Goal: Task Accomplishment & Management: Manage account settings

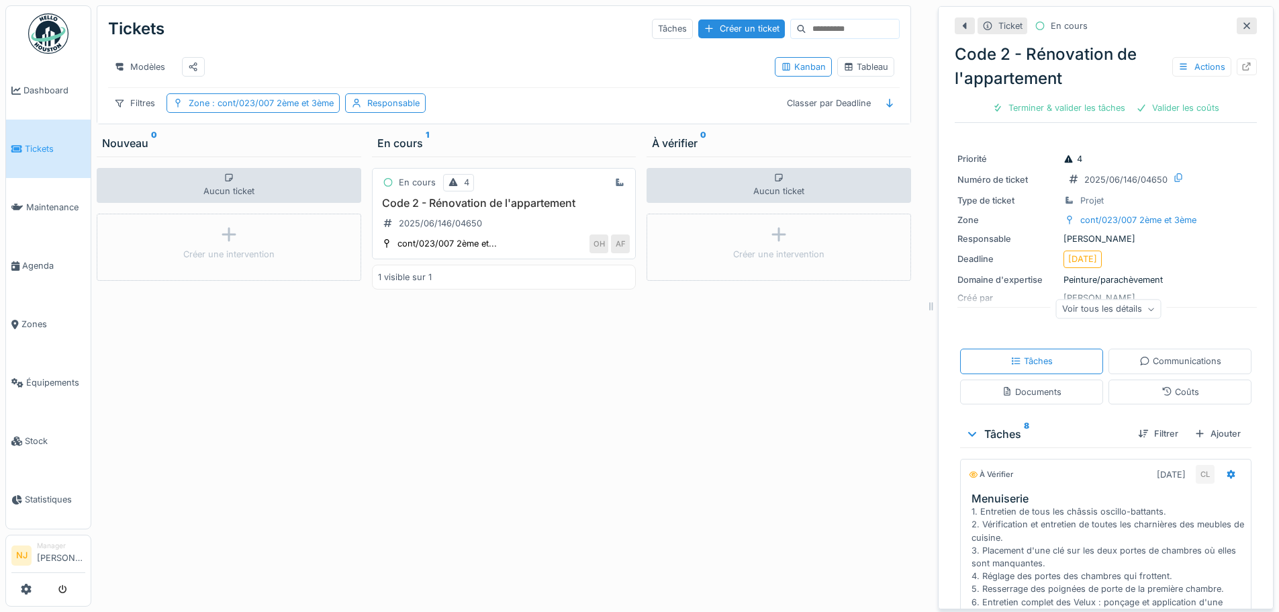
click at [443, 210] on h3 "Code 2 - Rénovation de l'appartement" at bounding box center [504, 203] width 253 height 13
click at [1242, 68] on icon at bounding box center [1247, 66] width 11 height 9
click at [283, 108] on span ": cont/023/007 2ème et 3ème" at bounding box center [272, 103] width 124 height 10
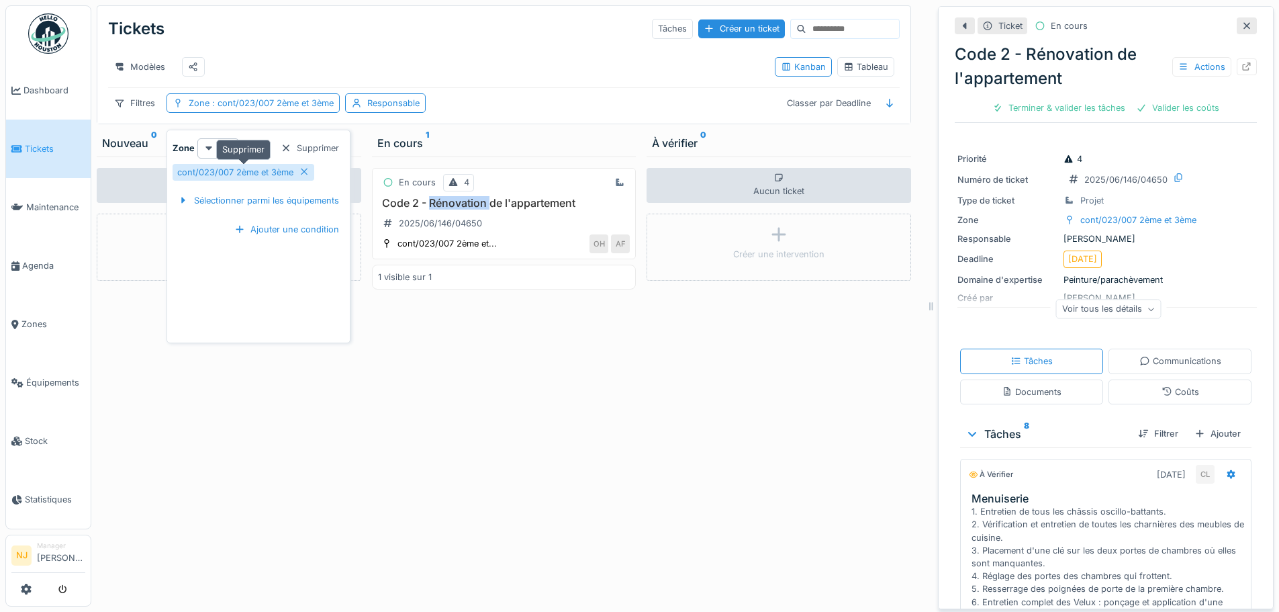
click at [302, 171] on icon at bounding box center [304, 171] width 11 height 9
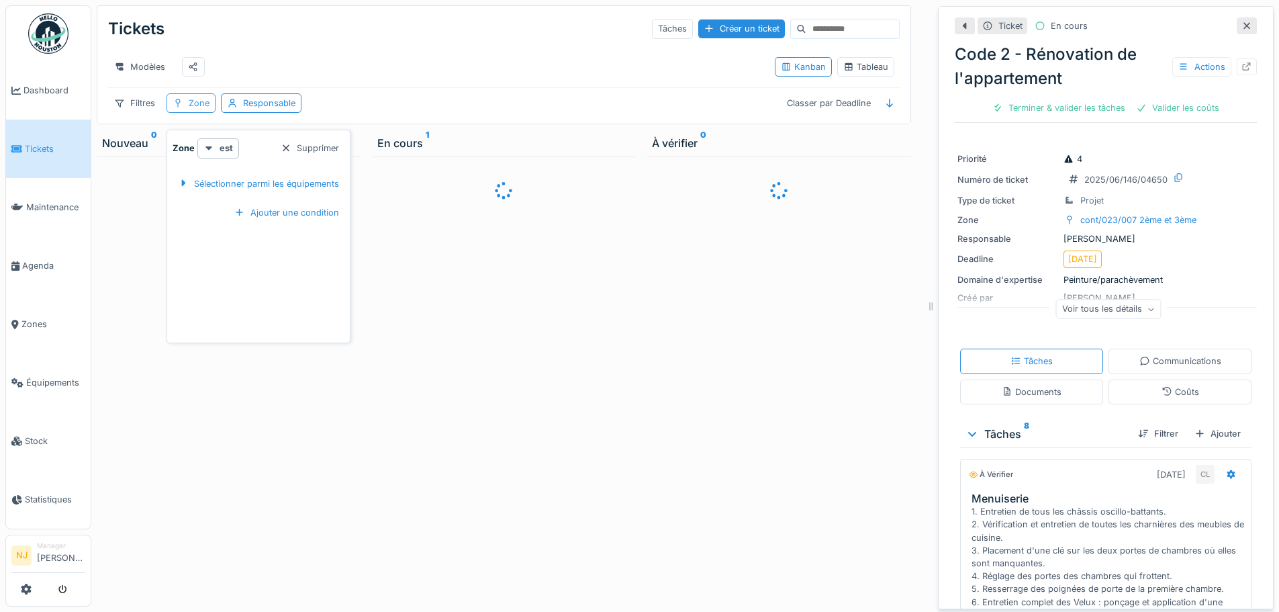
click at [193, 109] on div "Zone" at bounding box center [199, 103] width 21 height 13
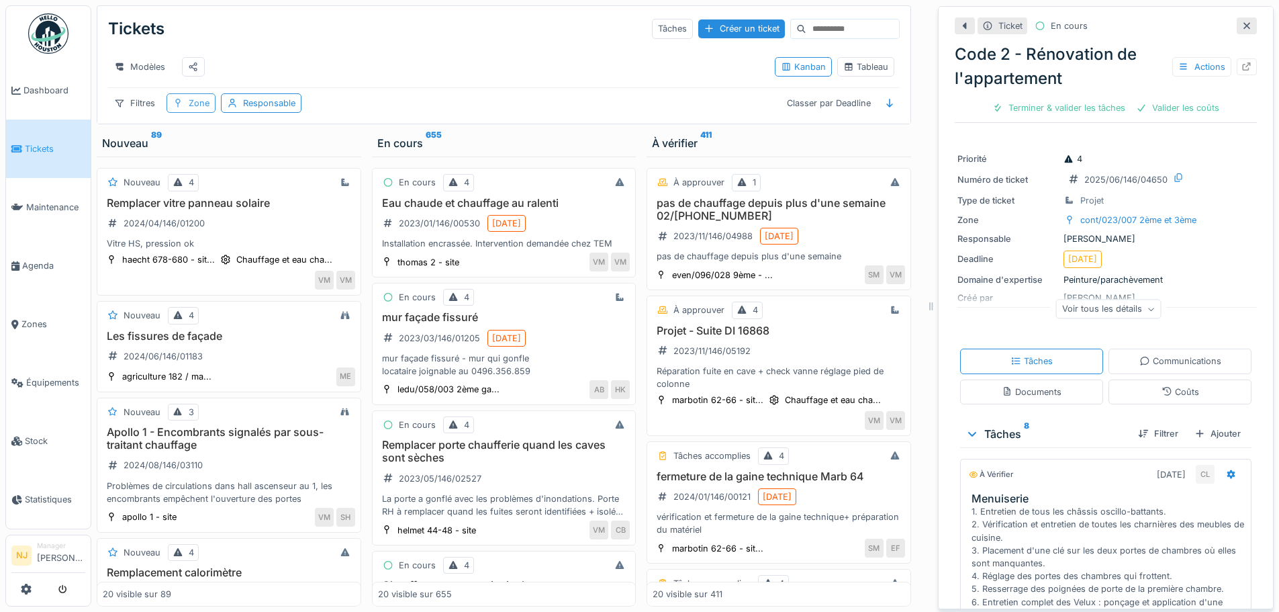
click at [191, 109] on div "Zone" at bounding box center [199, 103] width 21 height 13
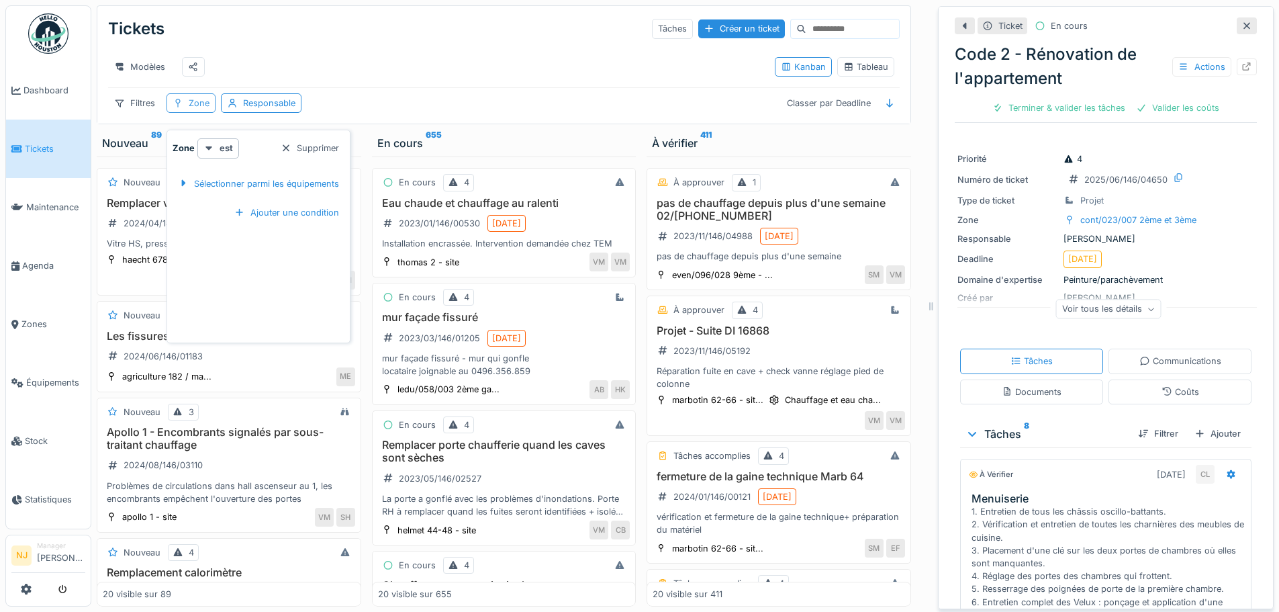
click at [194, 109] on div "Zone" at bounding box center [199, 103] width 21 height 13
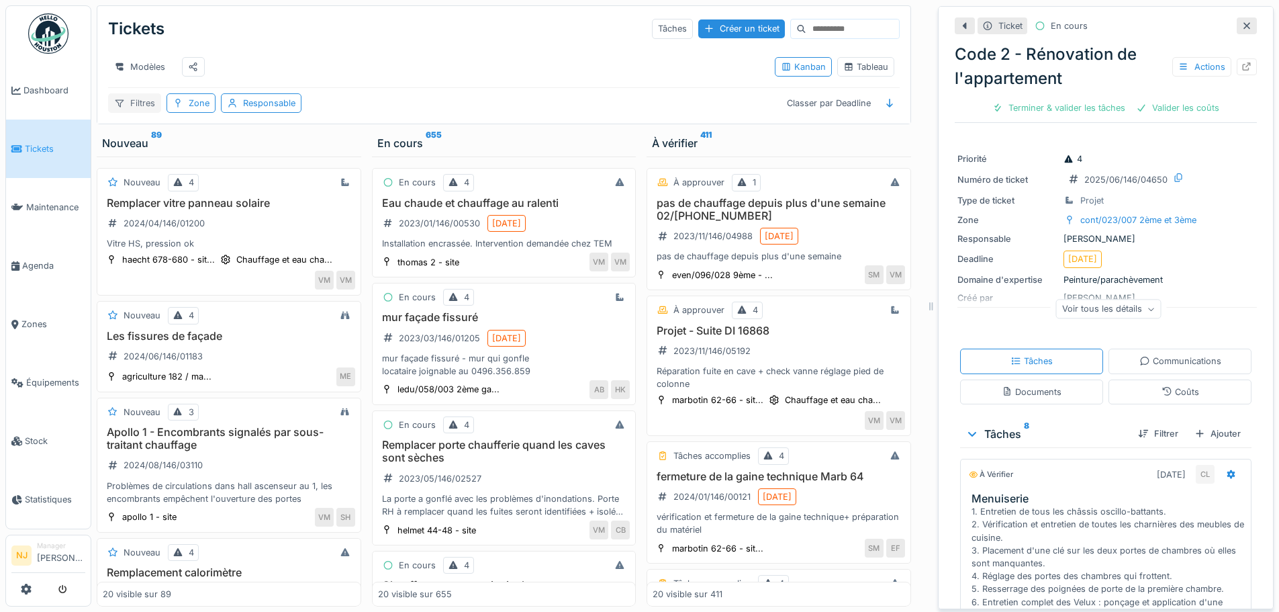
click at [144, 112] on div "Filtres" at bounding box center [134, 102] width 53 height 19
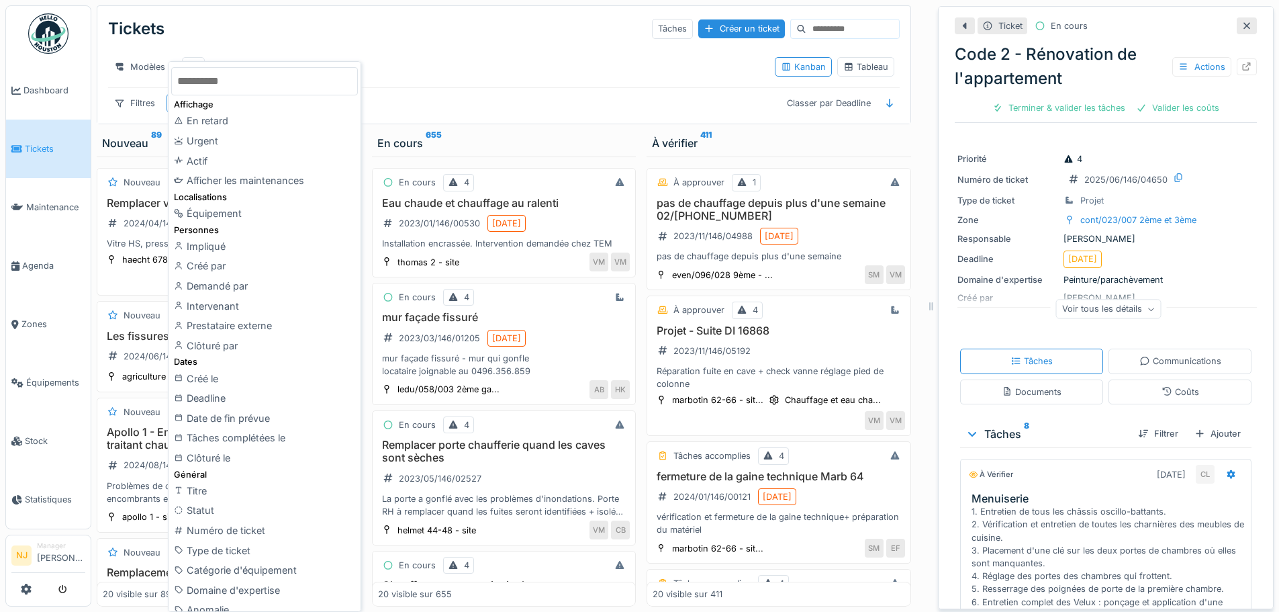
click at [441, 81] on div "Modèles" at bounding box center [436, 67] width 656 height 30
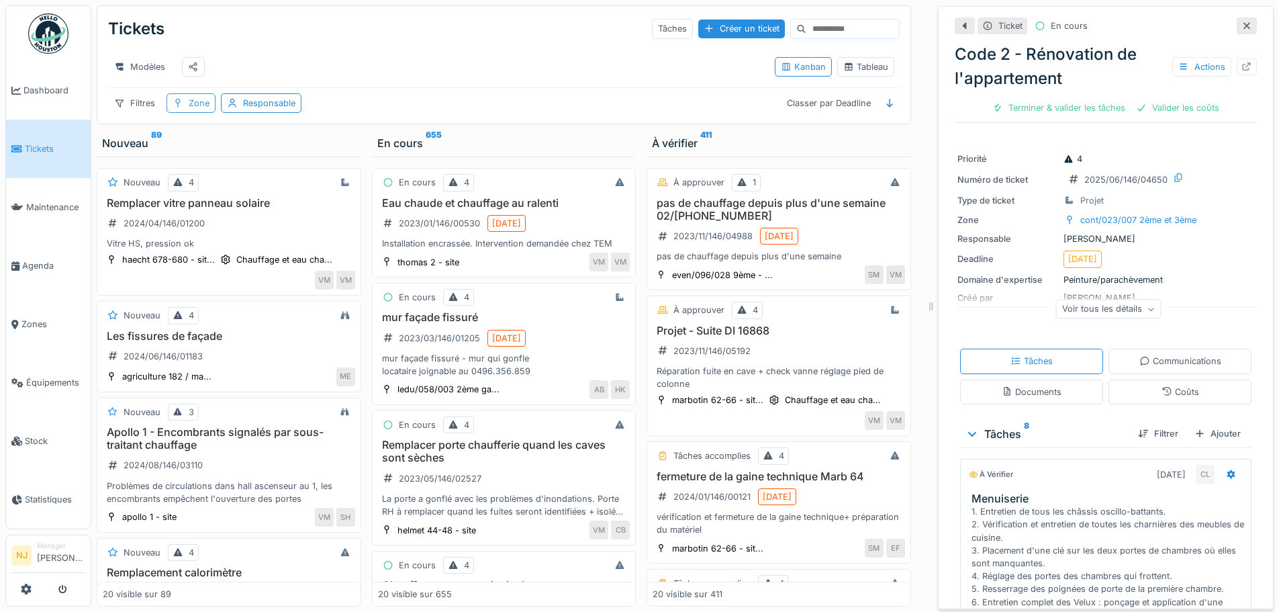
click at [196, 109] on div "Zone" at bounding box center [199, 103] width 21 height 13
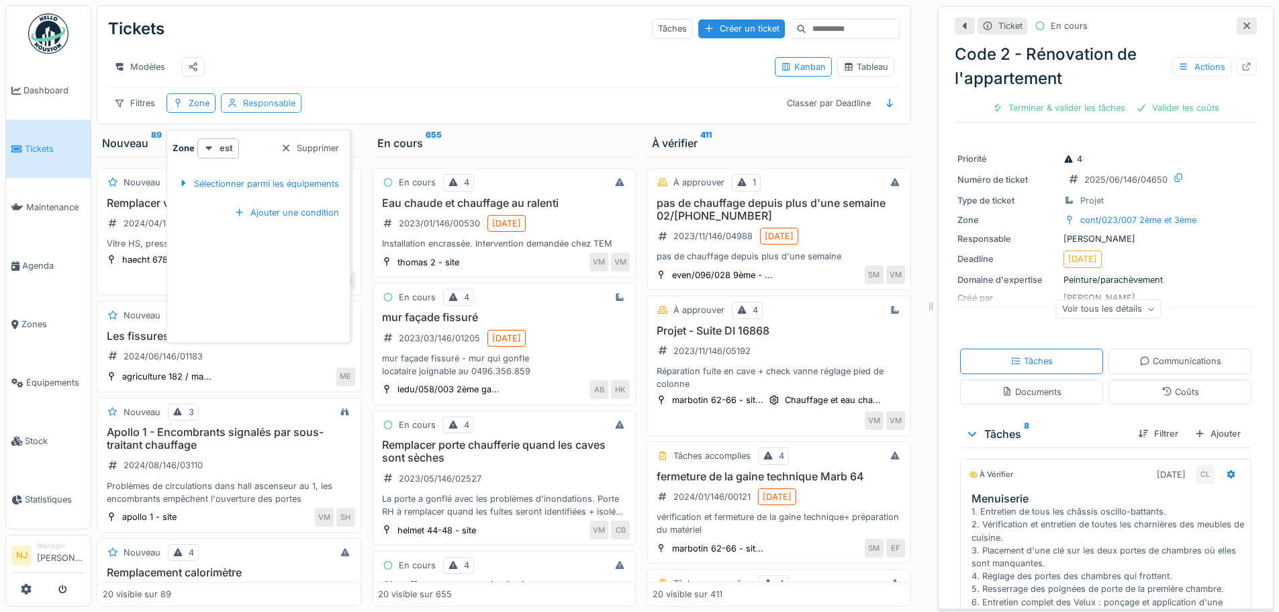
click at [246, 109] on div "Responsable" at bounding box center [269, 103] width 52 height 13
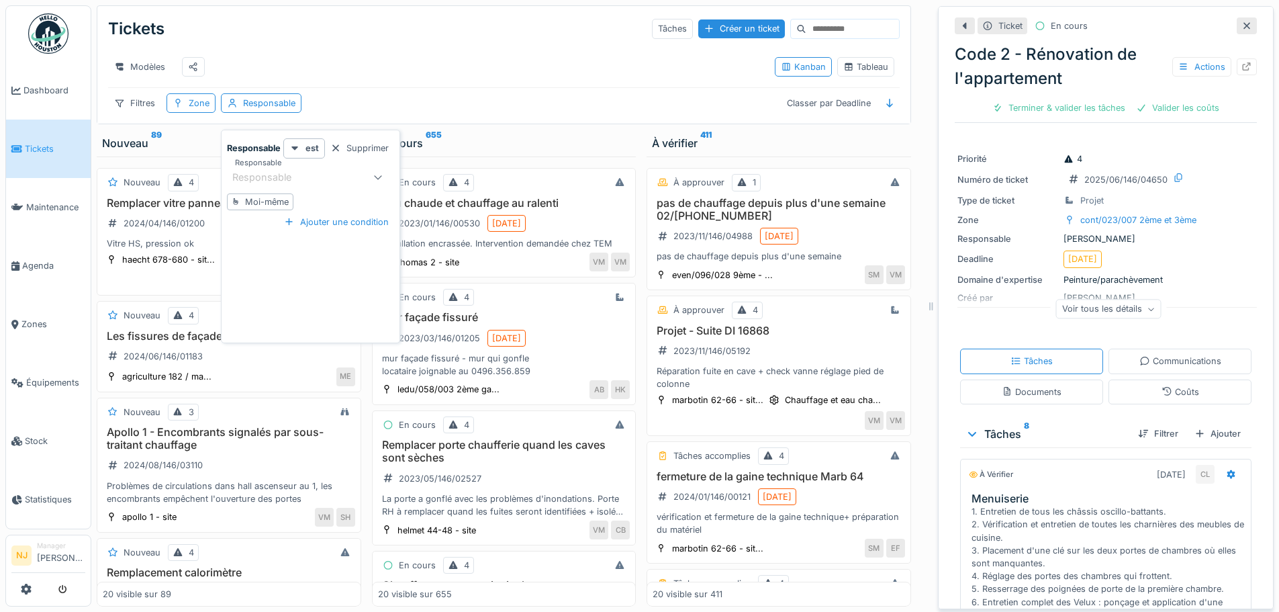
click at [338, 87] on div "Modèles Kanban Tableau" at bounding box center [504, 66] width 792 height 41
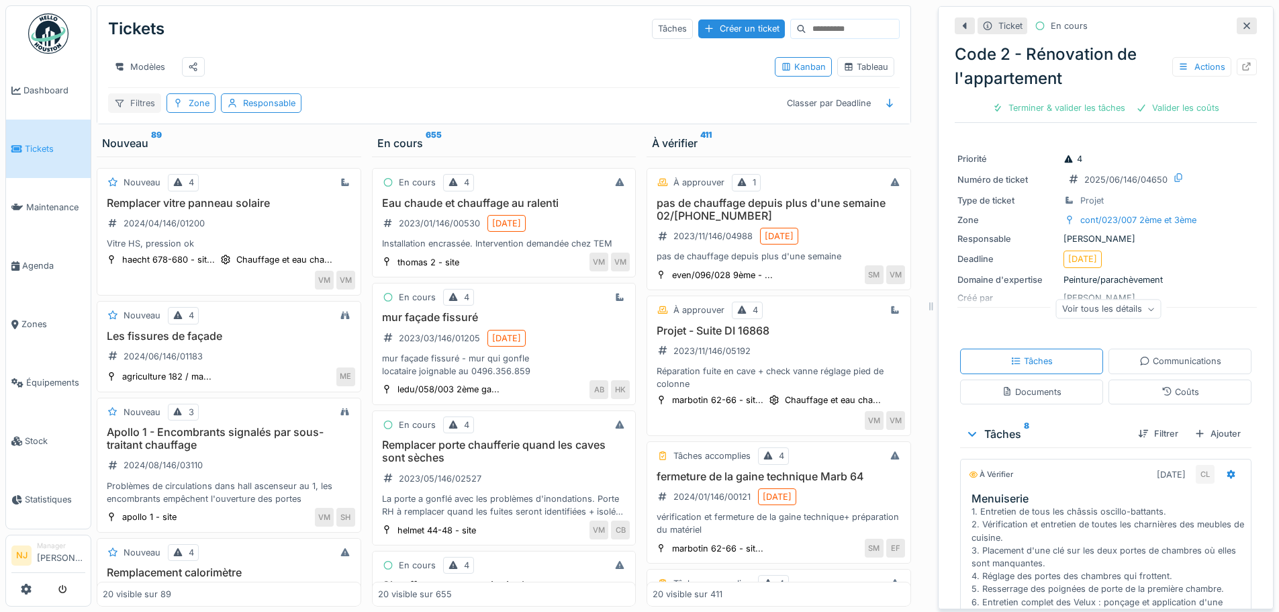
click at [133, 108] on div "Filtres" at bounding box center [134, 102] width 53 height 19
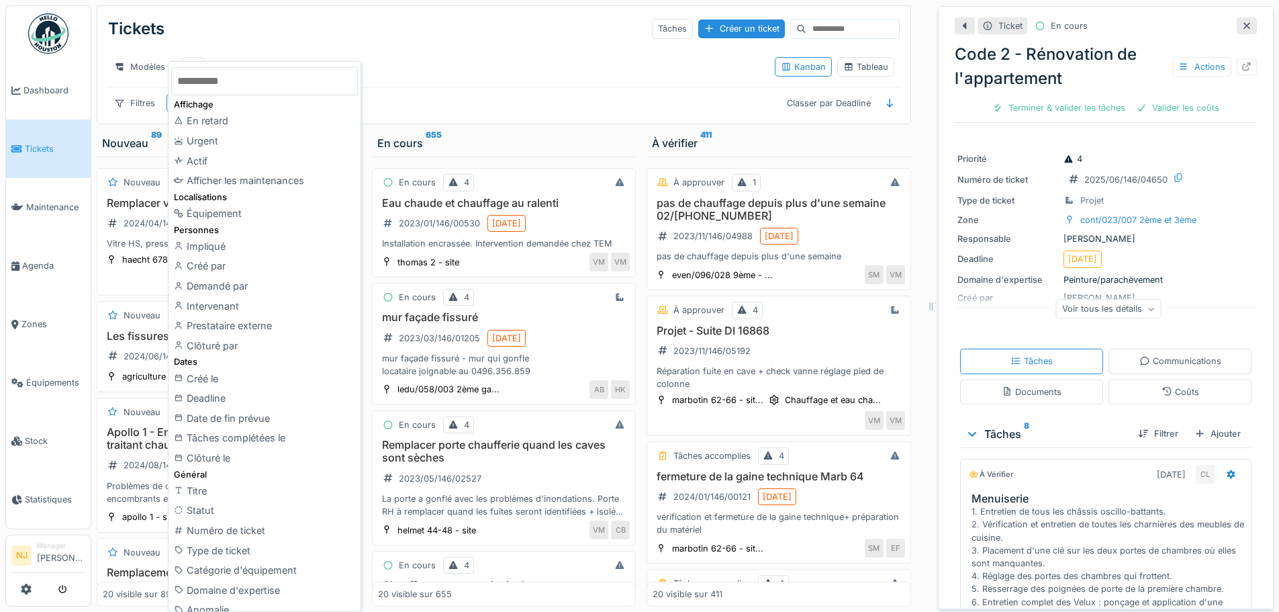
click at [377, 72] on div "Modèles" at bounding box center [436, 67] width 656 height 30
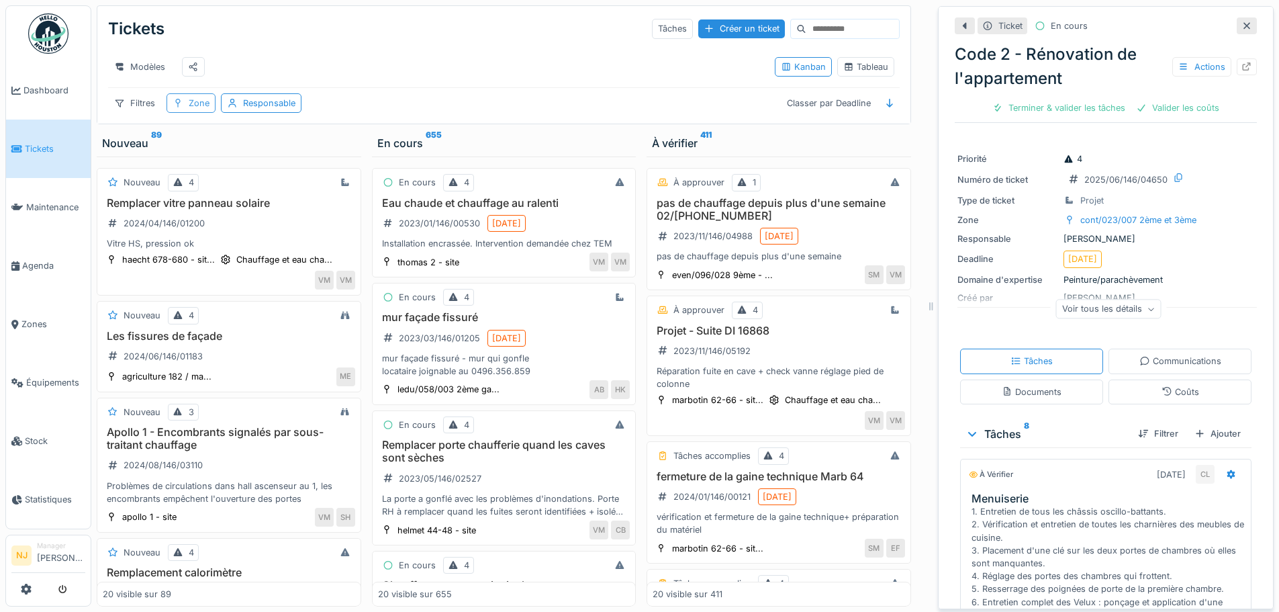
click at [187, 112] on div "Zone" at bounding box center [191, 102] width 49 height 19
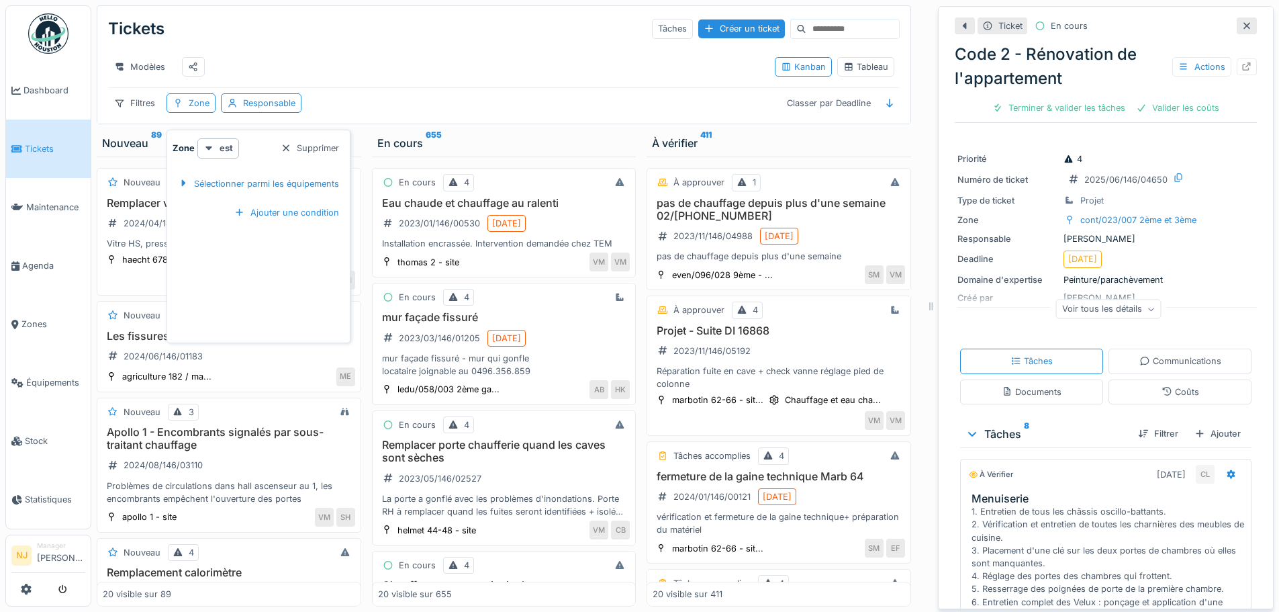
click at [349, 78] on div "Modèles" at bounding box center [436, 67] width 656 height 30
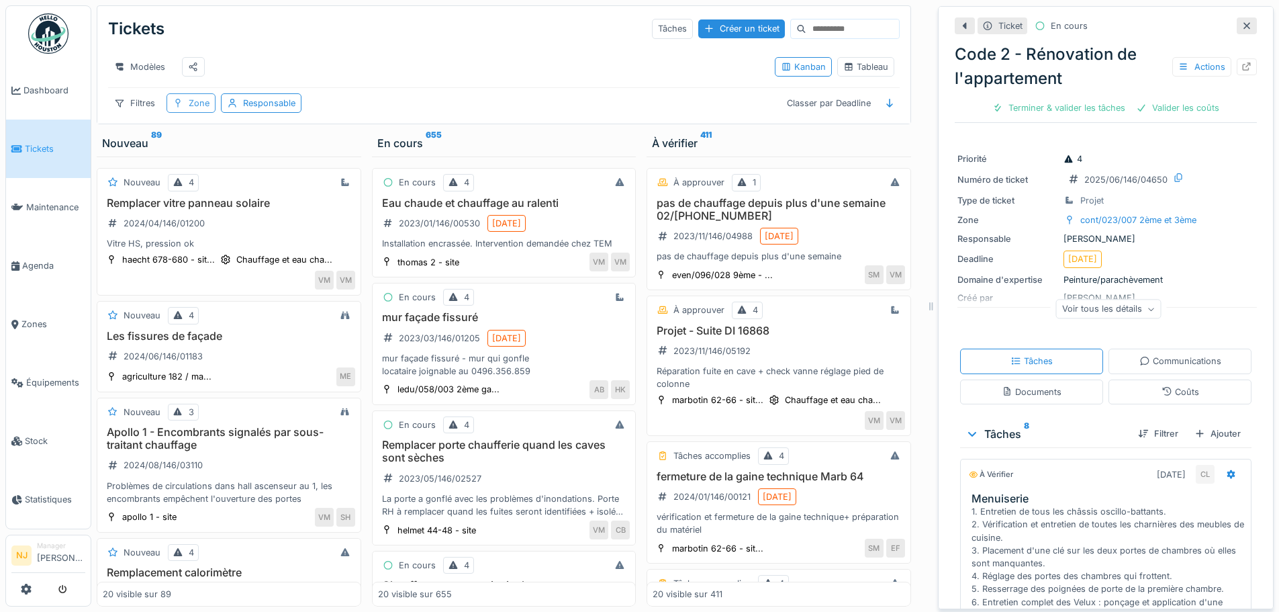
click at [197, 109] on div "Zone" at bounding box center [199, 103] width 21 height 13
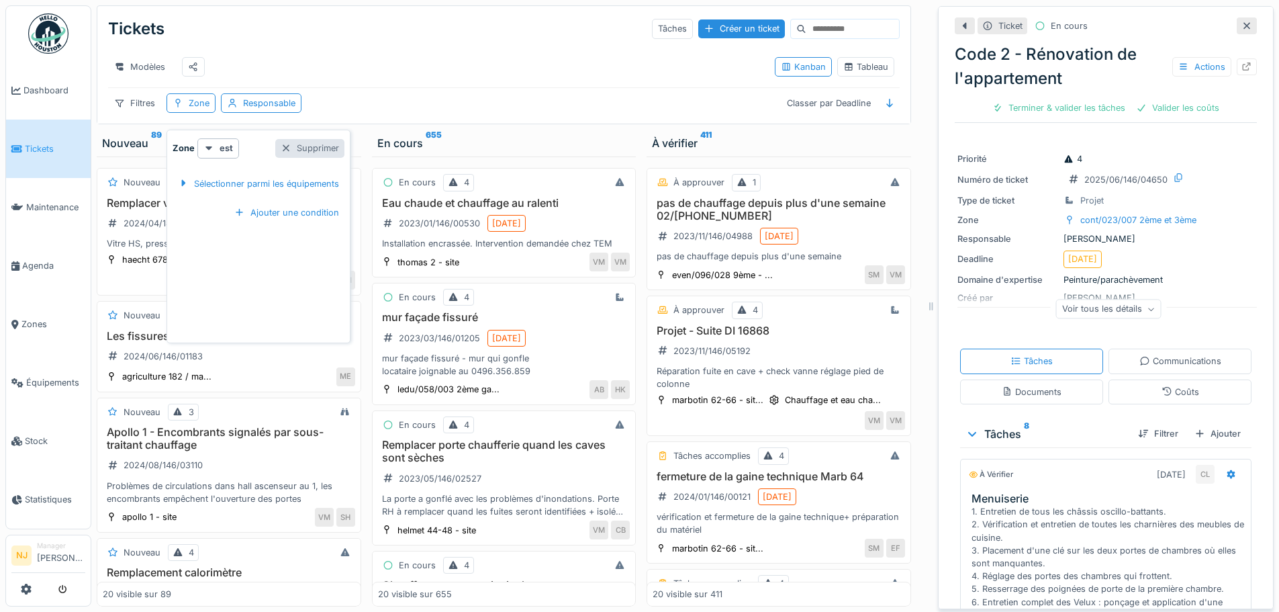
click at [306, 147] on div "Supprimer" at bounding box center [309, 148] width 69 height 18
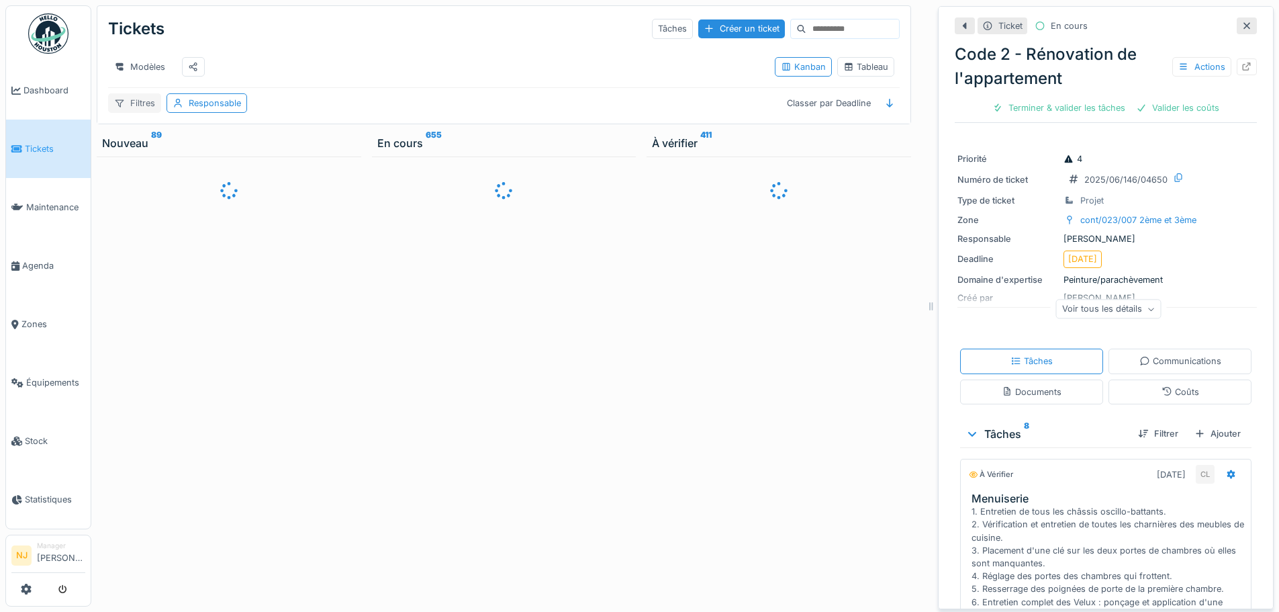
click at [133, 111] on div "Filtres" at bounding box center [134, 102] width 53 height 19
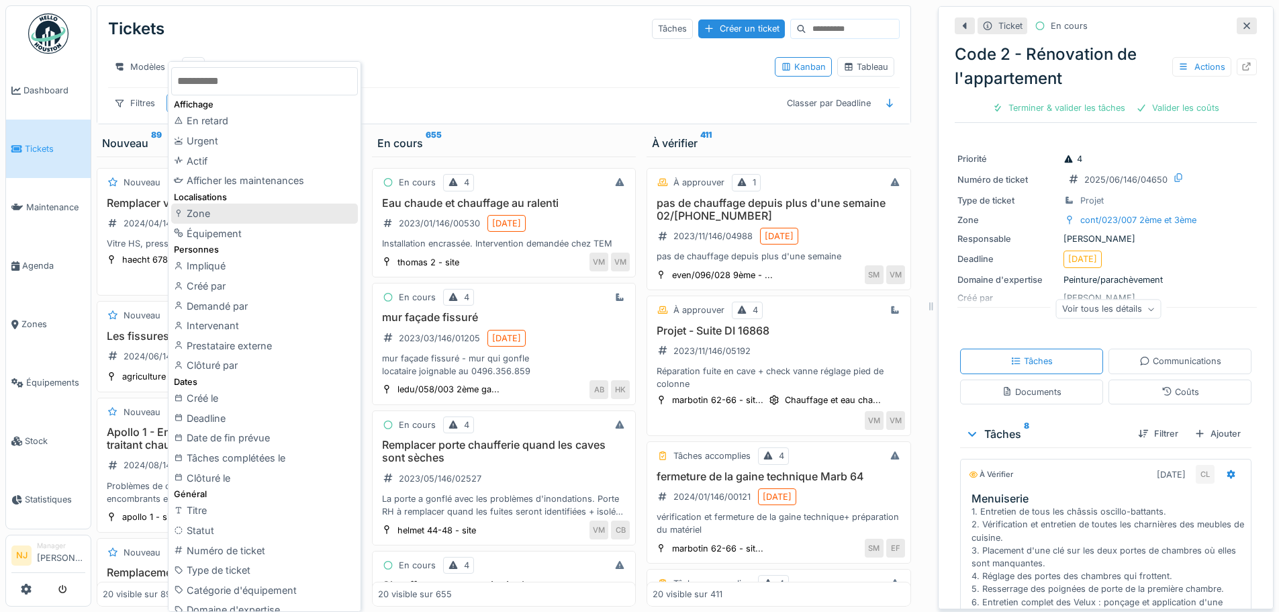
click at [211, 212] on div "Zone" at bounding box center [264, 213] width 187 height 20
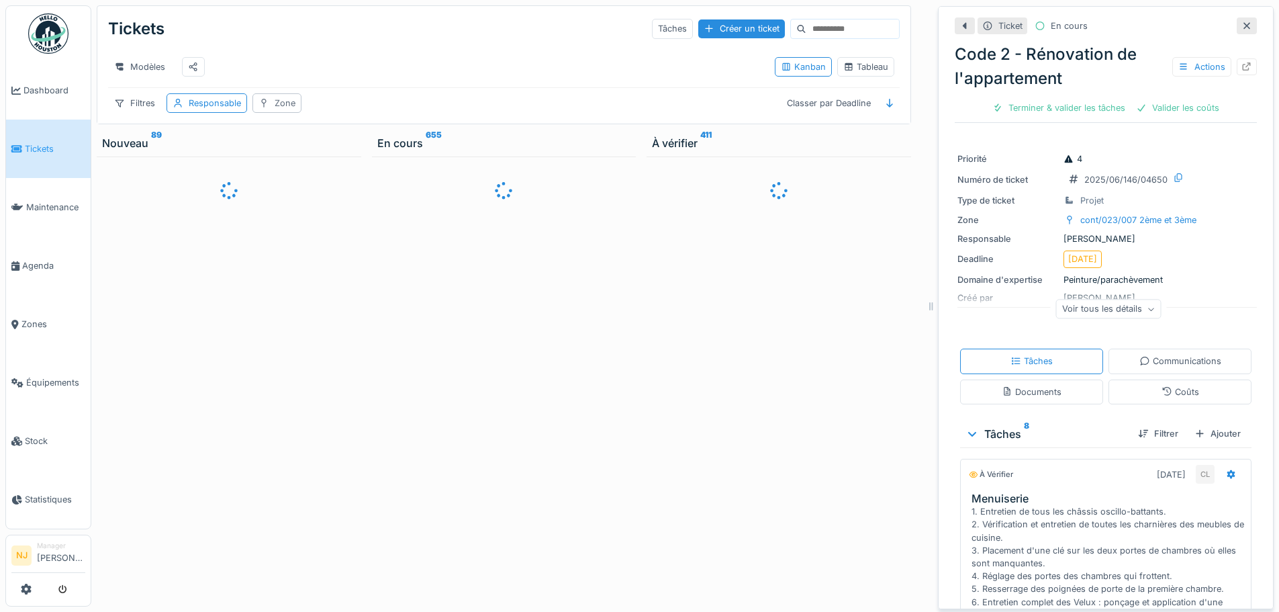
click at [277, 109] on div "Zone" at bounding box center [285, 103] width 21 height 13
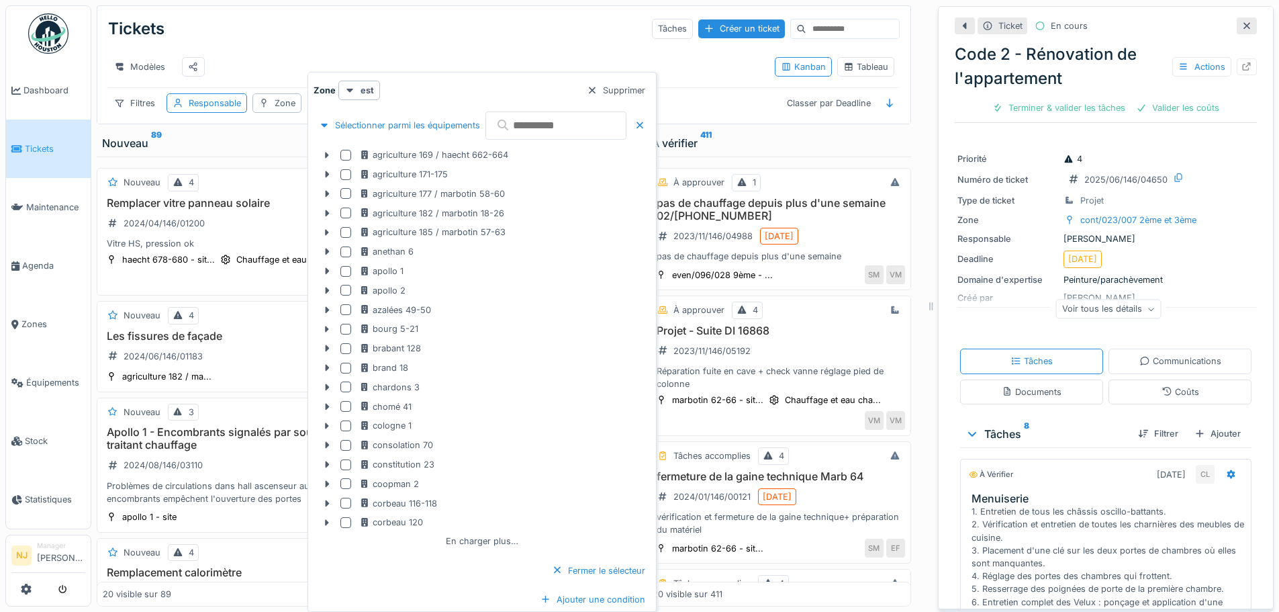
click at [551, 128] on input "text" at bounding box center [556, 125] width 141 height 28
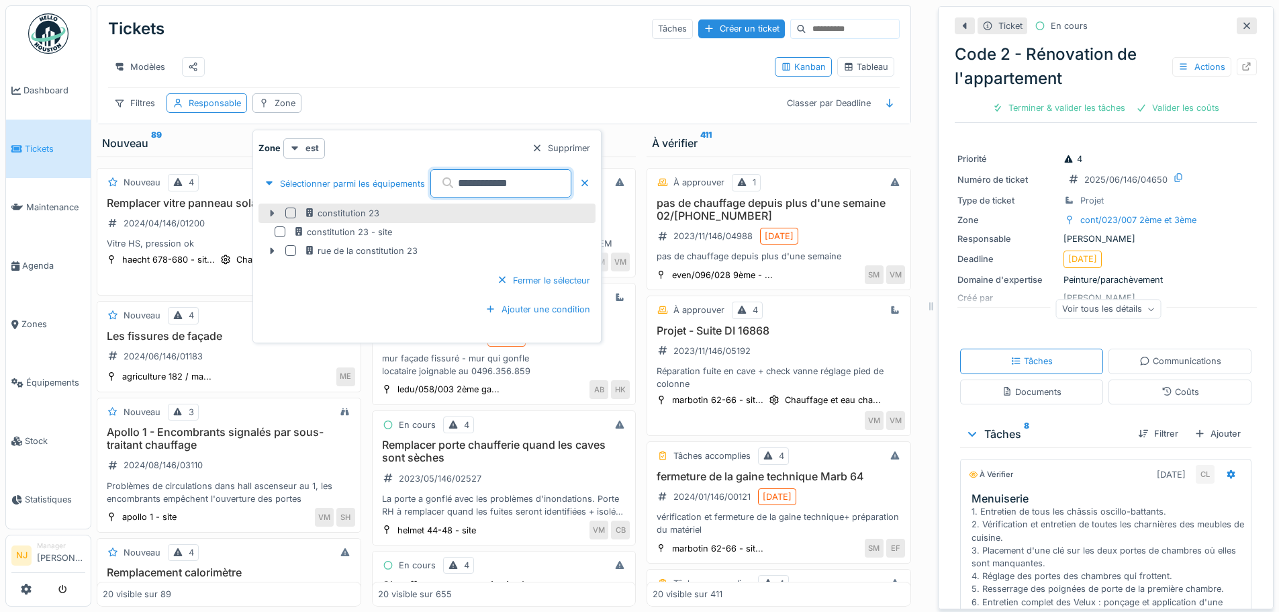
type input "**********"
click at [271, 214] on icon at bounding box center [272, 213] width 4 height 7
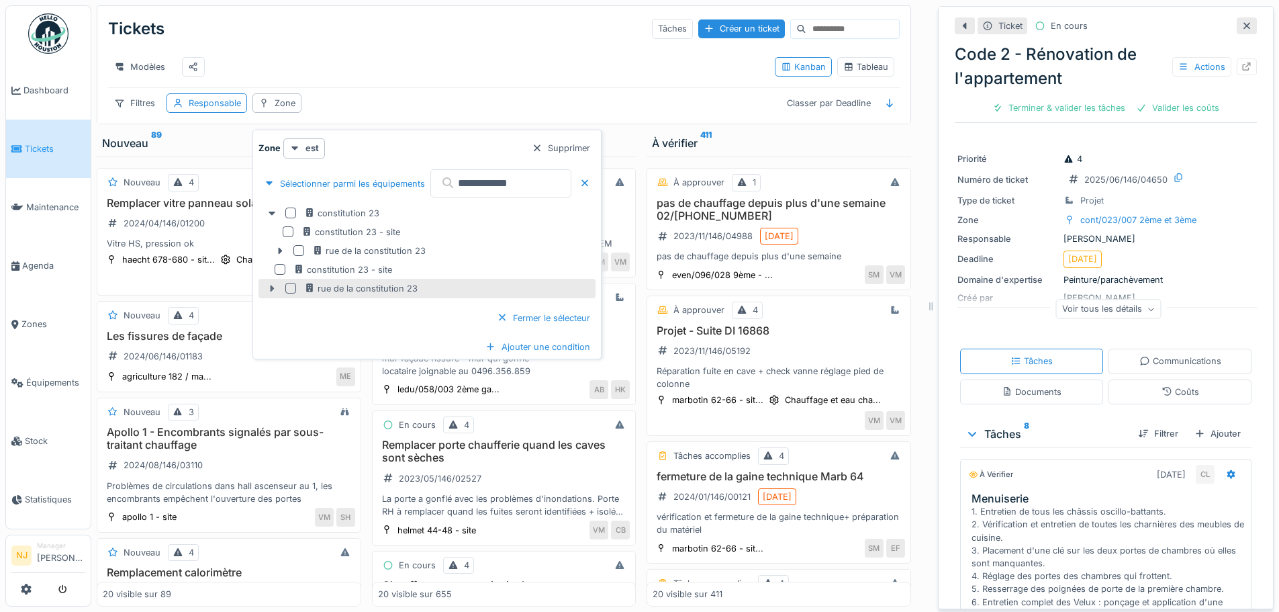
click at [269, 289] on icon at bounding box center [272, 288] width 11 height 9
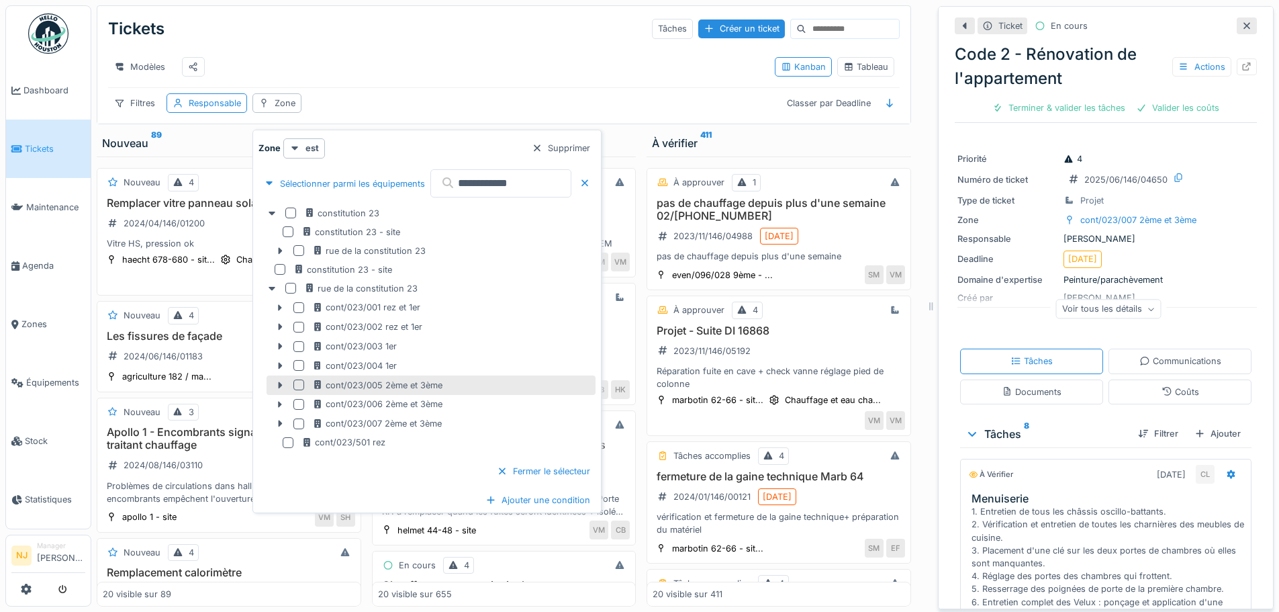
click at [300, 386] on div at bounding box center [298, 384] width 11 height 11
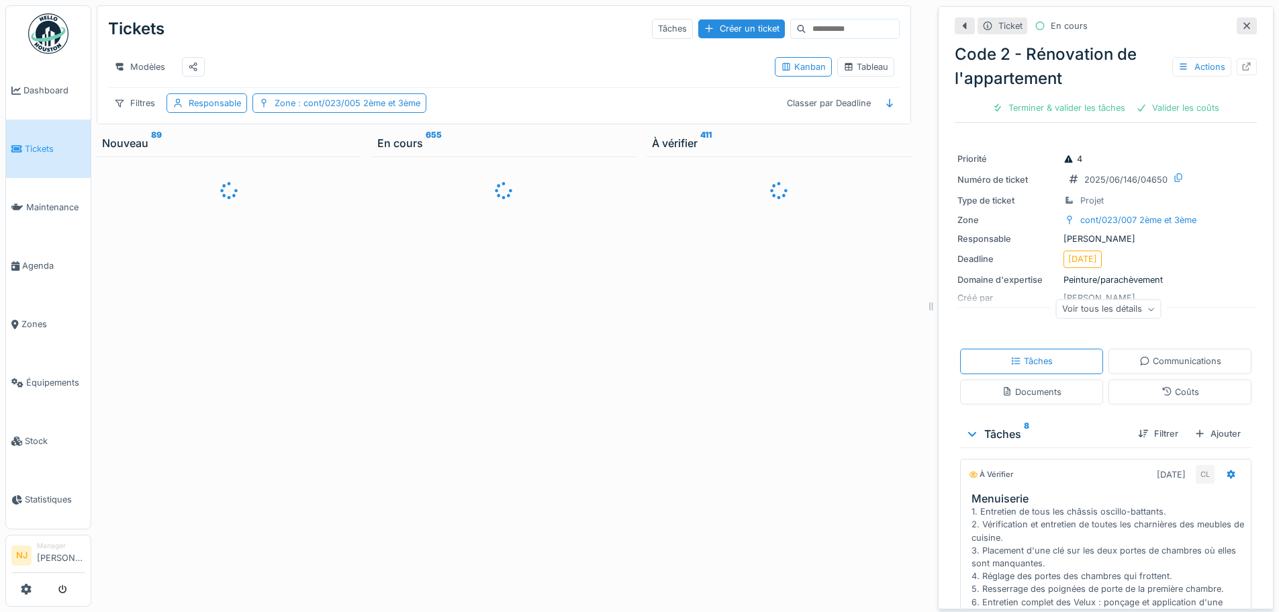
click at [300, 386] on div at bounding box center [229, 381] width 265 height 450
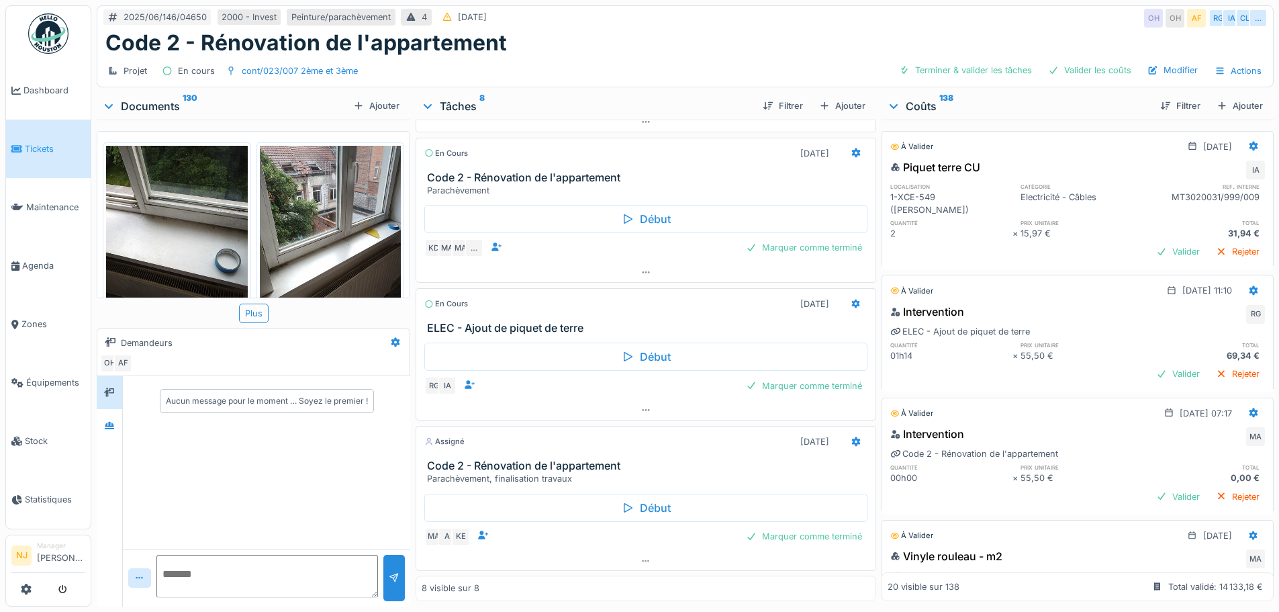
scroll to position [909, 0]
click at [851, 441] on icon at bounding box center [856, 441] width 11 height 9
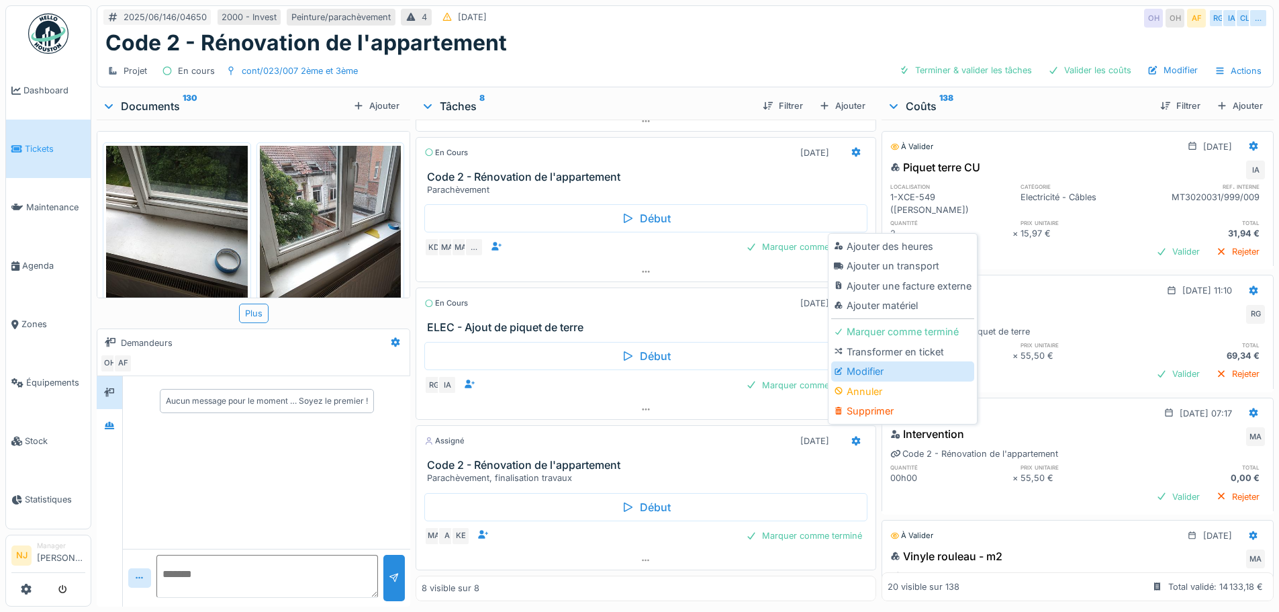
click at [854, 371] on div "Modifier" at bounding box center [902, 371] width 143 height 20
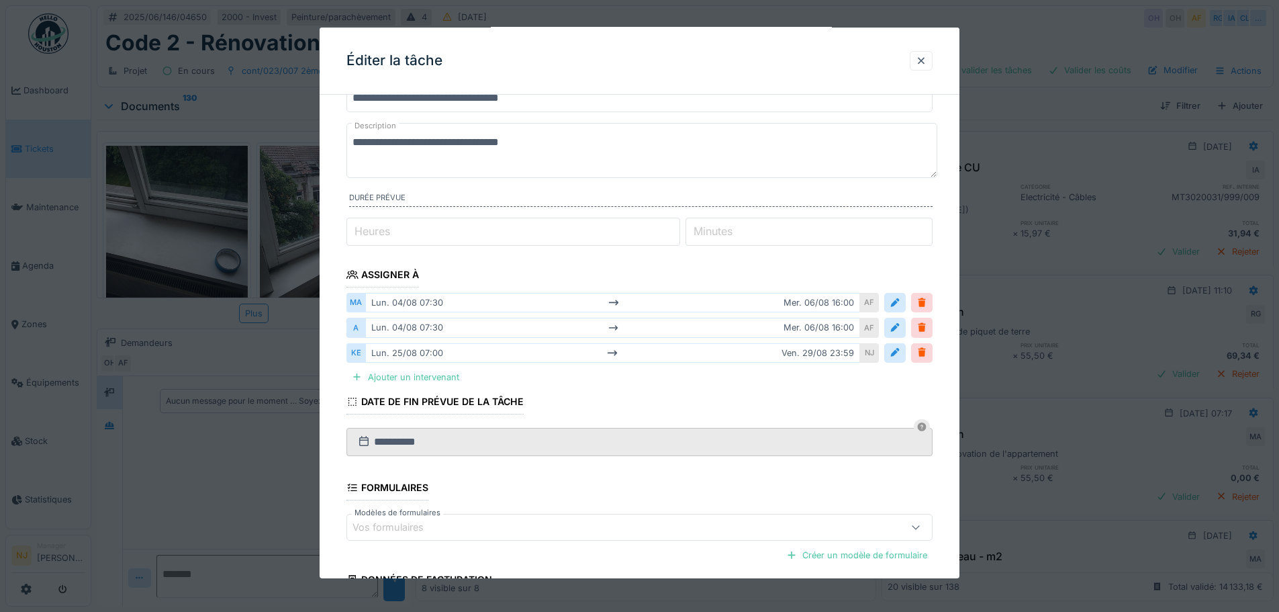
scroll to position [189, 0]
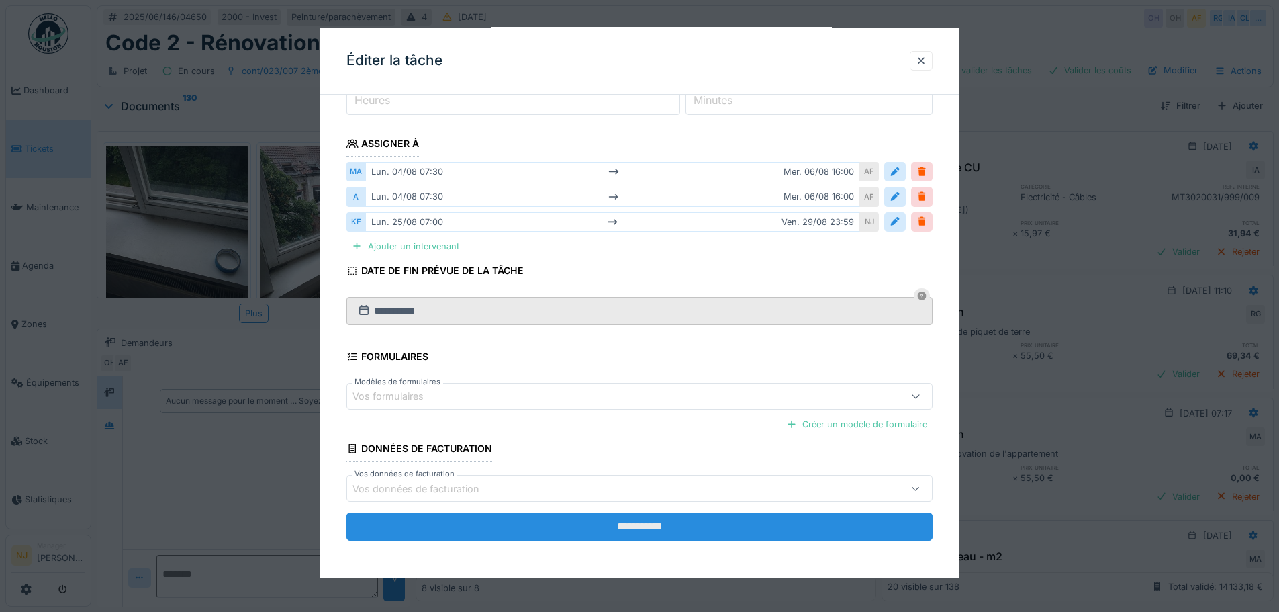
click at [628, 527] on input "**********" at bounding box center [640, 526] width 586 height 28
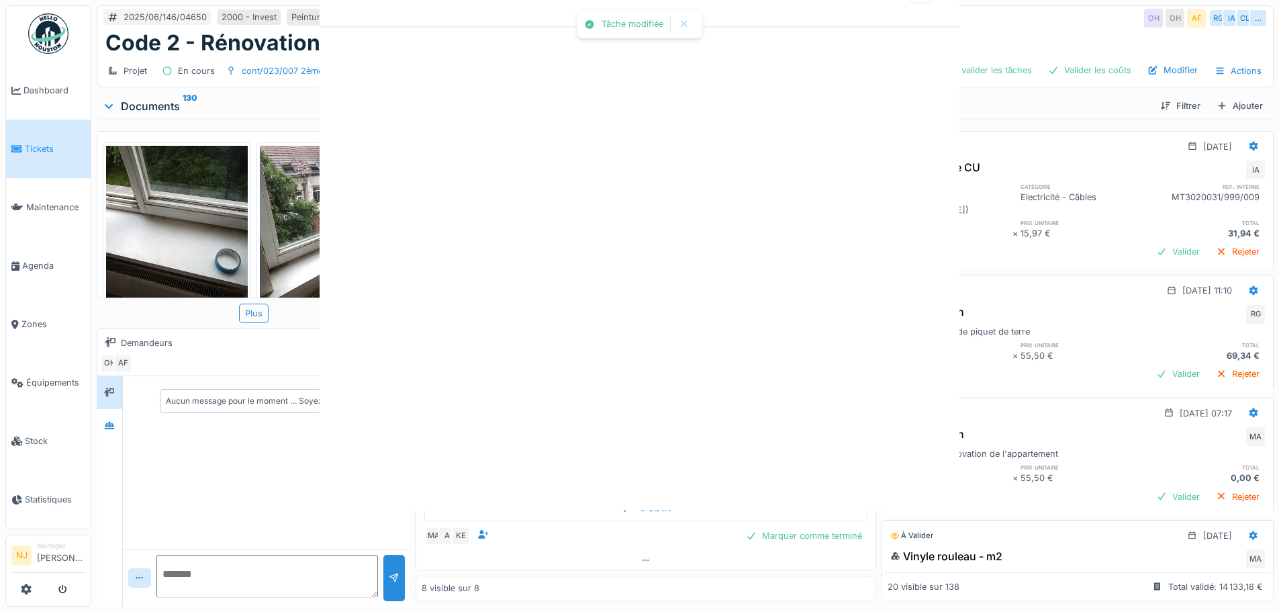
scroll to position [0, 0]
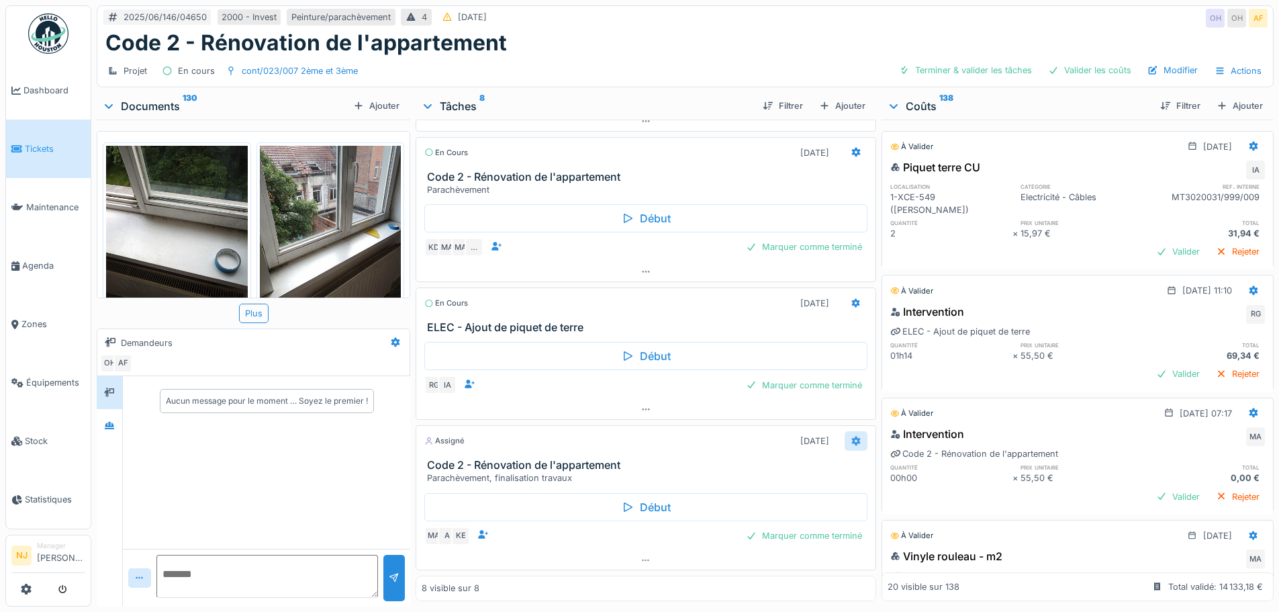
click at [852, 436] on icon at bounding box center [856, 440] width 9 height 9
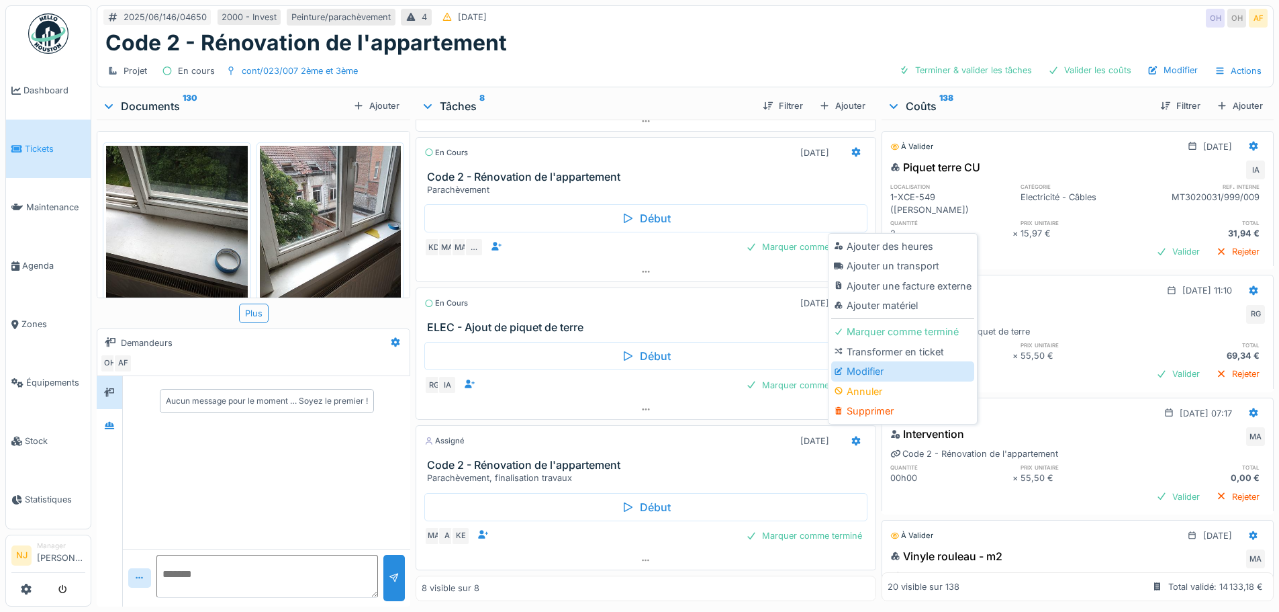
click at [868, 362] on div "Modifier" at bounding box center [902, 371] width 143 height 20
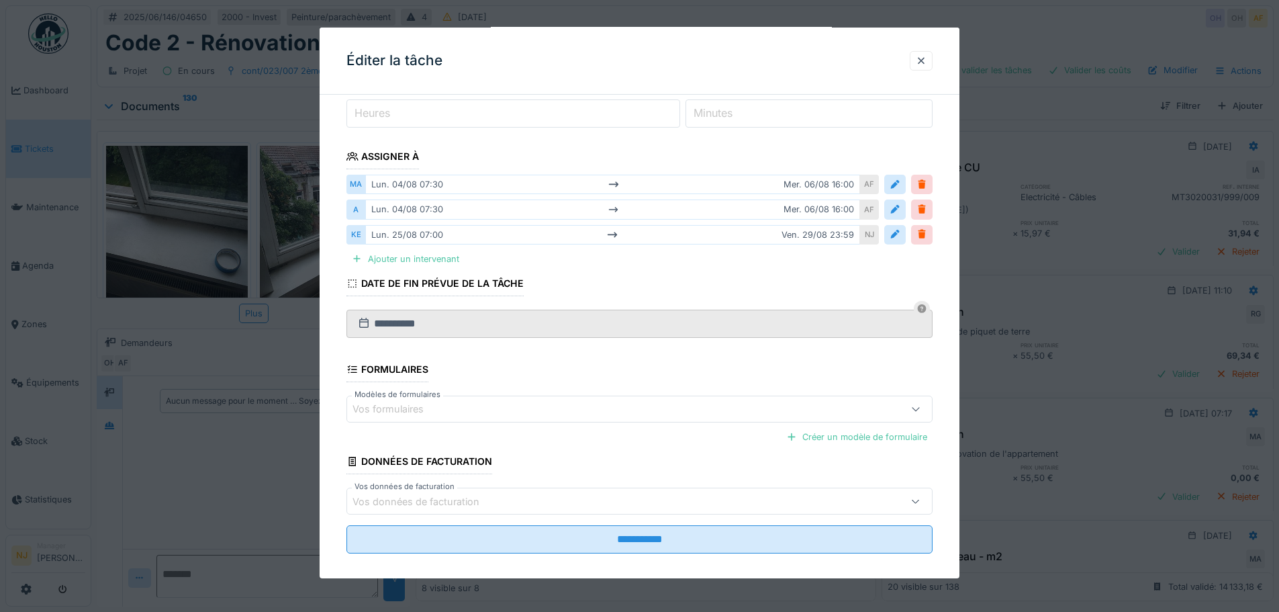
scroll to position [189, 0]
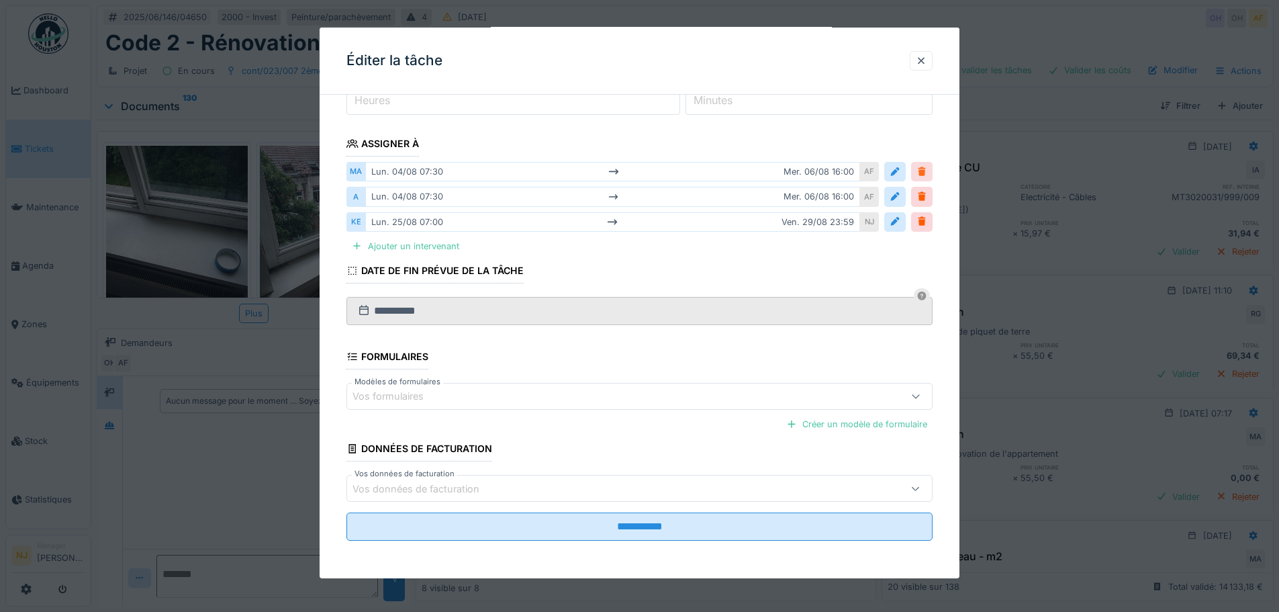
click at [925, 169] on div at bounding box center [922, 171] width 11 height 13
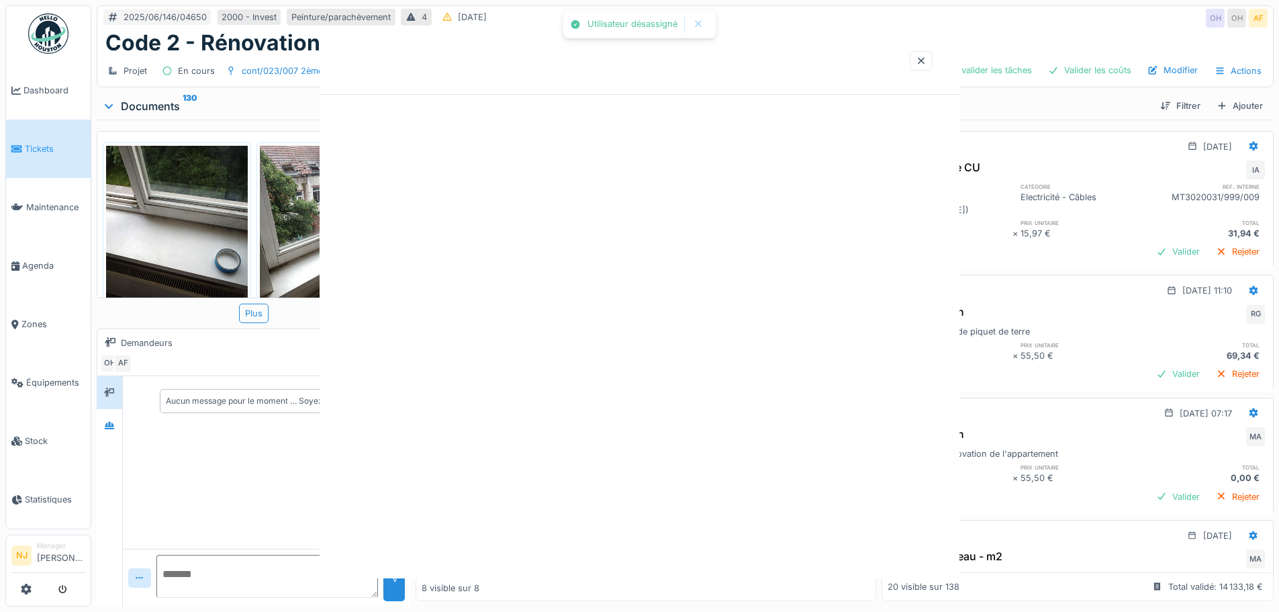
scroll to position [0, 0]
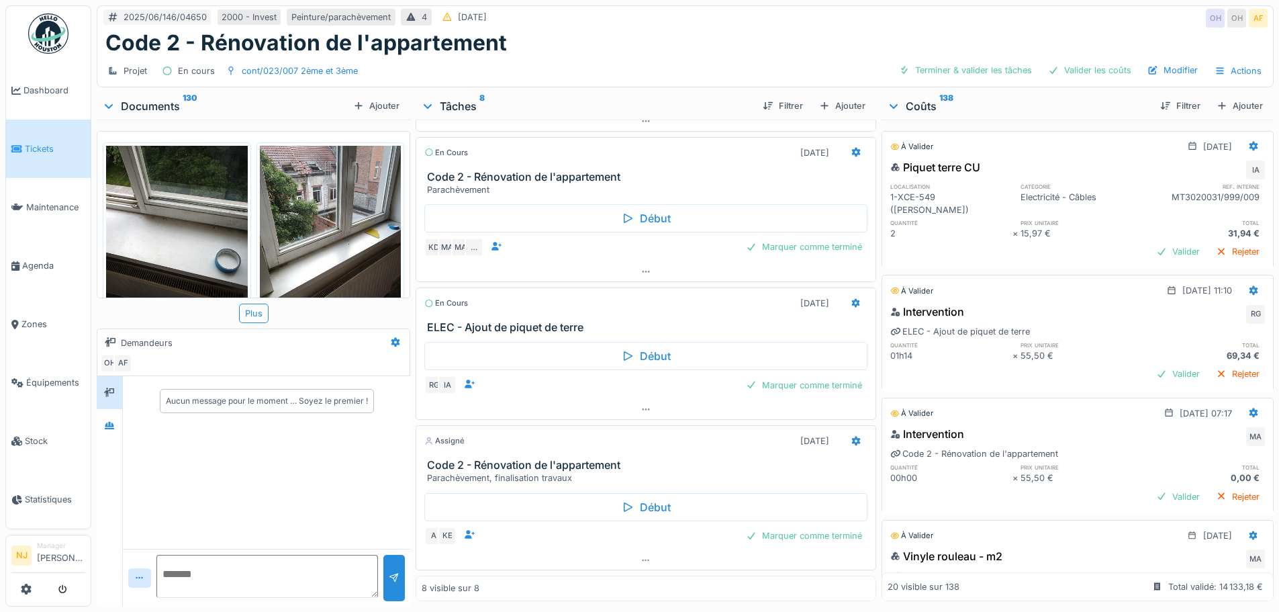
click at [533, 465] on h3 "Code 2 - Rénovation de l'appartement" at bounding box center [648, 465] width 443 height 13
click at [852, 436] on icon at bounding box center [856, 440] width 9 height 9
click at [852, 533] on div at bounding box center [857, 539] width 11 height 13
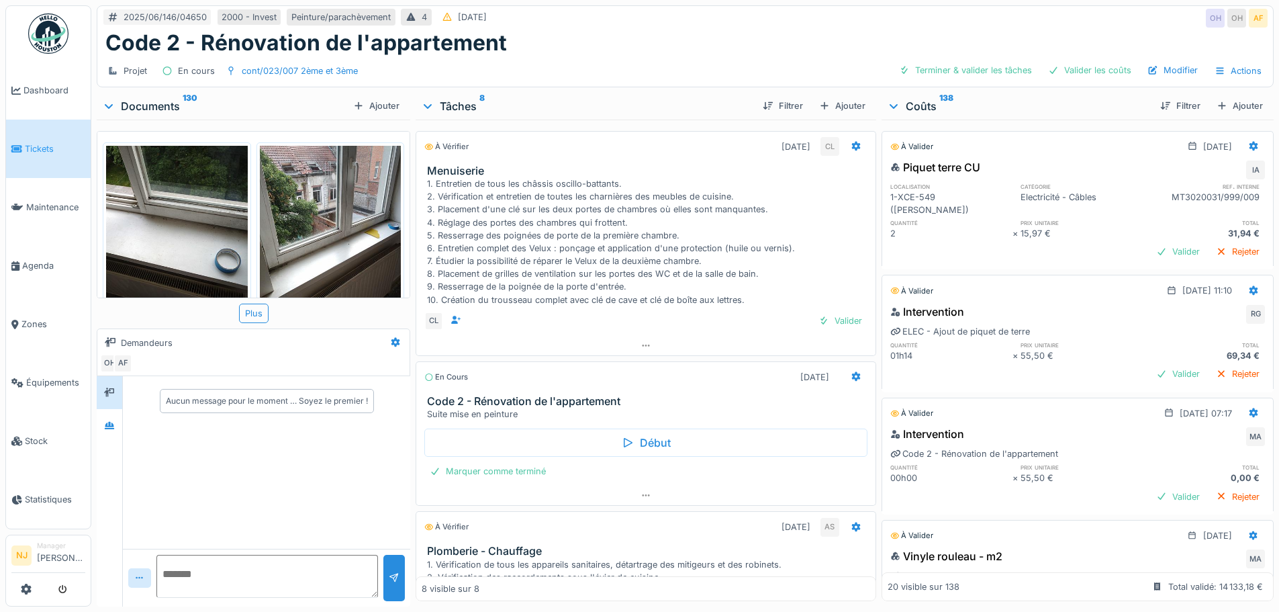
scroll to position [0, 0]
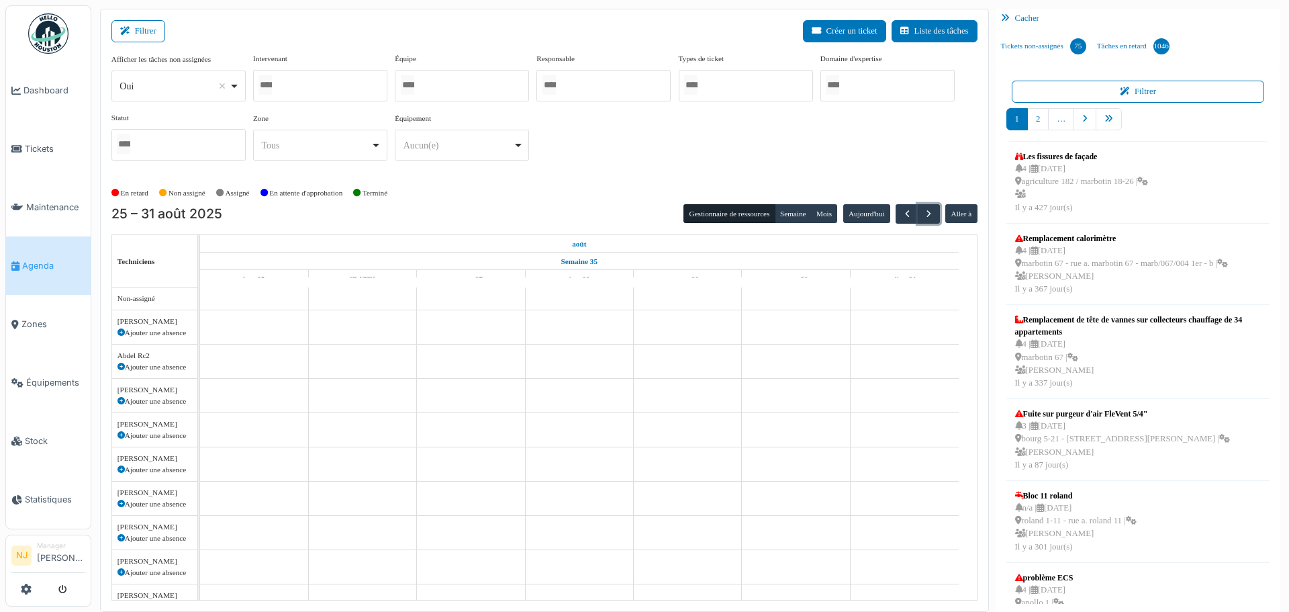
click at [306, 89] on div at bounding box center [320, 86] width 134 height 32
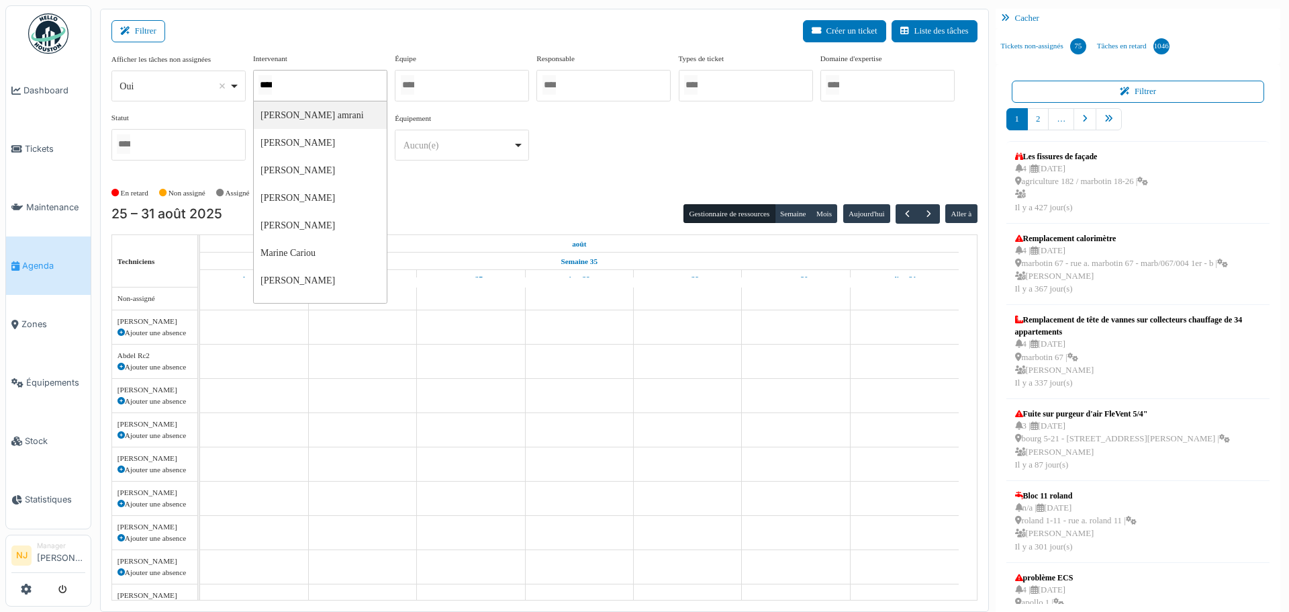
type input "*****"
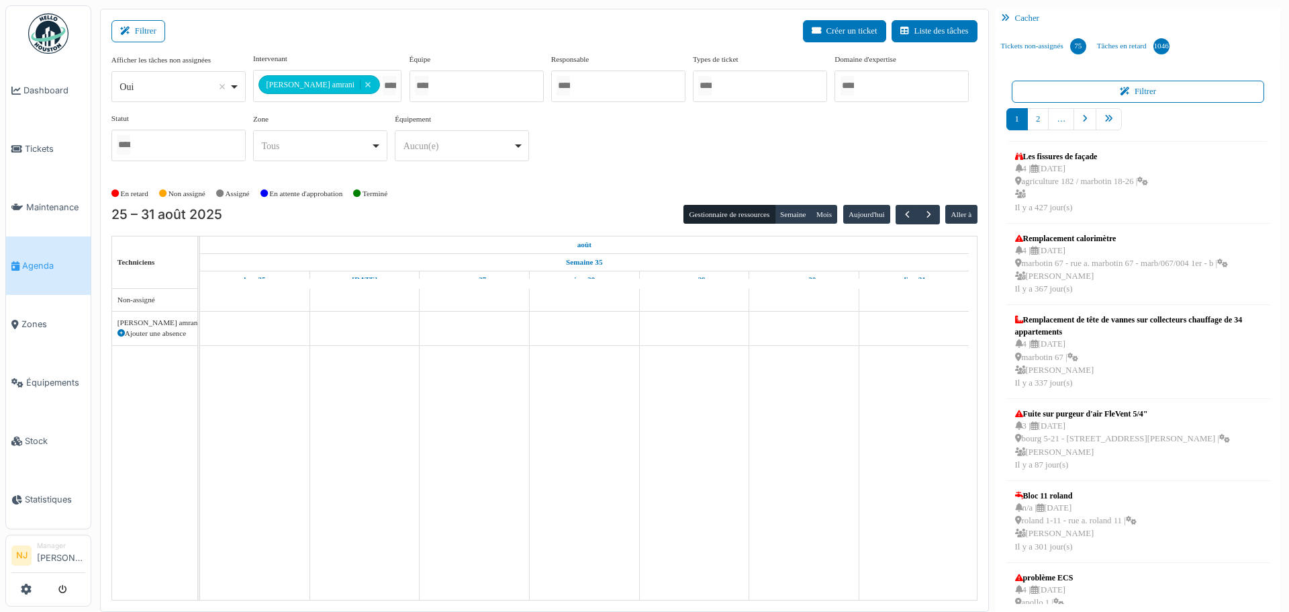
click at [398, 28] on div "Filtrer Créer un ticket Liste des tâches" at bounding box center [544, 36] width 866 height 33
click at [783, 212] on button "Semaine" at bounding box center [793, 214] width 37 height 19
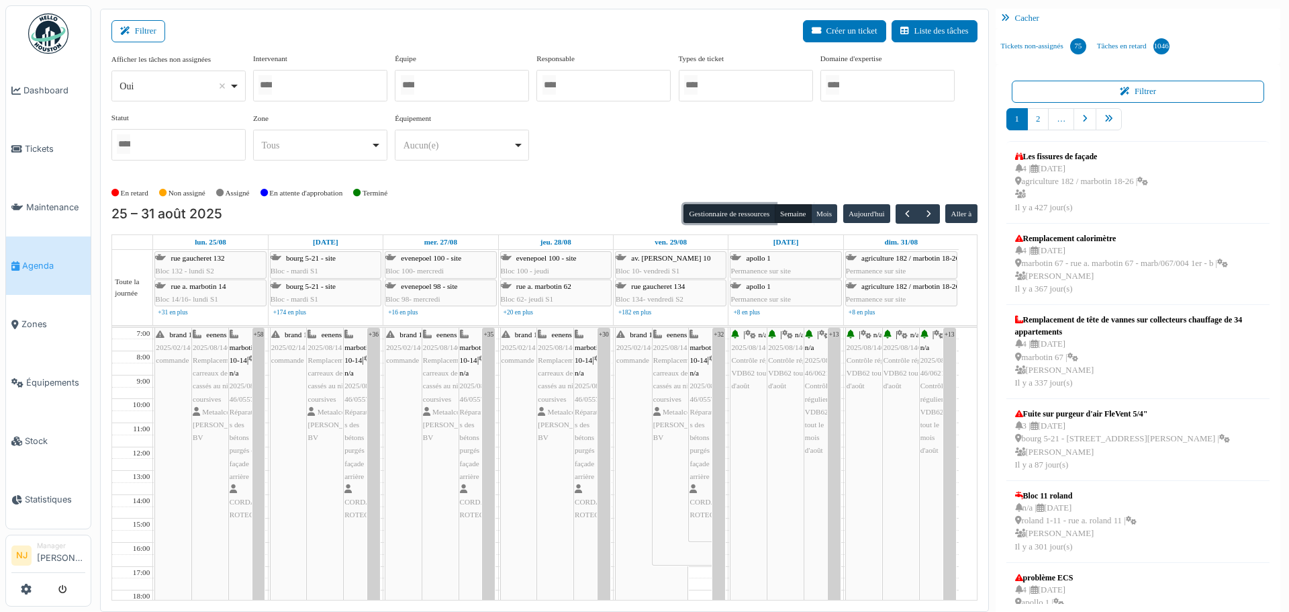
click at [729, 214] on button "Gestionnaire de ressources" at bounding box center [729, 213] width 91 height 19
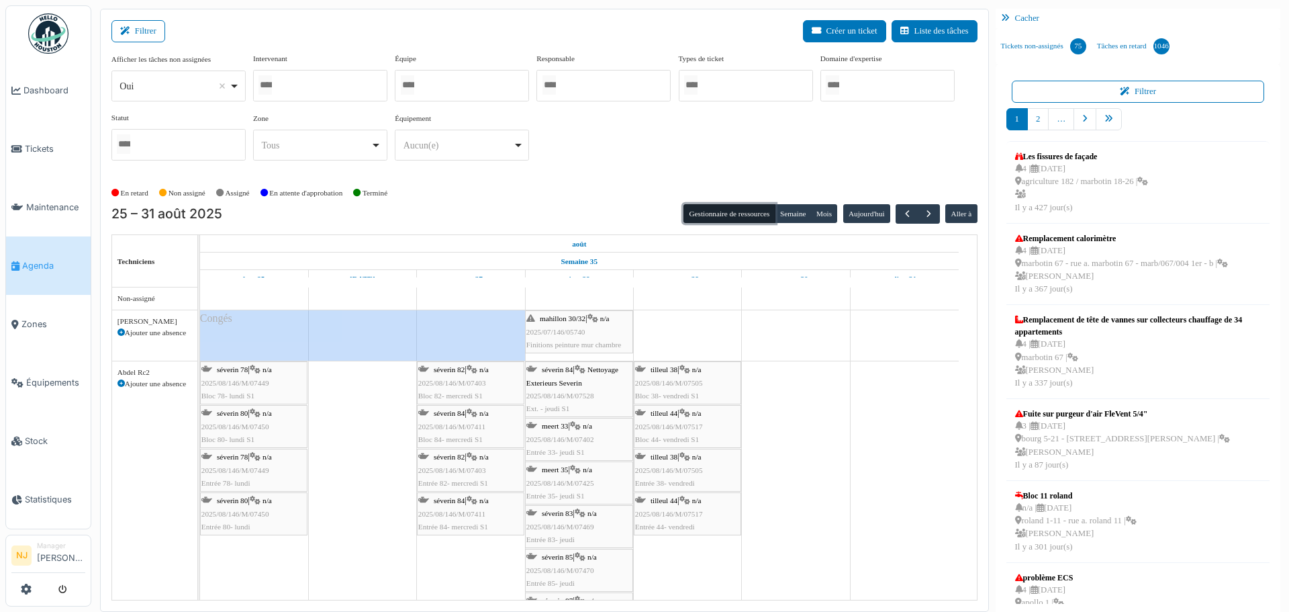
click at [331, 87] on div at bounding box center [320, 86] width 134 height 32
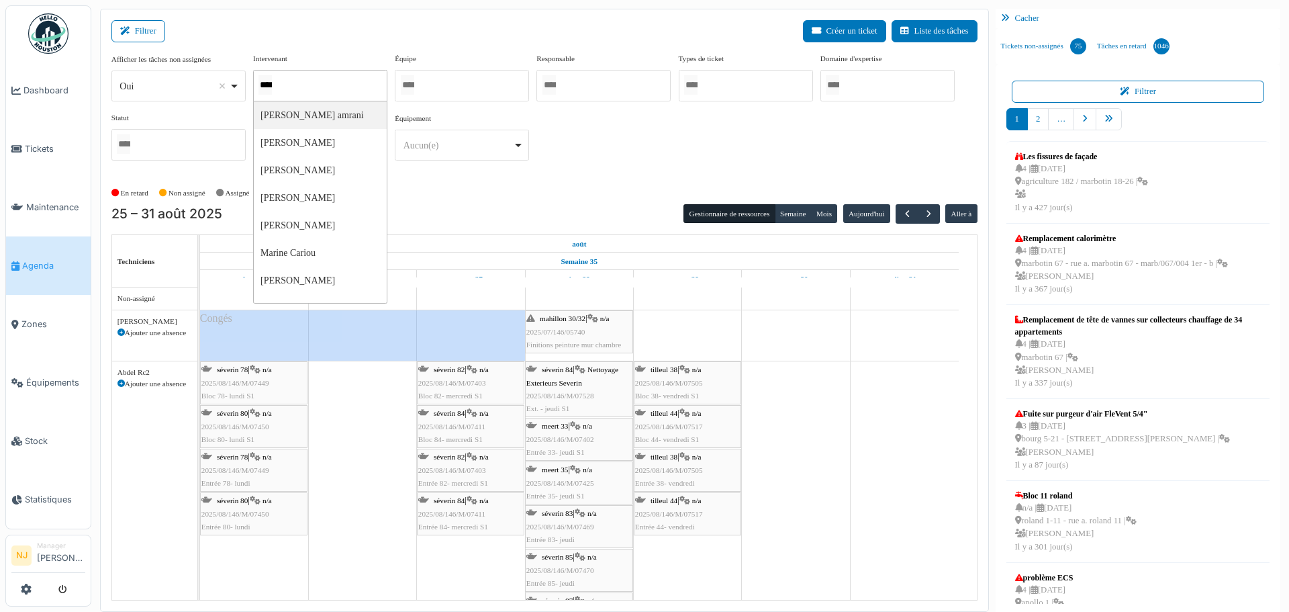
type input "*****"
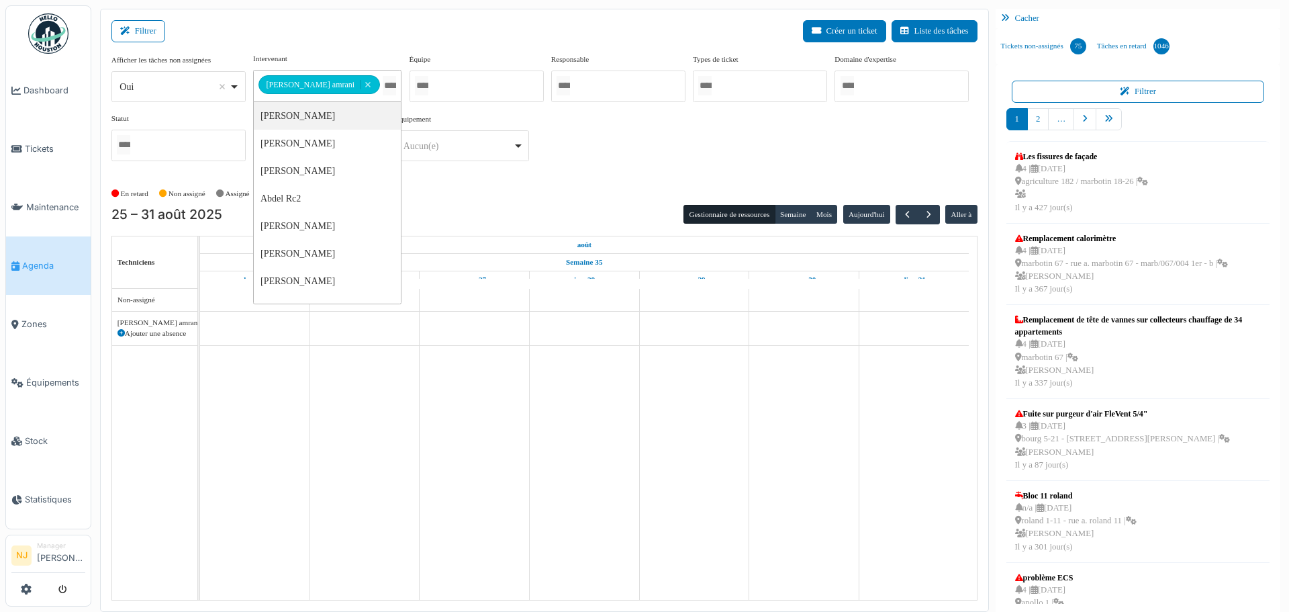
click at [443, 21] on div "Filtrer Créer un ticket Liste des tâches" at bounding box center [544, 36] width 866 height 33
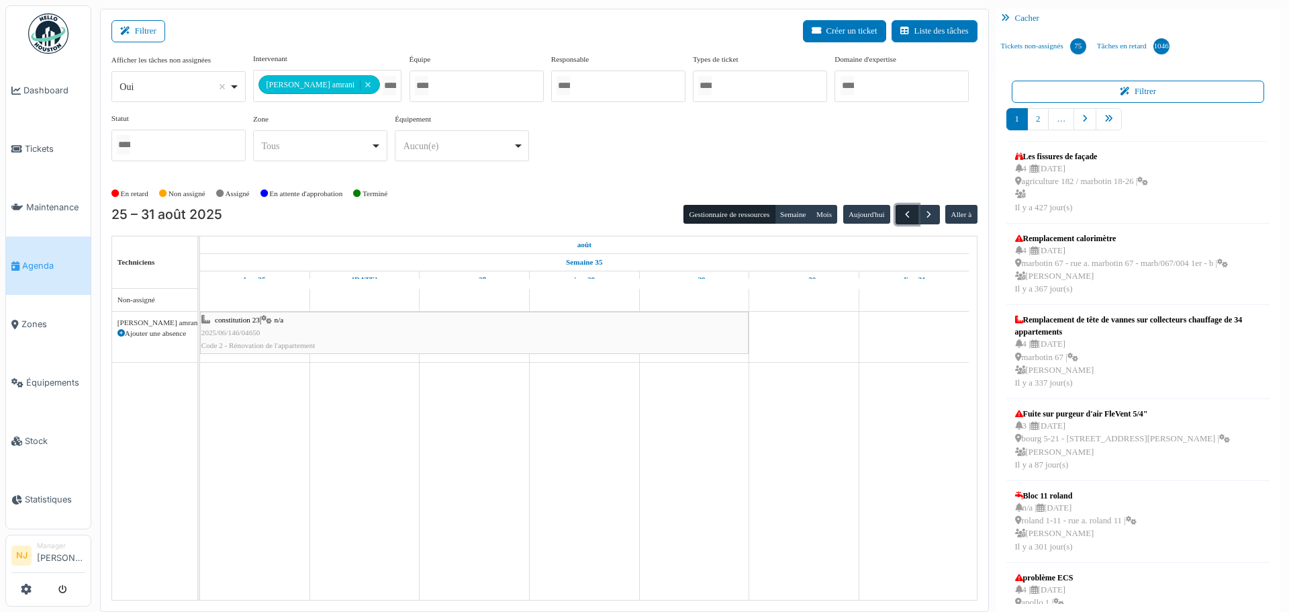
click at [902, 212] on span "button" at bounding box center [907, 214] width 11 height 11
click at [923, 214] on span "button" at bounding box center [928, 214] width 11 height 11
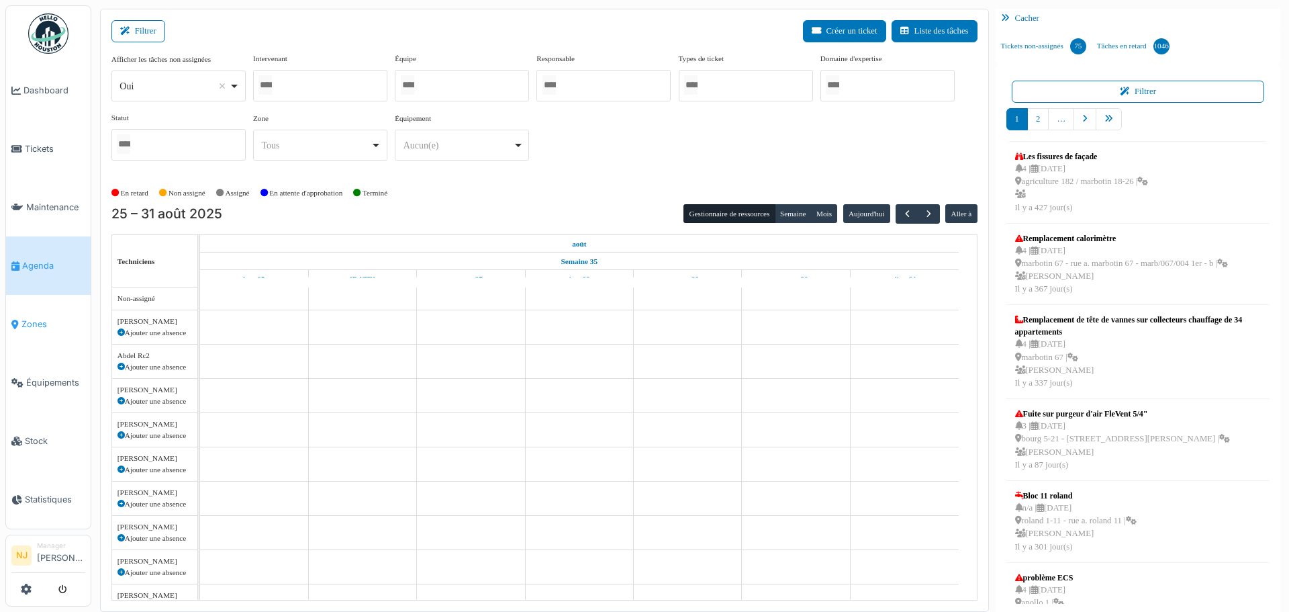
click at [33, 318] on span "Zones" at bounding box center [53, 324] width 64 height 13
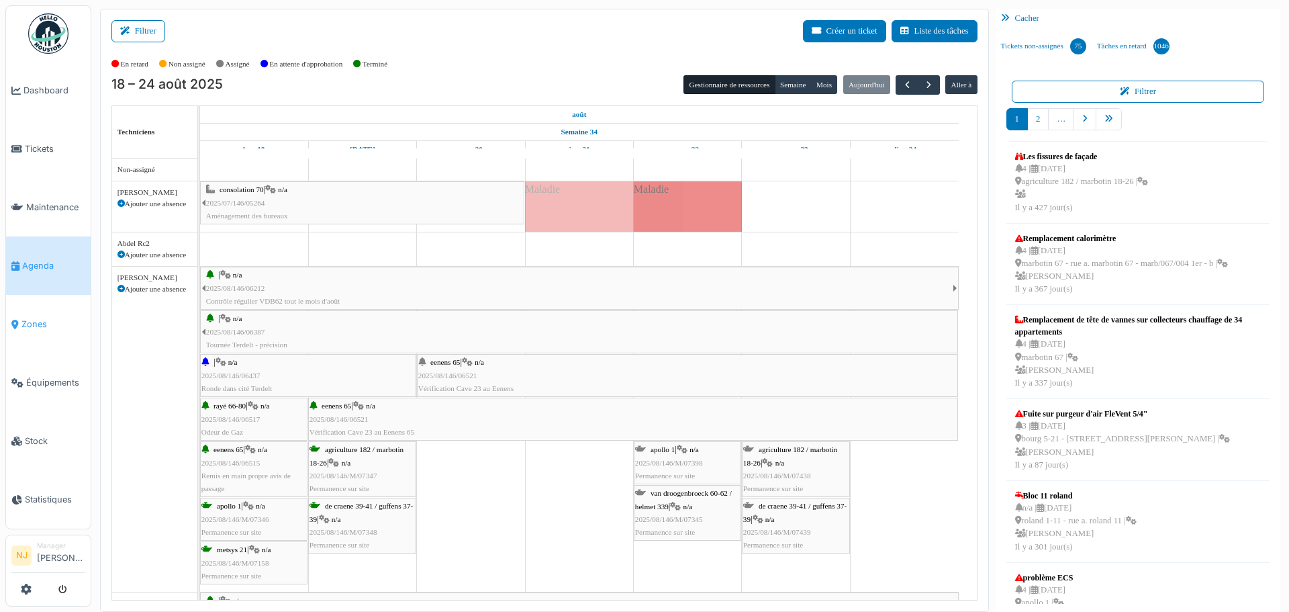
click at [36, 318] on span "Zones" at bounding box center [53, 324] width 64 height 13
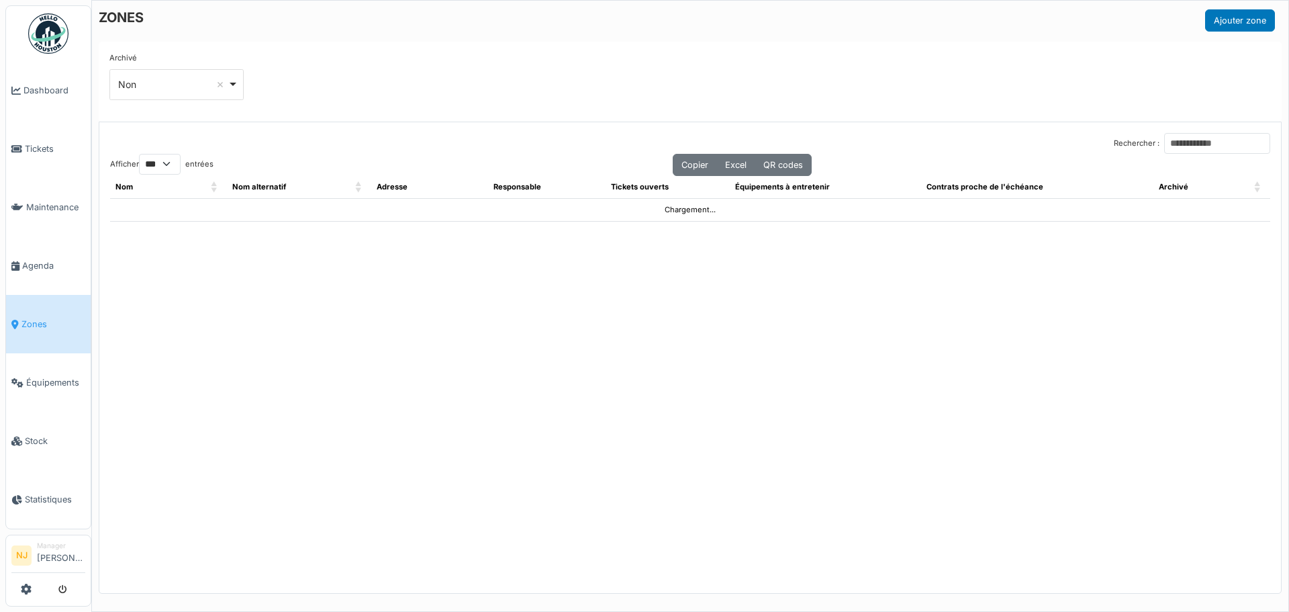
select select "***"
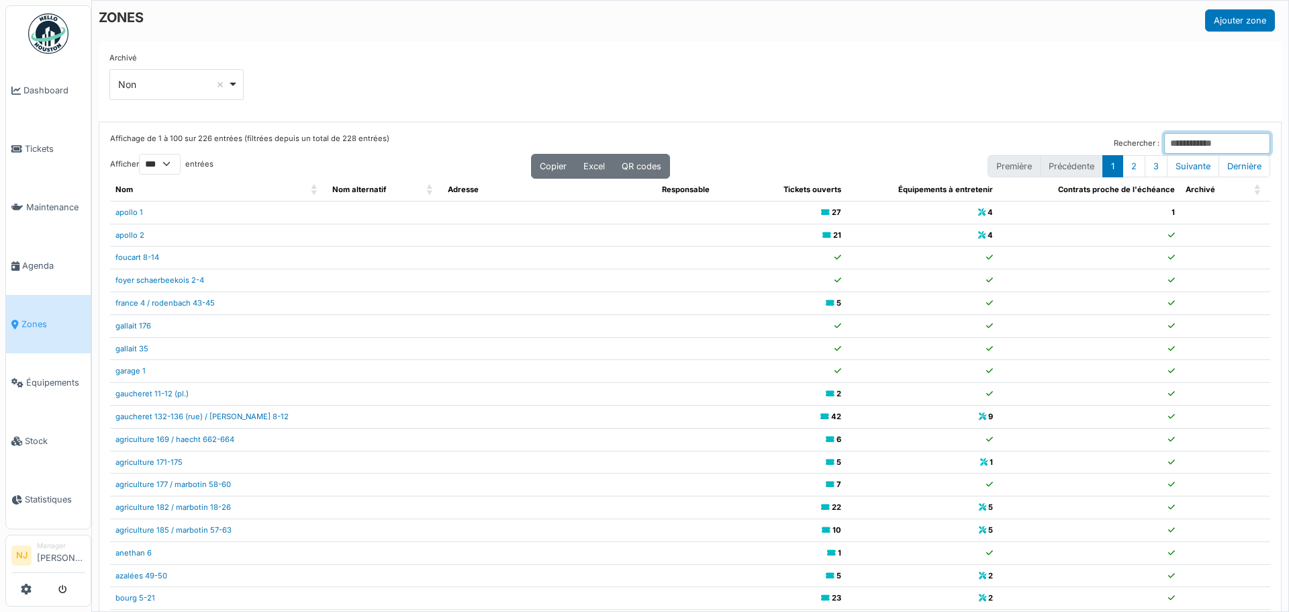
click at [1169, 140] on input "Rechercher :" at bounding box center [1218, 143] width 106 height 21
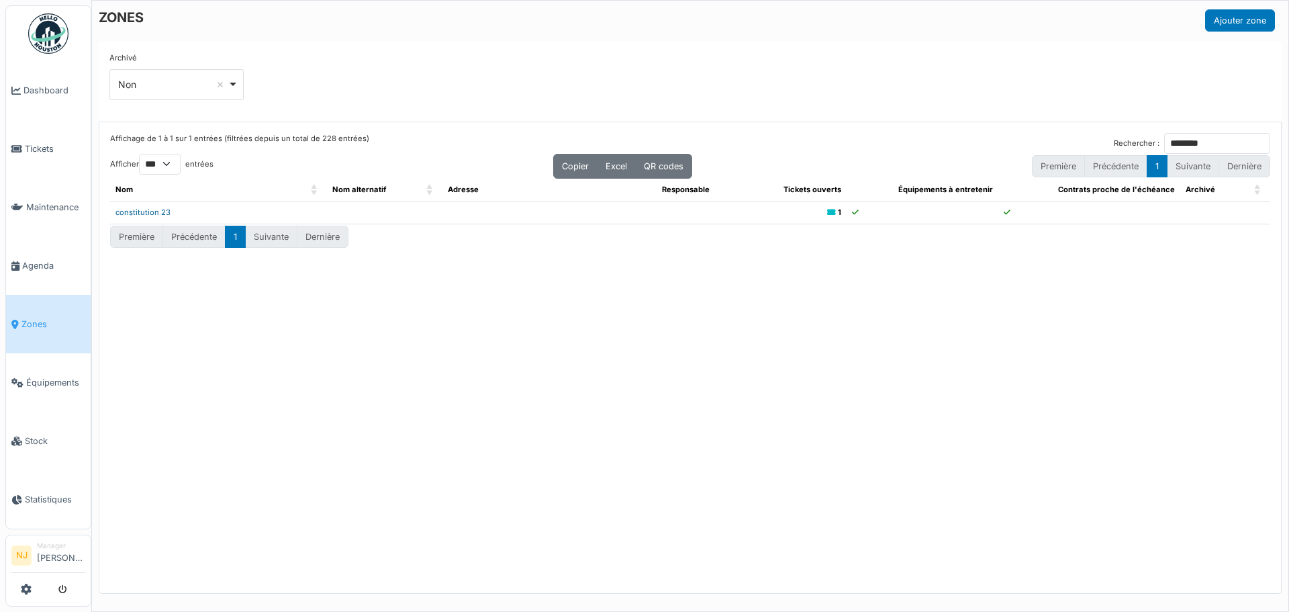
click at [147, 212] on link "constitution 23" at bounding box center [143, 212] width 55 height 9
click at [1178, 145] on input "********" at bounding box center [1218, 143] width 106 height 21
type input "*"
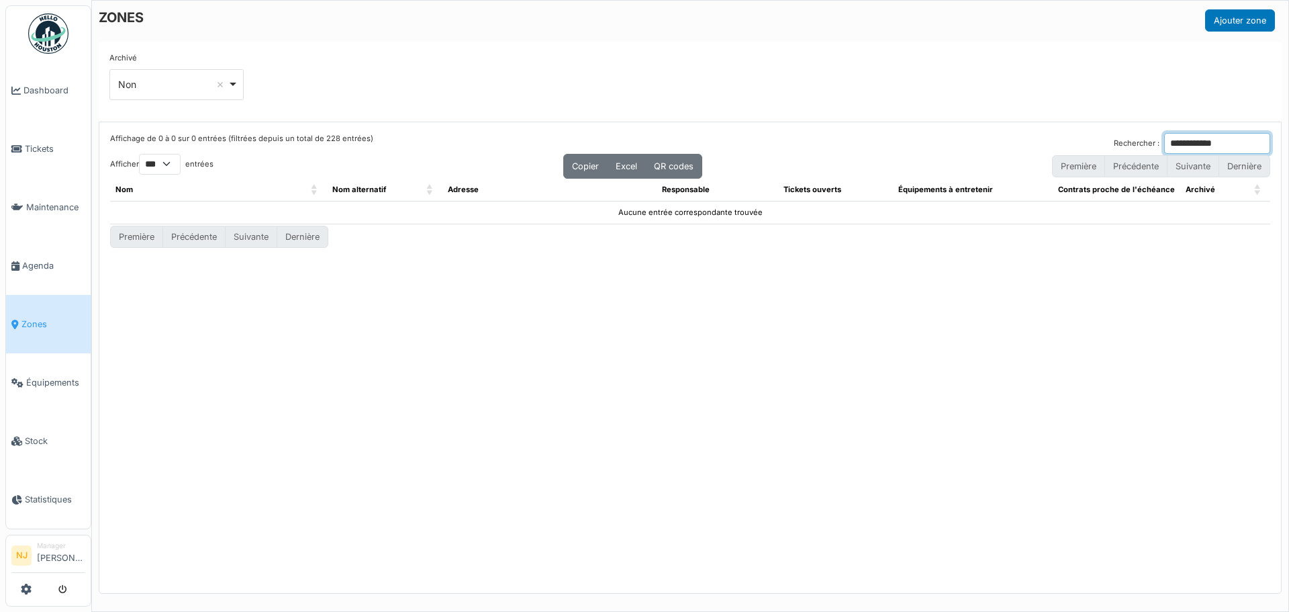
click at [1165, 149] on input "**********" at bounding box center [1218, 143] width 106 height 21
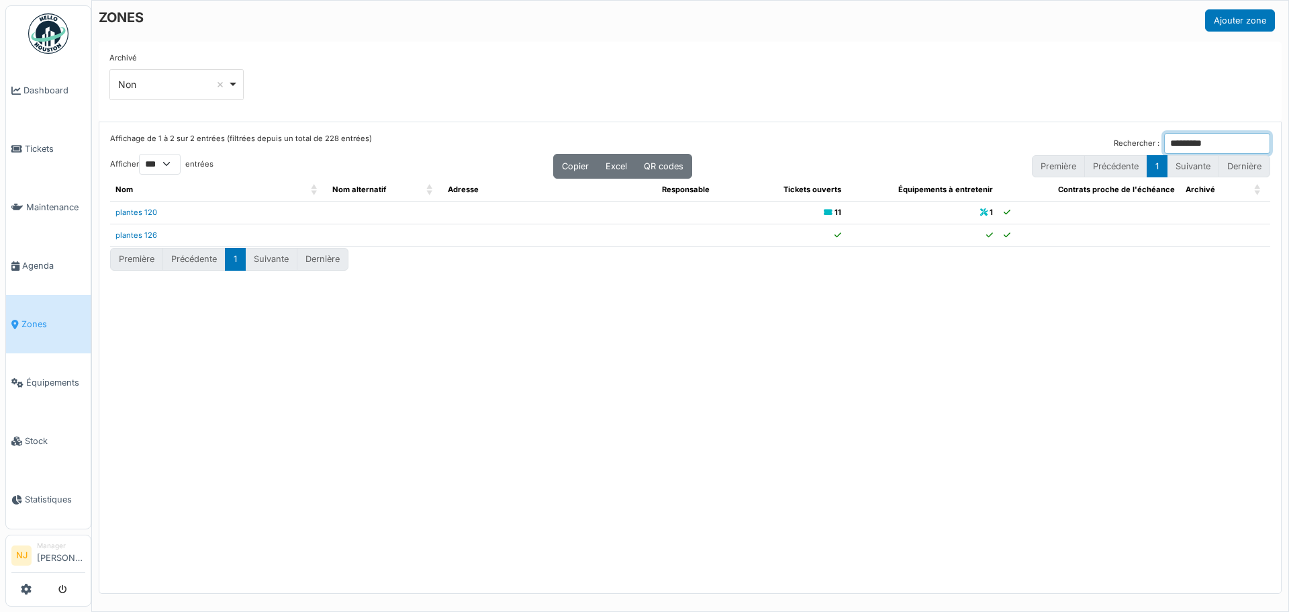
click at [1195, 134] on input "*******" at bounding box center [1218, 143] width 106 height 21
type input "*******"
click at [132, 212] on link "plantes 120" at bounding box center [137, 212] width 42 height 9
click at [32, 146] on span "Tickets" at bounding box center [55, 148] width 60 height 13
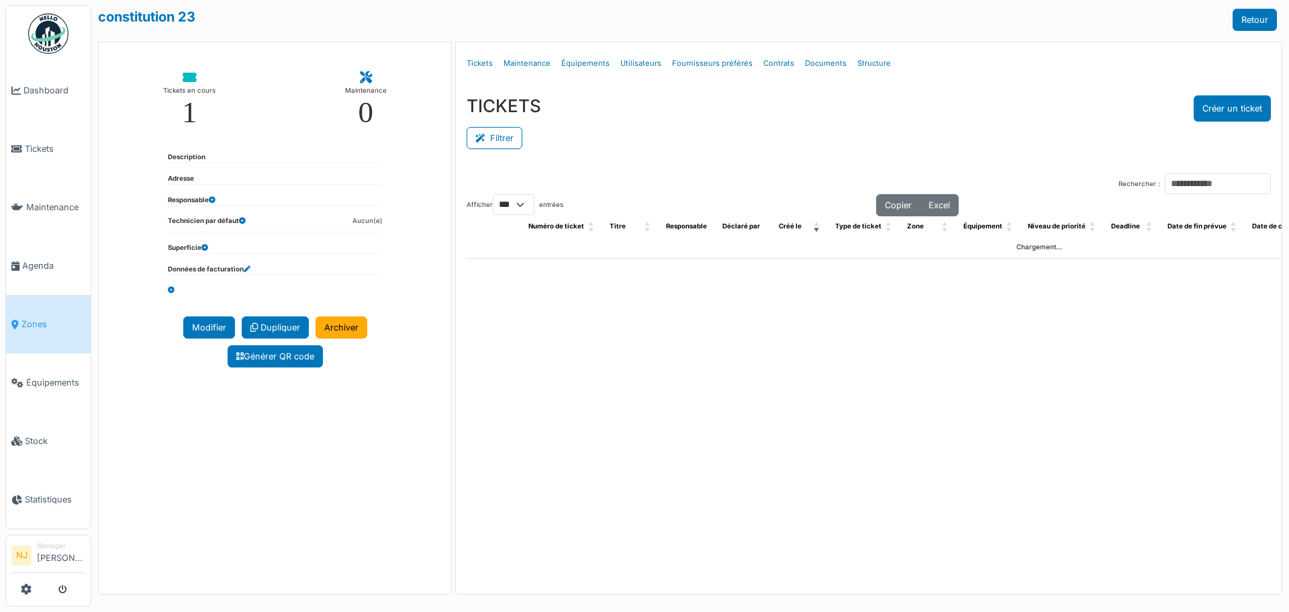
select select "***"
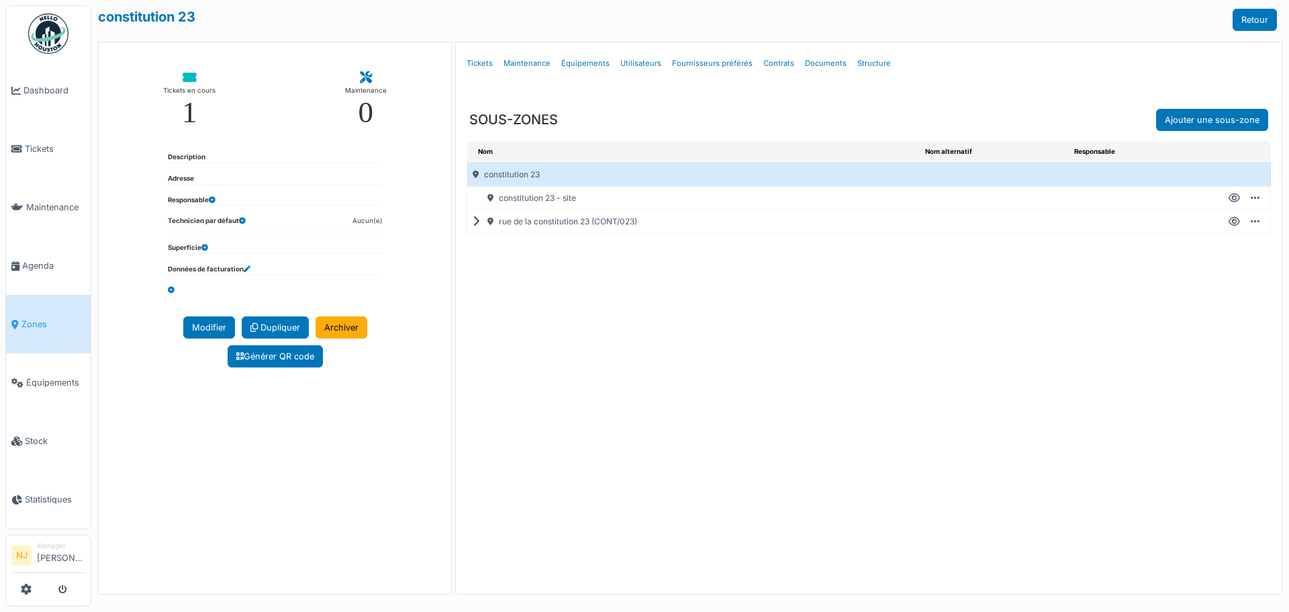
click at [471, 223] on div "rue de la constitution 23 (CONT/023)" at bounding box center [693, 221] width 453 height 23
click at [475, 222] on icon at bounding box center [479, 222] width 13 height 1
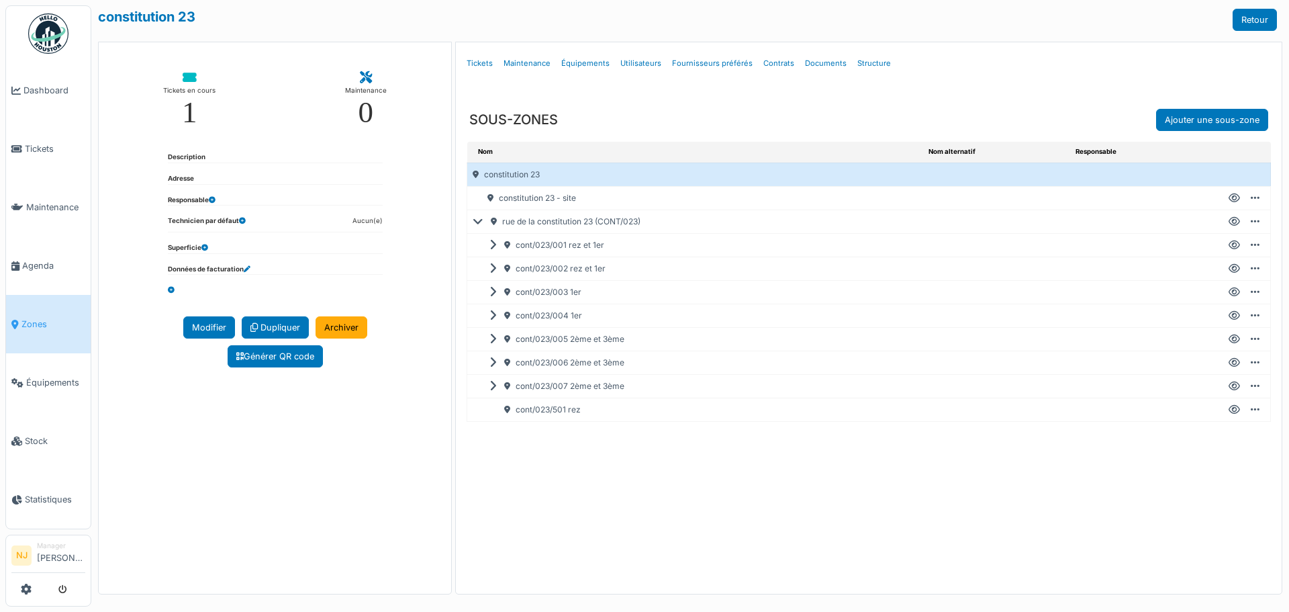
click at [491, 363] on icon at bounding box center [496, 363] width 13 height 1
click at [492, 410] on icon at bounding box center [496, 410] width 13 height 1
click at [498, 340] on div "cont/023/005 2ème et 3ème" at bounding box center [714, 339] width 461 height 23
click at [492, 339] on icon at bounding box center [496, 339] width 13 height 1
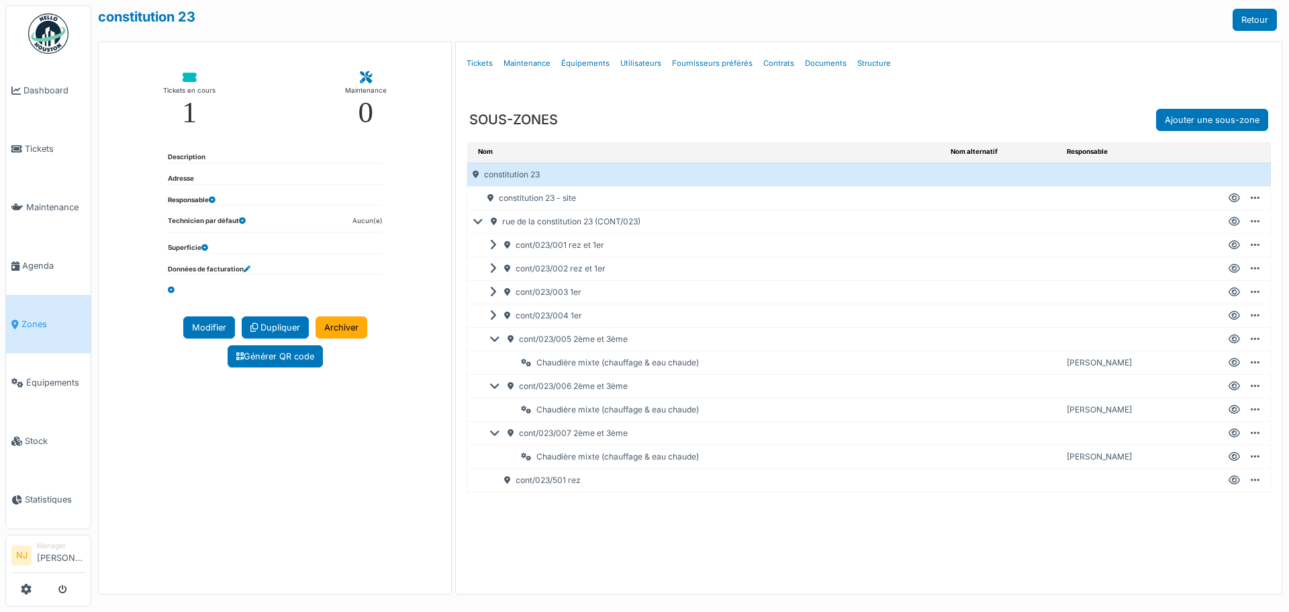
click at [494, 340] on icon at bounding box center [498, 339] width 16 height 1
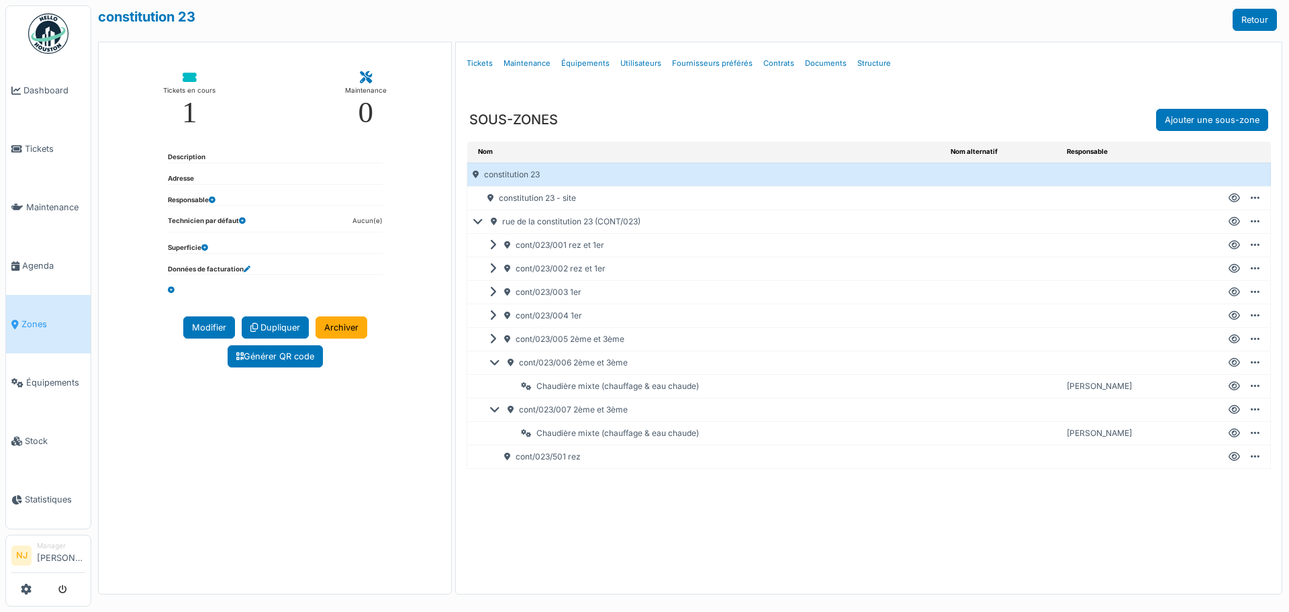
click at [496, 339] on icon at bounding box center [496, 339] width 13 height 1
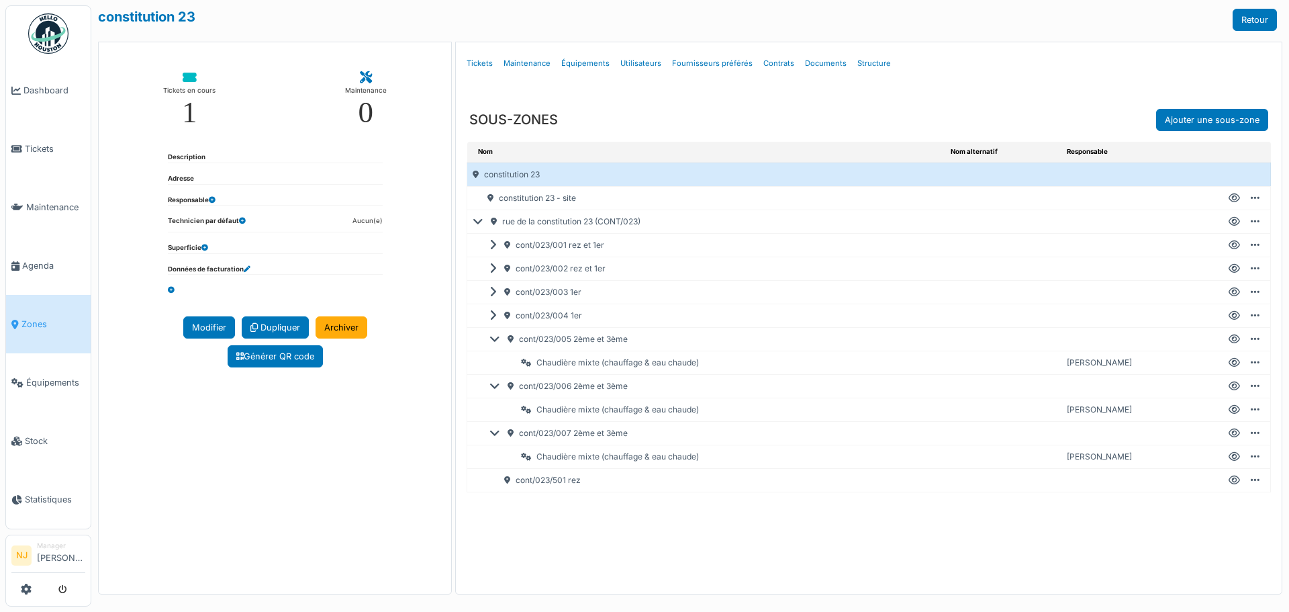
click at [839, 344] on div "cont/023/005 2ème et 3ème" at bounding box center [714, 339] width 461 height 23
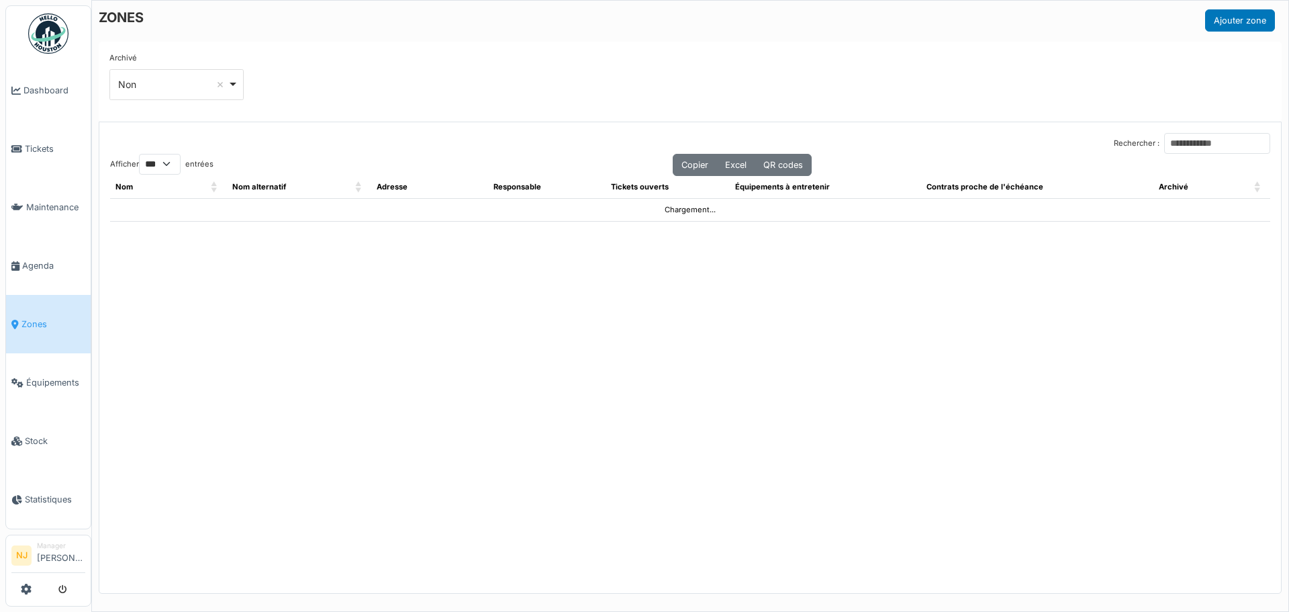
select select "***"
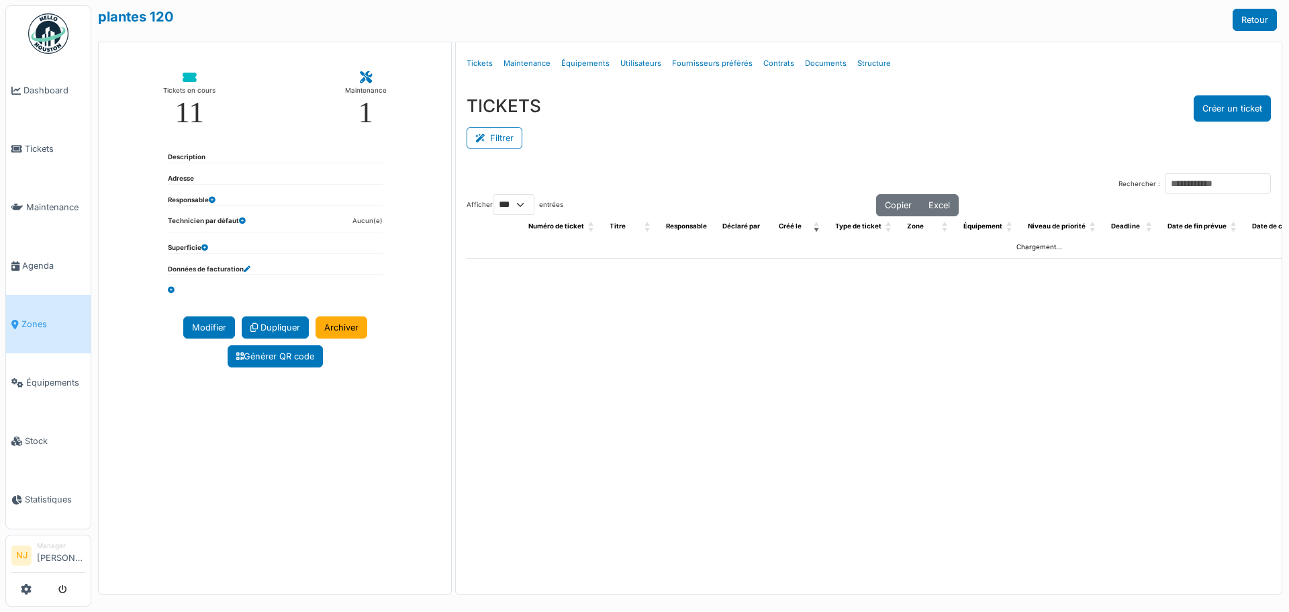
select select "***"
drag, startPoint x: 0, startPoint y: 0, endPoint x: 872, endPoint y: 64, distance: 874.1
click at [872, 64] on link "Structure" at bounding box center [874, 64] width 44 height 32
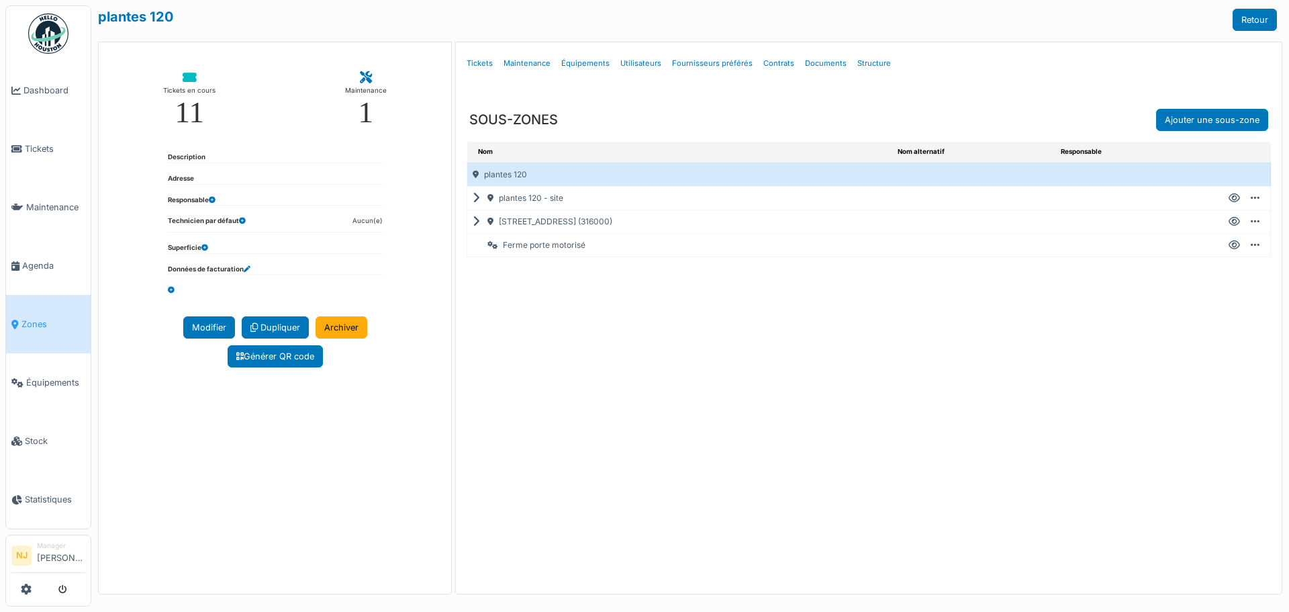
click at [479, 222] on icon at bounding box center [479, 222] width 13 height 1
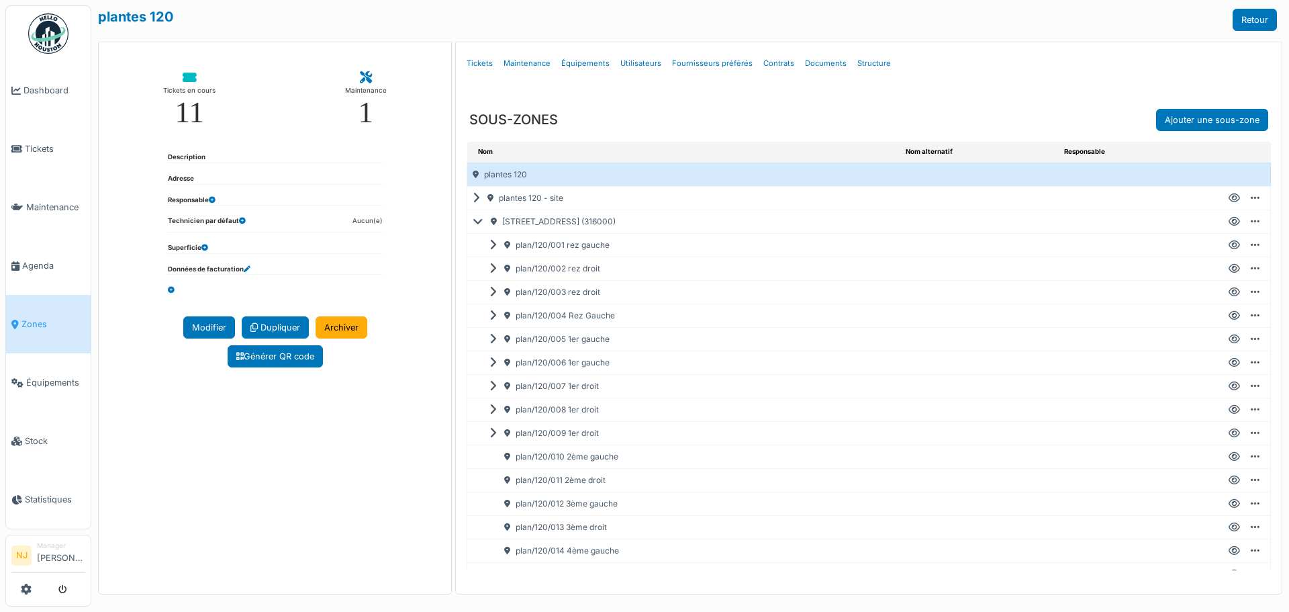
click at [514, 479] on icon at bounding box center [509, 480] width 11 height 8
click at [508, 477] on icon at bounding box center [509, 480] width 11 height 8
click at [531, 480] on div "plan/120/011 2ème droit" at bounding box center [692, 480] width 416 height 23
click at [573, 477] on div "plan/120/011 2ème droit" at bounding box center [692, 480] width 416 height 23
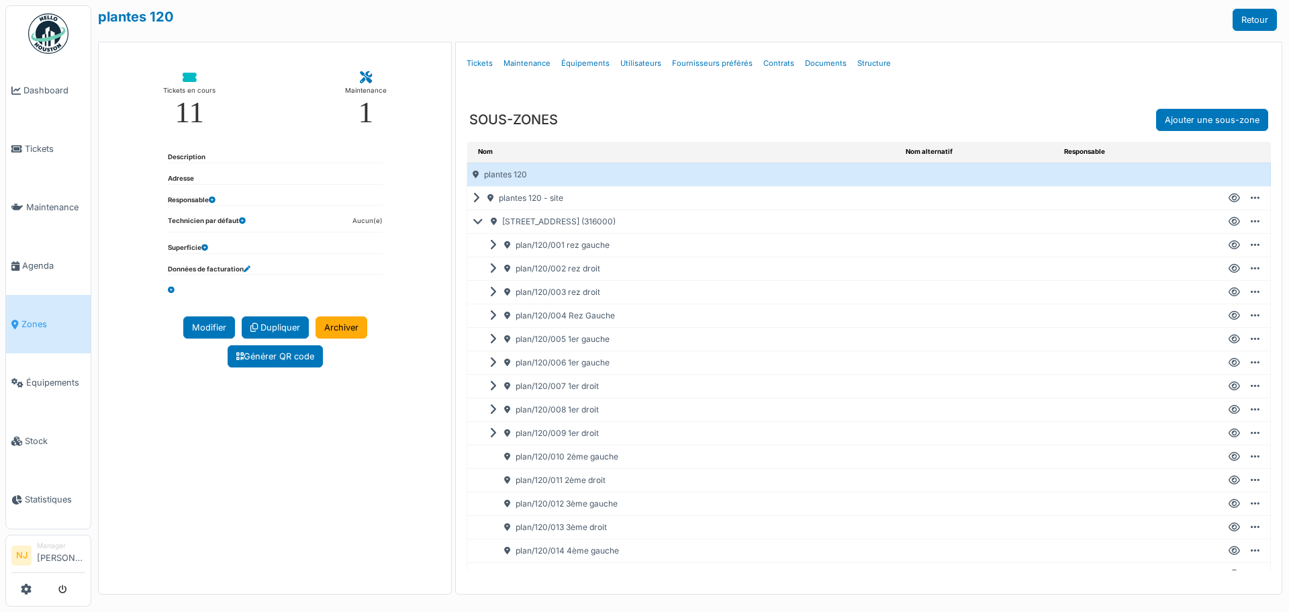
click at [295, 520] on div "Tickets en cours 11 Maintenance 1 Description Adresse Responsable Technicien pa…" at bounding box center [275, 318] width 354 height 553
click at [533, 480] on div "plan/120/011 2ème droit" at bounding box center [692, 480] width 416 height 23
click at [477, 222] on icon at bounding box center [481, 222] width 16 height 1
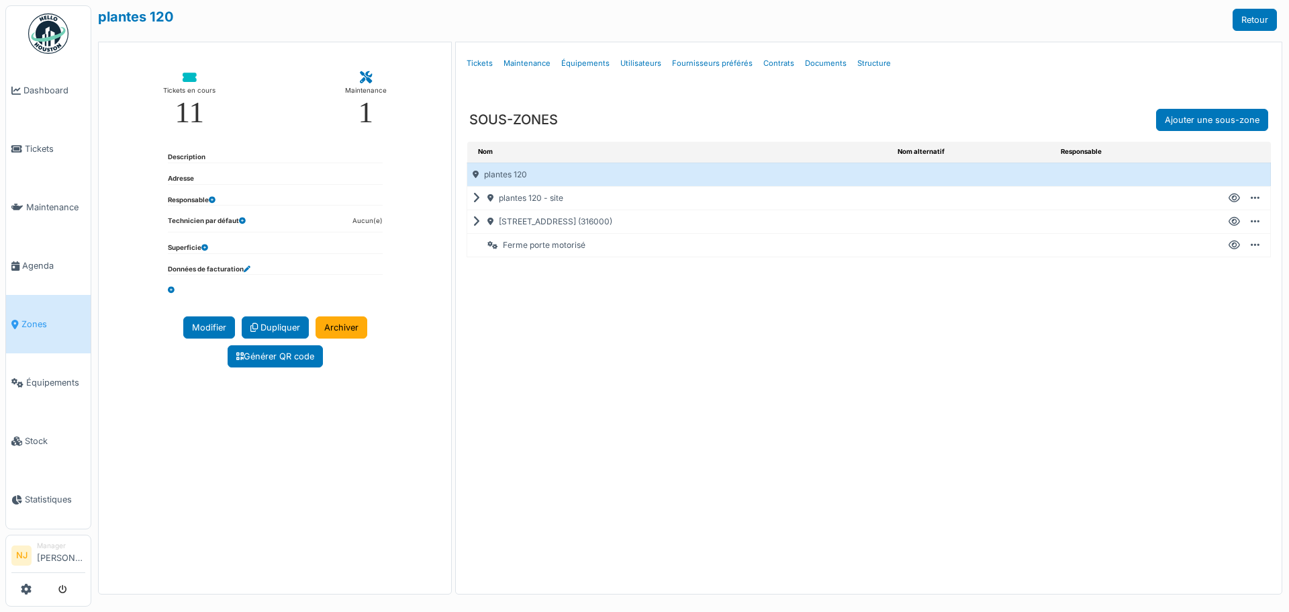
click at [478, 222] on icon at bounding box center [479, 222] width 13 height 1
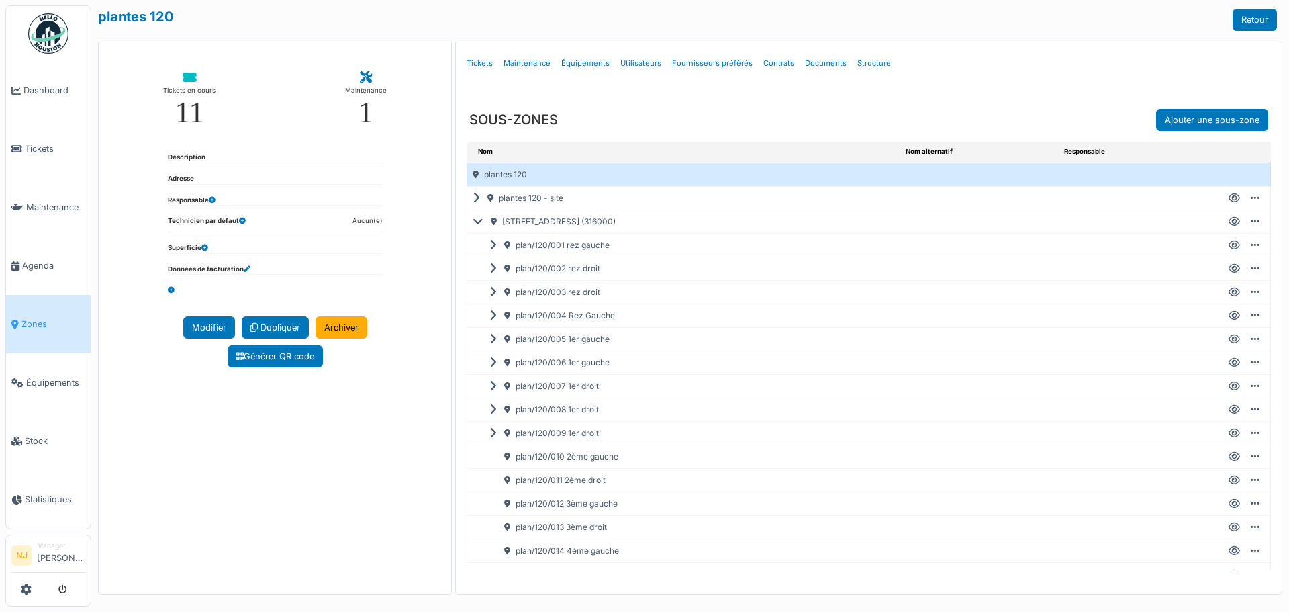
click at [537, 480] on div "plan/120/011 2ème droit" at bounding box center [692, 480] width 416 height 23
click at [549, 478] on div "plan/120/011 2ème droit" at bounding box center [692, 480] width 416 height 23
click at [507, 480] on icon at bounding box center [509, 480] width 11 height 8
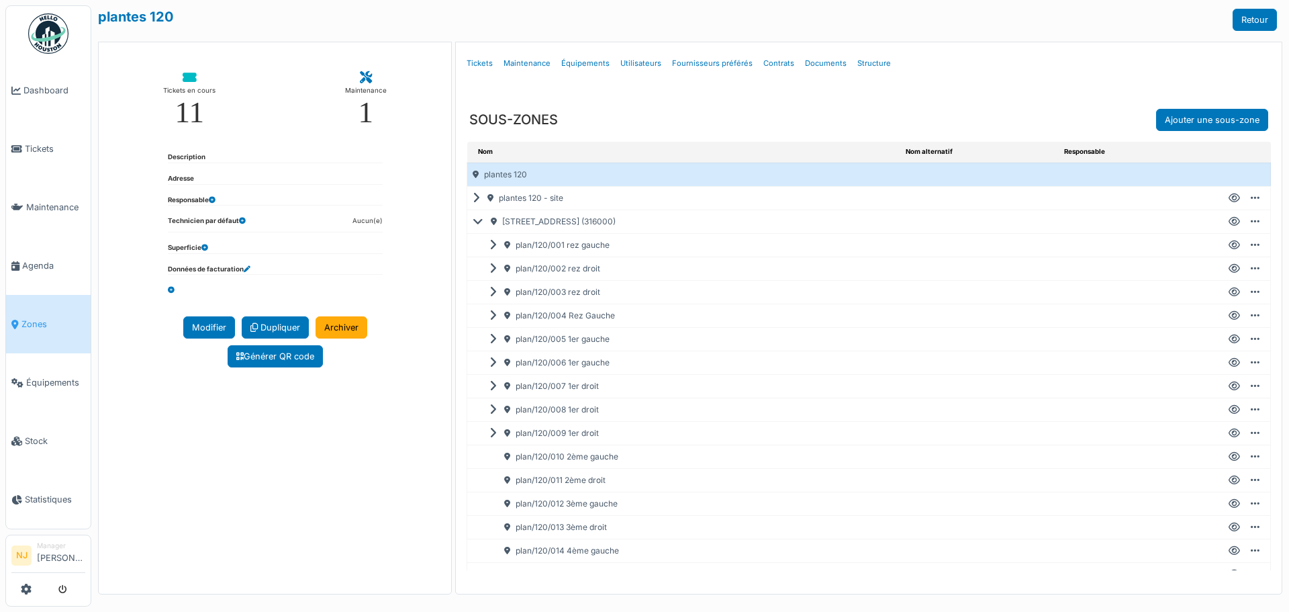
click at [507, 480] on icon at bounding box center [509, 480] width 11 height 8
click at [1251, 457] on icon at bounding box center [1255, 457] width 9 height 1
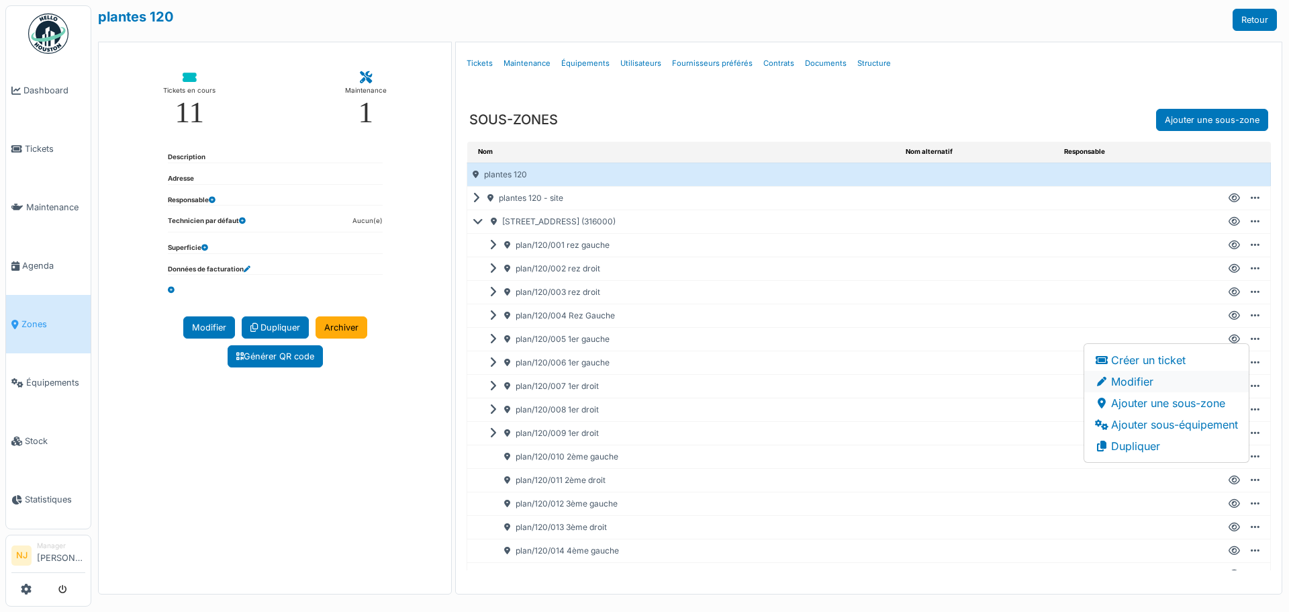
click at [1121, 382] on li "Modifier" at bounding box center [1167, 381] width 165 height 21
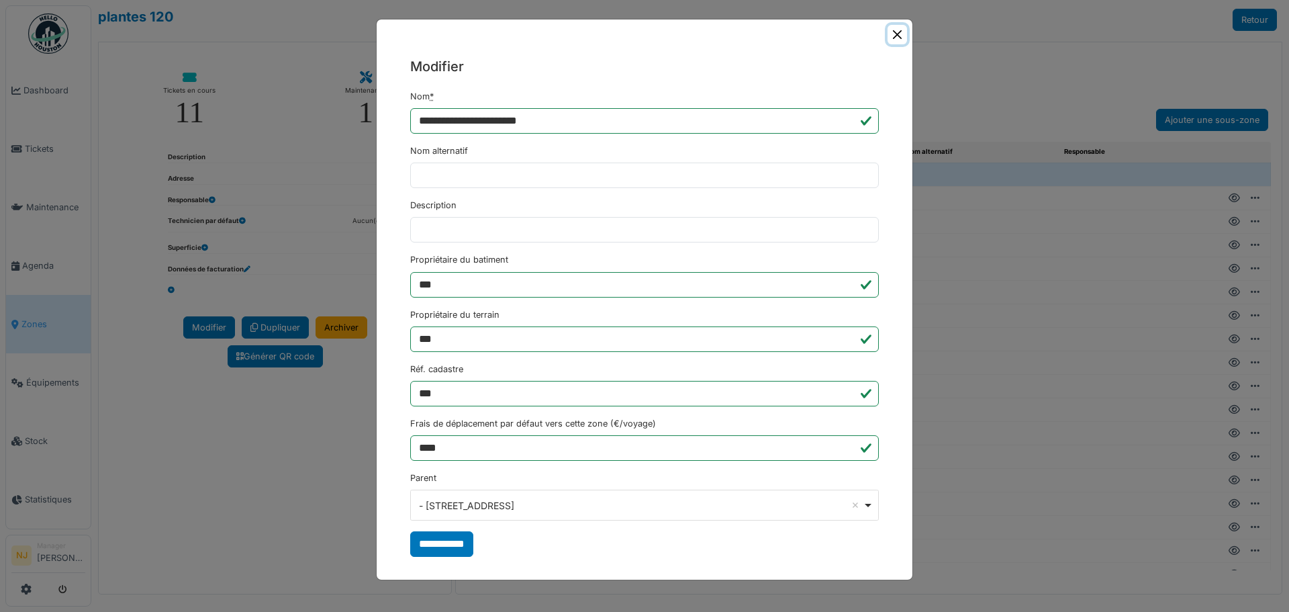
click at [897, 34] on button "Close" at bounding box center [897, 34] width 19 height 19
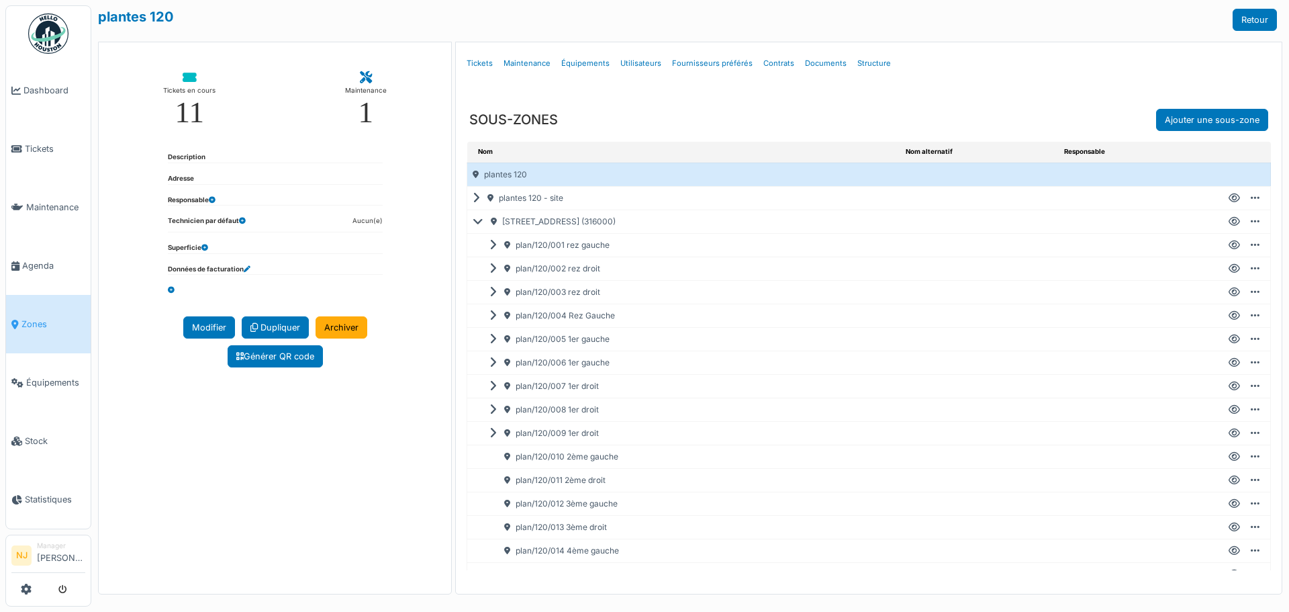
click at [1251, 433] on icon at bounding box center [1255, 433] width 9 height 1
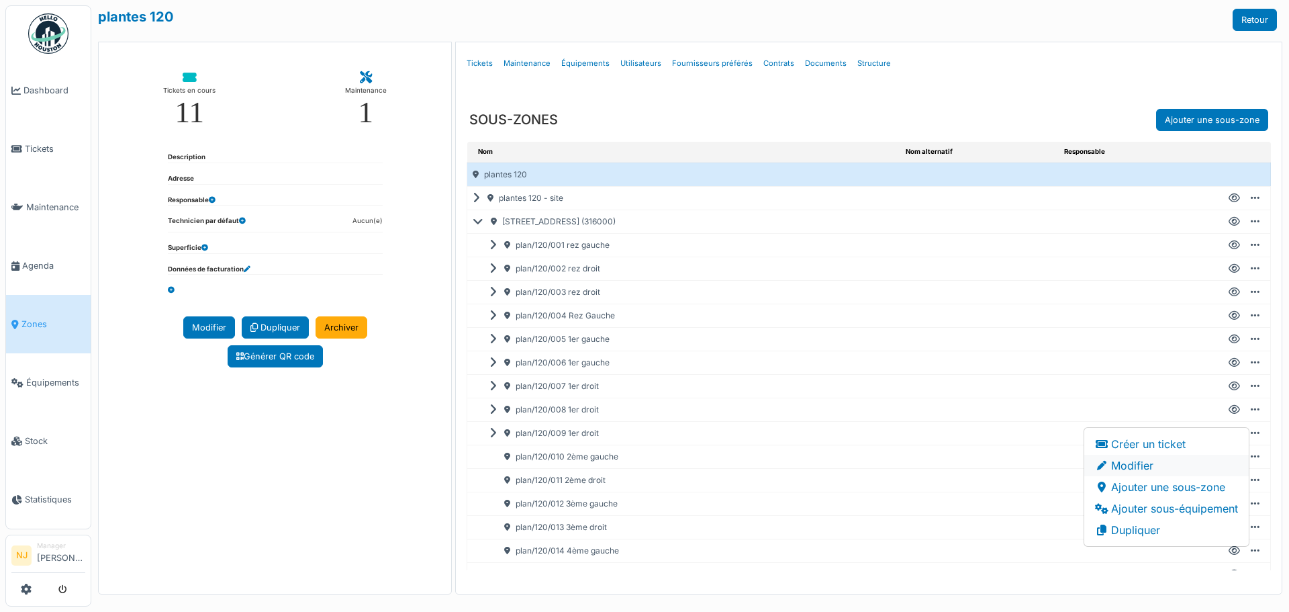
click at [1124, 466] on li "Modifier" at bounding box center [1167, 465] width 165 height 21
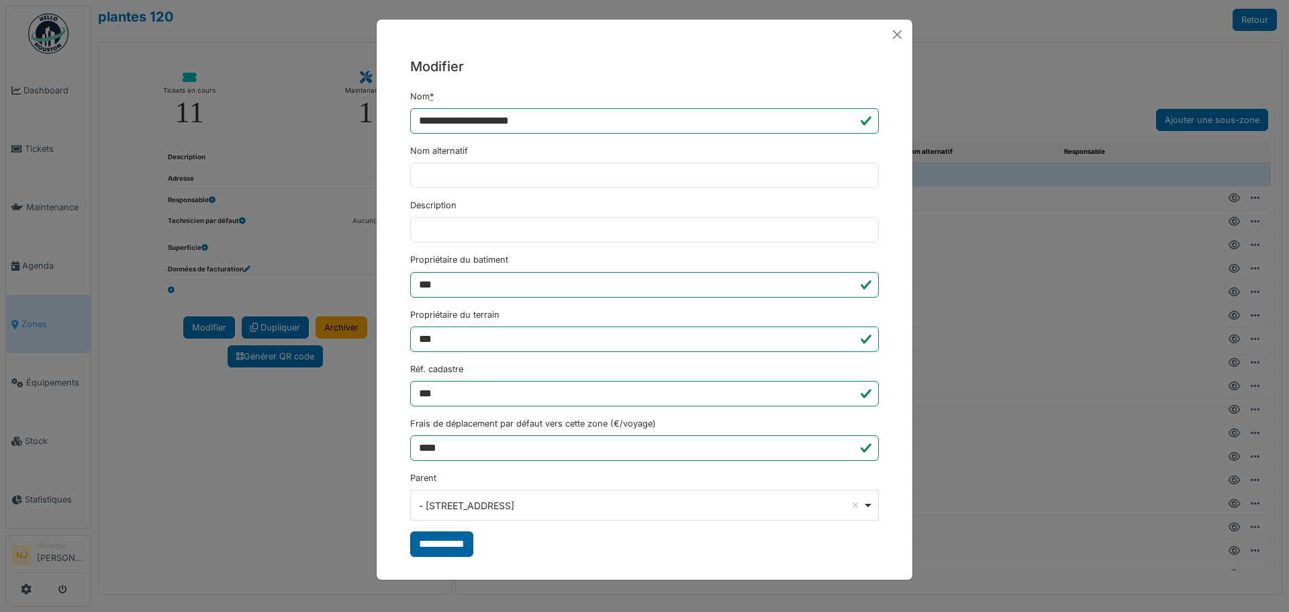
click at [448, 545] on input "**********" at bounding box center [441, 544] width 63 height 26
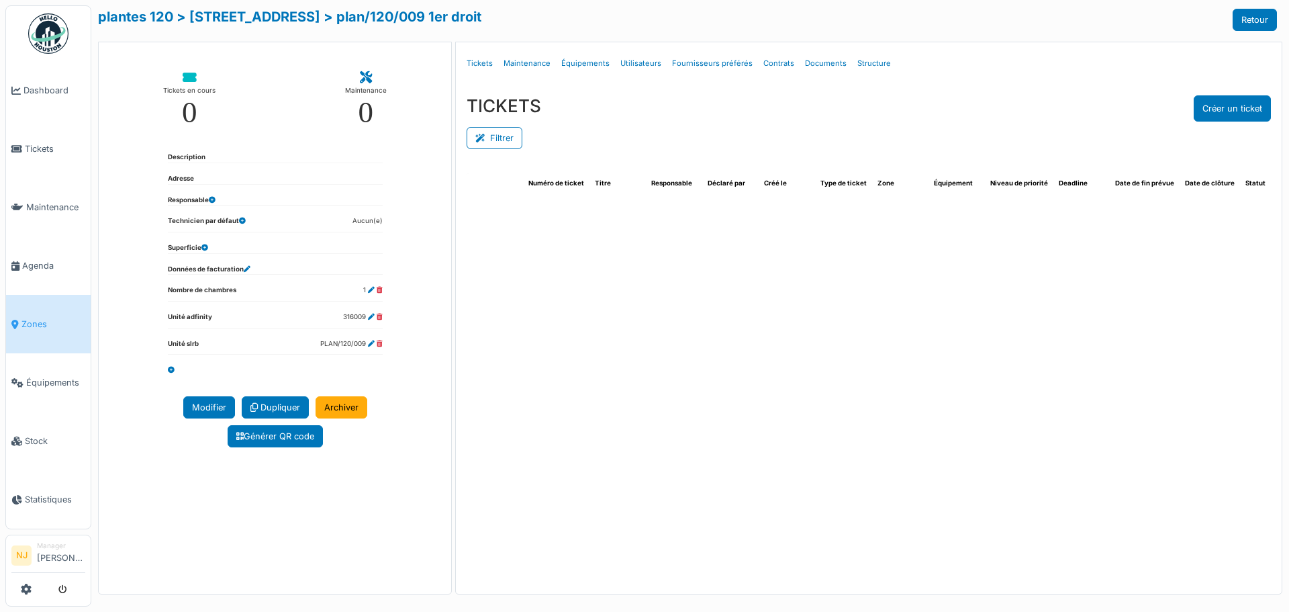
select select "***"
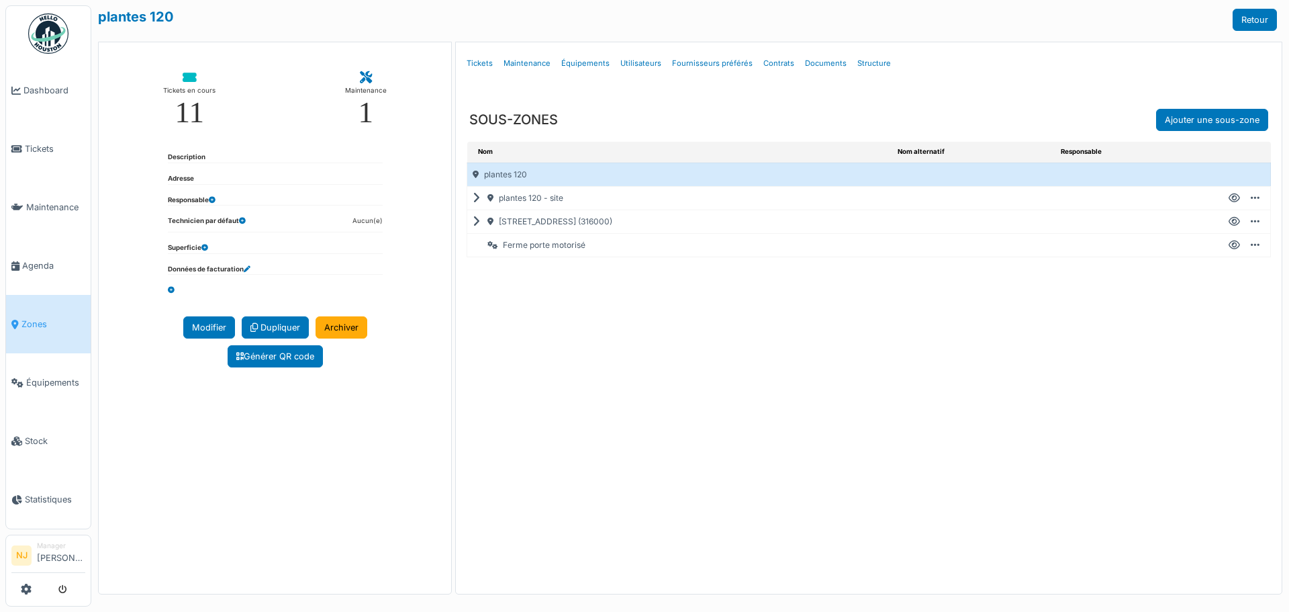
click at [476, 222] on icon at bounding box center [479, 222] width 13 height 1
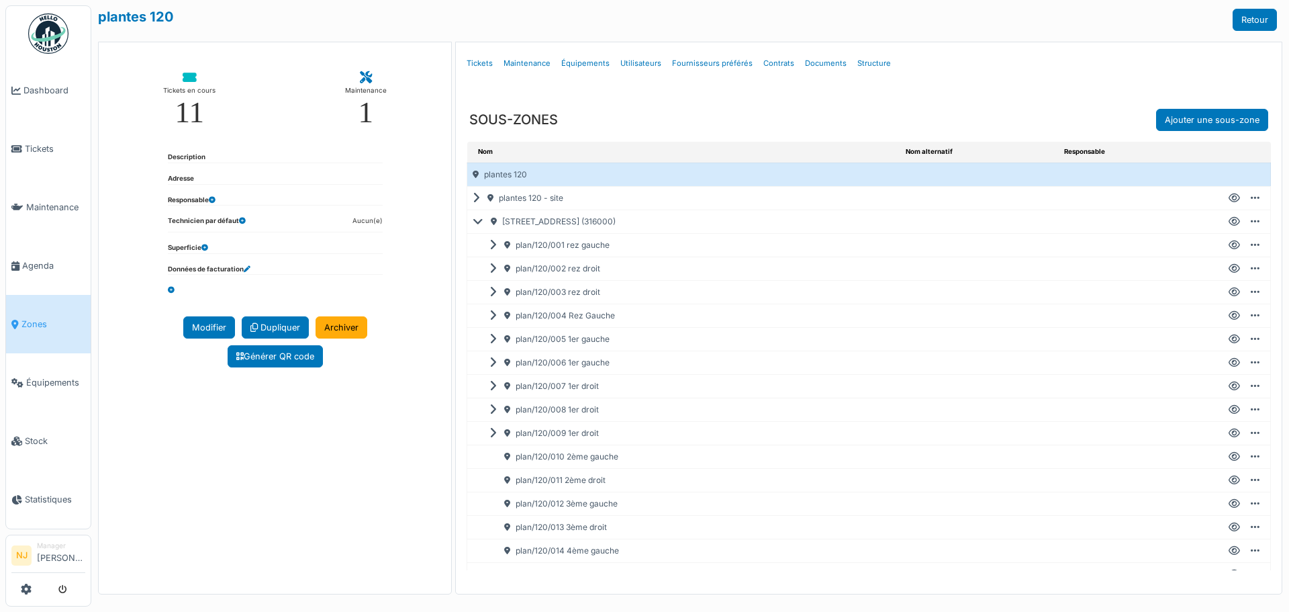
click at [547, 477] on div "plan/120/011 2ème droit" at bounding box center [692, 480] width 416 height 23
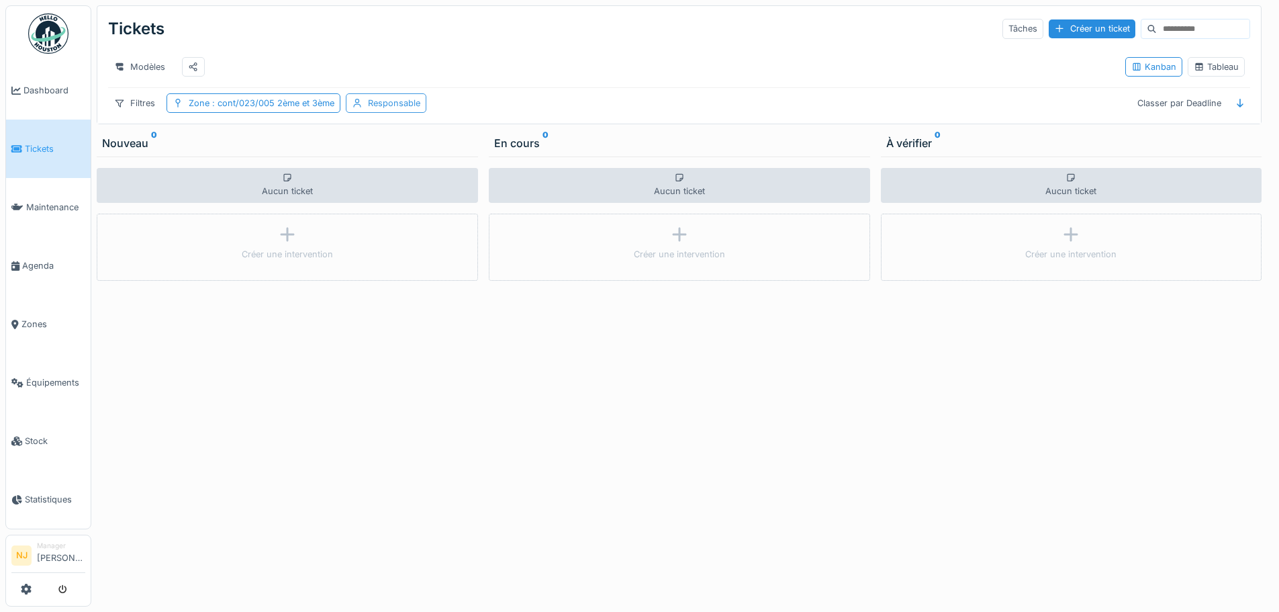
click at [388, 109] on div "Responsable" at bounding box center [394, 103] width 52 height 13
click at [221, 108] on span ": cont/023/005 2ème et 3ème" at bounding box center [272, 103] width 125 height 10
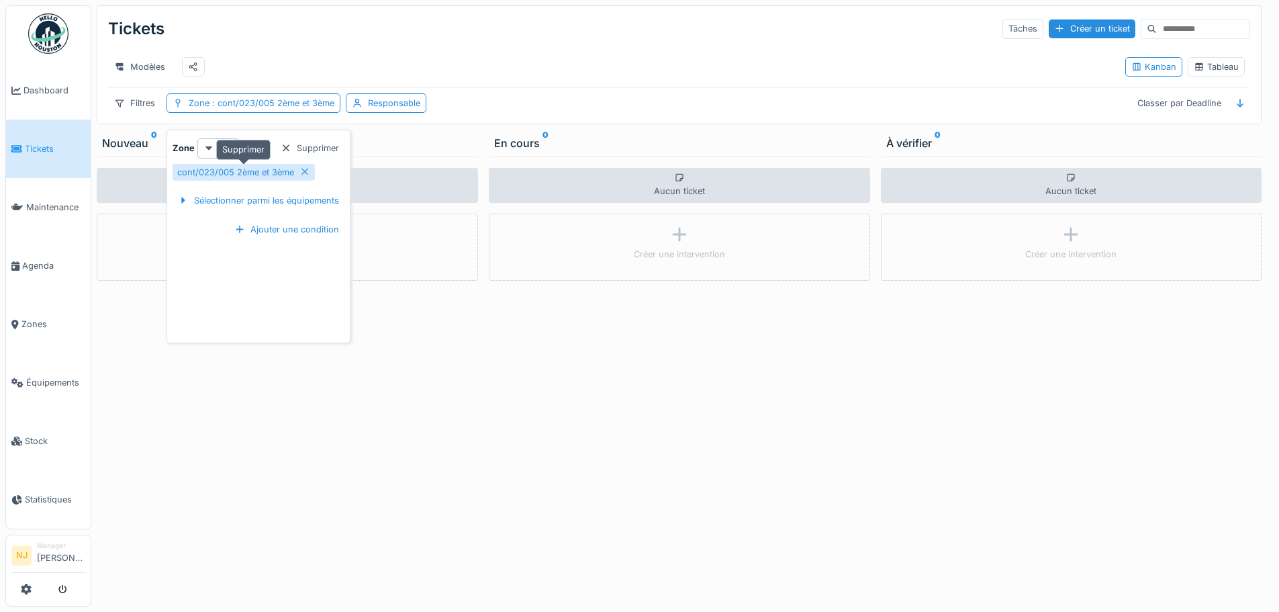
click at [304, 171] on icon at bounding box center [305, 171] width 11 height 9
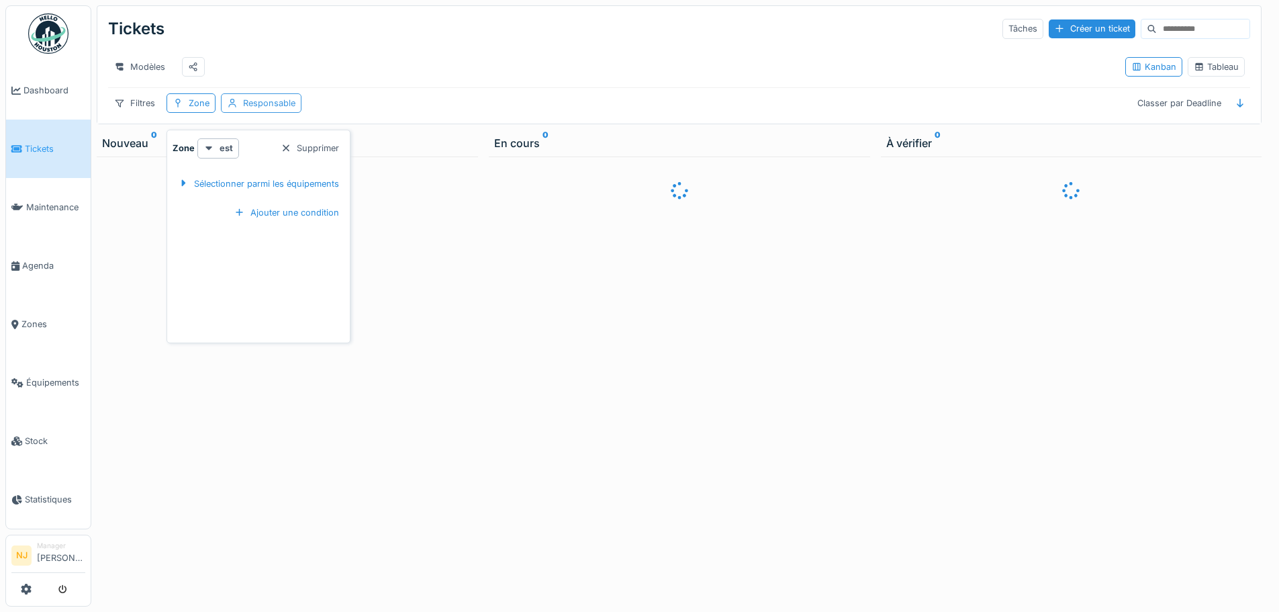
click at [272, 109] on div "Responsable" at bounding box center [269, 103] width 52 height 13
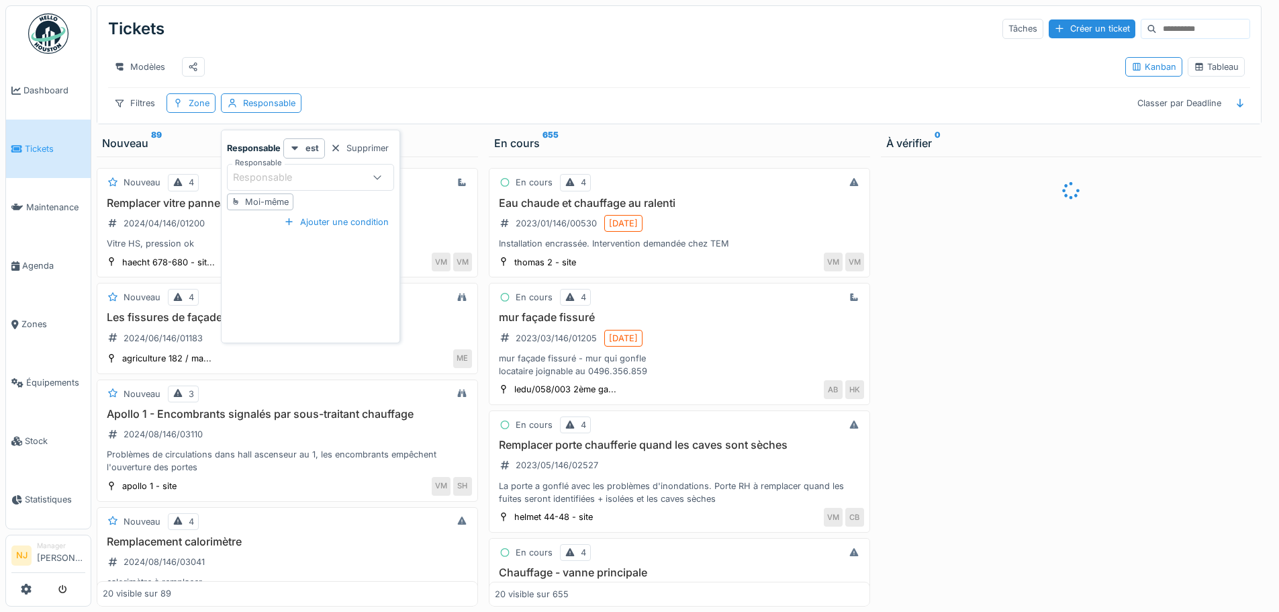
click at [269, 200] on div "Moi-même" at bounding box center [267, 201] width 44 height 13
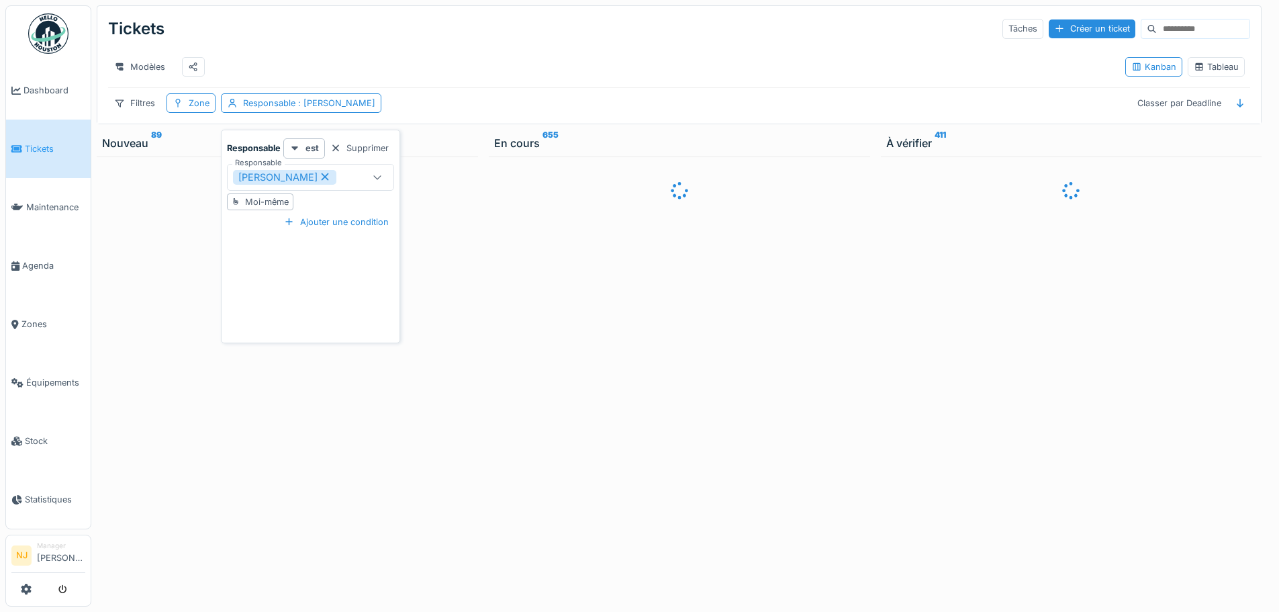
type input "*****"
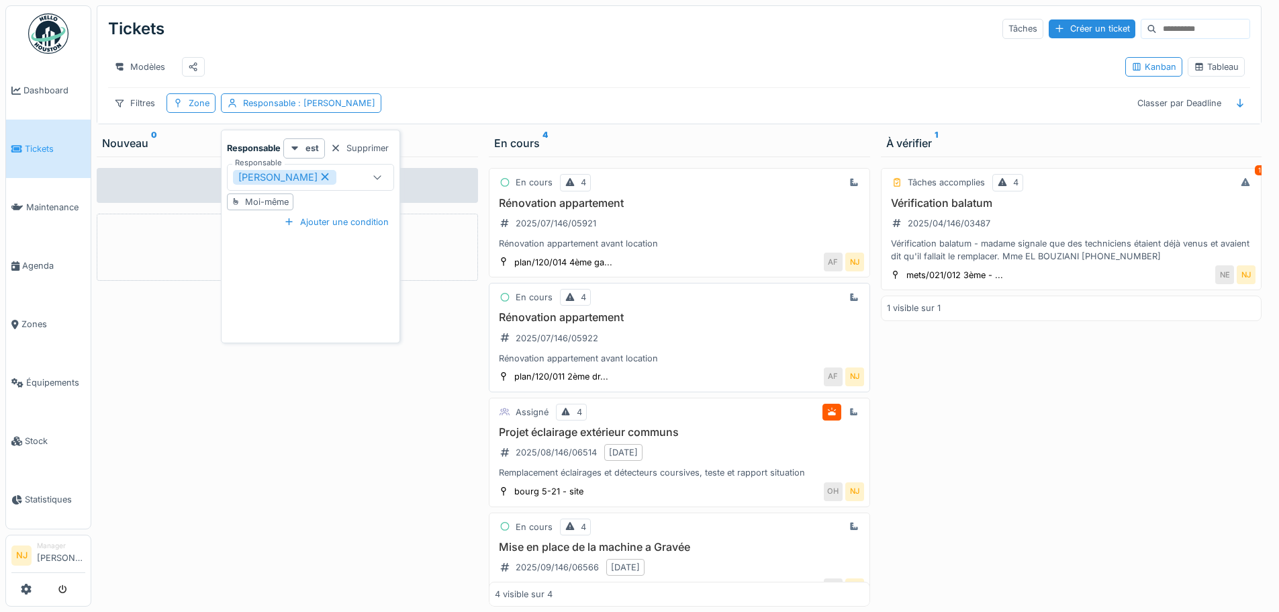
click at [582, 324] on h3 "Rénovation appartement" at bounding box center [679, 317] width 369 height 13
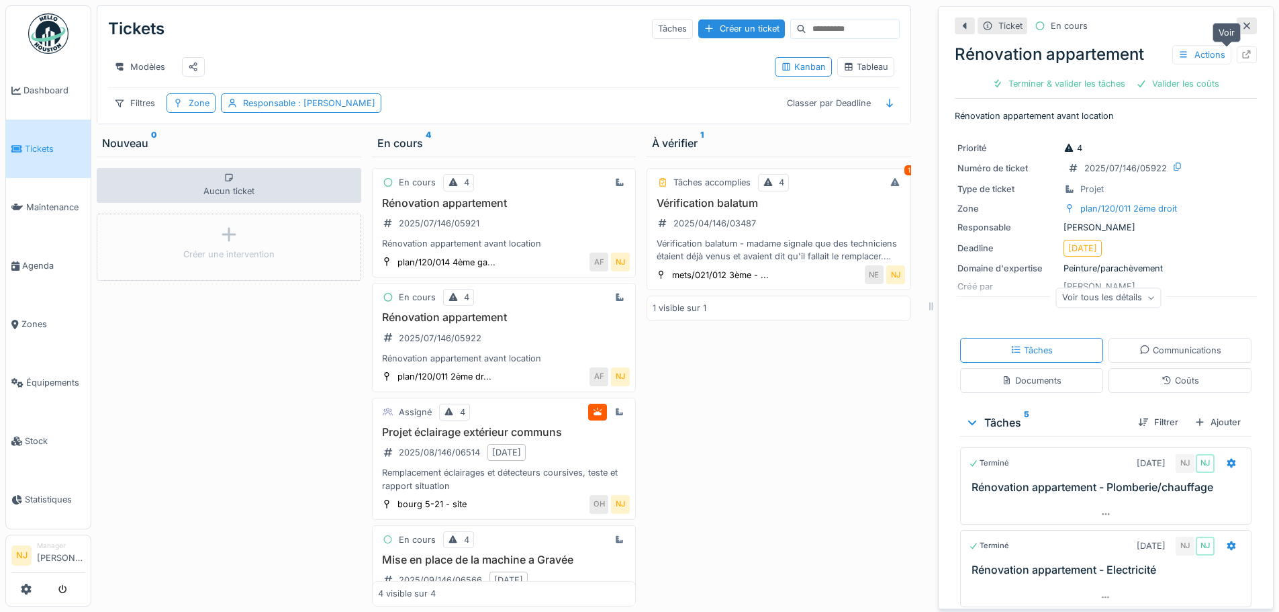
click at [1242, 50] on icon at bounding box center [1247, 54] width 11 height 9
click at [44, 259] on span "Agenda" at bounding box center [53, 265] width 63 height 13
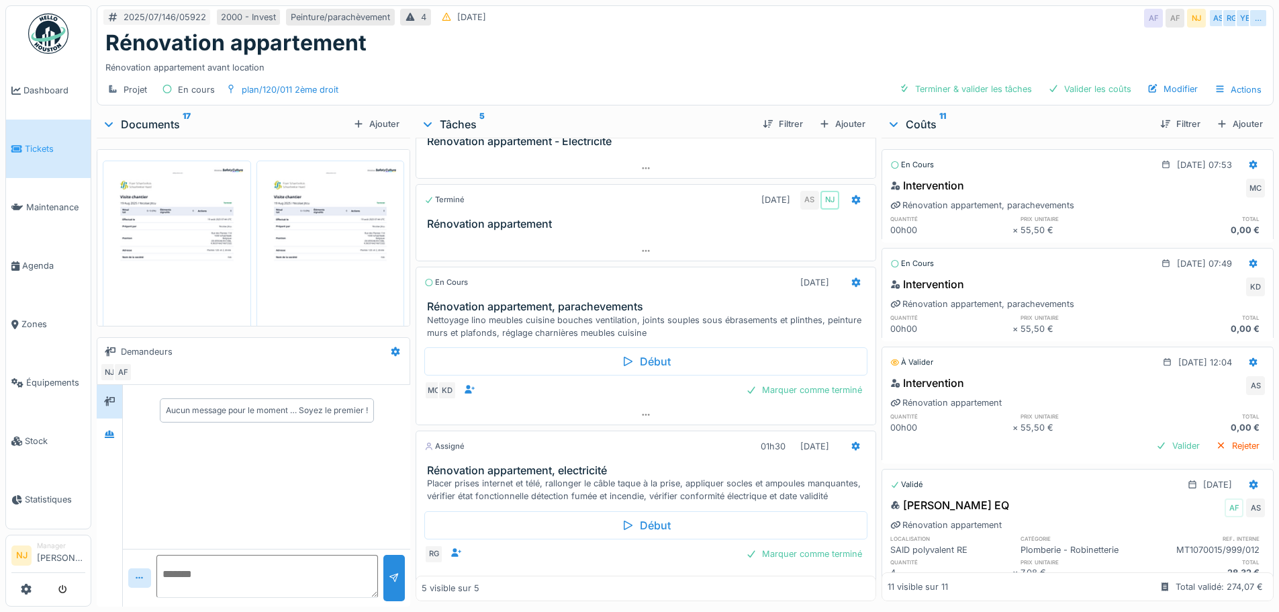
scroll to position [134, 0]
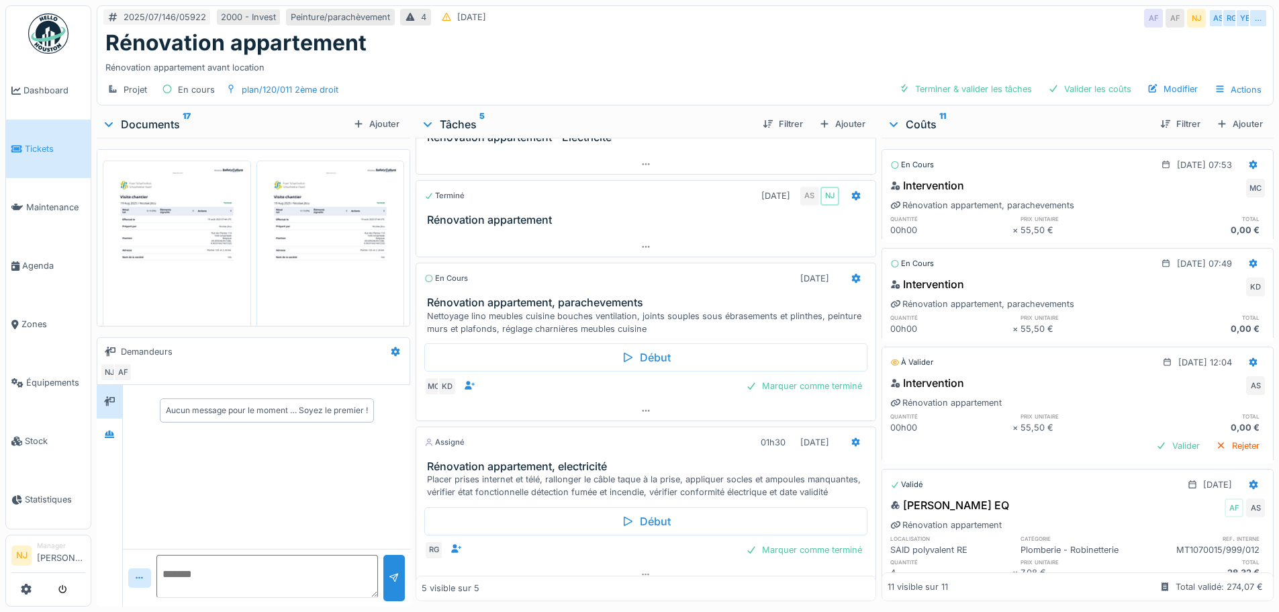
click at [550, 303] on h3 "Rénovation appartement, parachevements" at bounding box center [648, 302] width 443 height 13
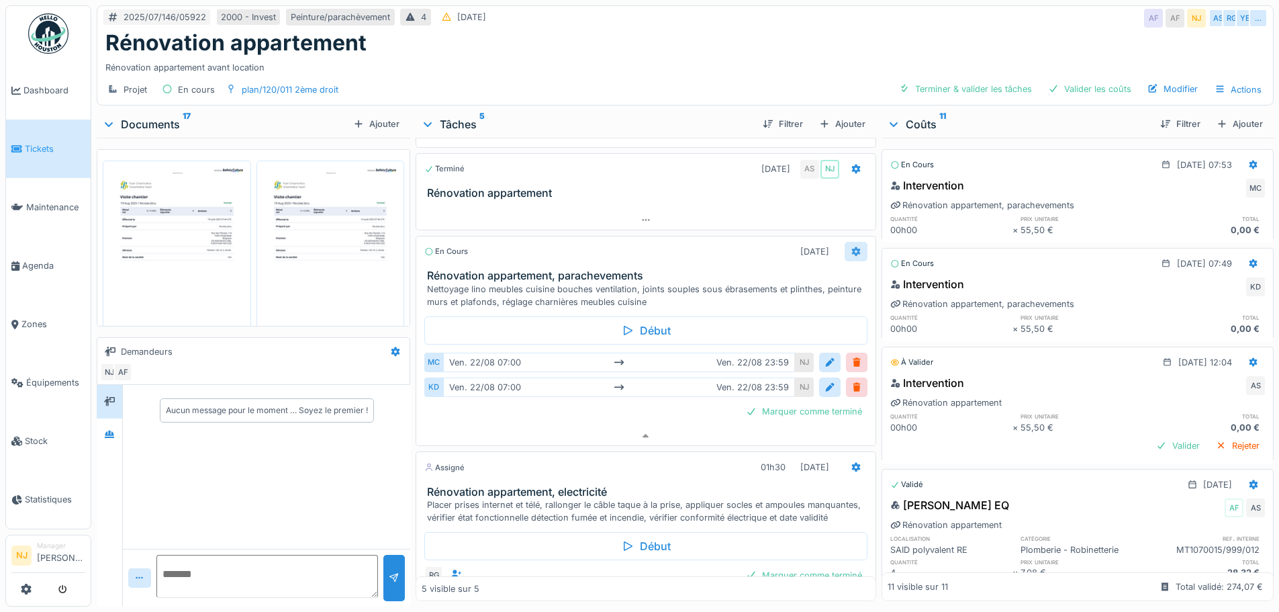
click at [851, 247] on icon at bounding box center [856, 251] width 11 height 9
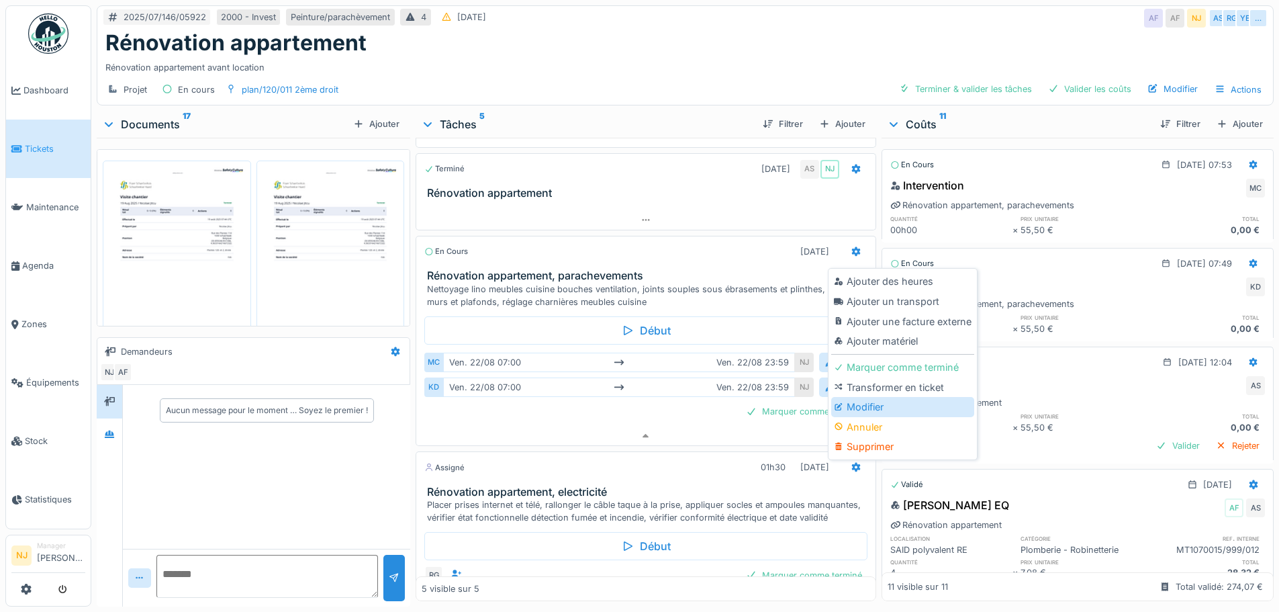
click at [854, 397] on div "Modifier" at bounding box center [902, 407] width 143 height 20
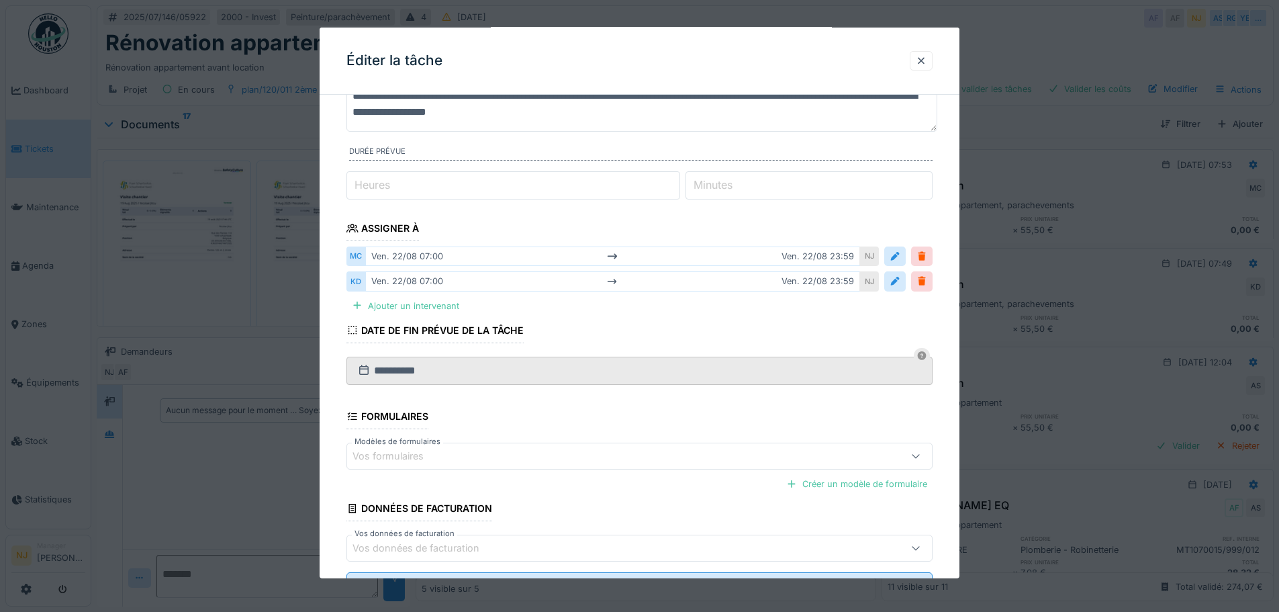
scroll to position [134, 0]
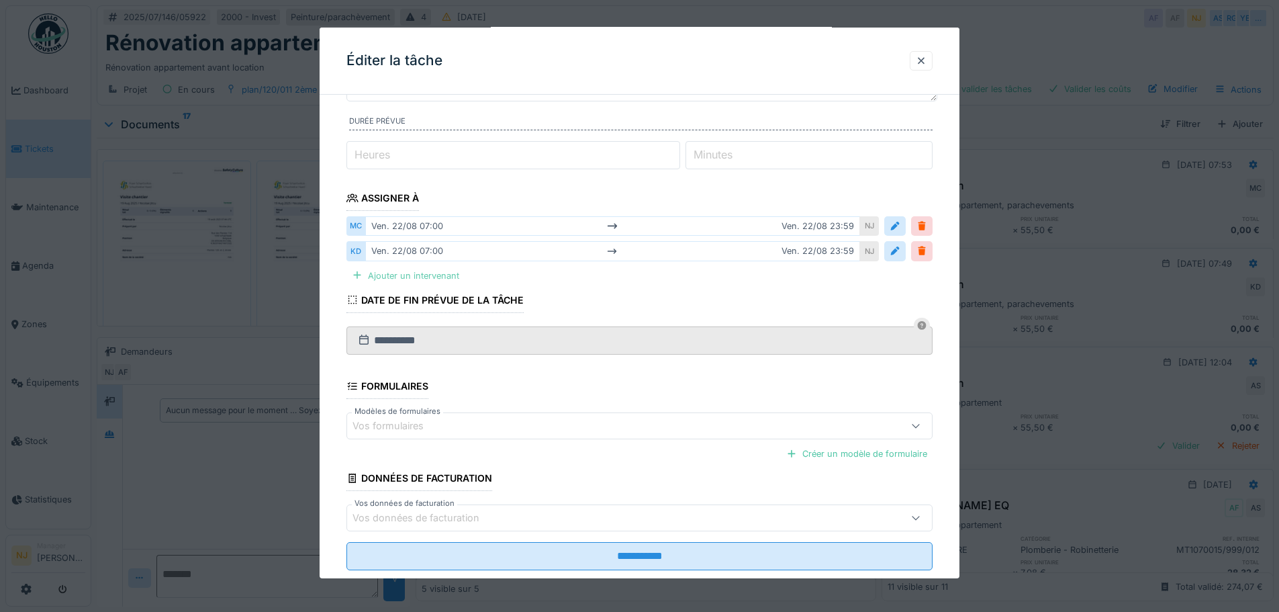
click at [380, 275] on div "Ajouter un intervenant" at bounding box center [406, 276] width 118 height 18
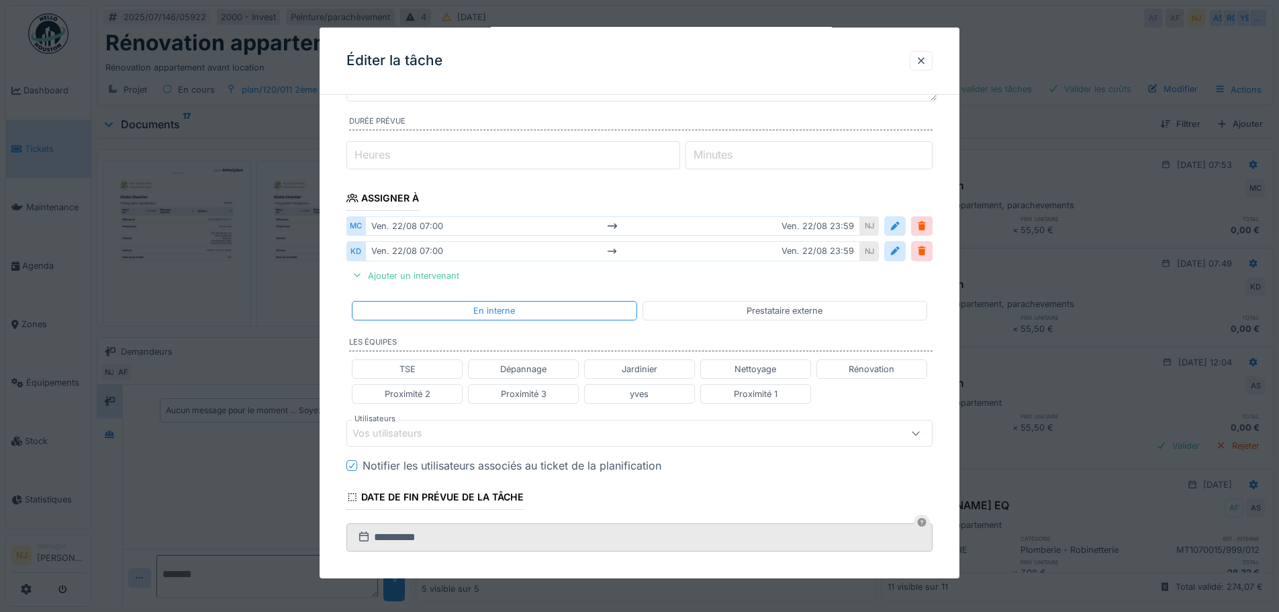
click at [402, 431] on div "Vos utilisateurs" at bounding box center [397, 433] width 89 height 15
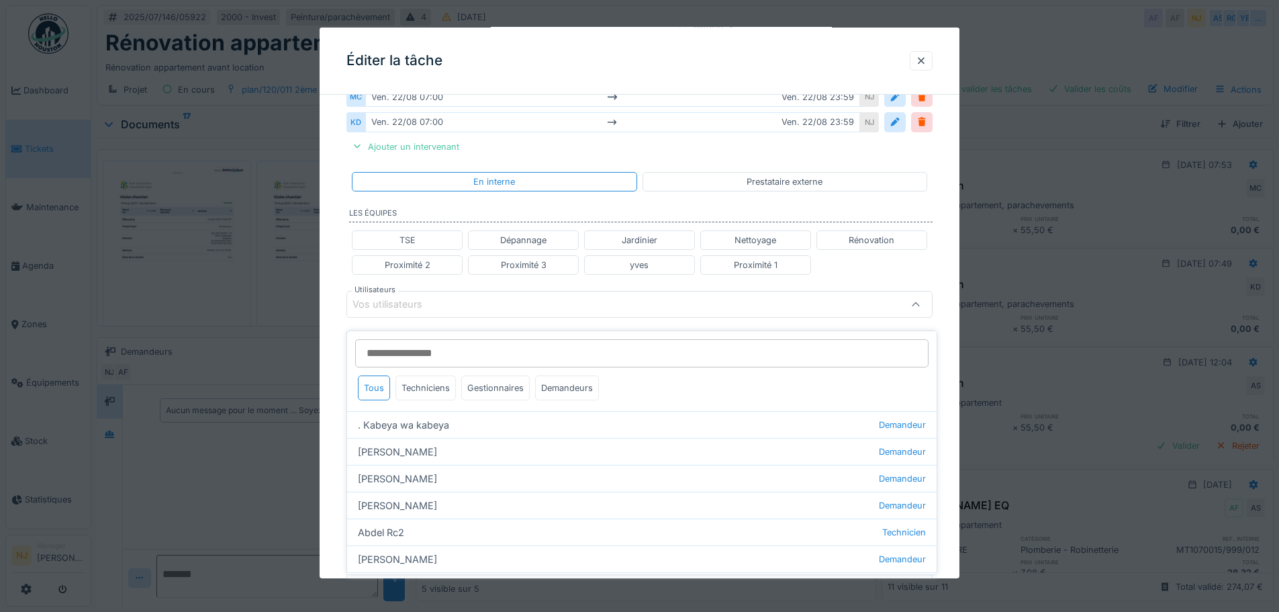
scroll to position [265, 0]
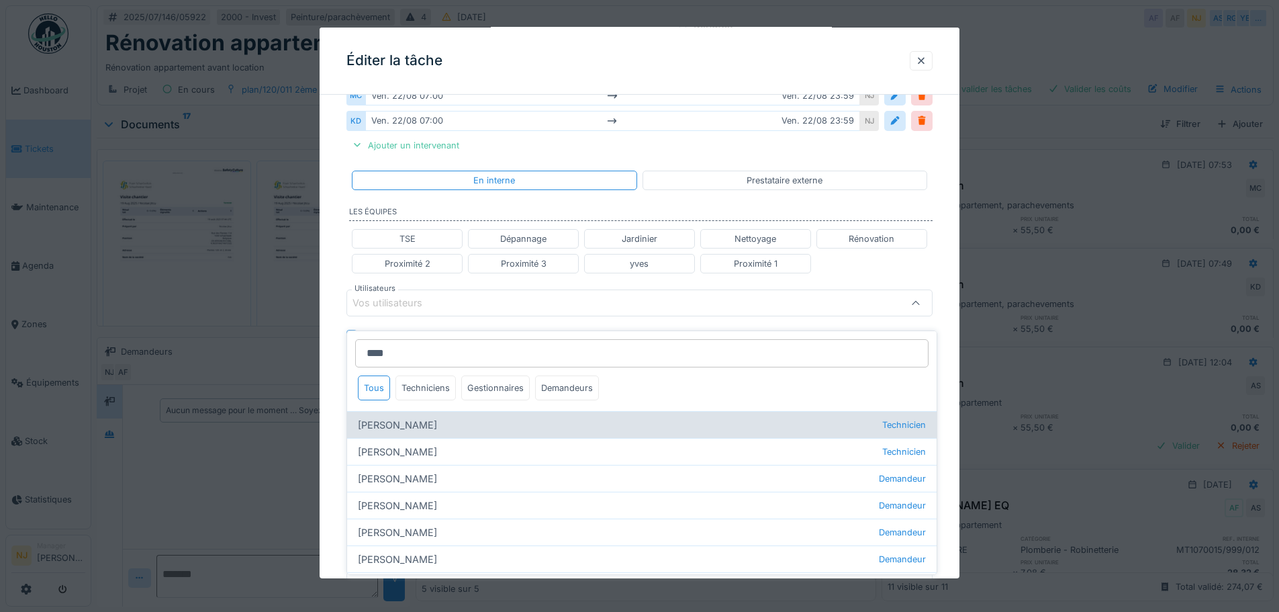
type input "****"
click at [392, 415] on div "Mohamed Camara Technicien" at bounding box center [642, 424] width 590 height 27
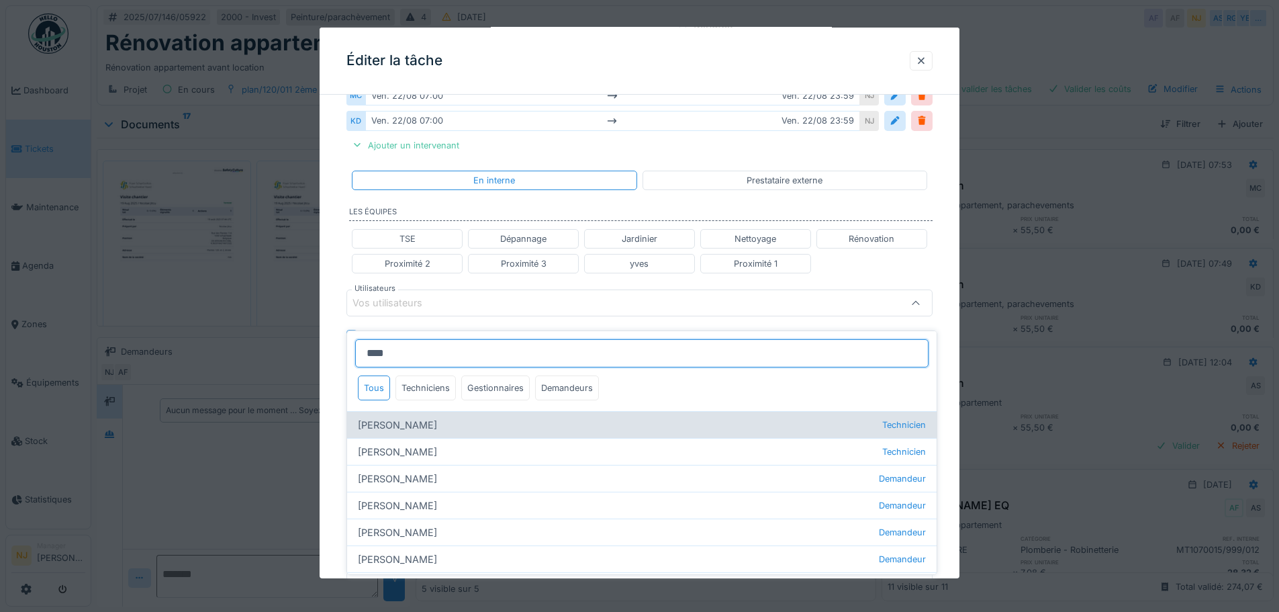
type input "****"
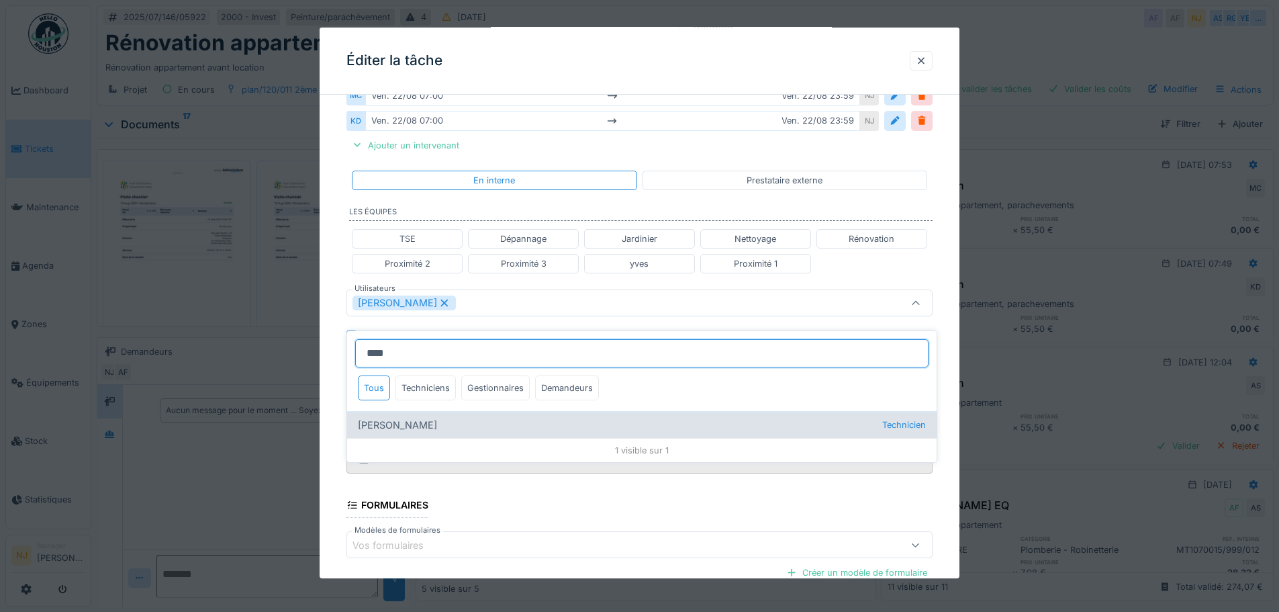
type input "****"
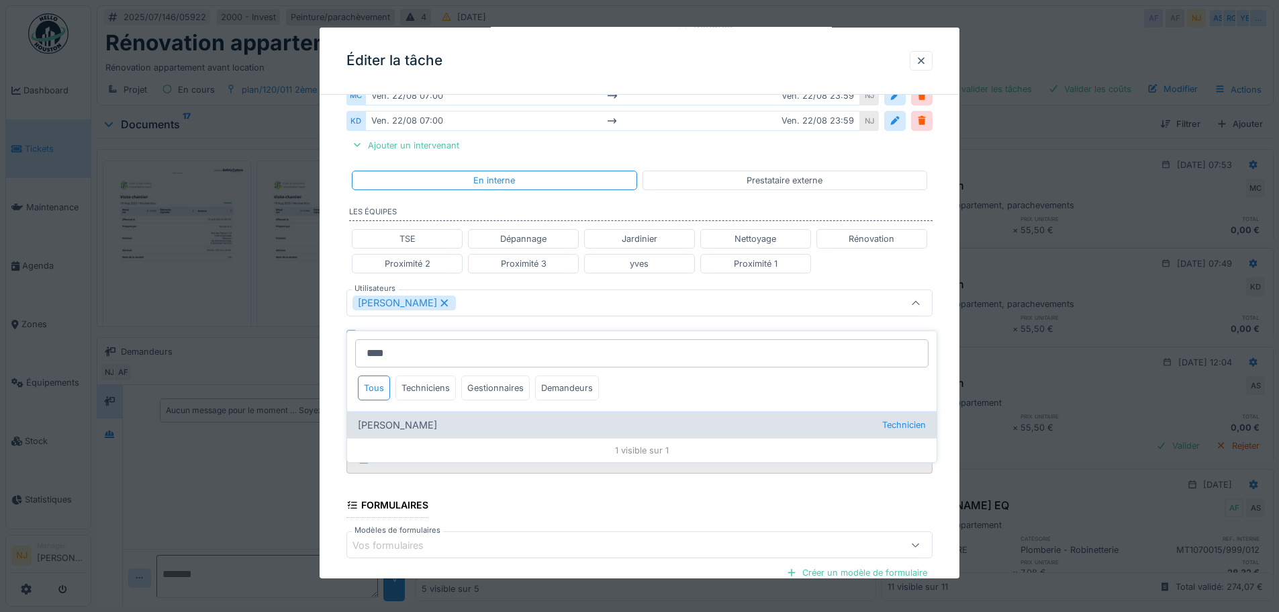
click at [417, 415] on div "Kjezmedin Demir Technicien" at bounding box center [642, 424] width 590 height 27
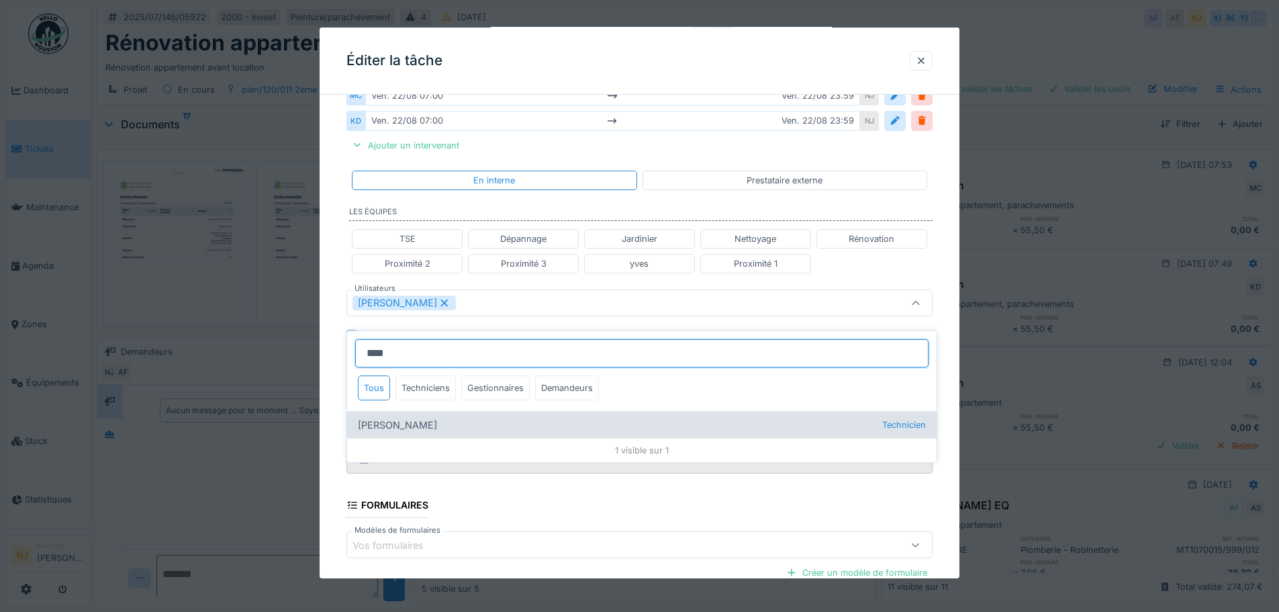
type input "*********"
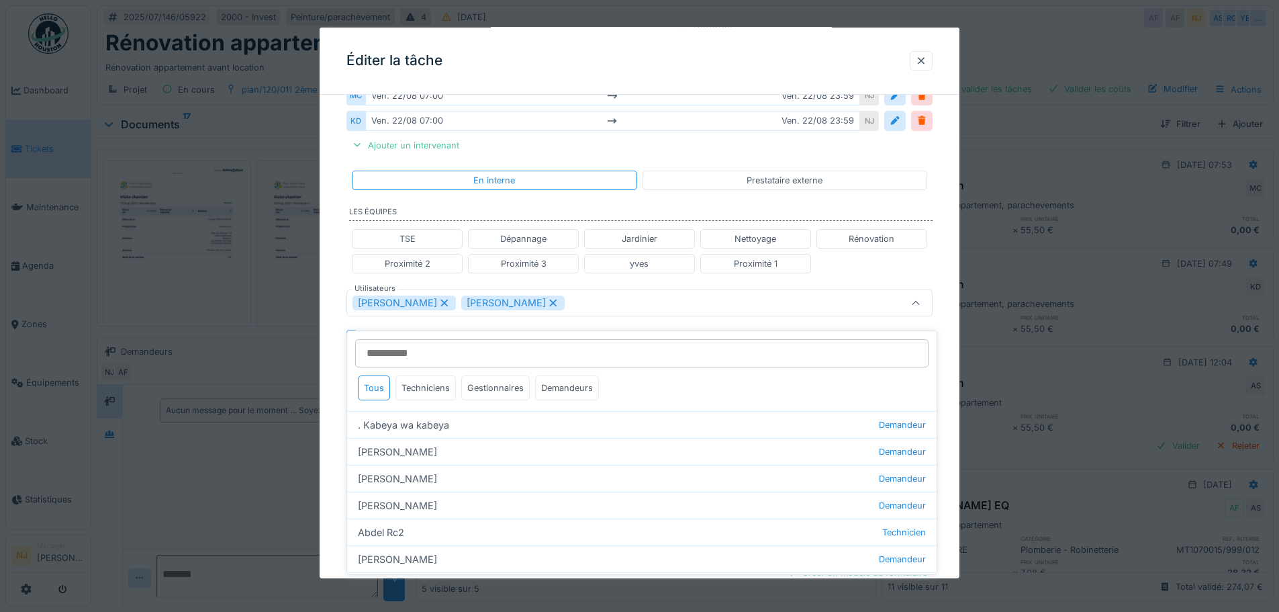
click at [336, 423] on div "**********" at bounding box center [640, 284] width 640 height 886
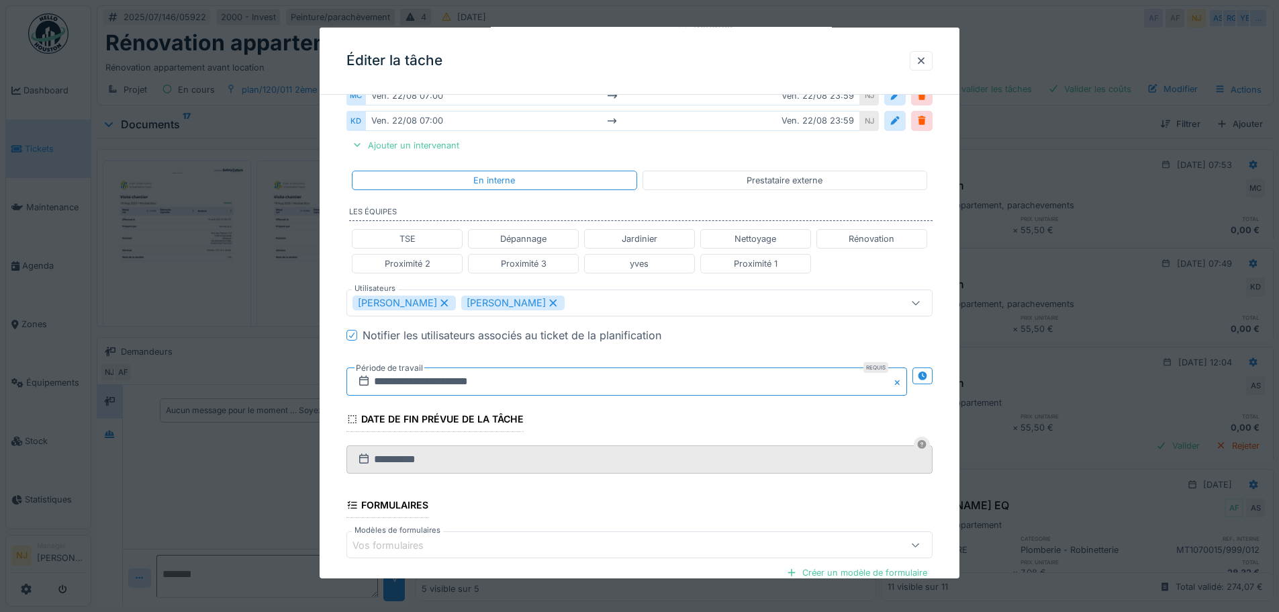
click at [436, 381] on input "**********" at bounding box center [627, 381] width 561 height 28
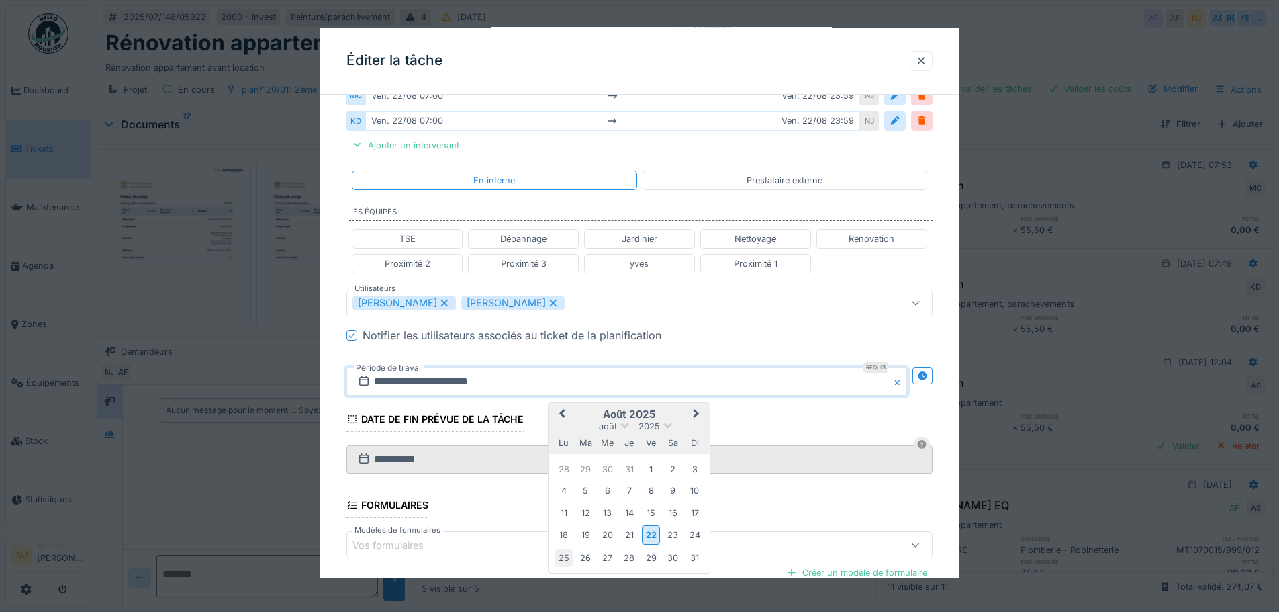
click at [563, 557] on div "25" at bounding box center [564, 558] width 18 height 18
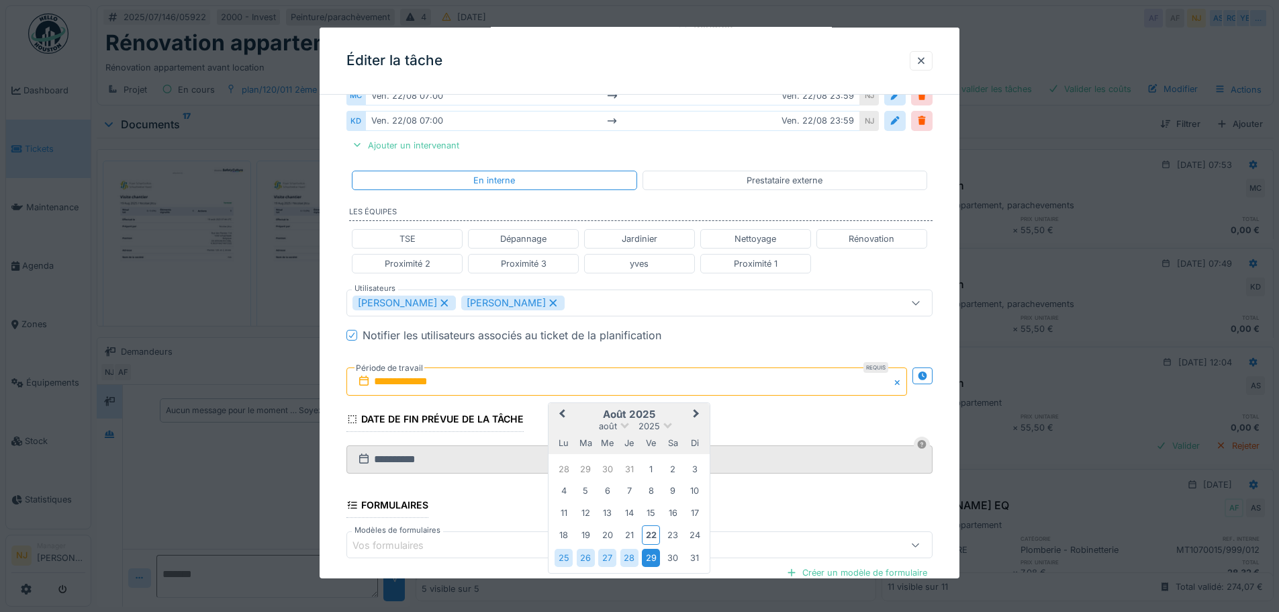
click at [653, 555] on div "29" at bounding box center [651, 558] width 18 height 18
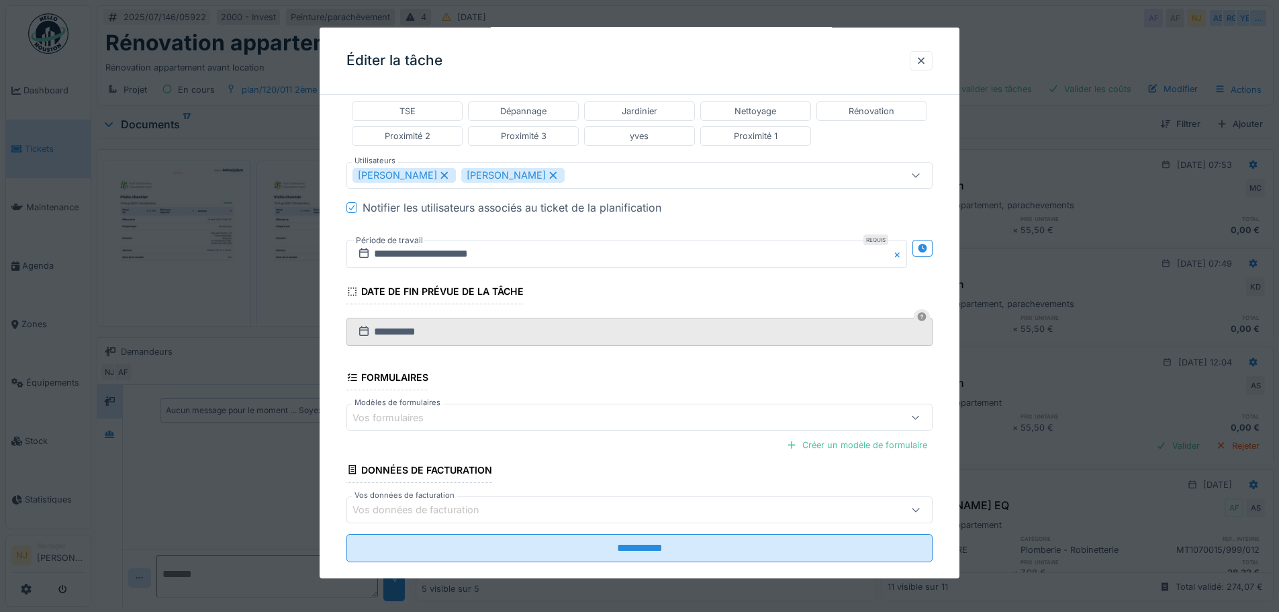
scroll to position [414, 0]
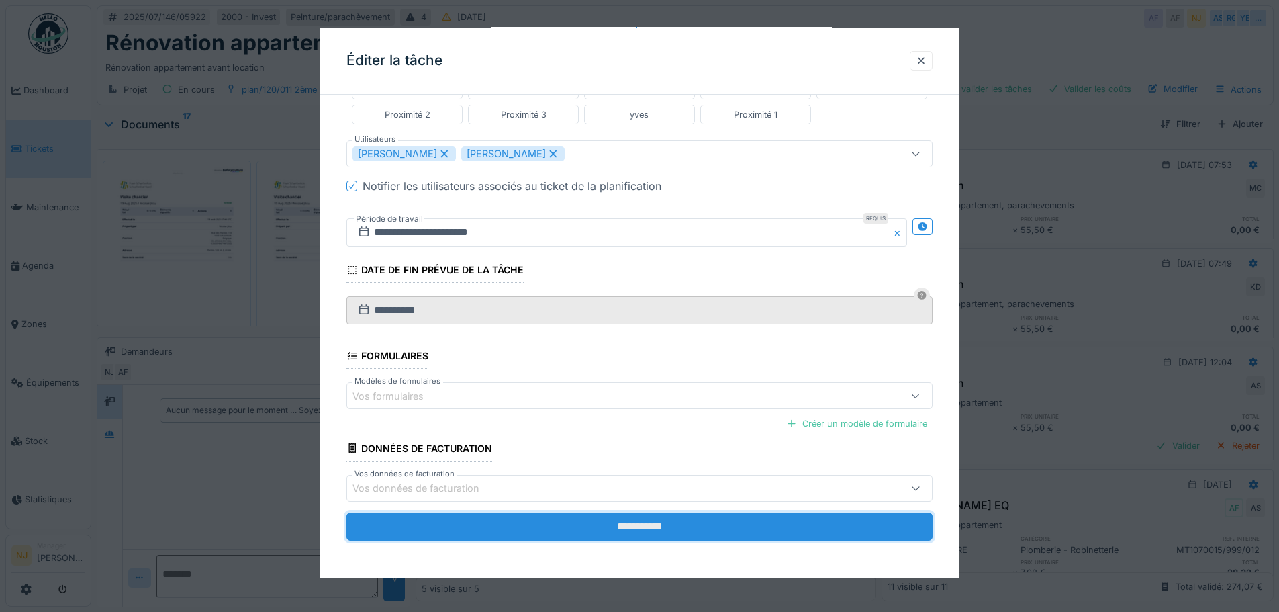
click at [647, 520] on input "**********" at bounding box center [640, 526] width 586 height 28
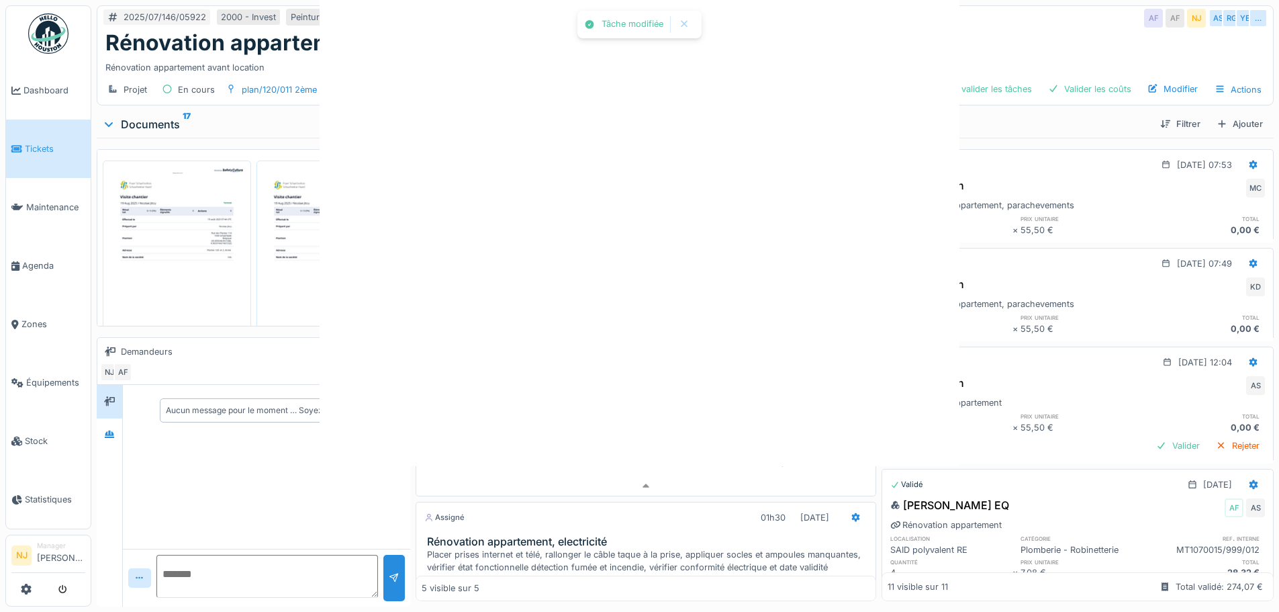
scroll to position [0, 0]
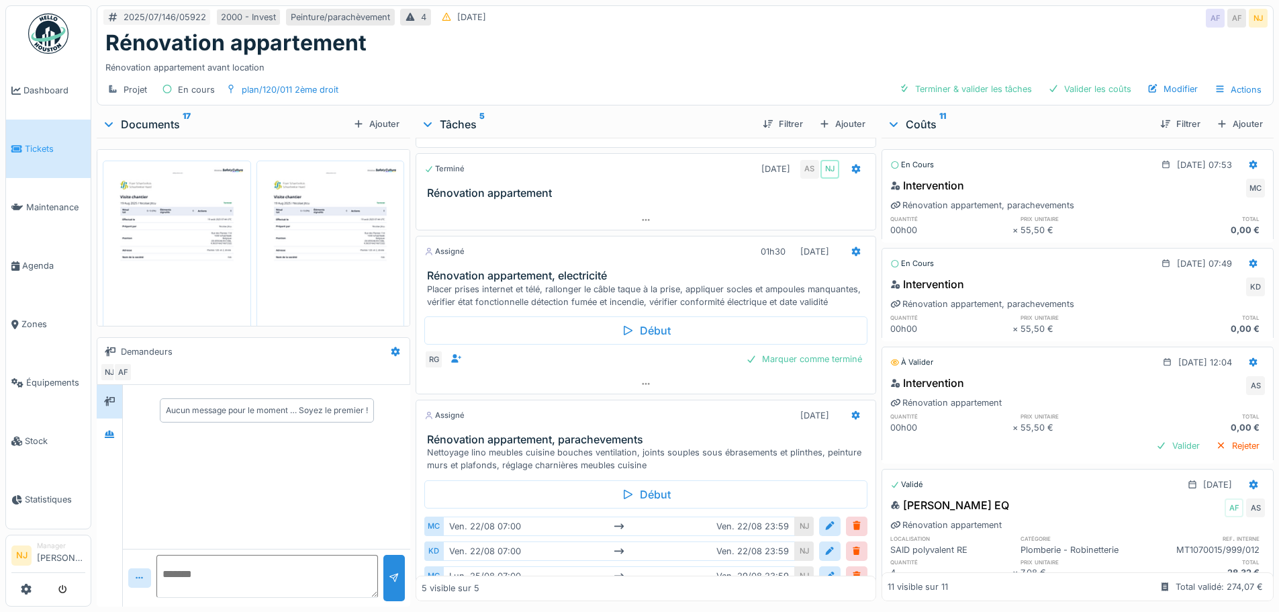
click at [183, 231] on img at bounding box center [177, 264] width 142 height 200
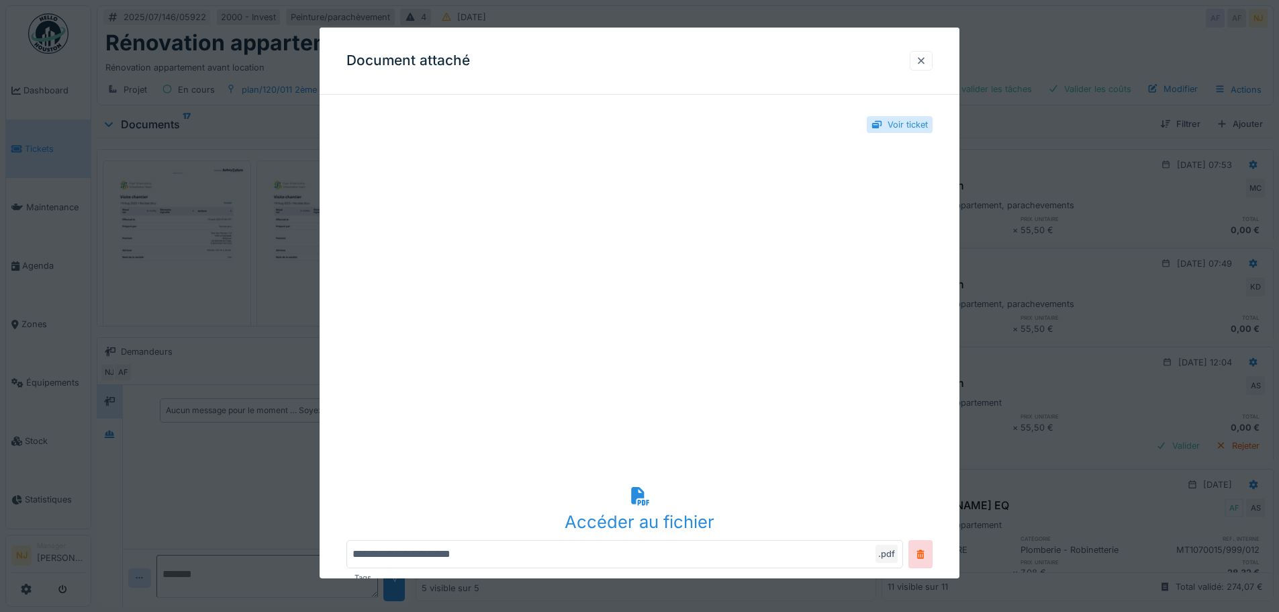
click at [927, 63] on div at bounding box center [921, 60] width 11 height 13
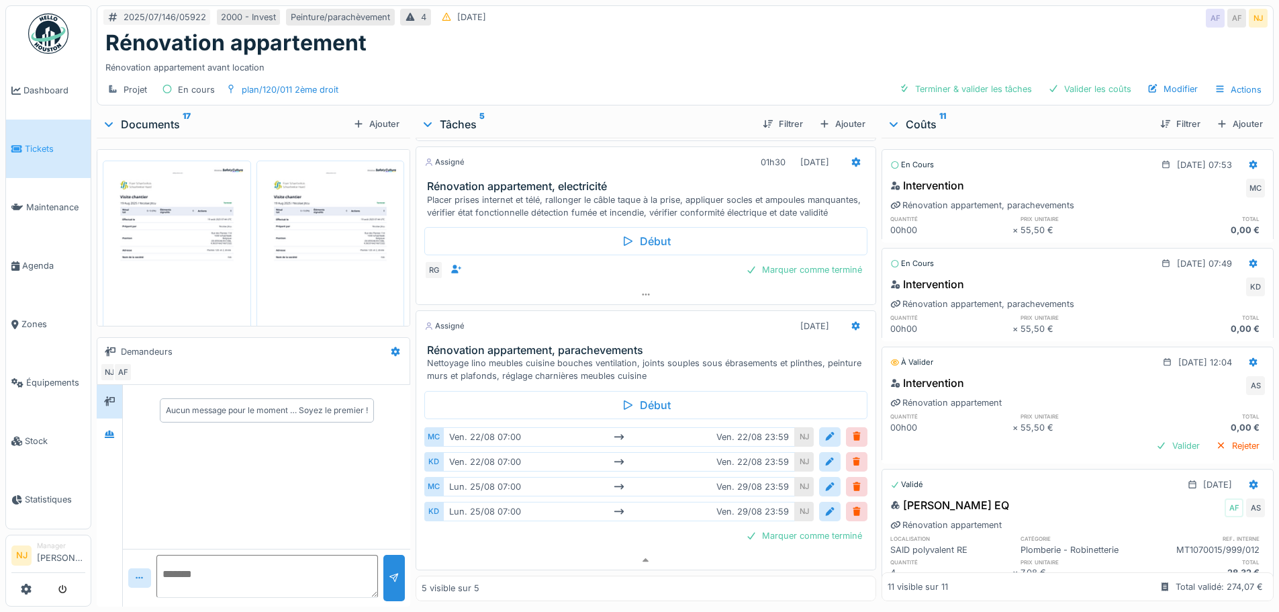
scroll to position [263, 0]
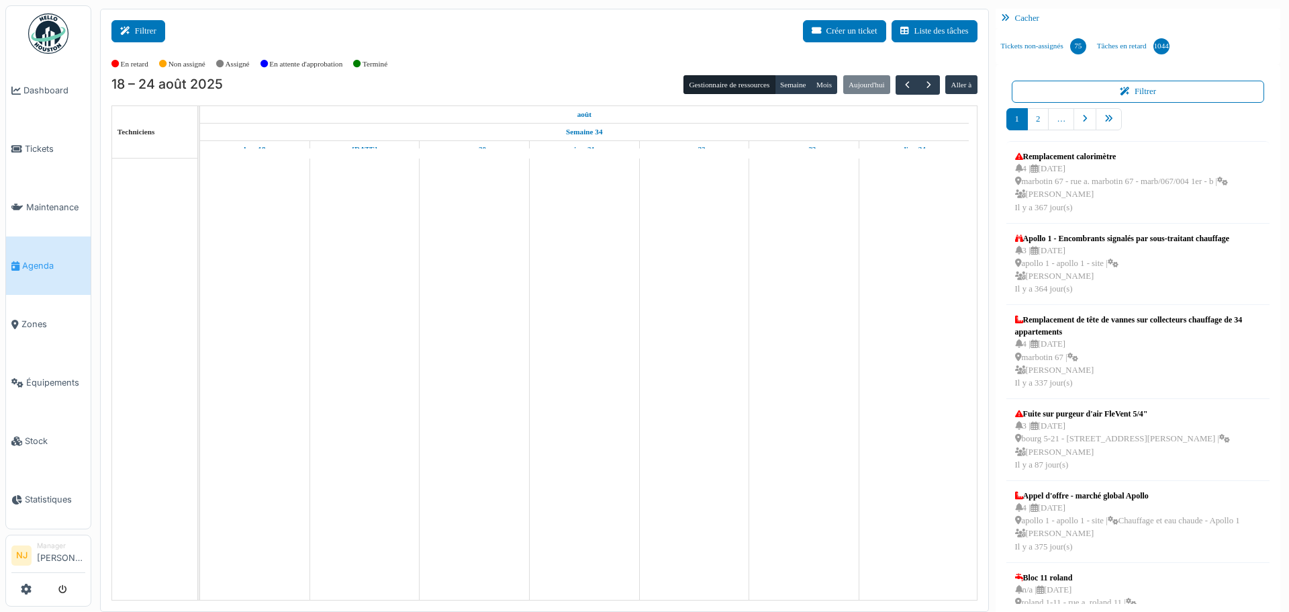
click at [147, 27] on button "Filtrer" at bounding box center [138, 31] width 54 height 22
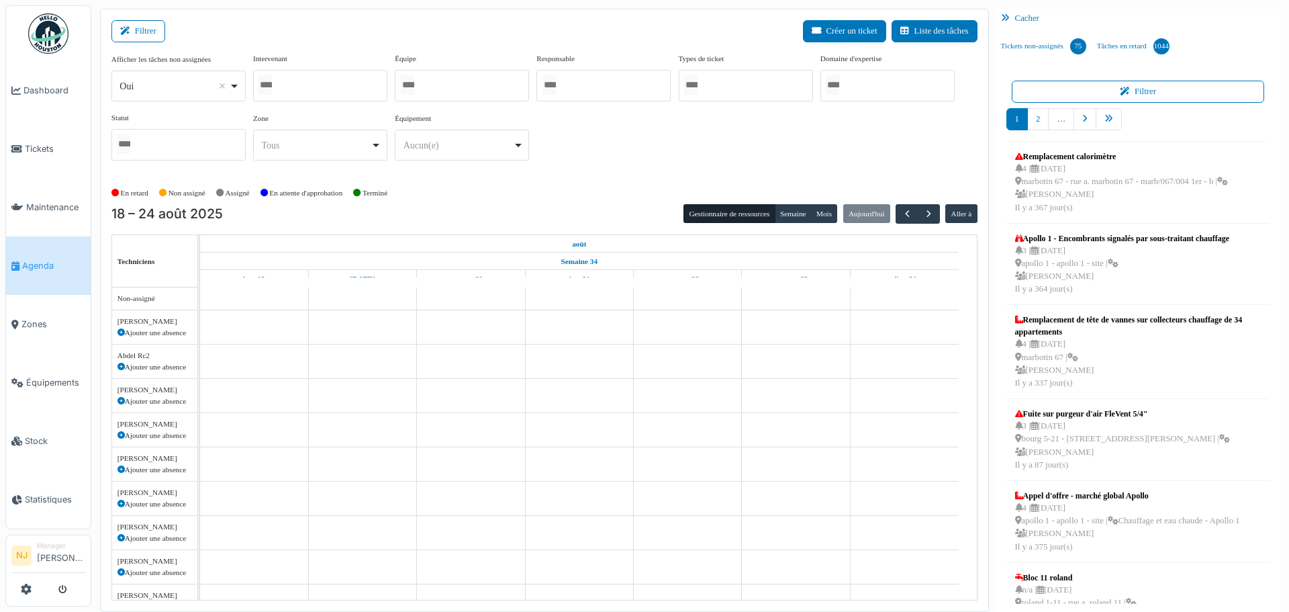
click at [312, 84] on div at bounding box center [320, 86] width 134 height 32
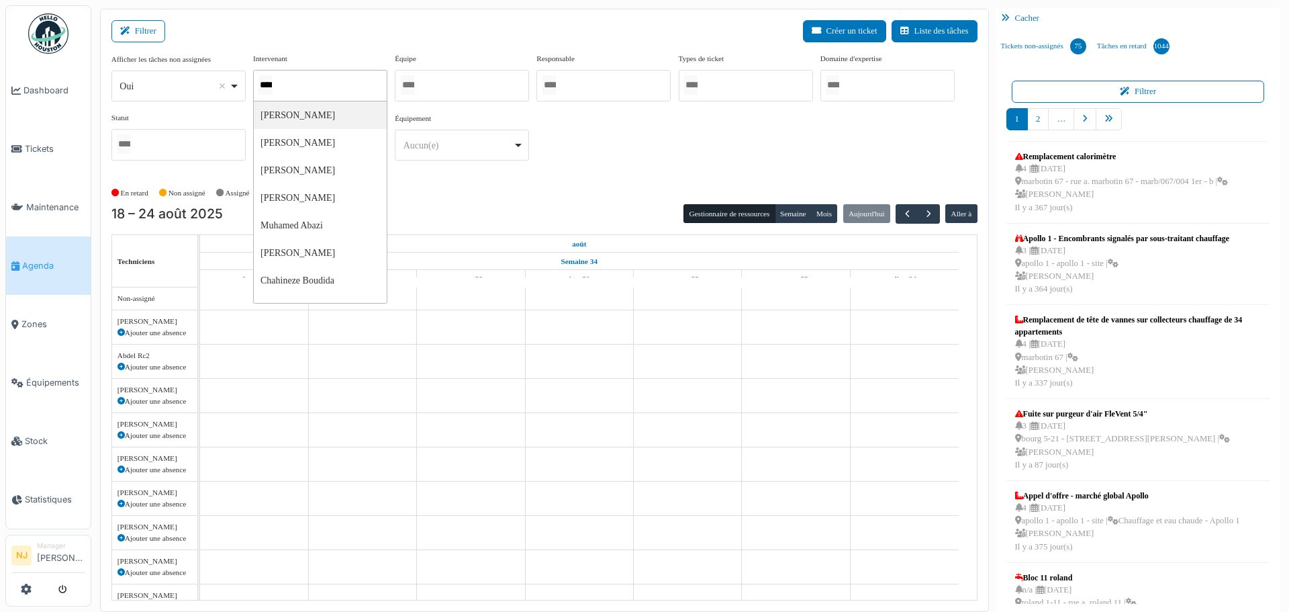
type input "*****"
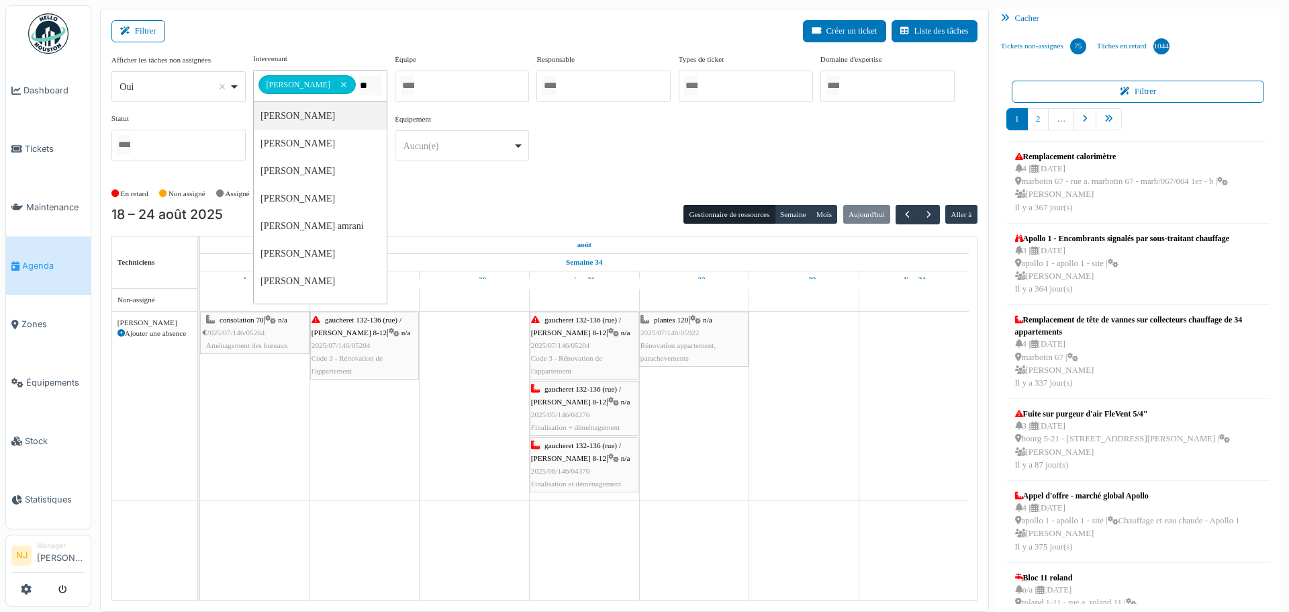
type input "***"
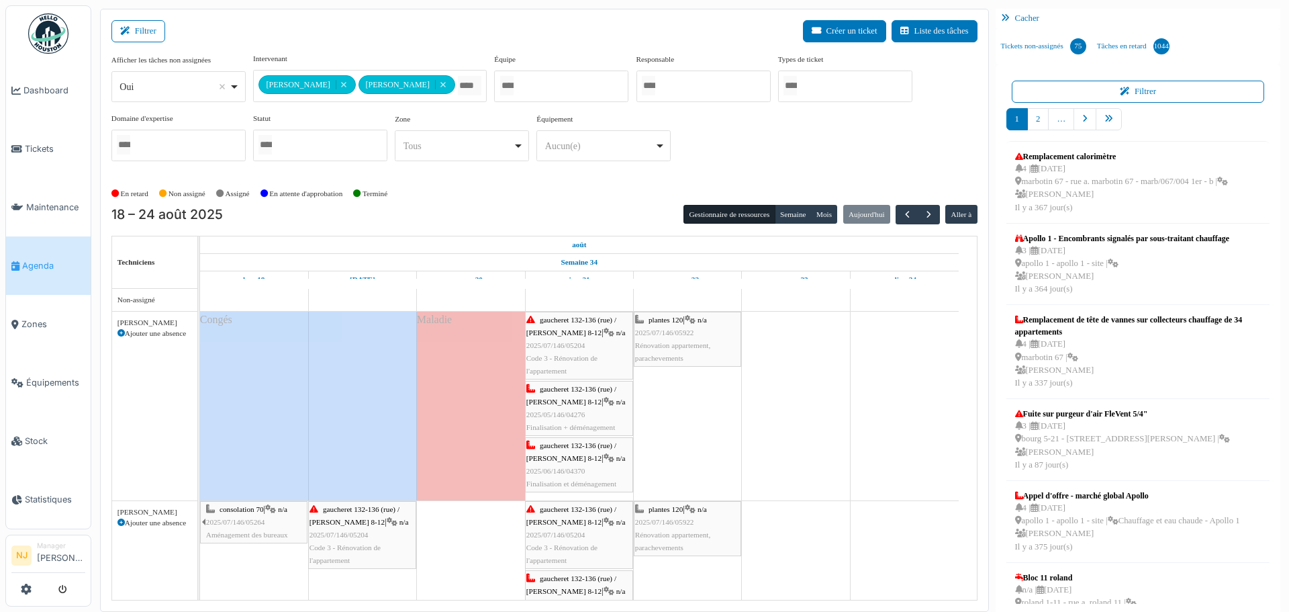
click at [459, 35] on div "Filtrer Créer un ticket Liste des tâches" at bounding box center [544, 36] width 866 height 33
click at [924, 212] on span "button" at bounding box center [928, 214] width 11 height 11
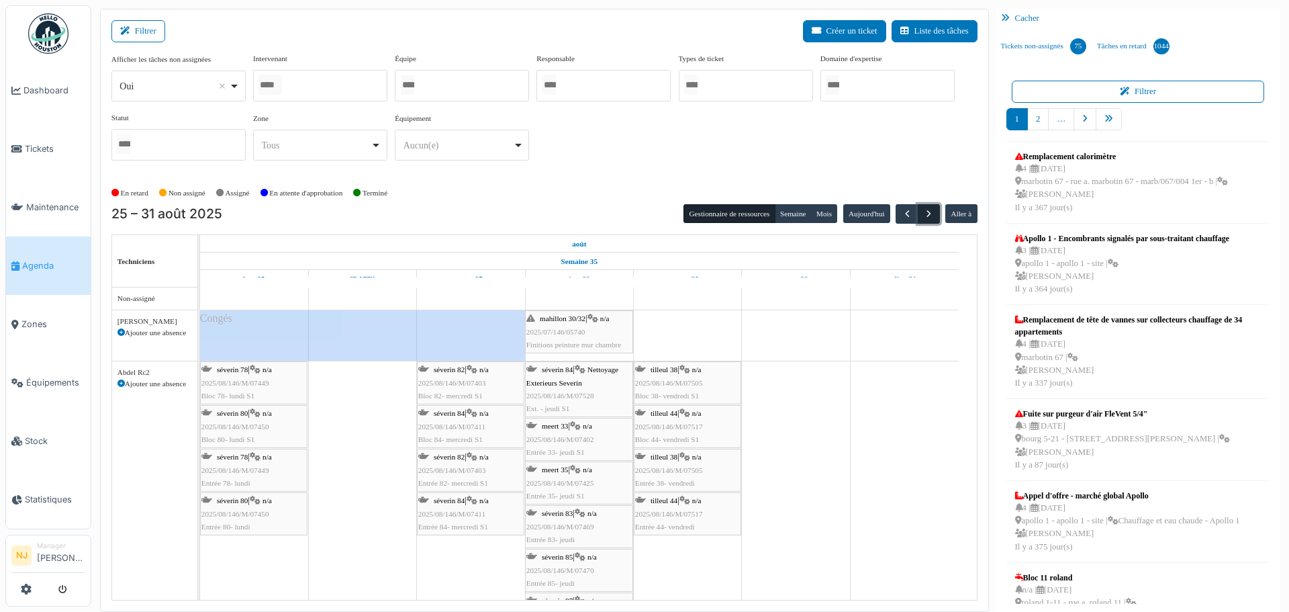
click at [923, 212] on span "button" at bounding box center [928, 213] width 11 height 11
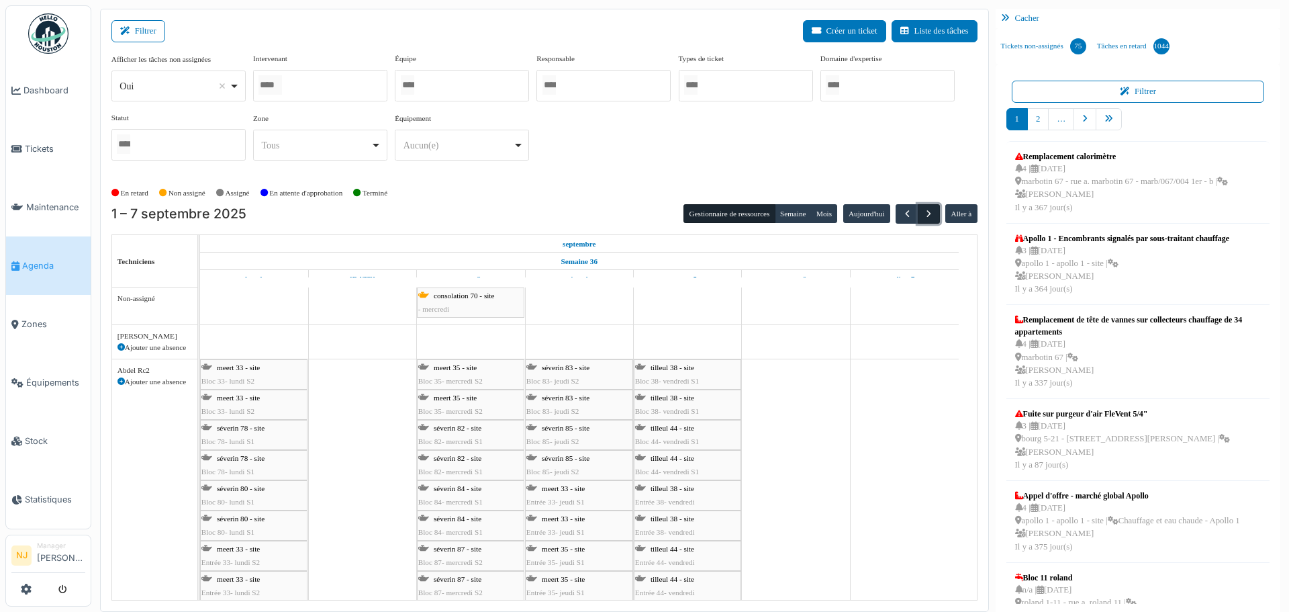
click at [923, 210] on span "button" at bounding box center [928, 213] width 11 height 11
click at [35, 144] on span "Tickets" at bounding box center [55, 148] width 60 height 13
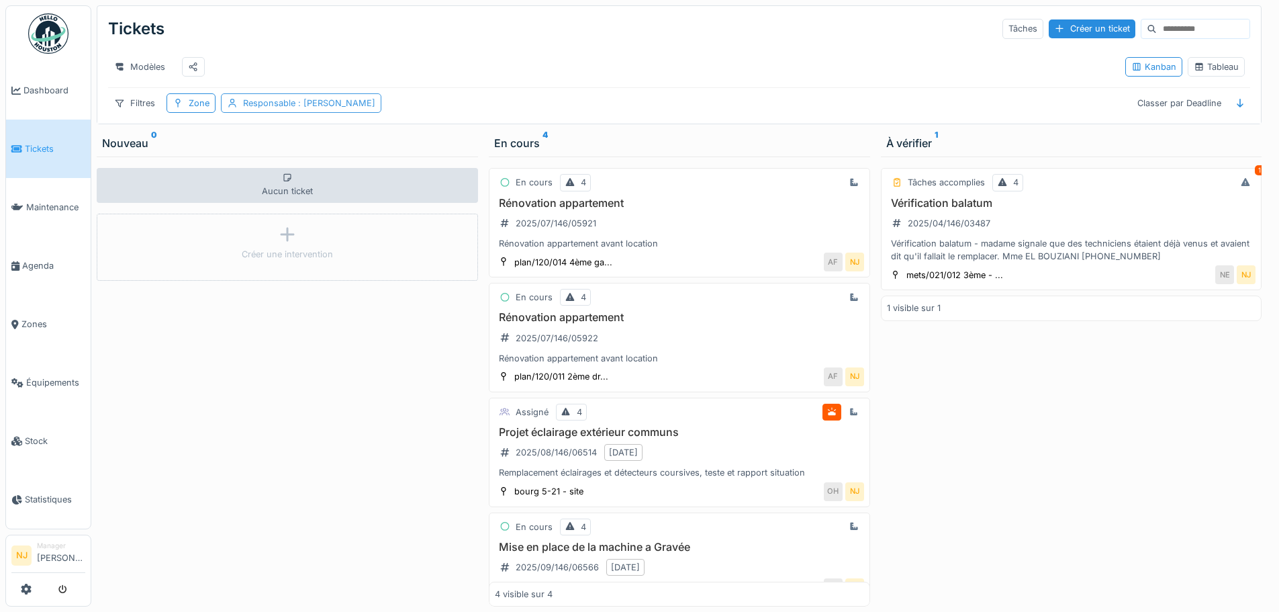
click at [267, 109] on div "Responsable : Nicolae Jitcu" at bounding box center [309, 103] width 132 height 13
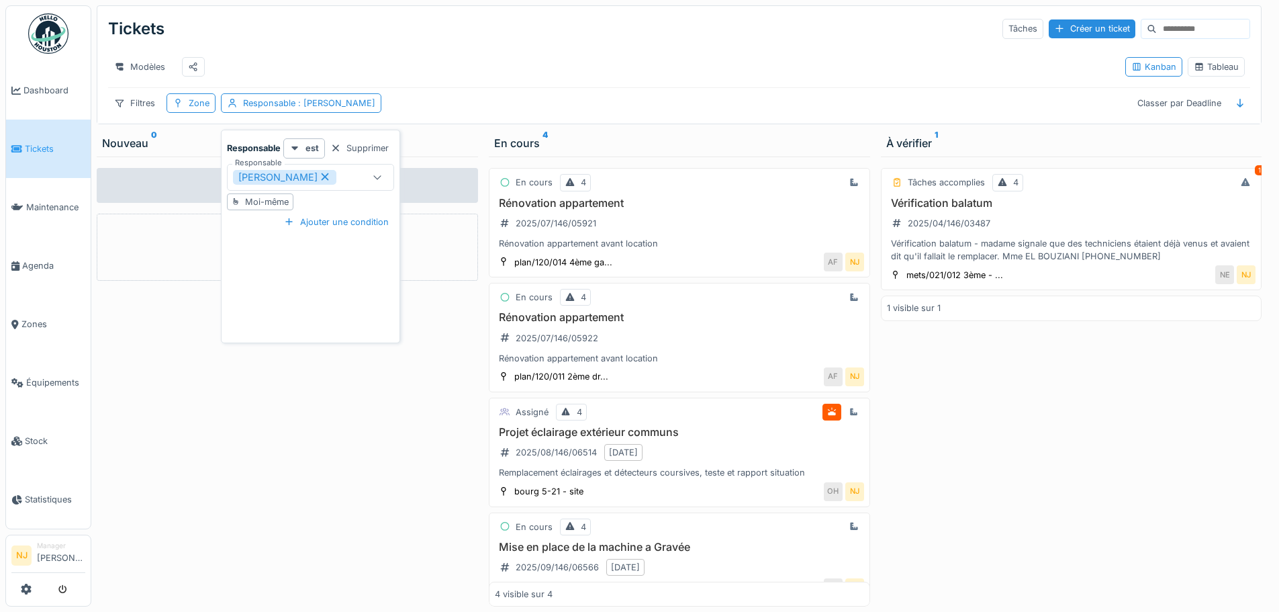
click at [338, 148] on div at bounding box center [335, 148] width 11 height 13
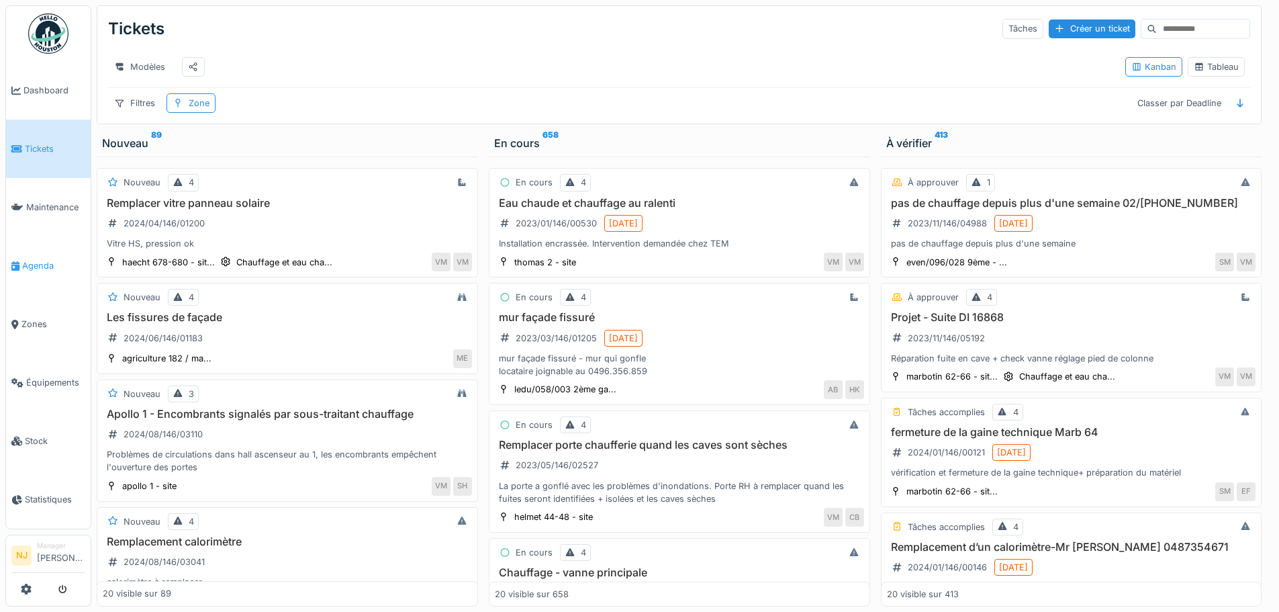
click at [29, 262] on span "Agenda" at bounding box center [53, 265] width 63 height 13
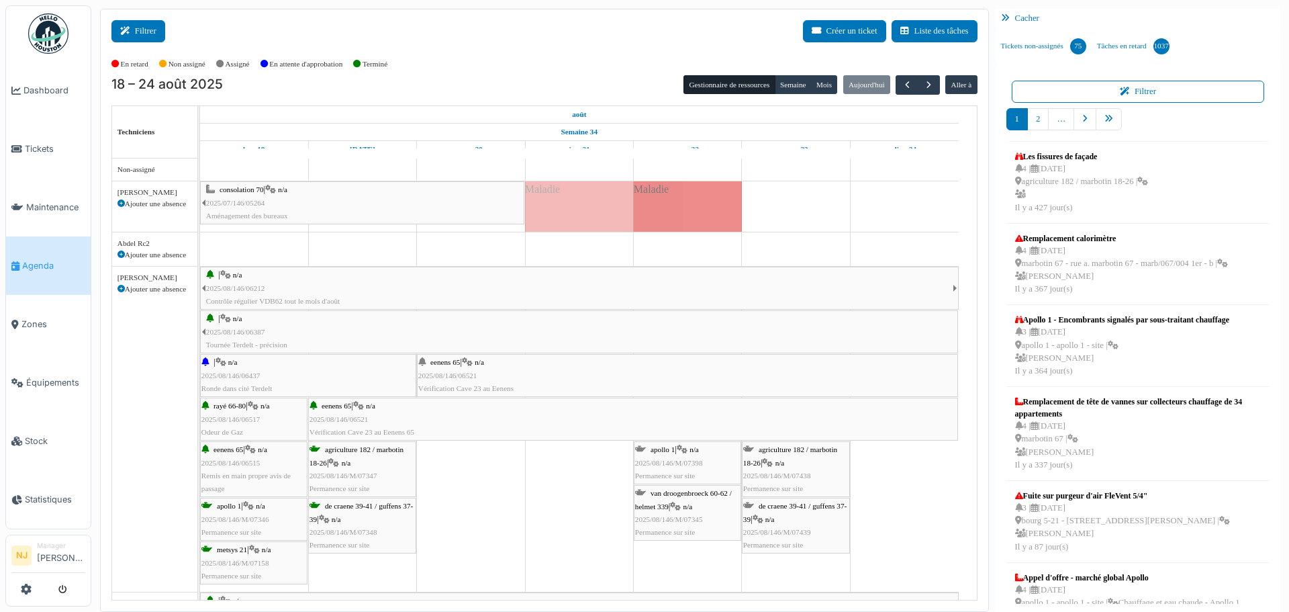
click at [131, 28] on icon at bounding box center [127, 31] width 15 height 9
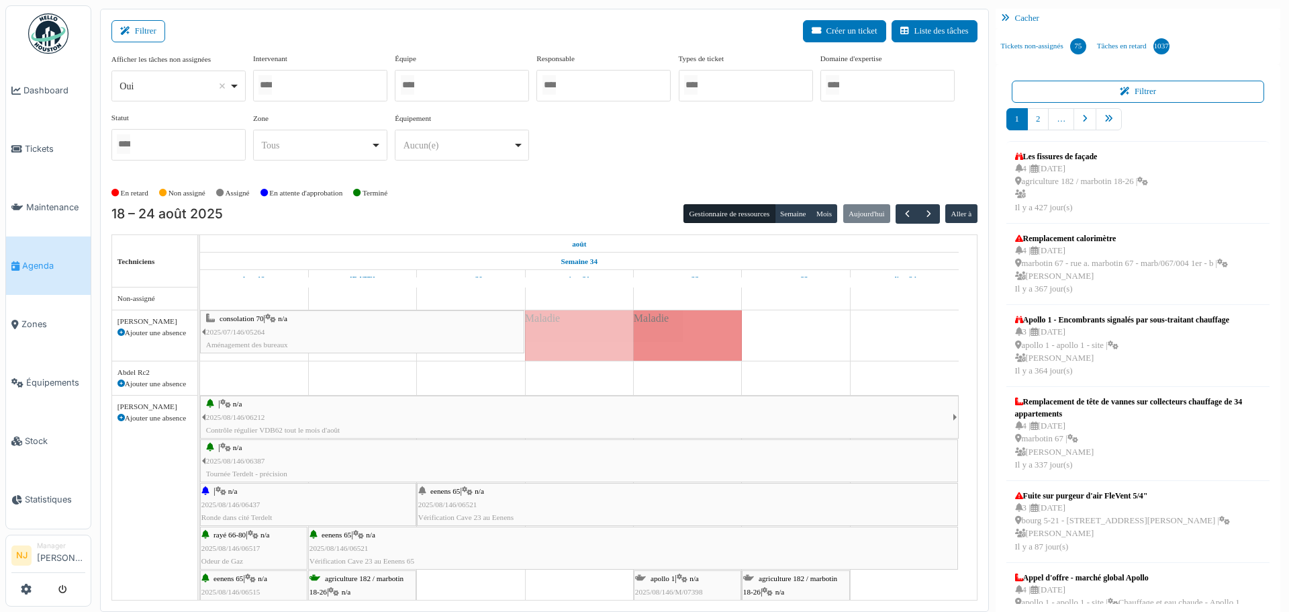
click at [334, 88] on div at bounding box center [320, 86] width 134 height 32
type input "***"
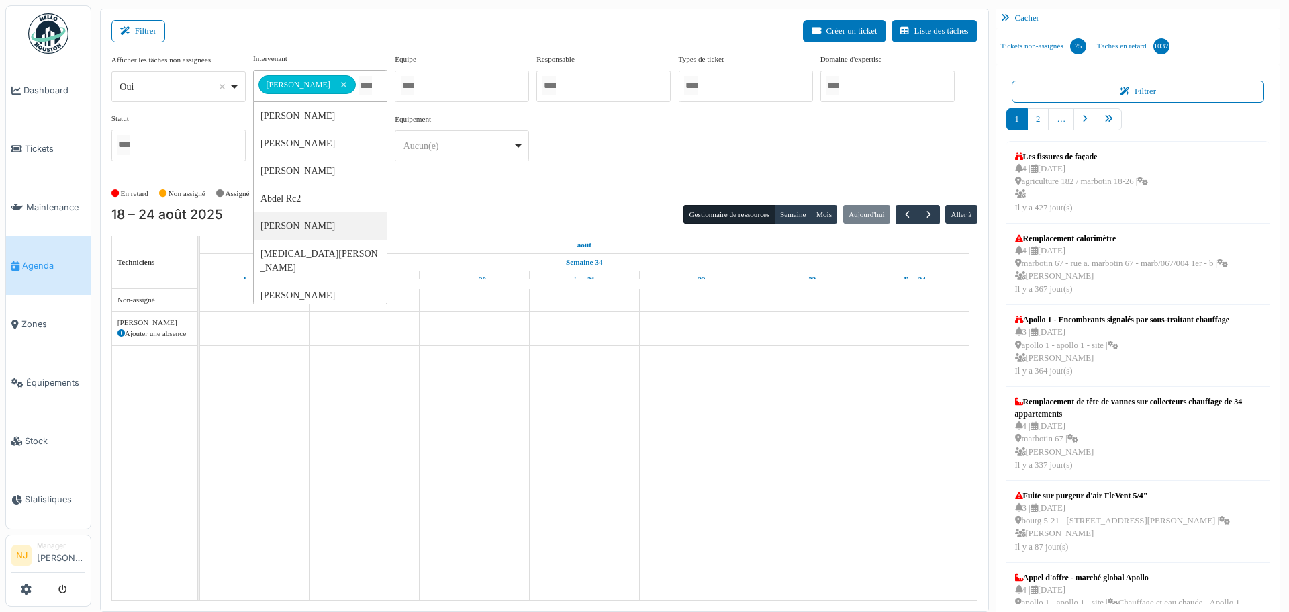
click at [578, 181] on div "**********" at bounding box center [544, 118] width 866 height 130
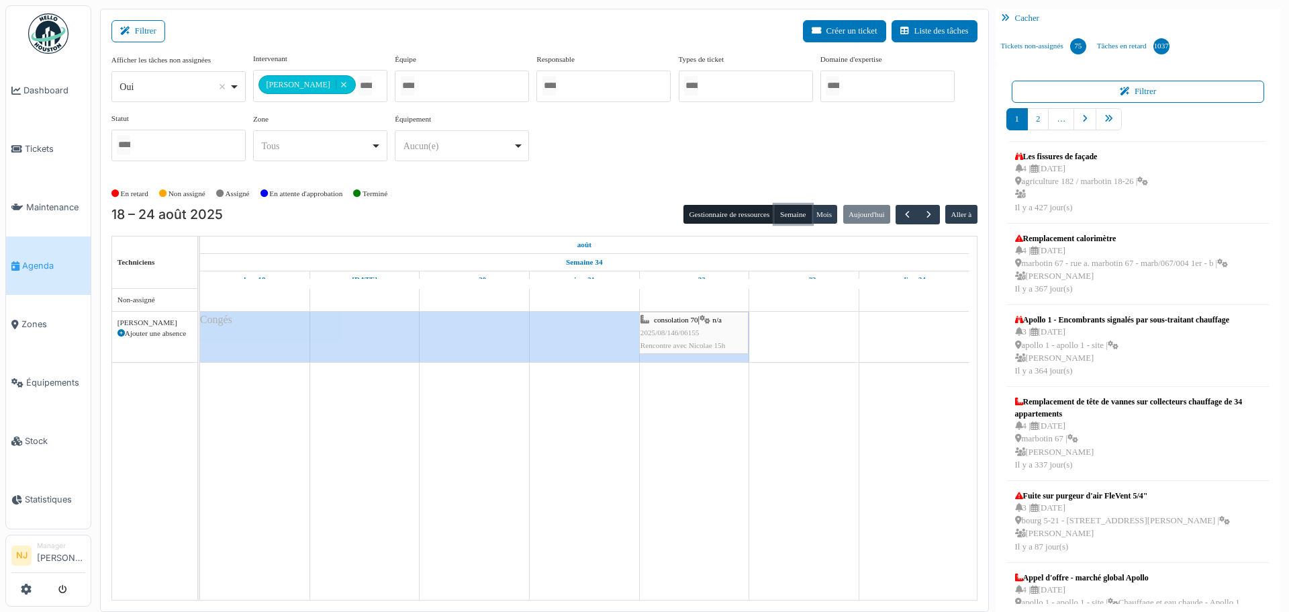
drag, startPoint x: 784, startPoint y: 215, endPoint x: 794, endPoint y: 214, distance: 10.8
click at [787, 215] on button "Semaine" at bounding box center [793, 214] width 37 height 19
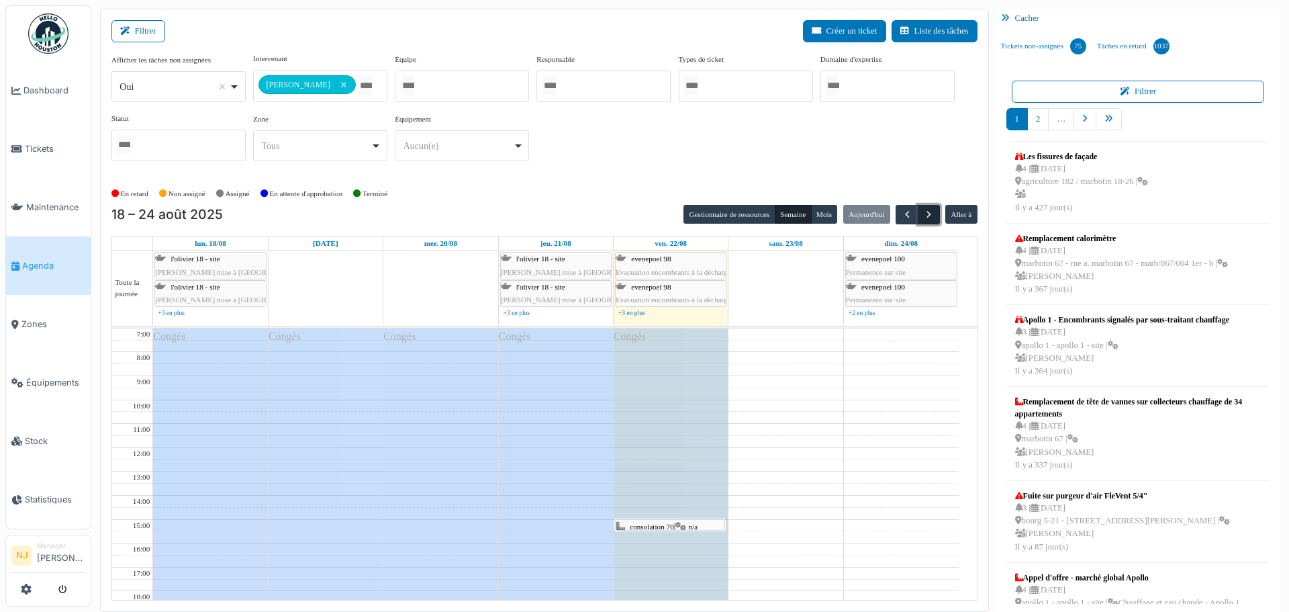
click at [925, 216] on span "button" at bounding box center [928, 214] width 11 height 11
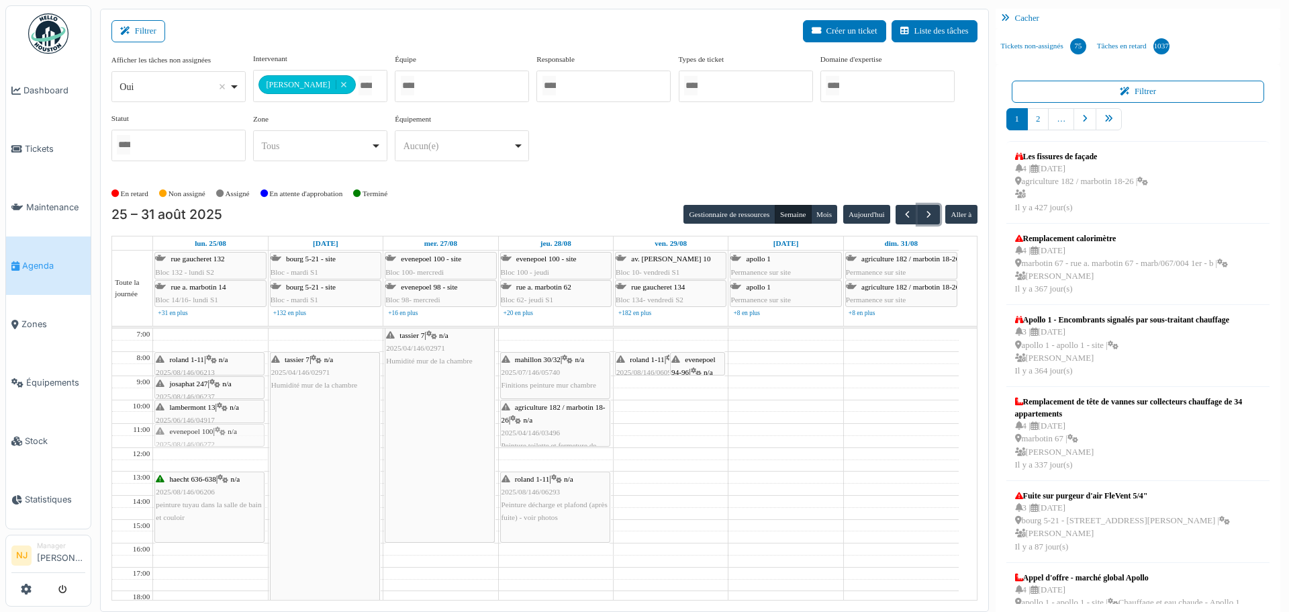
drag, startPoint x: 249, startPoint y: 363, endPoint x: 203, endPoint y: 437, distance: 86.8
click at [203, 437] on div "roland 1-11 | n/a 2025/08/146/06213 Mise en peinture des zone touchées par l'in…" at bounding box center [210, 531] width 114 height 406
click at [200, 361] on span "roland 1-11" at bounding box center [187, 359] width 34 height 8
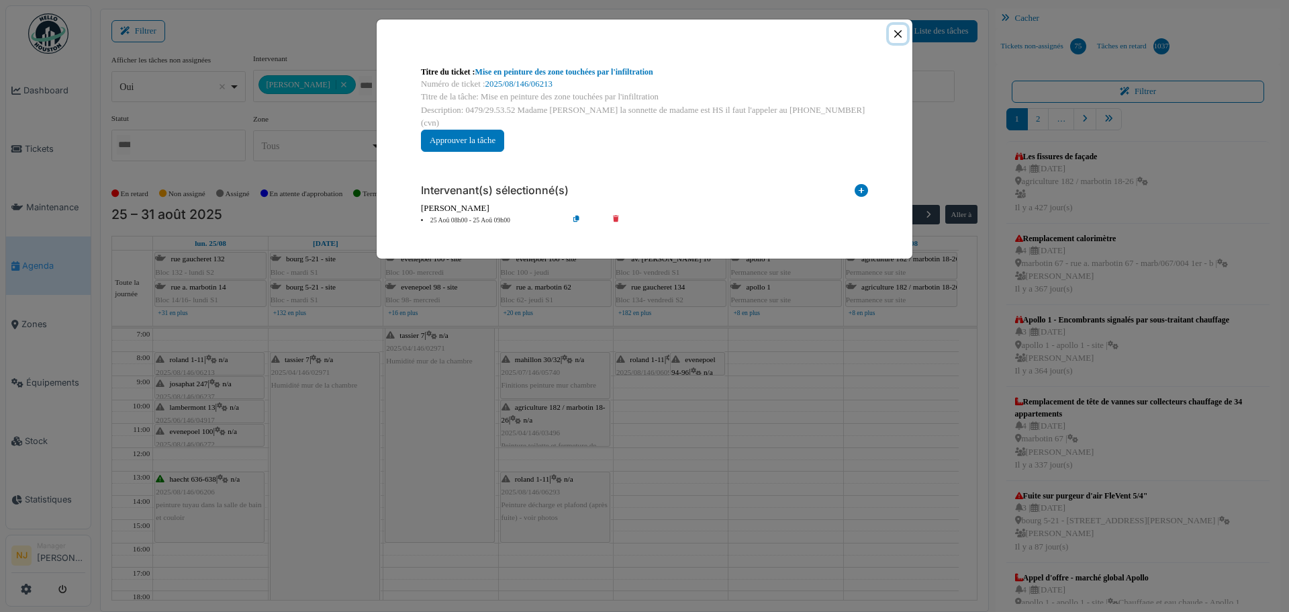
drag, startPoint x: 899, startPoint y: 34, endPoint x: 889, endPoint y: 42, distance: 12.5
click at [899, 34] on button "Close" at bounding box center [898, 34] width 18 height 18
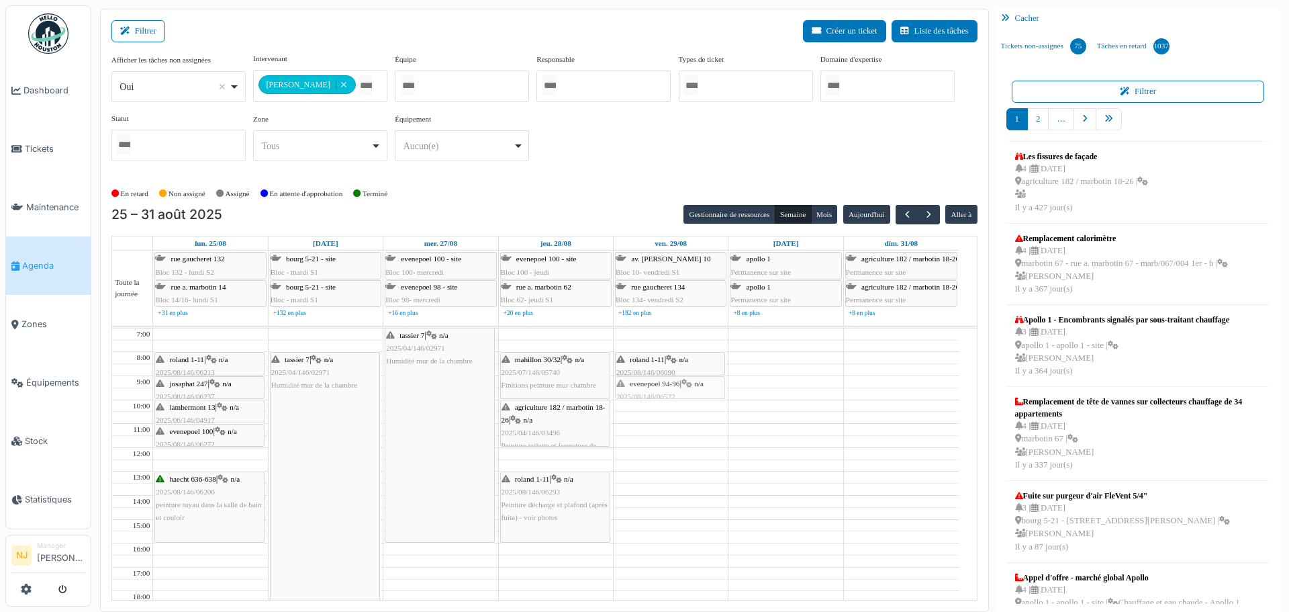
click at [696, 389] on div "roland 1-11 | n/a 2025/08/146/06090 Prévoir polyvalent pour refaire les joints …" at bounding box center [671, 531] width 114 height 406
click at [203, 498] on div "haecht 636-638 | n/a 2025/08/146/06206 peinture tuyau dans la salle de bain et …" at bounding box center [209, 499] width 107 height 52
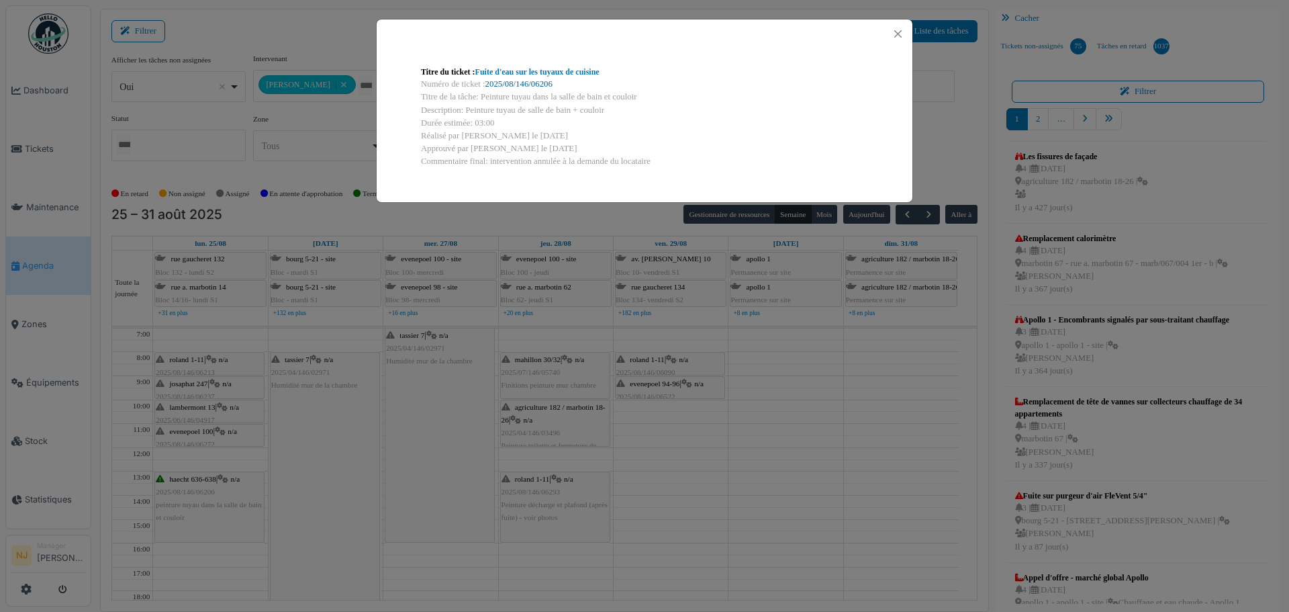
click at [523, 82] on link "2025/08/146/06206" at bounding box center [519, 83] width 67 height 9
click at [897, 36] on button "Close" at bounding box center [898, 34] width 18 height 18
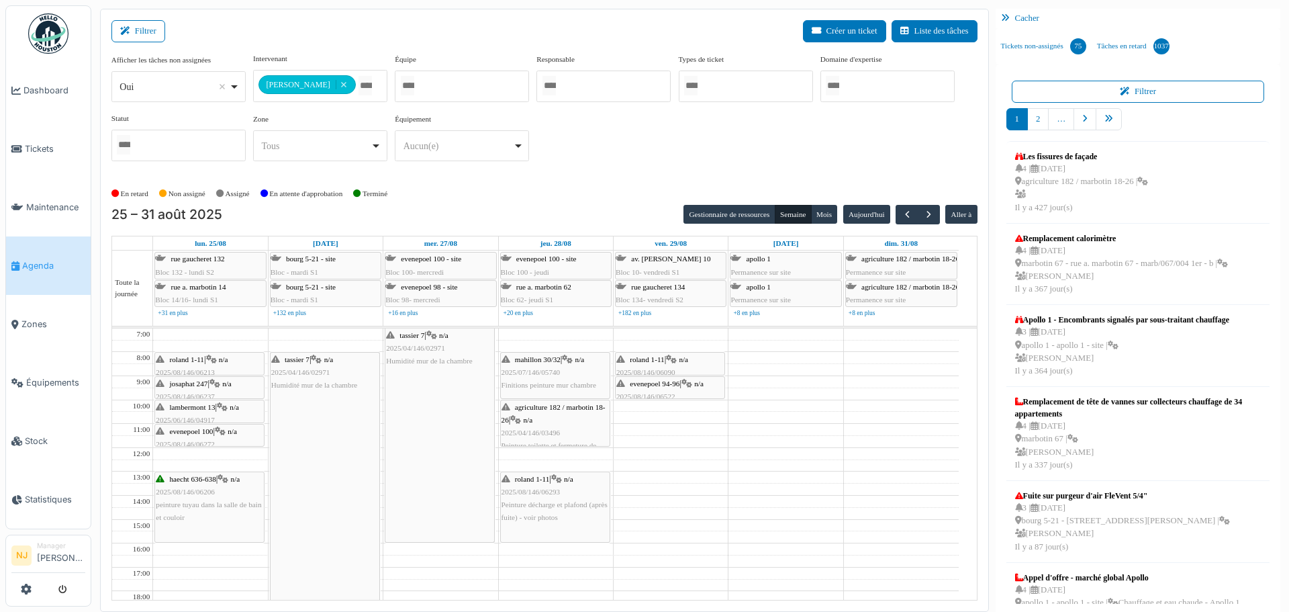
click at [224, 514] on div "haecht 636-638 | n/a 2025/08/146/06206 peinture tuyau dans la salle de bain et …" at bounding box center [209, 499] width 107 height 52
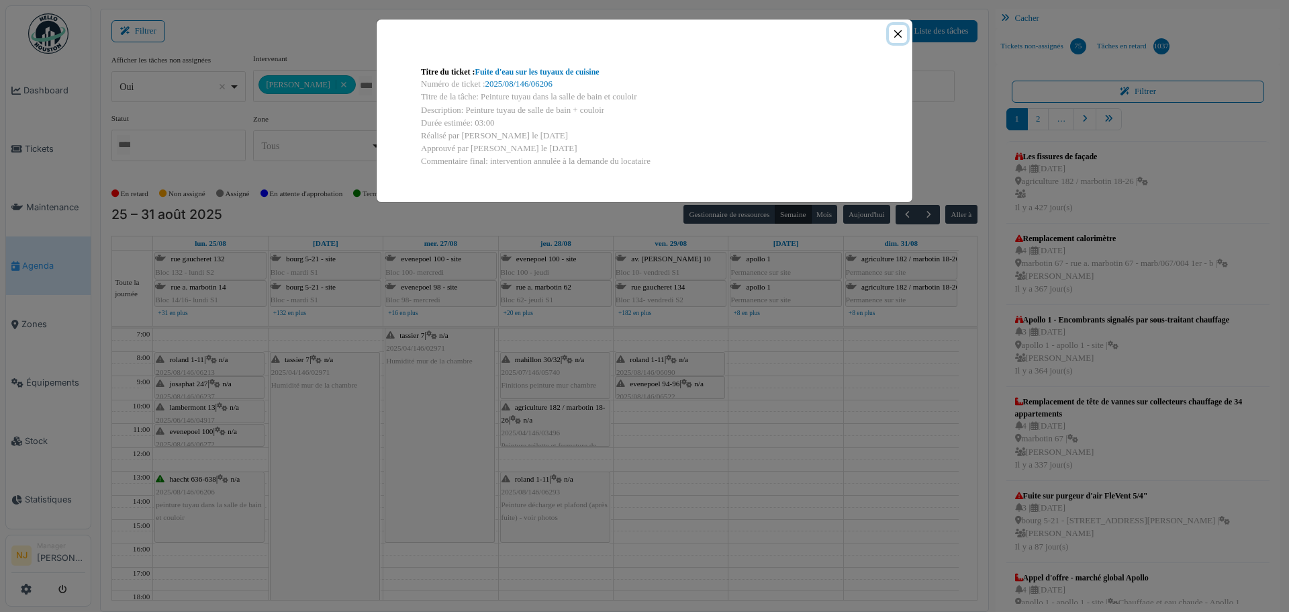
click at [905, 30] on button "Close" at bounding box center [898, 34] width 18 height 18
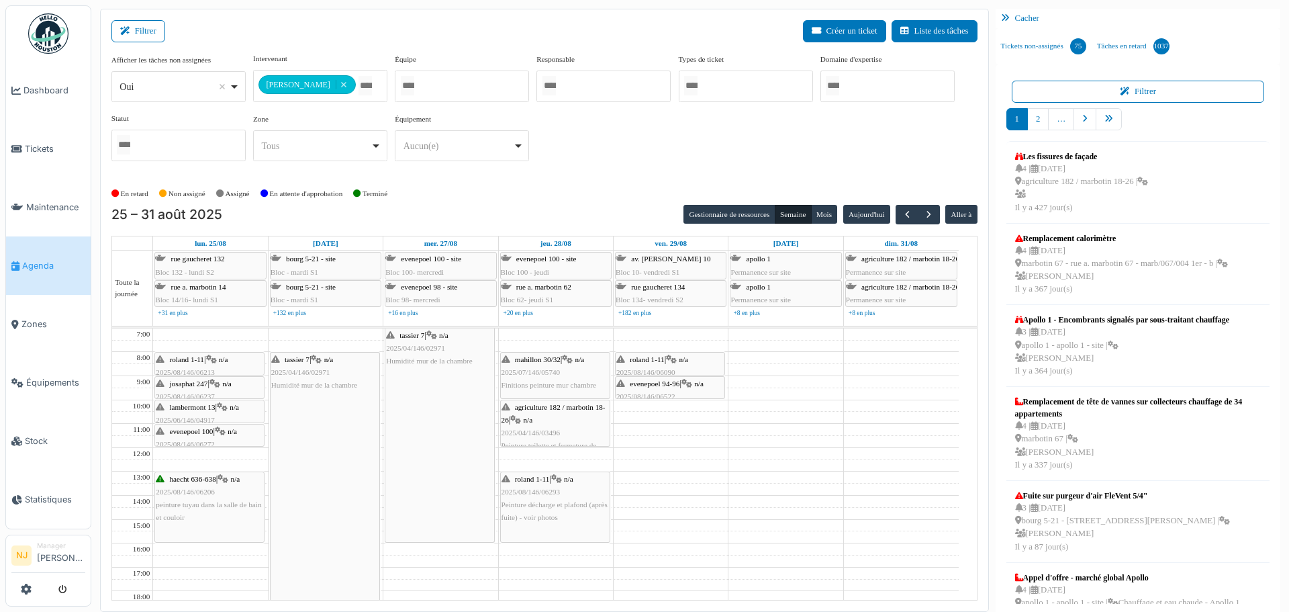
click at [218, 527] on div "haecht 636-638 | n/a 2025/08/146/06206 peinture tuyau dans la salle de bain et …" at bounding box center [209, 507] width 109 height 70
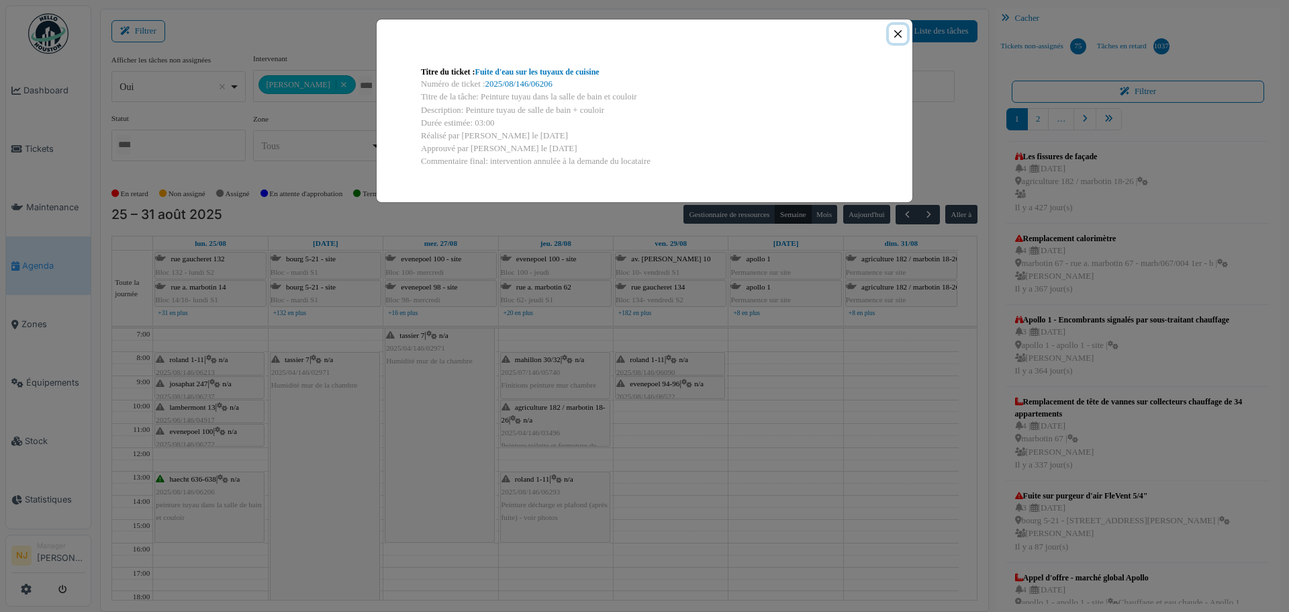
click at [897, 36] on button "Close" at bounding box center [898, 34] width 18 height 18
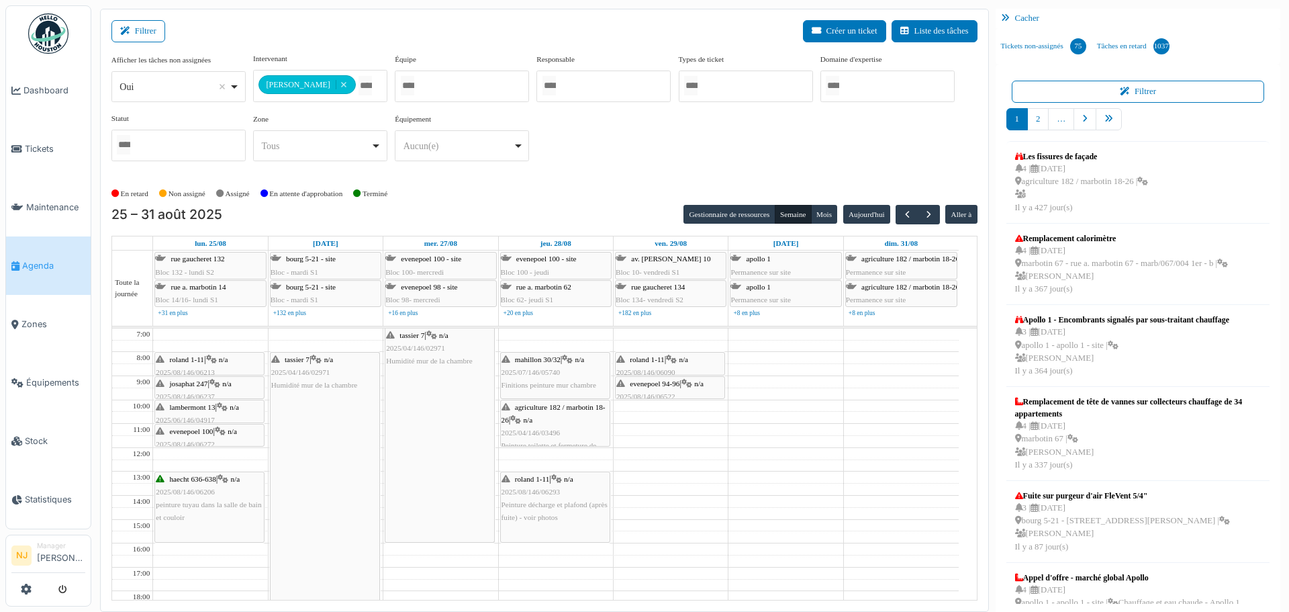
click at [208, 510] on div "haecht 636-638 | n/a 2025/08/146/06206 peinture tuyau dans la salle de bain et …" at bounding box center [209, 499] width 107 height 52
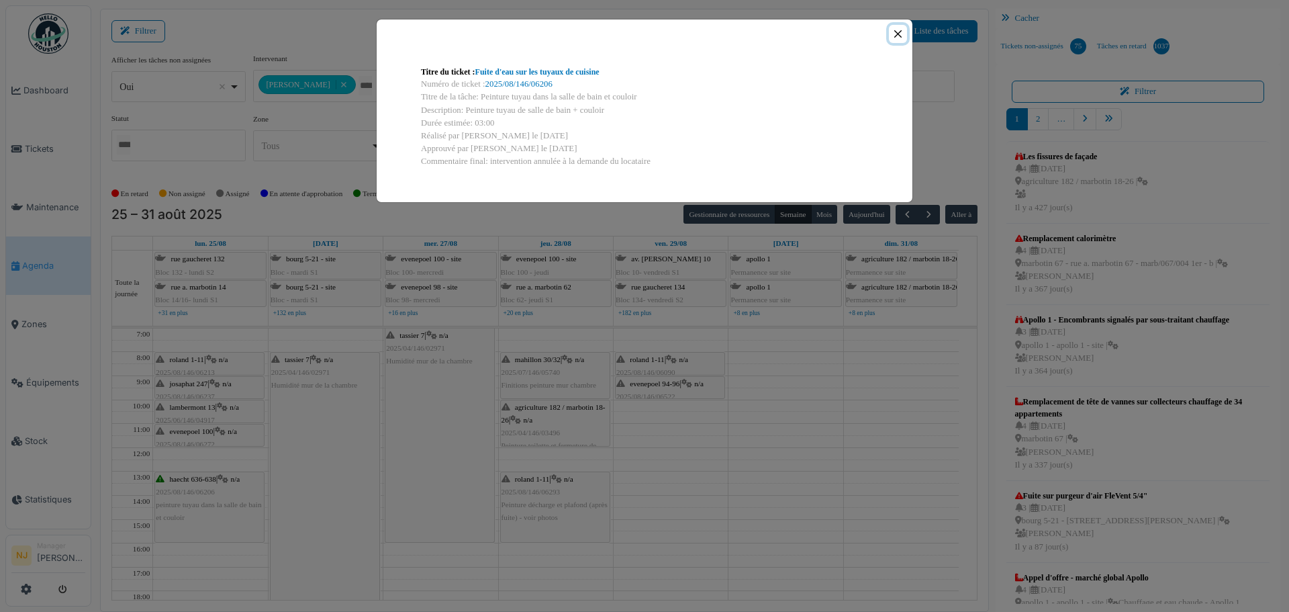
click at [897, 36] on button "Close" at bounding box center [898, 34] width 18 height 18
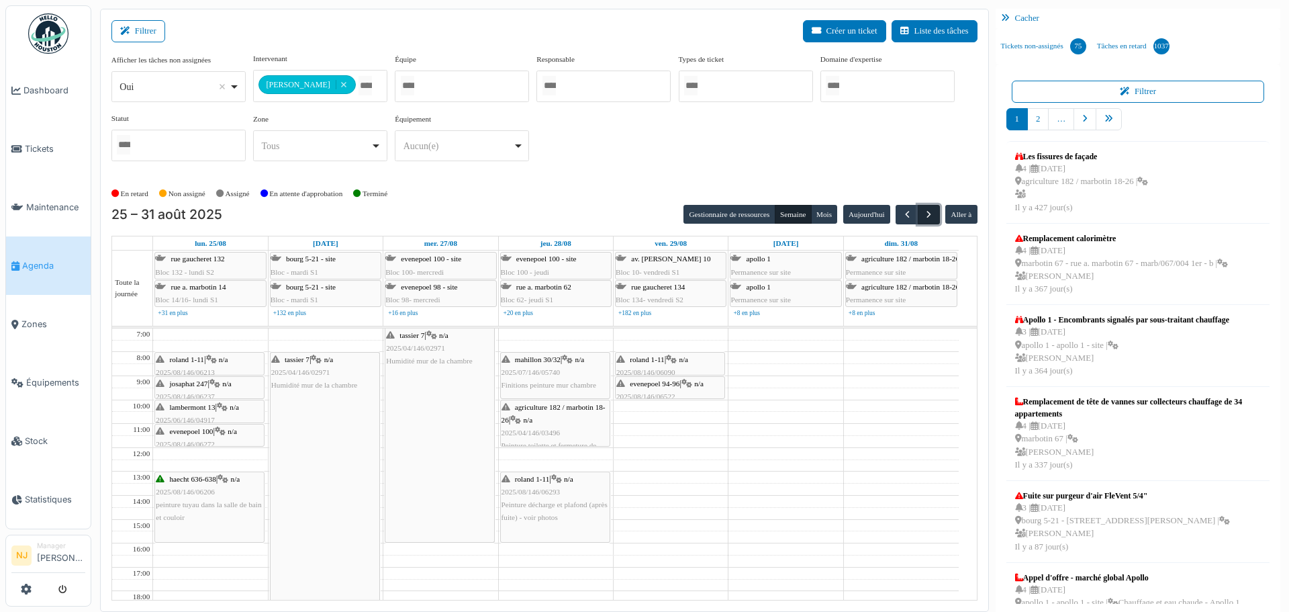
click at [925, 217] on span "button" at bounding box center [928, 214] width 11 height 11
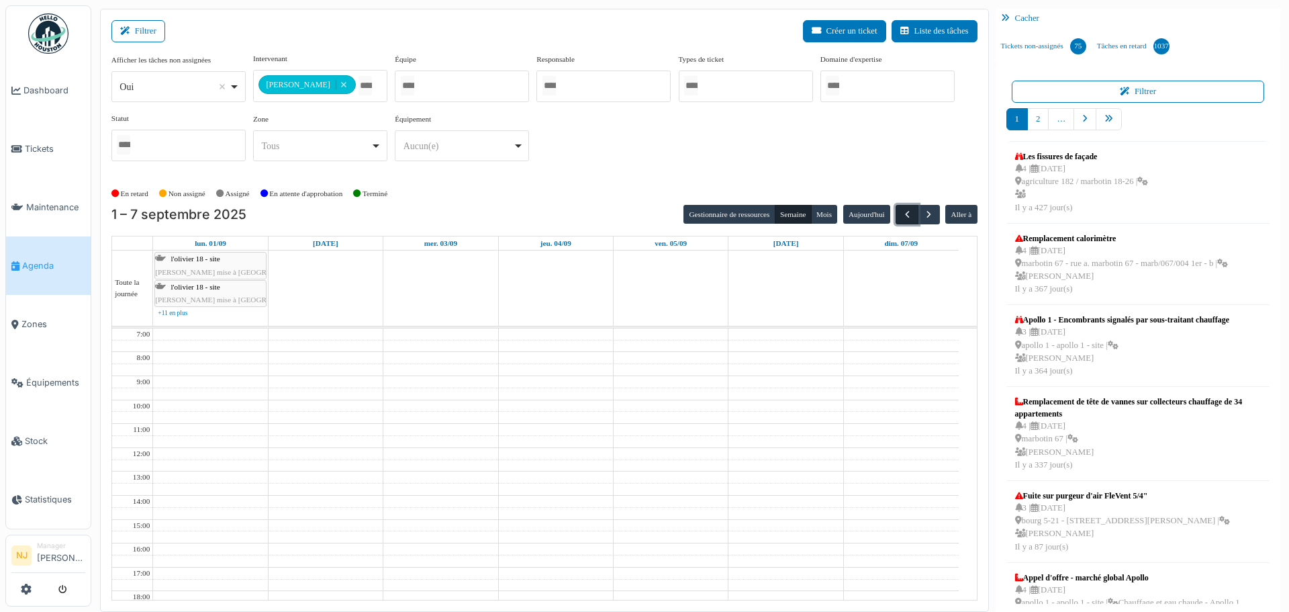
click at [896, 218] on button "button" at bounding box center [907, 214] width 22 height 19
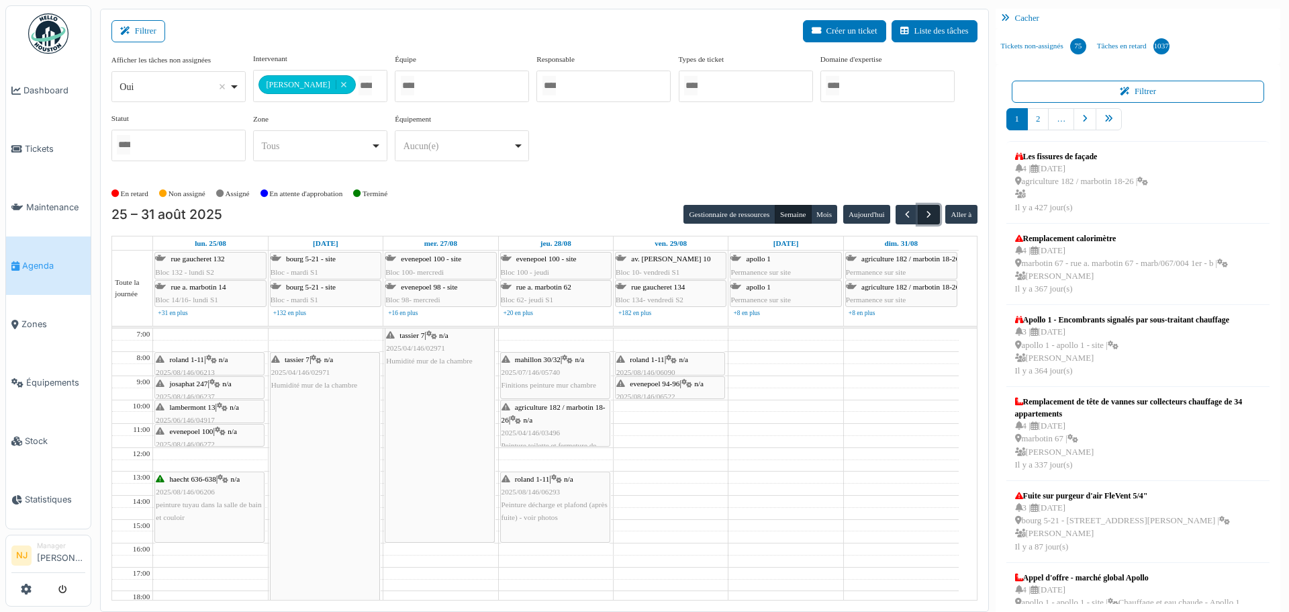
click at [923, 212] on span "button" at bounding box center [928, 214] width 11 height 11
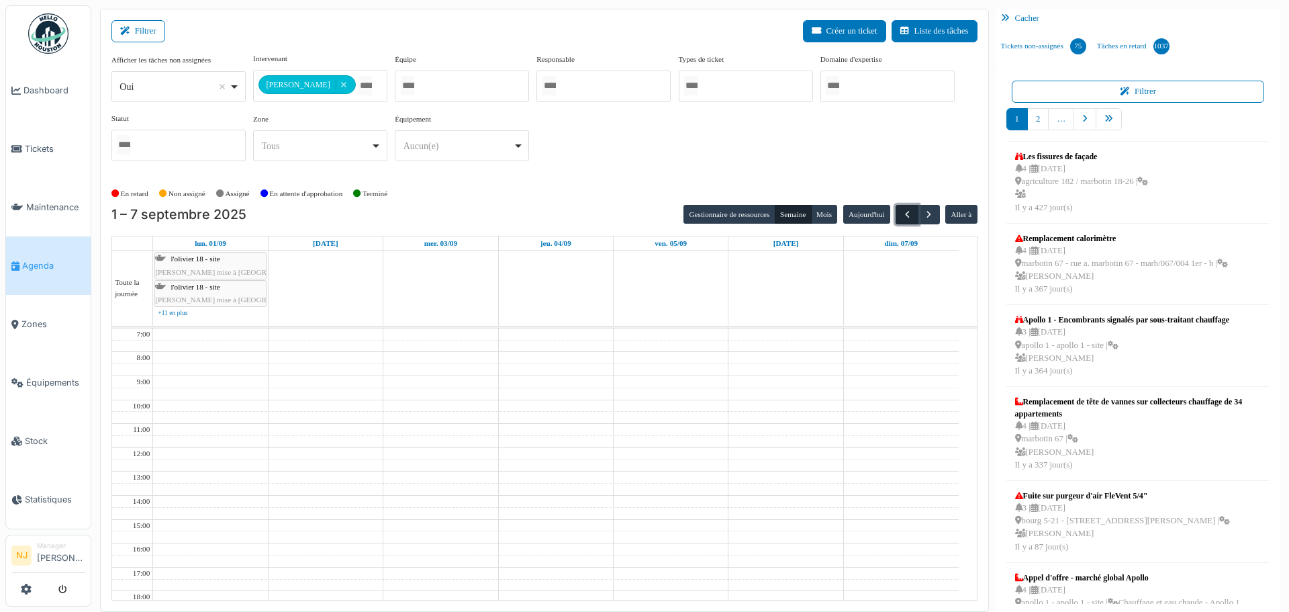
click at [902, 212] on span "button" at bounding box center [907, 214] width 11 height 11
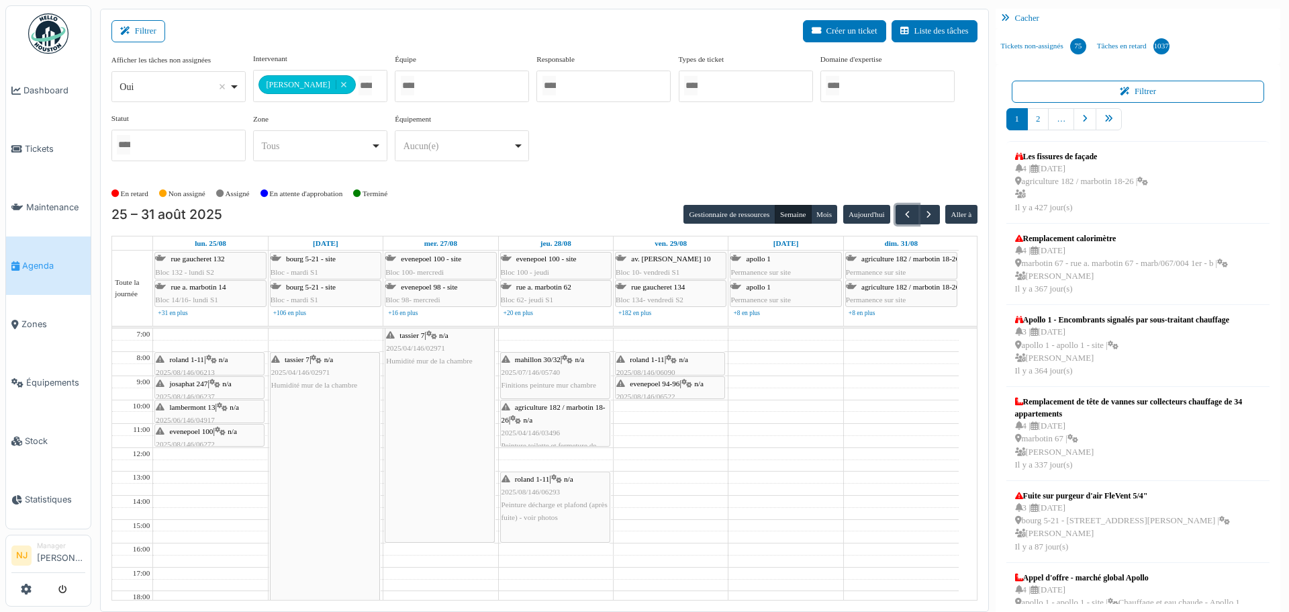
click at [181, 359] on span "roland 1-11" at bounding box center [187, 359] width 34 height 8
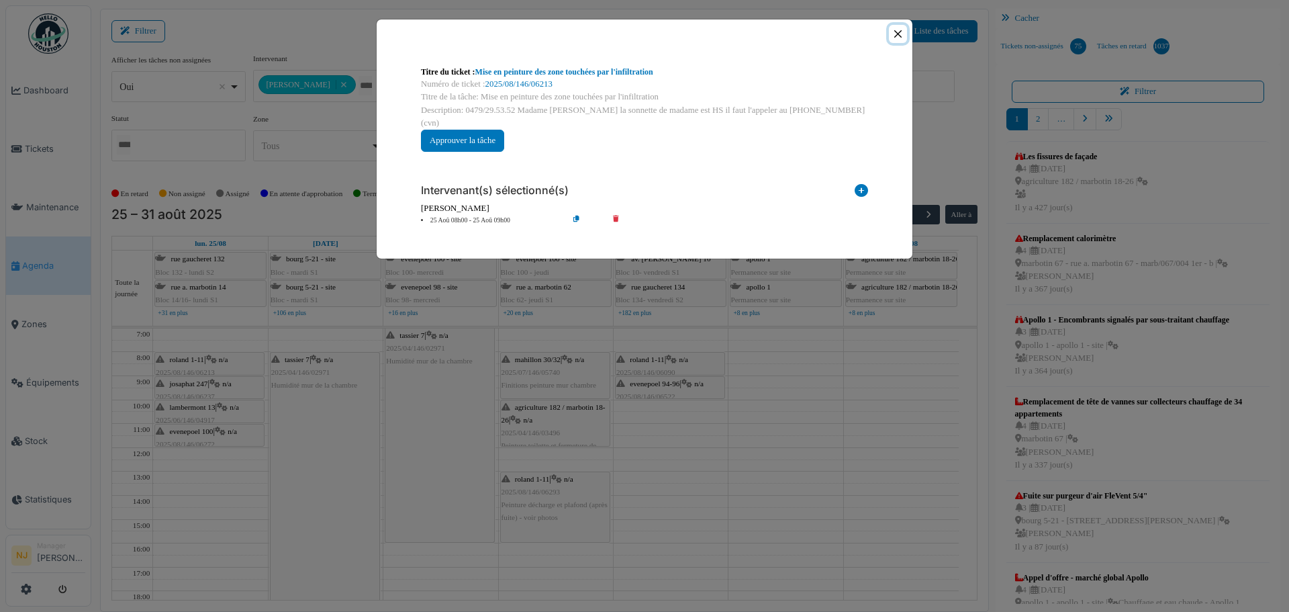
click at [897, 28] on button "Close" at bounding box center [898, 34] width 18 height 18
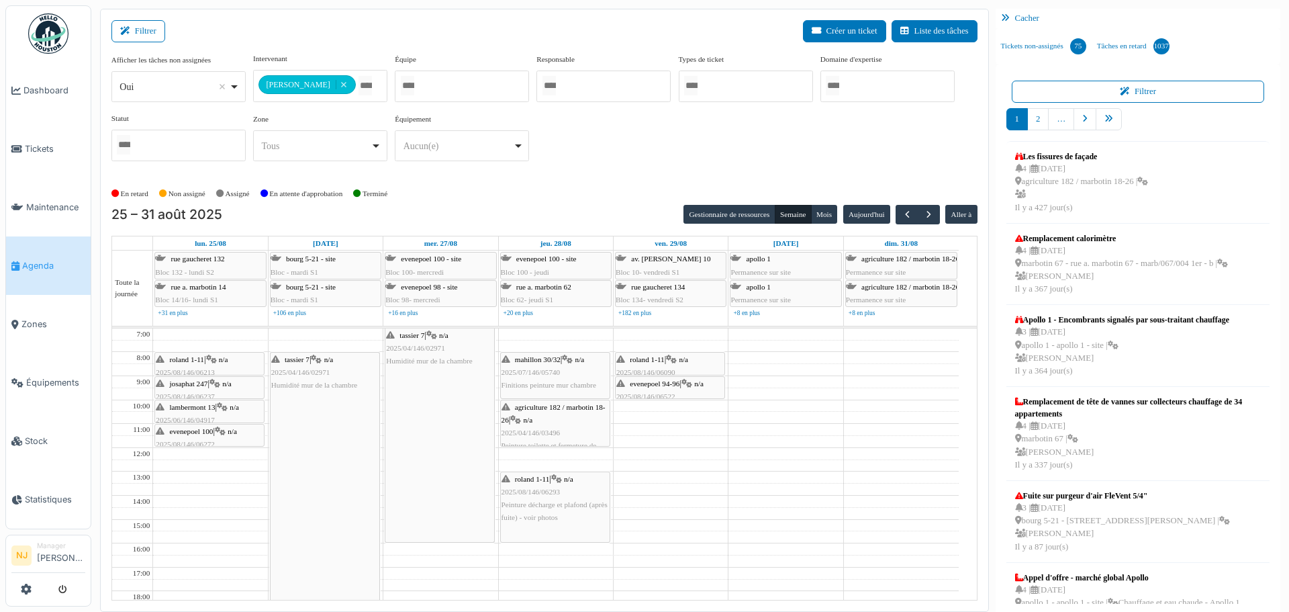
click at [237, 385] on div "josaphat 247 | n/a 2025/08/146/06237 Vérification balcon rouillé" at bounding box center [209, 396] width 107 height 39
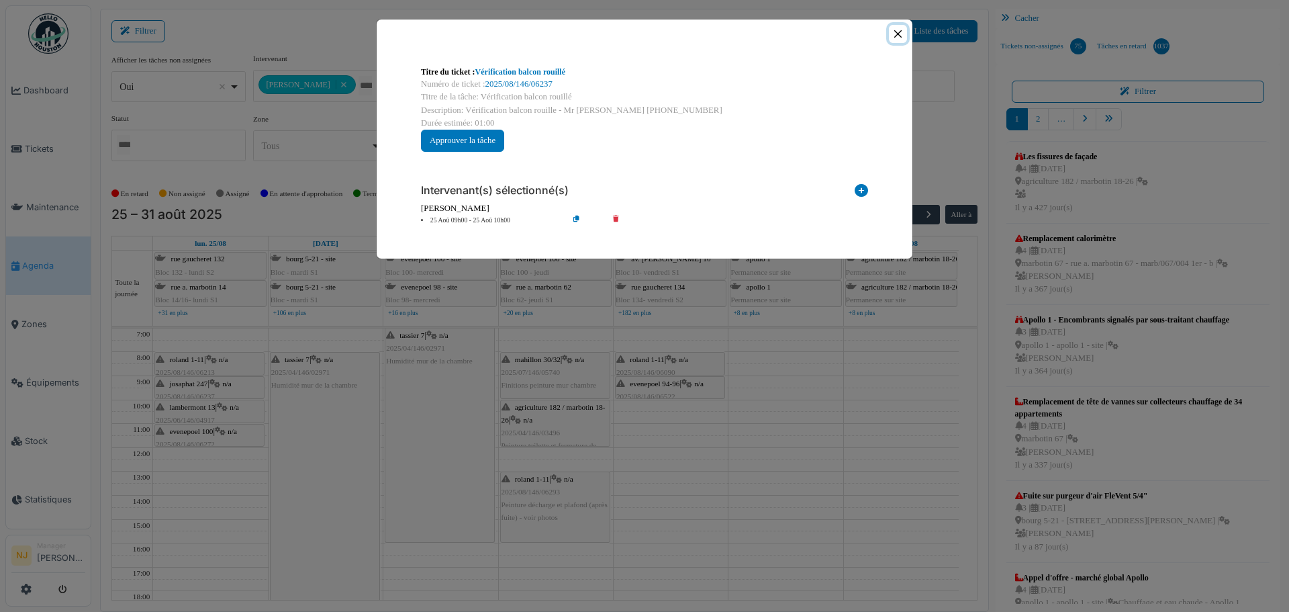
click at [901, 32] on button "Close" at bounding box center [898, 34] width 18 height 18
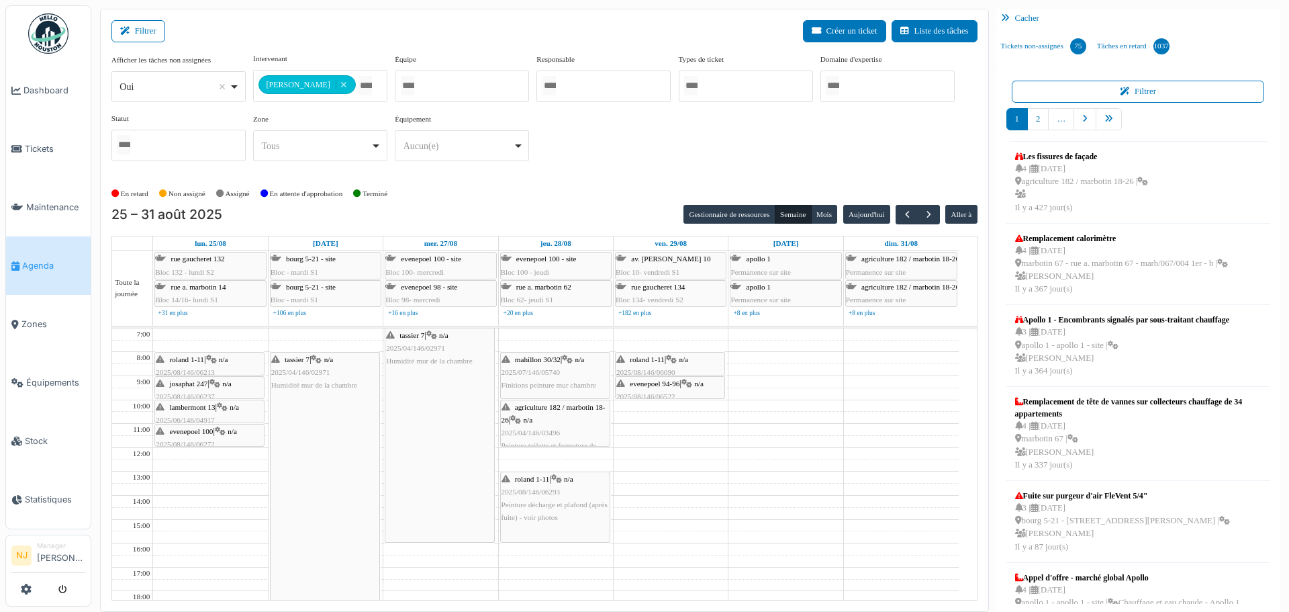
click at [183, 416] on span "2025/06/146/04917" at bounding box center [185, 420] width 59 height 8
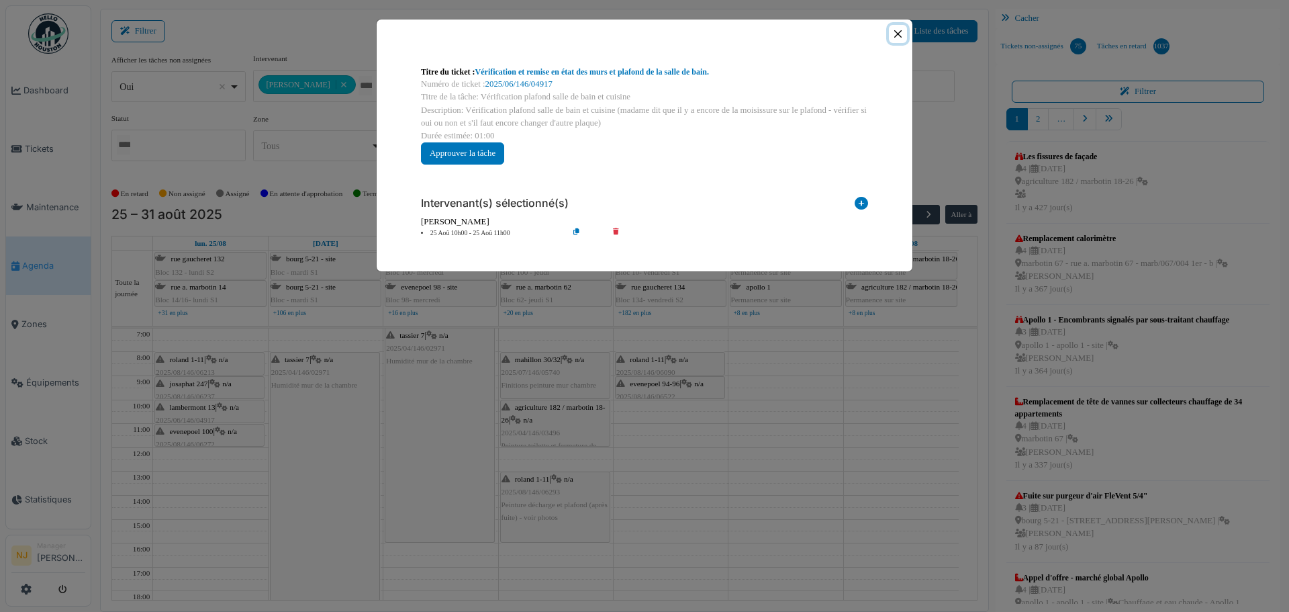
click at [897, 30] on button "Close" at bounding box center [898, 34] width 18 height 18
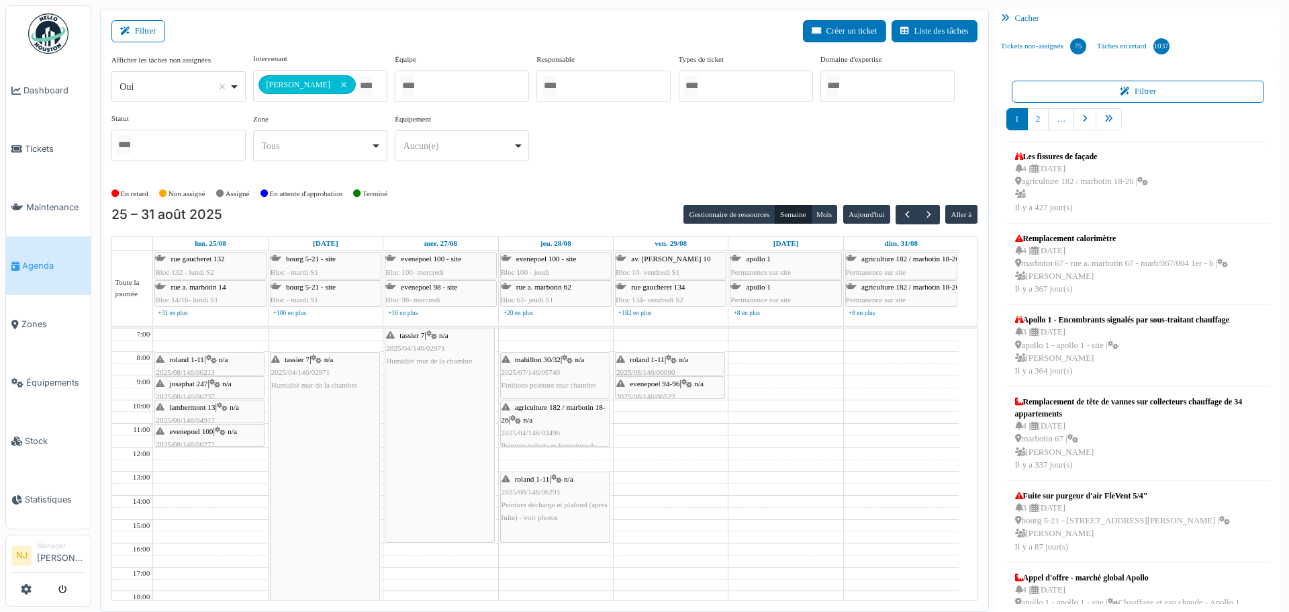
click at [199, 440] on span "2025/08/146/06272" at bounding box center [185, 444] width 59 height 8
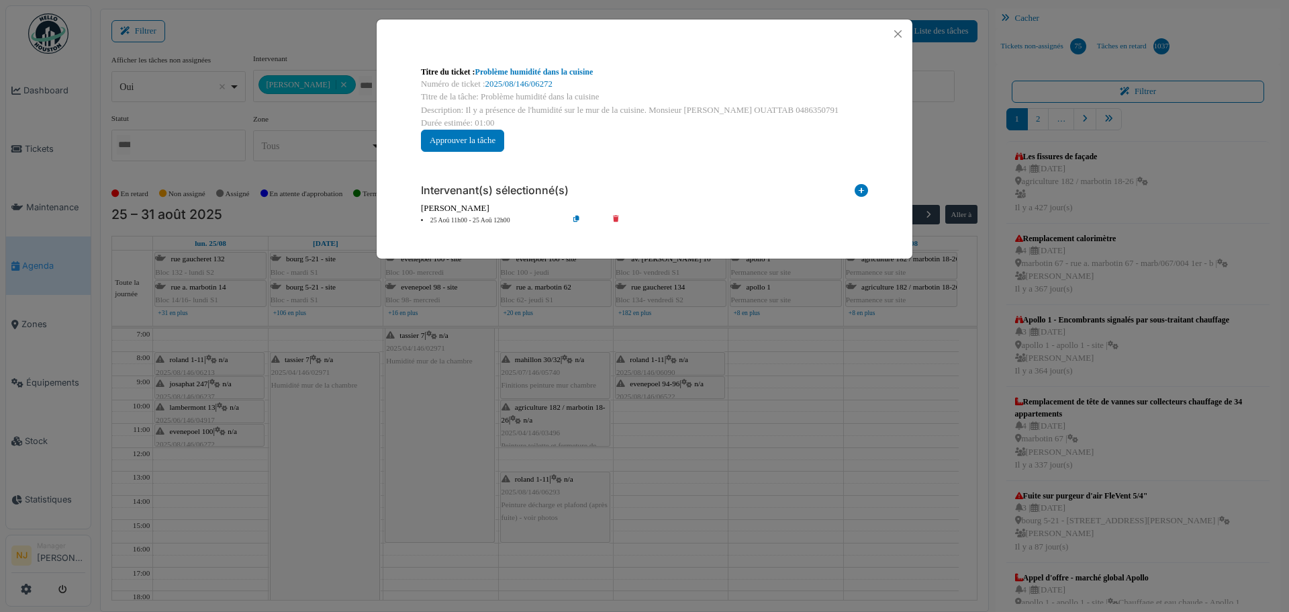
click at [574, 220] on icon at bounding box center [587, 221] width 38 height 10
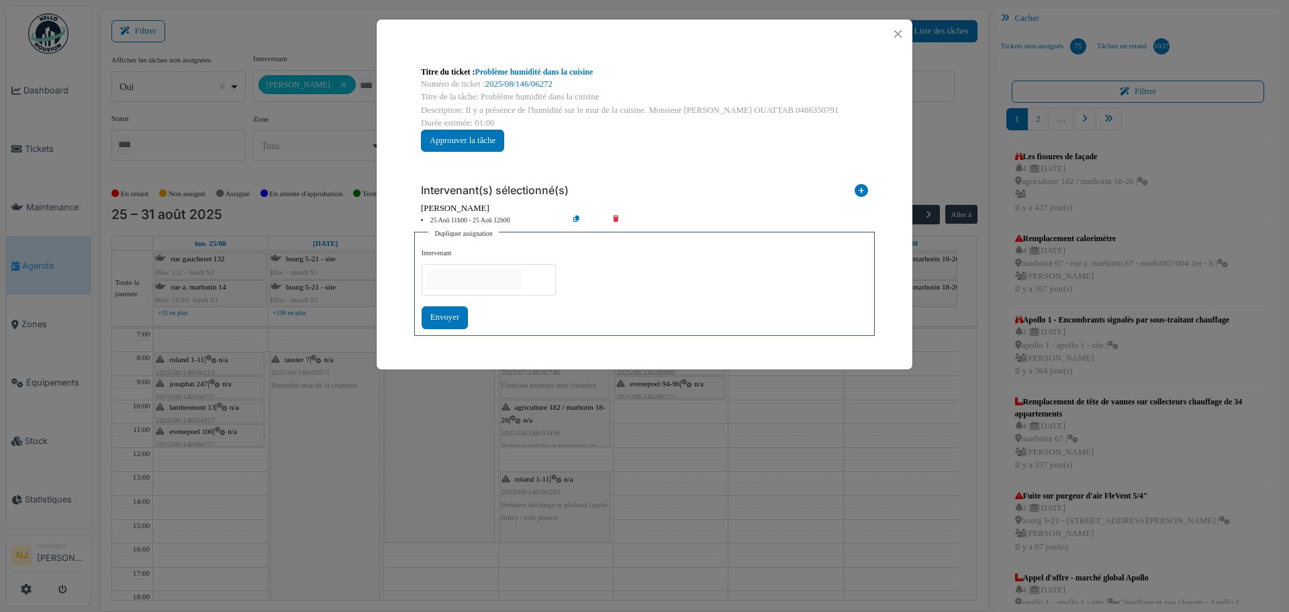
click at [738, 142] on div "Titre du ticket : Problème humidité dans la cuisine Numéro de ticket : 2025/08/…" at bounding box center [644, 108] width 469 height 107
click at [894, 33] on button "Close" at bounding box center [898, 34] width 18 height 18
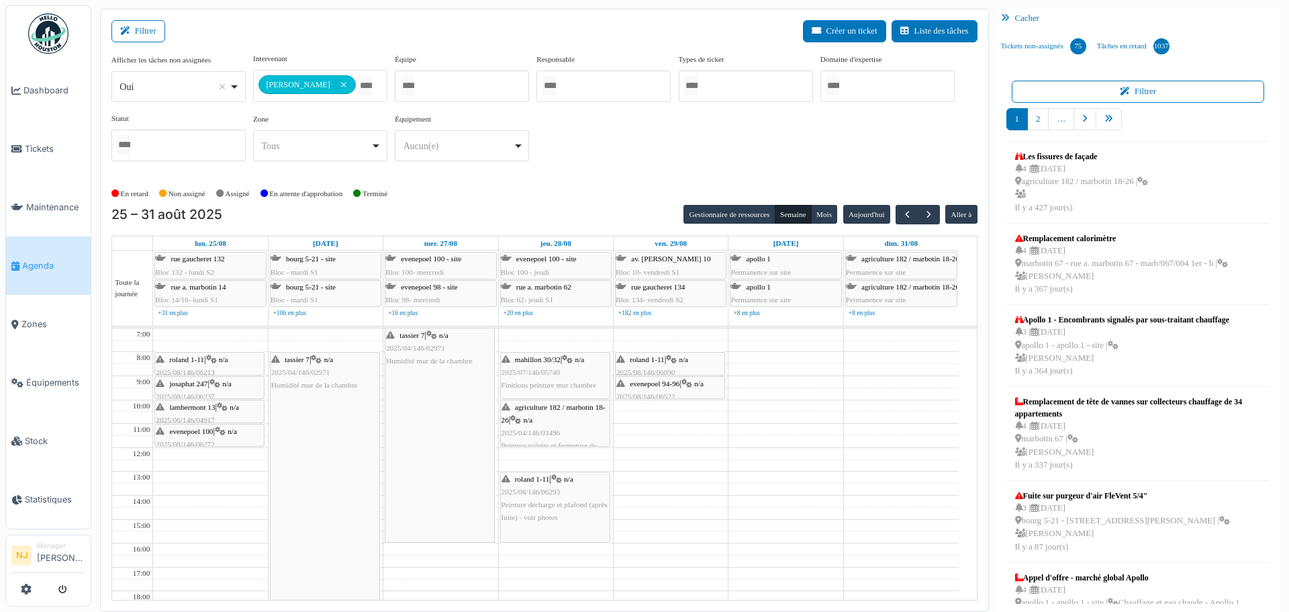
click at [216, 360] on icon at bounding box center [211, 359] width 11 height 9
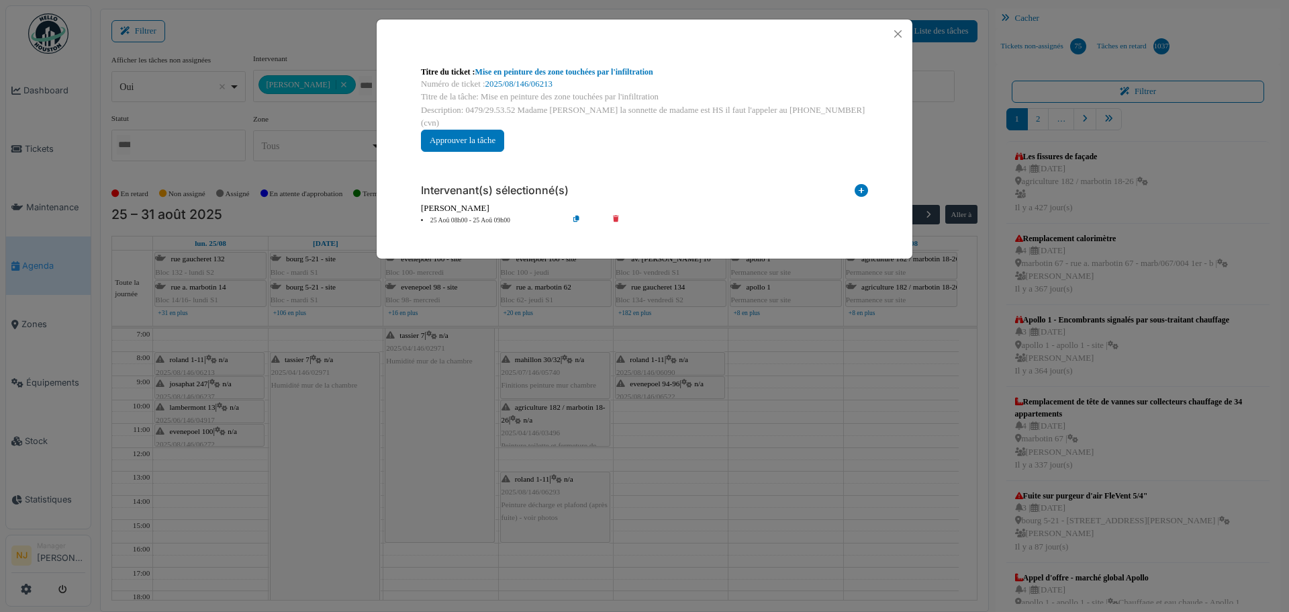
click at [578, 216] on icon at bounding box center [587, 221] width 38 height 10
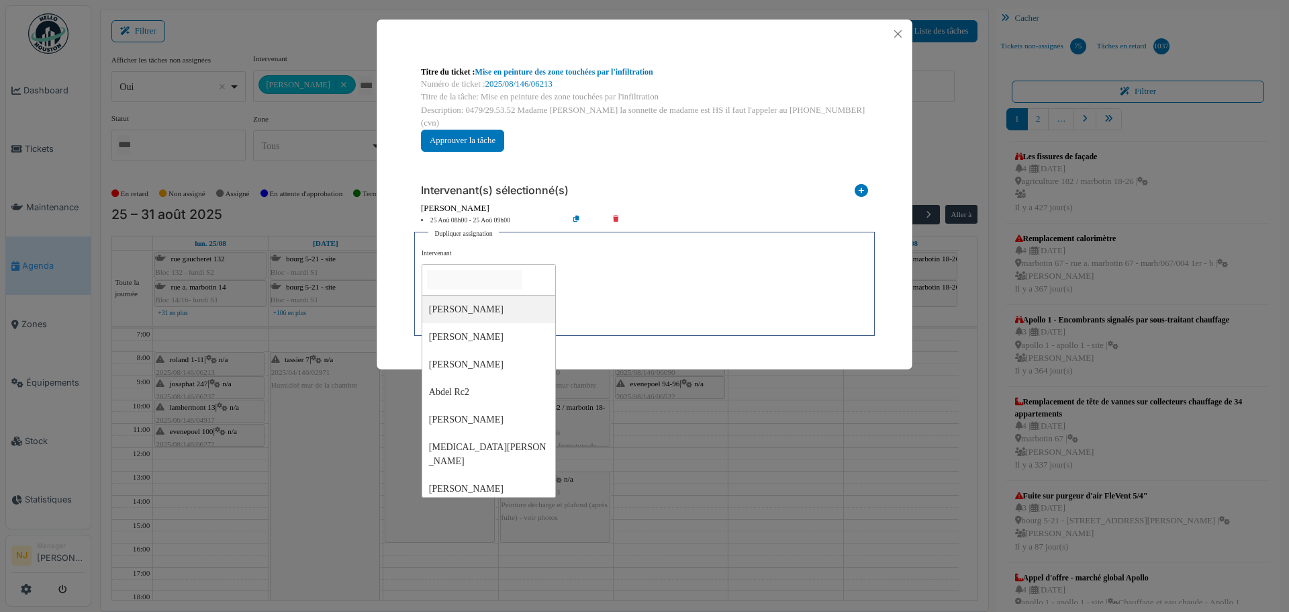
click at [472, 270] on input "null" at bounding box center [474, 279] width 95 height 19
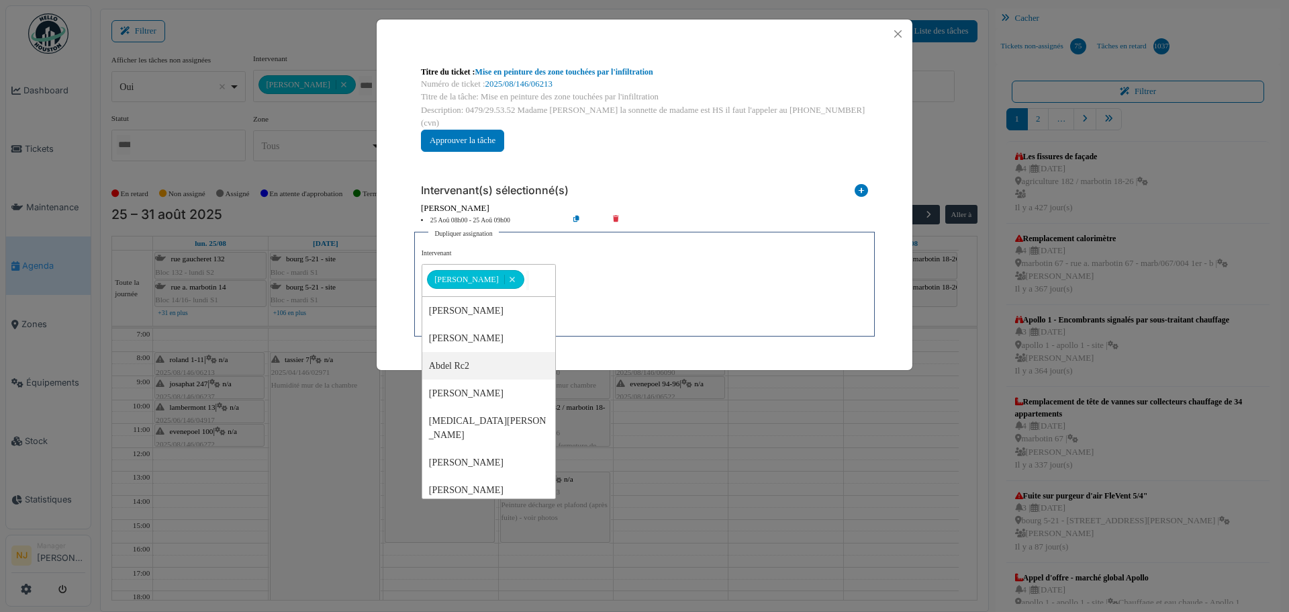
click at [394, 304] on div "Titre du ticket : Mise en peinture des zone touchées par l'infiltration Numéro …" at bounding box center [645, 201] width 536 height 306
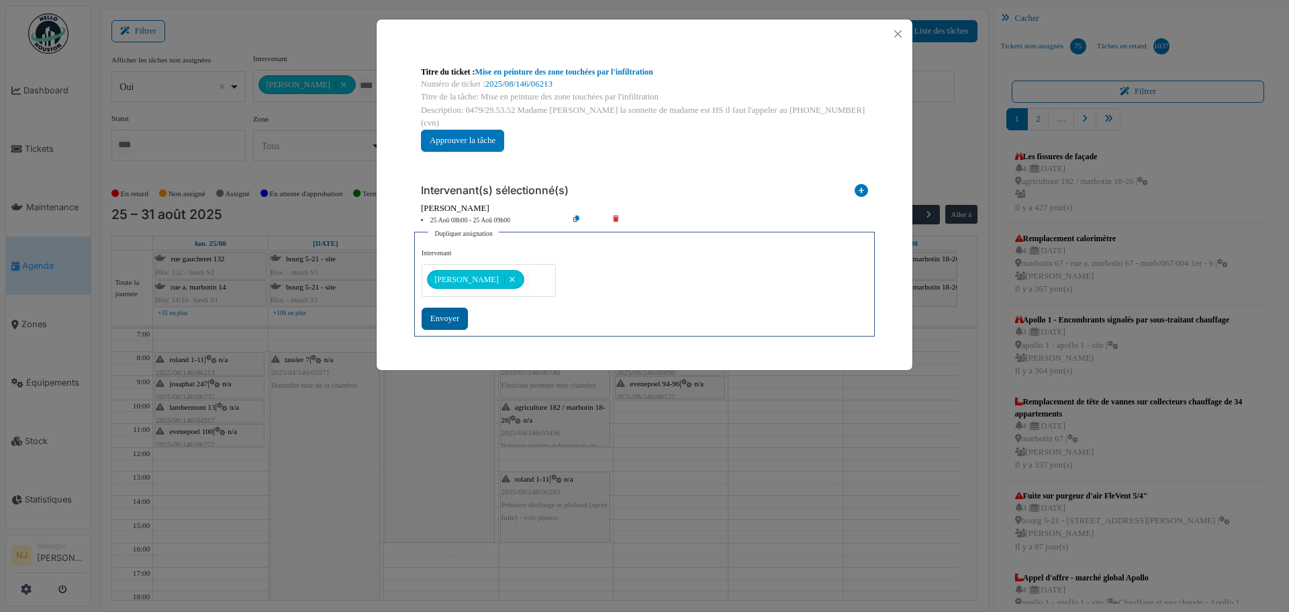
click at [445, 308] on div "Envoyer" at bounding box center [445, 319] width 46 height 22
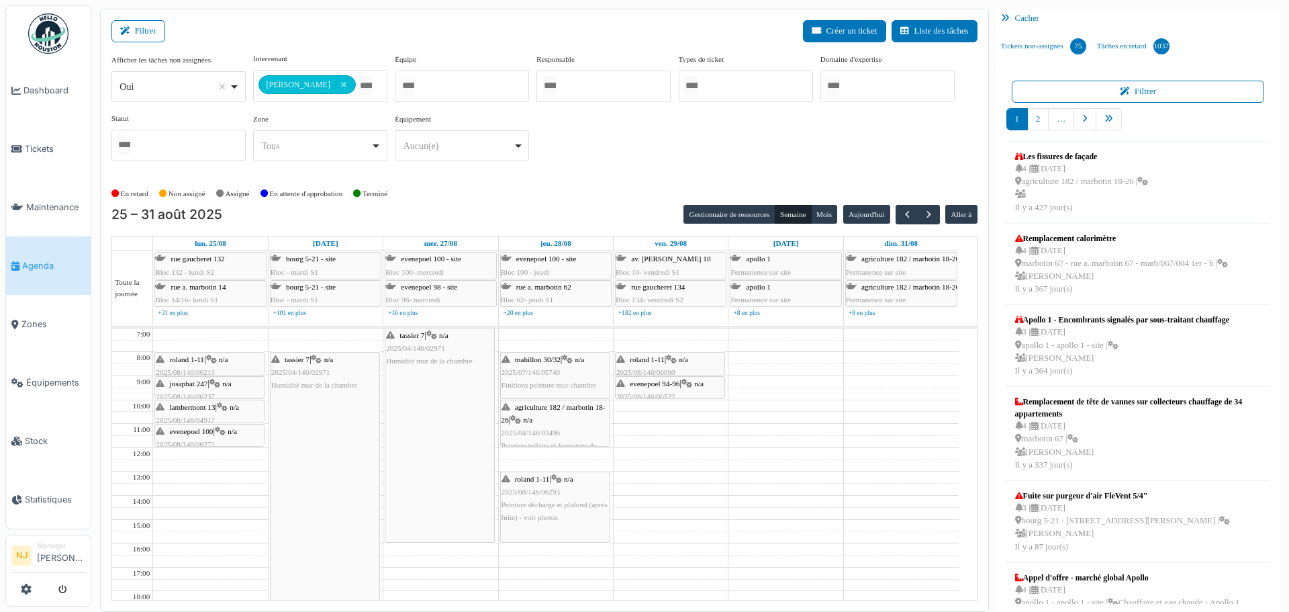
click at [192, 385] on span "josaphat 247" at bounding box center [189, 383] width 38 height 8
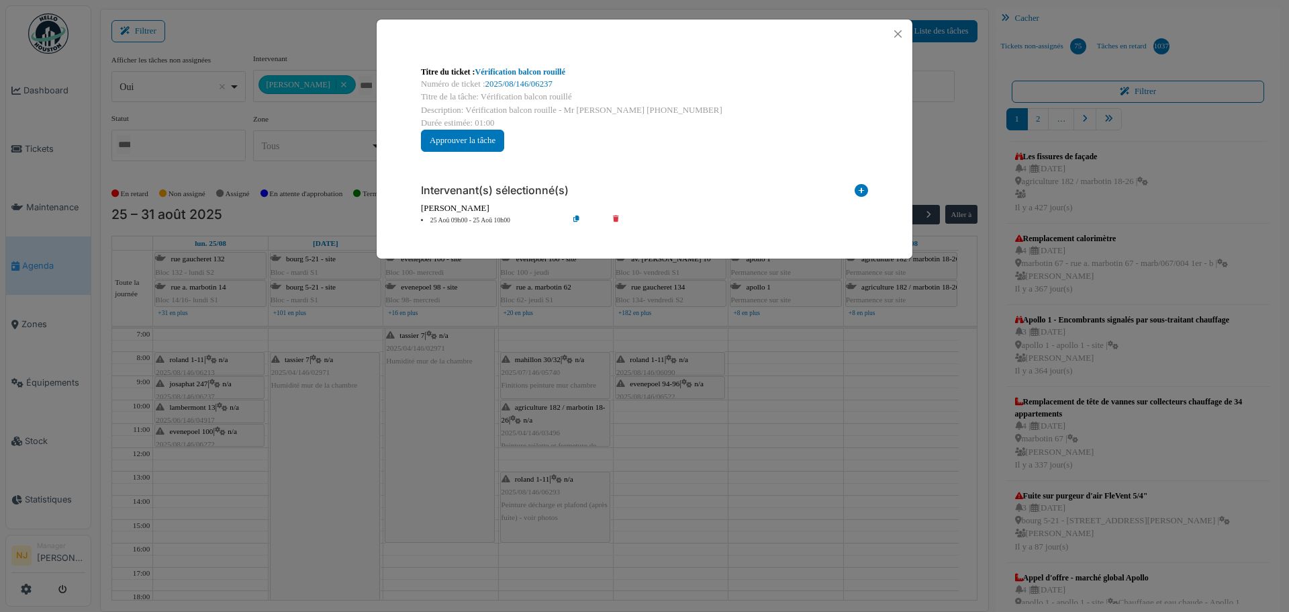
click at [578, 220] on icon at bounding box center [587, 221] width 38 height 10
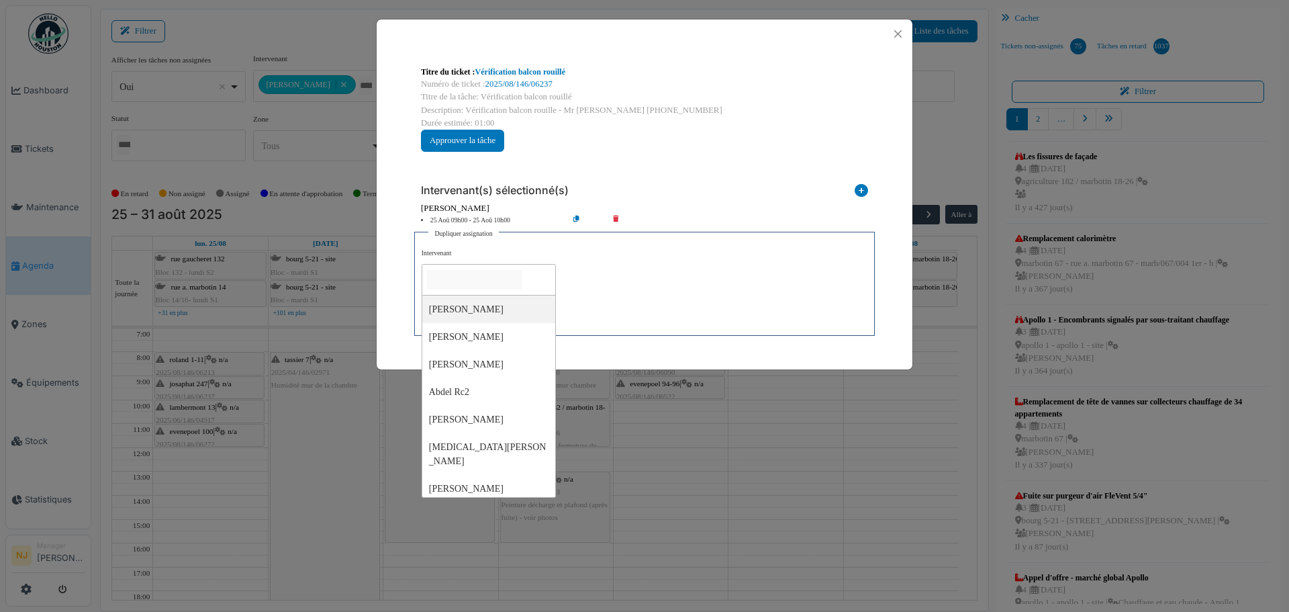
click at [468, 280] on input "null" at bounding box center [474, 279] width 95 height 19
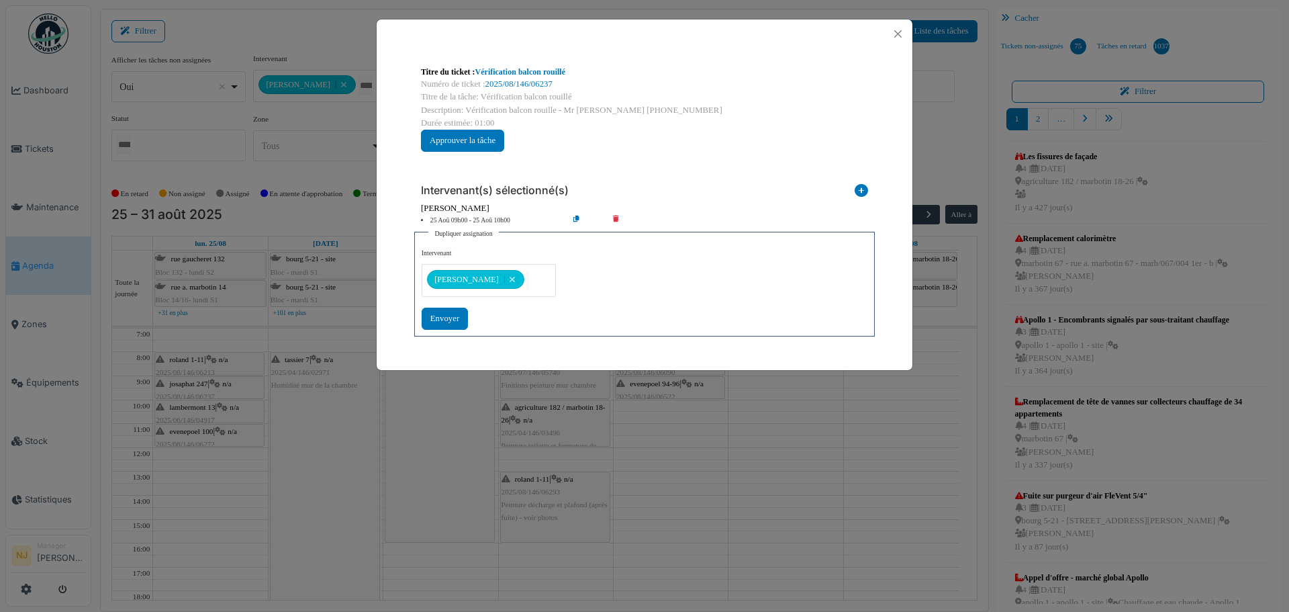
click at [611, 282] on div "**********" at bounding box center [645, 288] width 446 height 81
click at [446, 316] on div "Envoyer" at bounding box center [445, 319] width 46 height 22
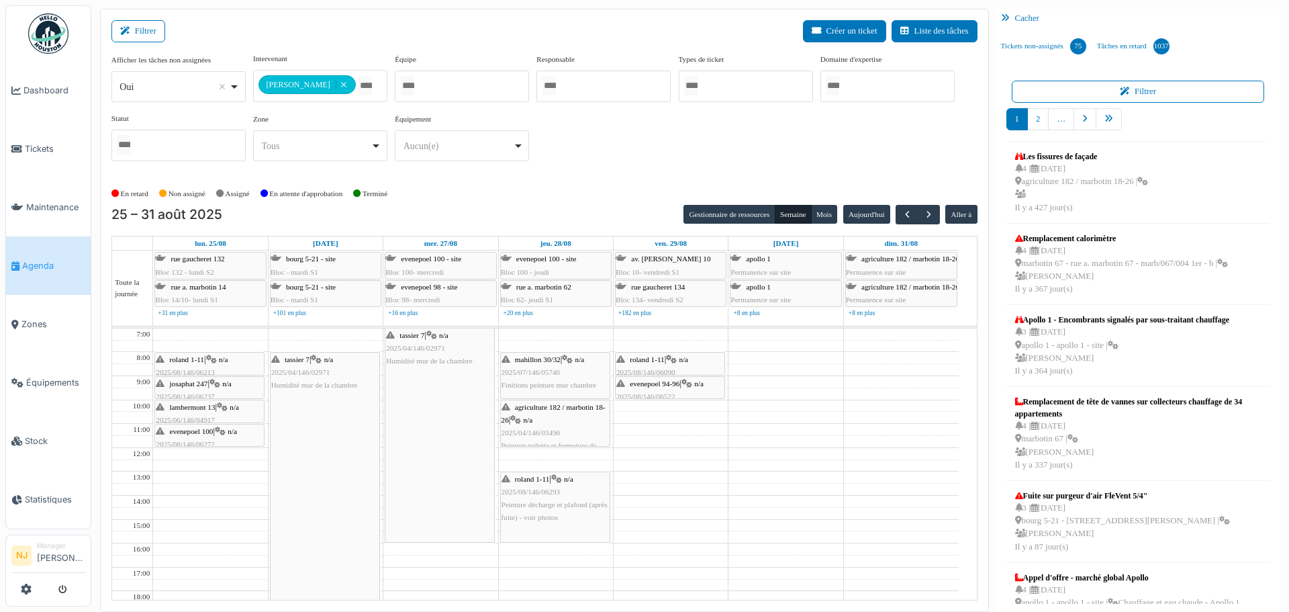
click at [194, 410] on div "lambermont 13 | n/a 2025/06/146/04917 Vérification plafond salle de bain et cui…" at bounding box center [209, 427] width 107 height 52
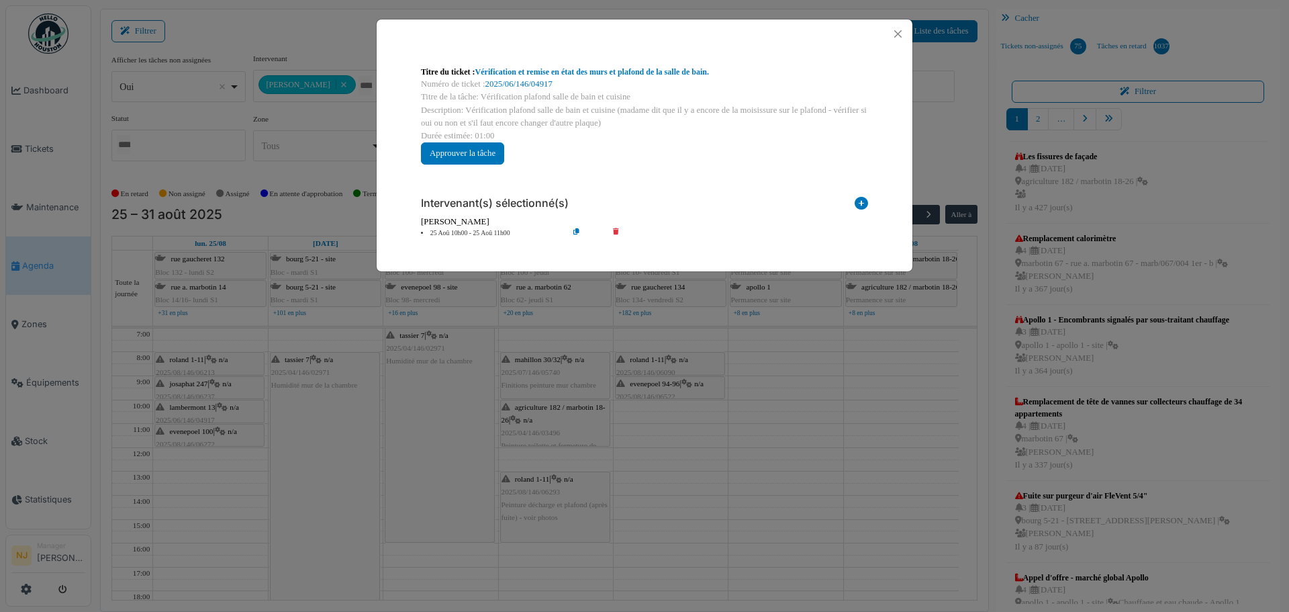
click at [576, 230] on icon at bounding box center [587, 233] width 38 height 10
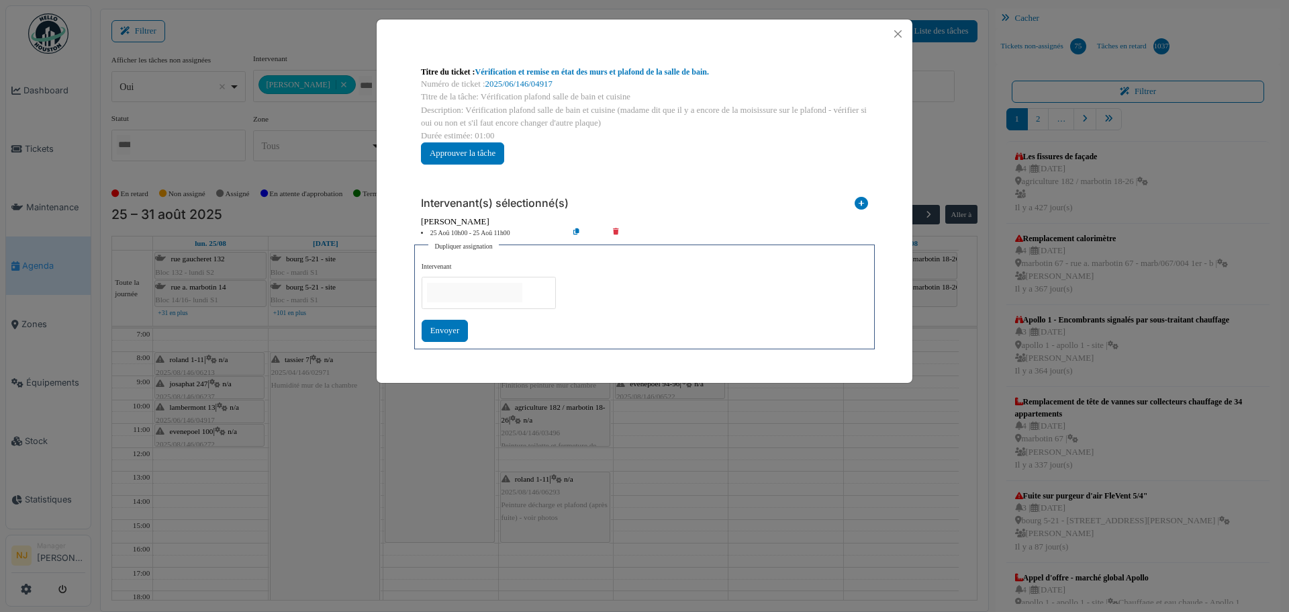
click at [464, 289] on input "null" at bounding box center [474, 292] width 95 height 19
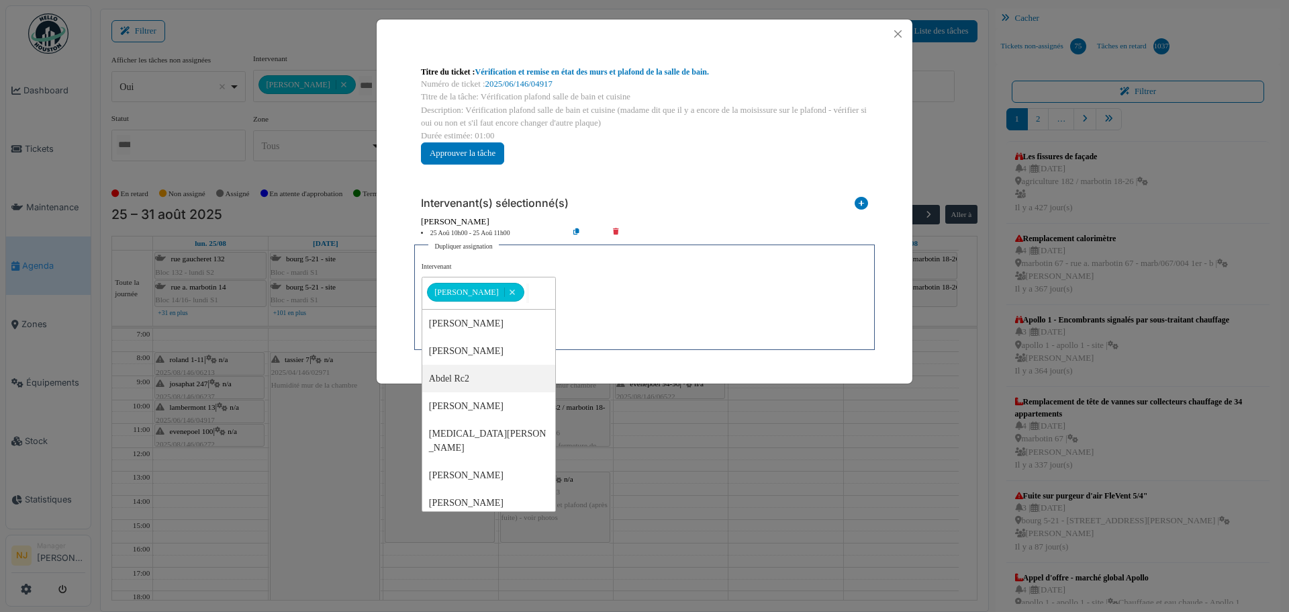
click at [394, 328] on div "Titre du ticket : Vérification et remise en état des murs et plafond de la sall…" at bounding box center [645, 207] width 536 height 318
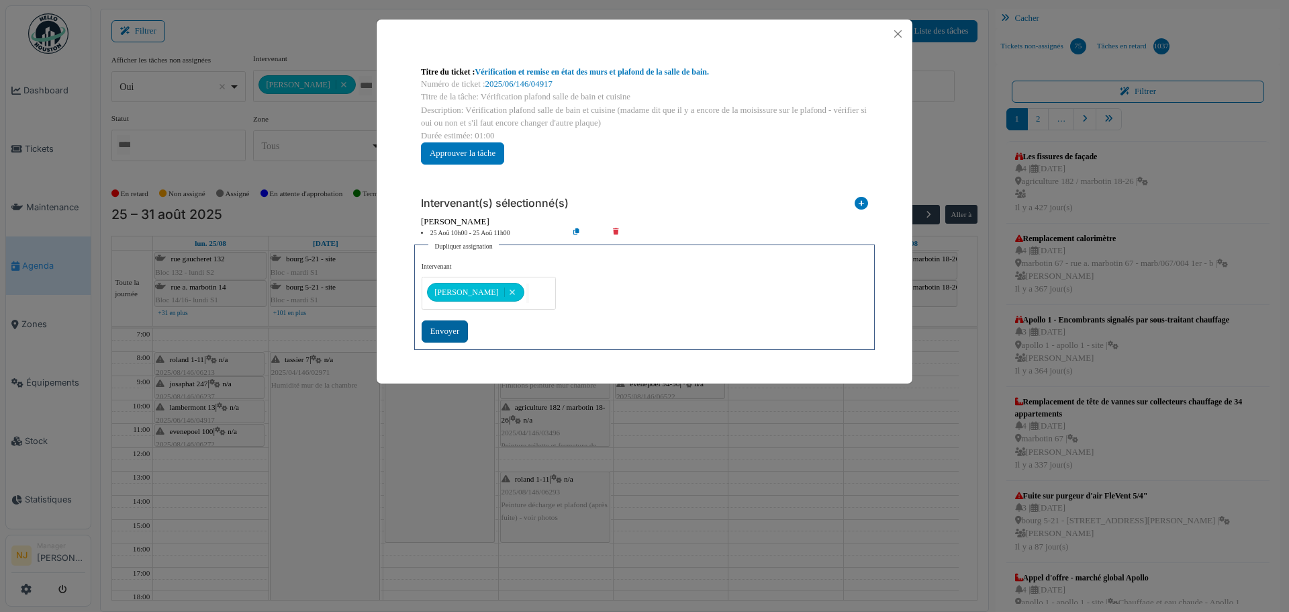
click at [434, 332] on div "Envoyer" at bounding box center [445, 331] width 46 height 22
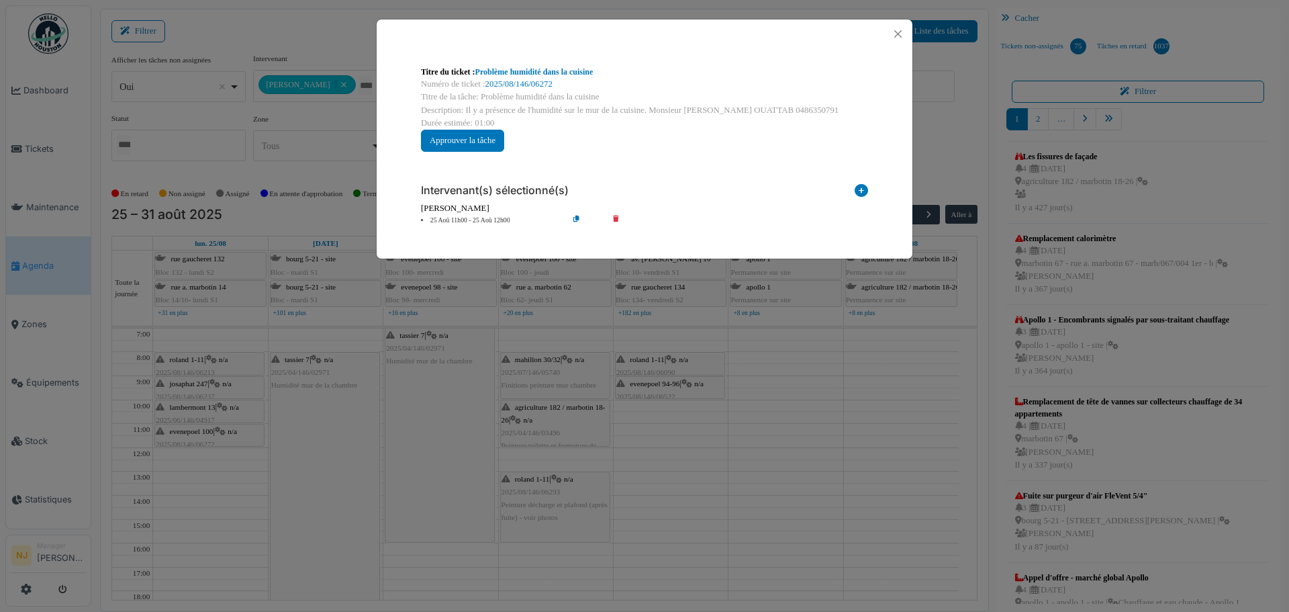
click at [576, 218] on icon at bounding box center [587, 221] width 38 height 10
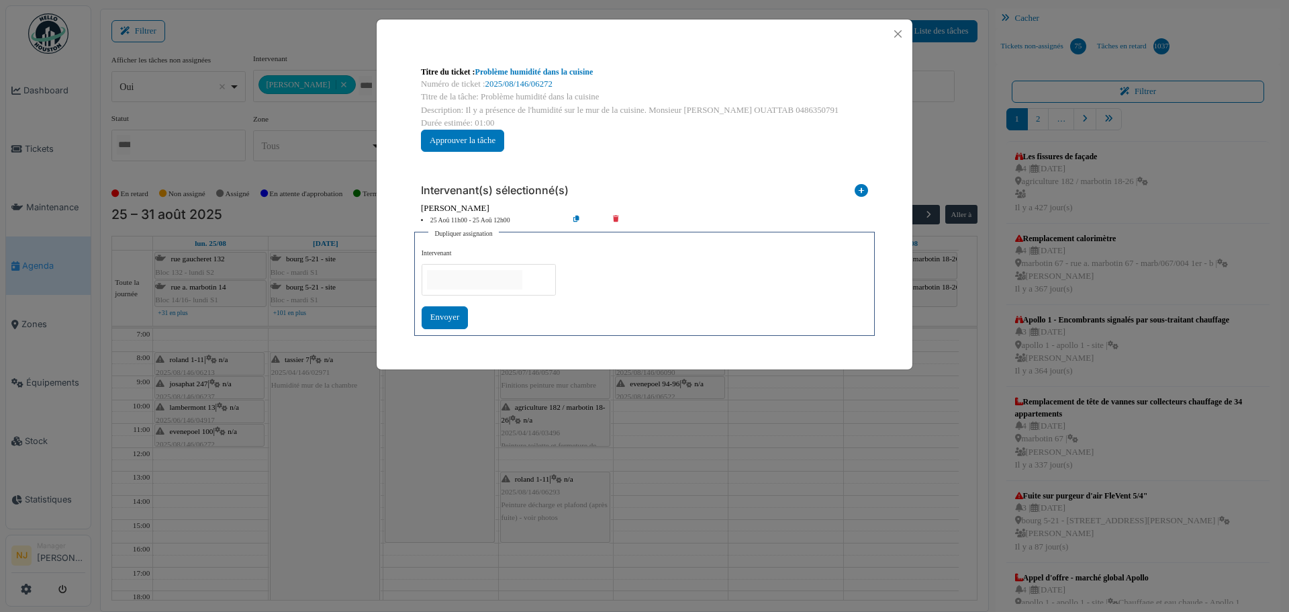
click at [473, 281] on input "null" at bounding box center [474, 279] width 95 height 19
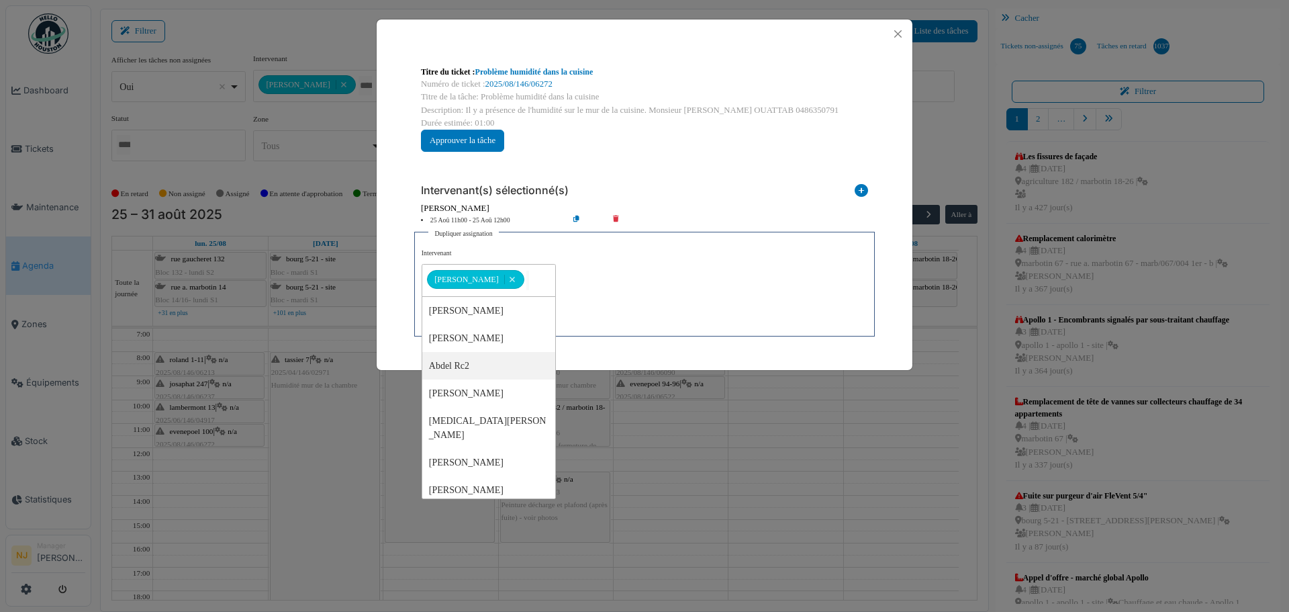
click at [395, 332] on div "Titre du ticket : Problème humidité dans la cuisine Numéro de ticket : 2025/08/…" at bounding box center [645, 201] width 536 height 306
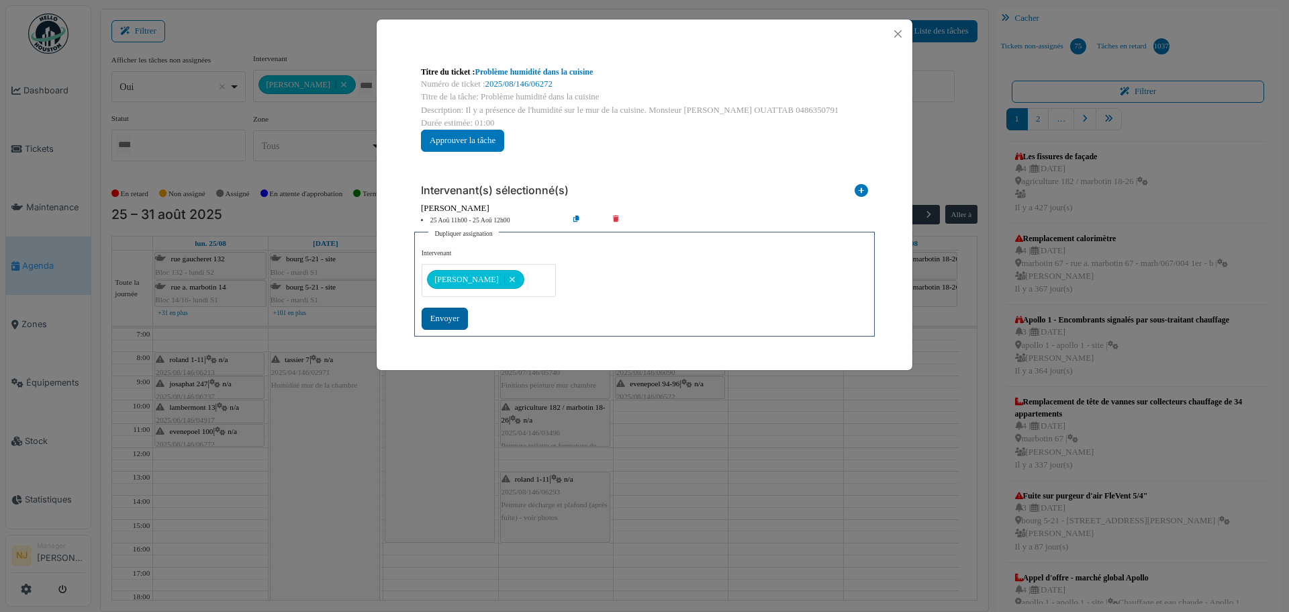
click at [449, 310] on div "Envoyer" at bounding box center [445, 319] width 46 height 22
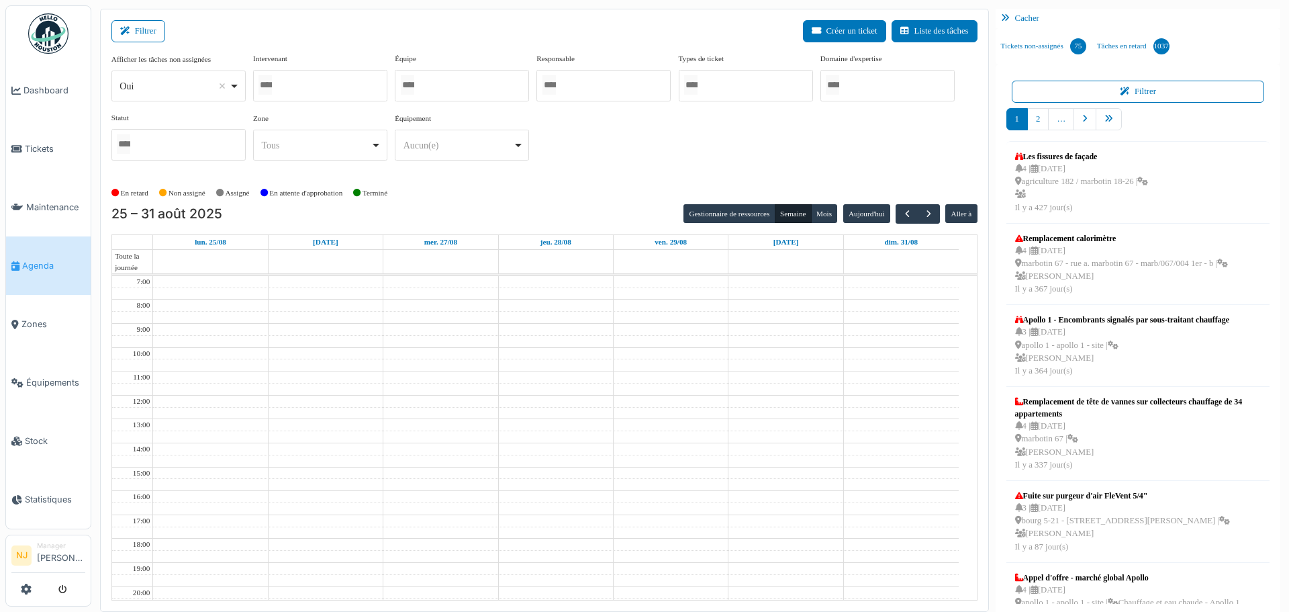
click at [300, 85] on div at bounding box center [320, 86] width 134 height 32
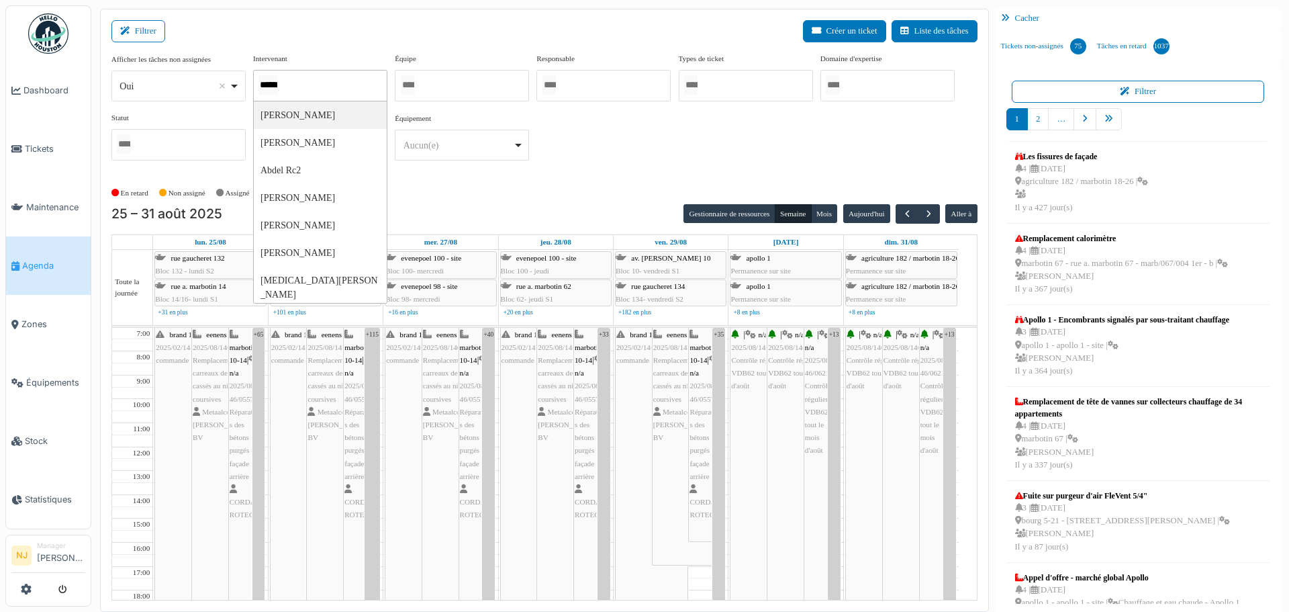
type input "*******"
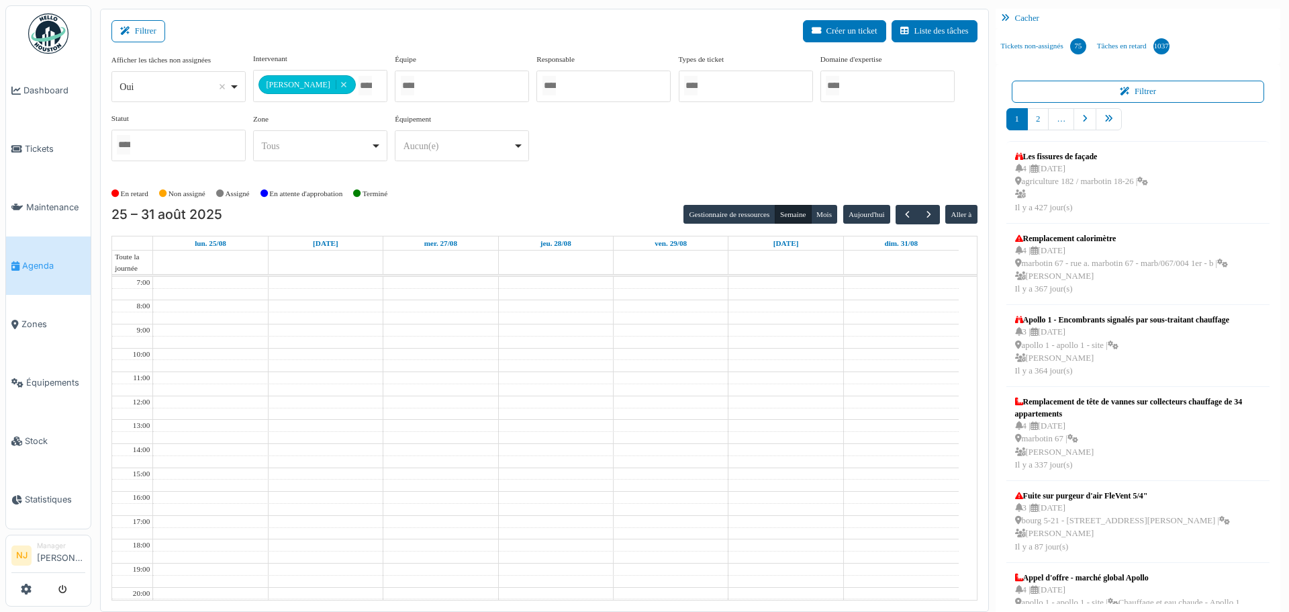
click at [347, 30] on div "Filtrer Créer un ticket Liste des tâches" at bounding box center [544, 36] width 866 height 33
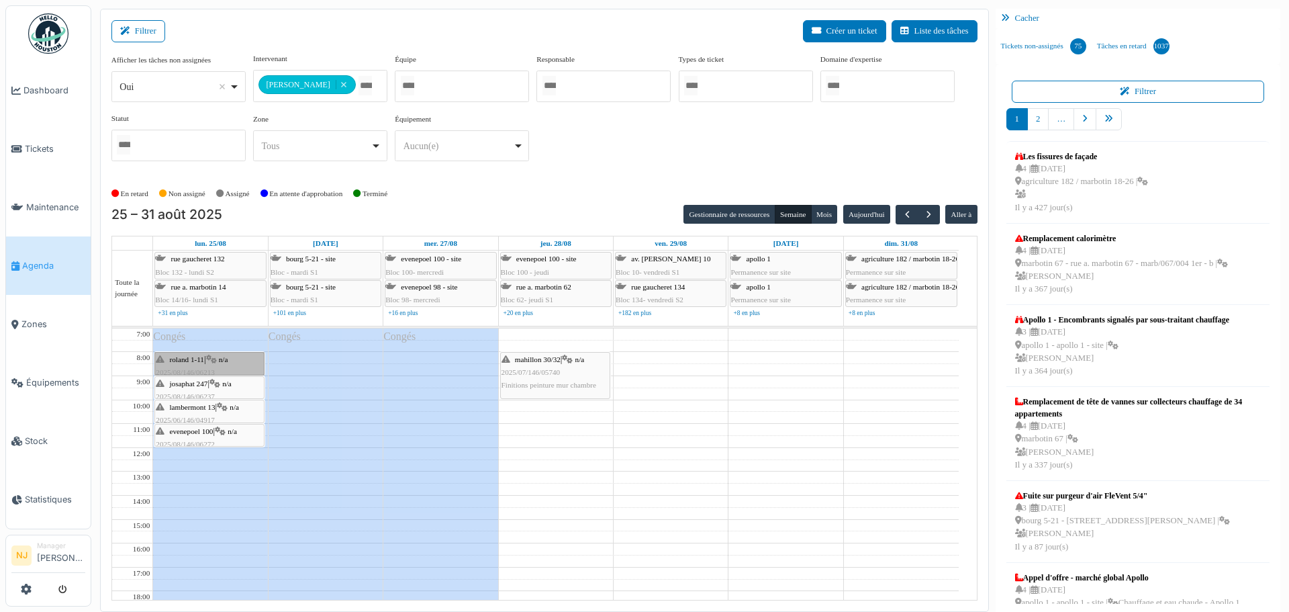
drag, startPoint x: 216, startPoint y: 365, endPoint x: 177, endPoint y: 369, distance: 39.2
click at [177, 369] on link "roland 1-11 | n/a 2025/08/146/06213 Mise en peinture des zone touchées par l'in…" at bounding box center [209, 364] width 110 height 24
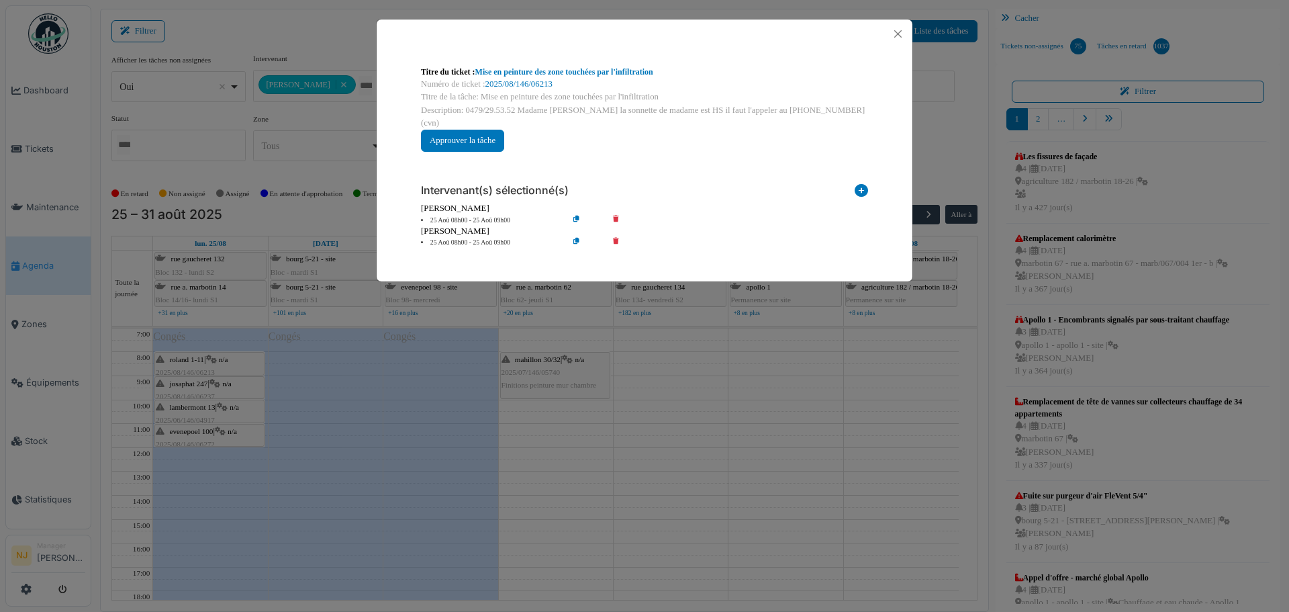
click at [617, 216] on icon at bounding box center [625, 221] width 38 height 10
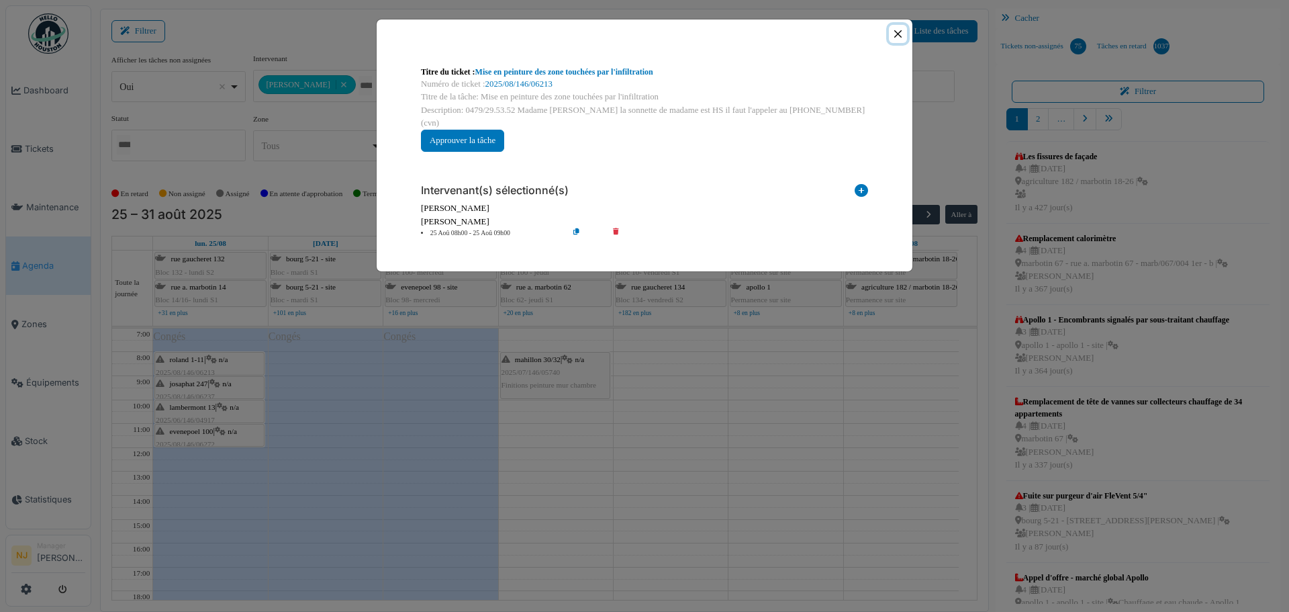
click at [899, 34] on button "Close" at bounding box center [898, 34] width 18 height 18
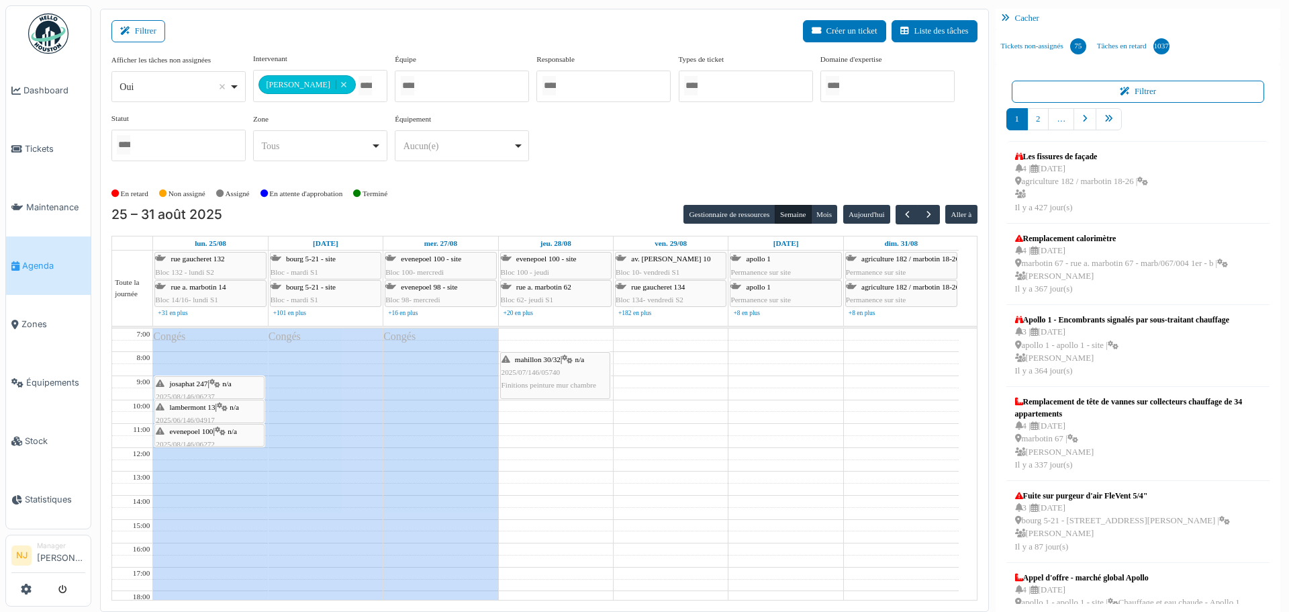
click at [199, 386] on span "josaphat 247" at bounding box center [189, 383] width 38 height 8
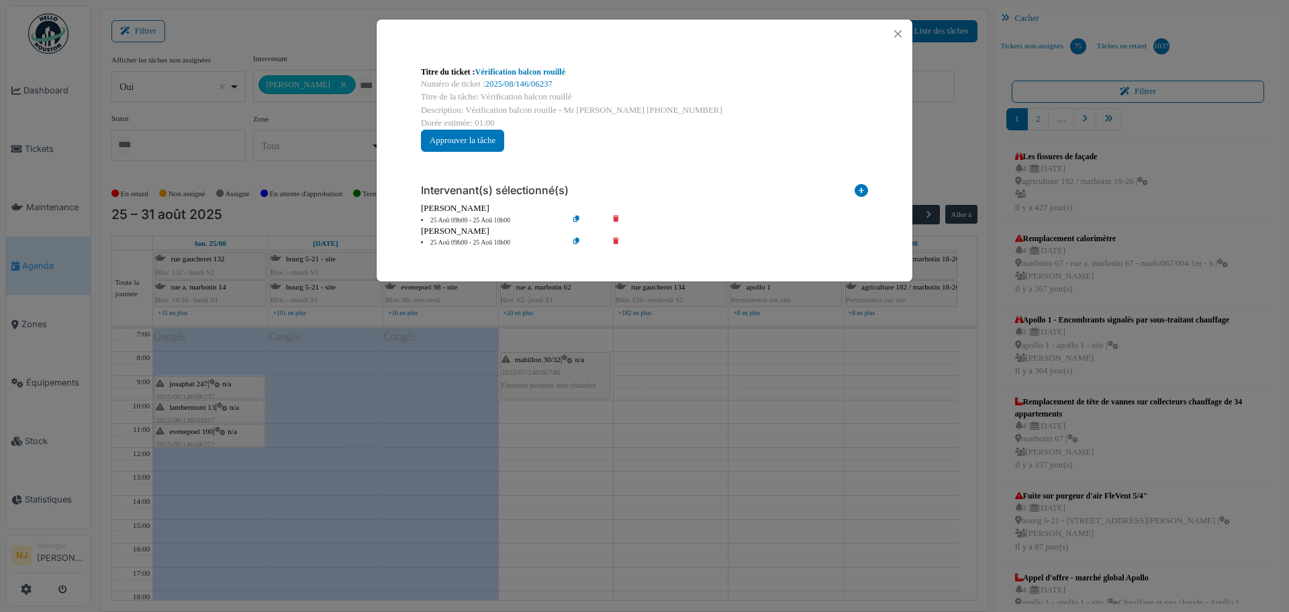
click at [615, 218] on icon at bounding box center [625, 221] width 38 height 10
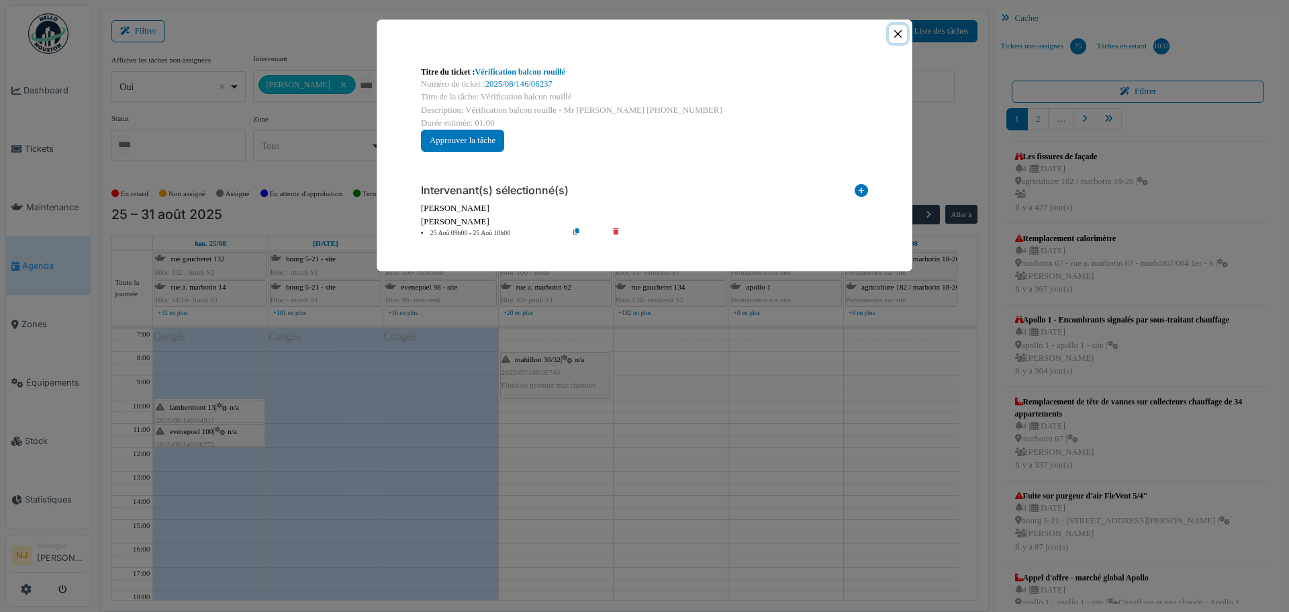
click at [899, 34] on button "Close" at bounding box center [898, 34] width 18 height 18
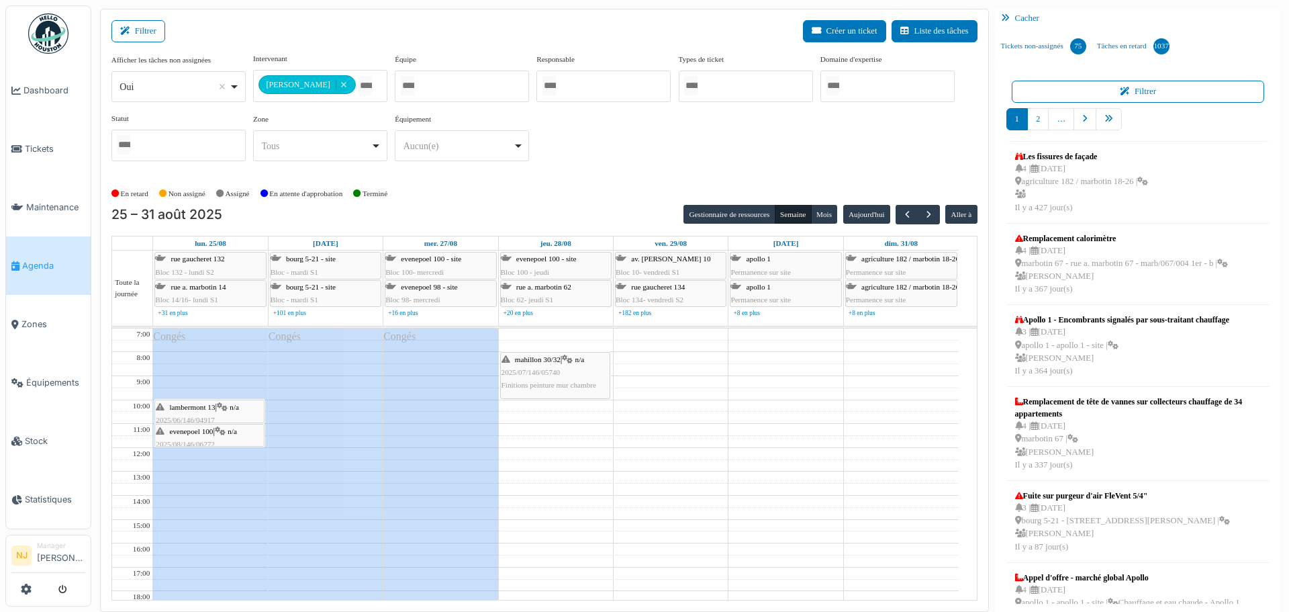
click at [208, 404] on span "lambermont 13" at bounding box center [193, 407] width 46 height 8
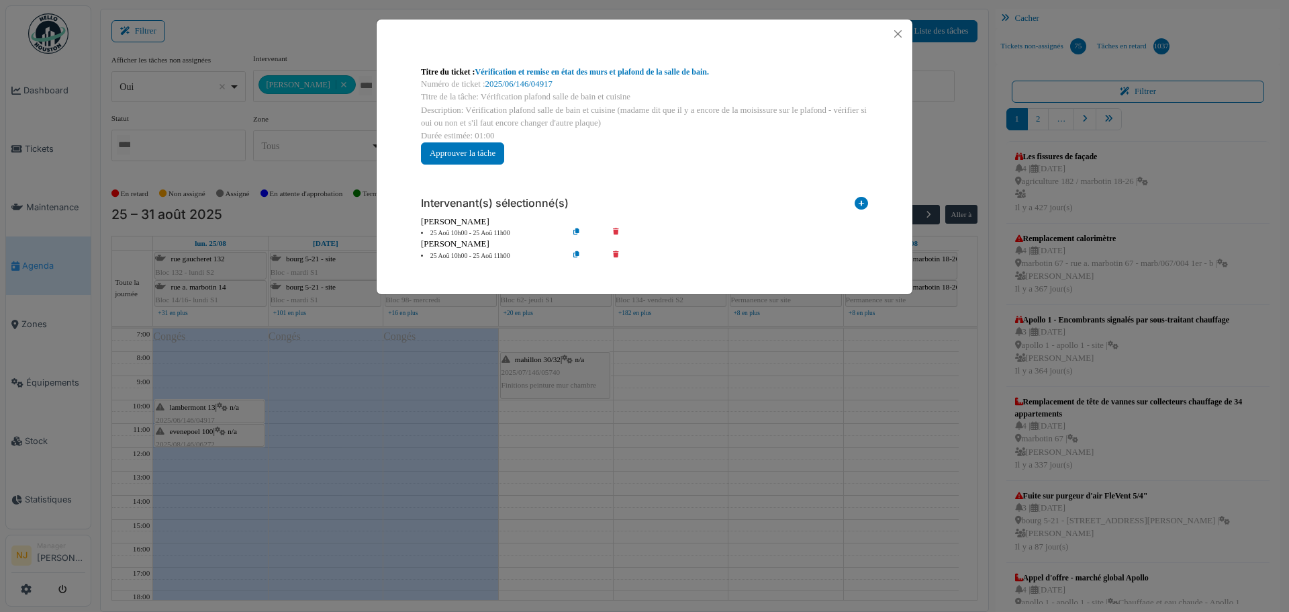
click at [615, 229] on icon at bounding box center [625, 233] width 38 height 10
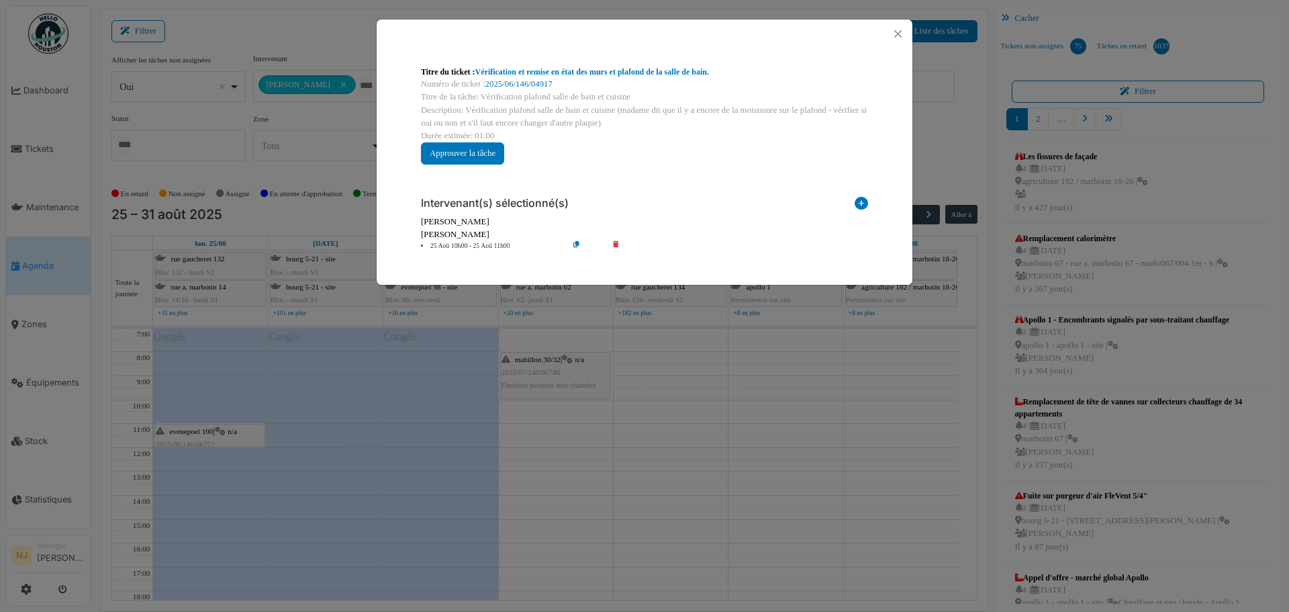
click at [577, 243] on icon at bounding box center [587, 246] width 38 height 10
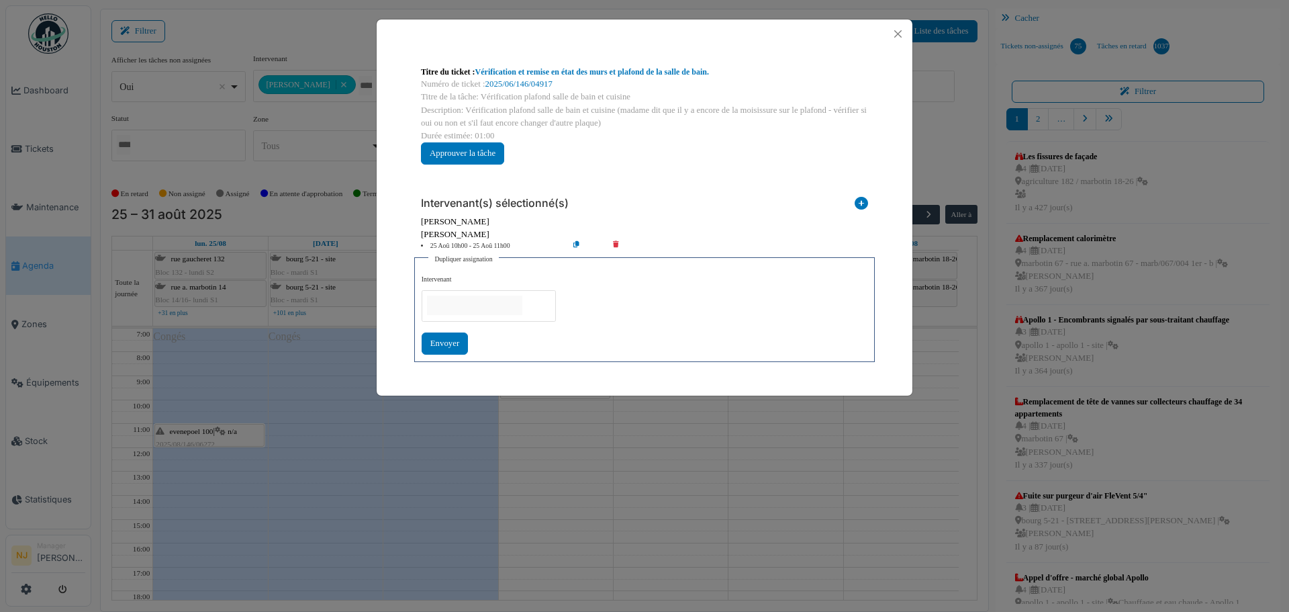
click at [794, 163] on div "Titre du ticket : Vérification et remise en état des murs et plafond de la sall…" at bounding box center [644, 115] width 469 height 120
click at [557, 216] on div "abdelkarim Agouzoul" at bounding box center [644, 222] width 447 height 13
click at [895, 31] on button "Close" at bounding box center [898, 34] width 18 height 18
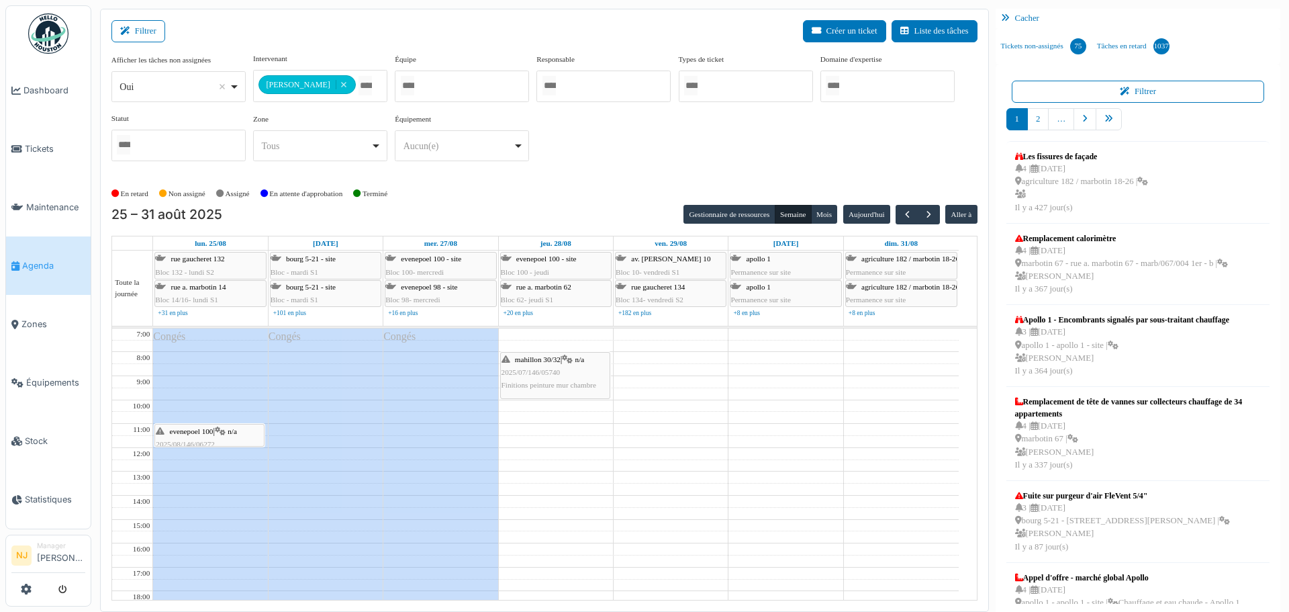
click at [192, 440] on span "2025/08/146/06272" at bounding box center [185, 444] width 59 height 8
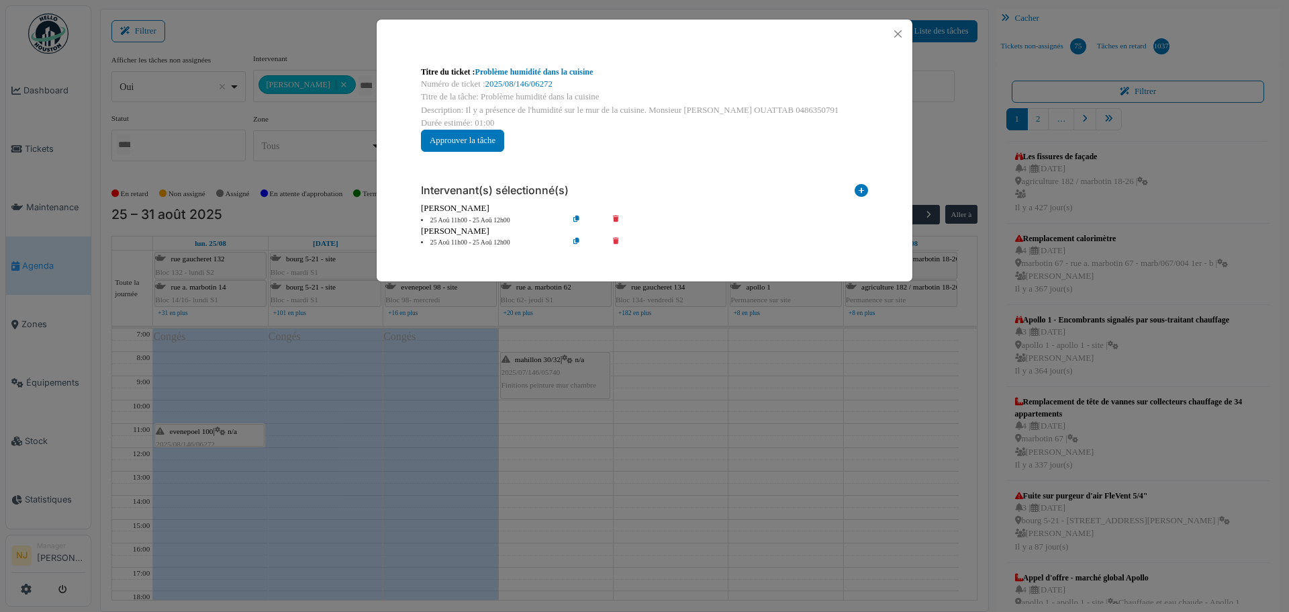
click at [617, 219] on icon at bounding box center [625, 221] width 38 height 10
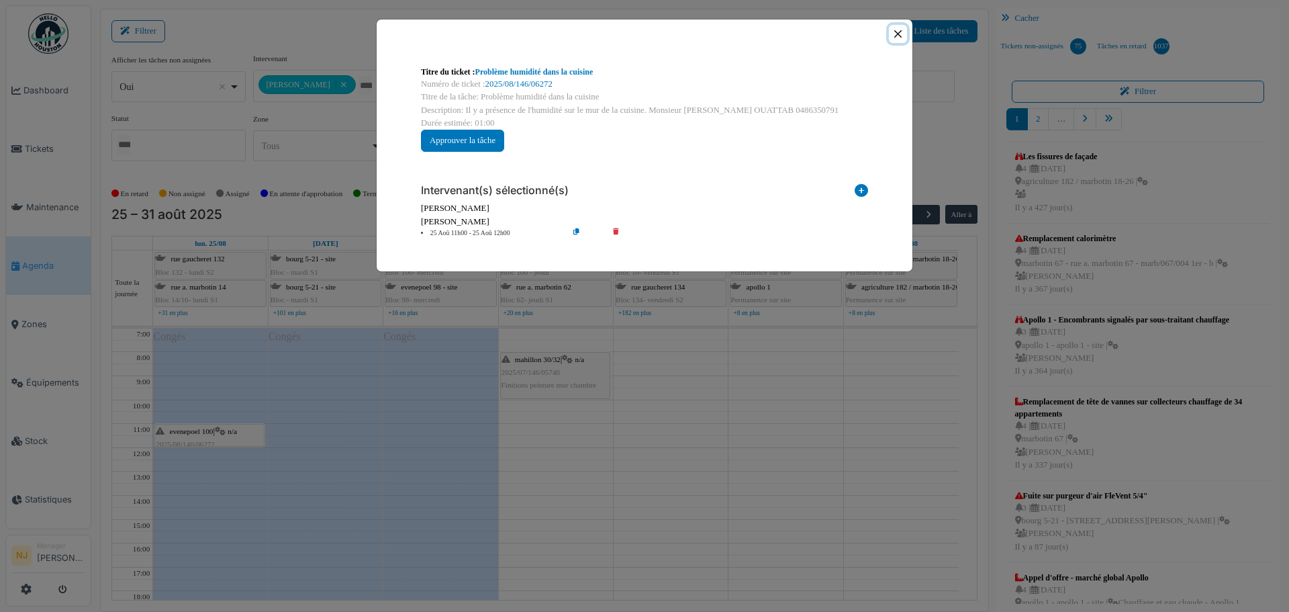
click at [896, 28] on button "Close" at bounding box center [898, 34] width 18 height 18
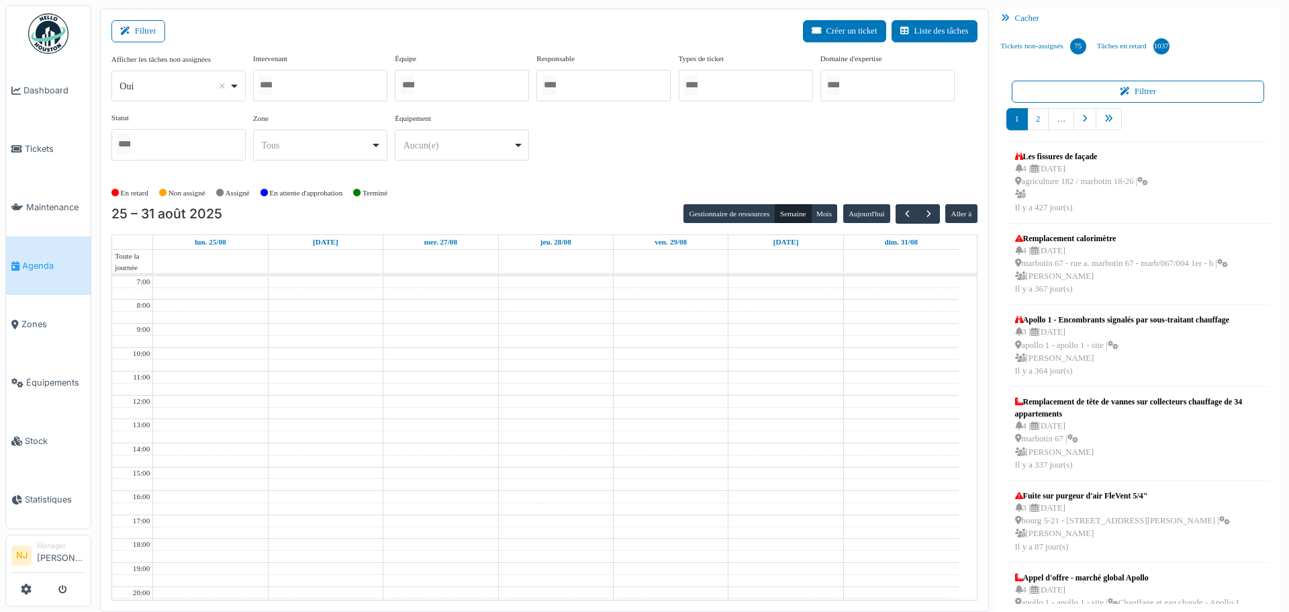
click at [306, 84] on div at bounding box center [320, 86] width 134 height 32
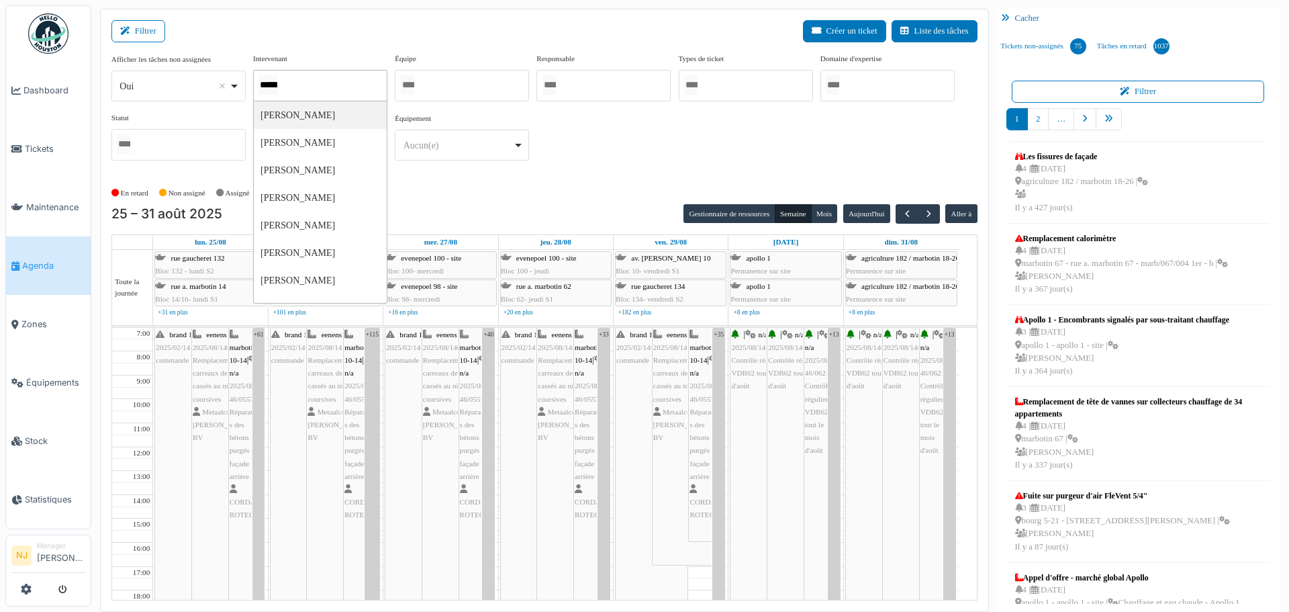
type input "*******"
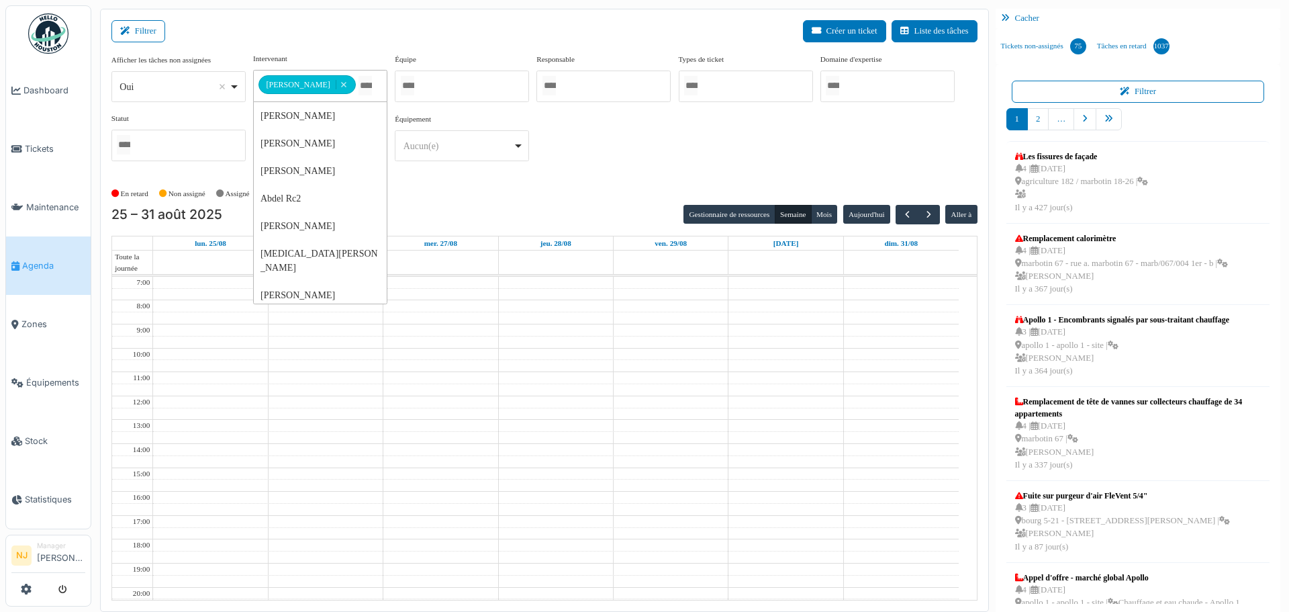
click at [484, 32] on div "Filtrer Créer un ticket Liste des tâches" at bounding box center [544, 36] width 866 height 33
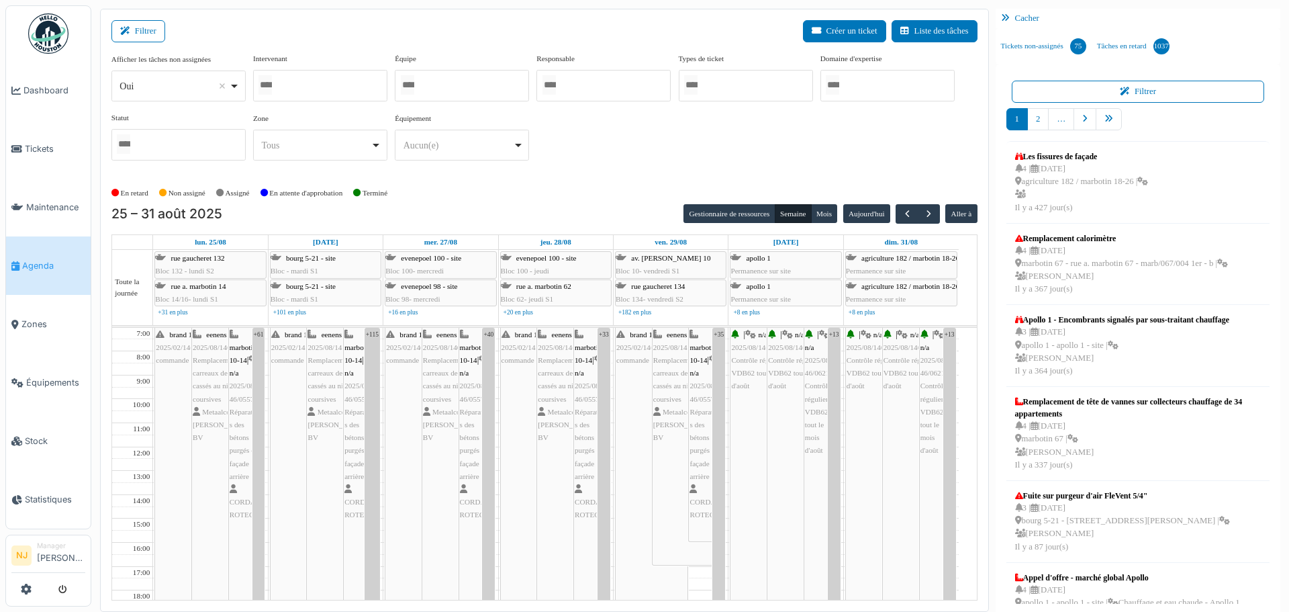
click at [332, 89] on div at bounding box center [320, 86] width 134 height 32
type input "*******"
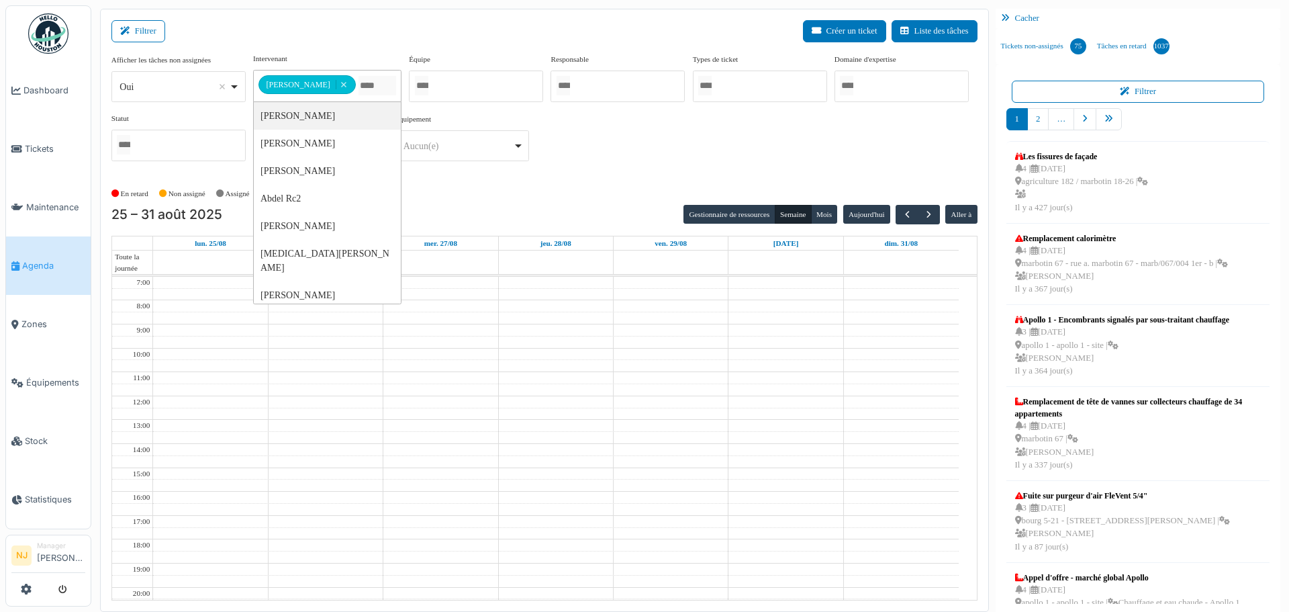
scroll to position [0, 0]
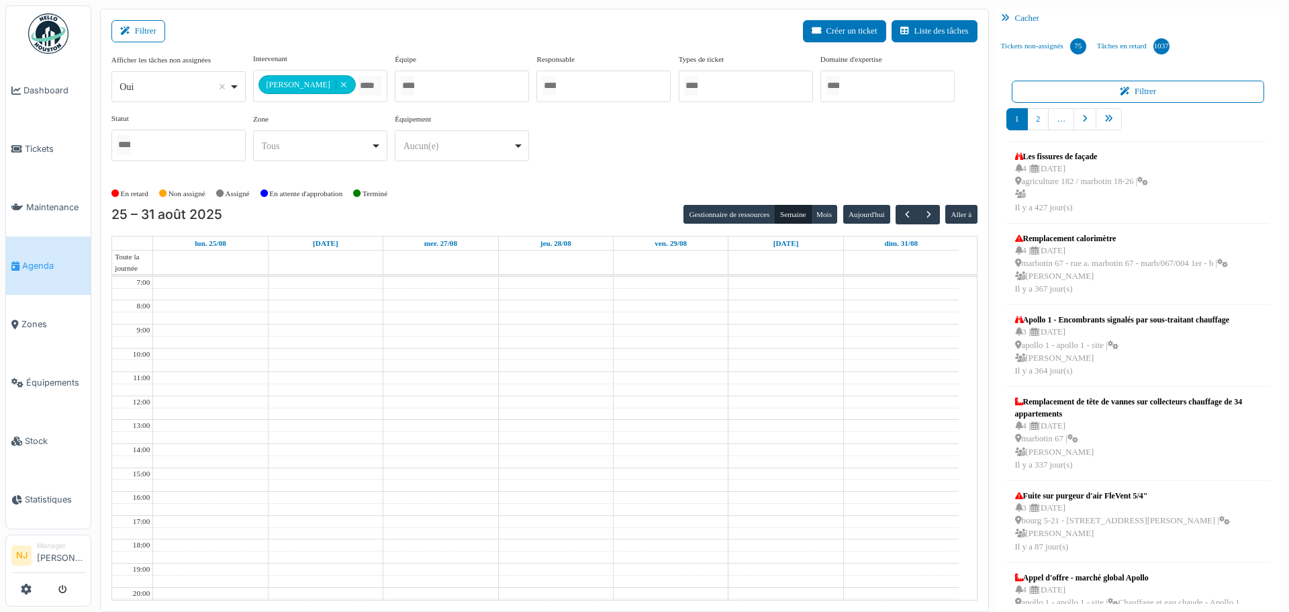
click at [617, 169] on div "**********" at bounding box center [544, 112] width 866 height 119
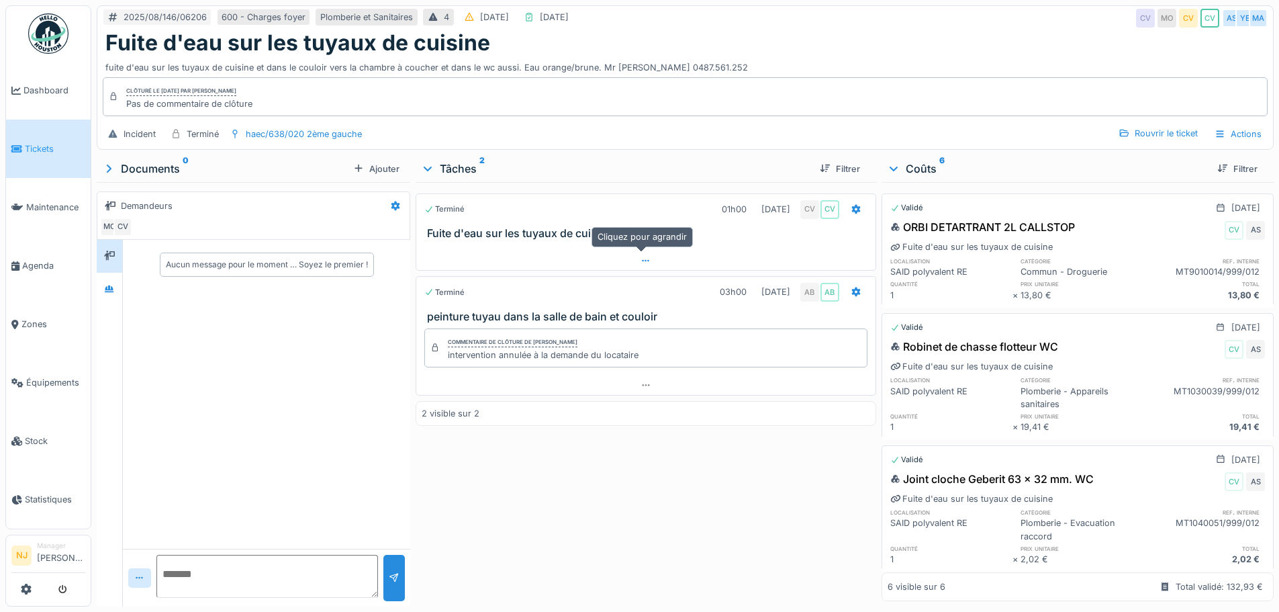
click at [642, 260] on icon at bounding box center [645, 261] width 7 height 2
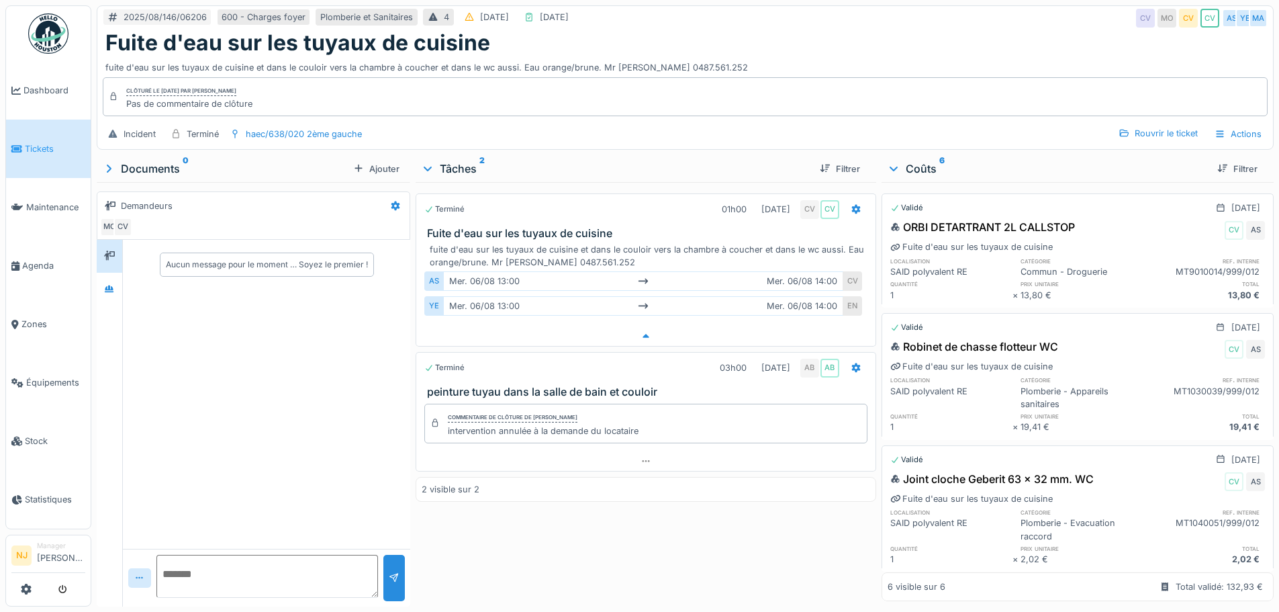
scroll to position [10, 0]
click at [645, 457] on icon at bounding box center [646, 461] width 11 height 9
click at [855, 358] on div at bounding box center [856, 367] width 23 height 19
click at [856, 359] on div at bounding box center [856, 367] width 23 height 19
click at [1144, 132] on div "Rouvrir le ticket" at bounding box center [1158, 133] width 90 height 18
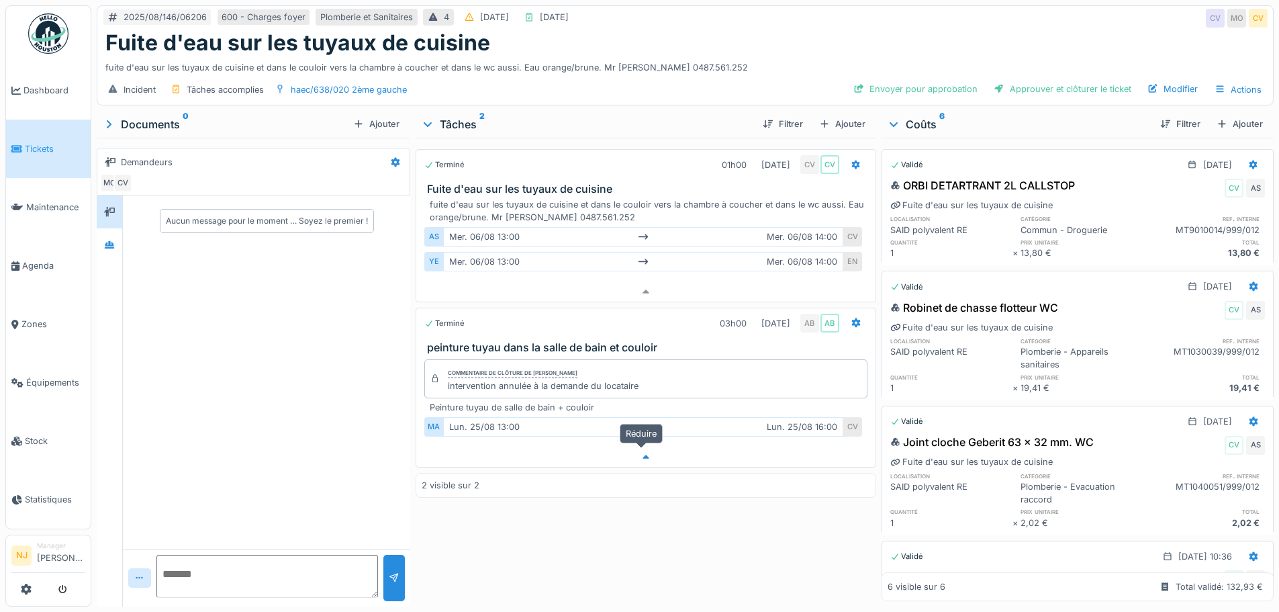
click at [646, 453] on icon at bounding box center [646, 457] width 11 height 9
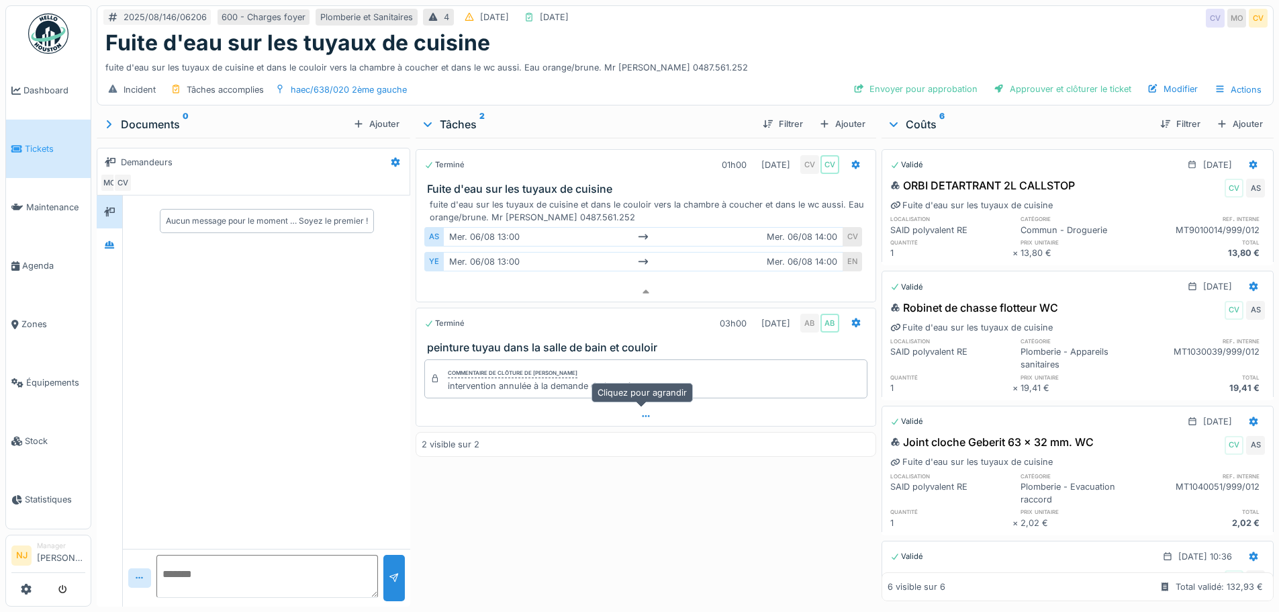
click at [641, 412] on icon at bounding box center [646, 416] width 11 height 9
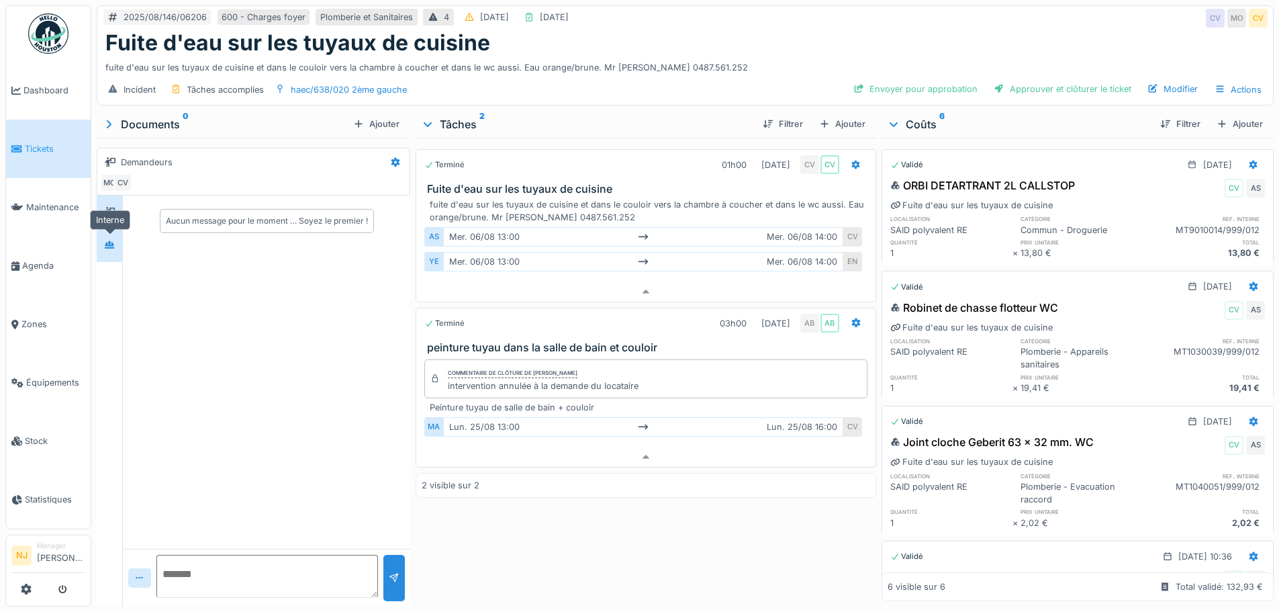
click at [115, 240] on icon at bounding box center [109, 244] width 11 height 9
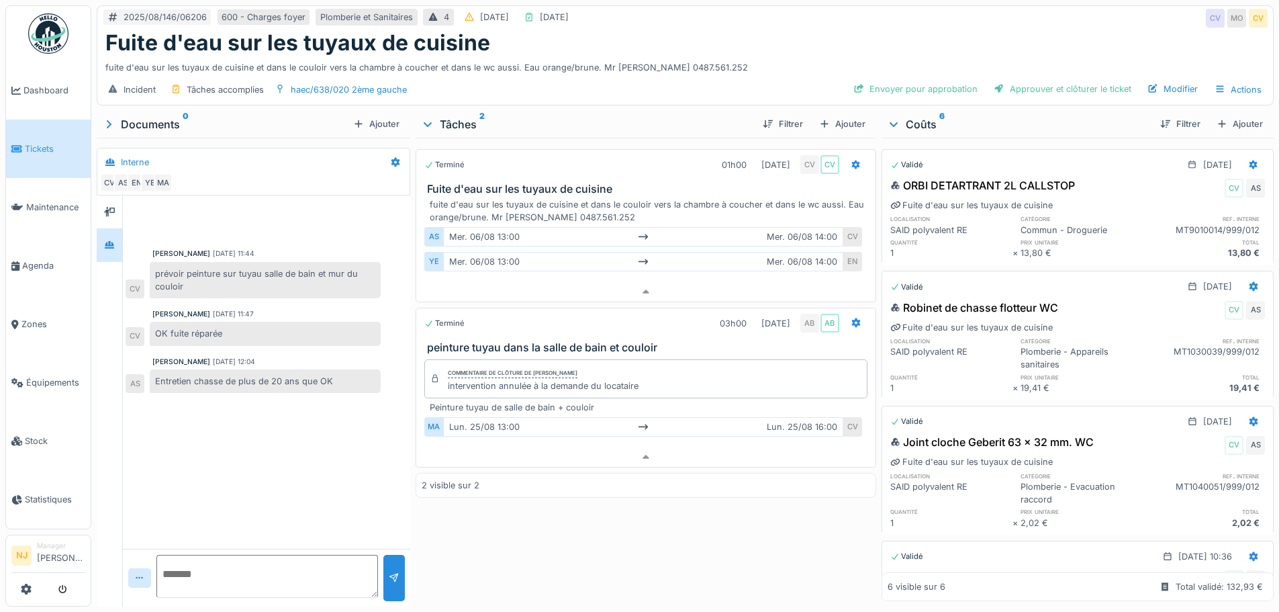
drag, startPoint x: 527, startPoint y: 361, endPoint x: 613, endPoint y: 361, distance: 86.0
click at [613, 365] on div "Commentaire de clôture de Ahmed Belhajji intervention annulée à la demande du l…" at bounding box center [543, 378] width 191 height 27
click at [653, 372] on div "Commentaire de clôture de Ahmed Belhajji intervention annulée à la demande du l…" at bounding box center [645, 378] width 443 height 39
drag, startPoint x: 451, startPoint y: 365, endPoint x: 531, endPoint y: 364, distance: 80.6
click at [531, 369] on div "Commentaire de clôture de Ahmed Belhajji" at bounding box center [513, 373] width 130 height 9
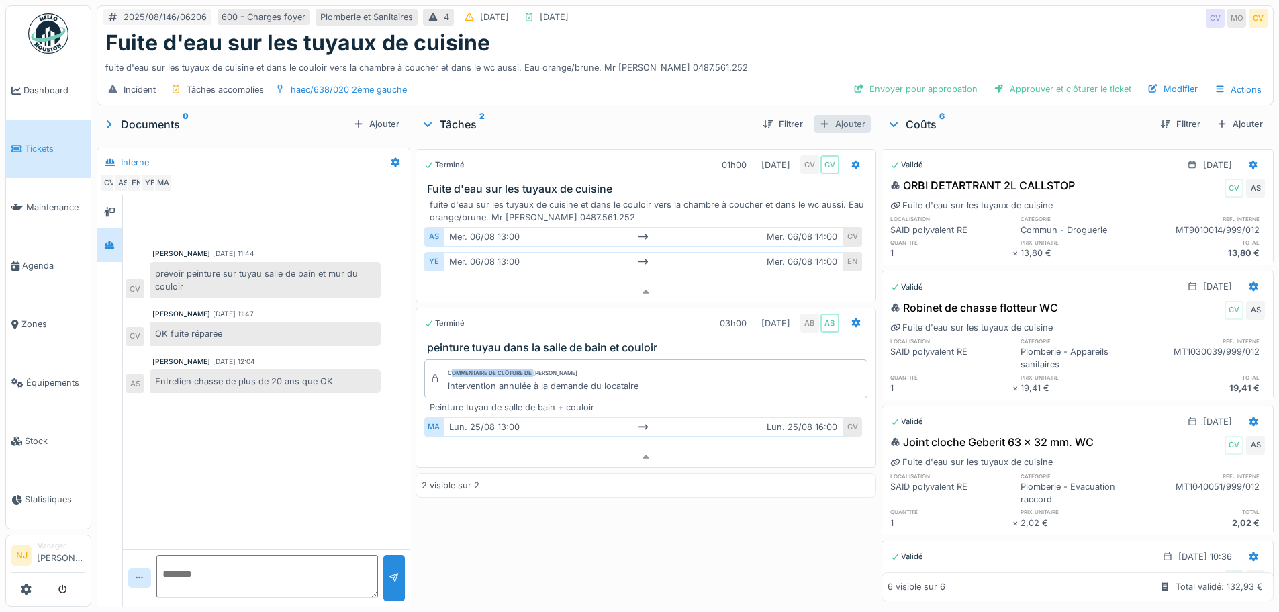
click at [831, 115] on div "Ajouter" at bounding box center [842, 124] width 57 height 18
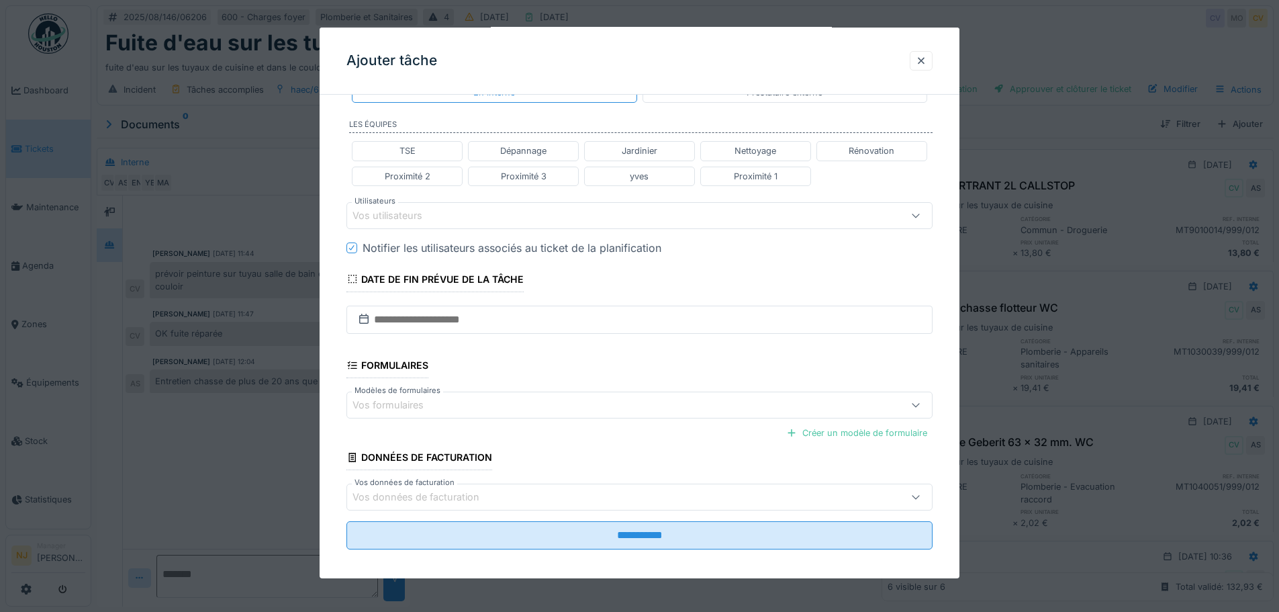
scroll to position [311, 0]
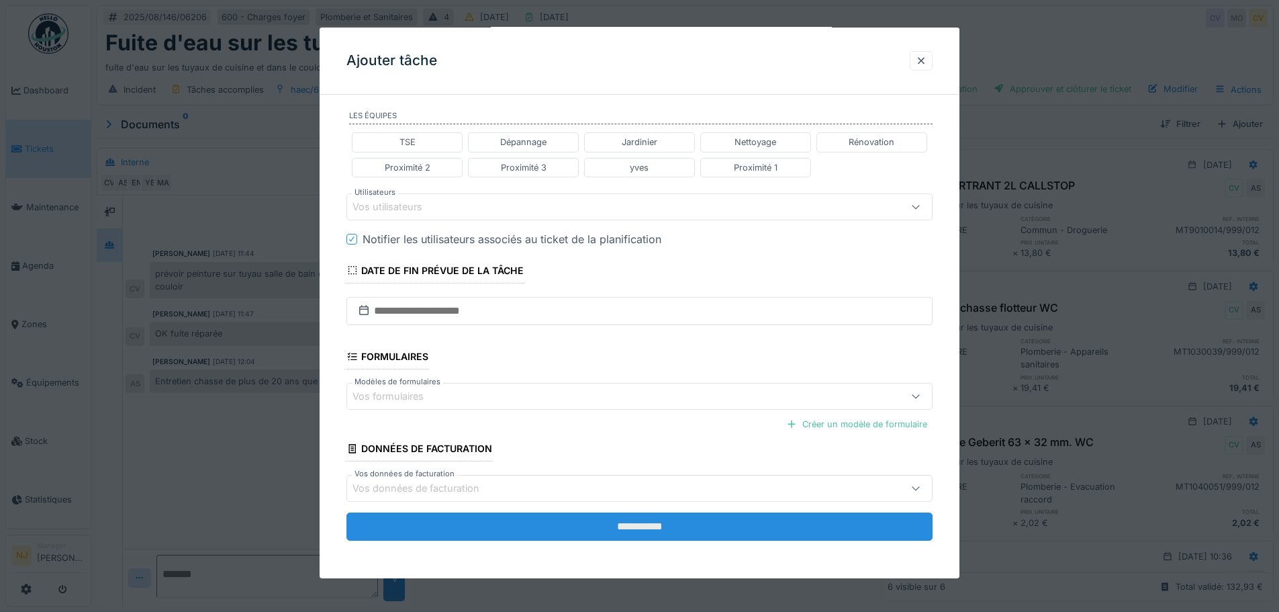
click at [578, 544] on fieldset "**********" at bounding box center [640, 172] width 586 height 757
click at [594, 533] on input "**********" at bounding box center [640, 526] width 586 height 28
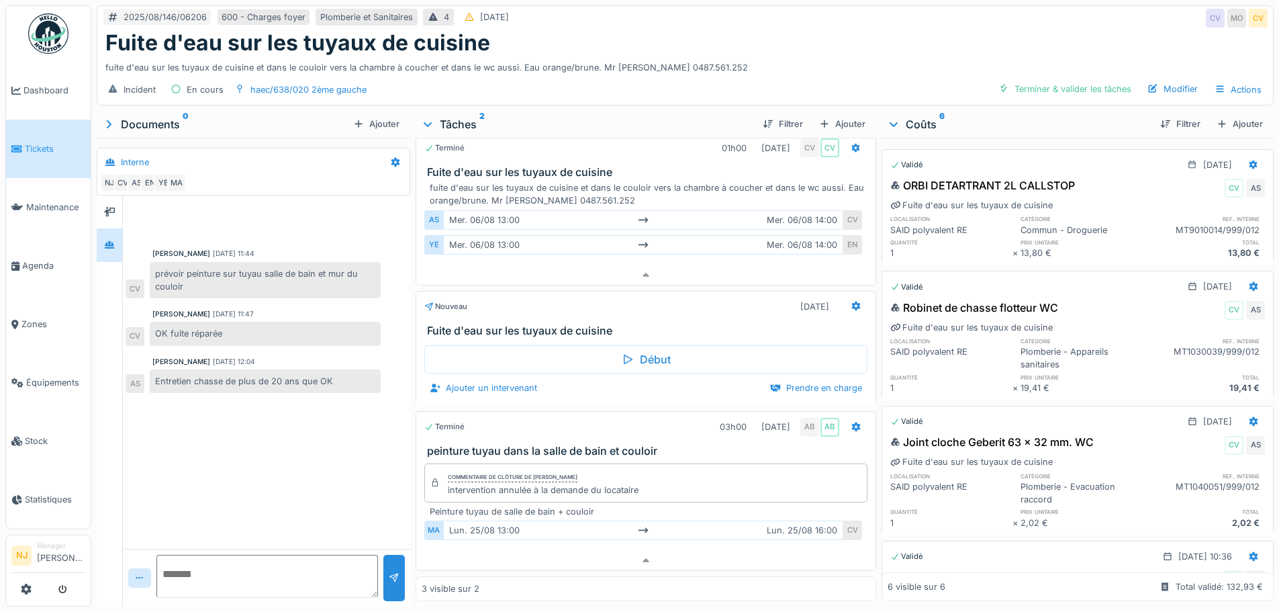
scroll to position [10, 0]
click at [846, 300] on div at bounding box center [856, 306] width 23 height 19
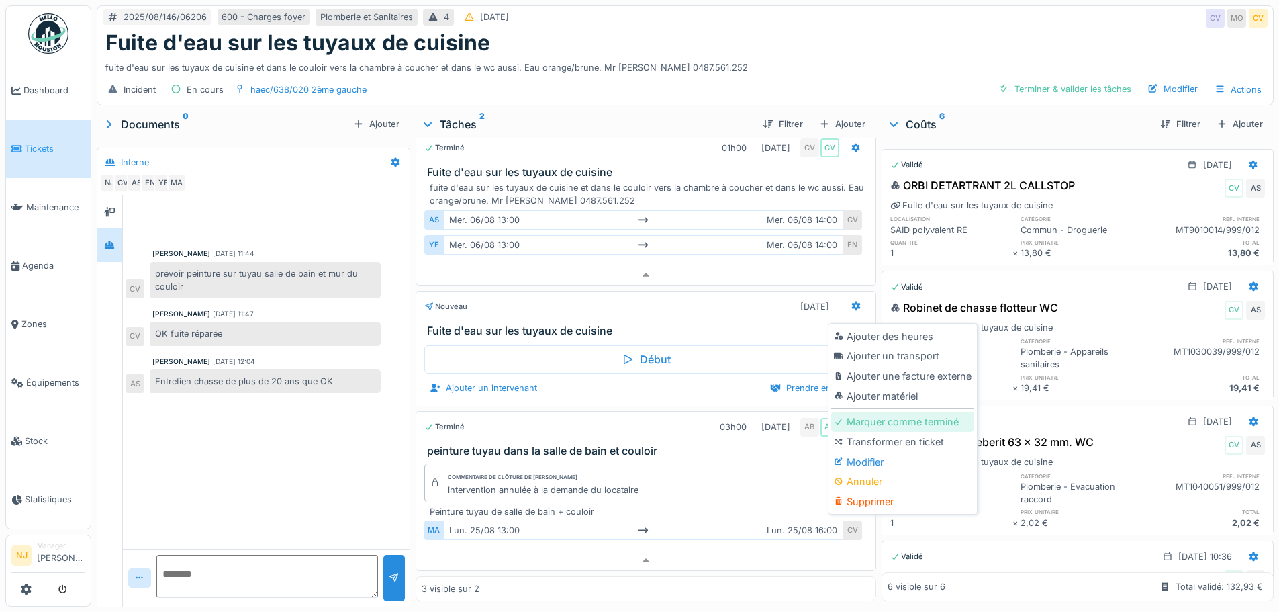
click at [878, 413] on div "Marquer comme terminé" at bounding box center [902, 422] width 143 height 20
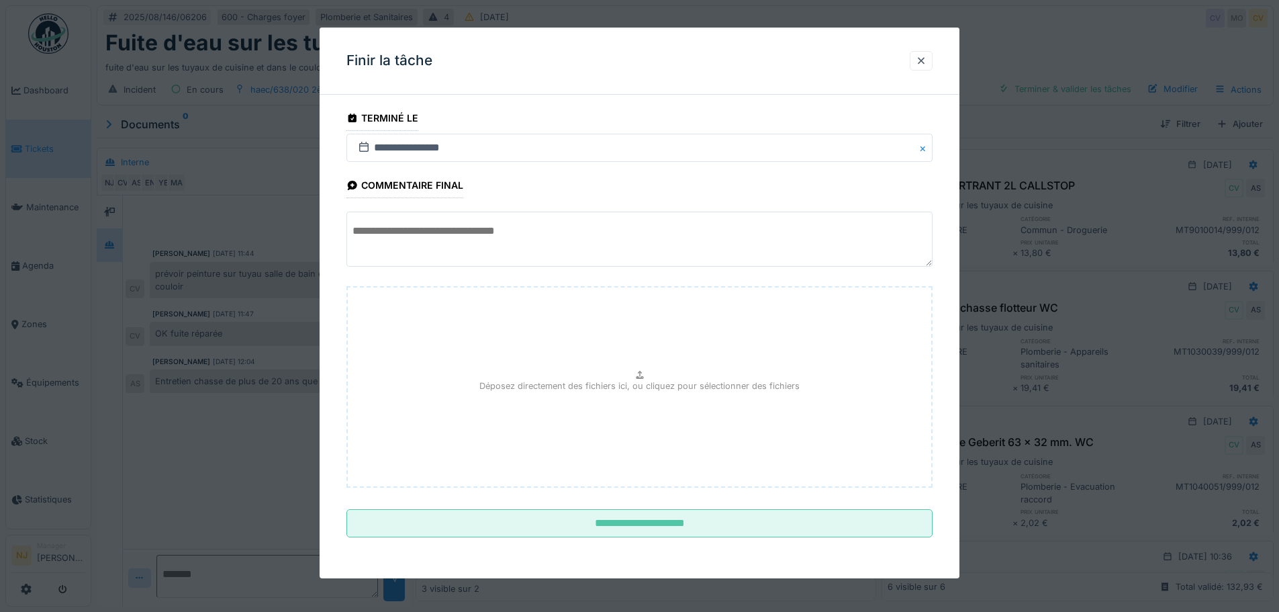
click at [617, 239] on textarea at bounding box center [640, 239] width 586 height 55
click at [924, 62] on div at bounding box center [921, 60] width 11 height 13
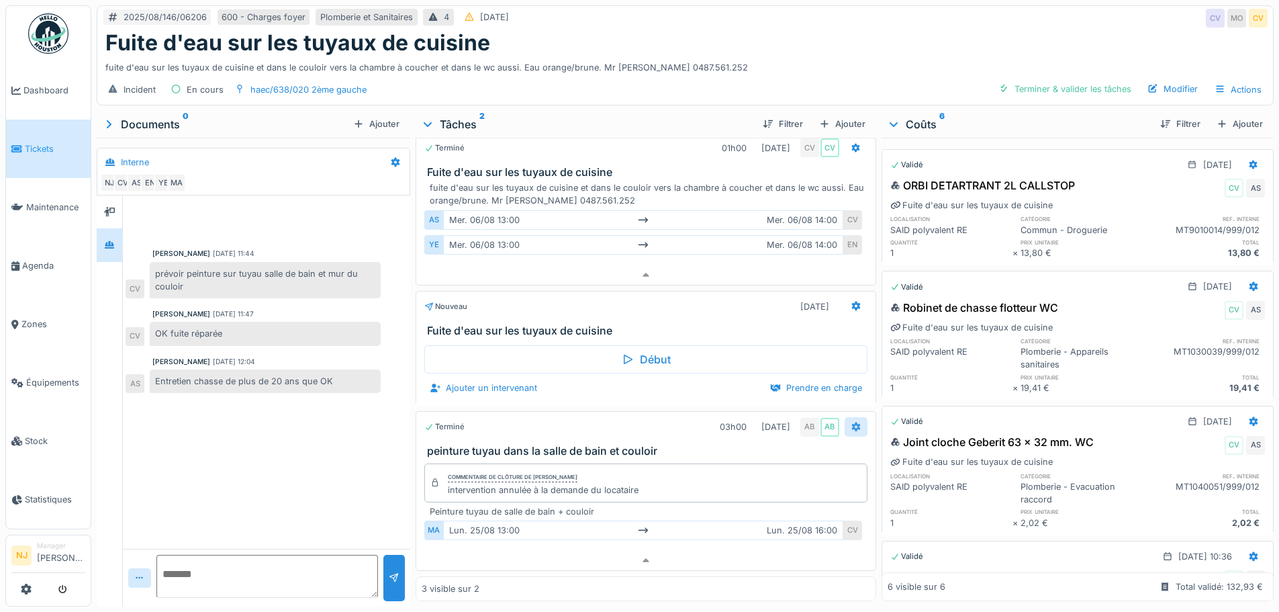
click at [851, 423] on div at bounding box center [856, 426] width 11 height 13
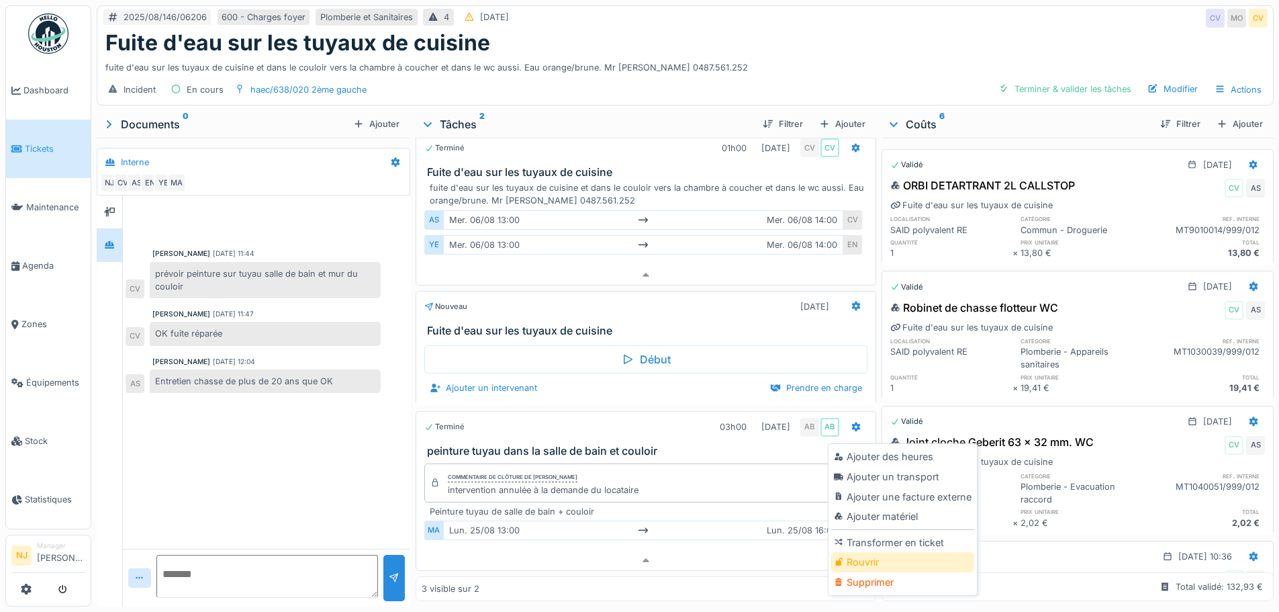
click at [872, 555] on div "Rouvrir" at bounding box center [902, 562] width 143 height 20
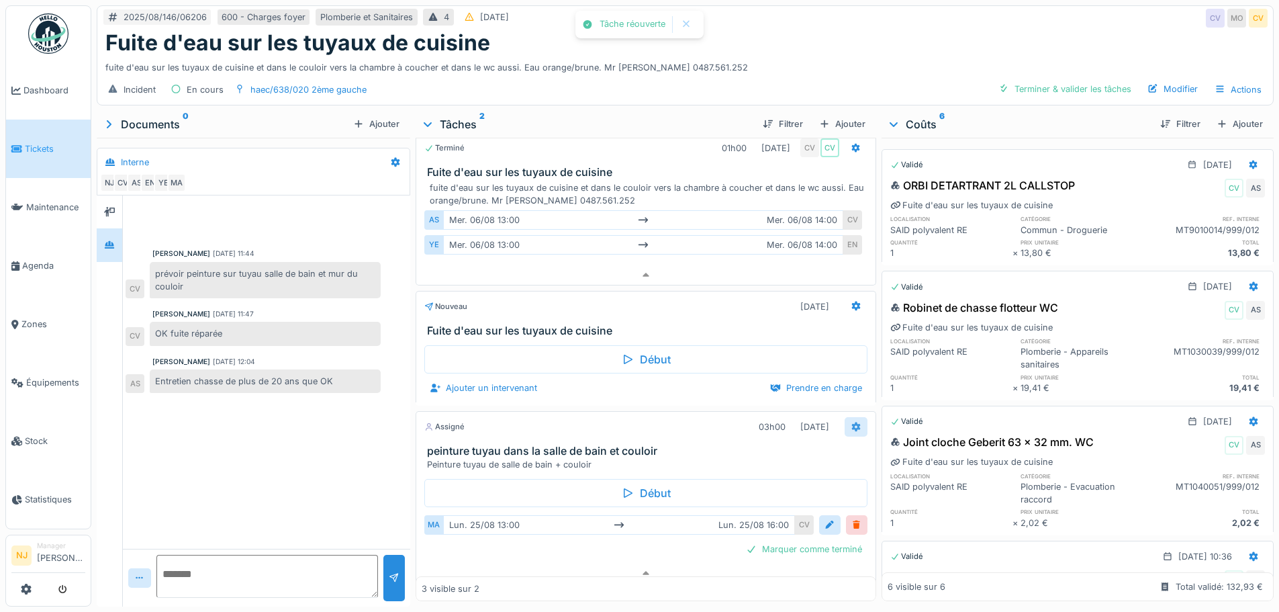
click at [851, 422] on icon at bounding box center [856, 426] width 11 height 9
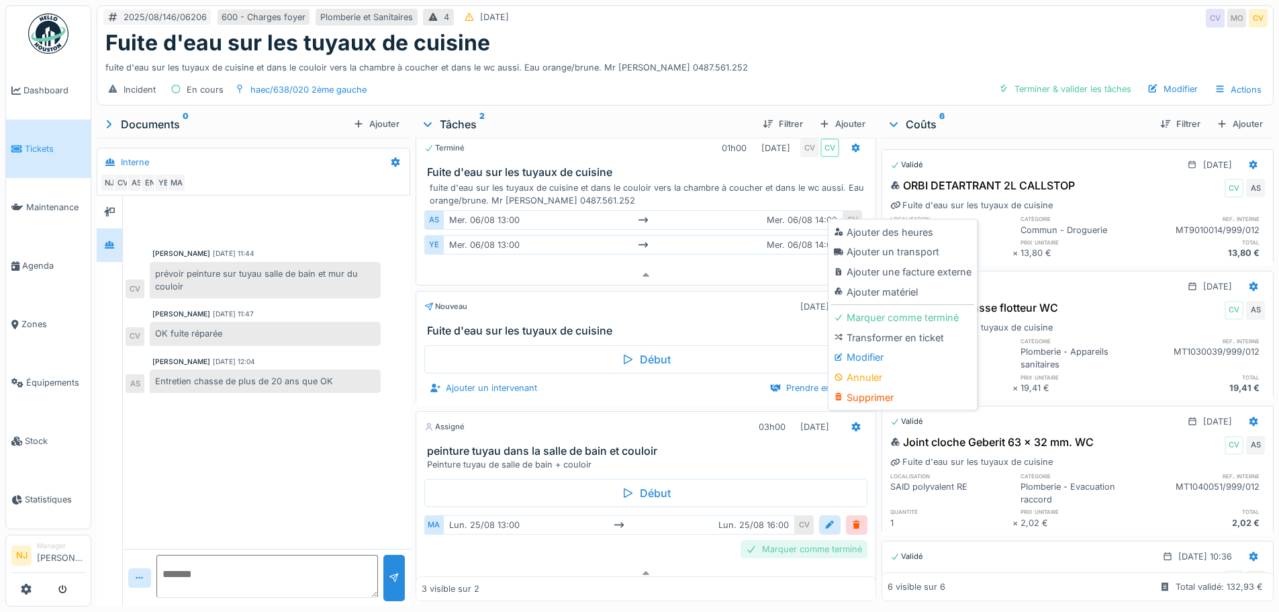
click at [776, 543] on div "Marquer comme terminé" at bounding box center [804, 549] width 127 height 18
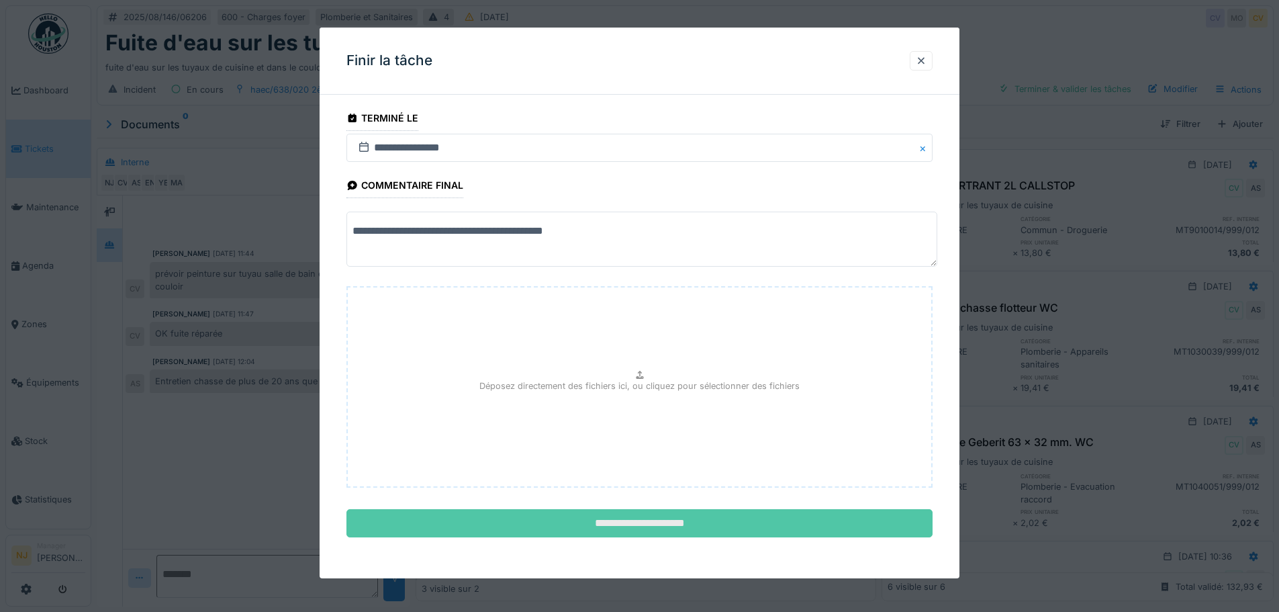
click at [643, 522] on input "**********" at bounding box center [640, 523] width 586 height 28
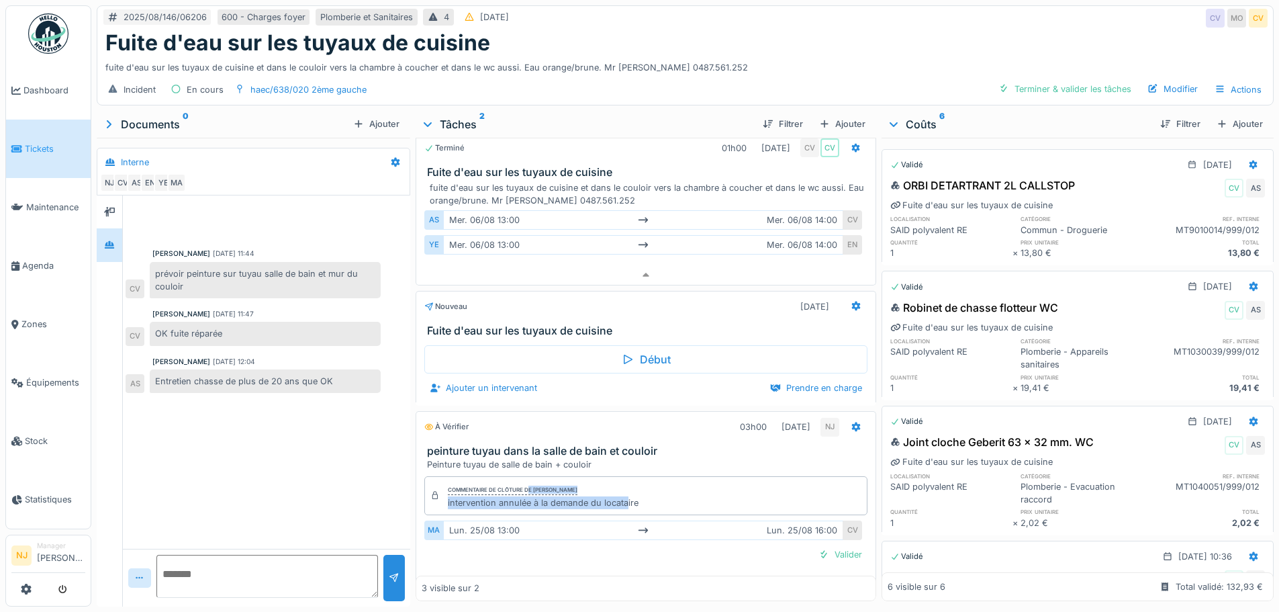
drag, startPoint x: 527, startPoint y: 477, endPoint x: 626, endPoint y: 492, distance: 99.7
click at [626, 492] on div "Commentaire de clôture de Nicolae Jitcu intervention annulée à la demande du lo…" at bounding box center [543, 495] width 191 height 27
click at [706, 484] on div "Commentaire de clôture de Nicolae Jitcu intervention annulée à la demande du lo…" at bounding box center [645, 495] width 443 height 39
click at [851, 422] on icon at bounding box center [856, 426] width 11 height 9
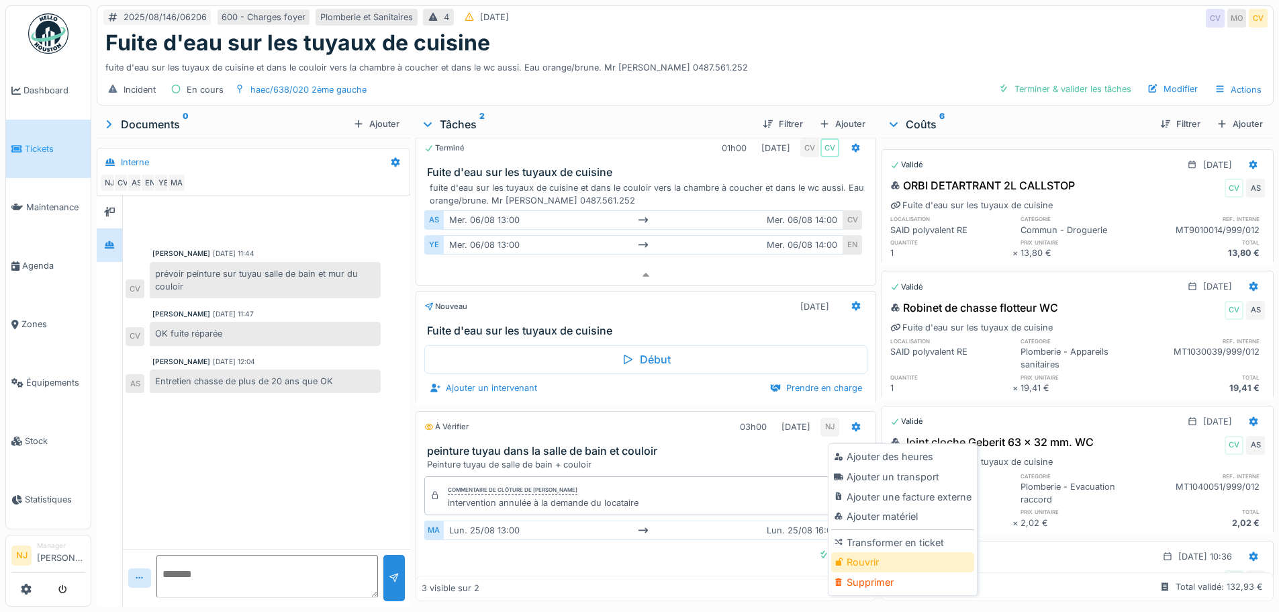
click at [903, 552] on div "Rouvrir" at bounding box center [902, 562] width 143 height 20
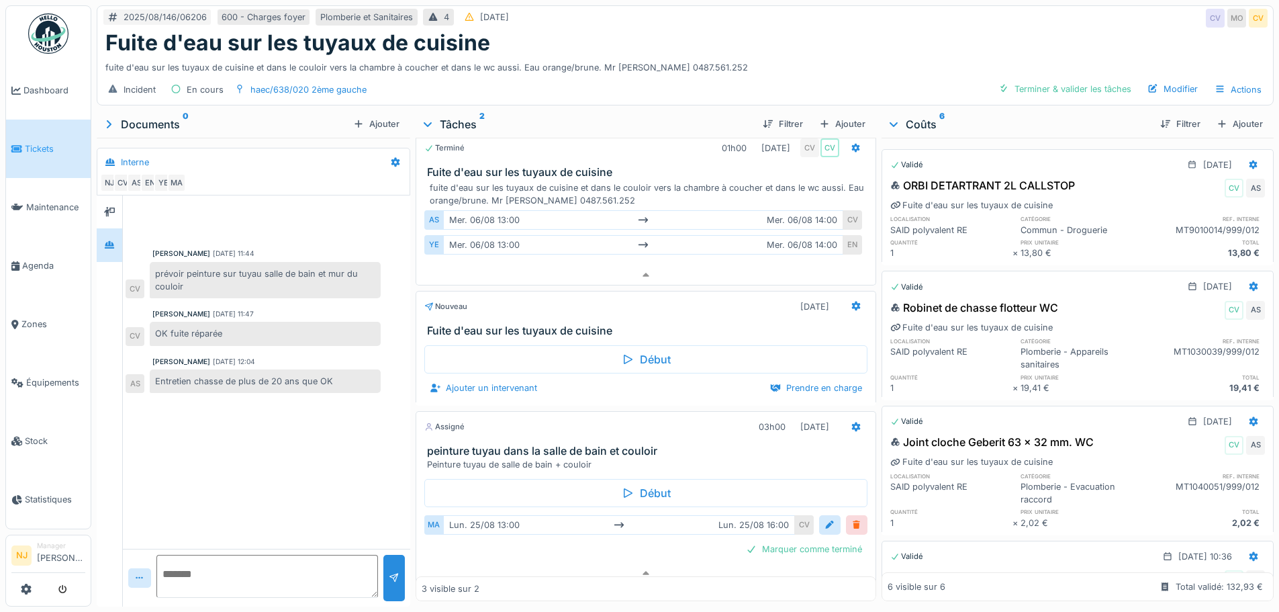
click at [852, 518] on div at bounding box center [857, 524] width 11 height 13
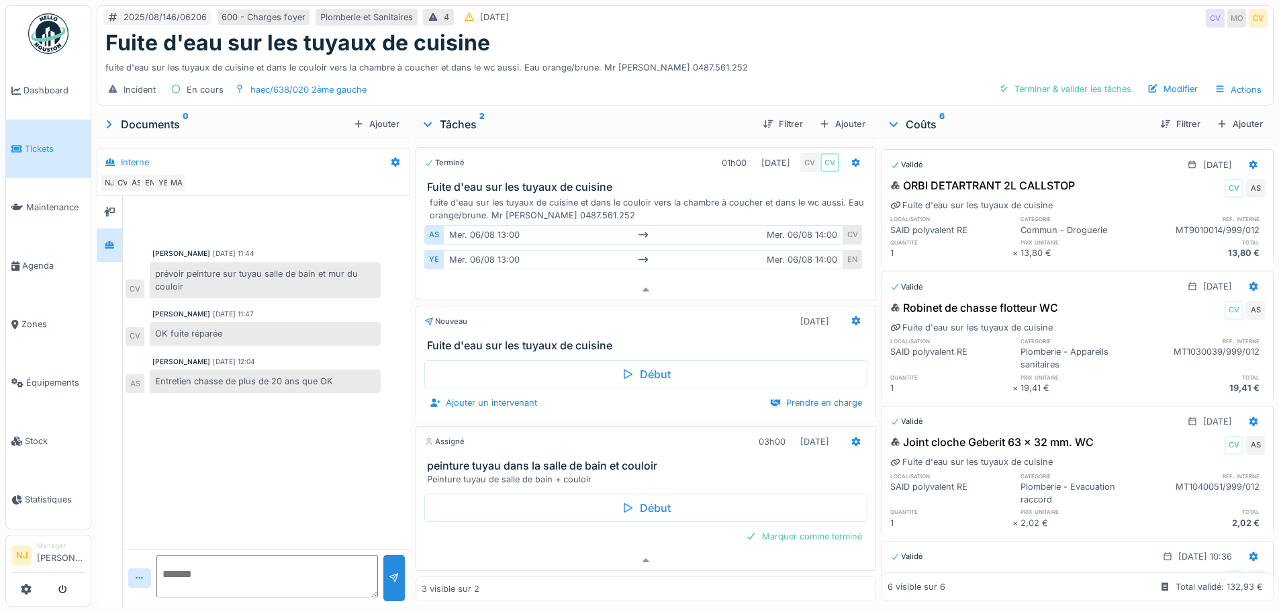
scroll to position [0, 0]
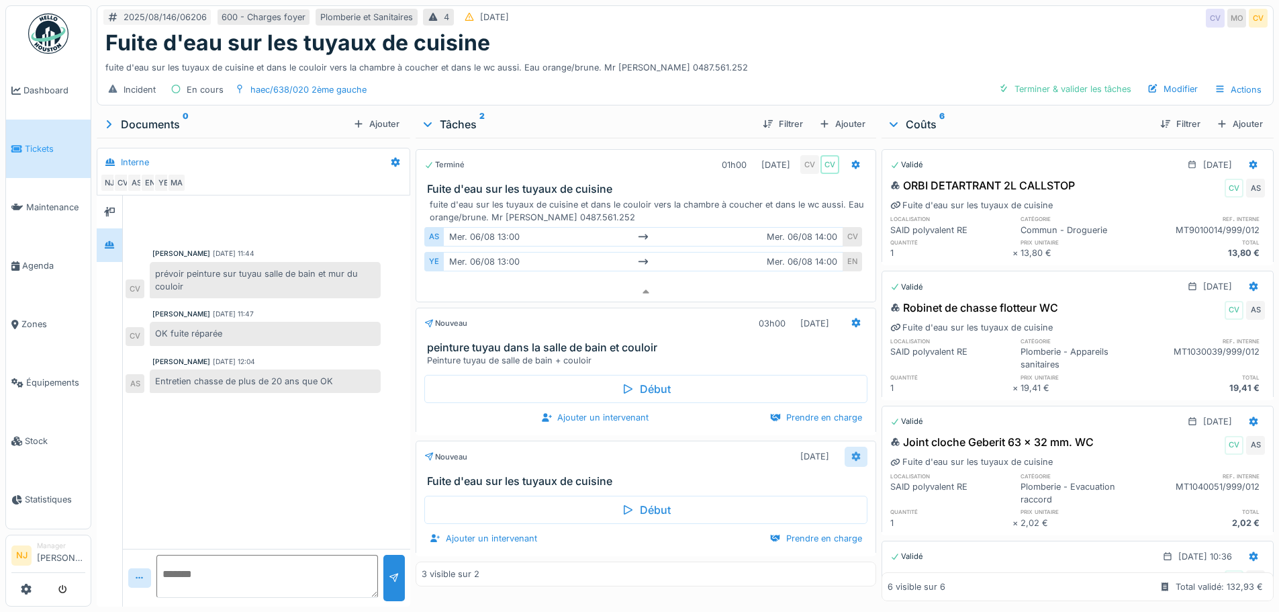
click at [855, 449] on div at bounding box center [856, 456] width 23 height 19
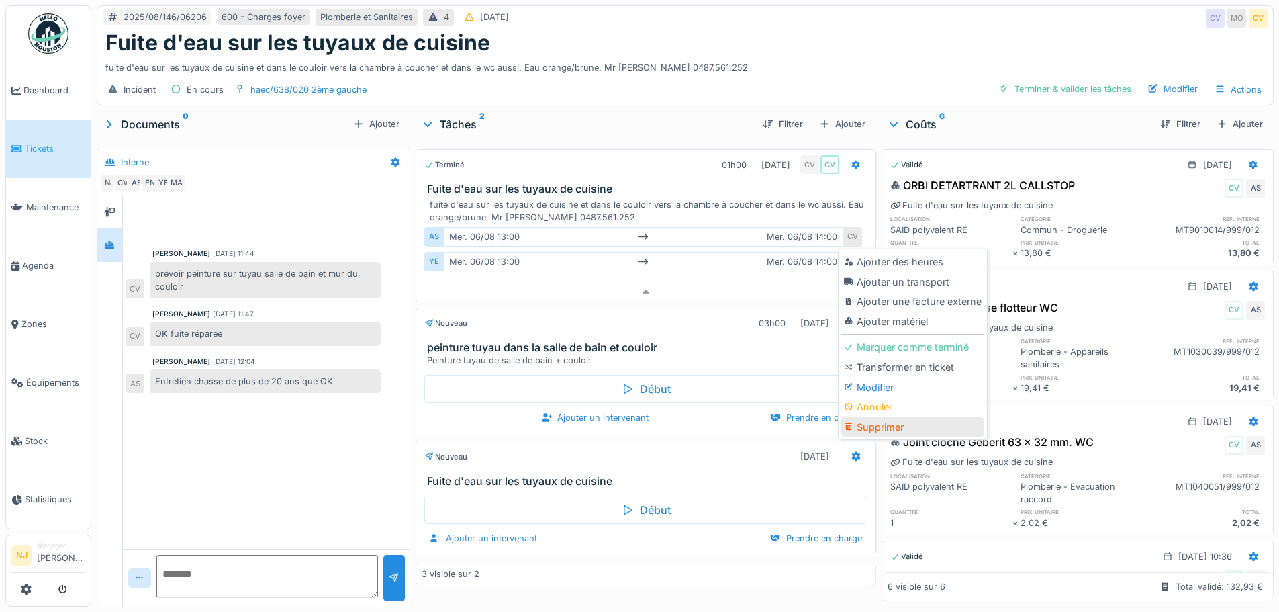
click at [880, 417] on div "Supprimer" at bounding box center [912, 427] width 143 height 20
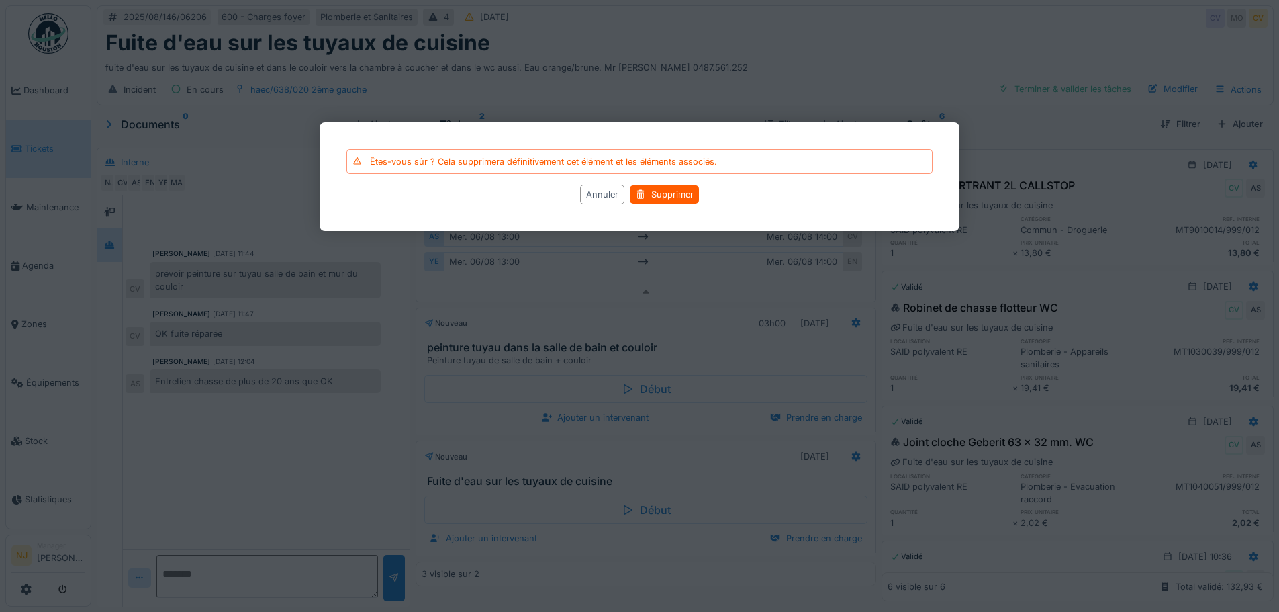
click at [670, 184] on div "Êtes-vous sûr ? Cela supprimera définitivement cet élément et les éléments asso…" at bounding box center [640, 176] width 640 height 109
click at [672, 187] on div "Supprimer" at bounding box center [664, 194] width 69 height 18
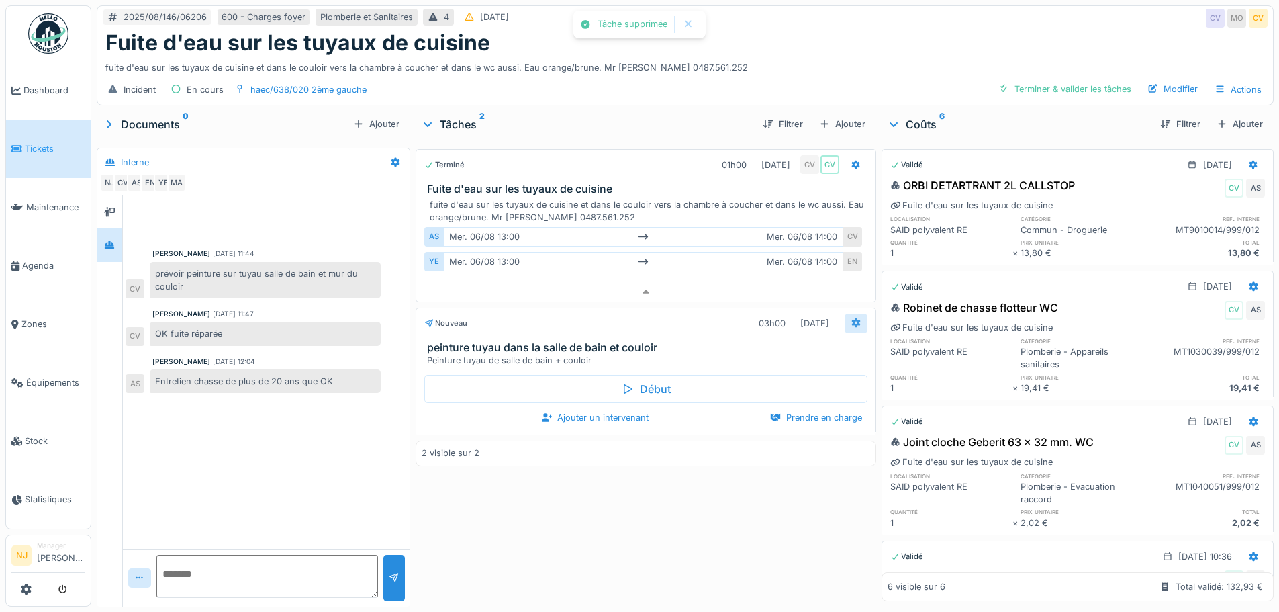
click at [851, 317] on div at bounding box center [856, 323] width 11 height 13
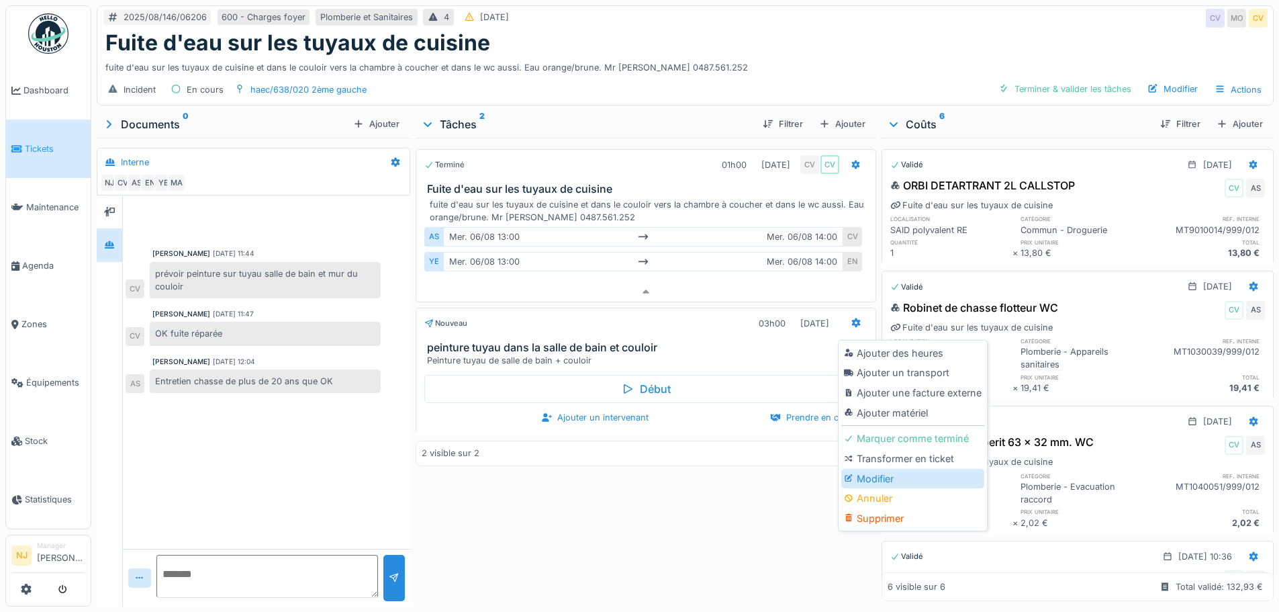
click at [891, 469] on div "Modifier" at bounding box center [912, 479] width 143 height 20
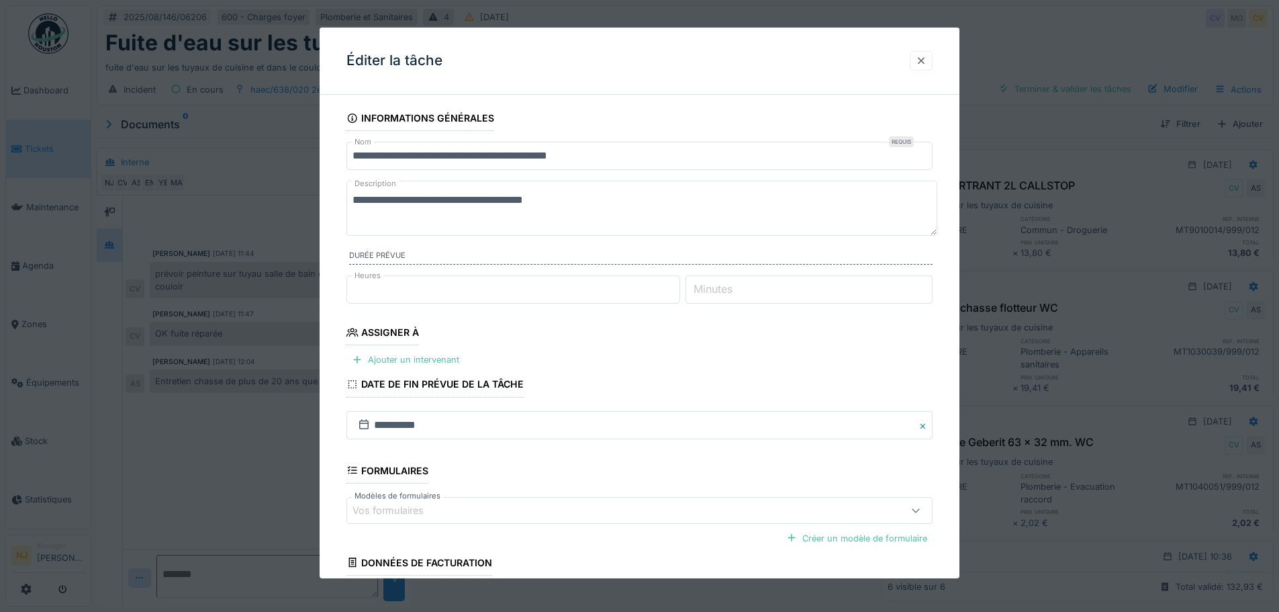
click at [923, 58] on div at bounding box center [921, 60] width 11 height 13
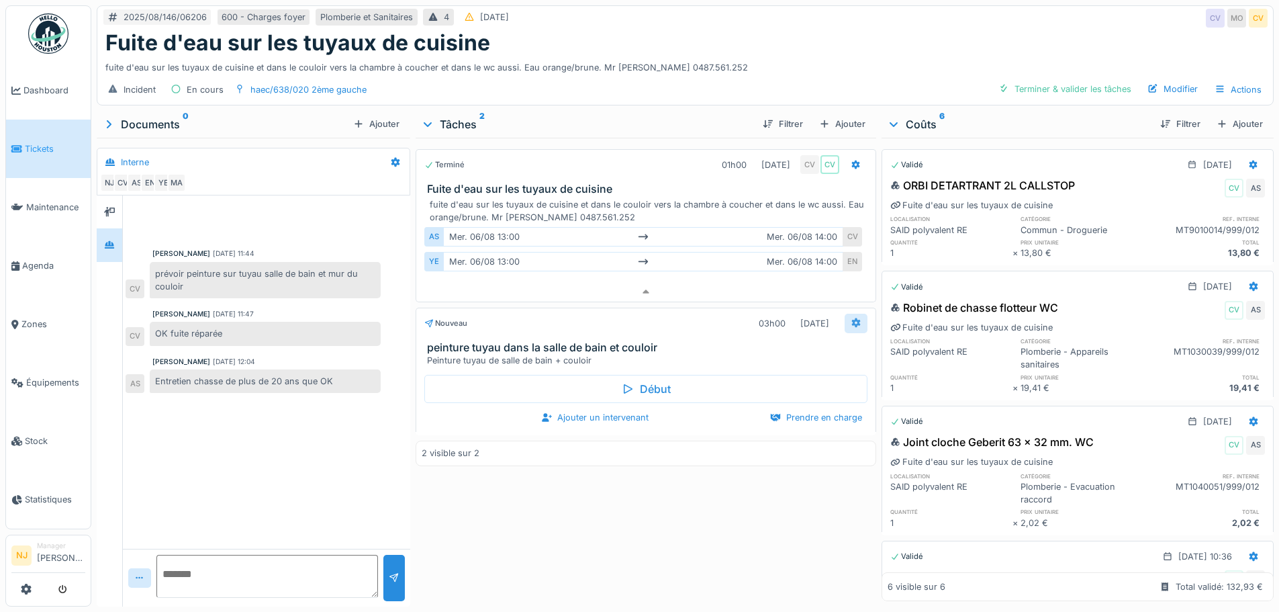
click at [851, 318] on icon at bounding box center [856, 322] width 11 height 9
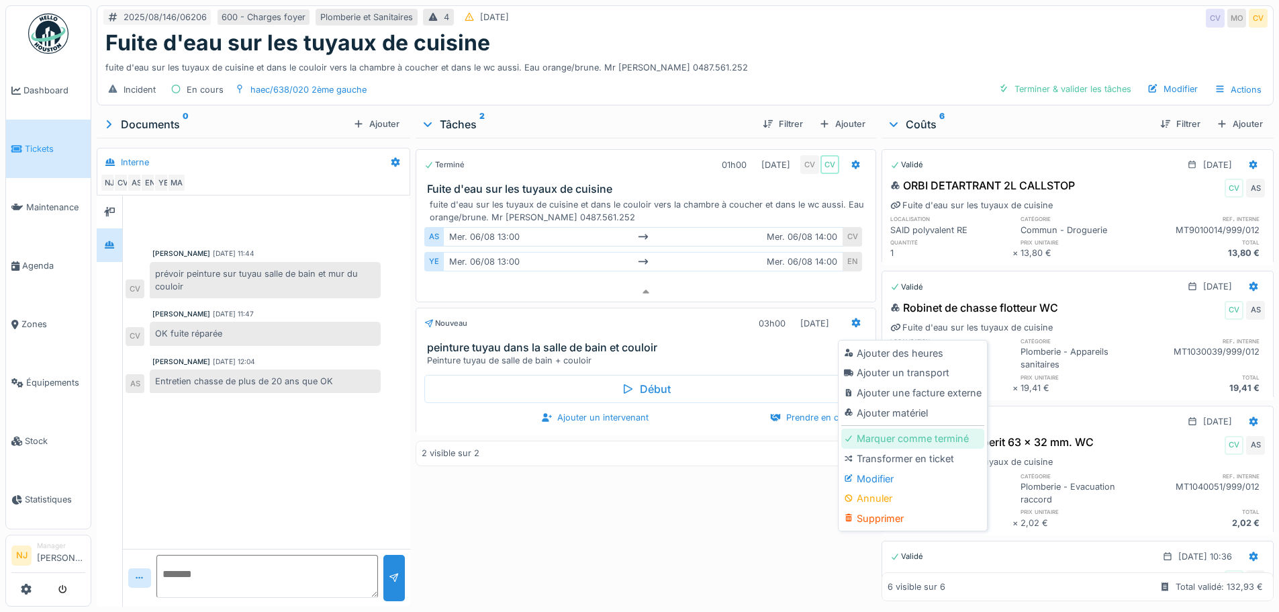
click at [899, 434] on div "Marquer comme terminé" at bounding box center [912, 438] width 143 height 20
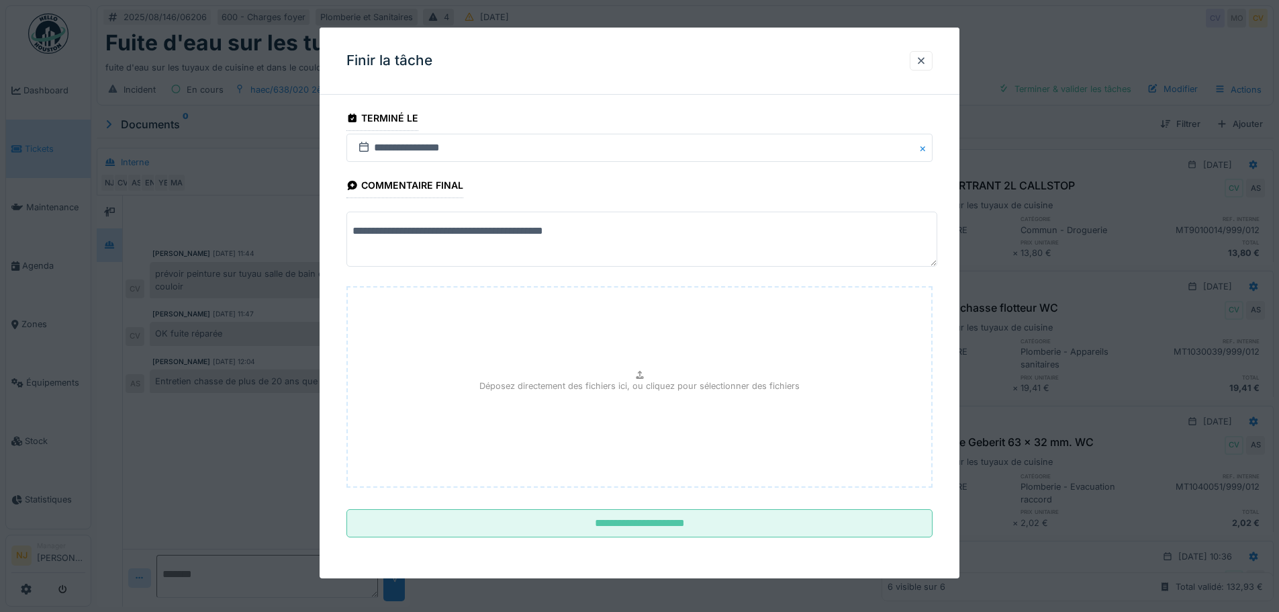
click at [350, 230] on textarea "**********" at bounding box center [642, 239] width 591 height 55
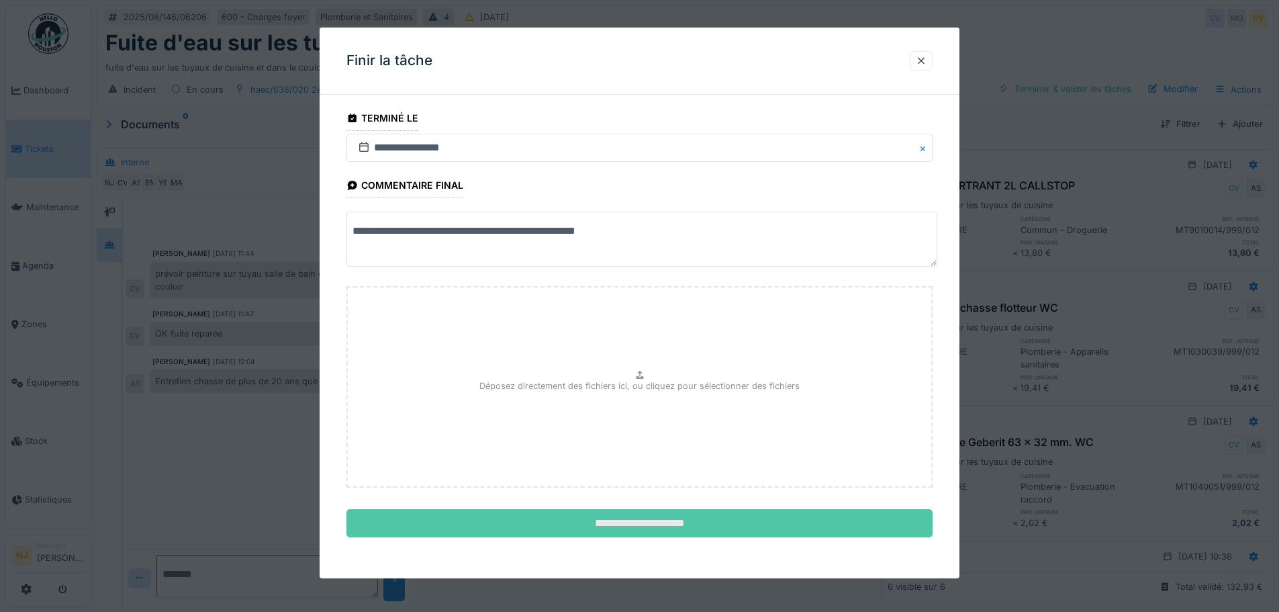
type textarea "**********"
click at [597, 524] on input "**********" at bounding box center [640, 523] width 586 height 28
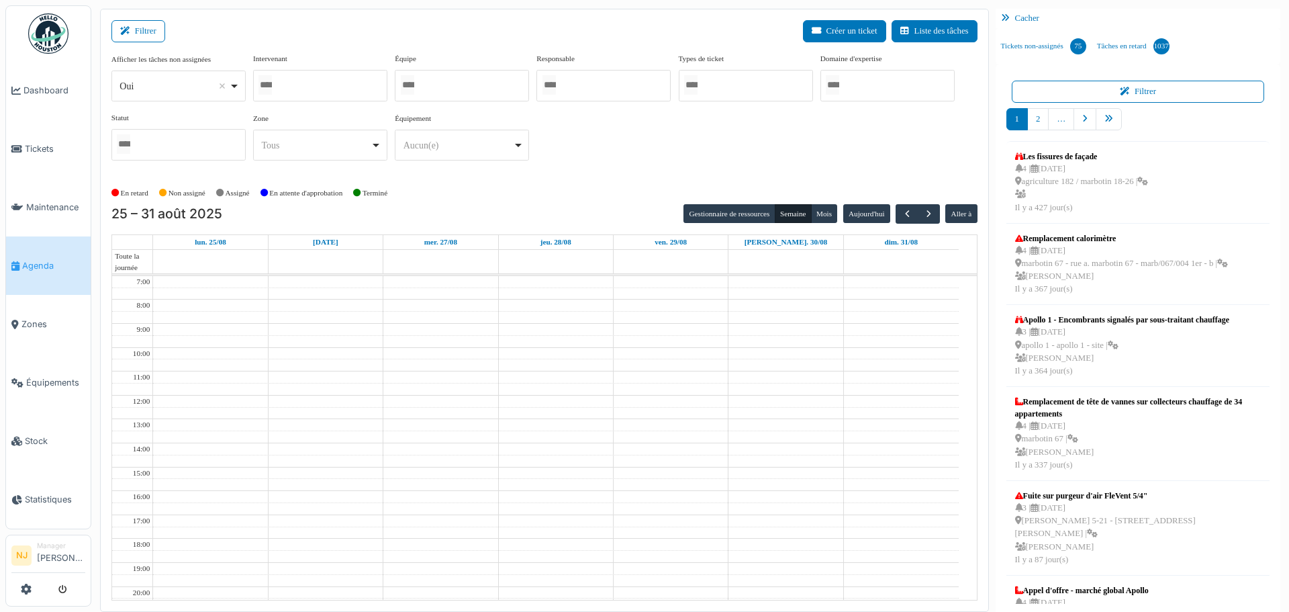
click at [313, 87] on div at bounding box center [320, 86] width 134 height 32
type input "***"
click at [590, 138] on div "**********" at bounding box center [544, 112] width 866 height 119
click at [317, 85] on div at bounding box center [320, 86] width 134 height 32
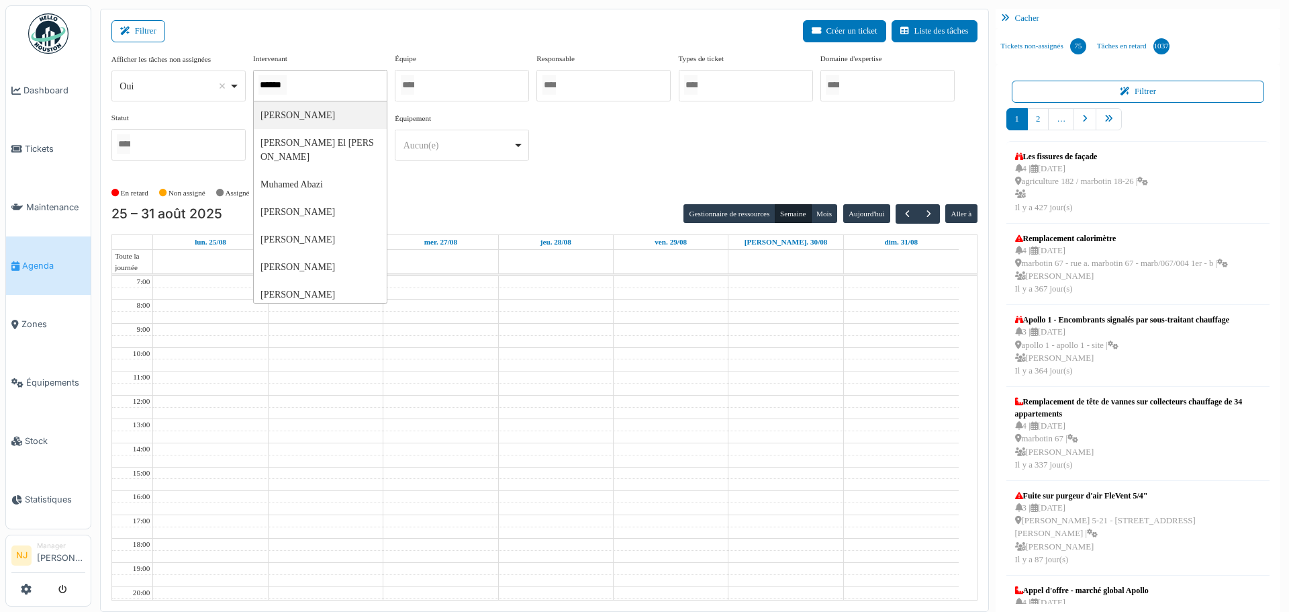
scroll to position [0, 1]
type input "*******"
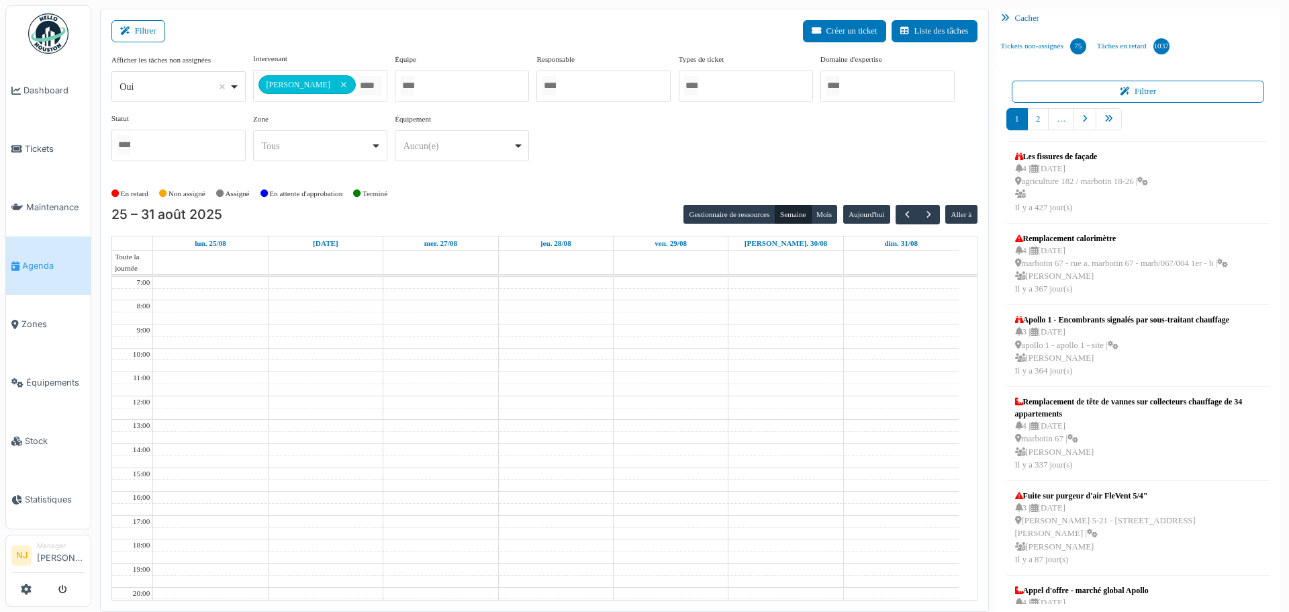
click at [497, 187] on div "En retard Non assigné Assigné En attente d'approbation Terminé" at bounding box center [544, 194] width 866 height 22
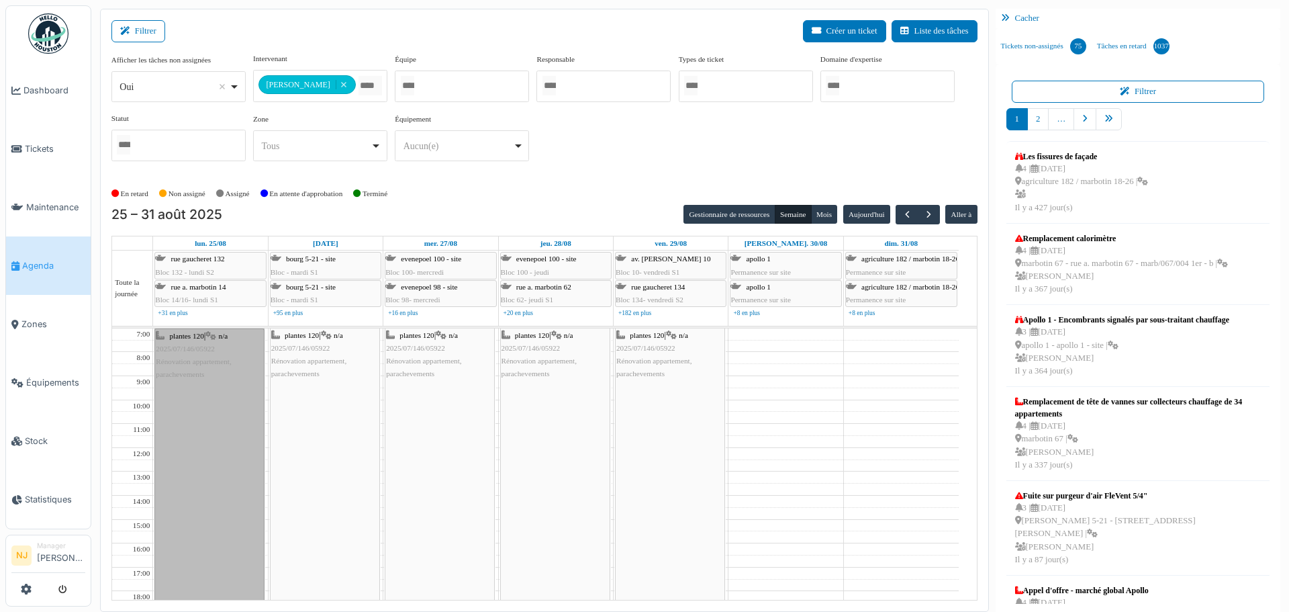
drag, startPoint x: 206, startPoint y: 345, endPoint x: 176, endPoint y: 412, distance: 74.3
click at [190, 413] on link "plantes 120 | n/a 2025/07/146/05922 Rénovation appartement, parachevements" at bounding box center [209, 530] width 110 height 405
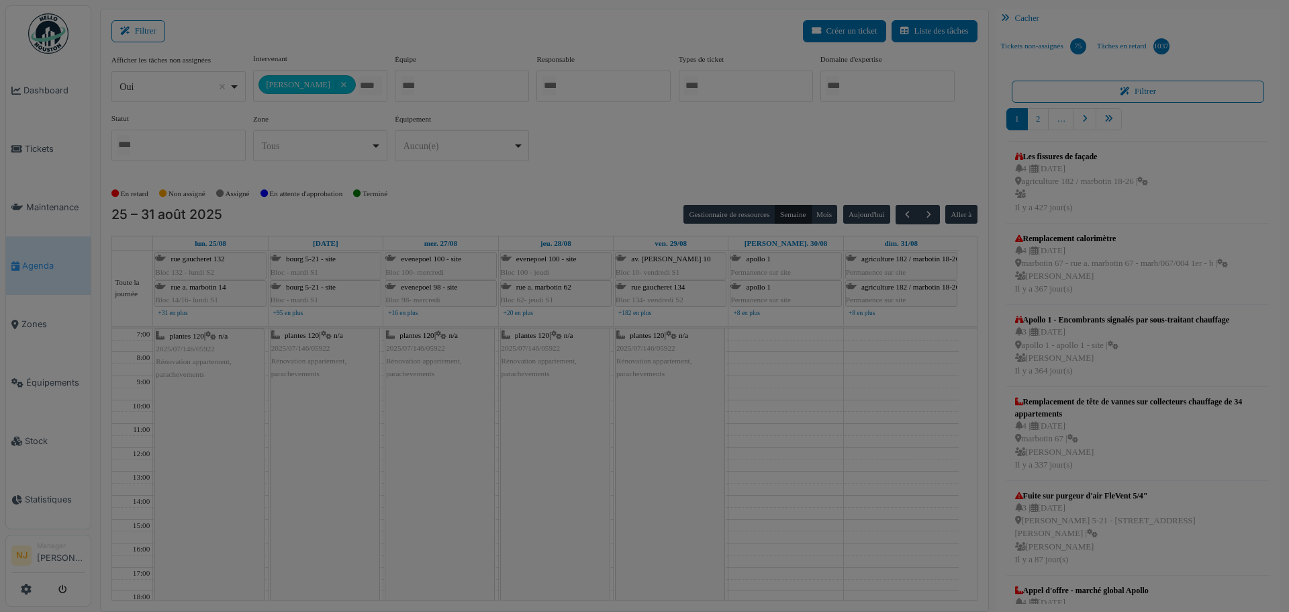
click at [185, 338] on body "Dashboard Tickets Maintenance Agenda Zones Équipements Stock Statistiques NJ Ma…" at bounding box center [644, 306] width 1289 height 612
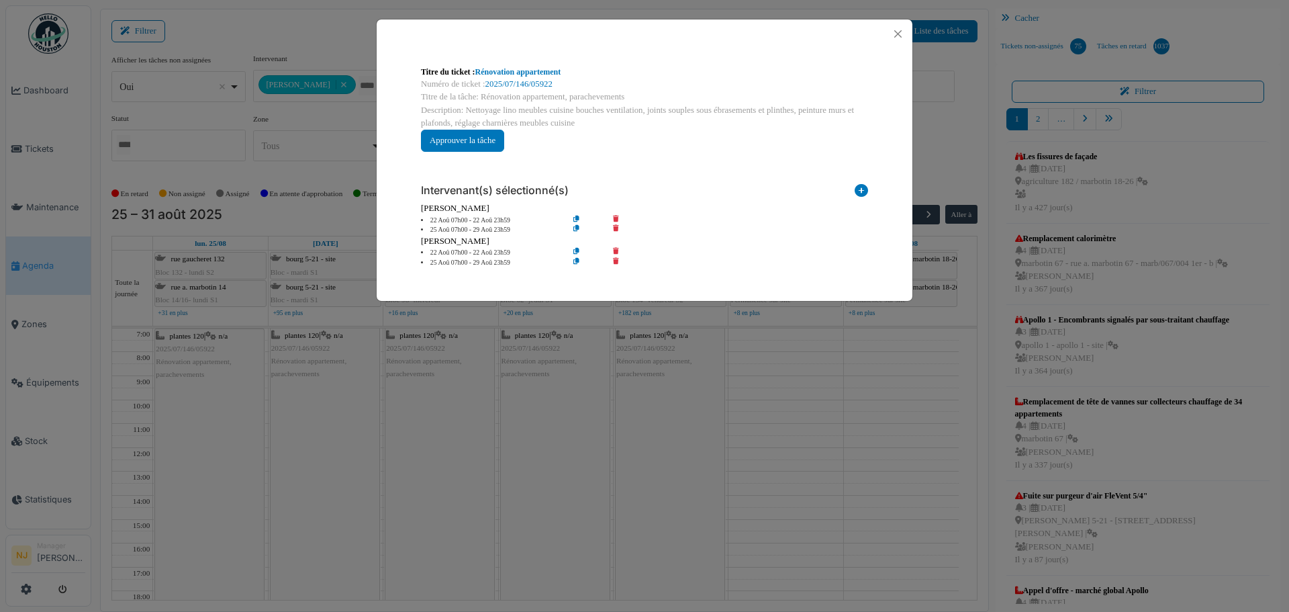
click at [185, 338] on div "Titre du ticket : Rénovation appartement Numéro de ticket : 2025/07/146/05922 T…" at bounding box center [644, 306] width 1289 height 612
click at [614, 230] on icon at bounding box center [625, 230] width 38 height 10
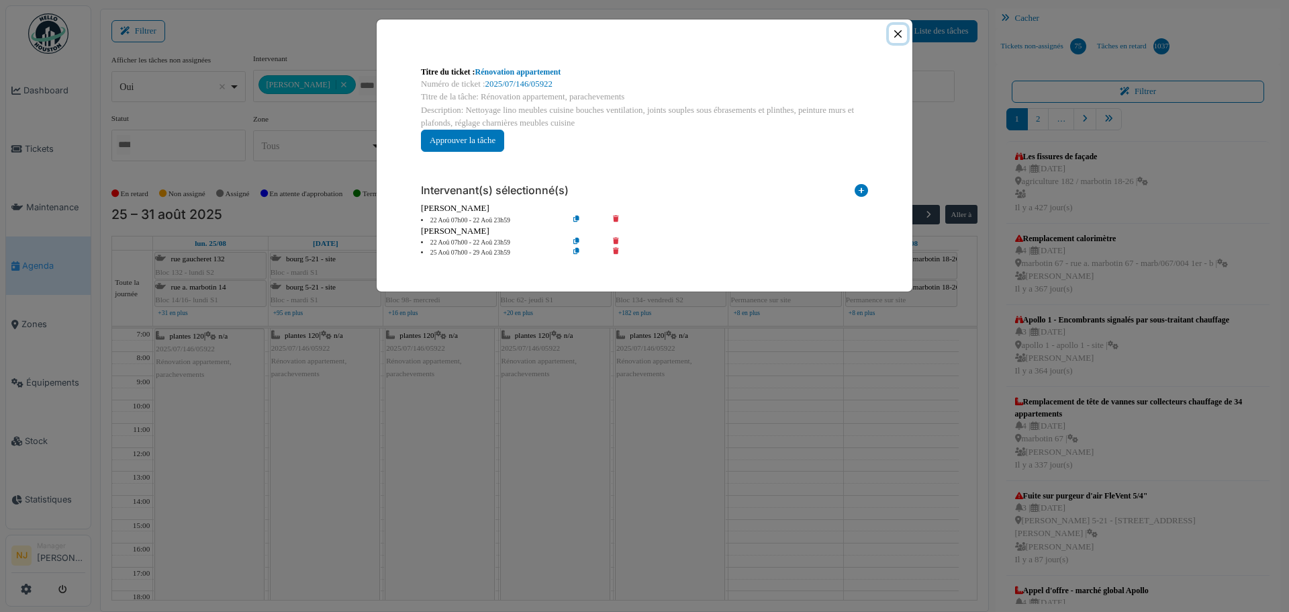
click at [898, 36] on button "Close" at bounding box center [898, 34] width 18 height 18
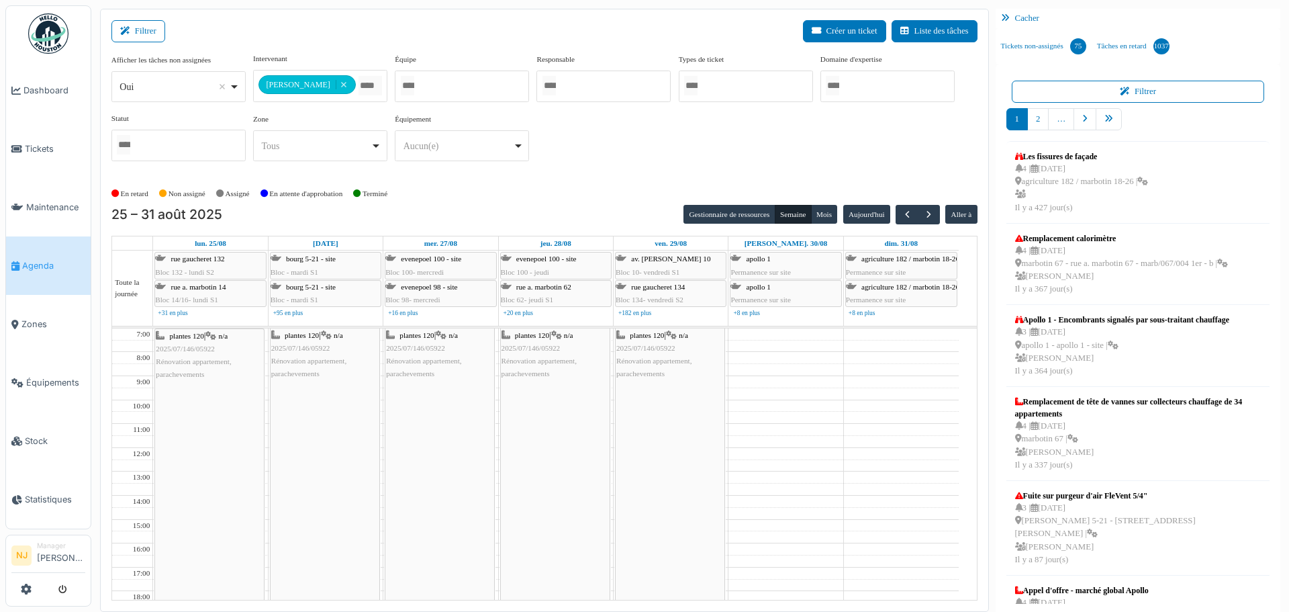
click at [304, 355] on div "plantes 120 | n/a 2025/07/146/05922 Rénovation appartement, parachevements" at bounding box center [324, 355] width 107 height 52
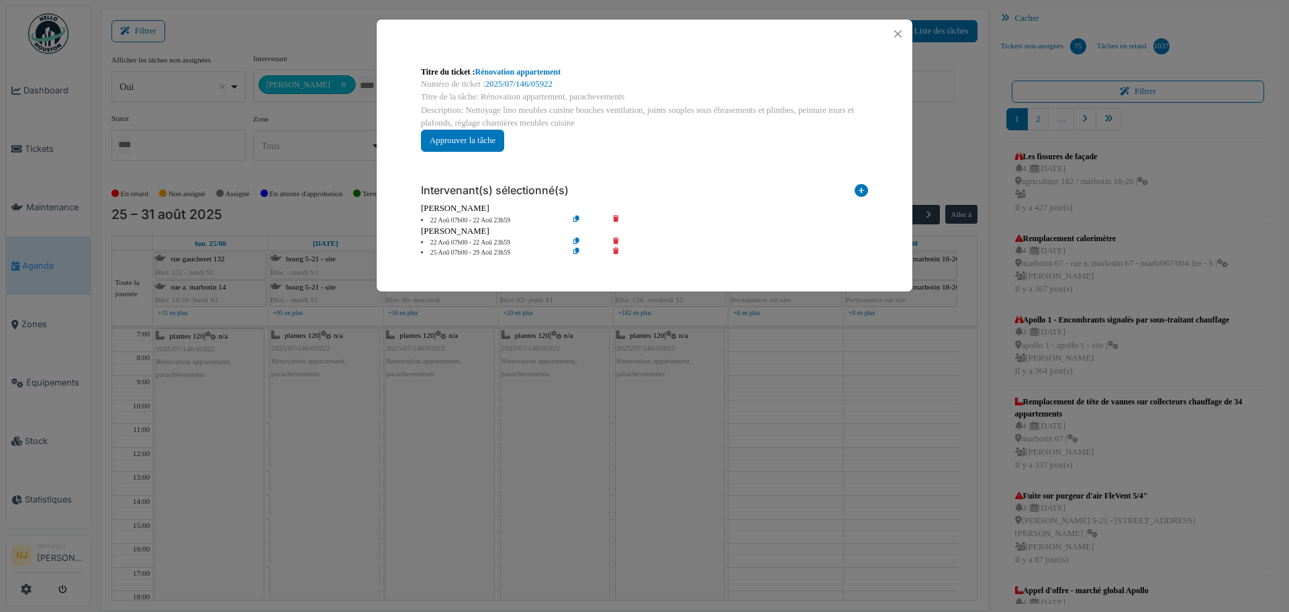
click at [615, 219] on icon at bounding box center [625, 221] width 38 height 10
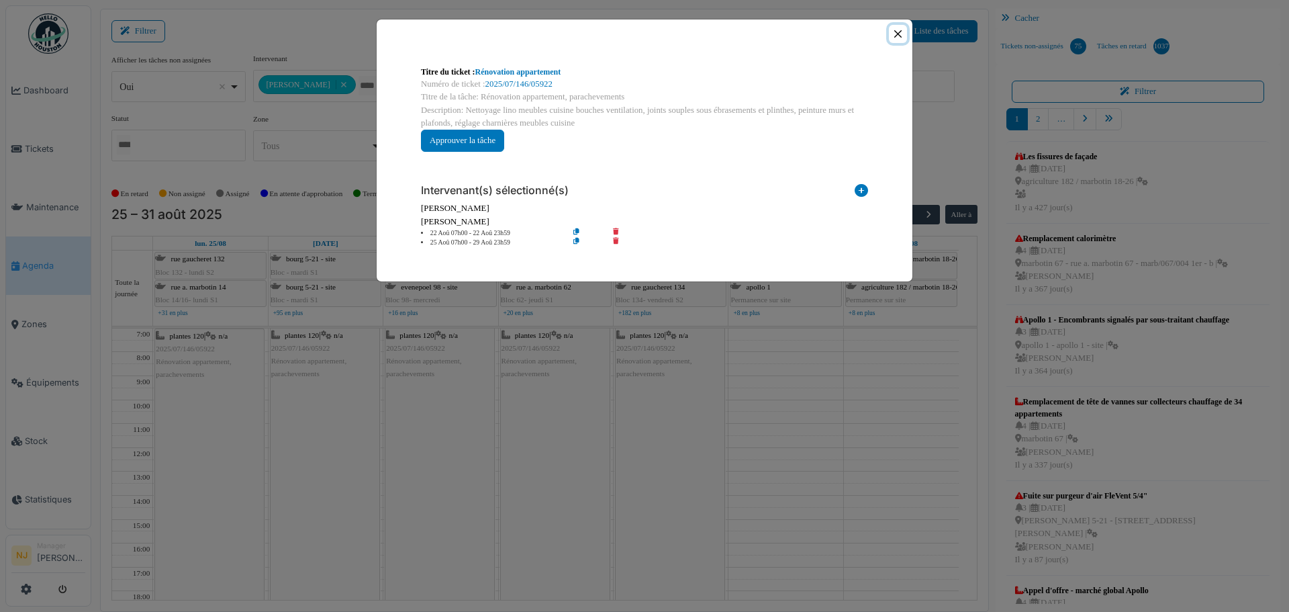
click at [897, 36] on button "Close" at bounding box center [898, 34] width 18 height 18
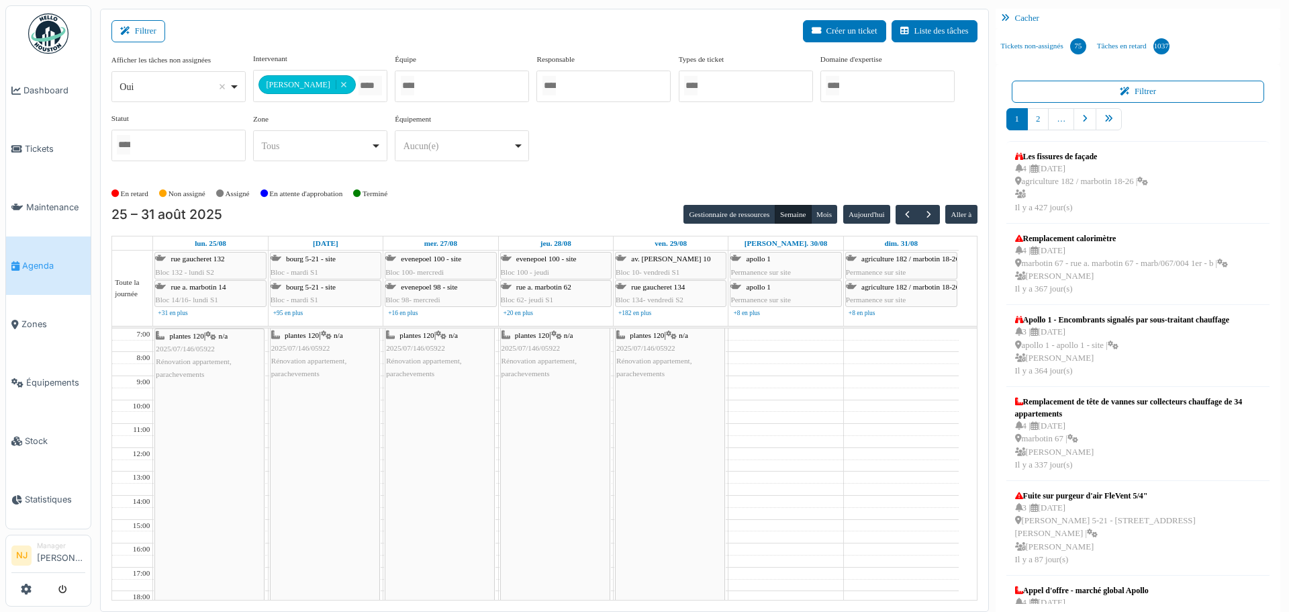
click at [429, 346] on span "2025/07/146/05922" at bounding box center [415, 348] width 59 height 8
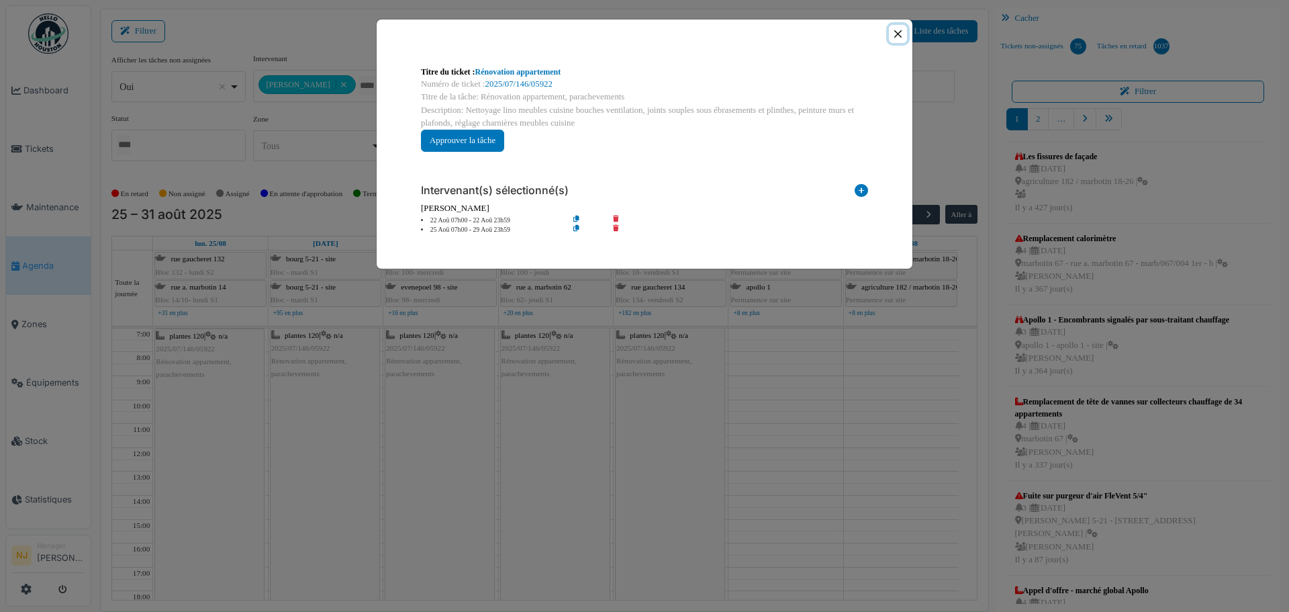
click at [893, 32] on button "Close" at bounding box center [898, 34] width 18 height 18
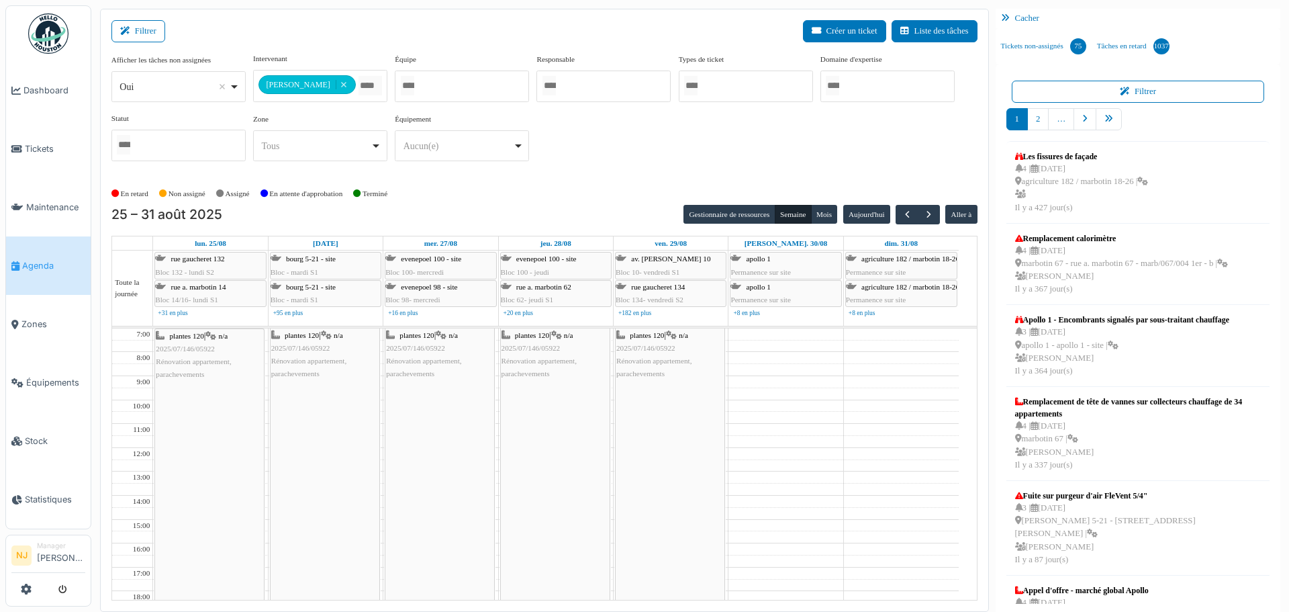
click at [210, 355] on div "plantes 120 | n/a 2025/07/146/05922 Rénovation appartement, parachevements" at bounding box center [209, 356] width 107 height 52
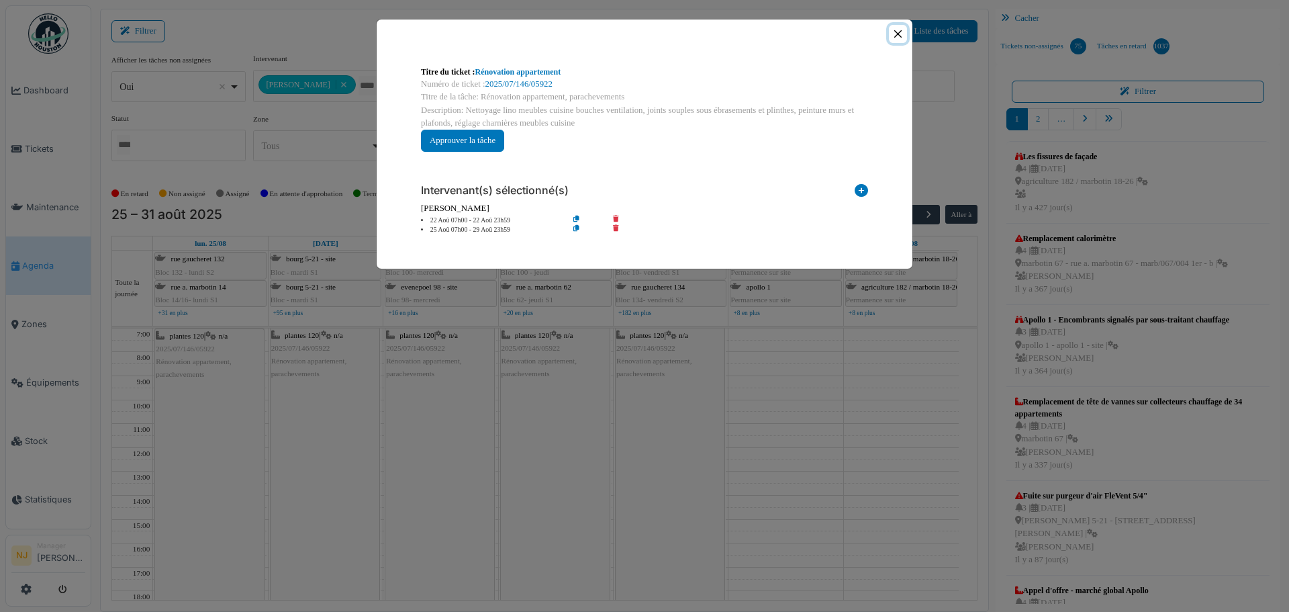
click at [895, 32] on button "Close" at bounding box center [898, 34] width 18 height 18
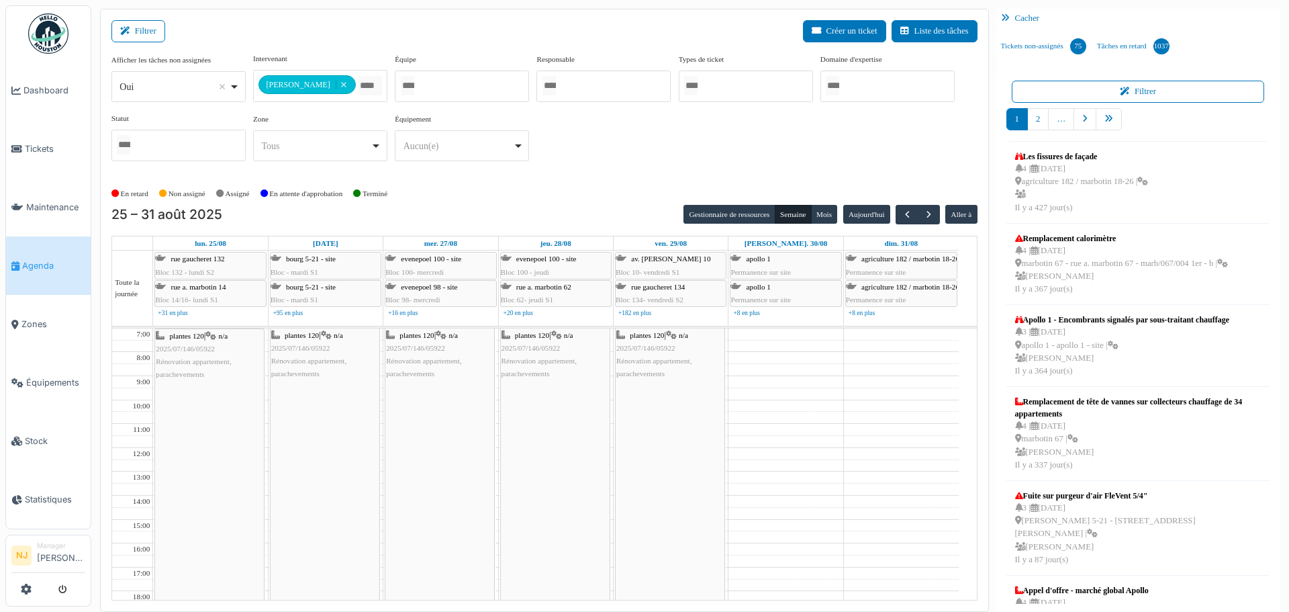
click at [325, 361] on span "Rénovation appartement, parachevements" at bounding box center [308, 367] width 75 height 21
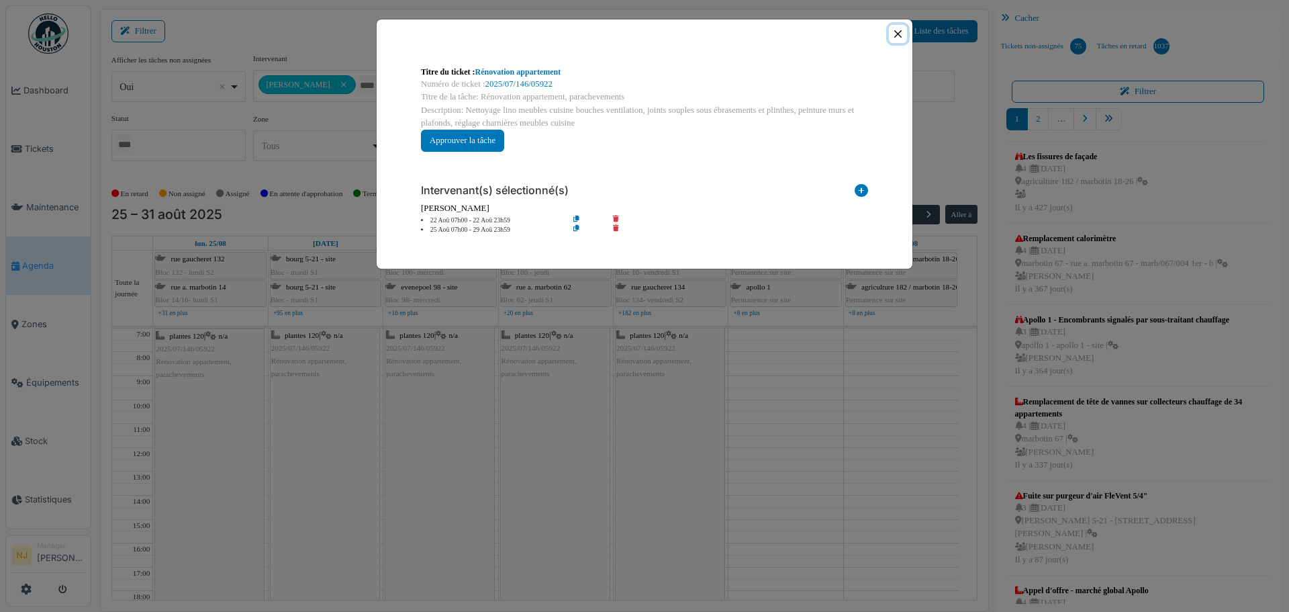
click at [896, 34] on button "Close" at bounding box center [898, 34] width 18 height 18
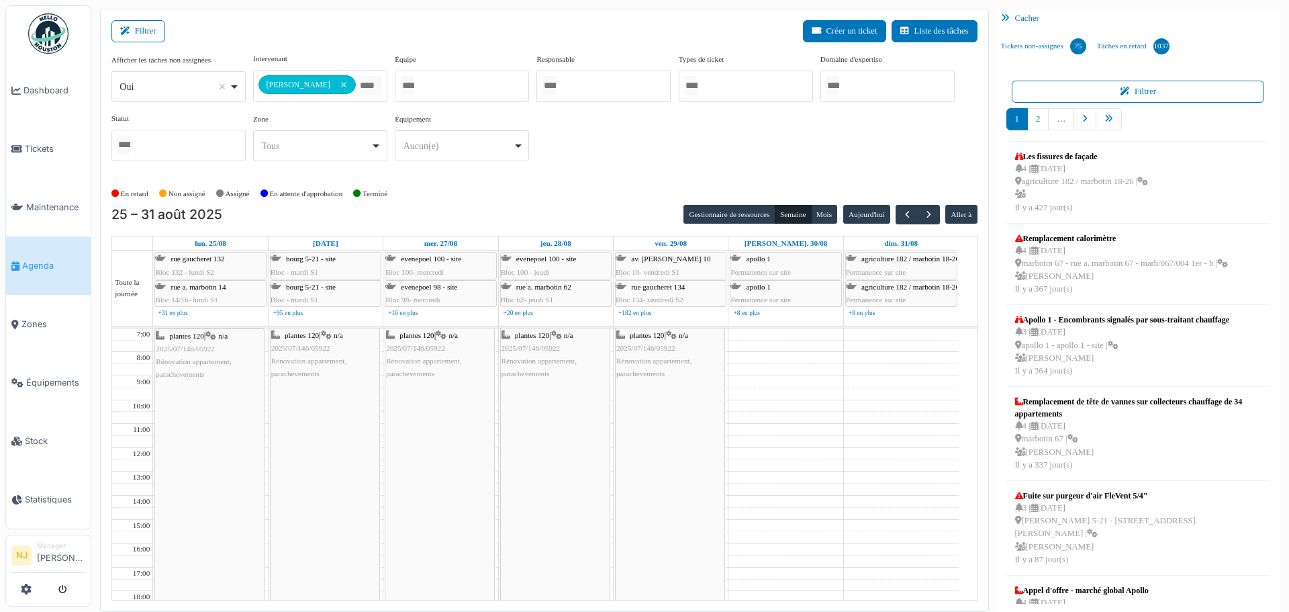
click at [431, 357] on span "Rénovation appartement, parachevements" at bounding box center [423, 367] width 75 height 21
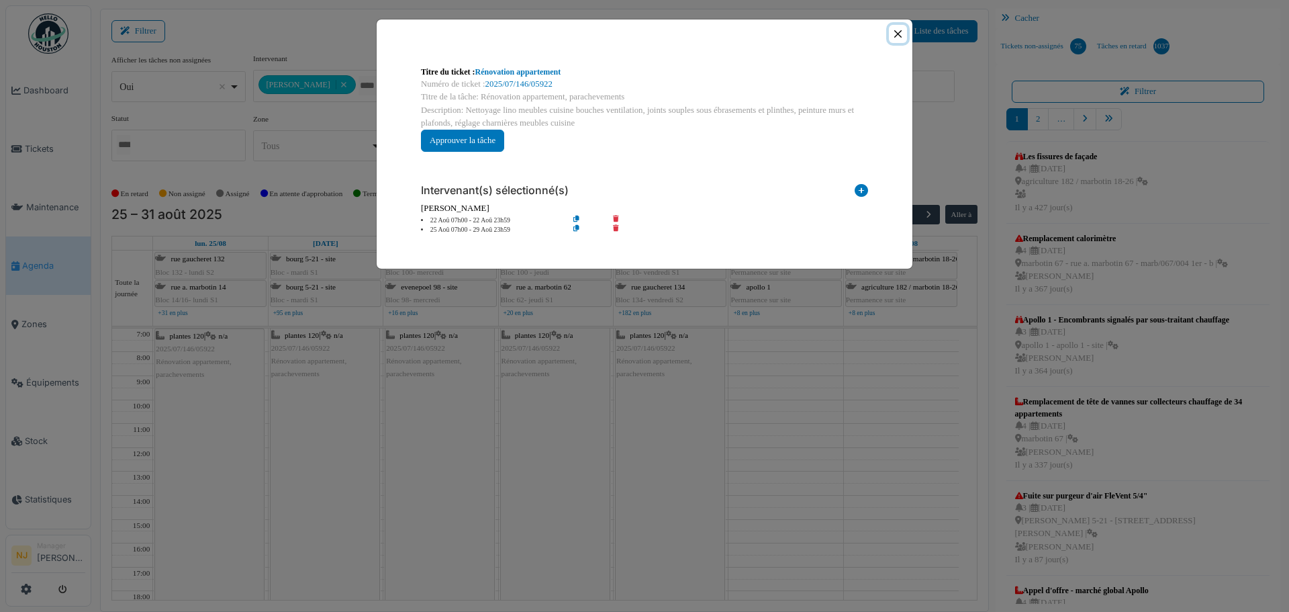
click at [893, 34] on button "Close" at bounding box center [898, 34] width 18 height 18
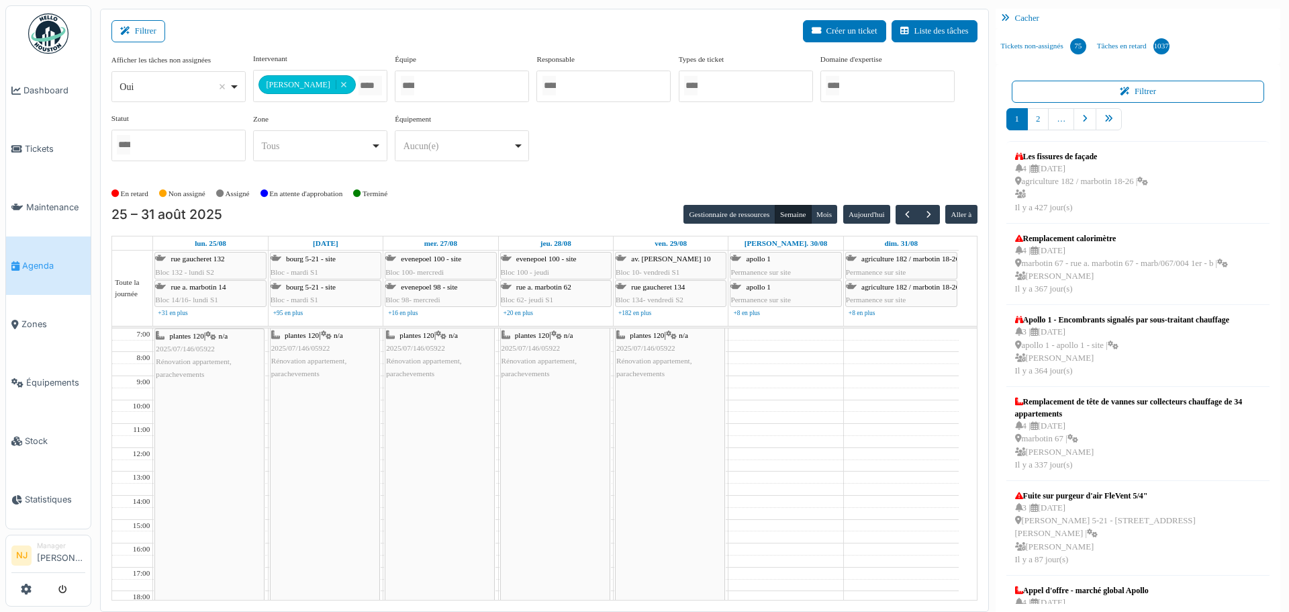
click at [549, 338] on span "plantes 120" at bounding box center [532, 335] width 34 height 8
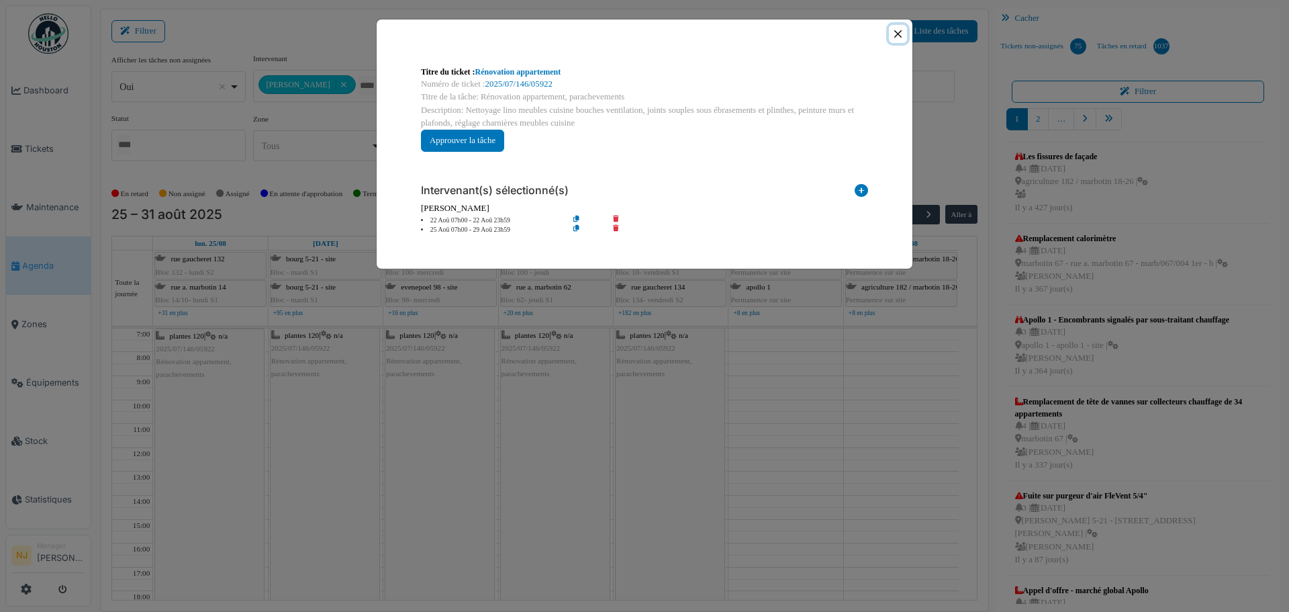
click at [895, 35] on button "Close" at bounding box center [898, 34] width 18 height 18
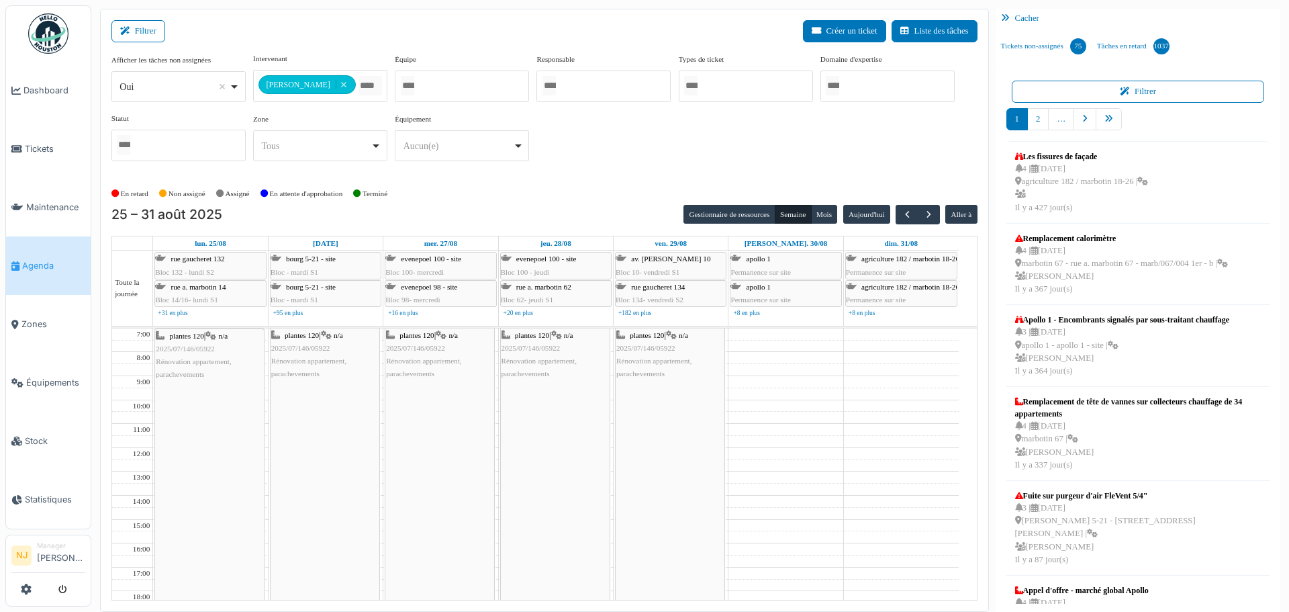
click at [646, 346] on span "2025/07/146/05922" at bounding box center [646, 348] width 59 height 8
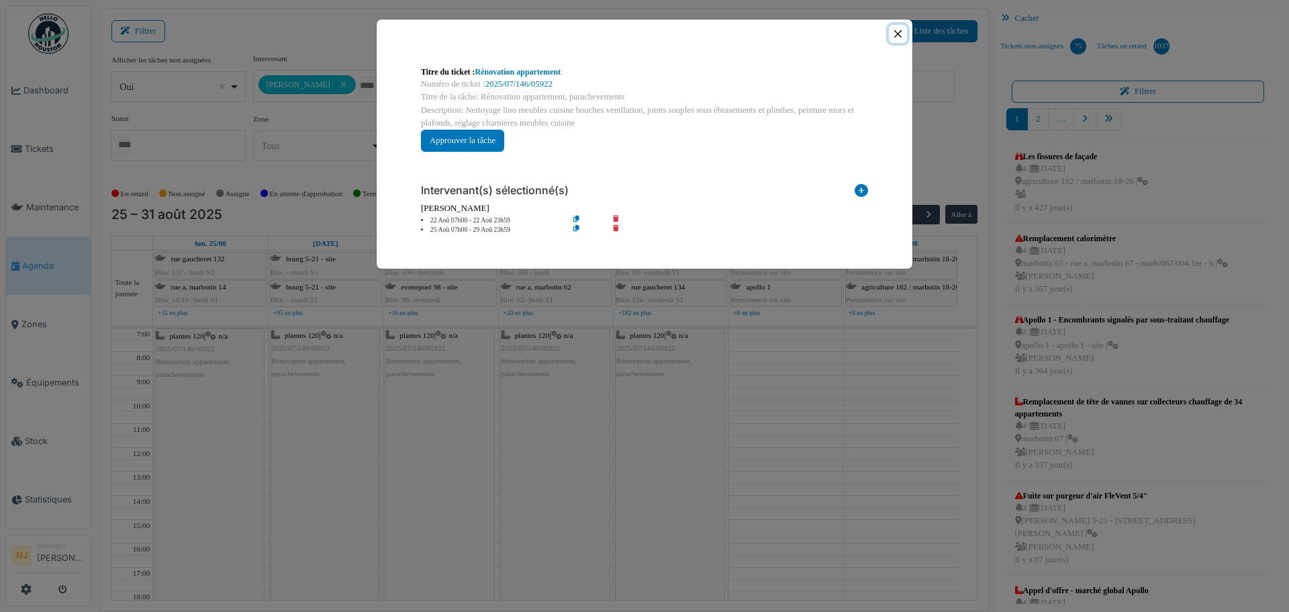
click at [898, 36] on button "Close" at bounding box center [898, 34] width 18 height 18
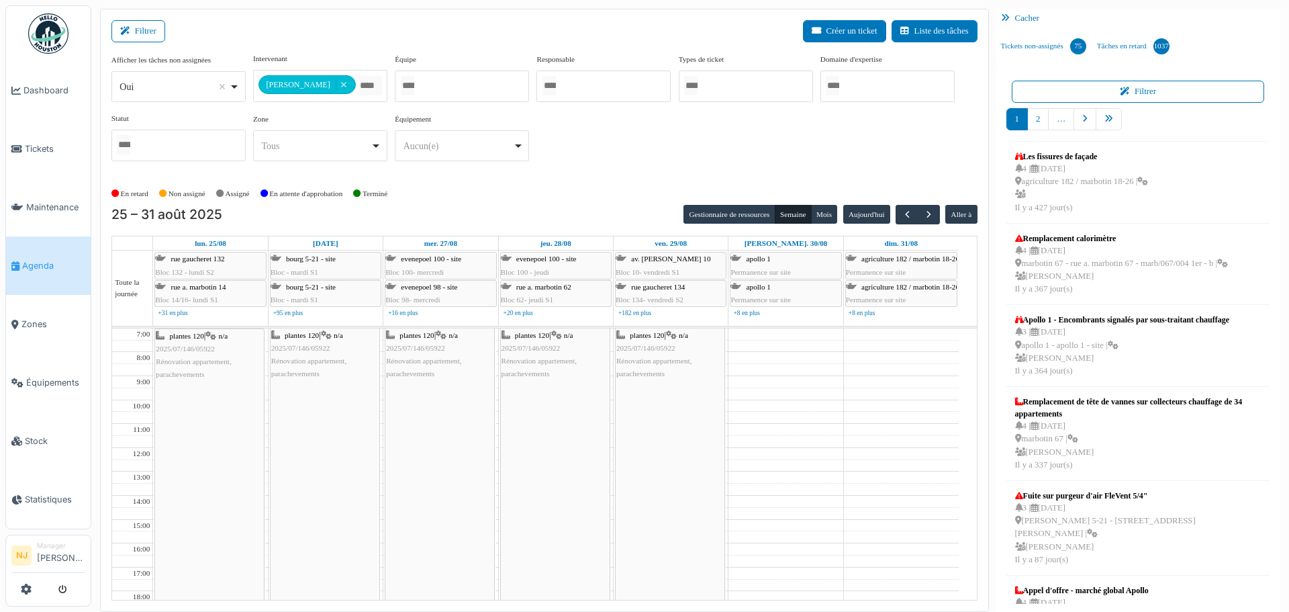
click at [205, 355] on div "plantes 120 | n/a 2025/07/146/05922 Rénovation appartement, parachevements" at bounding box center [209, 356] width 107 height 52
click at [199, 347] on span "2025/07/146/05922" at bounding box center [185, 349] width 59 height 8
click at [203, 355] on div "plantes 120 | n/a 2025/07/146/05922 Rénovation appartement, parachevements" at bounding box center [209, 356] width 107 height 52
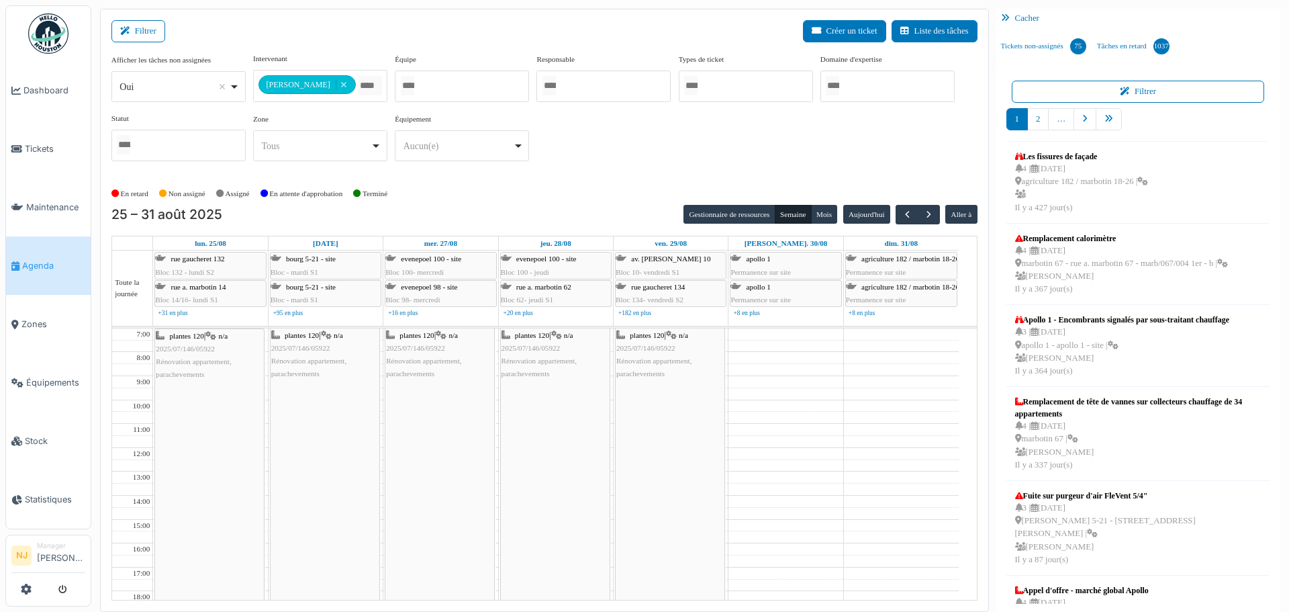
click at [181, 357] on span "Rénovation appartement, parachevements" at bounding box center [193, 367] width 75 height 21
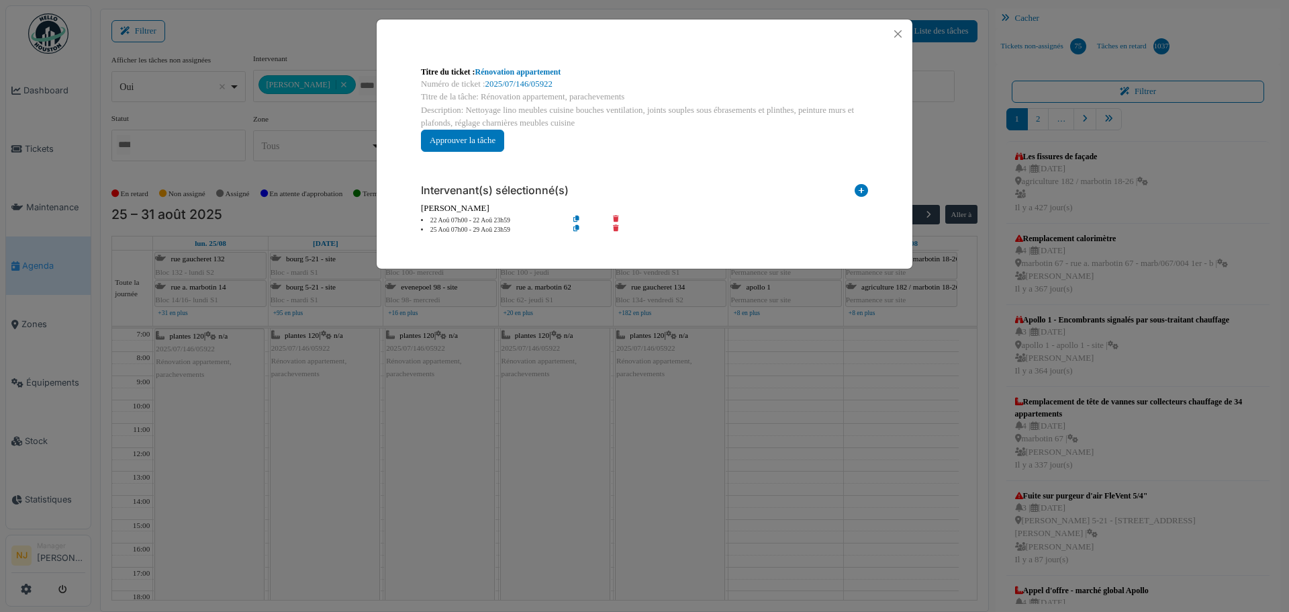
click at [577, 228] on icon at bounding box center [587, 230] width 38 height 10
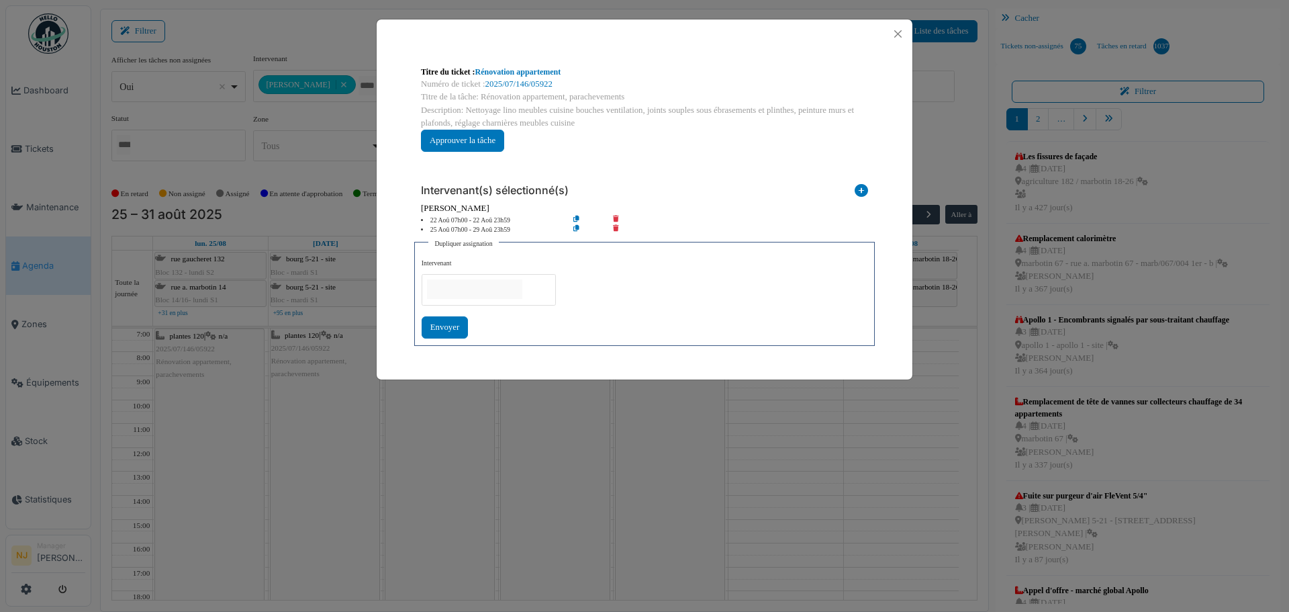
click at [467, 284] on input "null" at bounding box center [474, 288] width 95 height 19
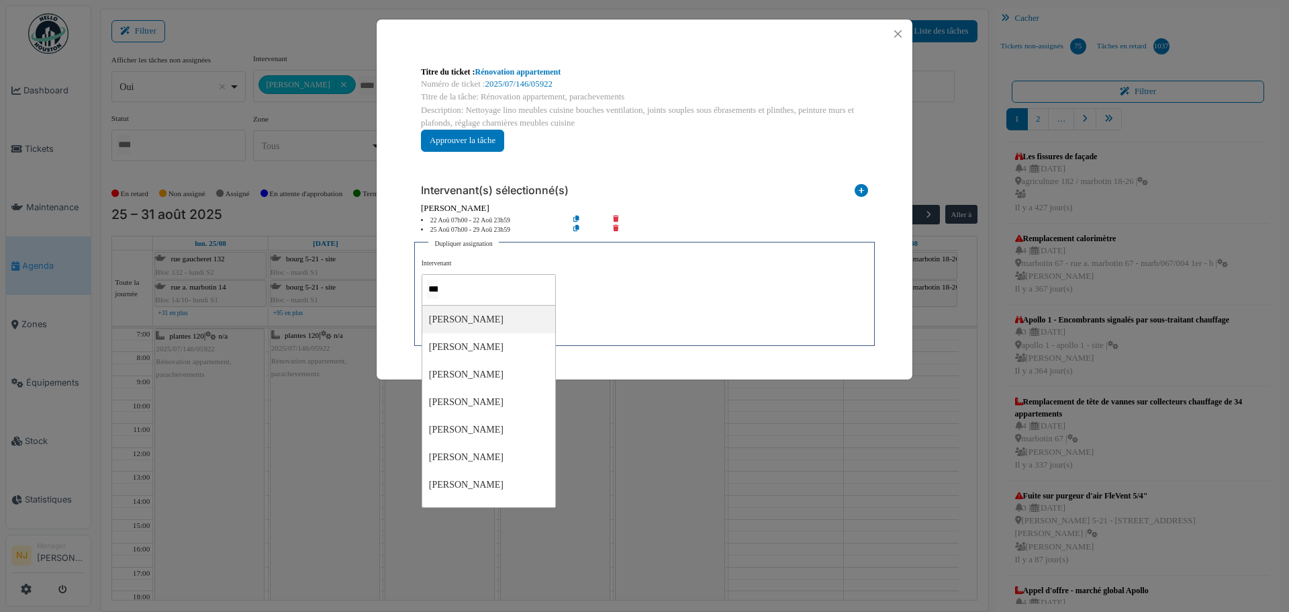
type input "****"
click at [380, 354] on div "Titre du ticket : Rénovation appartement Numéro de ticket : 2025/07/146/05922 T…" at bounding box center [645, 206] width 536 height 316
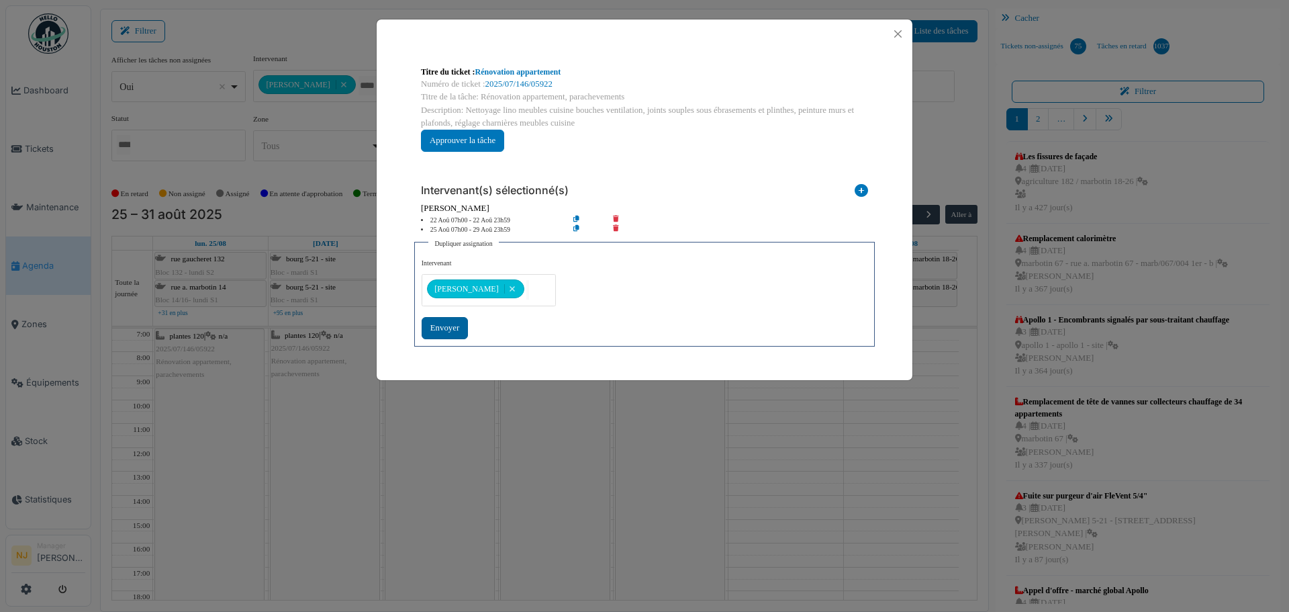
click at [441, 329] on div "Envoyer" at bounding box center [445, 328] width 46 height 22
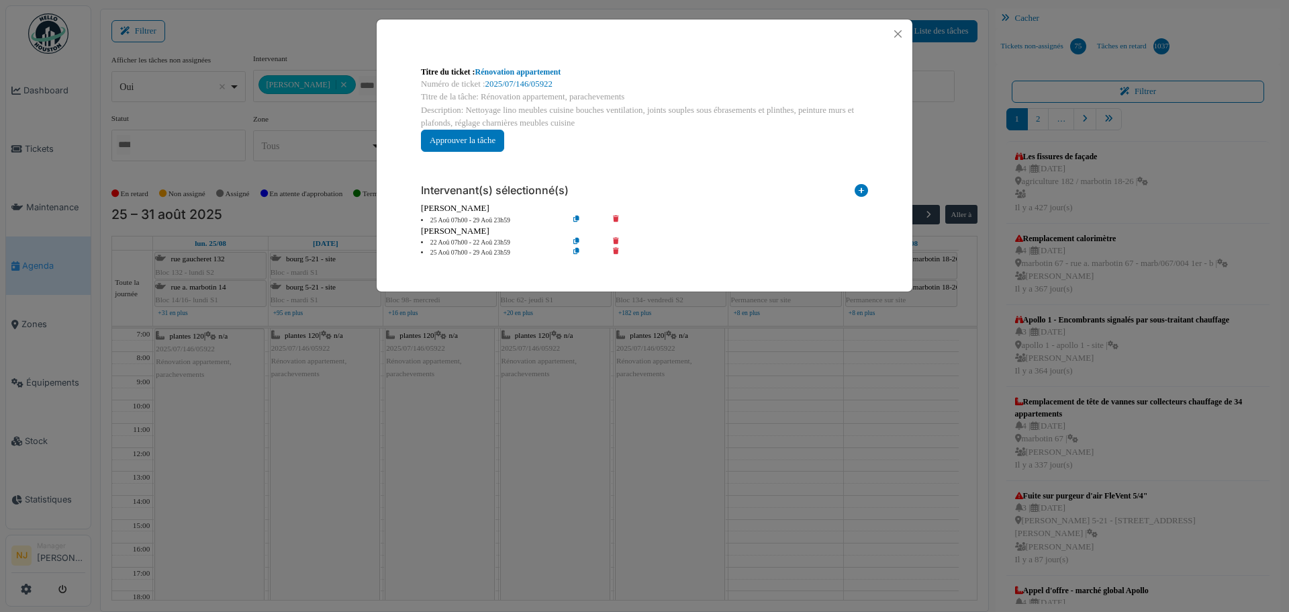
click at [576, 250] on icon at bounding box center [587, 253] width 38 height 10
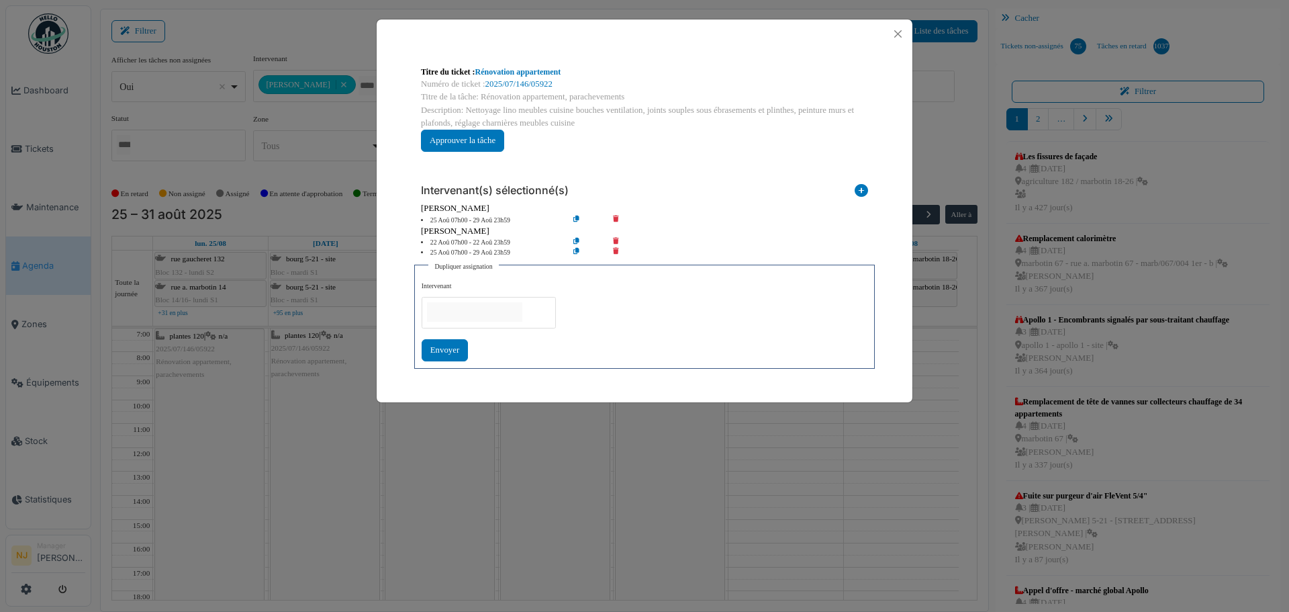
click at [469, 308] on input "null" at bounding box center [474, 311] width 95 height 19
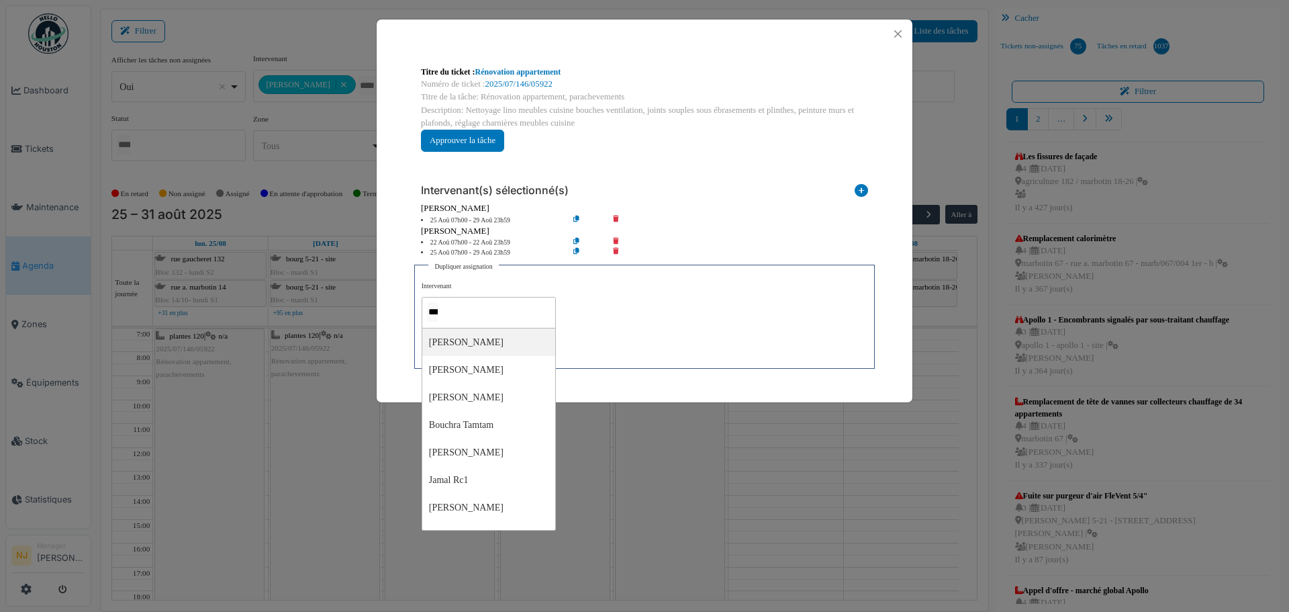
type input "****"
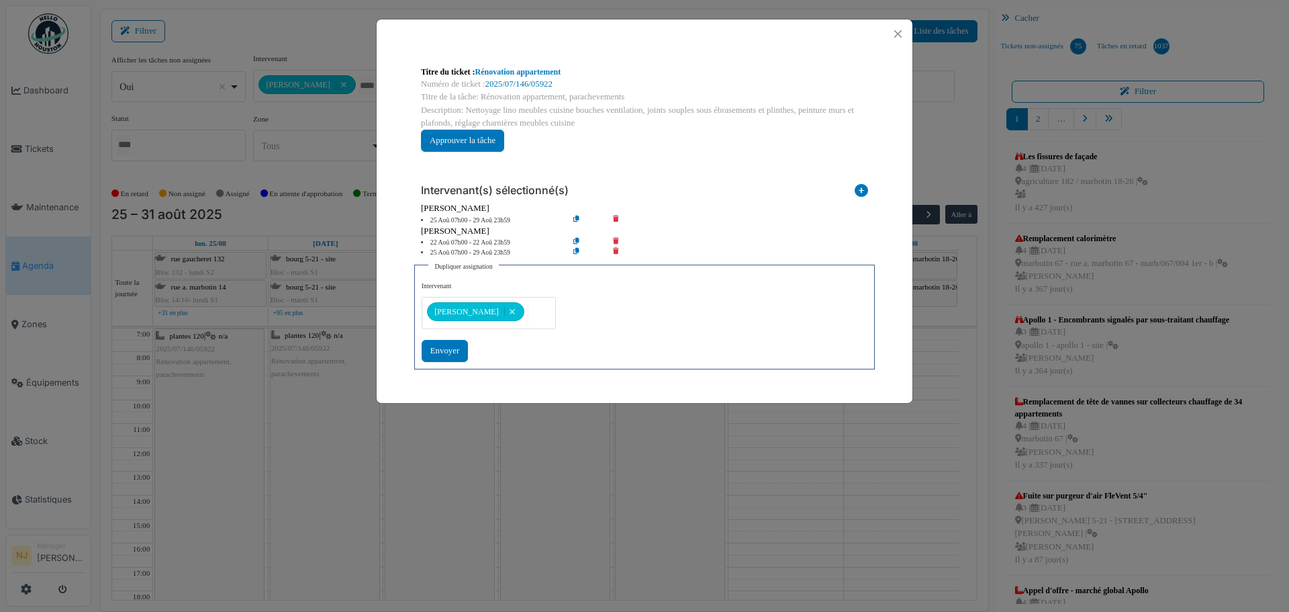
click at [608, 385] on div "Titre du ticket : Rénovation appartement Numéro de ticket : 2025/07/146/05922 T…" at bounding box center [645, 217] width 536 height 338
click at [442, 351] on div "Envoyer" at bounding box center [445, 351] width 46 height 22
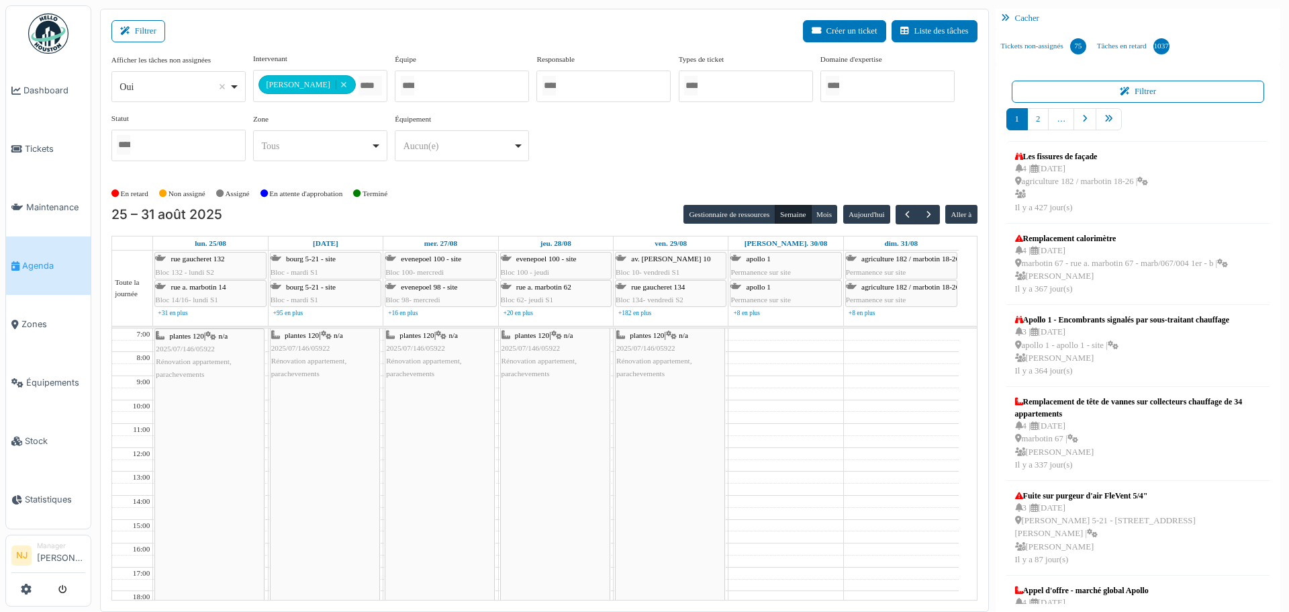
click at [210, 356] on div "plantes 120 | n/a 2025/07/146/05922 Rénovation appartement, parachevements" at bounding box center [209, 356] width 107 height 52
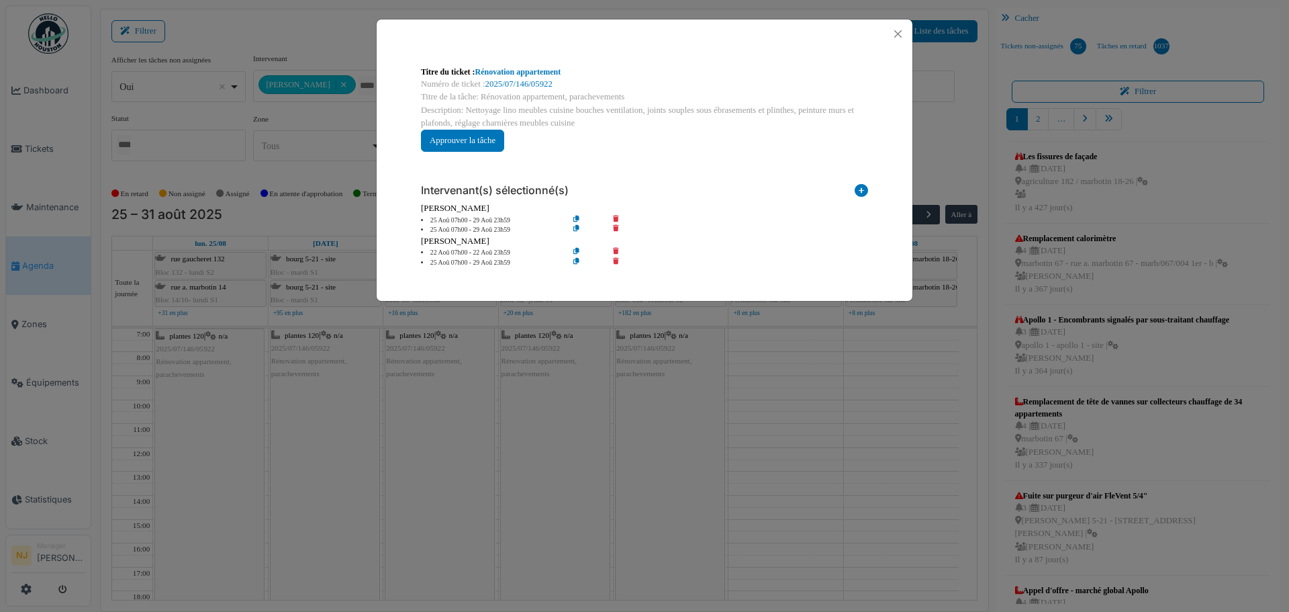
click at [616, 228] on icon at bounding box center [625, 230] width 38 height 10
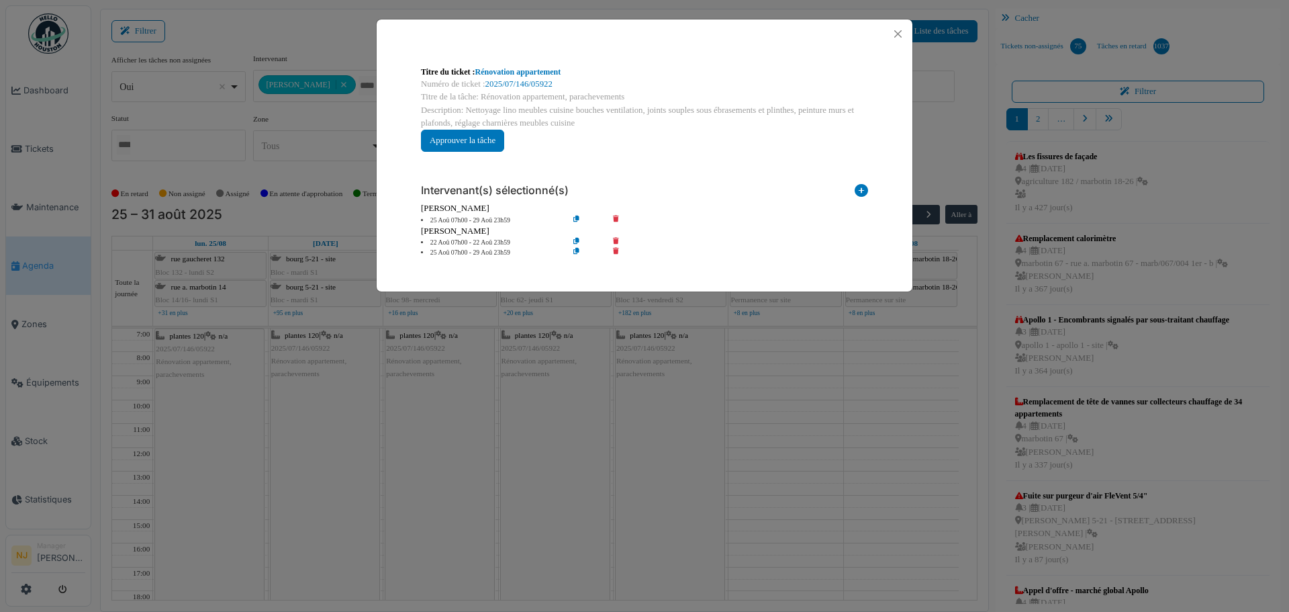
click at [328, 496] on div "Titre du ticket : Rénovation appartement Numéro de ticket : 2025/07/146/05922 T…" at bounding box center [644, 306] width 1289 height 612
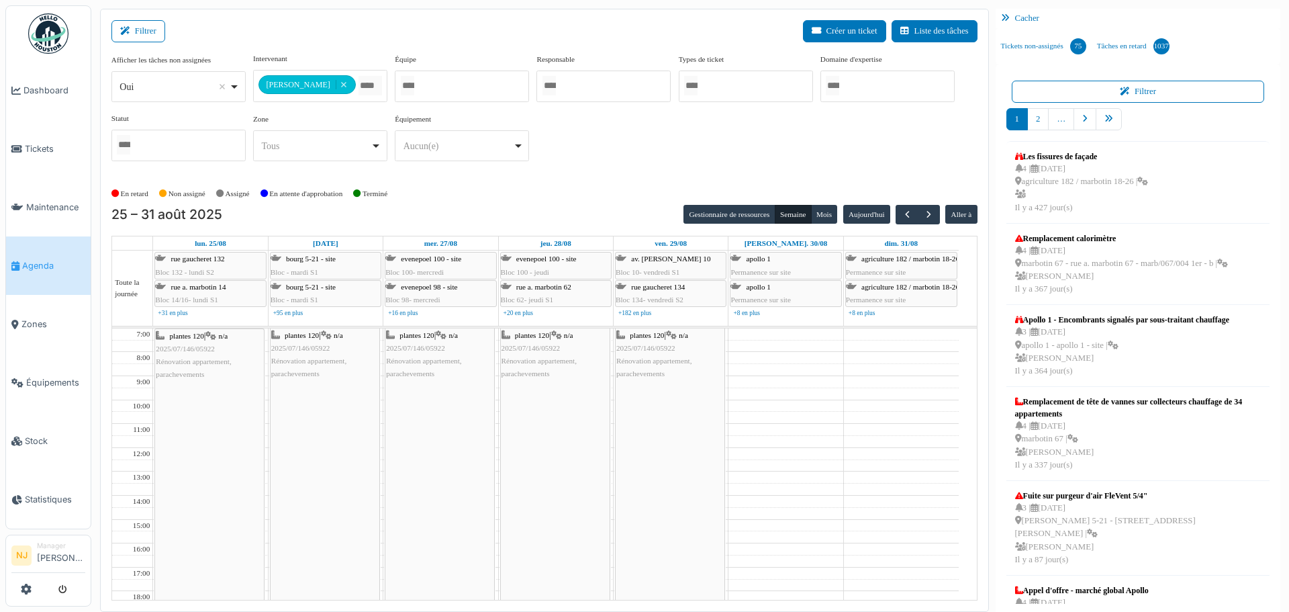
click at [318, 347] on span "2025/07/146/05922" at bounding box center [300, 348] width 59 height 8
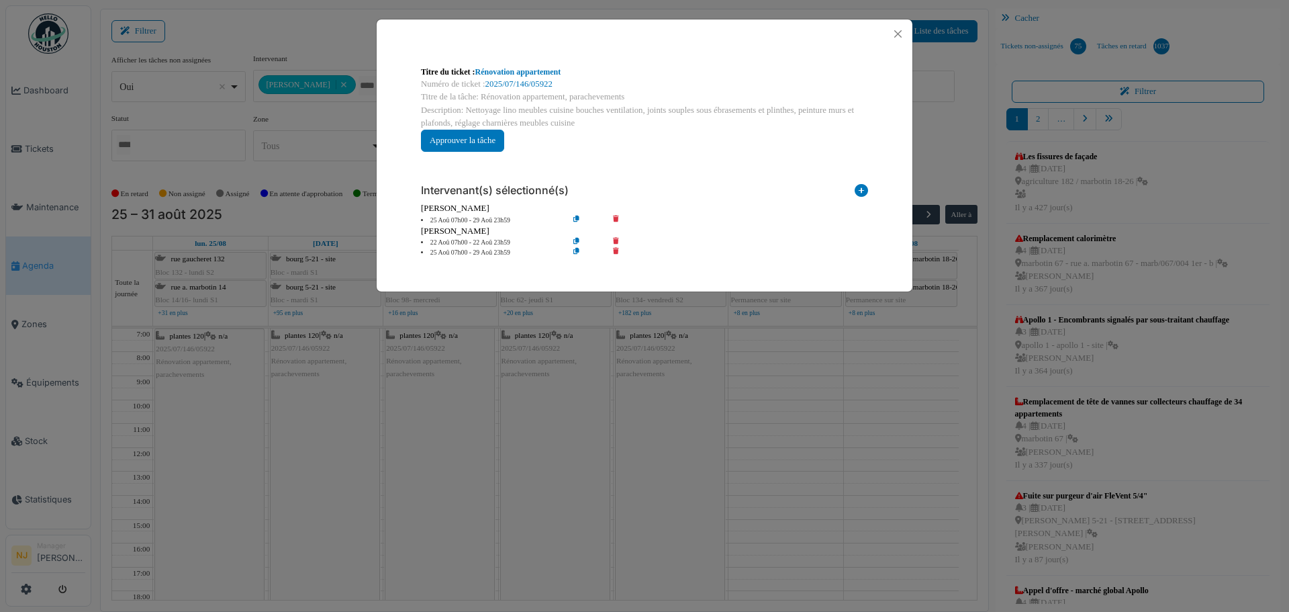
click at [439, 357] on div "Titre du ticket : Rénovation appartement Numéro de ticket : 2025/07/146/05922 T…" at bounding box center [644, 306] width 1289 height 612
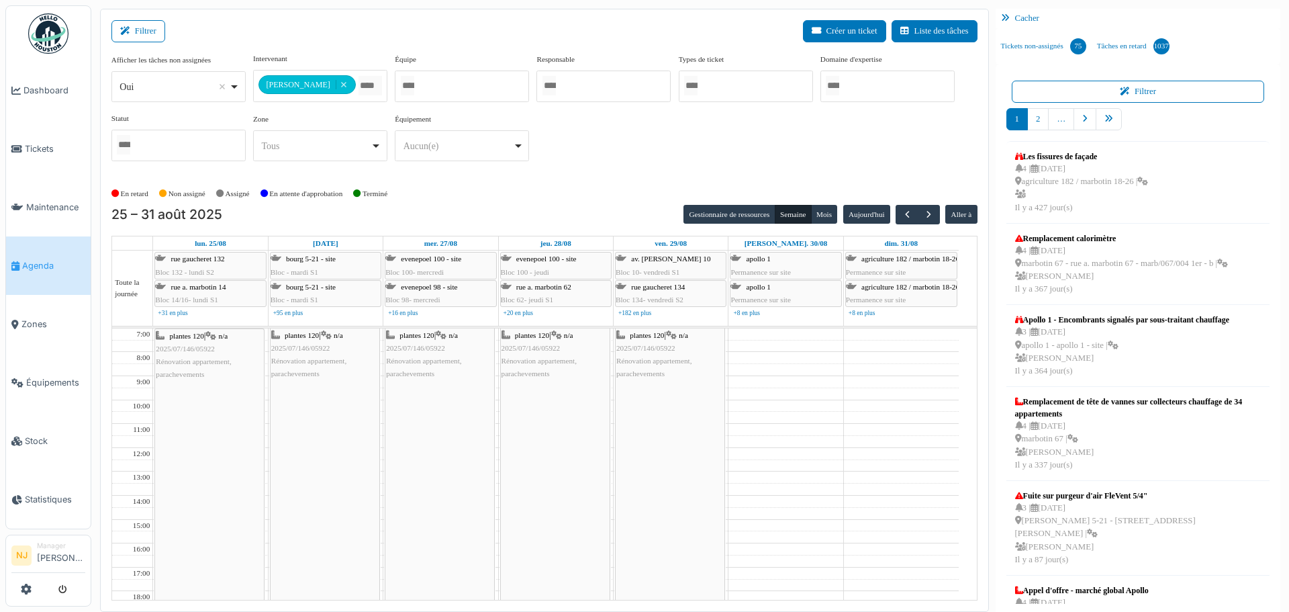
click at [435, 357] on span "Rénovation appartement, parachevements" at bounding box center [423, 367] width 75 height 21
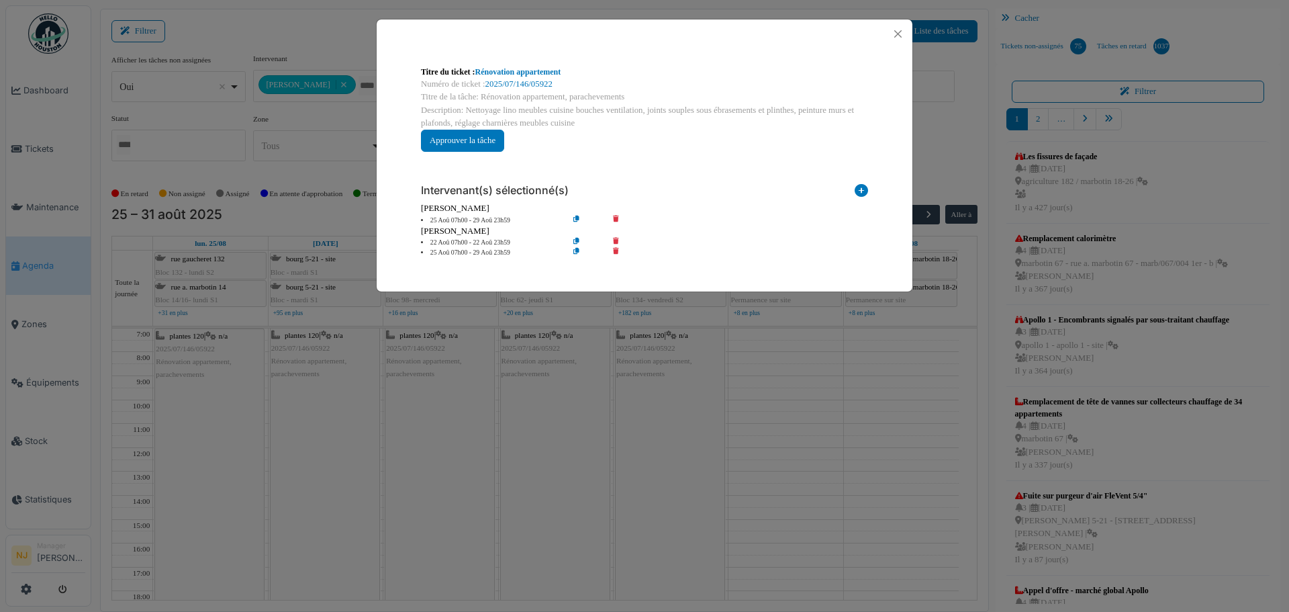
click at [530, 352] on div "Titre du ticket : Rénovation appartement Numéro de ticket : 2025/07/146/05922 T…" at bounding box center [644, 306] width 1289 height 612
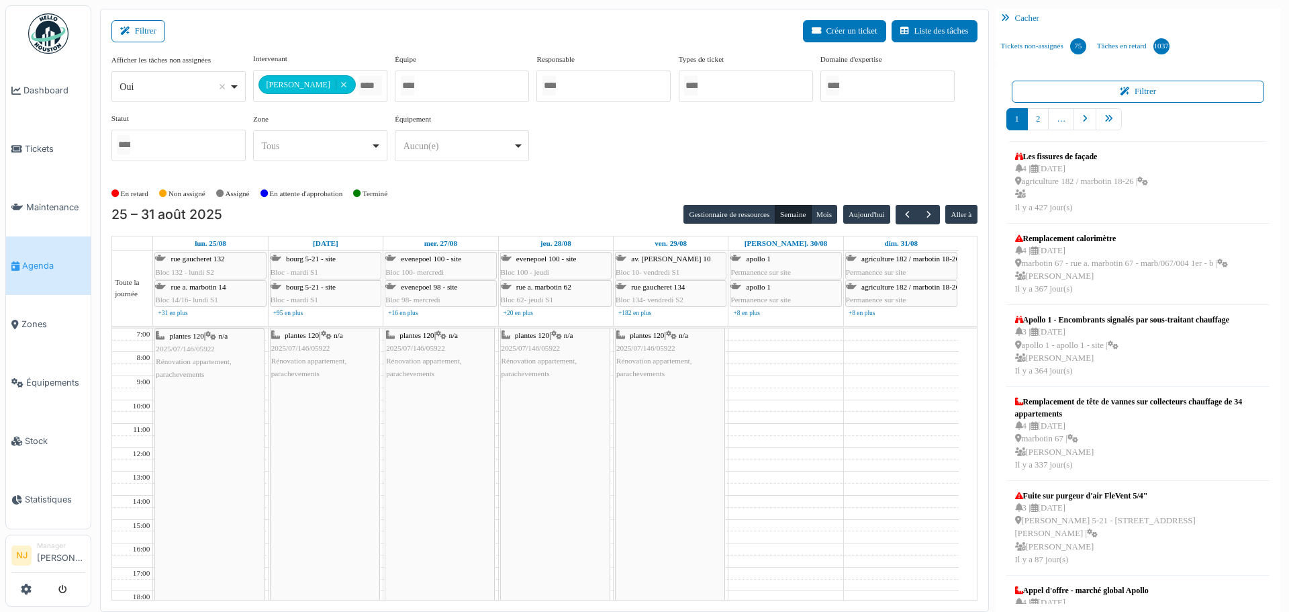
click at [527, 352] on div "plantes 120 | n/a 2025/07/146/05922 Rénovation appartement, parachevements" at bounding box center [555, 355] width 107 height 52
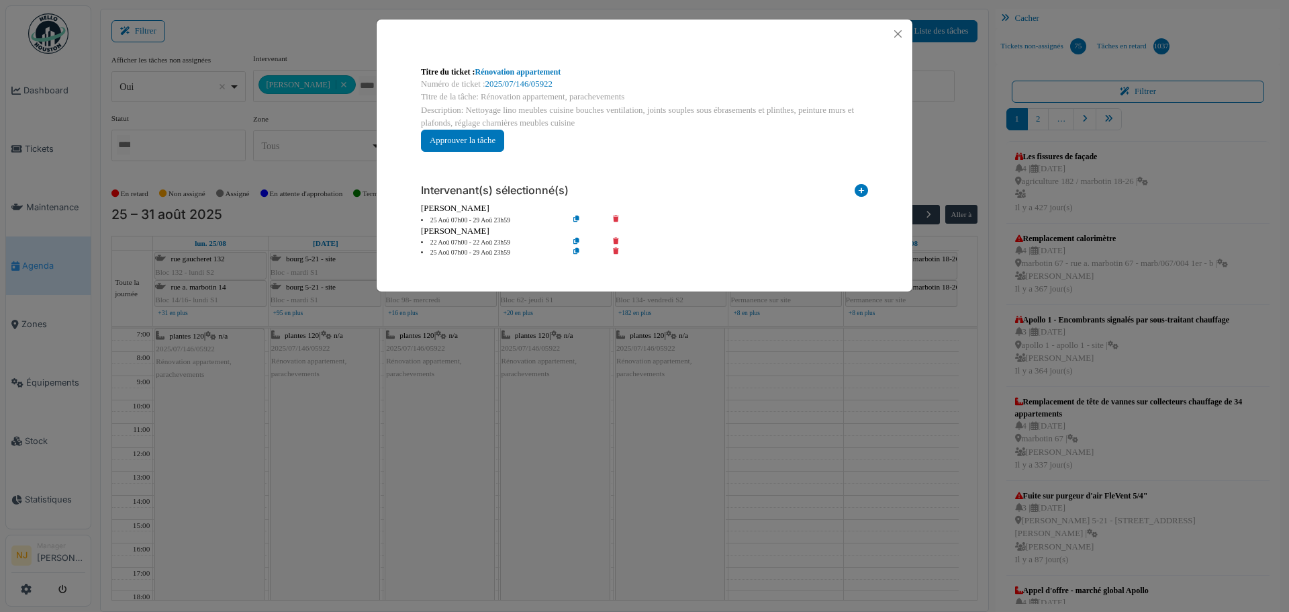
click at [550, 392] on div "Titre du ticket : Rénovation appartement Numéro de ticket : 2025/07/146/05922 T…" at bounding box center [644, 306] width 1289 height 612
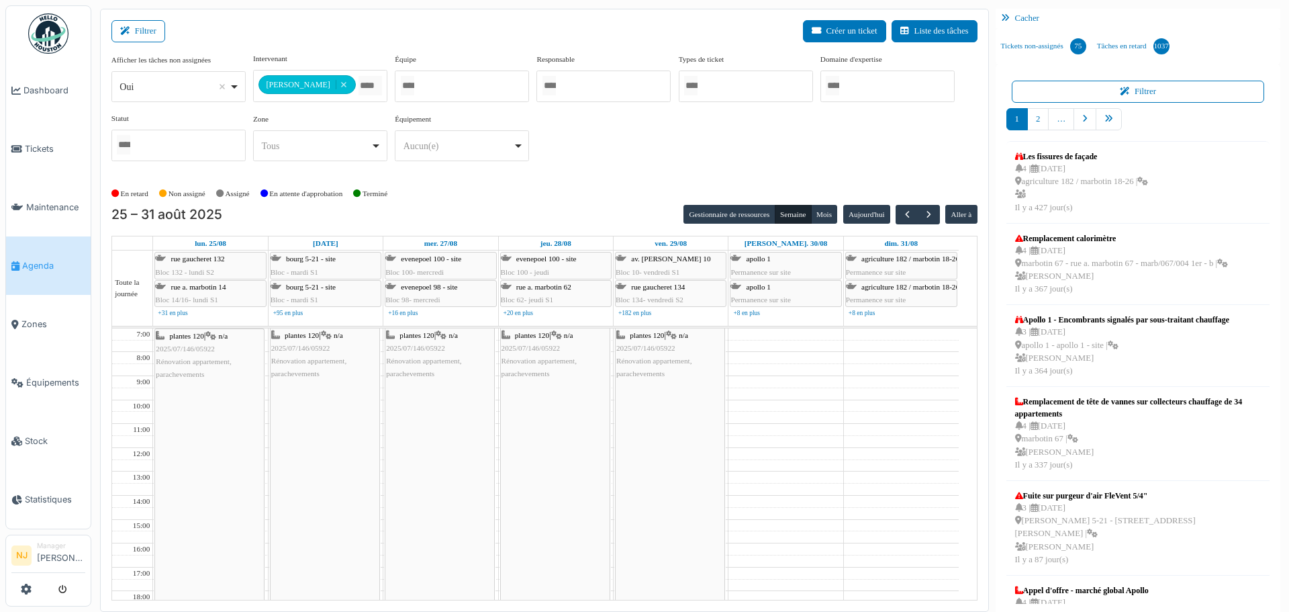
click at [643, 353] on div "plantes 120 | n/a 2025/07/146/05922 Rénovation appartement, parachevements" at bounding box center [670, 355] width 107 height 52
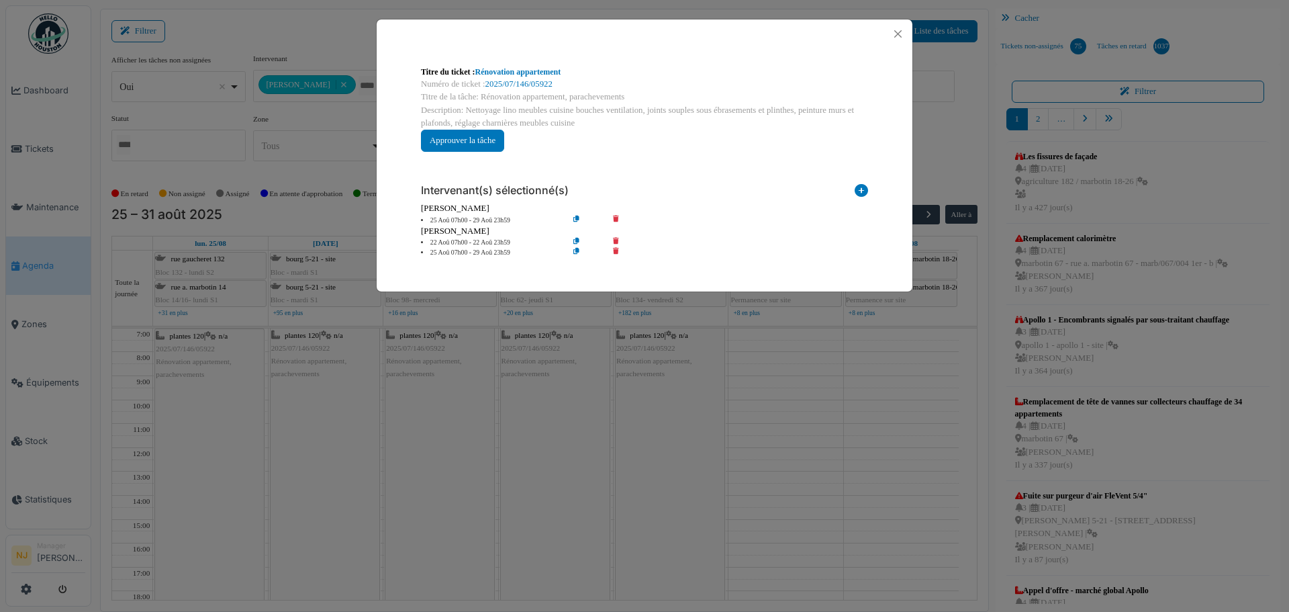
click at [643, 353] on div "Titre du ticket : Rénovation appartement Numéro de ticket : 2025/07/146/05922 T…" at bounding box center [644, 306] width 1289 height 612
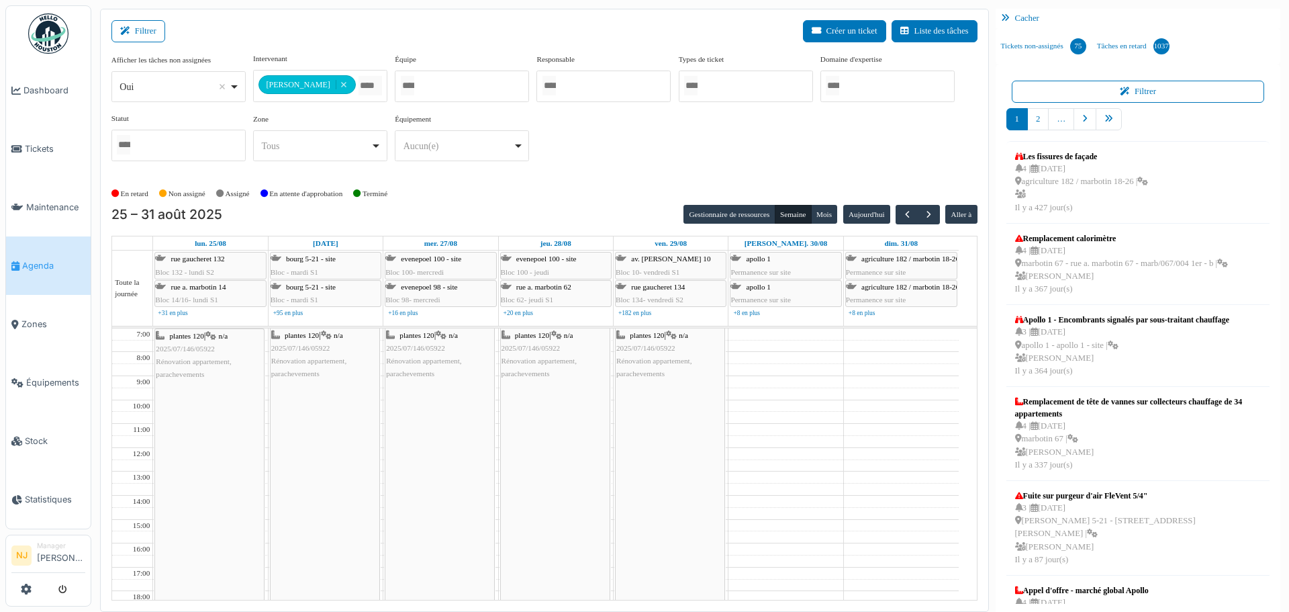
click at [643, 353] on div "plantes 120 | n/a 2025/07/146/05922 Rénovation appartement, parachevements" at bounding box center [670, 355] width 107 height 52
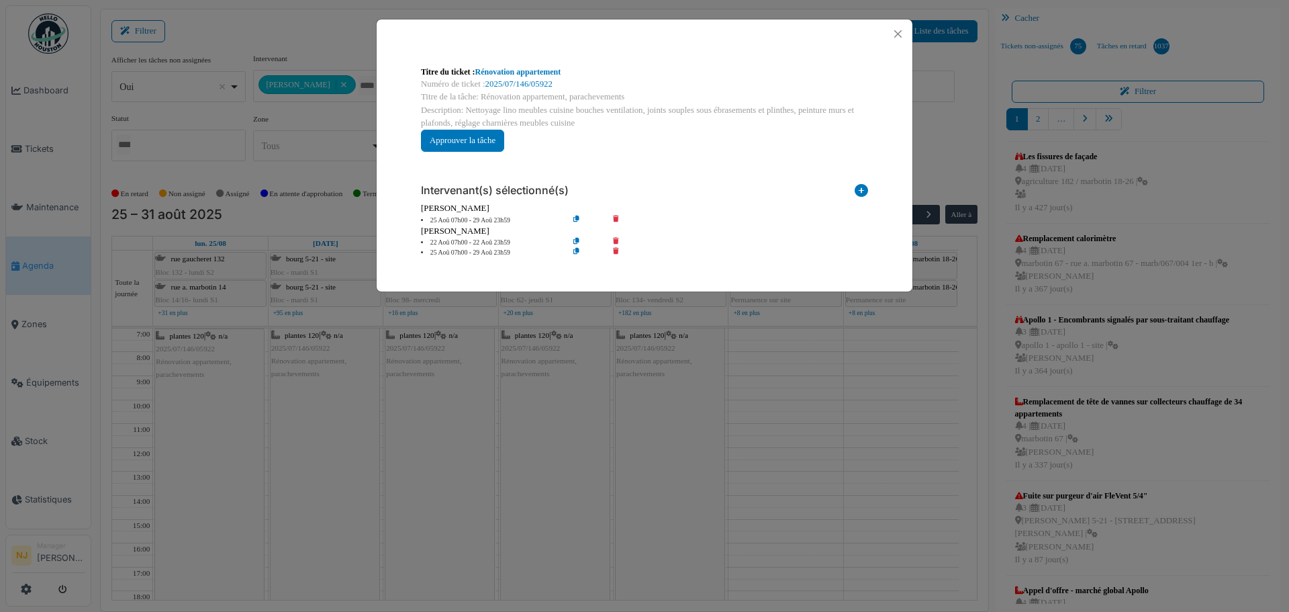
drag, startPoint x: 175, startPoint y: 368, endPoint x: 170, endPoint y: 378, distance: 11.1
click at [175, 370] on div "Titre du ticket : Rénovation appartement Numéro de ticket : 2025/07/146/05922 T…" at bounding box center [644, 306] width 1289 height 612
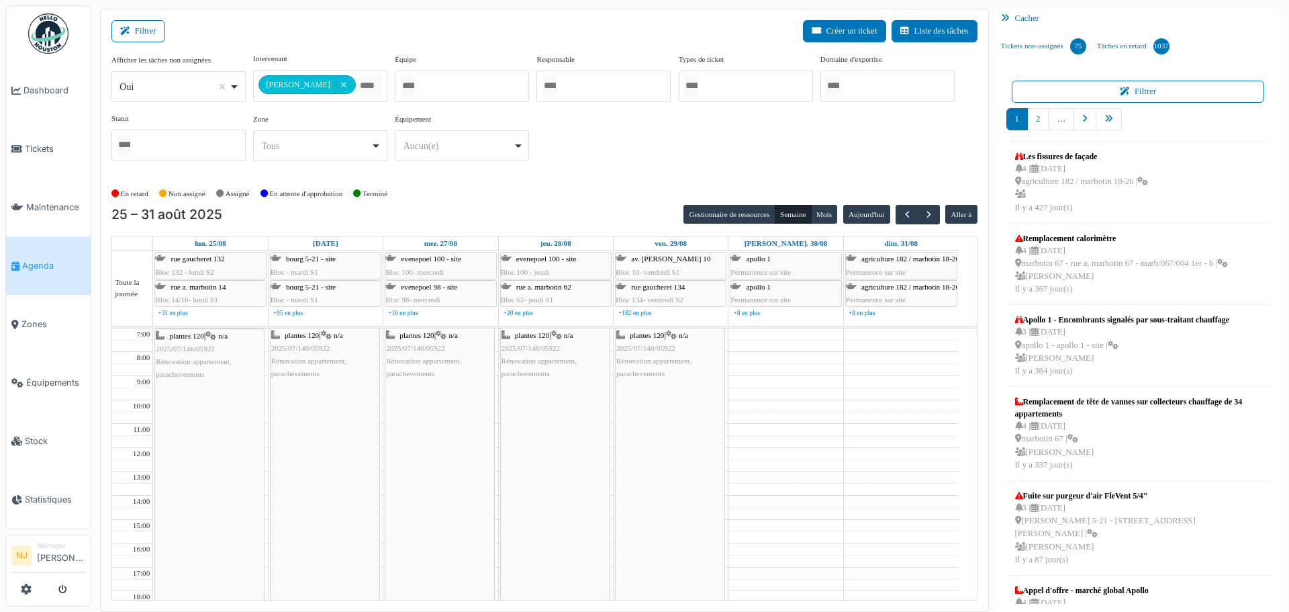
click at [181, 358] on span "Rénovation appartement, parachevements" at bounding box center [193, 367] width 75 height 21
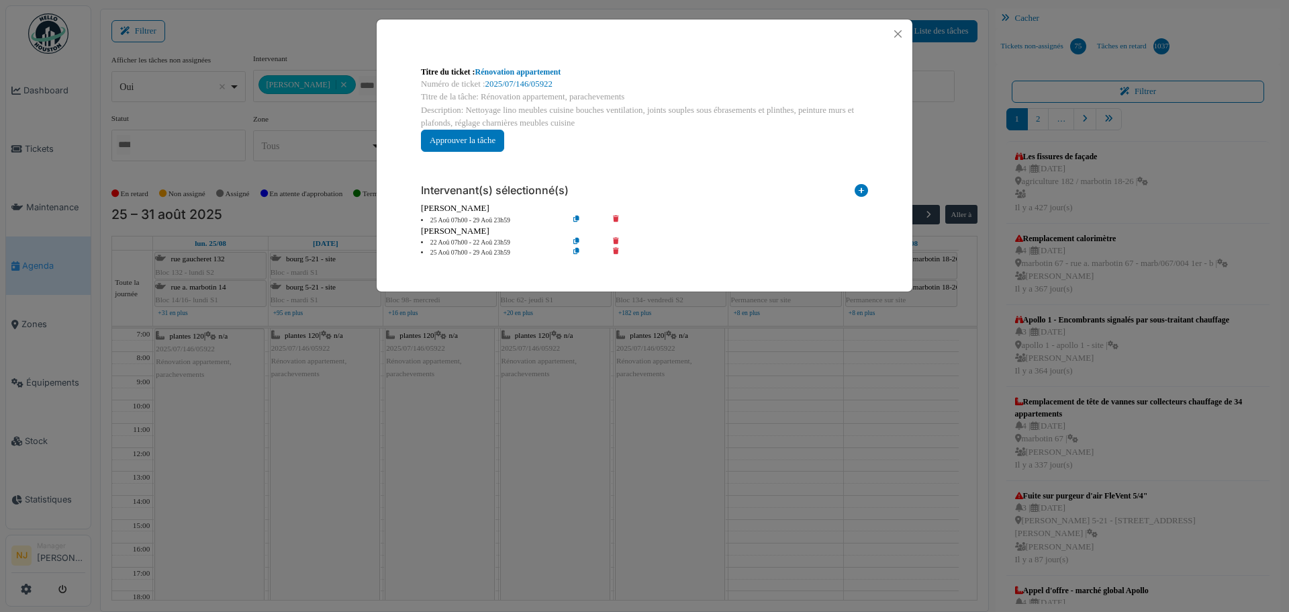
click at [183, 356] on div "Titre du ticket : Rénovation appartement Numéro de ticket : 2025/07/146/05922 T…" at bounding box center [644, 306] width 1289 height 612
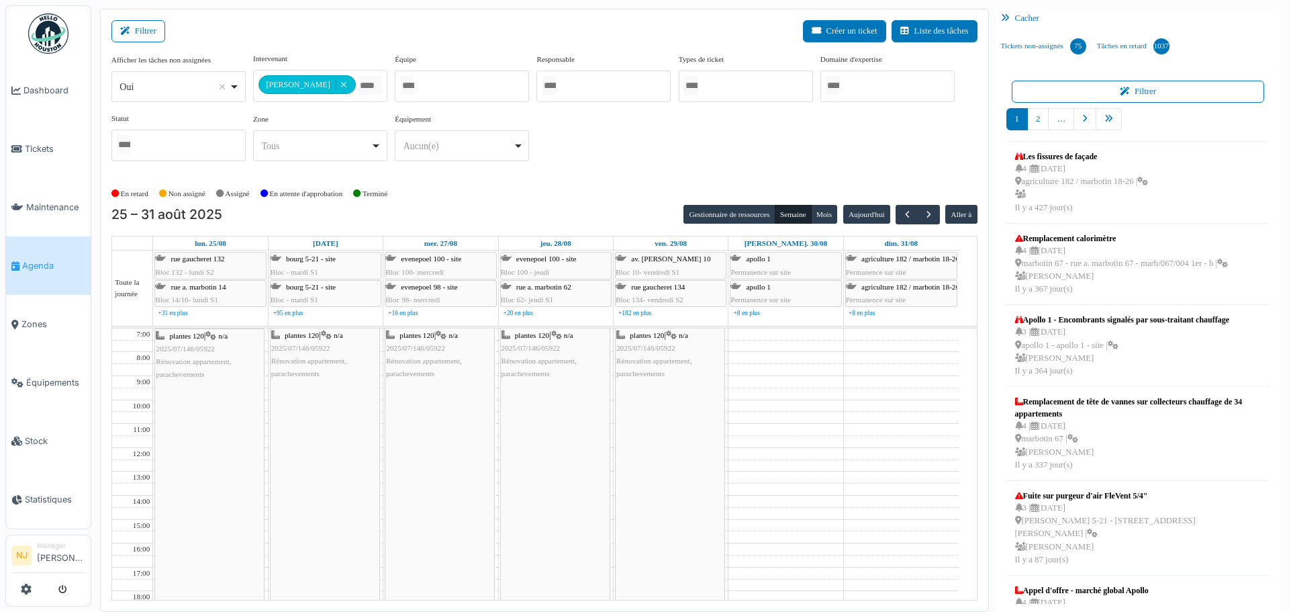
click at [183, 356] on div "plantes 120 | n/a 2025/07/146/05922 Rénovation appartement, parachevements" at bounding box center [209, 356] width 107 height 52
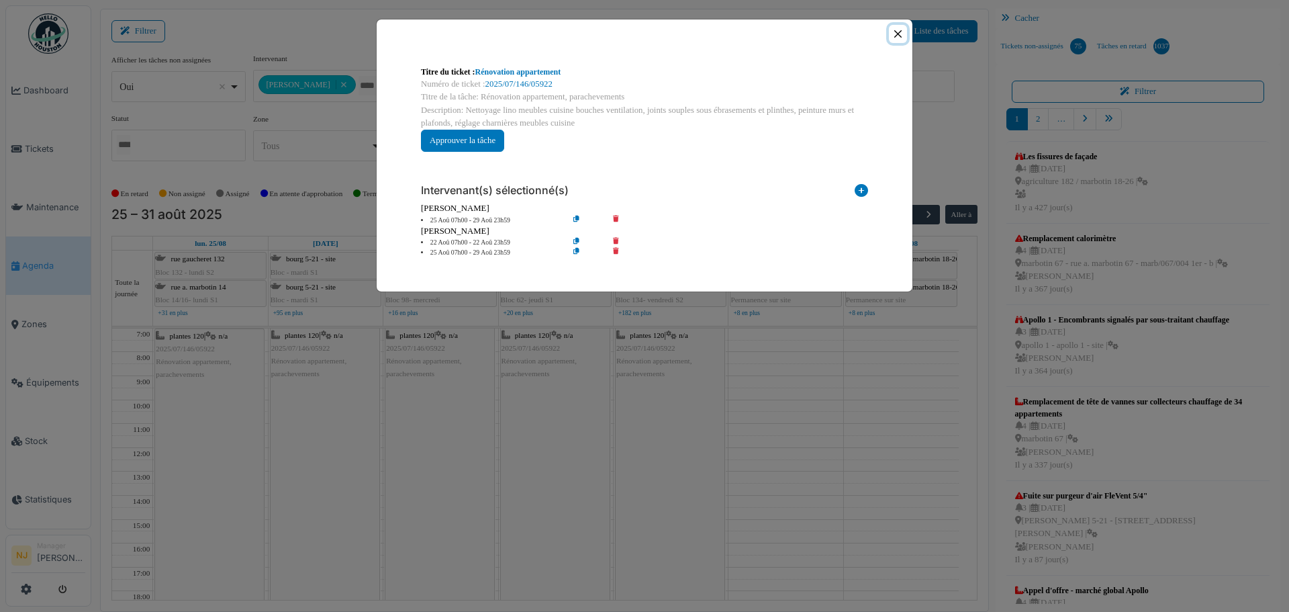
click at [895, 28] on button "Close" at bounding box center [898, 34] width 18 height 18
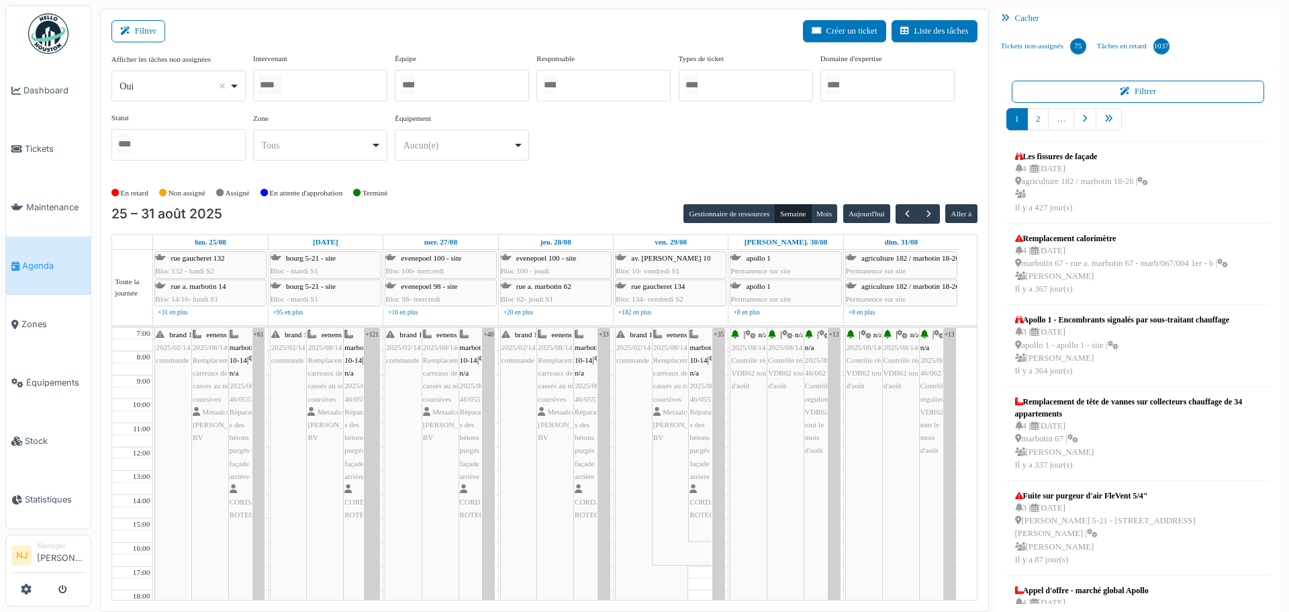
click at [319, 85] on div at bounding box center [320, 86] width 134 height 32
click at [292, 81] on div at bounding box center [320, 86] width 134 height 32
type input "*****"
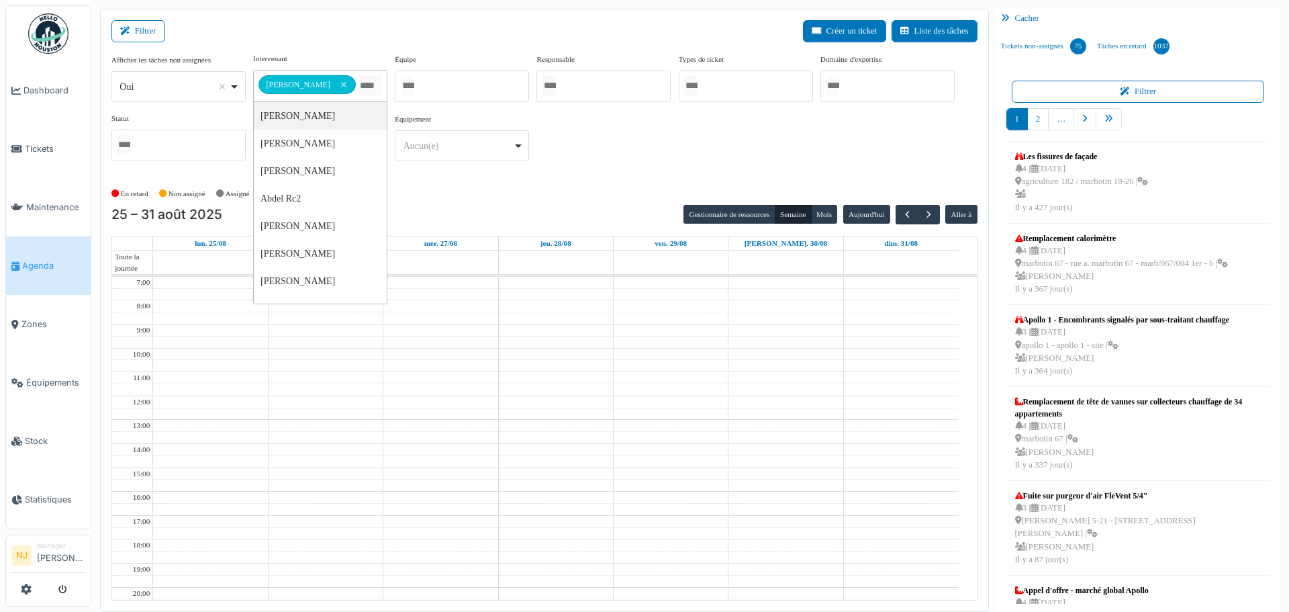
click at [447, 33] on div "Filtrer Créer un ticket Liste des tâches" at bounding box center [544, 36] width 866 height 33
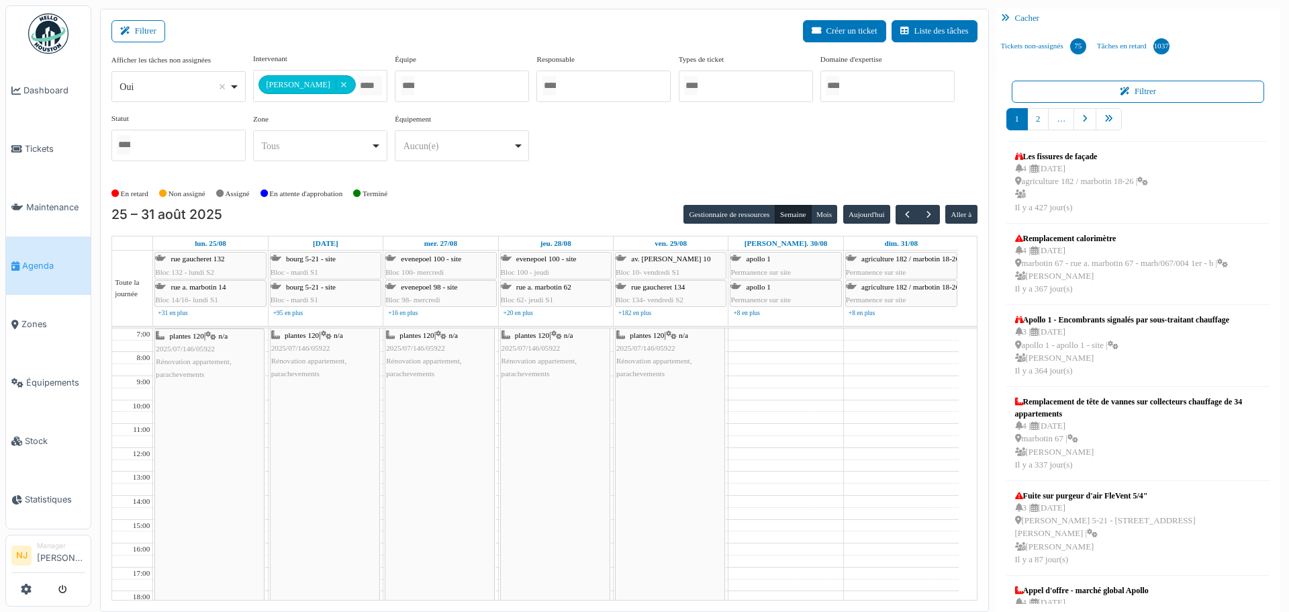
click at [515, 195] on div "En retard Non assigné Assigné En attente d'approbation Terminé" at bounding box center [544, 194] width 866 height 22
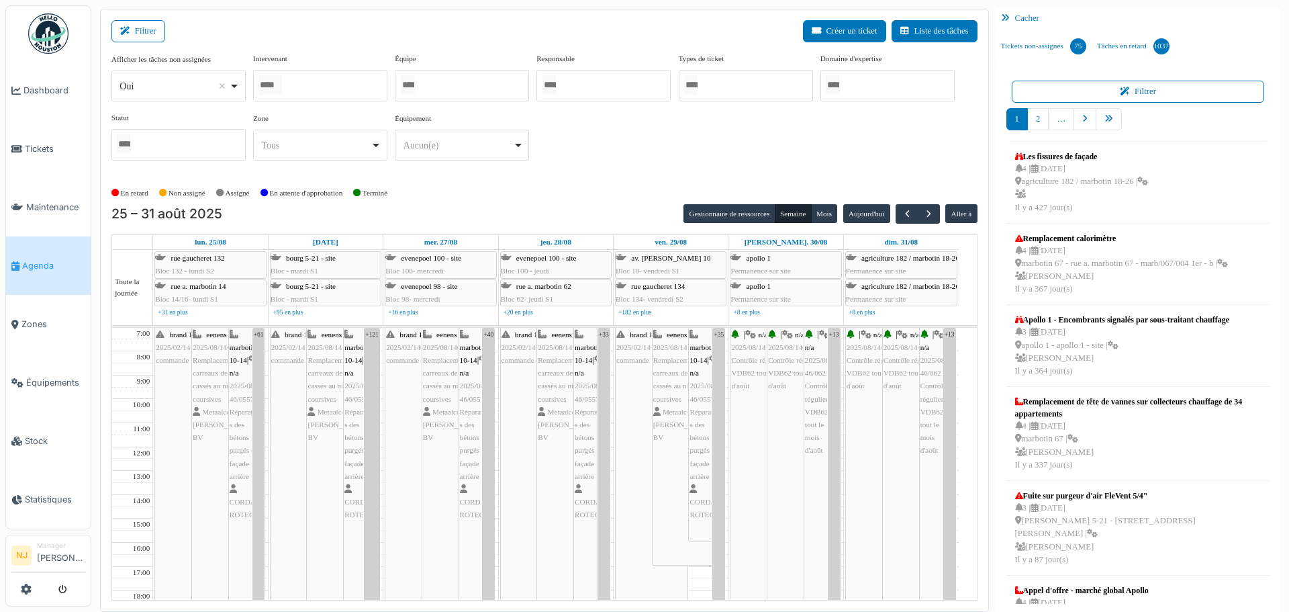
click at [326, 82] on div at bounding box center [320, 86] width 134 height 32
click at [281, 83] on input "Tous" at bounding box center [271, 84] width 24 height 19
type input "*****"
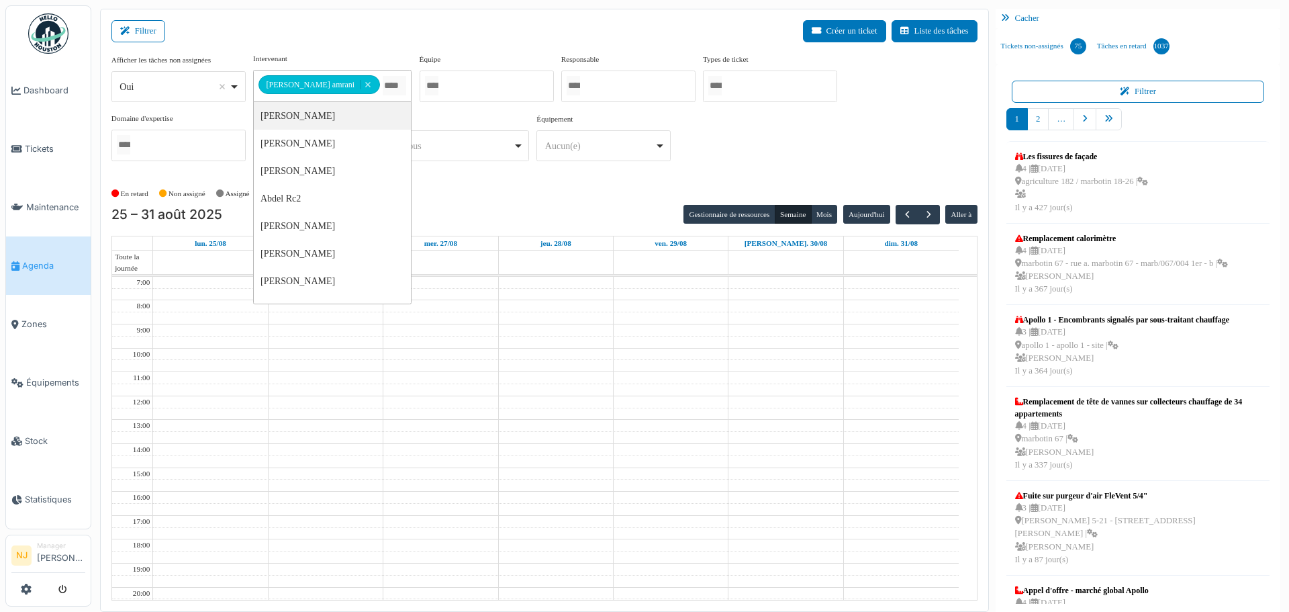
click at [328, 52] on div "Filtrer Créer un ticket Liste des tâches" at bounding box center [544, 36] width 866 height 33
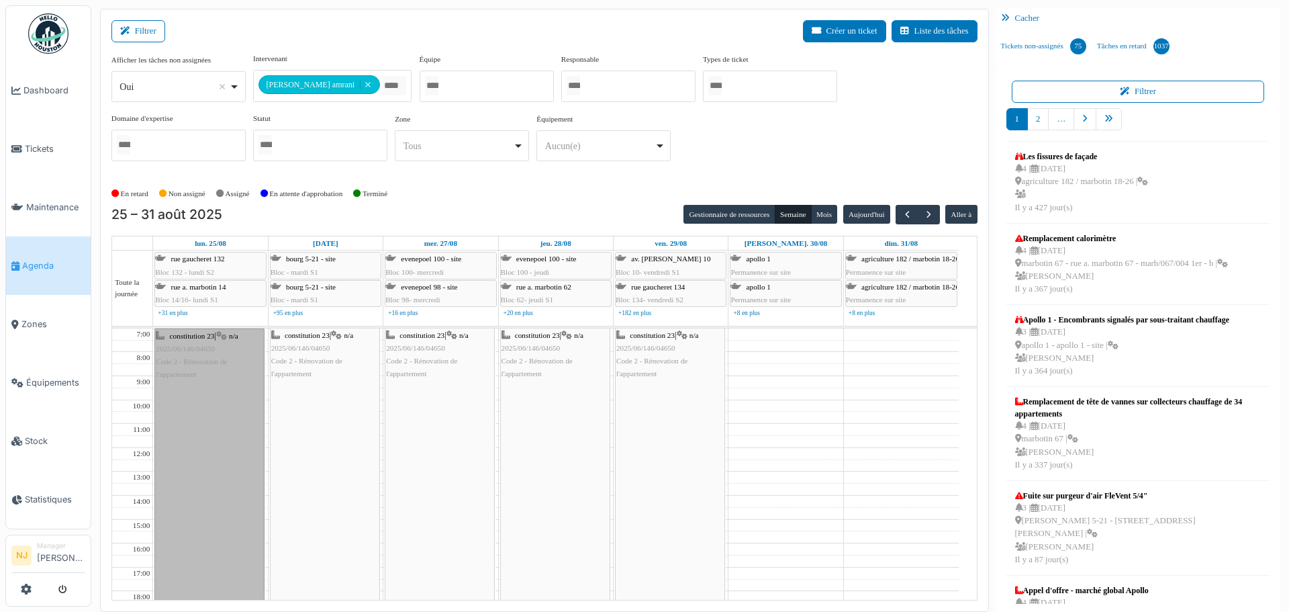
drag, startPoint x: 191, startPoint y: 359, endPoint x: 193, endPoint y: 352, distance: 7.0
click at [183, 359] on link "constitution 23 | n/a 2025/06/146/04650 Code 2 - Rénovation de l'appartement" at bounding box center [209, 530] width 110 height 405
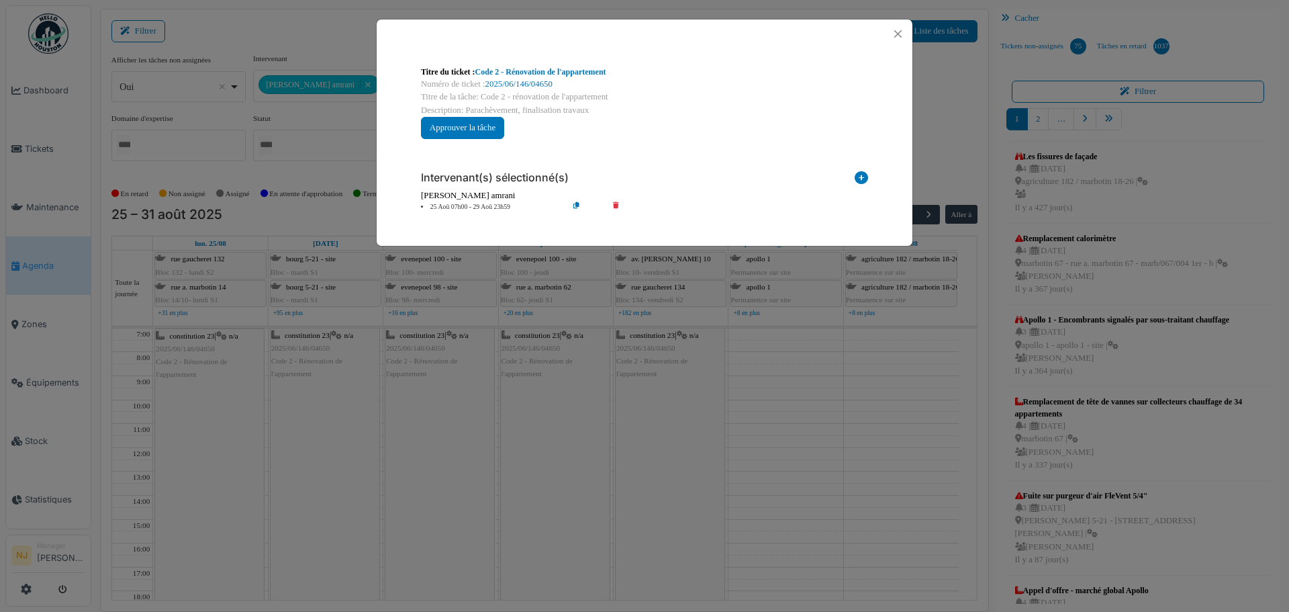
click at [576, 203] on icon at bounding box center [587, 207] width 38 height 10
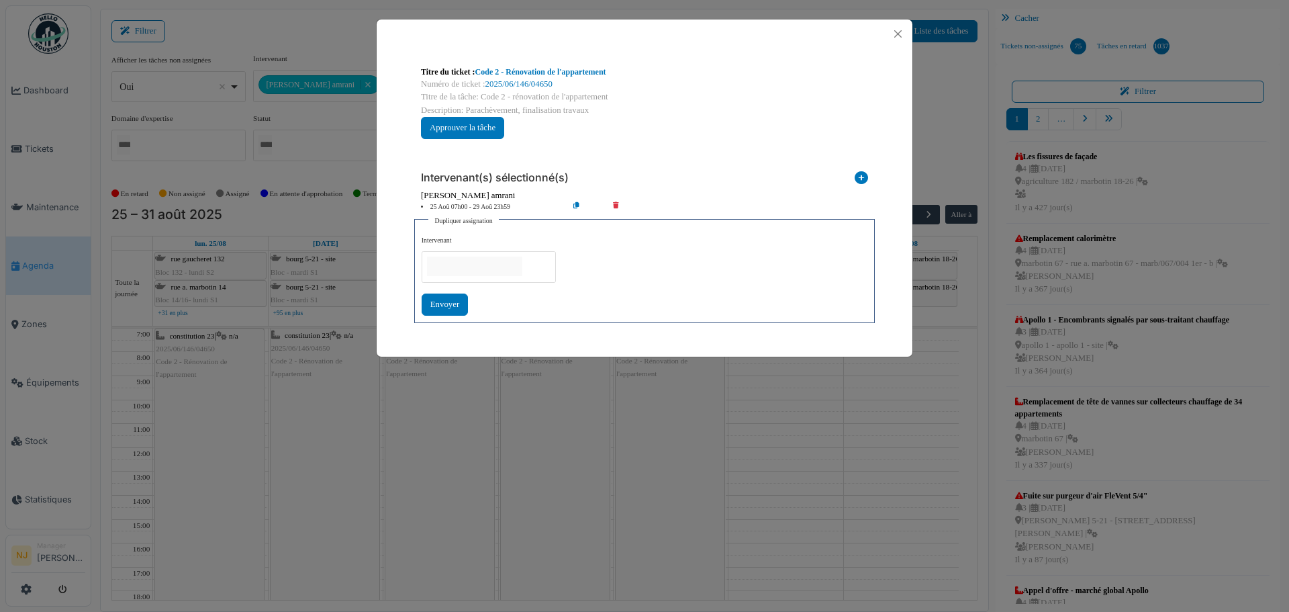
click at [433, 346] on div at bounding box center [645, 348] width 536 height 16
click at [897, 34] on button "Close" at bounding box center [898, 34] width 18 height 18
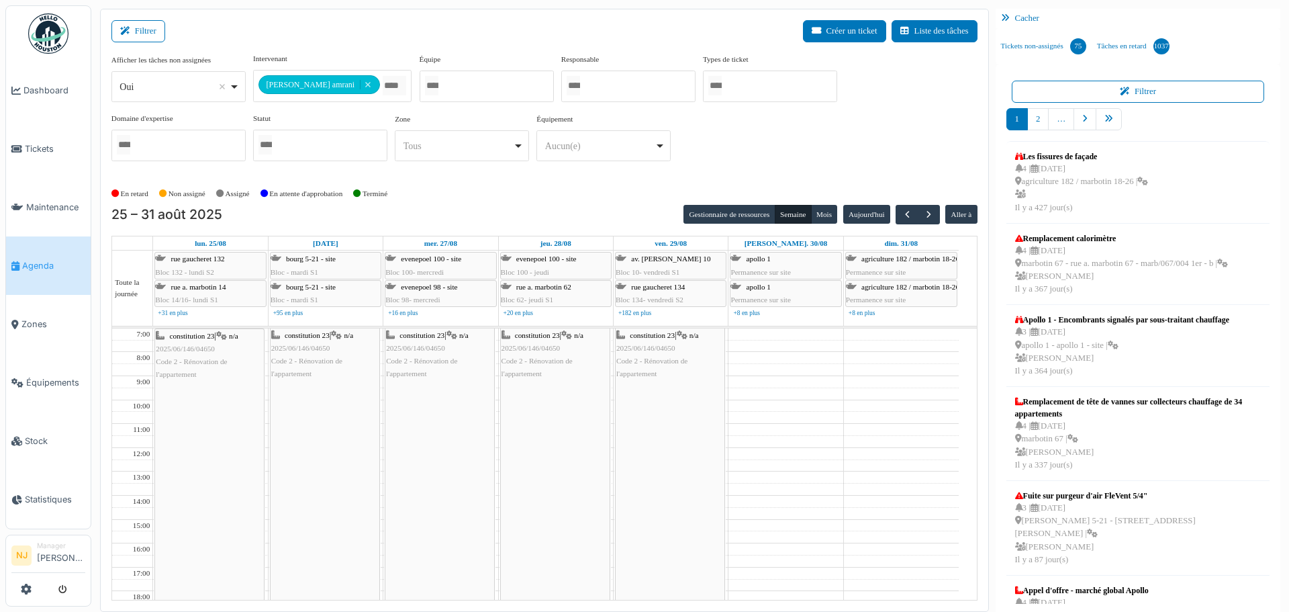
click at [198, 346] on span "2025/06/146/04650" at bounding box center [185, 349] width 59 height 8
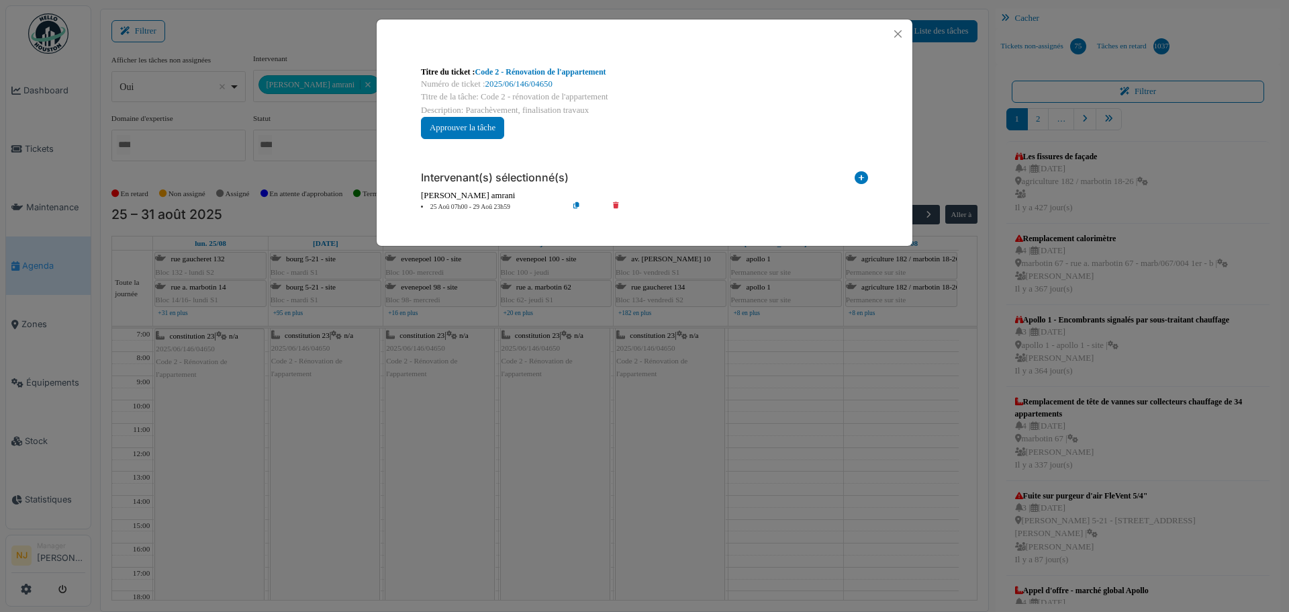
click at [862, 175] on icon at bounding box center [861, 180] width 13 height 18
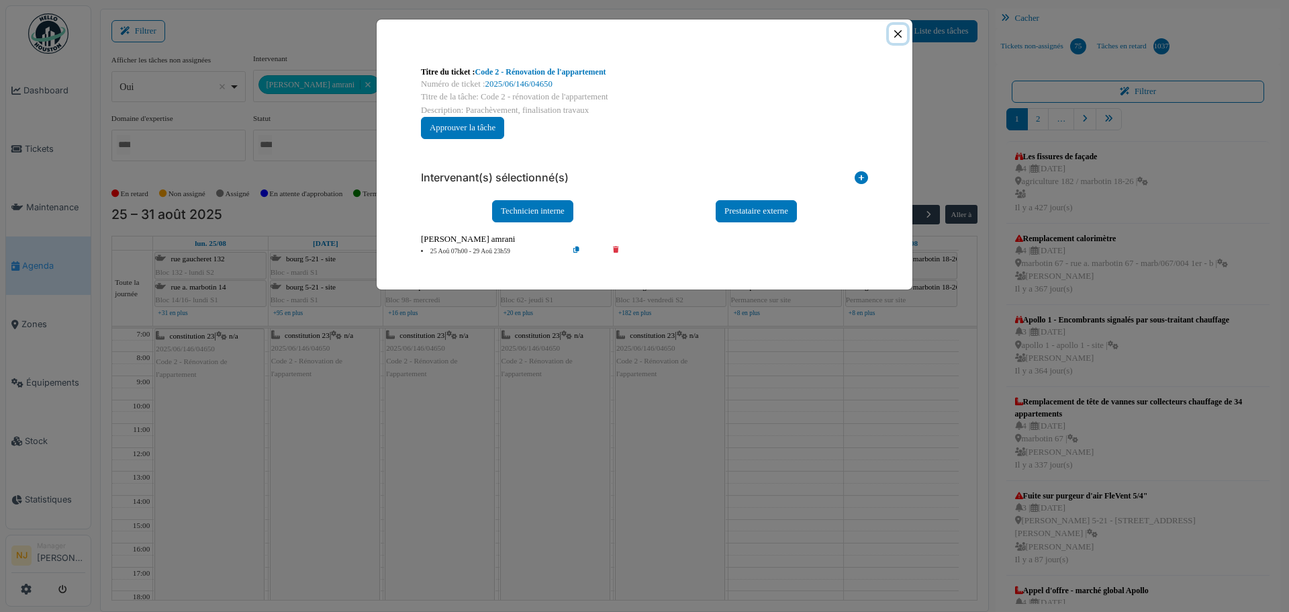
click at [899, 30] on button "Close" at bounding box center [898, 34] width 18 height 18
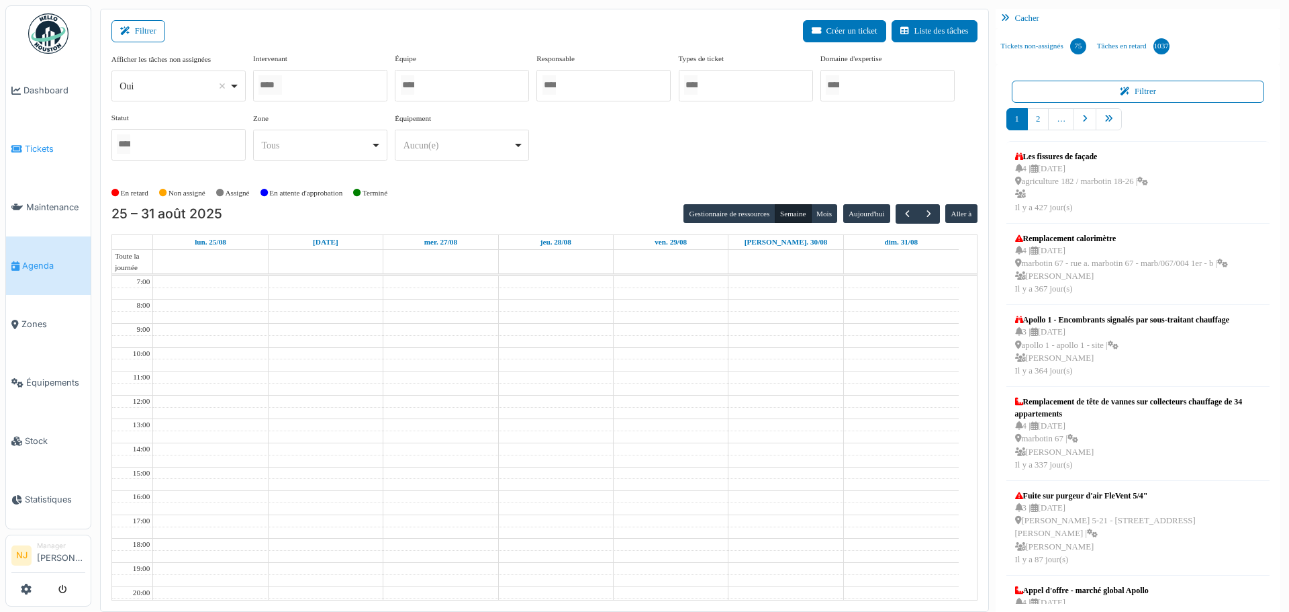
click at [30, 145] on span "Tickets" at bounding box center [55, 148] width 60 height 13
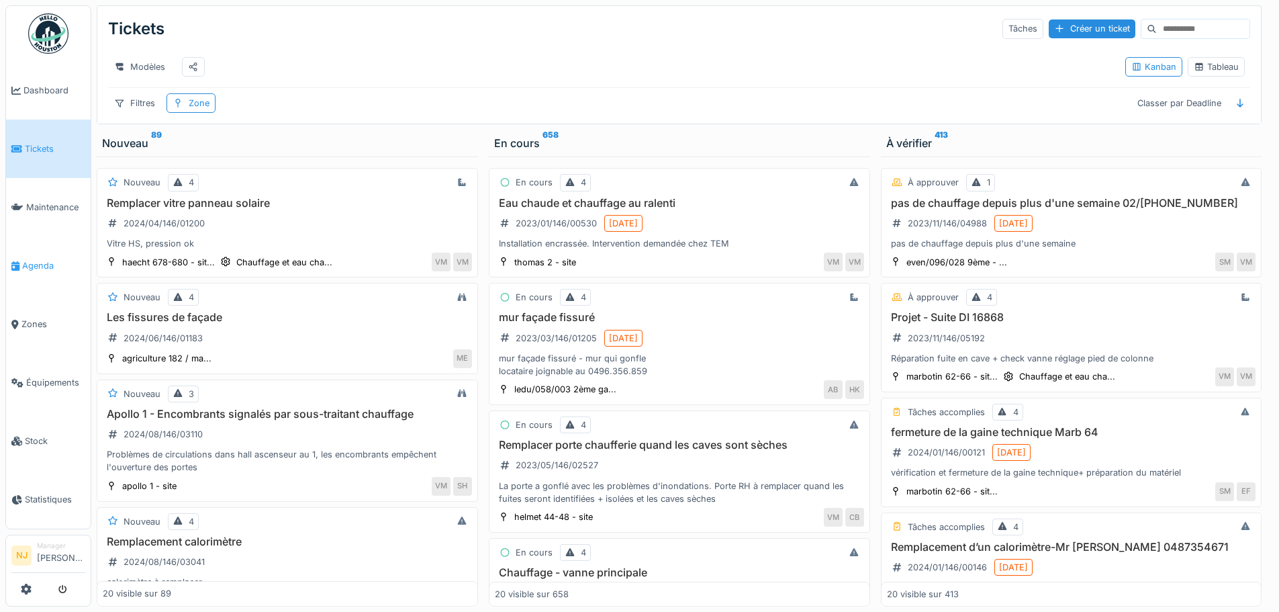
click at [33, 263] on span "Agenda" at bounding box center [53, 265] width 63 height 13
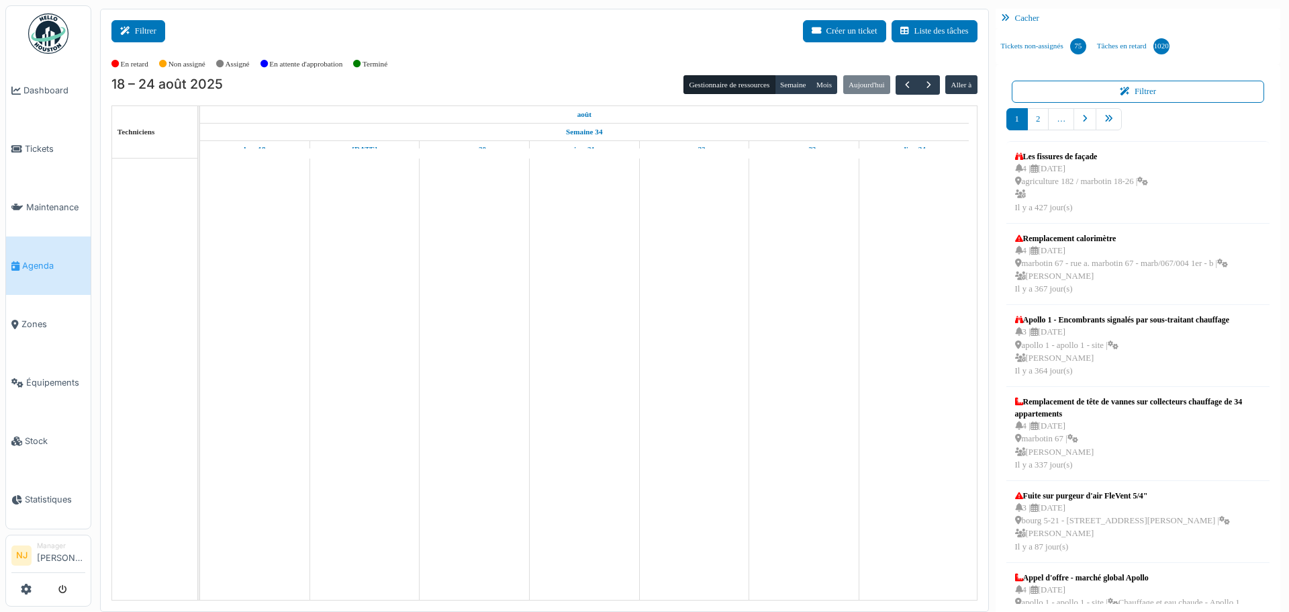
click at [146, 30] on button "Filtrer" at bounding box center [138, 31] width 54 height 22
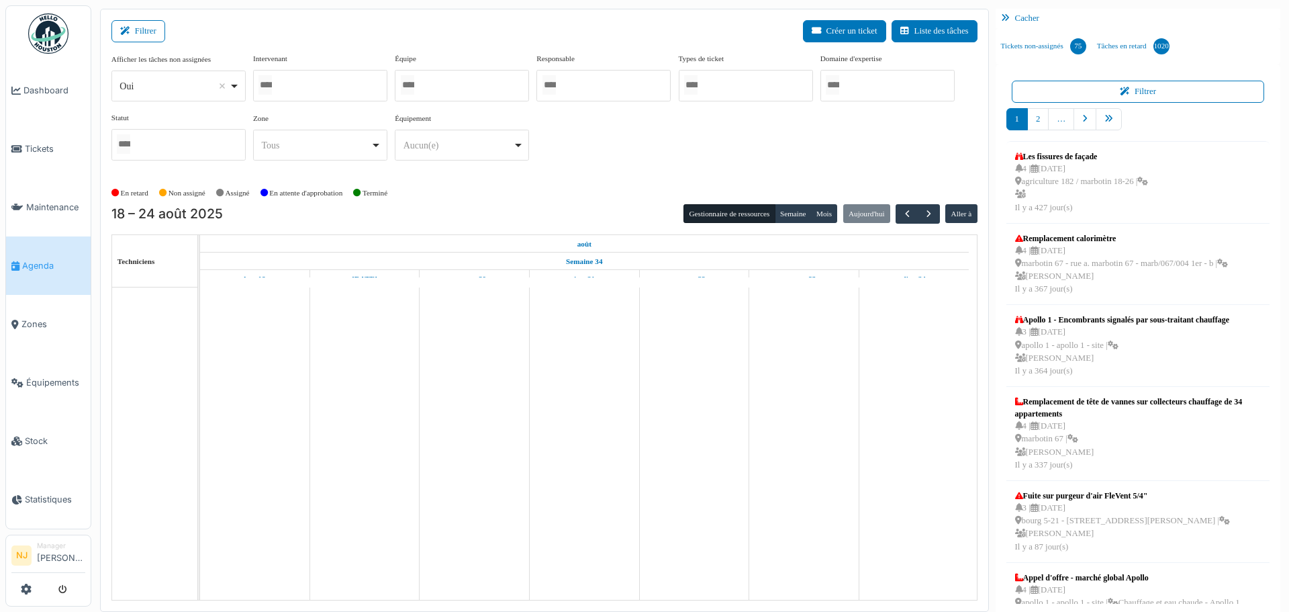
click at [284, 77] on div at bounding box center [320, 86] width 134 height 32
type input "***"
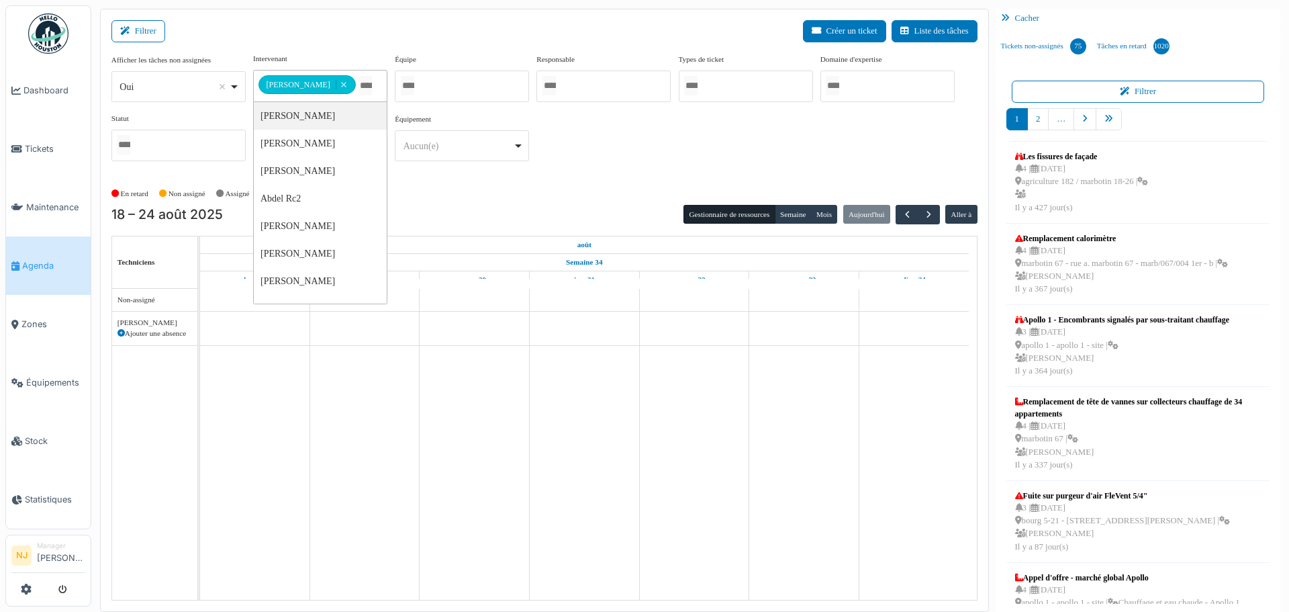
click at [314, 25] on div "Filtrer Créer un ticket Liste des tâches" at bounding box center [544, 36] width 866 height 33
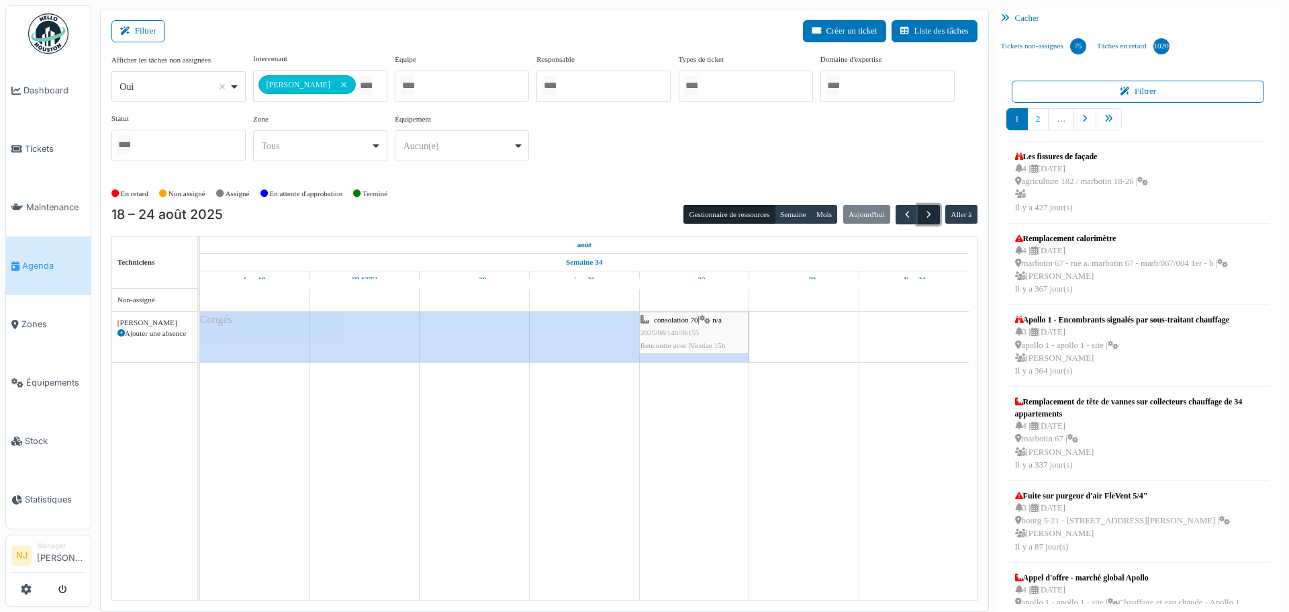
click at [923, 212] on span "button" at bounding box center [928, 214] width 11 height 11
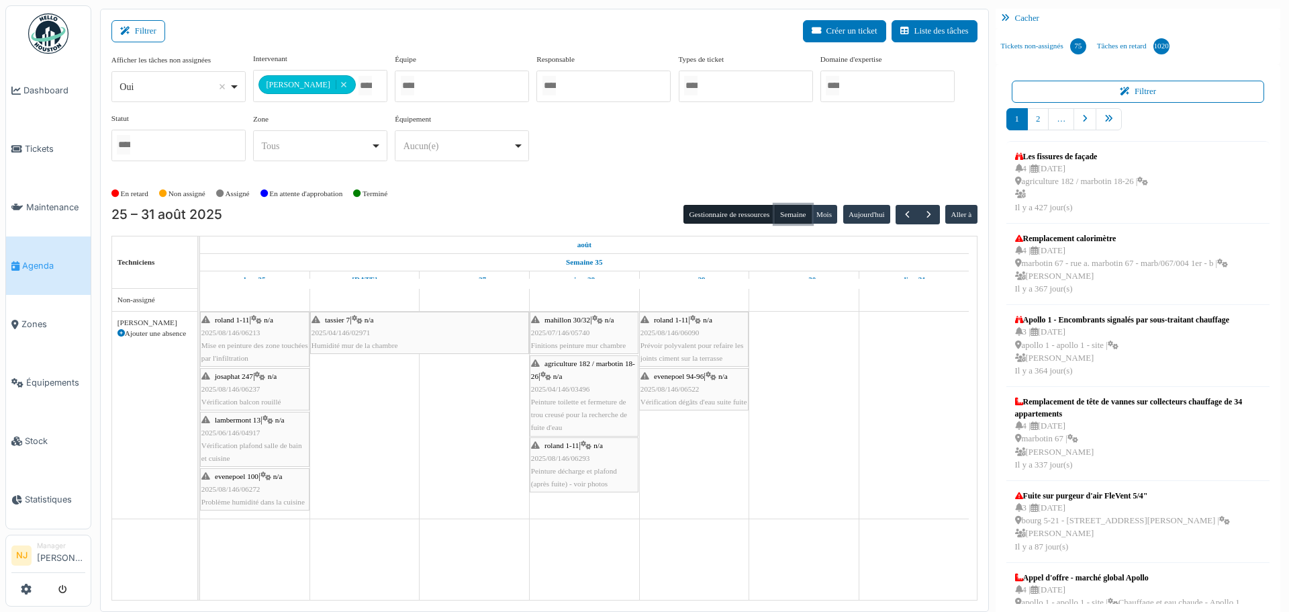
click at [781, 213] on button "Semaine" at bounding box center [793, 214] width 37 height 19
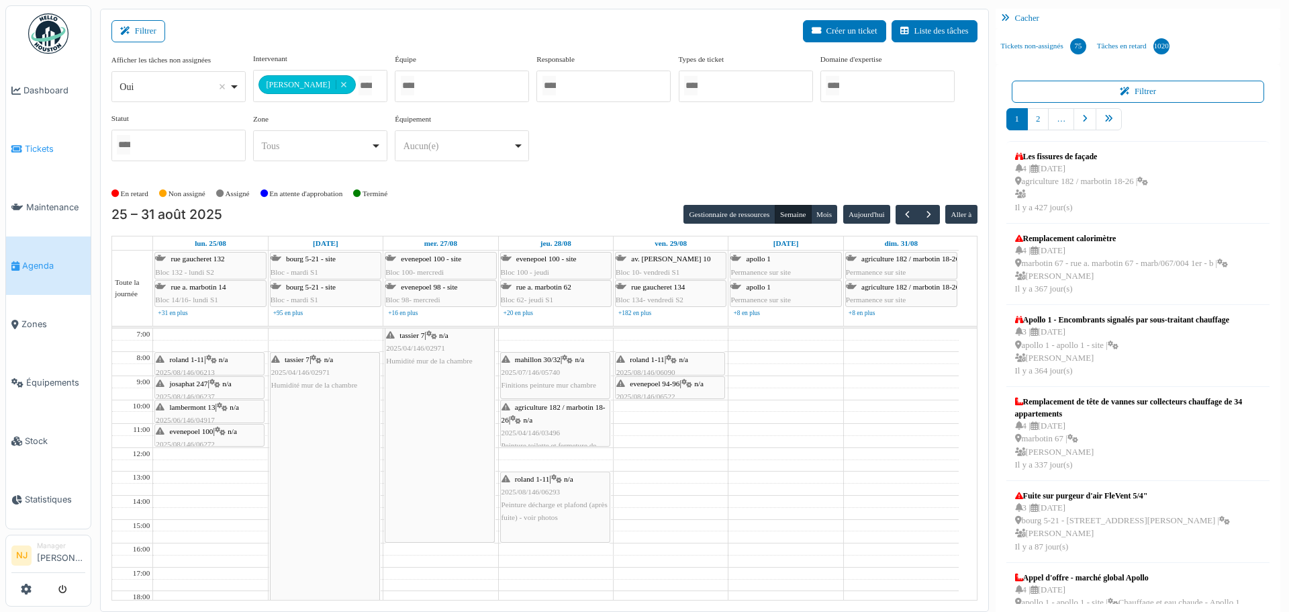
click at [40, 144] on span "Tickets" at bounding box center [55, 148] width 60 height 13
click at [34, 144] on span "Tickets" at bounding box center [55, 148] width 60 height 13
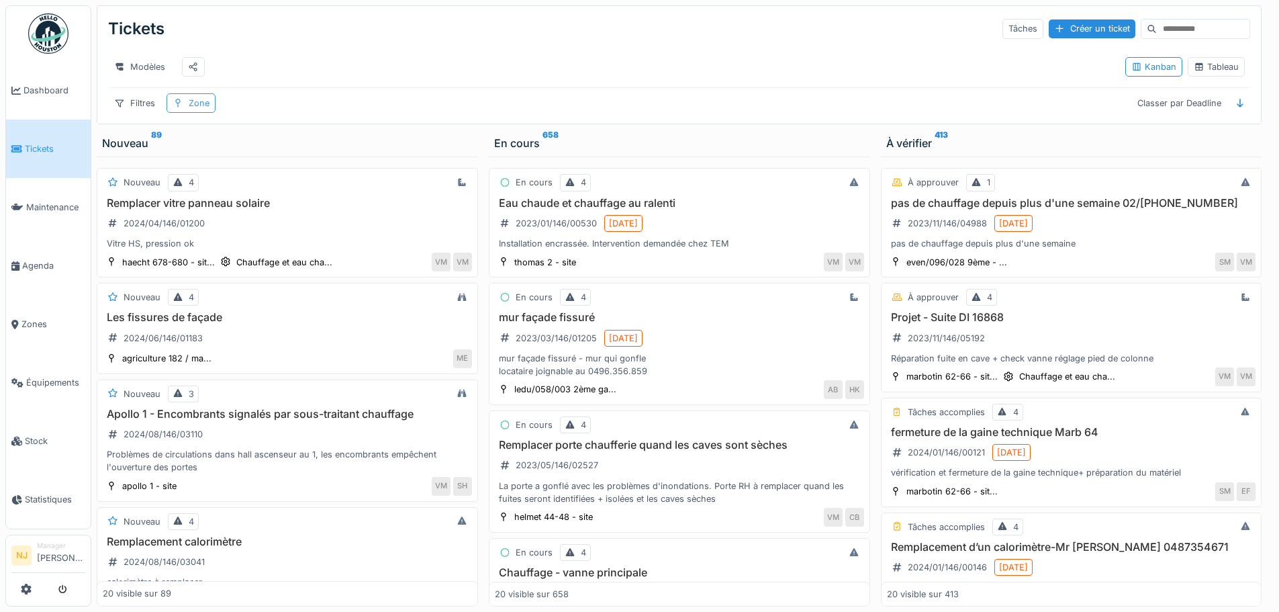
click at [195, 109] on div "Zone" at bounding box center [199, 103] width 21 height 13
click at [141, 113] on div "Filtres" at bounding box center [134, 102] width 53 height 19
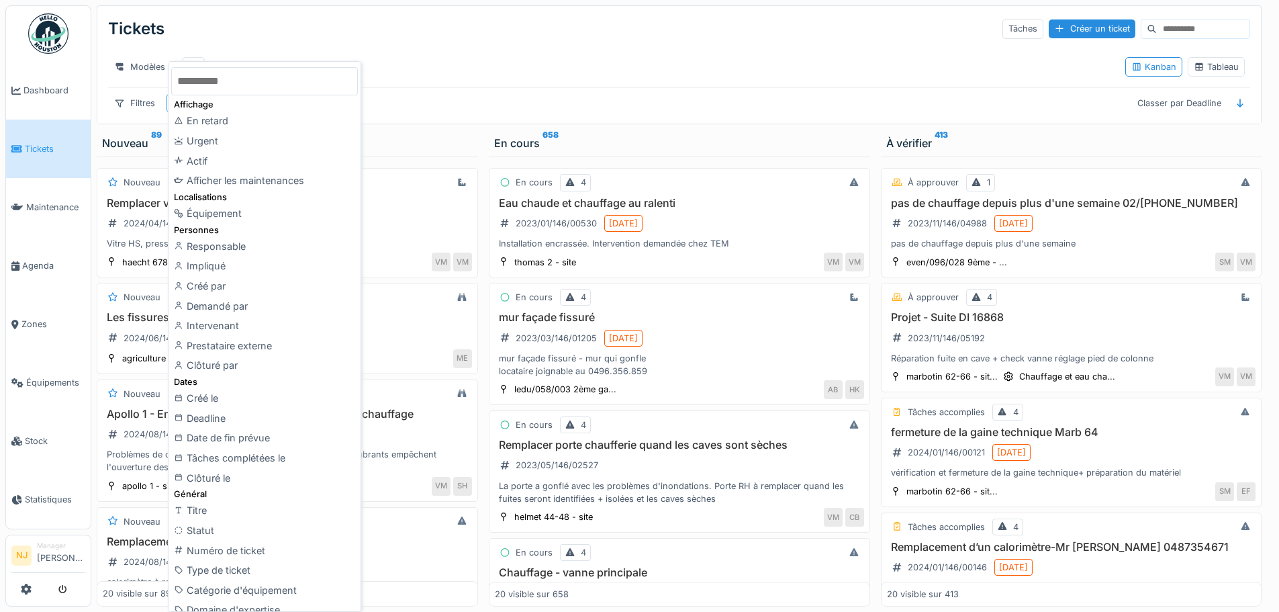
click at [500, 75] on div "Modèles" at bounding box center [611, 67] width 1007 height 30
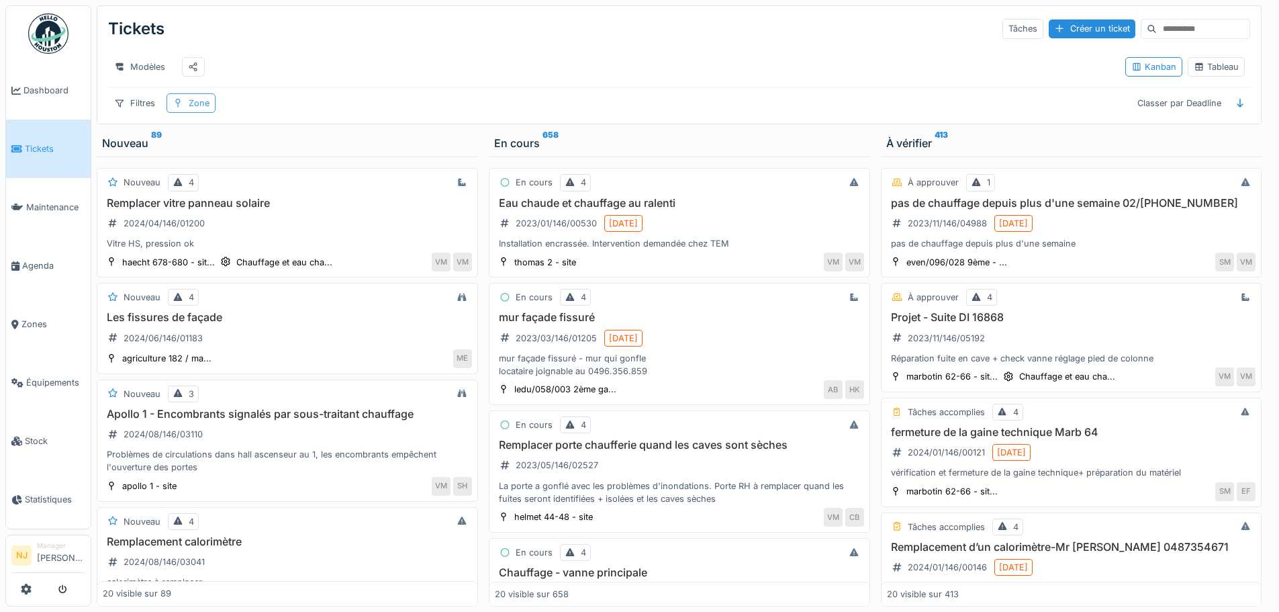
click at [189, 109] on div "Zone" at bounding box center [199, 103] width 21 height 13
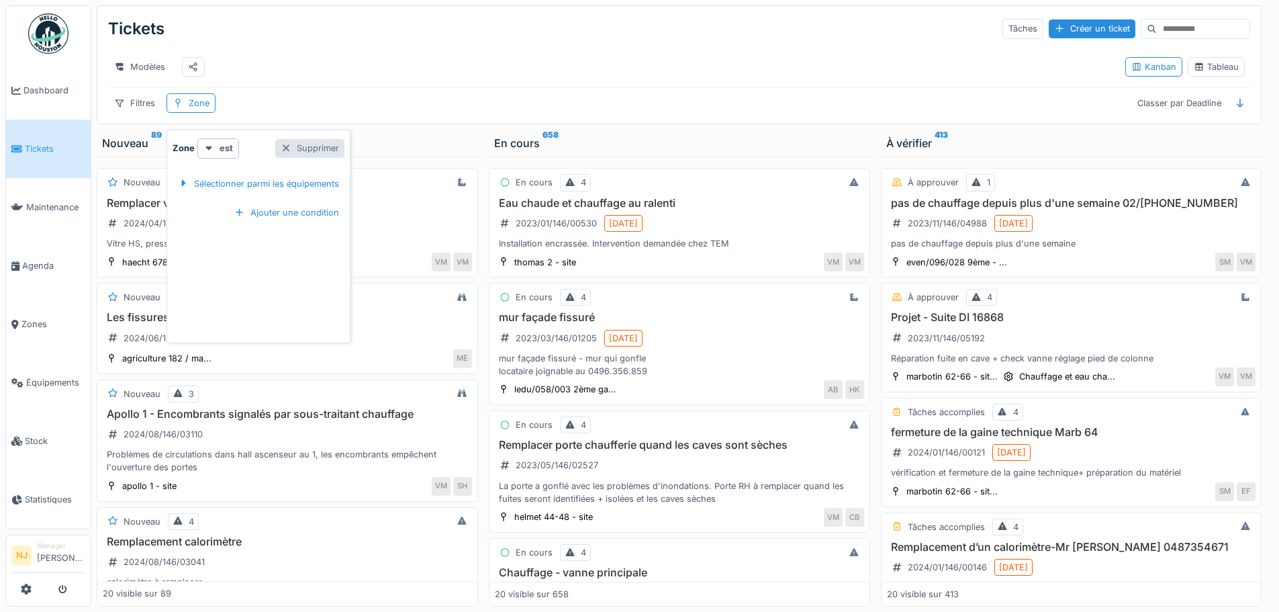
click at [320, 146] on div "Supprimer" at bounding box center [309, 148] width 69 height 18
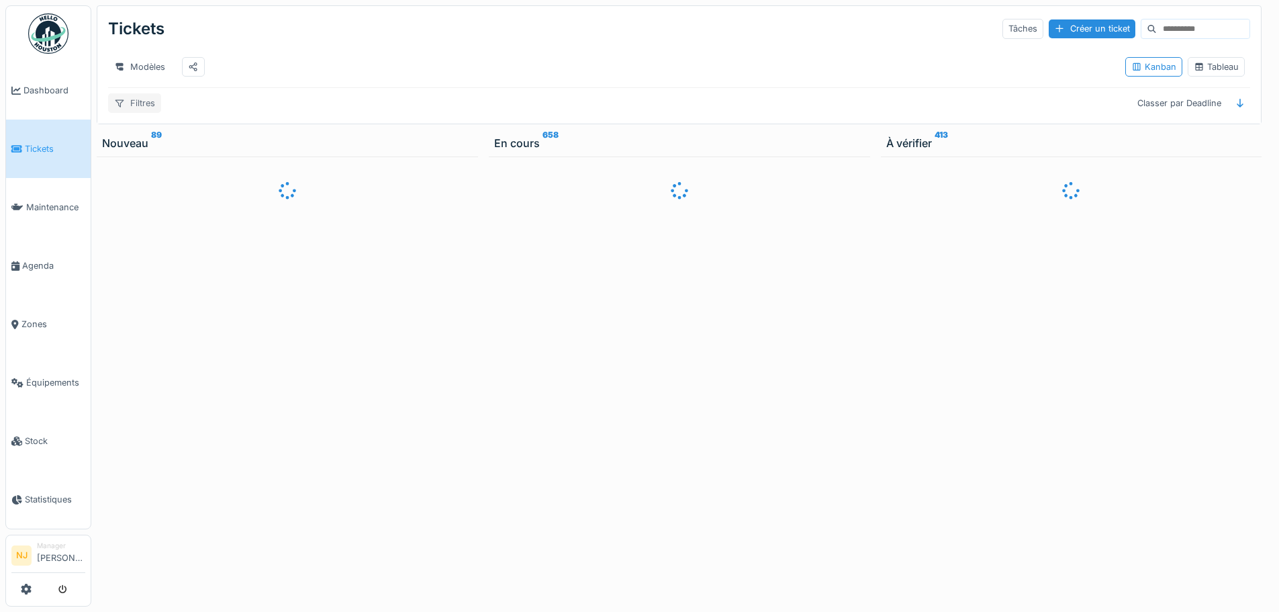
click at [142, 112] on div "Filtres" at bounding box center [134, 102] width 53 height 19
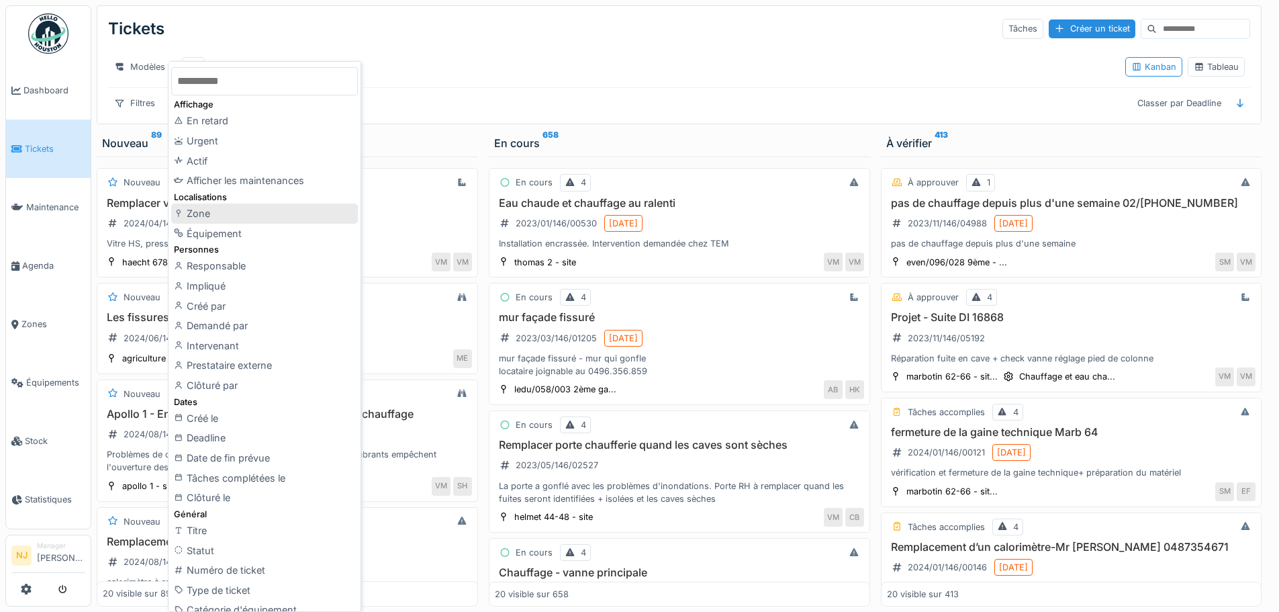
click at [202, 212] on div "Zone" at bounding box center [264, 213] width 187 height 20
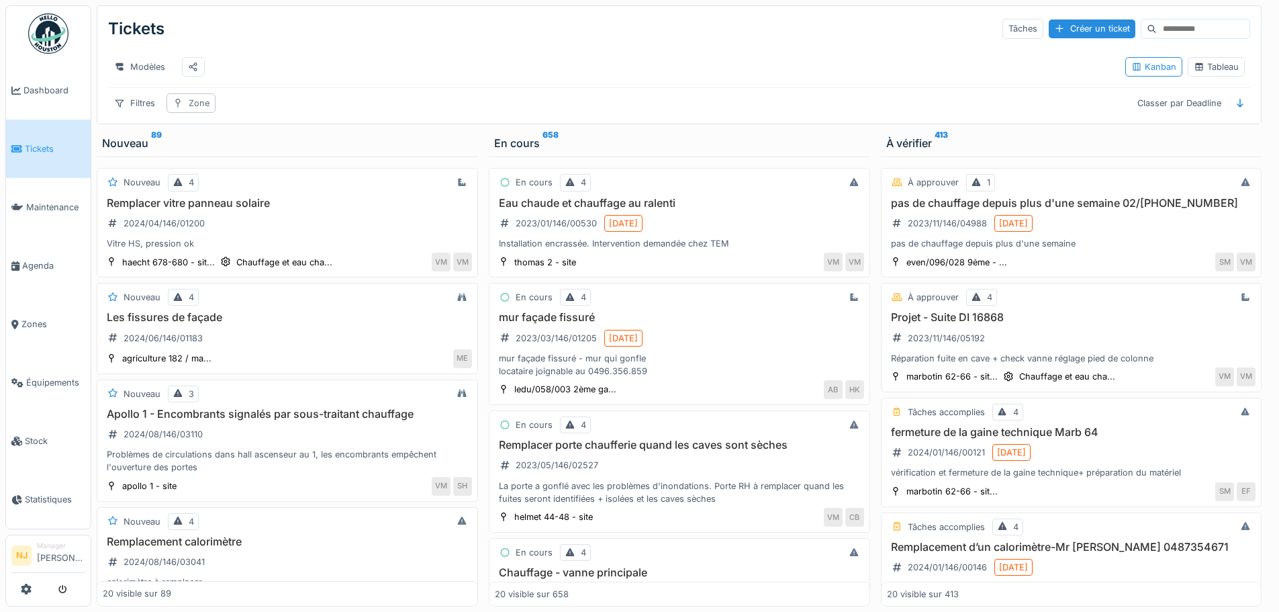
click at [201, 109] on div "Zone" at bounding box center [199, 103] width 21 height 13
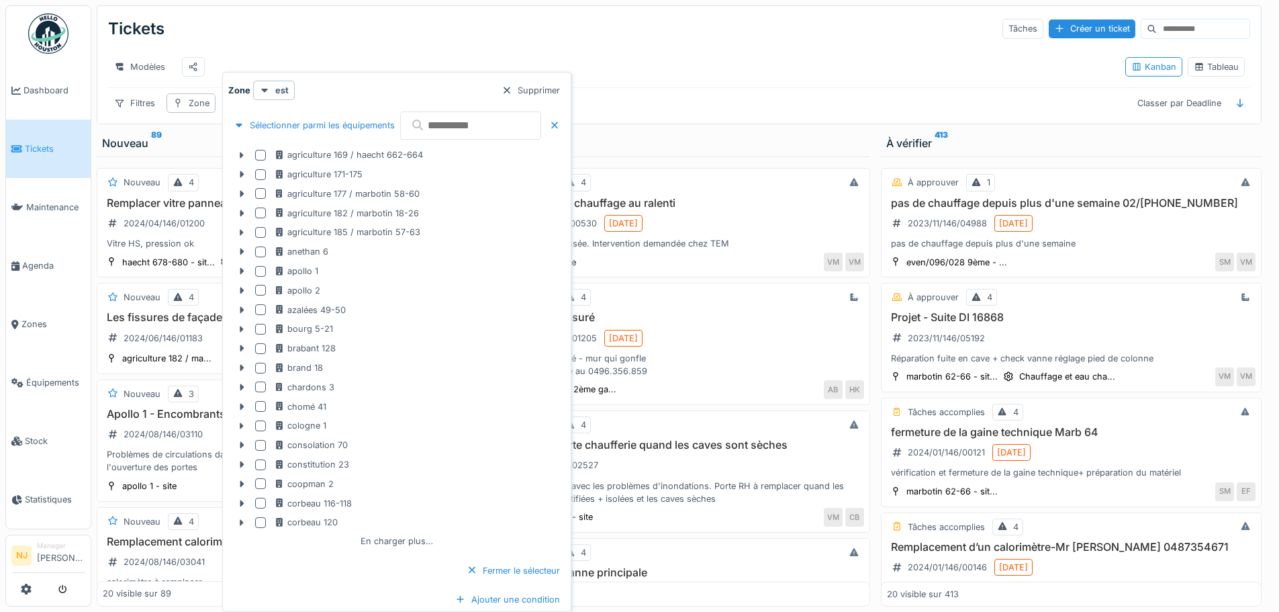
click at [487, 124] on input "text" at bounding box center [470, 125] width 141 height 28
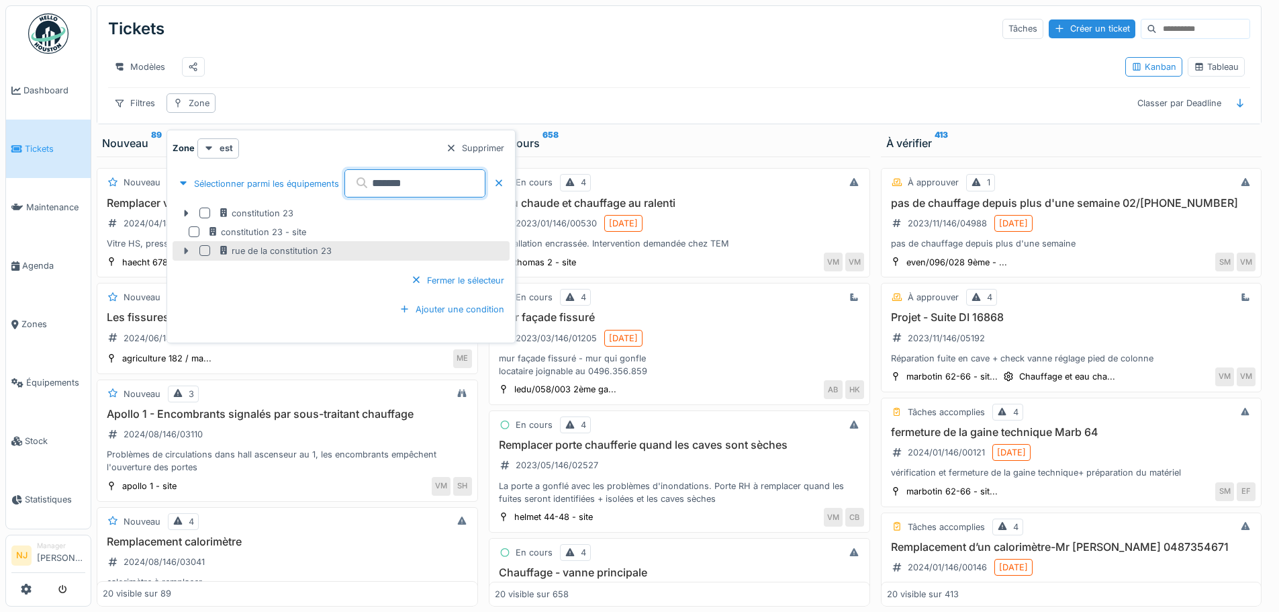
type input "*******"
click at [188, 250] on icon at bounding box center [186, 250] width 11 height 9
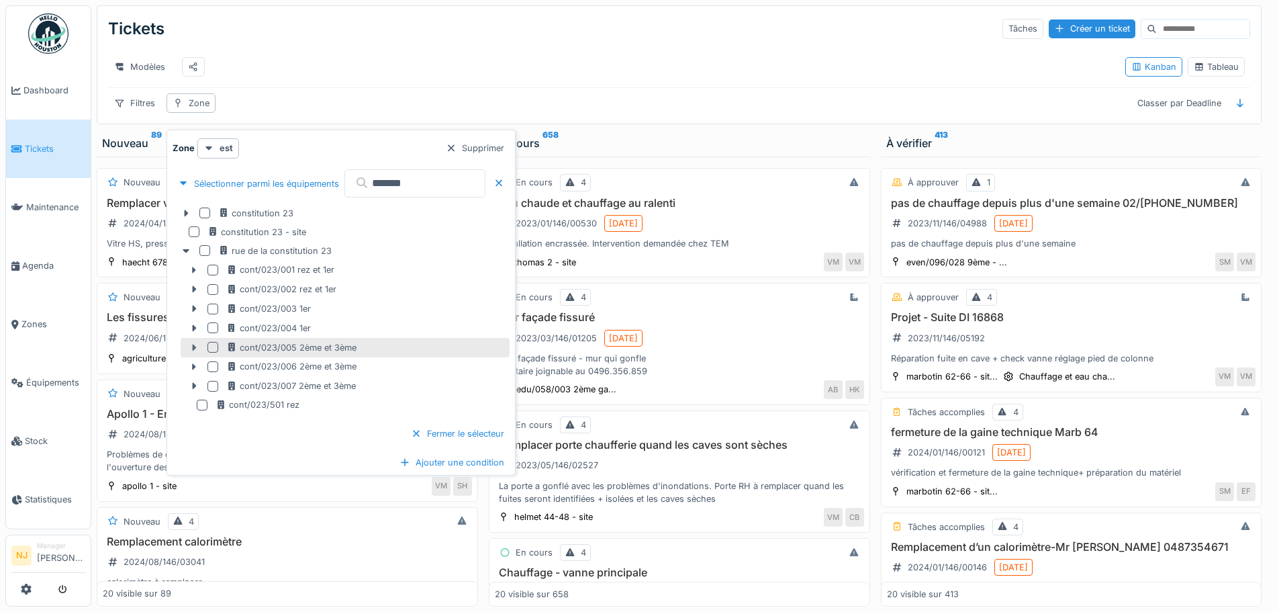
click at [196, 349] on icon at bounding box center [194, 347] width 11 height 9
click at [193, 346] on icon at bounding box center [194, 348] width 7 height 4
click at [193, 346] on icon at bounding box center [195, 347] width 4 height 7
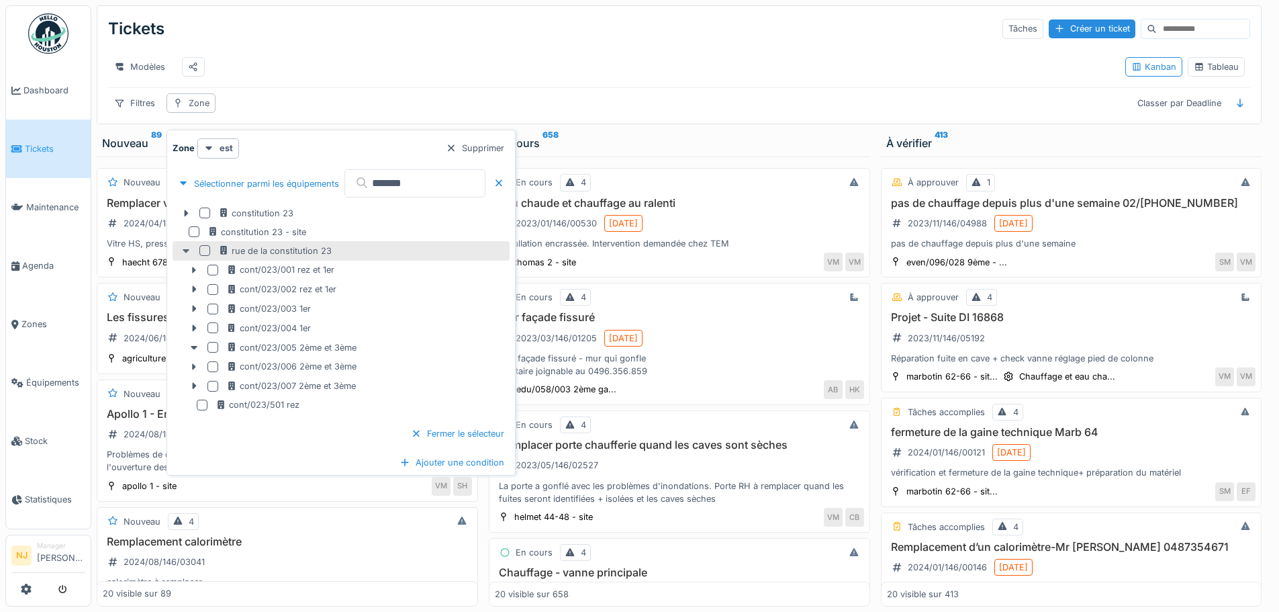
click at [185, 252] on icon at bounding box center [186, 251] width 7 height 4
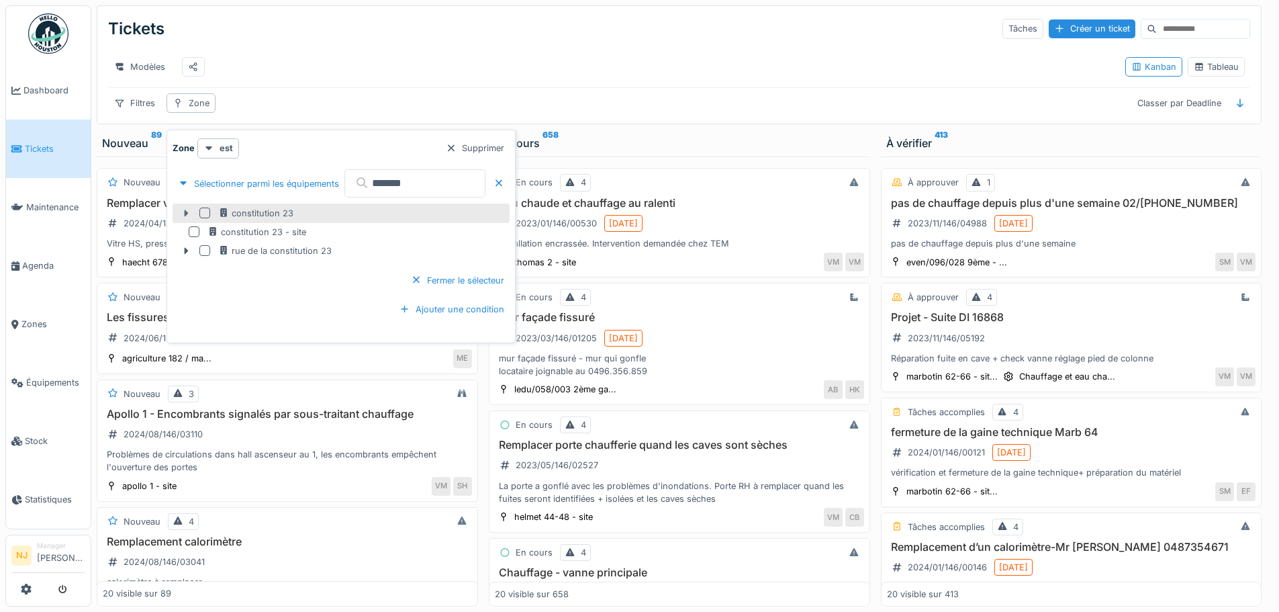
click at [187, 212] on icon at bounding box center [187, 213] width 4 height 7
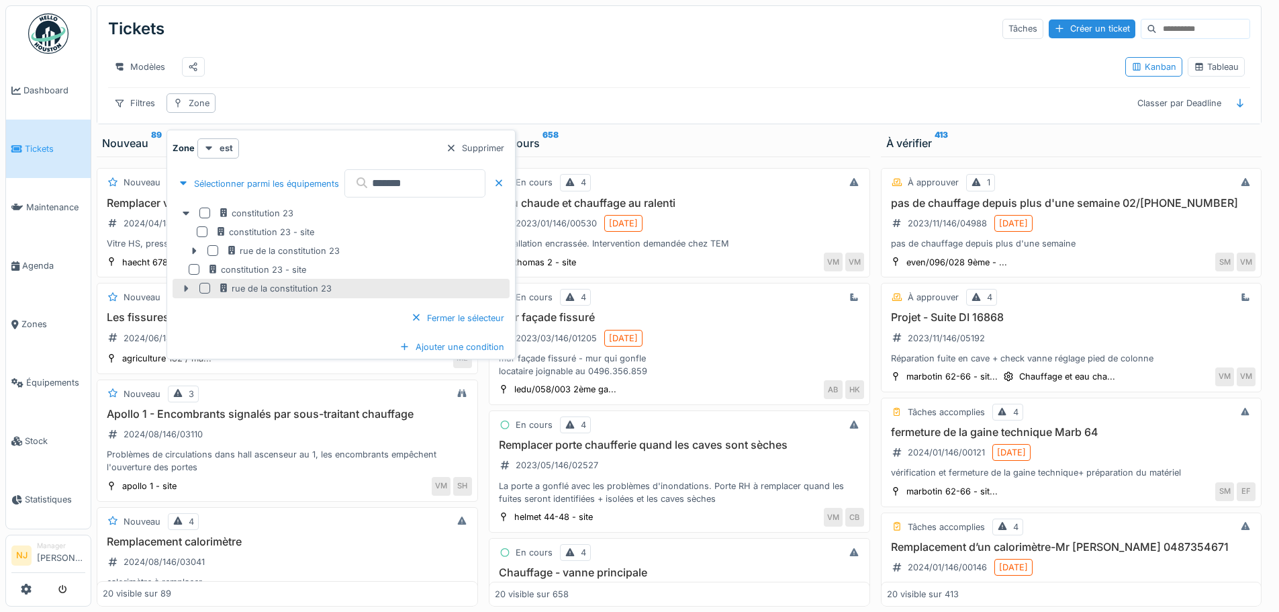
click at [184, 285] on icon at bounding box center [186, 288] width 11 height 9
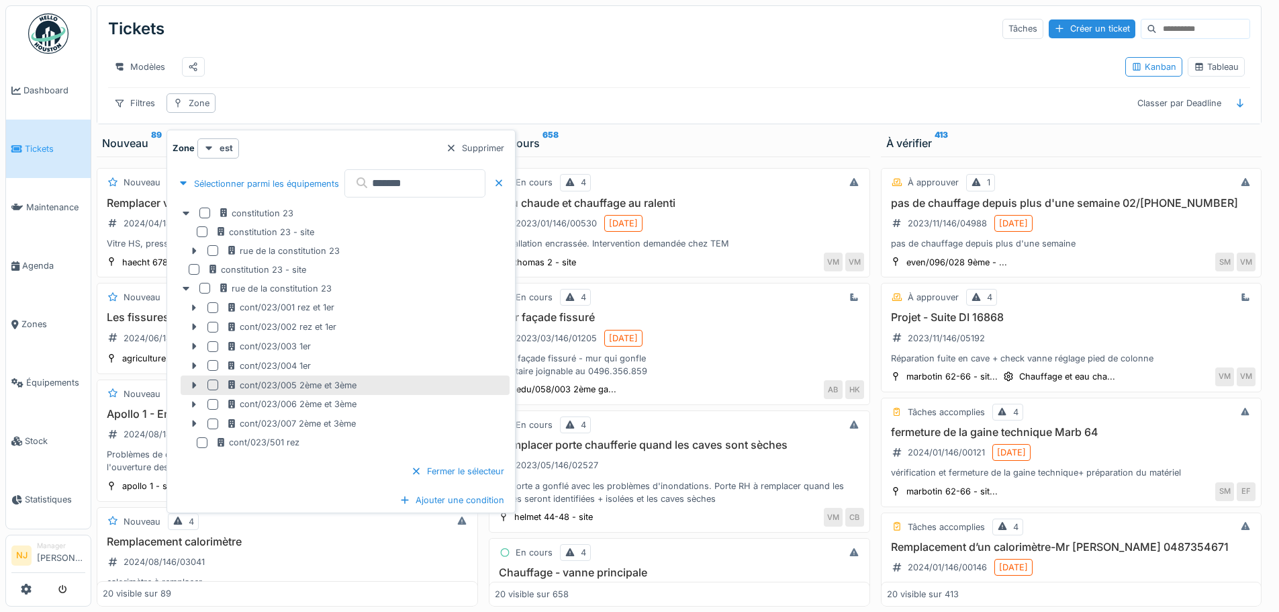
click at [212, 385] on div at bounding box center [213, 384] width 11 height 11
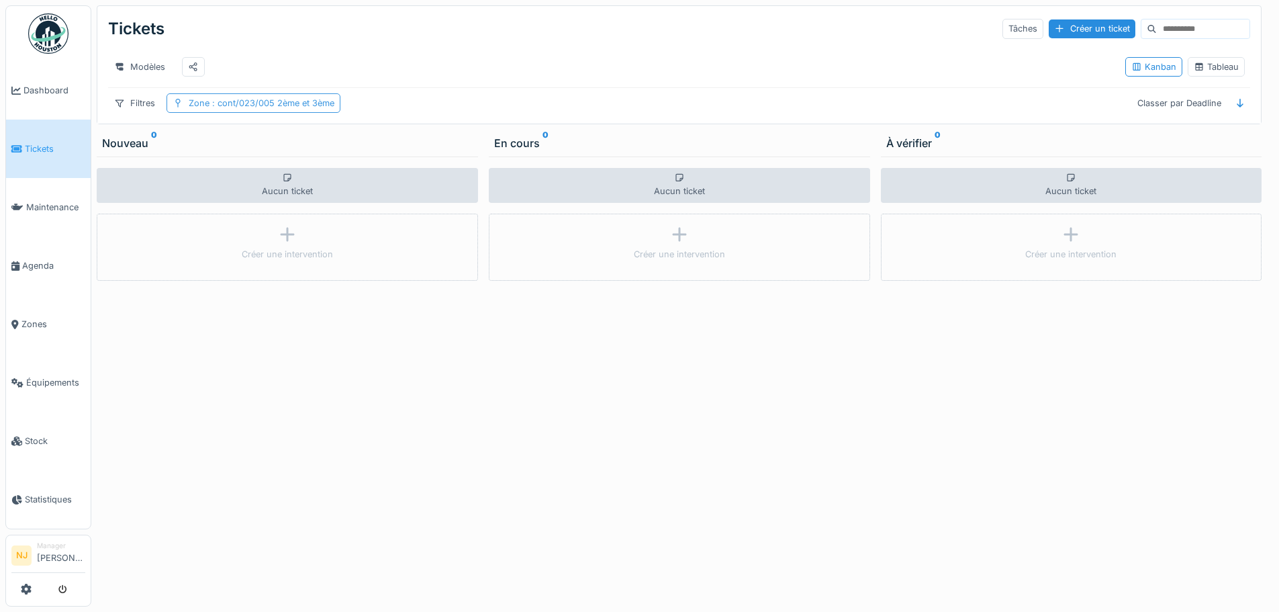
click at [273, 108] on span ": cont/023/005 2ème et 3ème" at bounding box center [272, 103] width 125 height 10
click at [298, 108] on span ": cont/023/005 2ème et 3ème" at bounding box center [272, 103] width 125 height 10
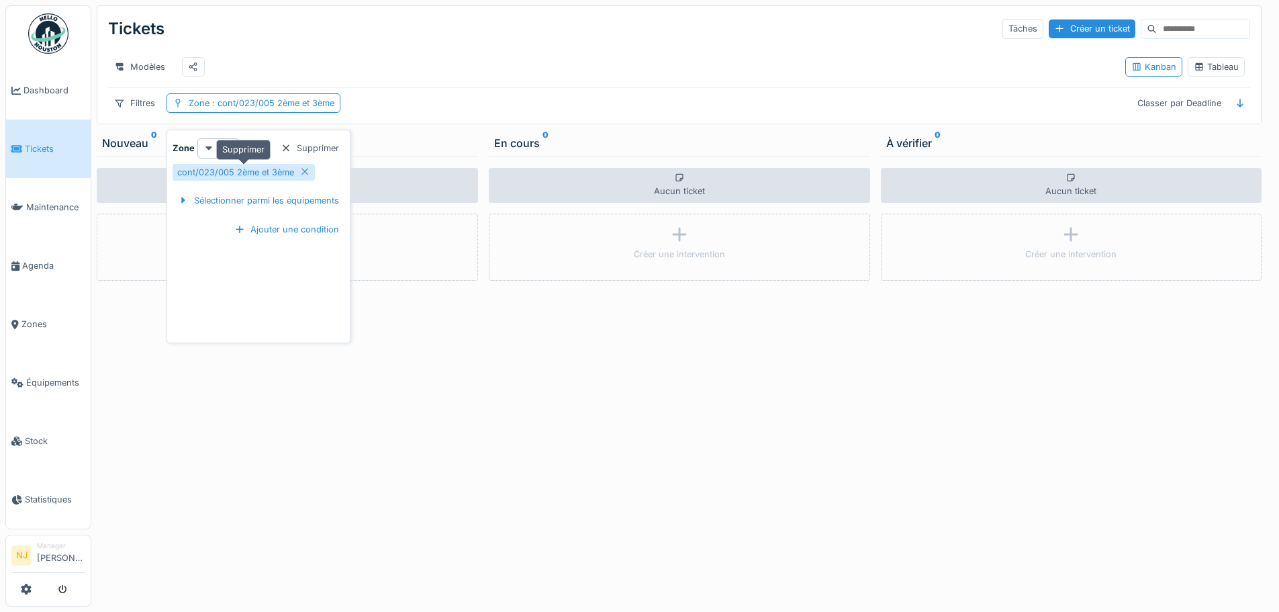
click at [302, 169] on icon at bounding box center [305, 172] width 7 height 7
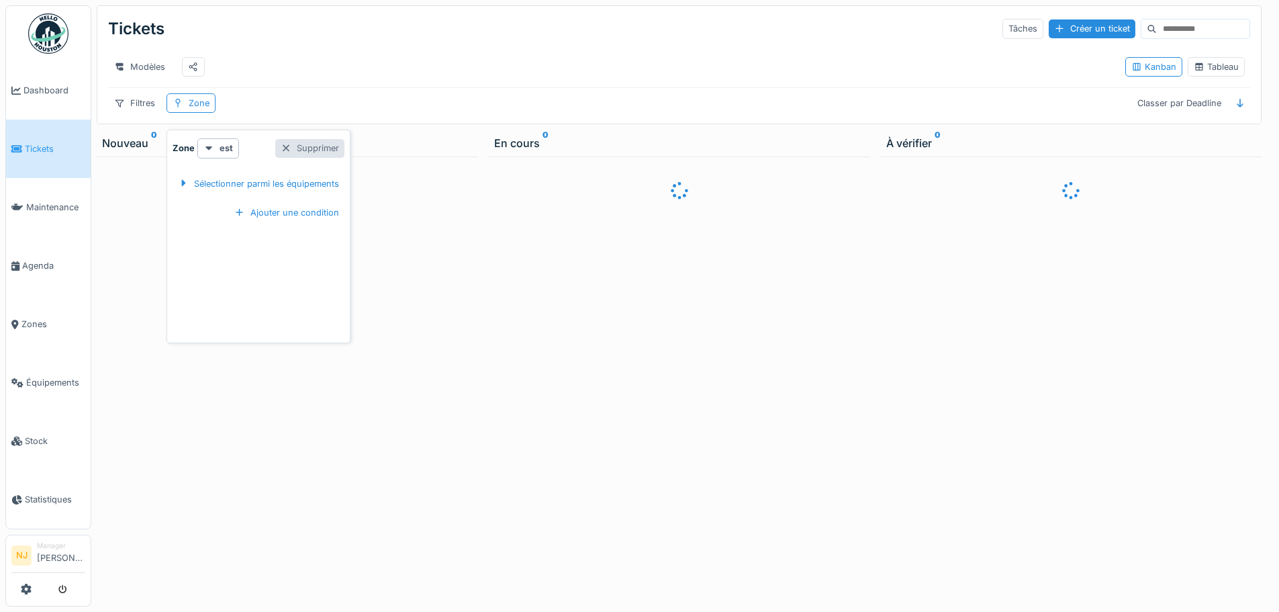
click at [295, 144] on div "Supprimer" at bounding box center [309, 148] width 69 height 18
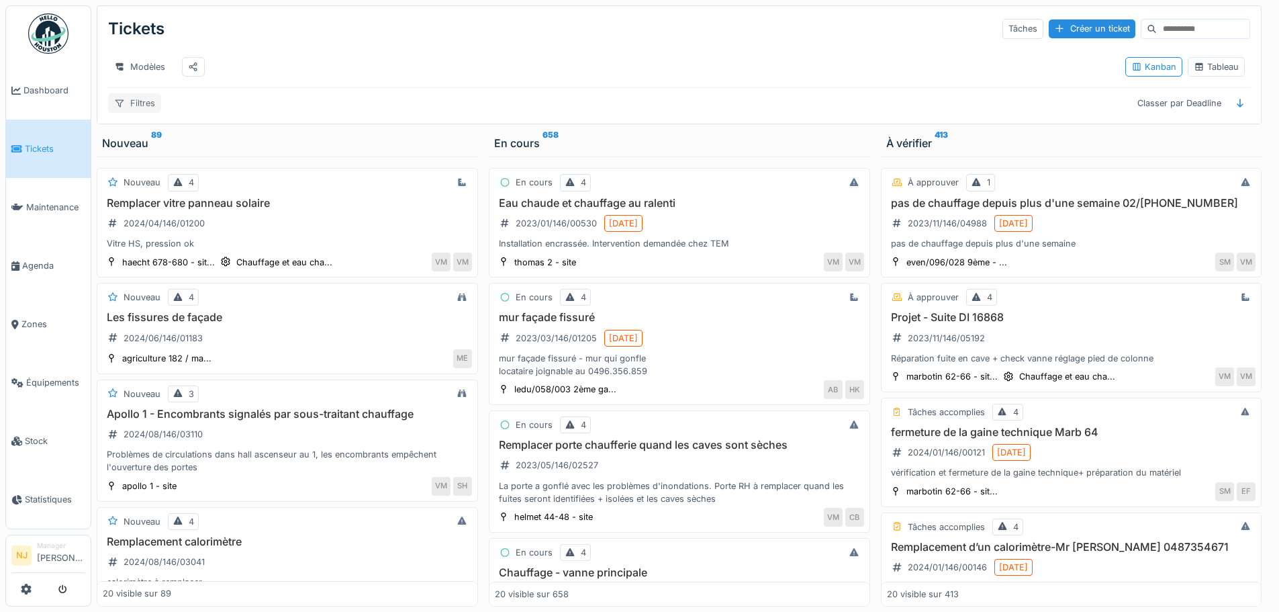
click at [141, 113] on div "Filtres" at bounding box center [134, 102] width 53 height 19
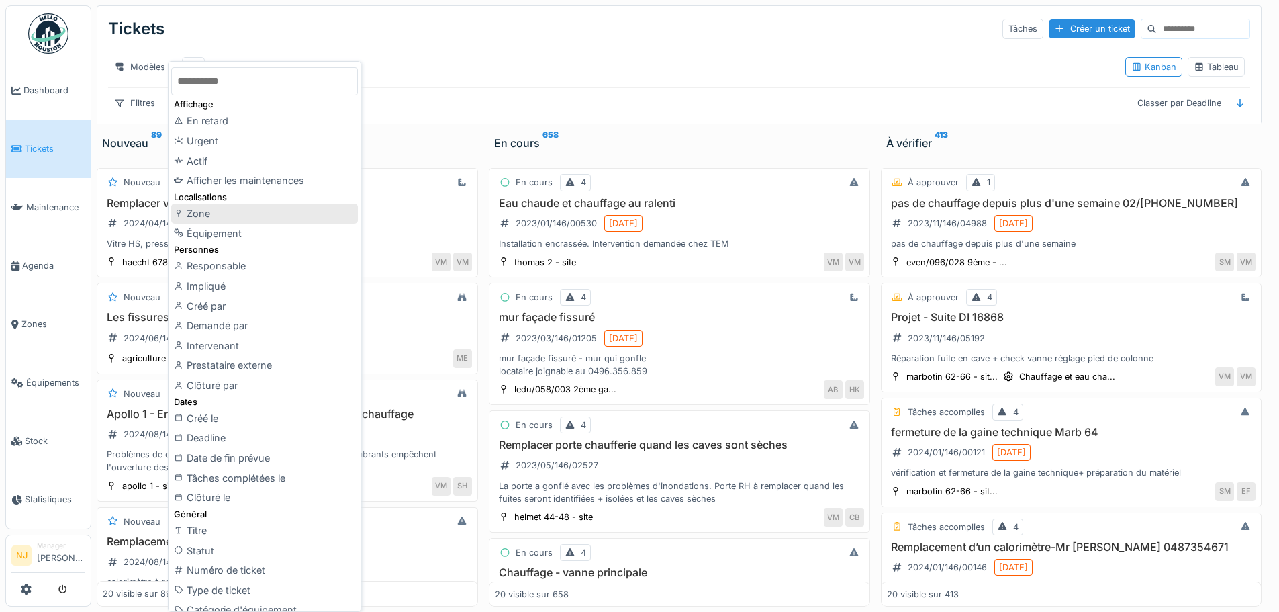
click at [197, 214] on div "Zone" at bounding box center [264, 213] width 187 height 20
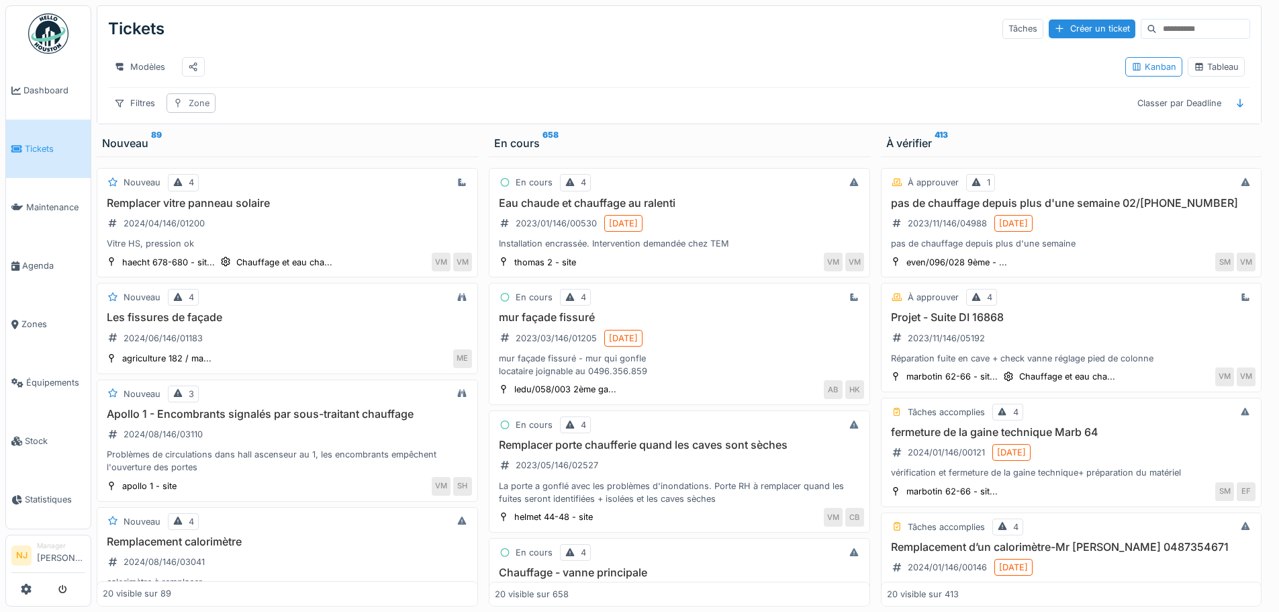
click at [207, 109] on div "Zone" at bounding box center [199, 103] width 21 height 13
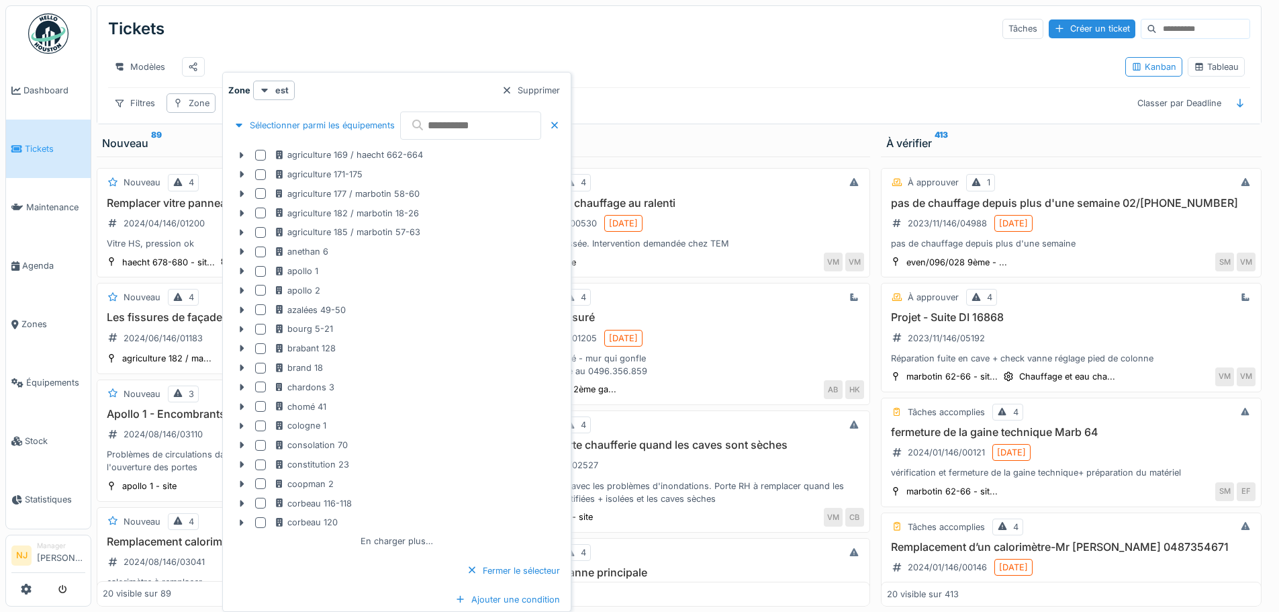
click at [445, 125] on input "text" at bounding box center [470, 125] width 141 height 28
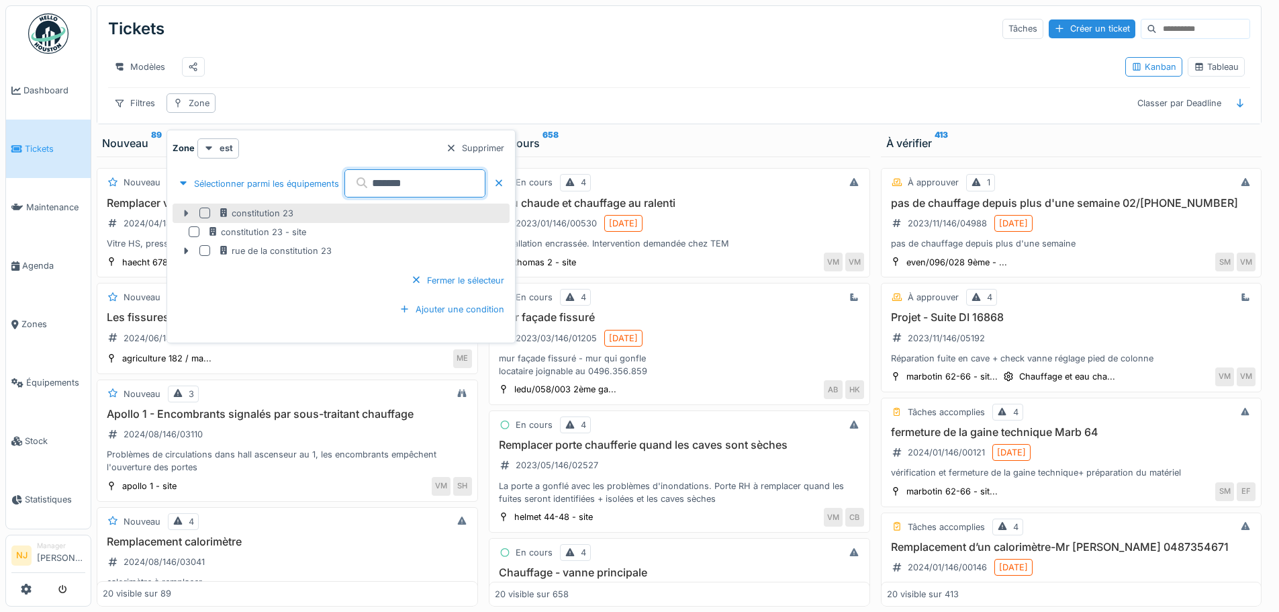
type input "*******"
click at [186, 215] on icon at bounding box center [187, 213] width 4 height 7
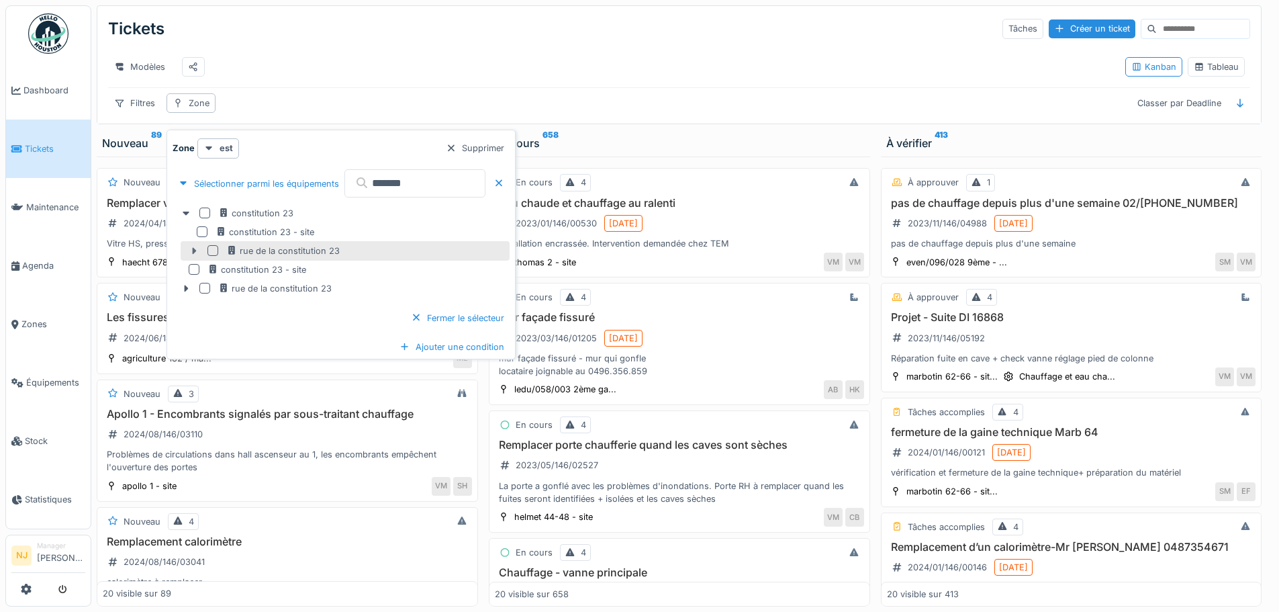
click at [192, 253] on icon at bounding box center [194, 250] width 11 height 9
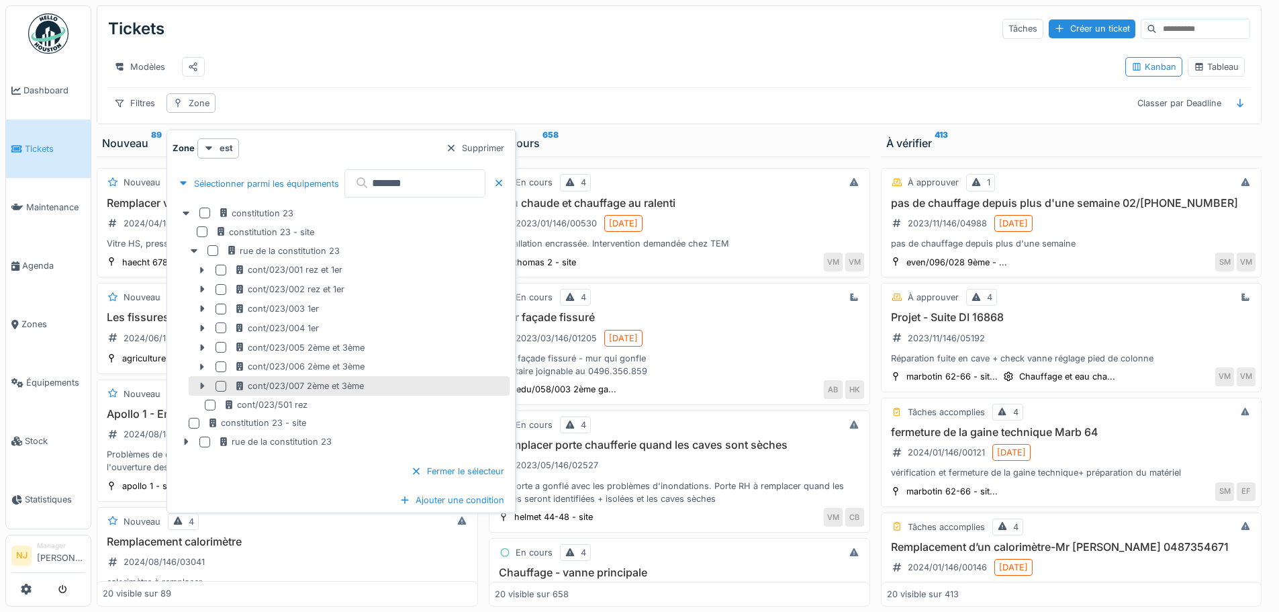
click at [201, 386] on icon at bounding box center [203, 386] width 4 height 7
click at [218, 387] on div at bounding box center [221, 386] width 11 height 11
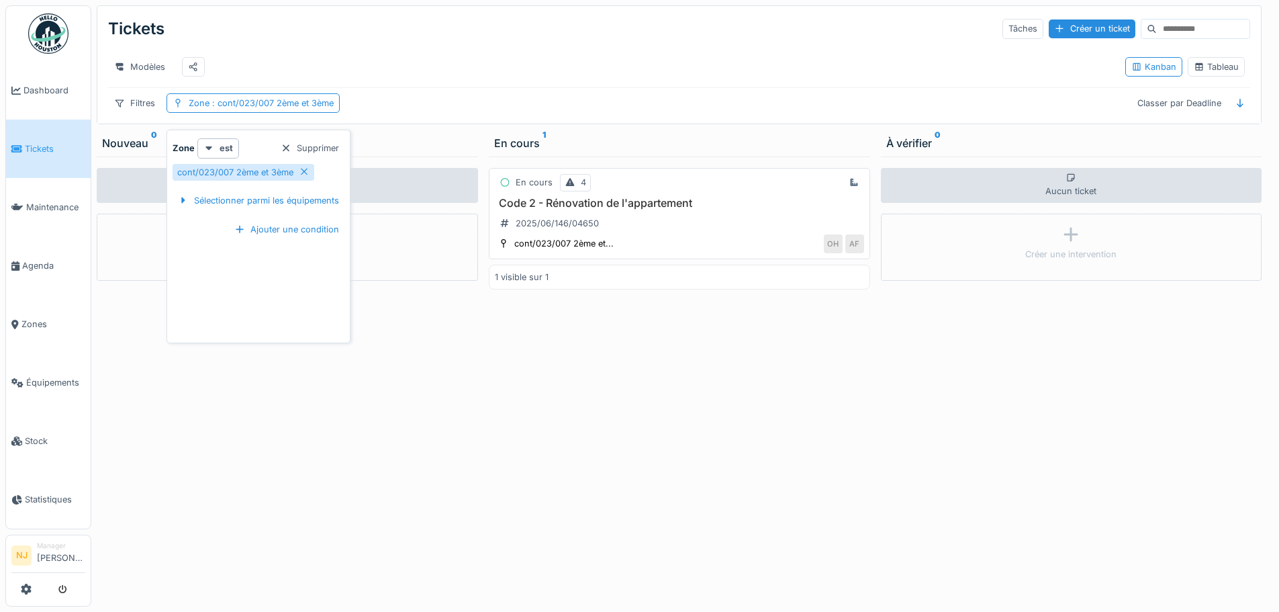
click at [596, 210] on h3 "Code 2 - Rénovation de l'appartement" at bounding box center [679, 203] width 369 height 13
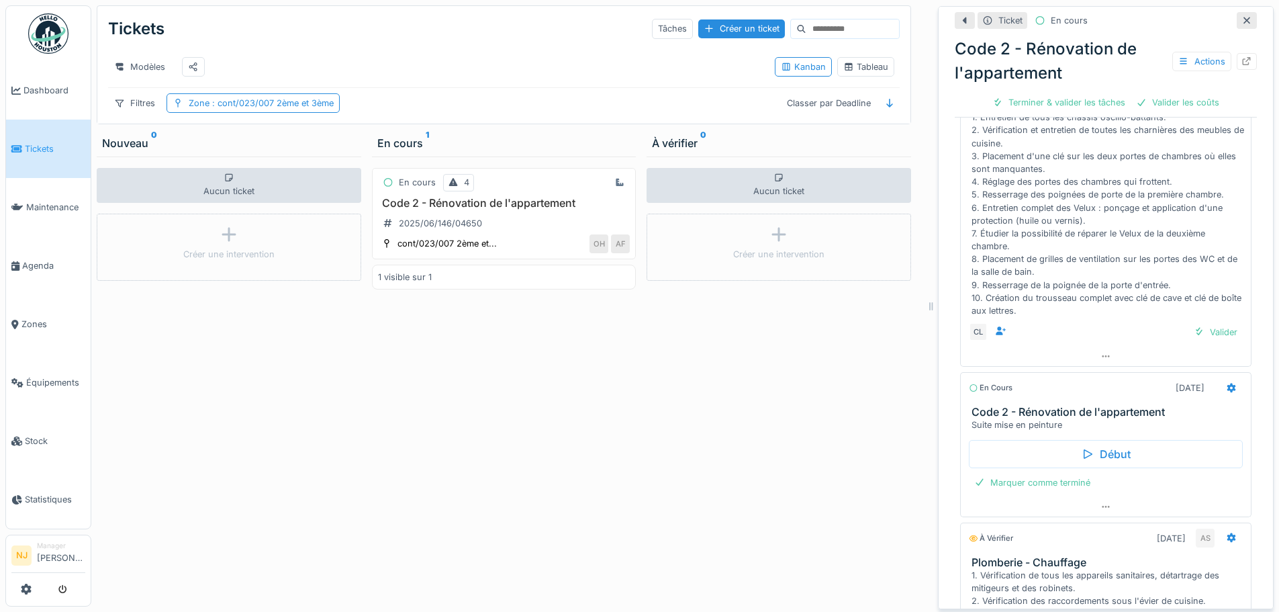
scroll to position [403, 0]
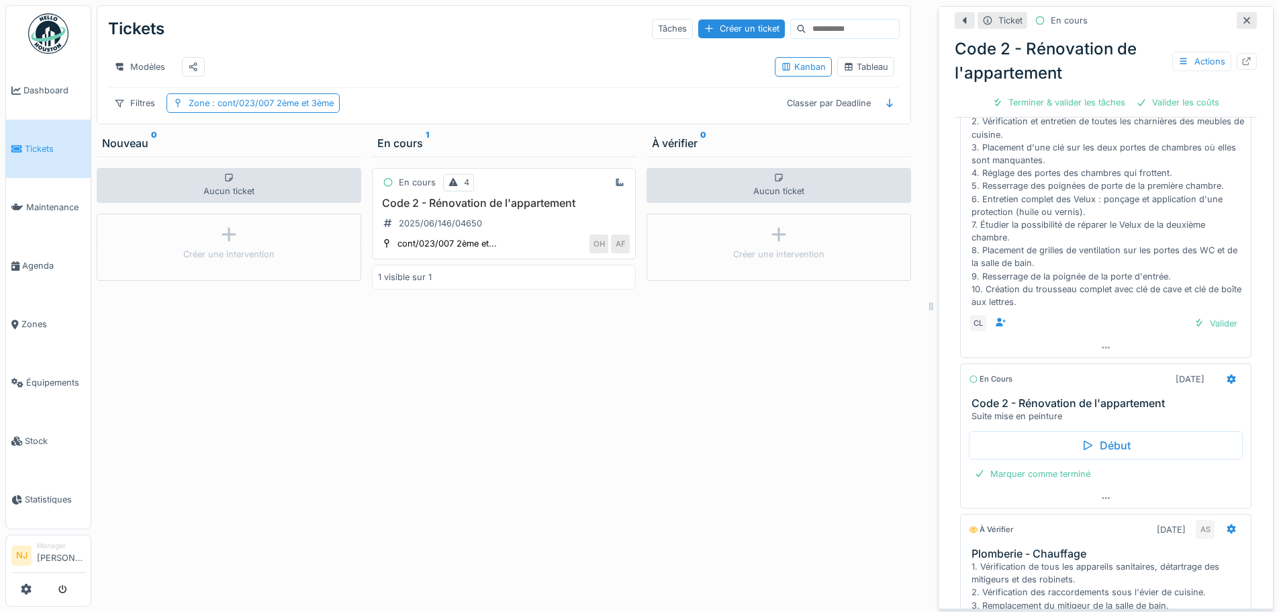
click at [480, 209] on h3 "Code 2 - Rénovation de l'appartement" at bounding box center [504, 203] width 253 height 13
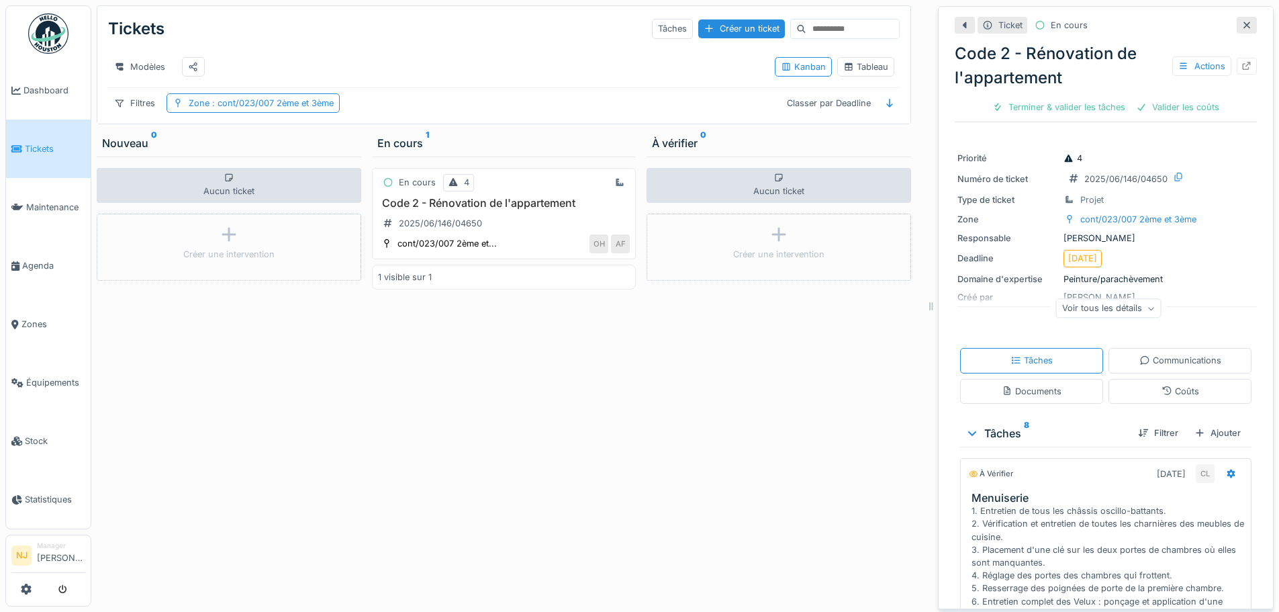
scroll to position [0, 0]
click at [295, 108] on span ": cont/023/007 2ème et 3ème" at bounding box center [272, 103] width 124 height 10
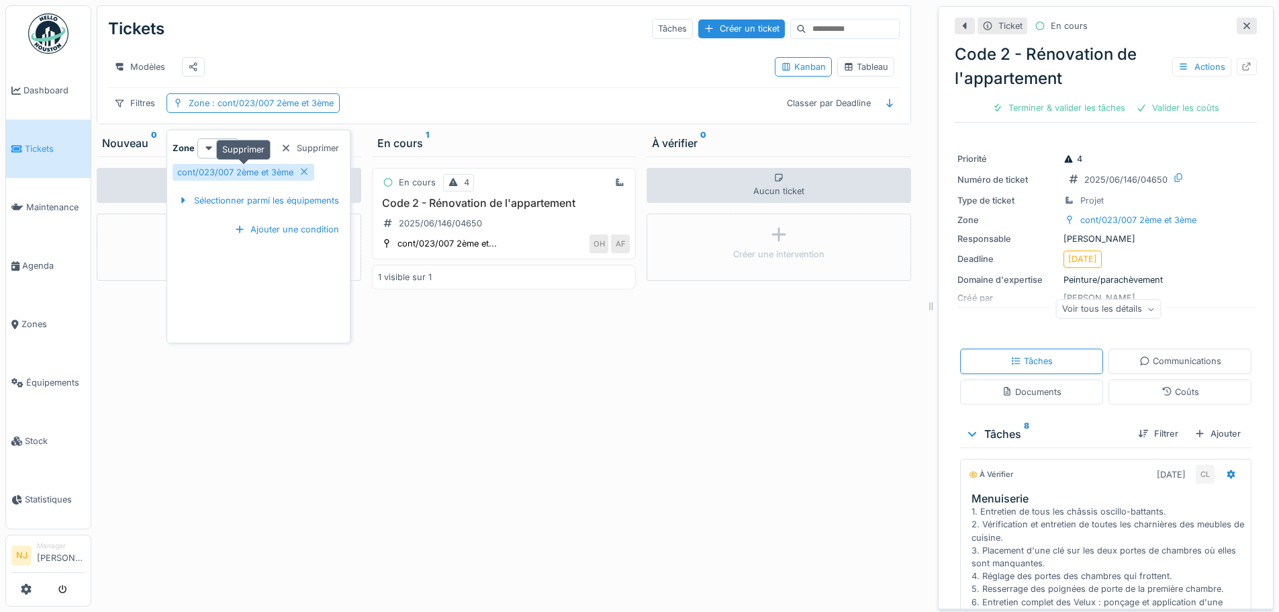
click at [304, 171] on icon at bounding box center [304, 172] width 7 height 7
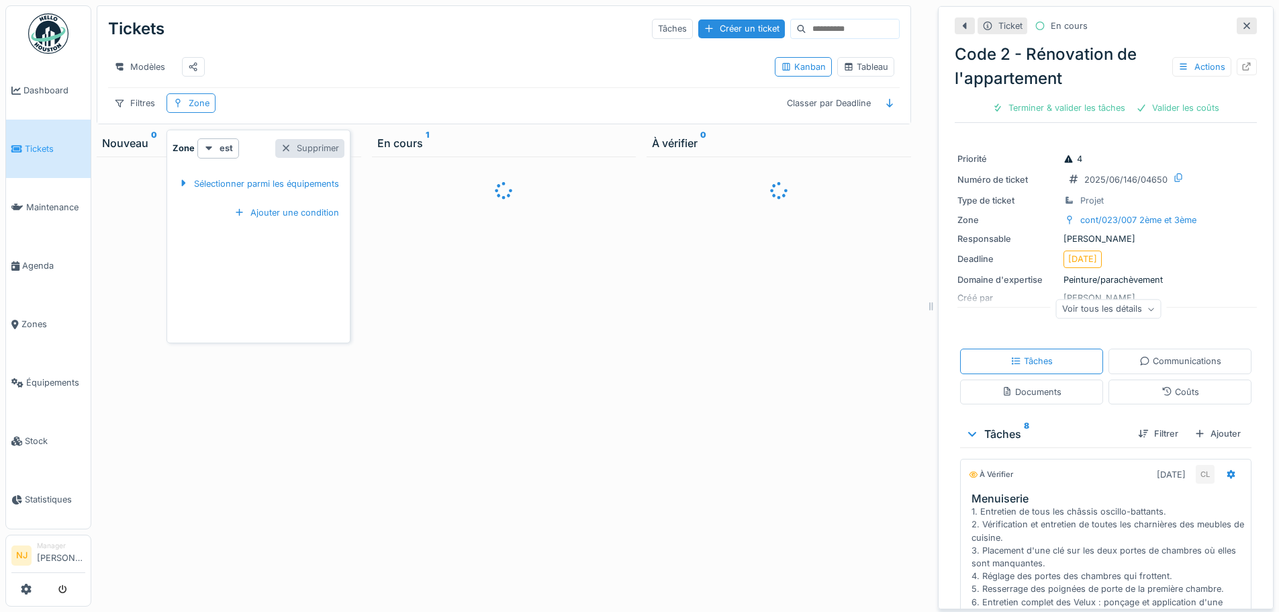
click at [291, 150] on div at bounding box center [286, 148] width 11 height 13
click at [125, 111] on div "Filtres" at bounding box center [134, 102] width 53 height 19
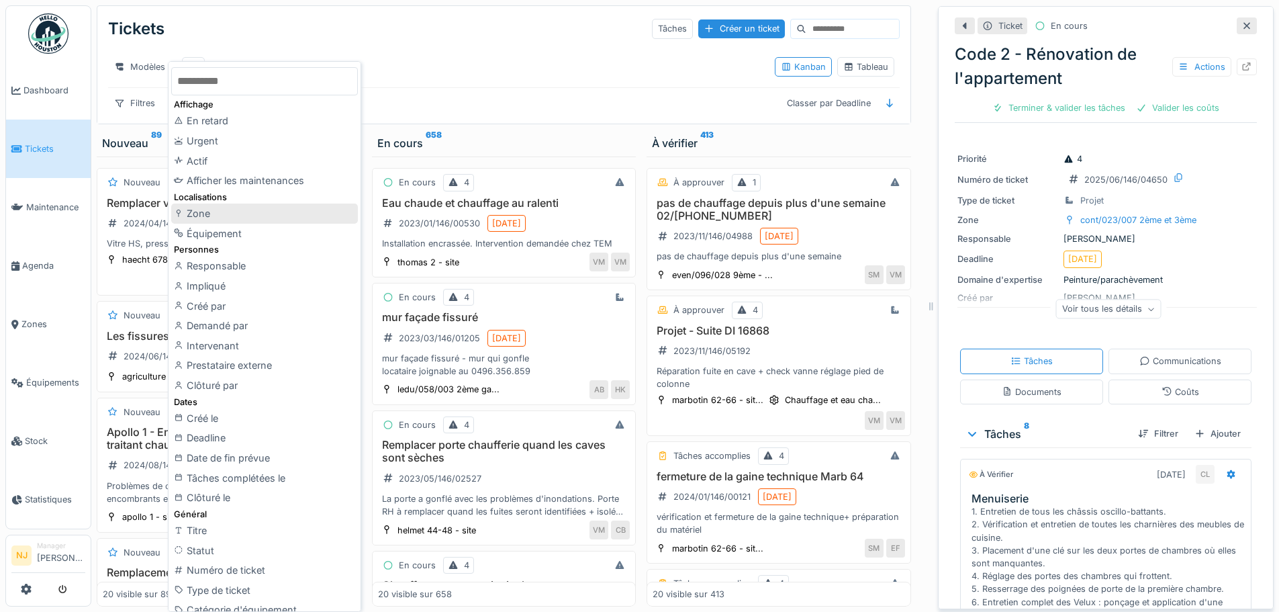
click at [198, 215] on div "Zone" at bounding box center [264, 213] width 187 height 20
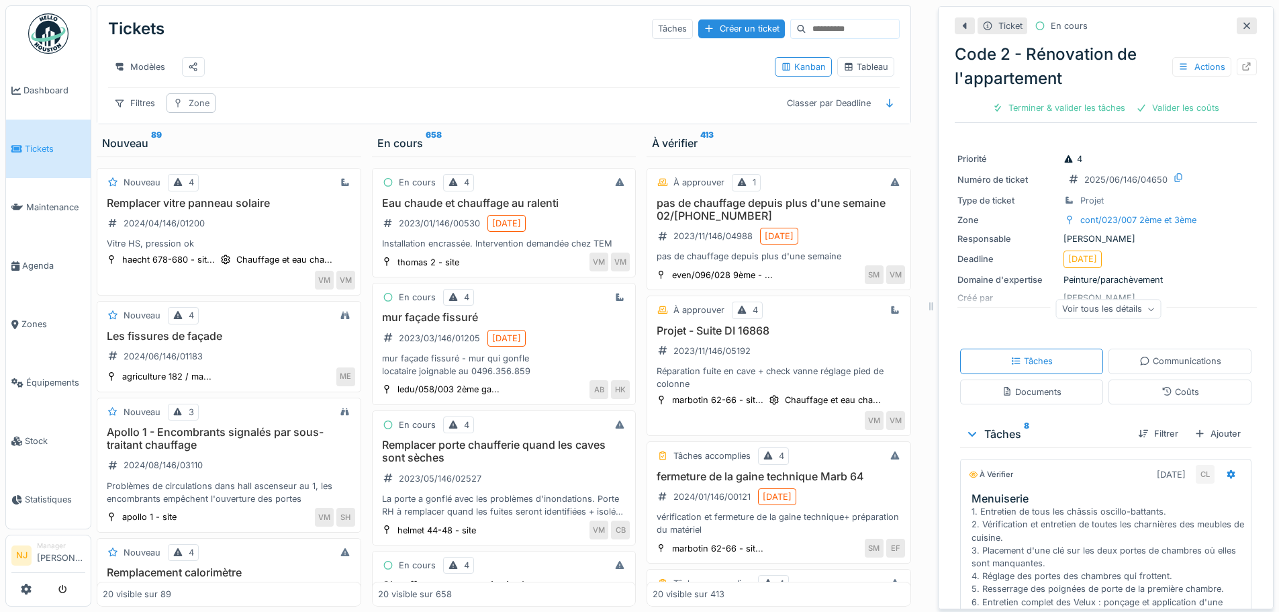
click at [201, 109] on div "Zone" at bounding box center [199, 103] width 21 height 13
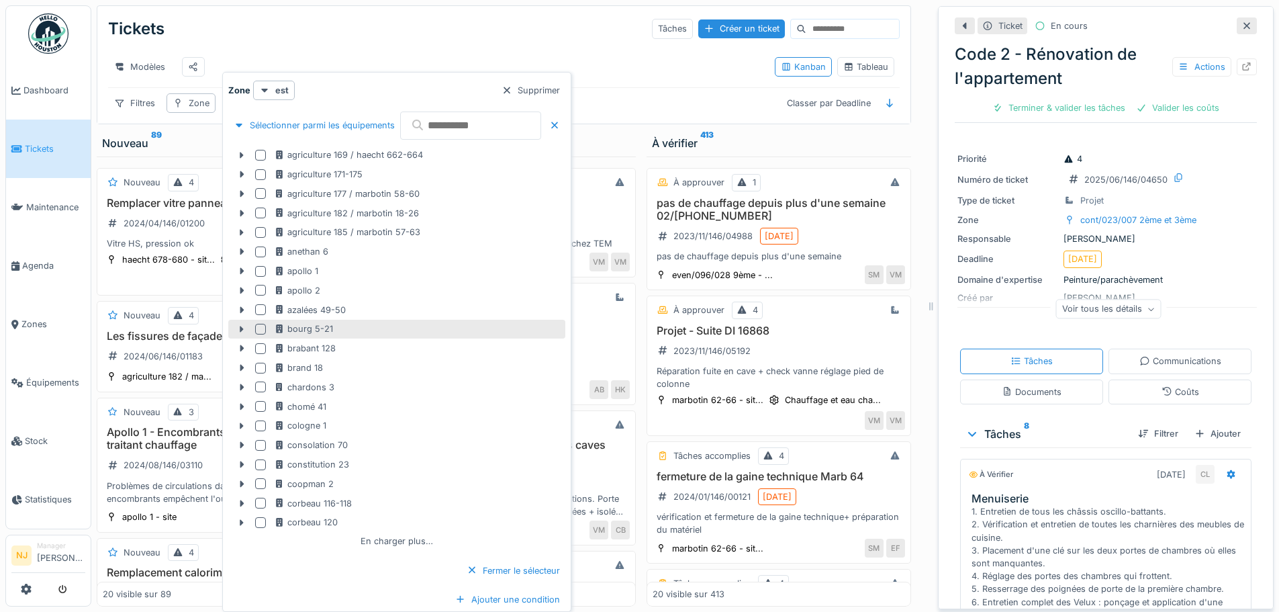
scroll to position [10, 0]
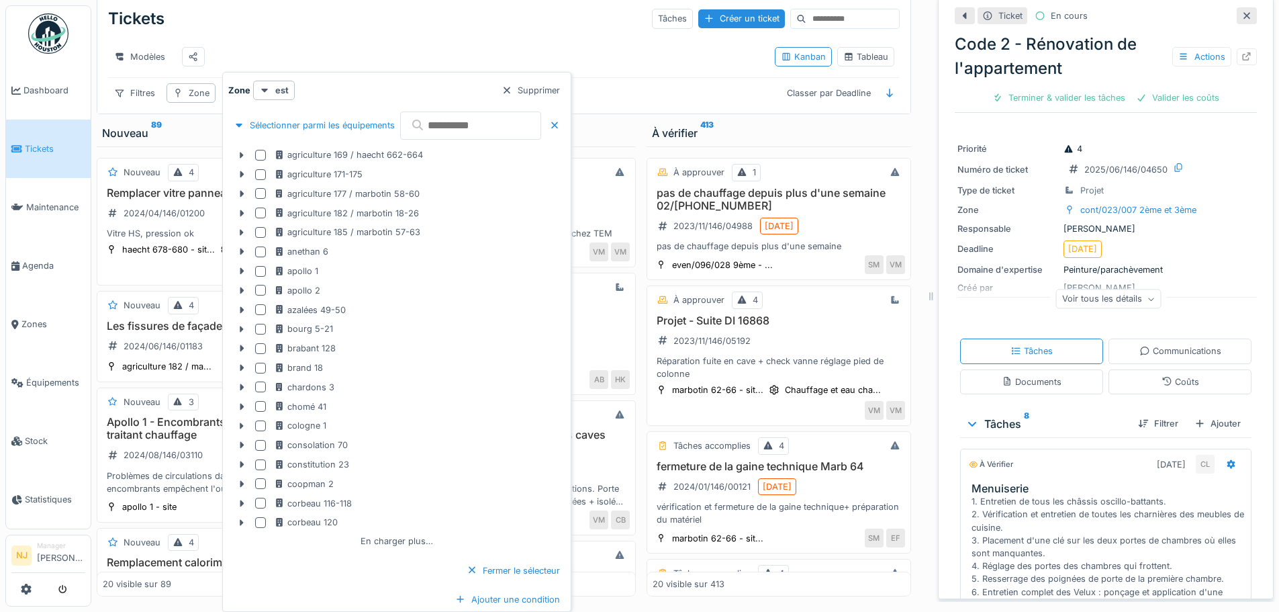
click at [448, 130] on input "text" at bounding box center [470, 125] width 141 height 28
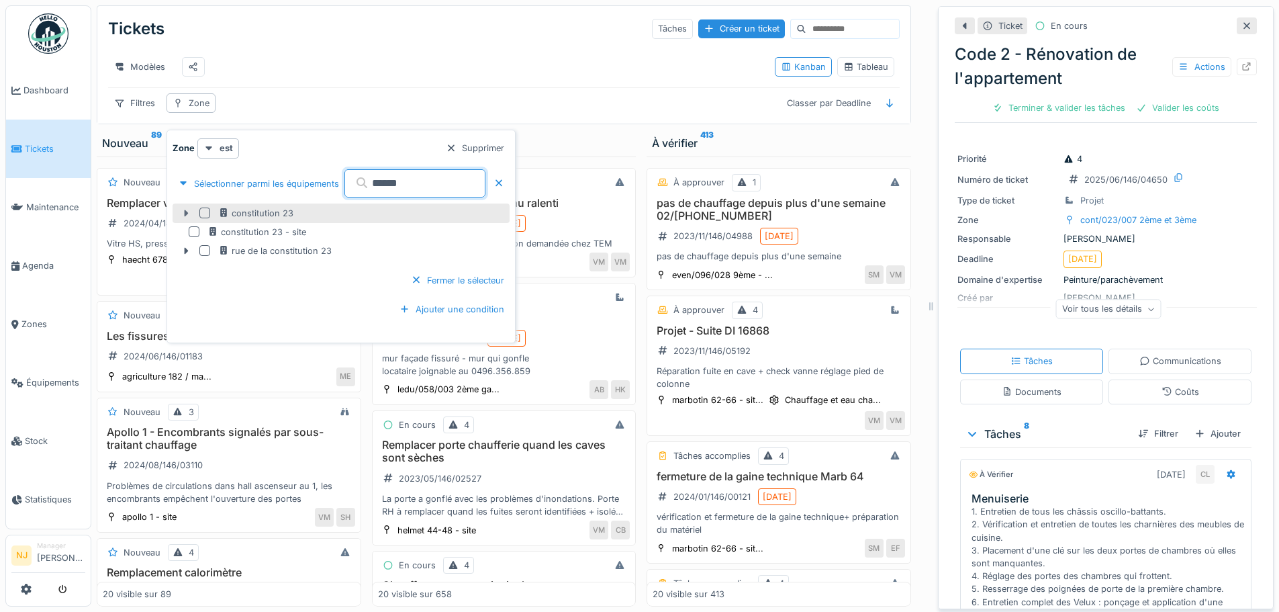
type input "******"
click at [187, 209] on icon at bounding box center [186, 213] width 11 height 9
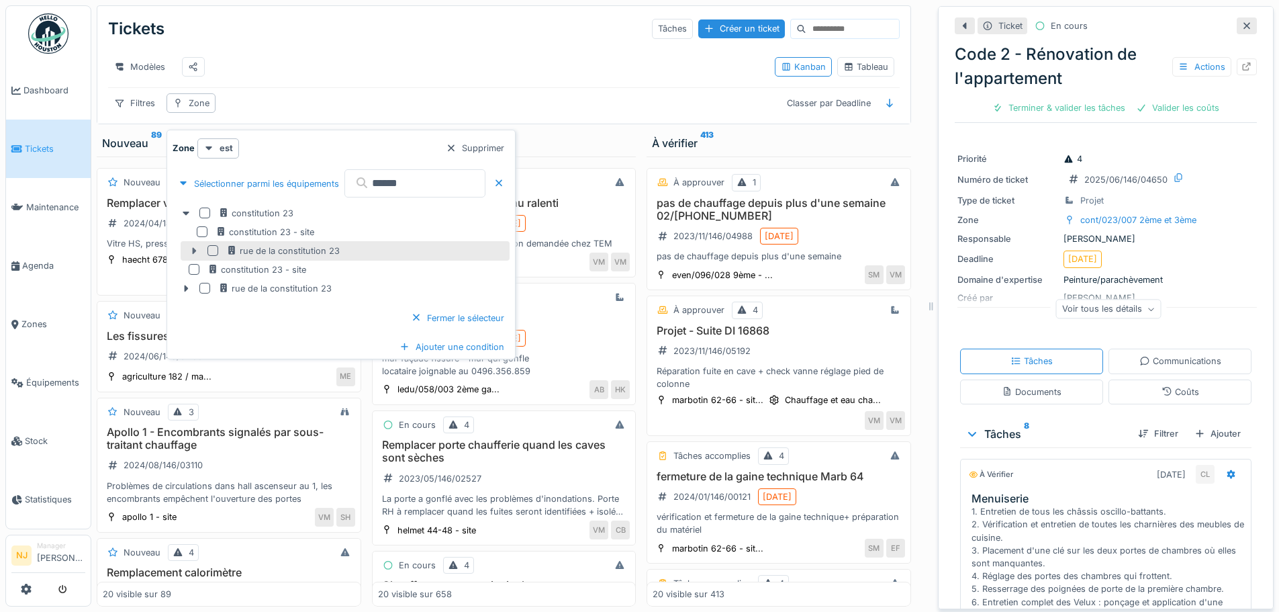
click at [195, 246] on icon at bounding box center [194, 250] width 11 height 9
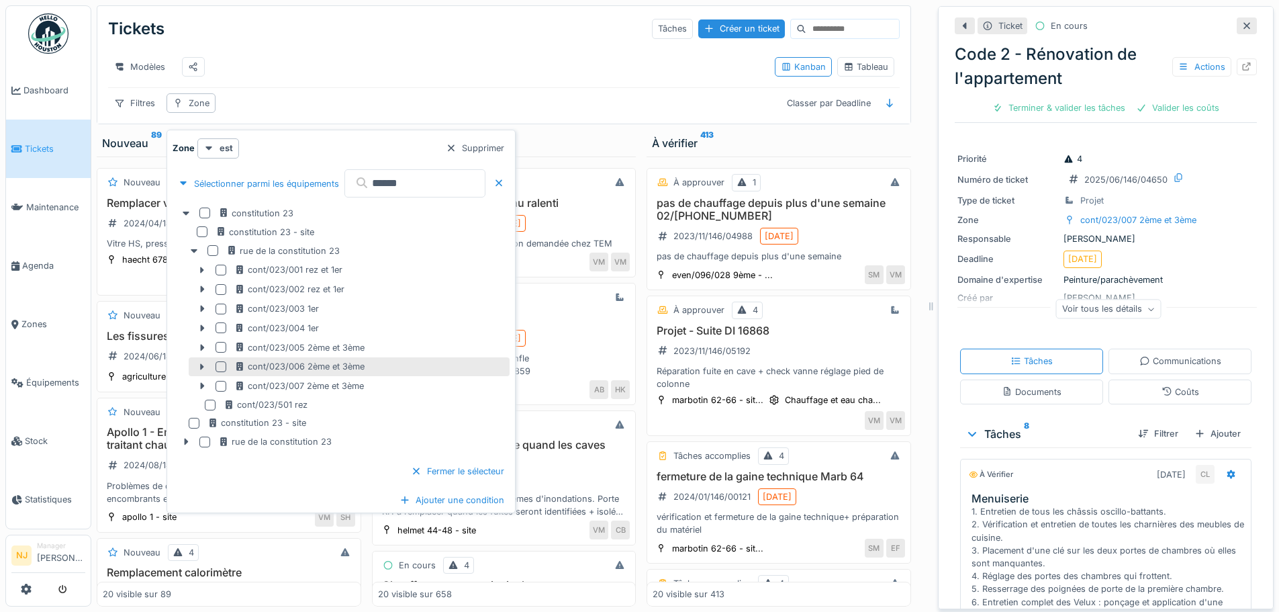
click at [220, 361] on div at bounding box center [221, 366] width 11 height 11
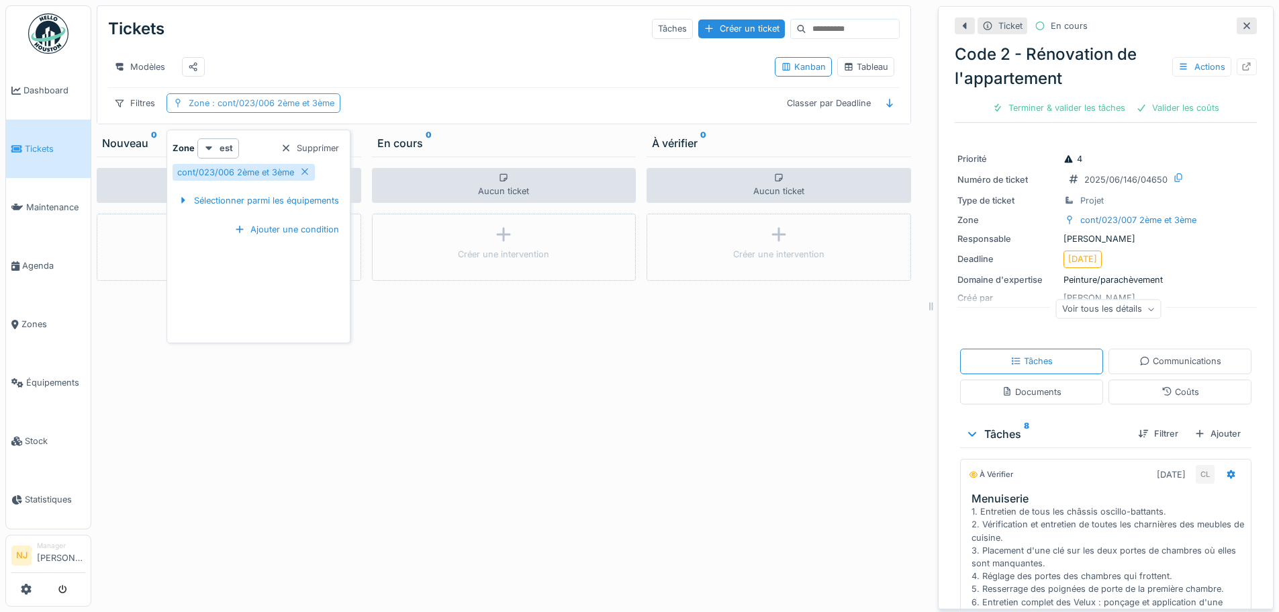
click at [175, 100] on icon at bounding box center [178, 103] width 11 height 9
click at [186, 101] on div "Zone : cont/023/006 2ème et 3ème" at bounding box center [254, 102] width 174 height 19
click at [298, 164] on div "cont/023/006 2ème et 3ème" at bounding box center [244, 172] width 142 height 17
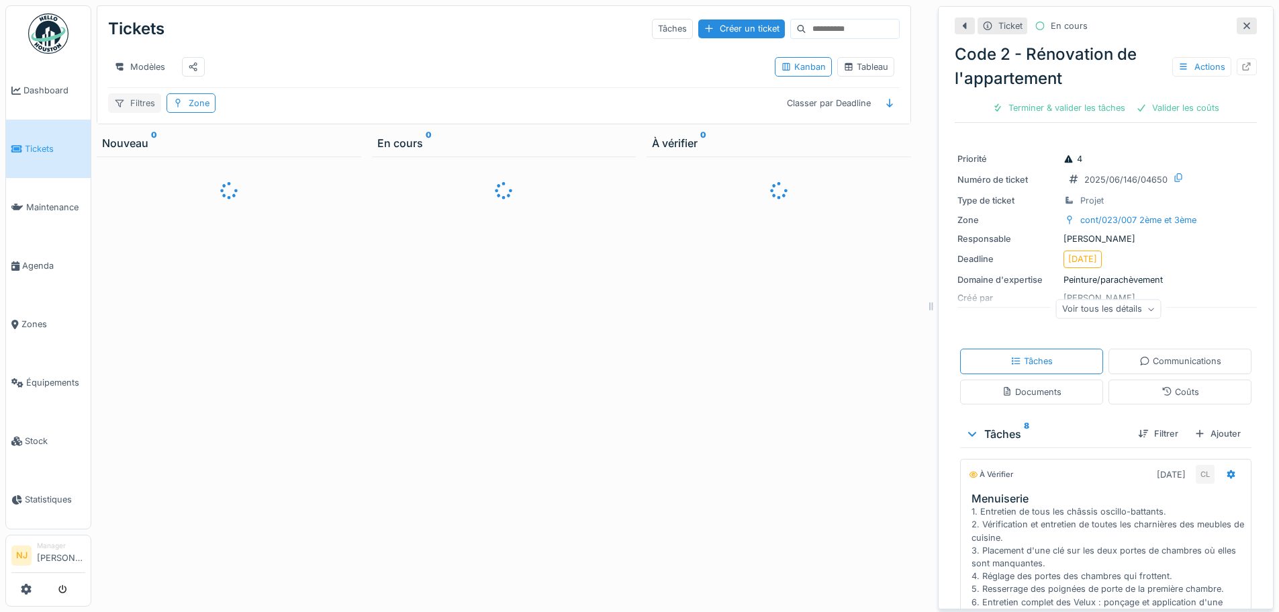
click at [136, 103] on div "Filtres" at bounding box center [134, 102] width 53 height 19
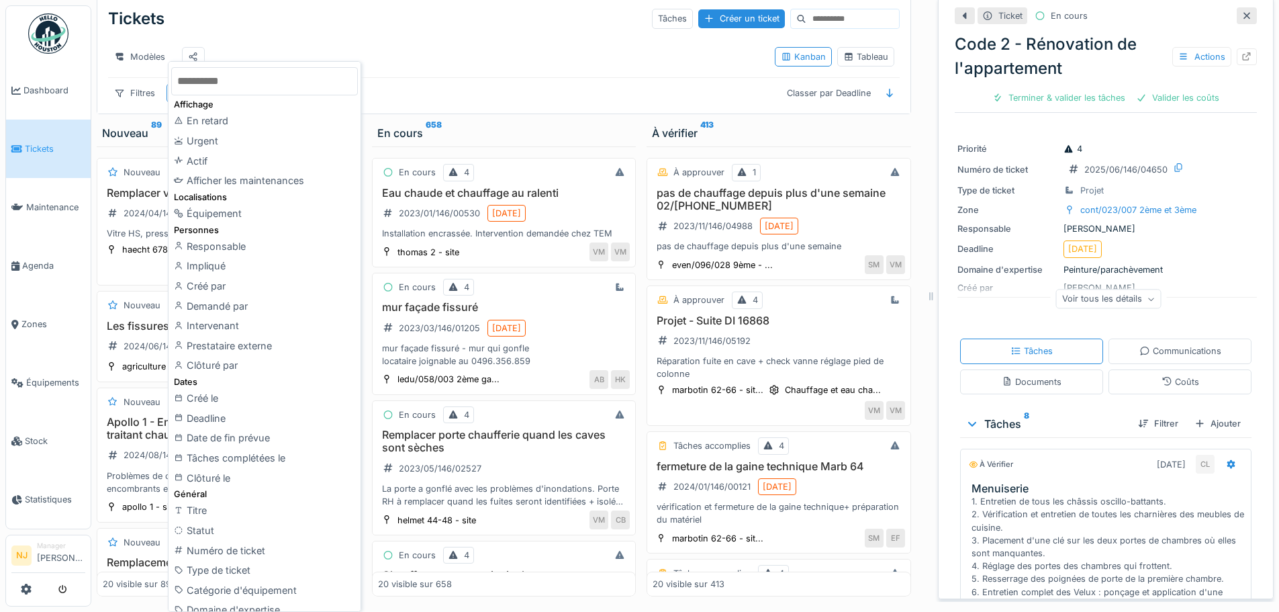
click at [408, 63] on div "Modèles" at bounding box center [436, 57] width 656 height 30
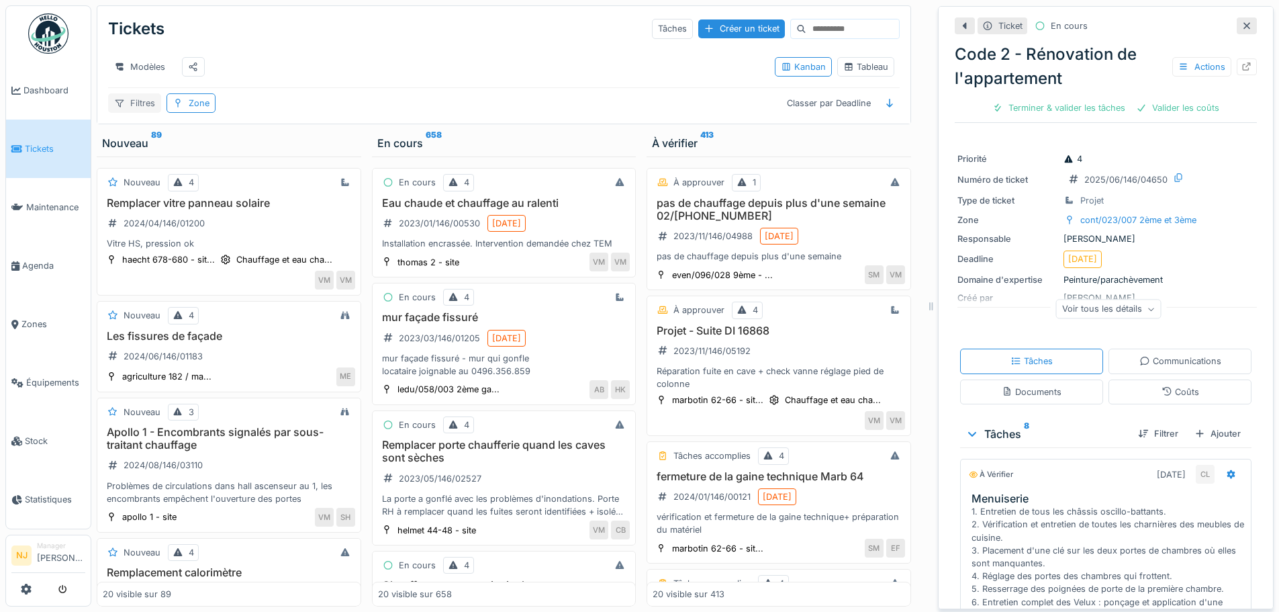
click at [135, 103] on div "Filtres" at bounding box center [134, 102] width 53 height 19
click at [309, 26] on div "Tickets Tâches Créer un ticket" at bounding box center [504, 28] width 792 height 35
click at [201, 102] on div "Zone" at bounding box center [199, 103] width 21 height 13
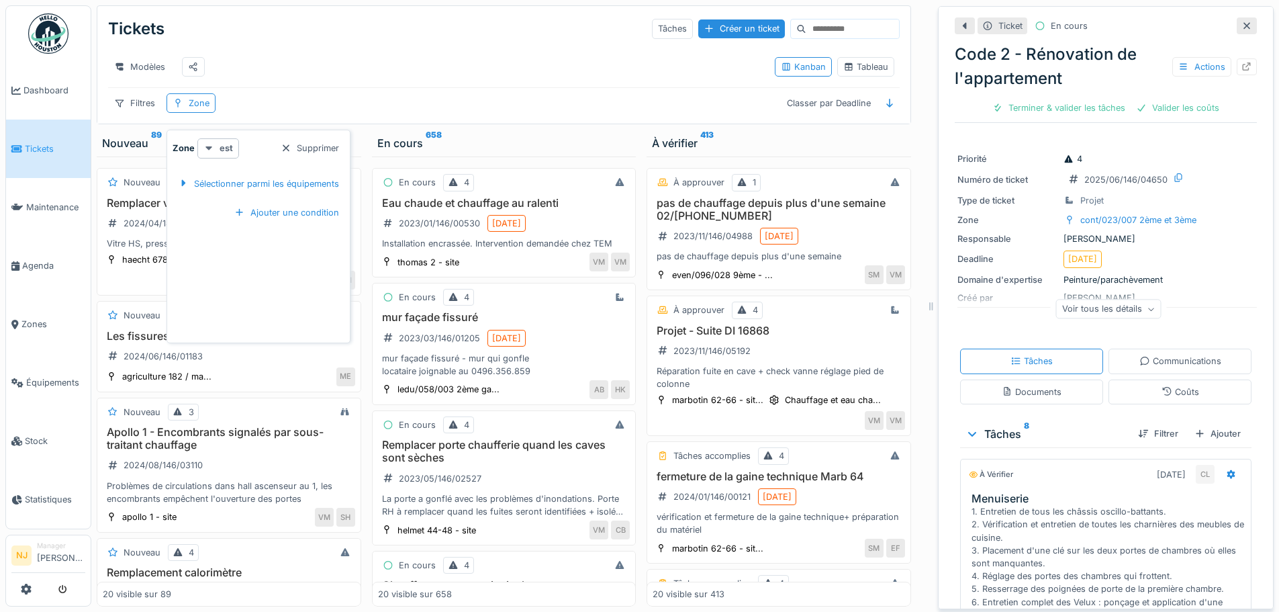
click at [210, 144] on icon at bounding box center [208, 148] width 11 height 9
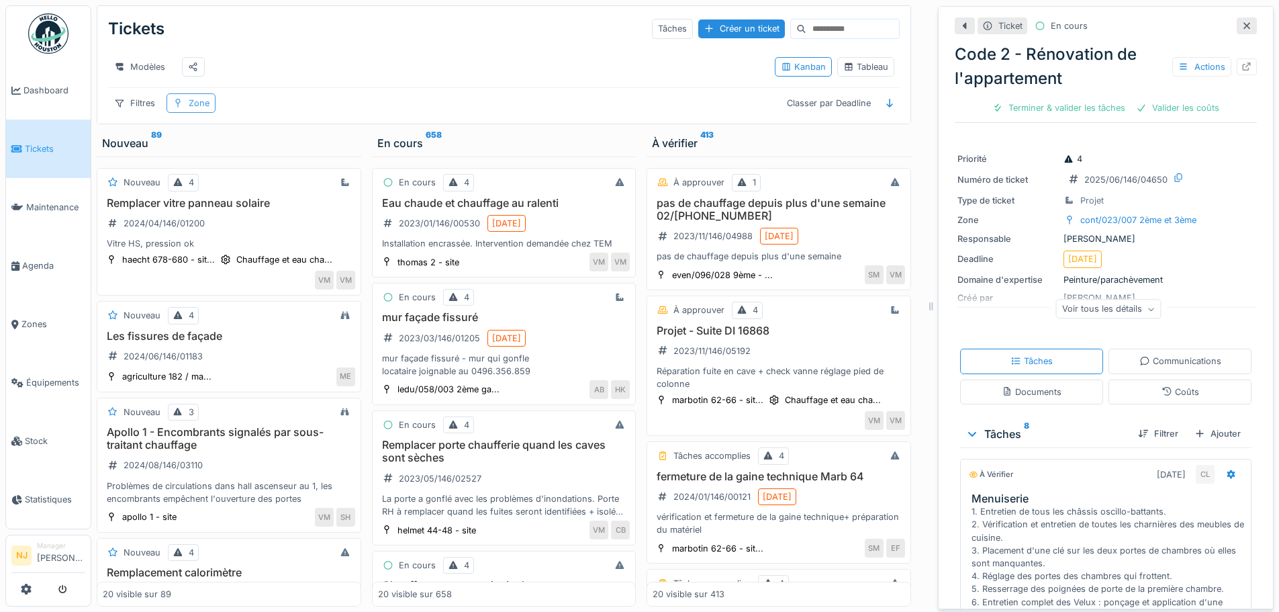
click at [199, 100] on div "Zone" at bounding box center [199, 103] width 21 height 13
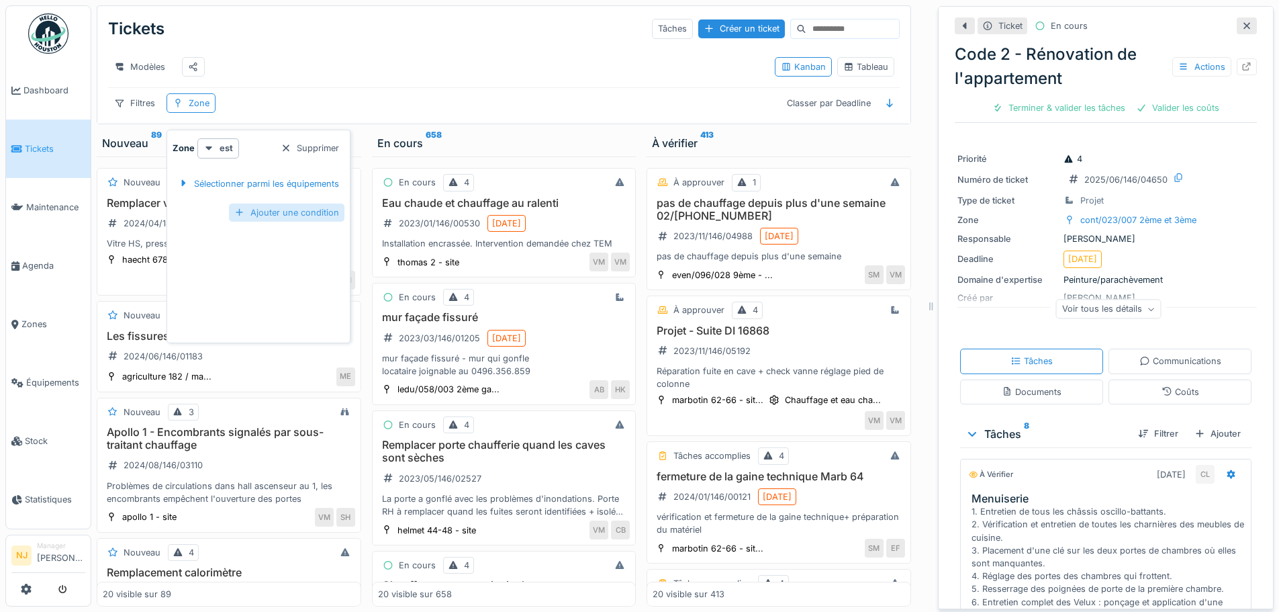
click at [277, 203] on div "Ajouter une condition" at bounding box center [287, 212] width 116 height 18
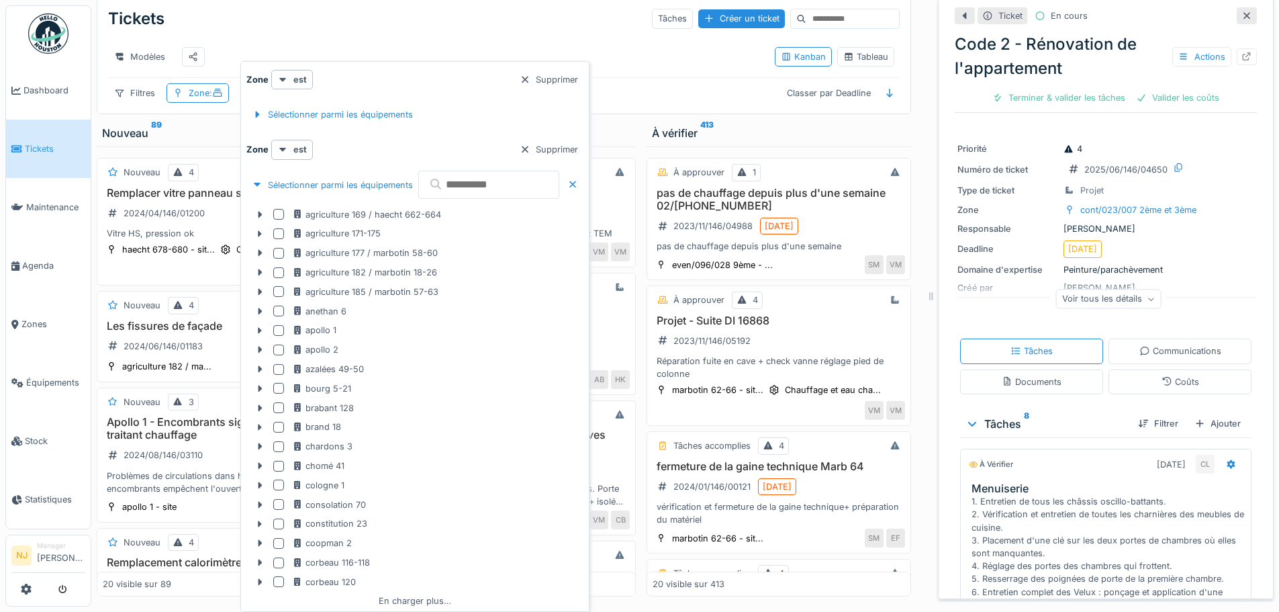
click at [500, 181] on input "text" at bounding box center [488, 185] width 141 height 28
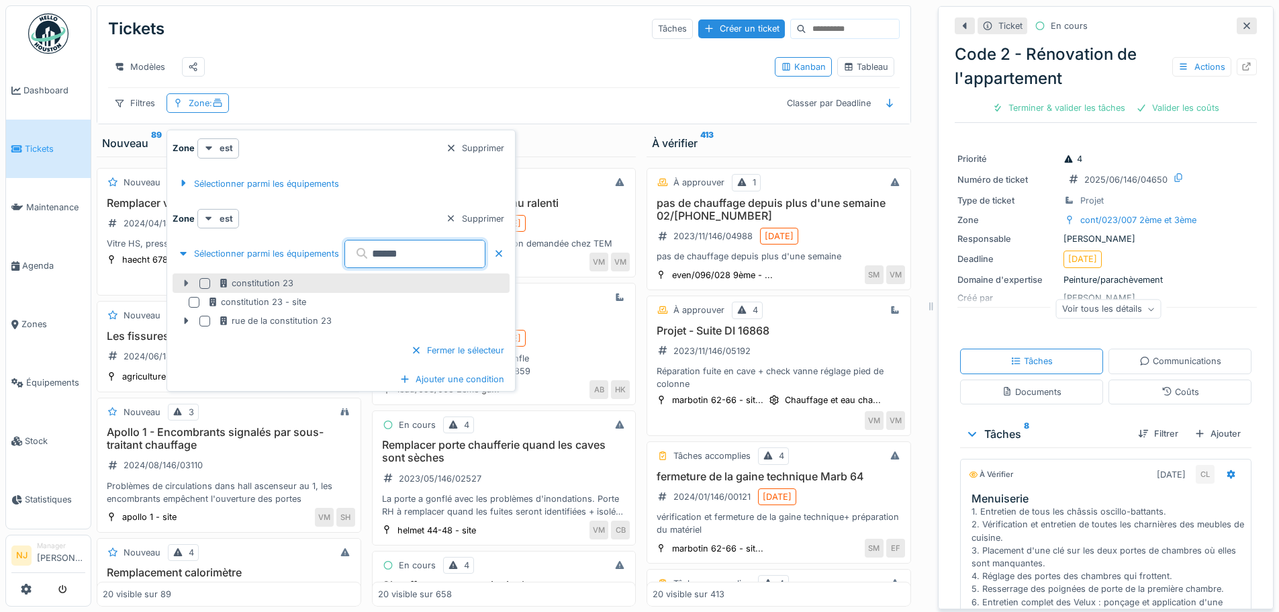
type input "******"
click at [186, 279] on icon at bounding box center [186, 283] width 11 height 9
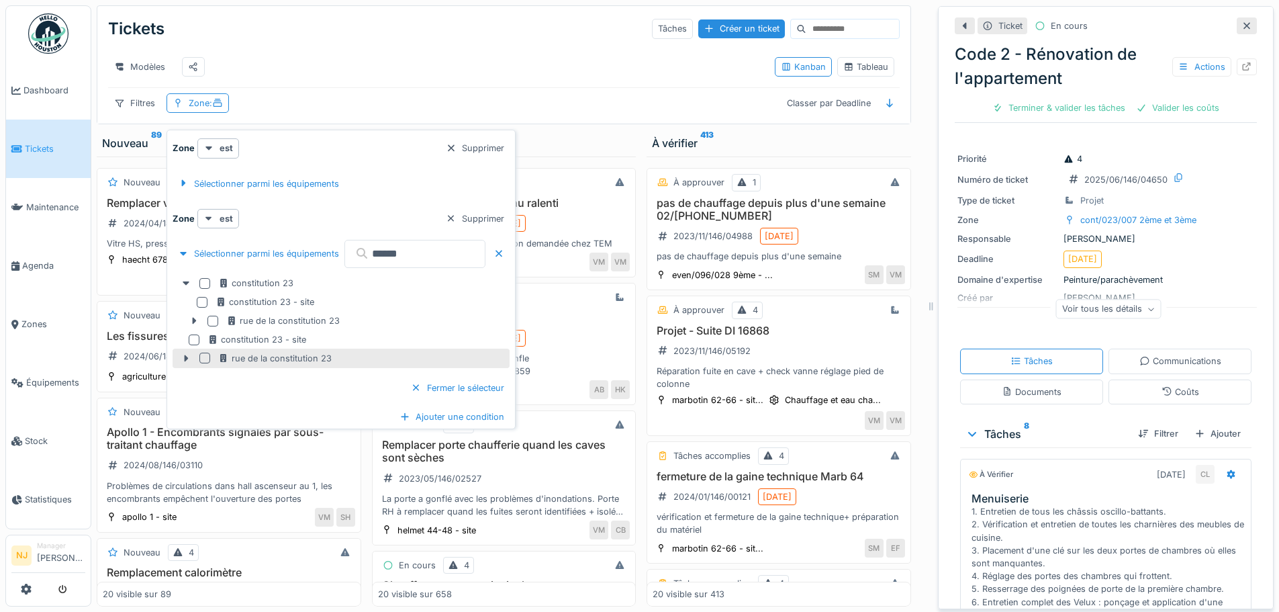
click at [203, 353] on div at bounding box center [204, 358] width 11 height 11
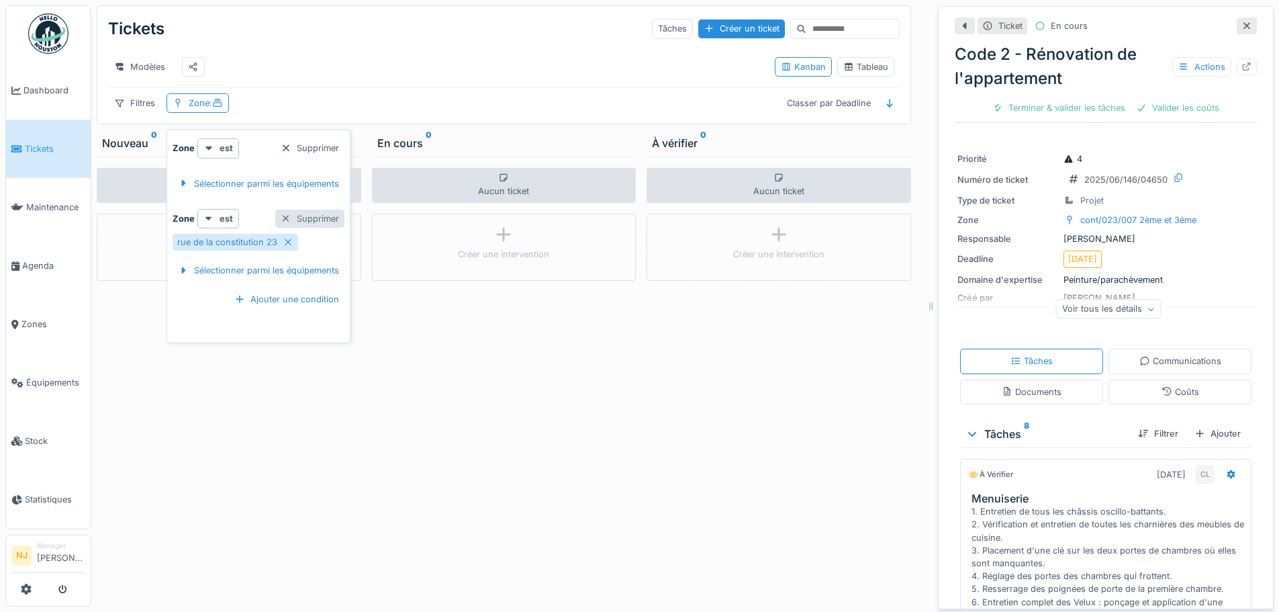
click at [287, 212] on div at bounding box center [286, 218] width 11 height 13
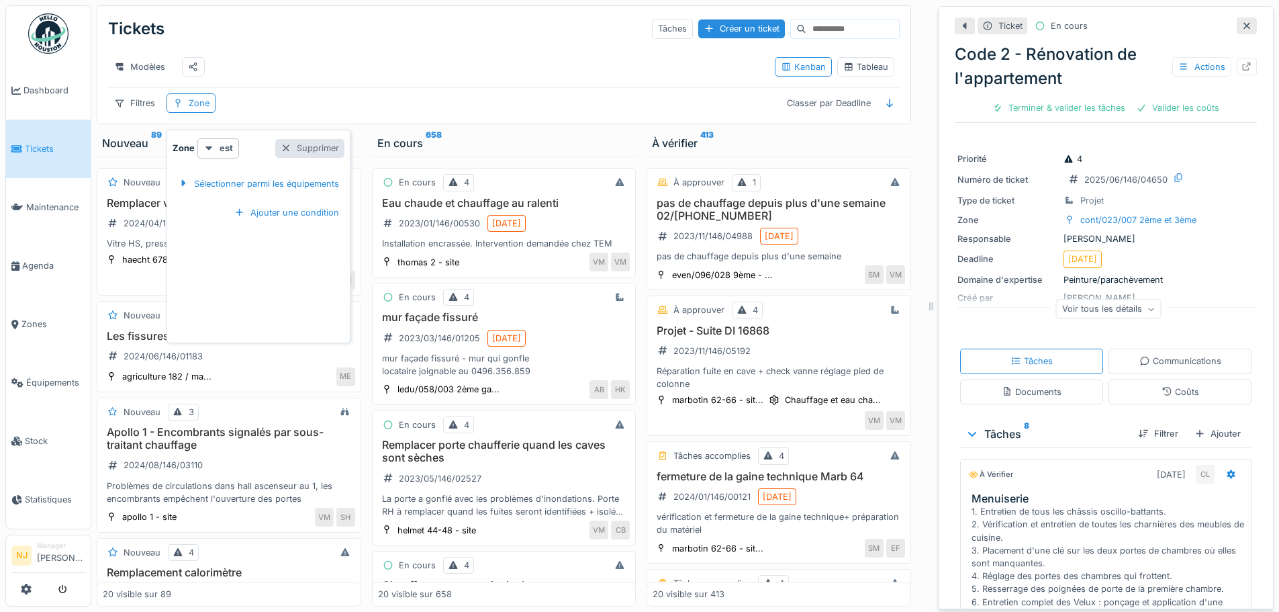
click at [287, 139] on div "Supprimer" at bounding box center [309, 148] width 69 height 18
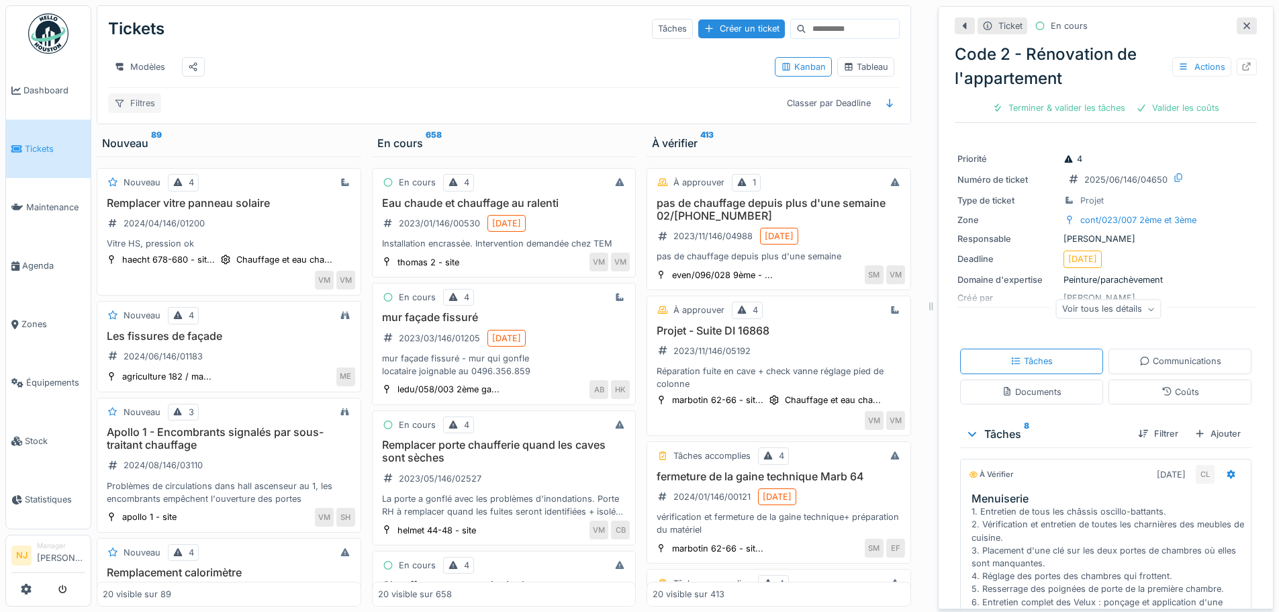
click at [130, 101] on div "Filtres" at bounding box center [134, 102] width 53 height 19
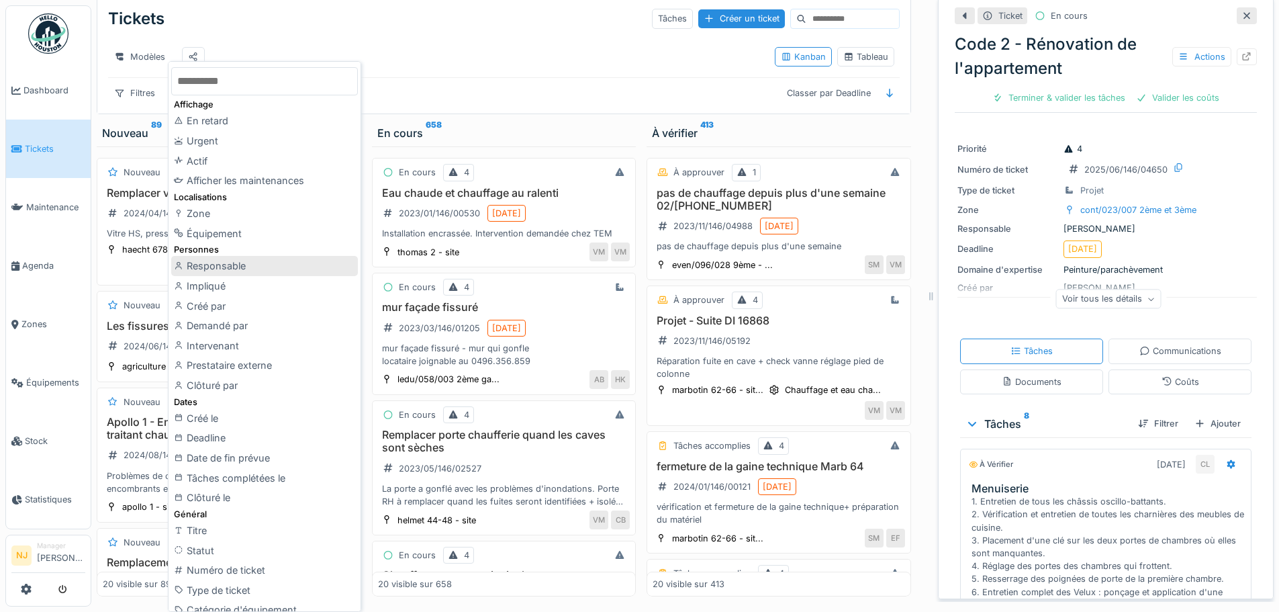
click at [220, 263] on div "Responsable" at bounding box center [264, 266] width 187 height 20
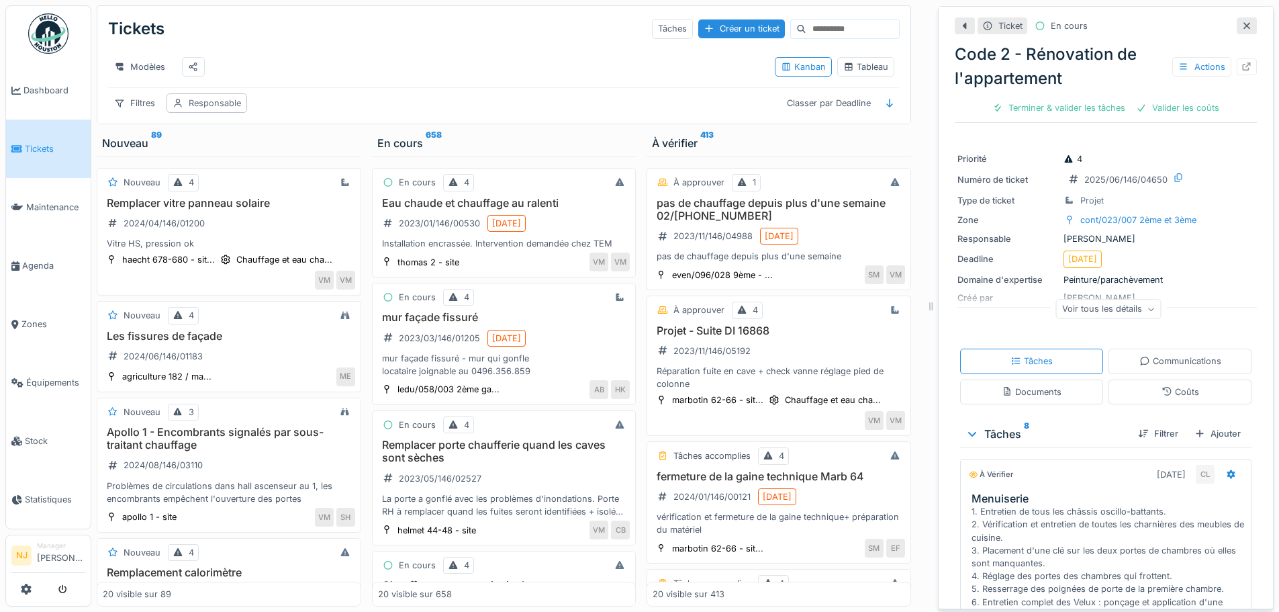
click at [211, 101] on div "Responsable" at bounding box center [215, 103] width 52 height 13
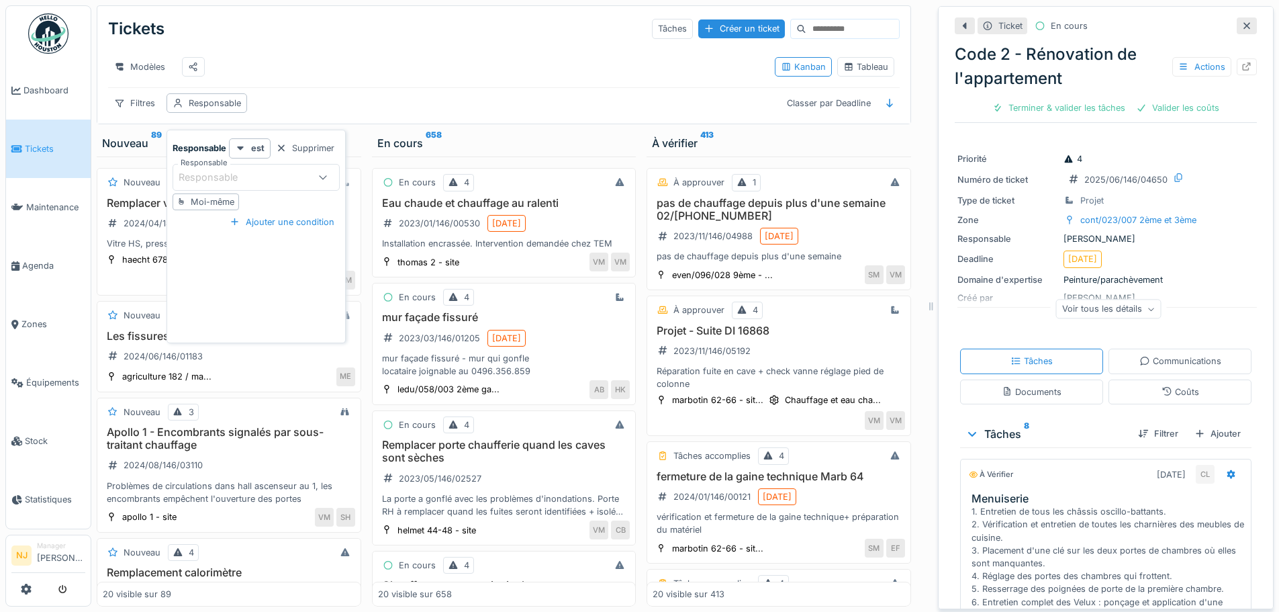
click at [266, 170] on div "Responsable" at bounding box center [243, 177] width 129 height 15
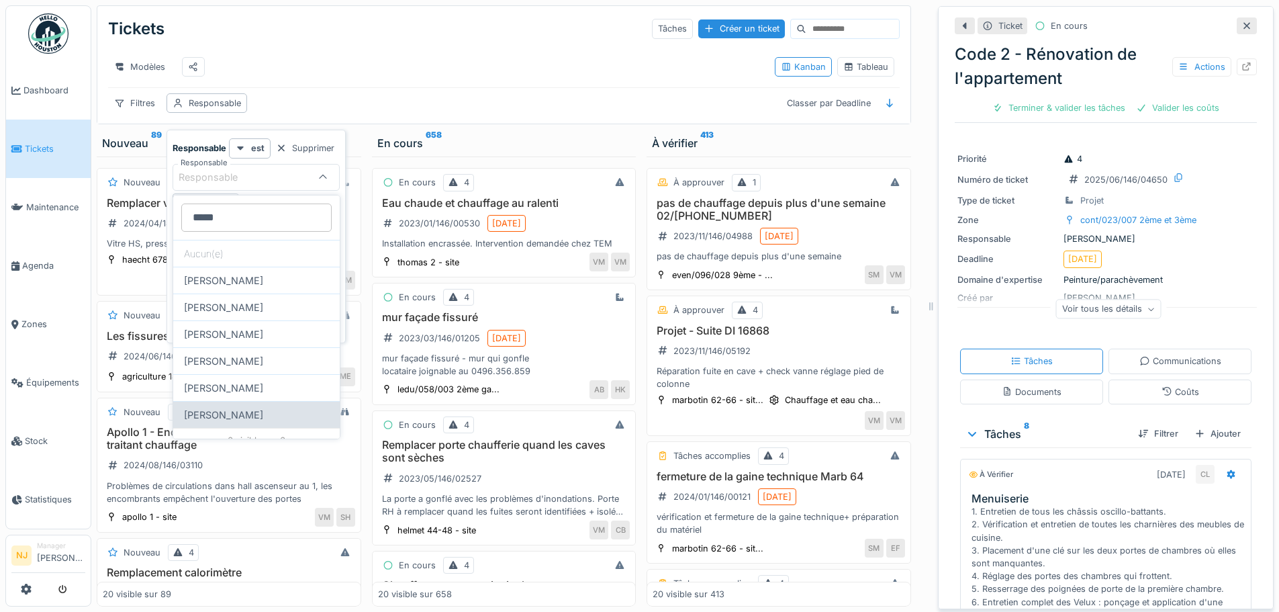
type input "*****"
click at [228, 416] on div "[PERSON_NAME]" at bounding box center [256, 414] width 167 height 27
type input "*****"
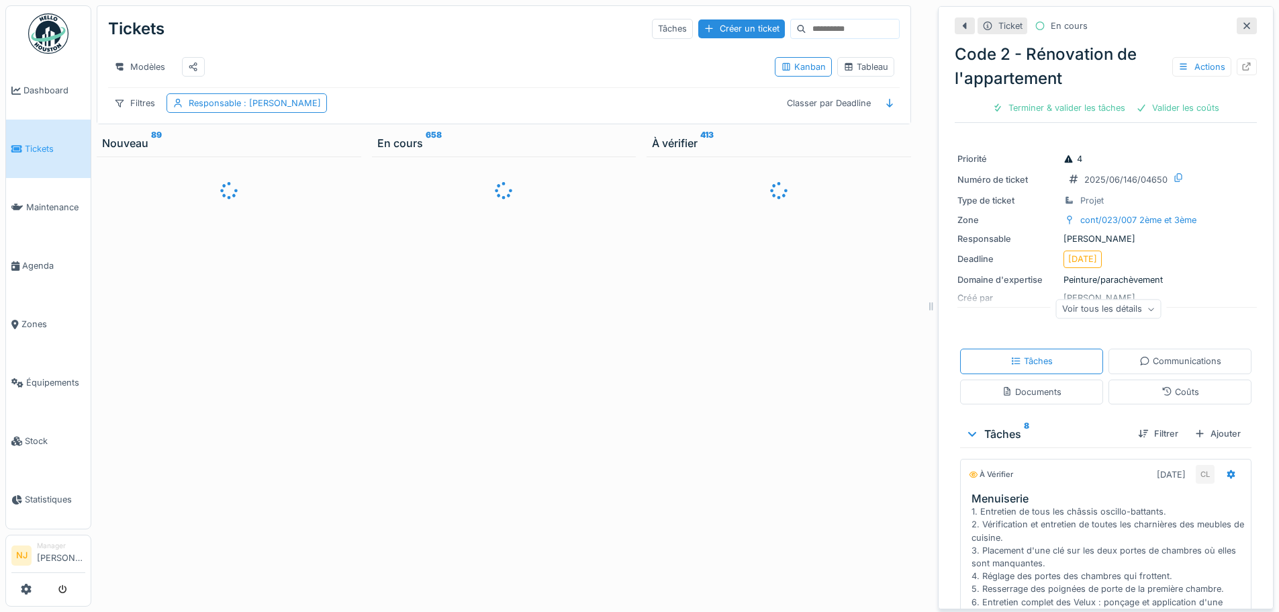
click at [420, 65] on div "Modèles" at bounding box center [436, 67] width 656 height 30
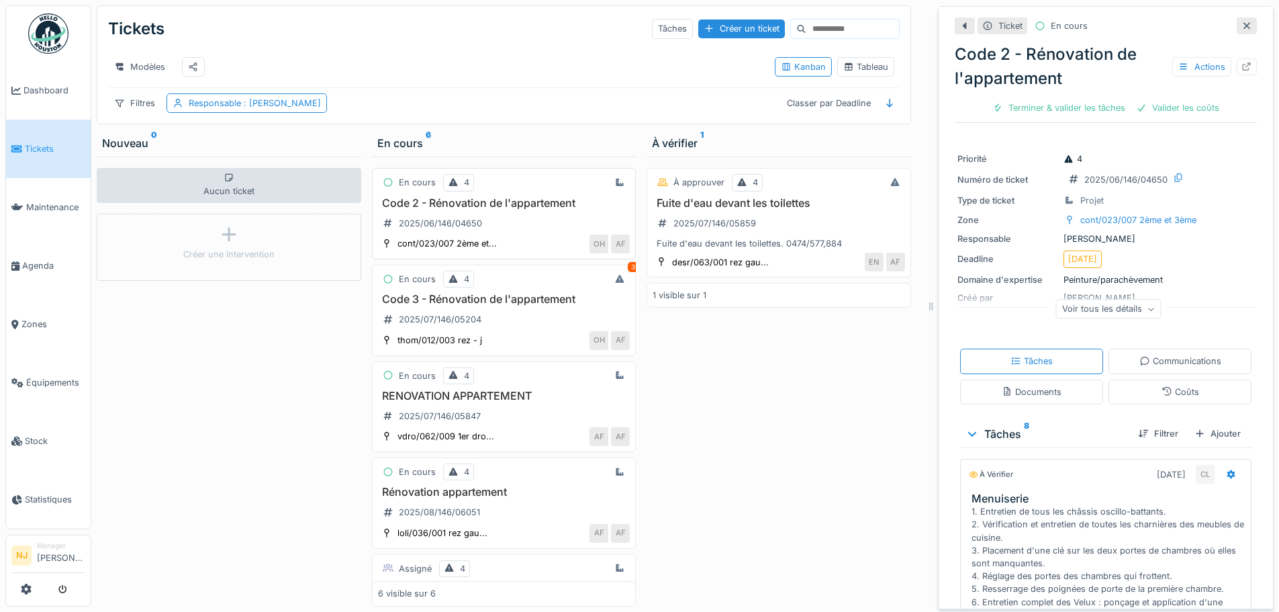
click at [444, 210] on h3 "Code 2 - Rénovation de l'appartement" at bounding box center [504, 203] width 253 height 13
click at [510, 234] on div "Code 2 - Rénovation de l'appartement 2025/06/146/04650" at bounding box center [504, 216] width 253 height 38
click at [472, 210] on h3 "Code 2 - Rénovation de l'appartement" at bounding box center [504, 203] width 253 height 13
click at [463, 316] on div "Code 3 - Rénovation de l'appartement 2025/07/146/05204" at bounding box center [504, 312] width 253 height 38
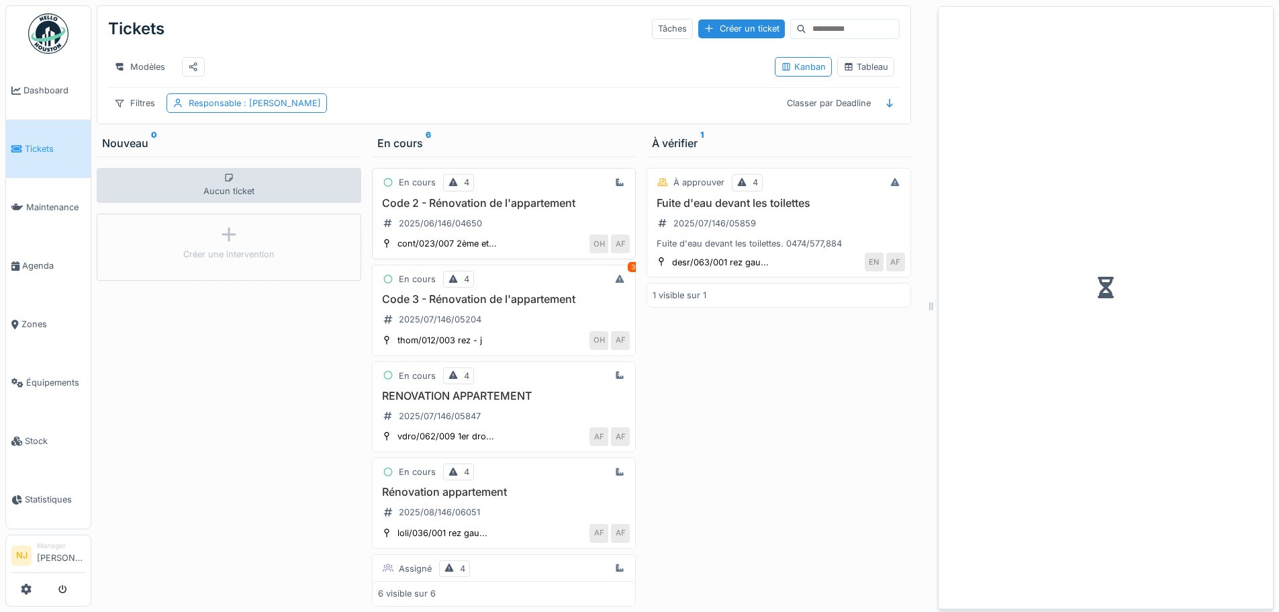
click at [480, 210] on h3 "Code 2 - Rénovation de l'appartement" at bounding box center [504, 203] width 253 height 13
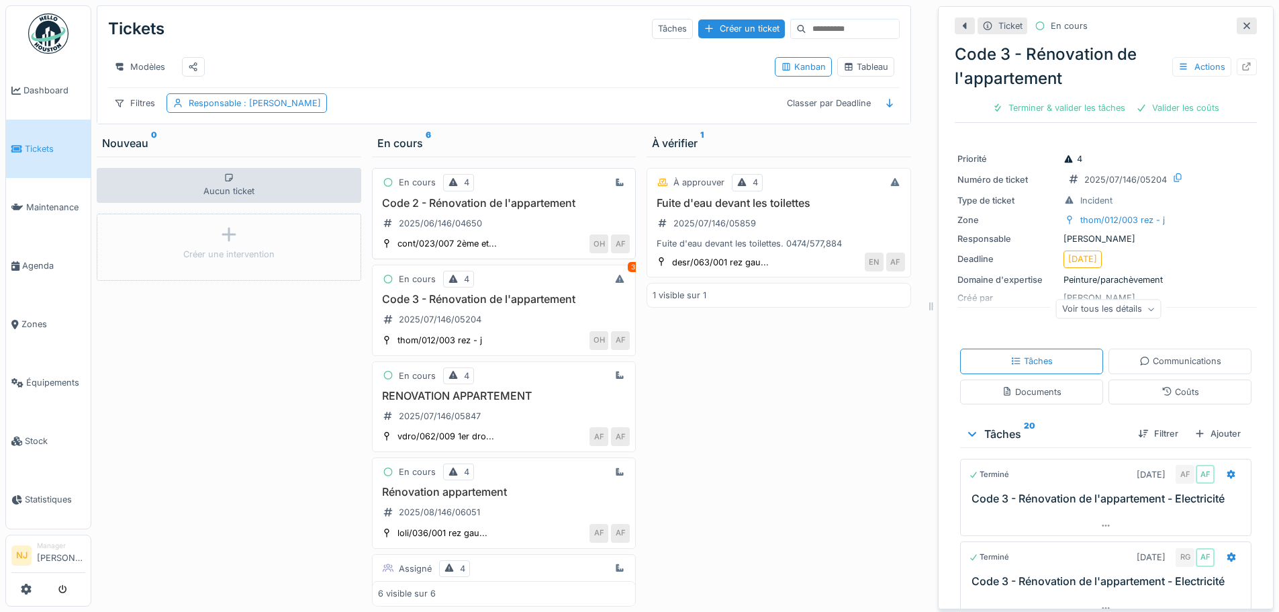
click at [473, 210] on h3 "Code 2 - Rénovation de l'appartement" at bounding box center [504, 203] width 253 height 13
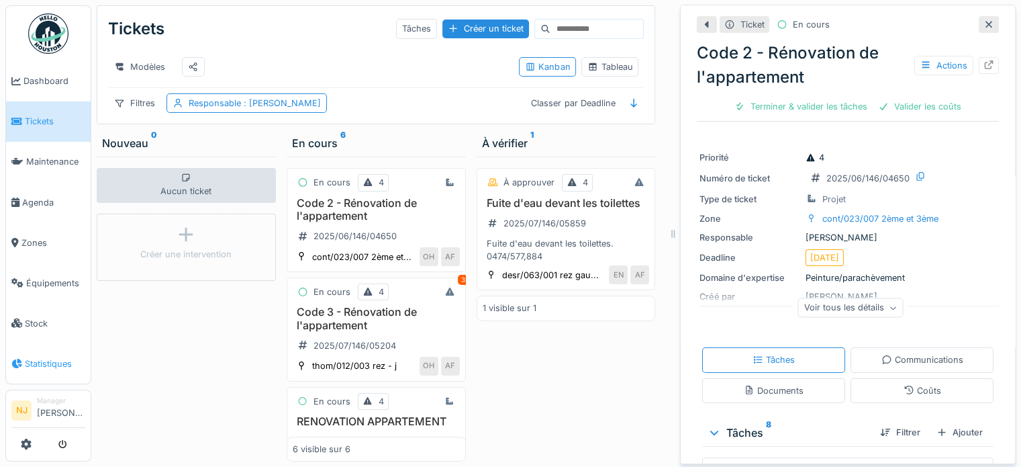
click at [51, 343] on link "Statistiques" at bounding box center [48, 363] width 85 height 40
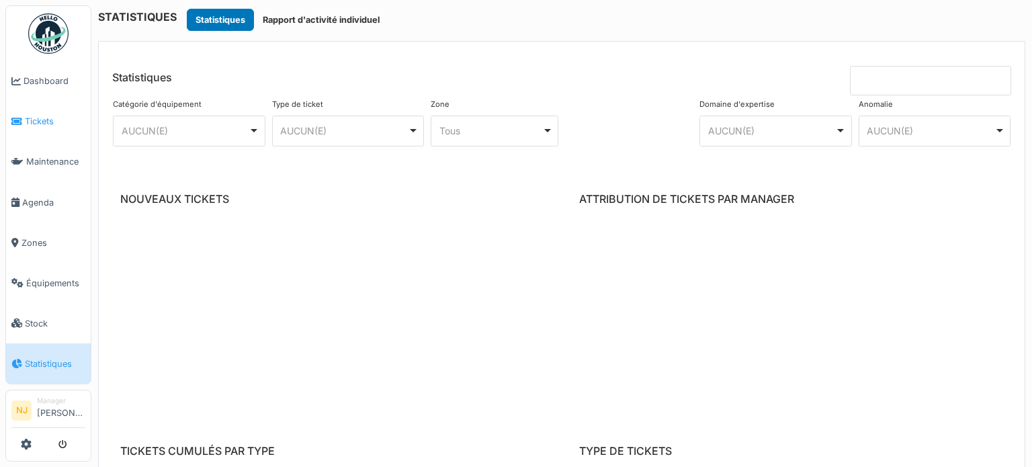
click at [40, 120] on span "Tickets" at bounding box center [55, 121] width 60 height 13
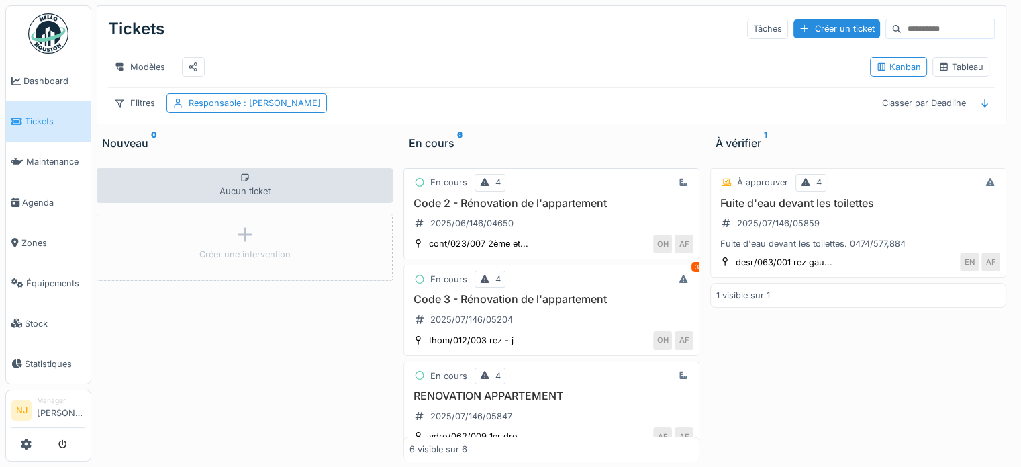
click at [496, 210] on h3 "Code 2 - Rénovation de l'appartement" at bounding box center [552, 203] width 284 height 13
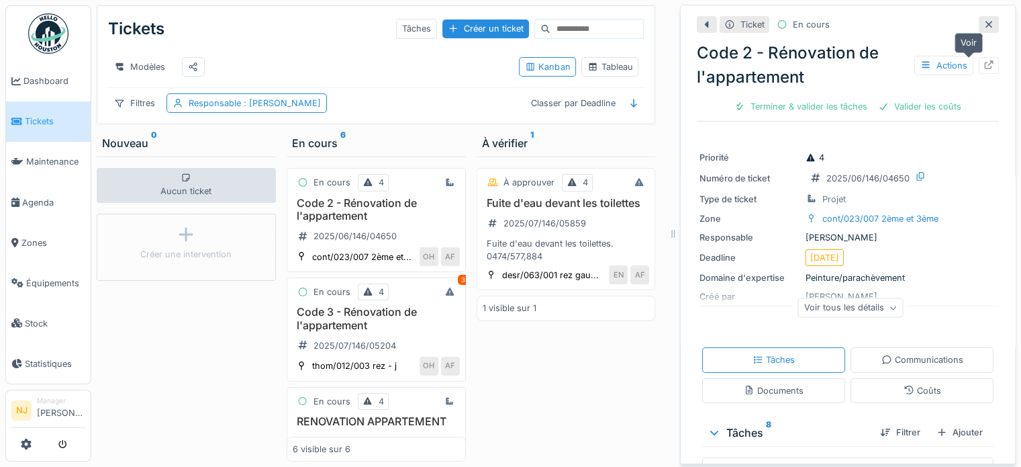
click at [984, 59] on div at bounding box center [989, 65] width 11 height 13
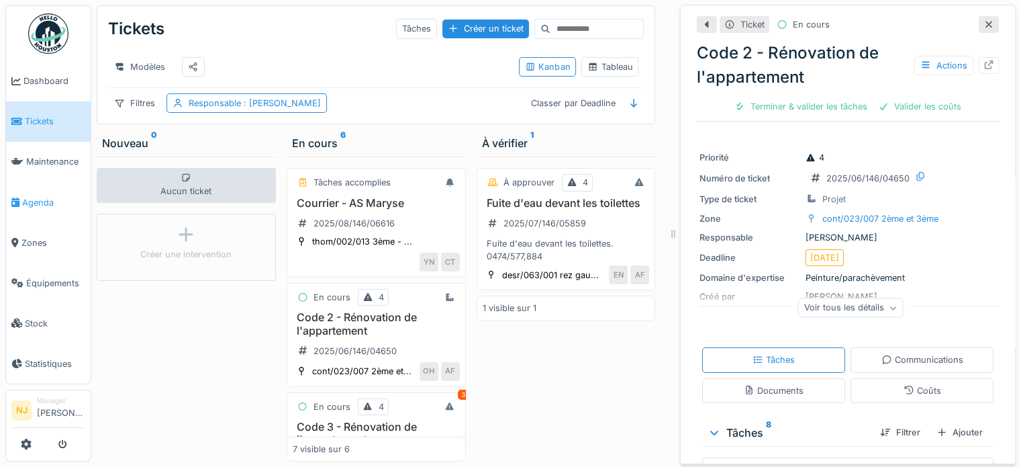
click at [34, 196] on span "Agenda" at bounding box center [53, 202] width 63 height 13
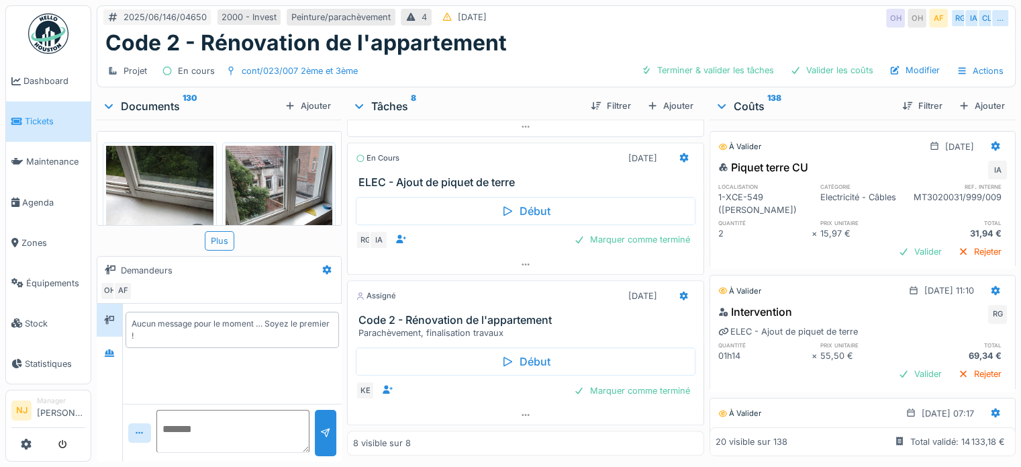
scroll to position [10, 0]
click at [403, 314] on h3 "Code 2 - Rénovation de l'appartement" at bounding box center [529, 320] width 340 height 13
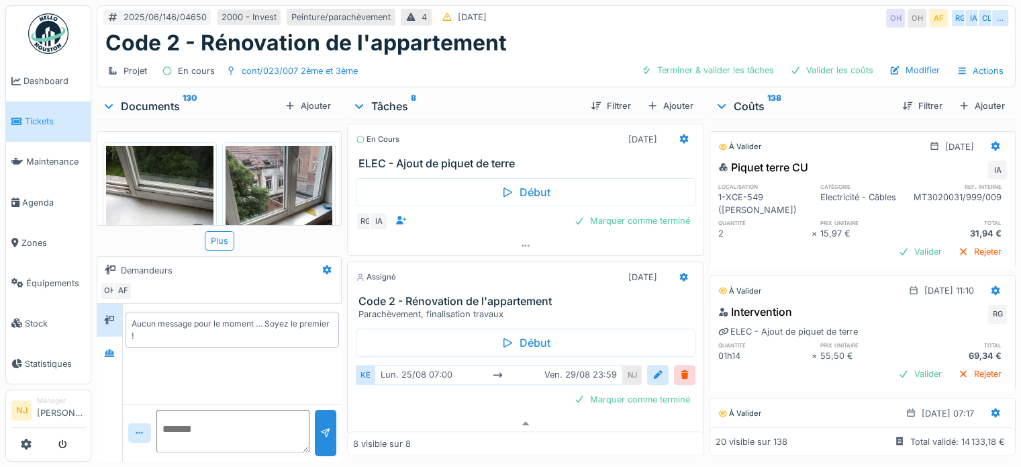
click at [445, 308] on h3 "Code 2 - Rénovation de l'appartement" at bounding box center [529, 301] width 340 height 13
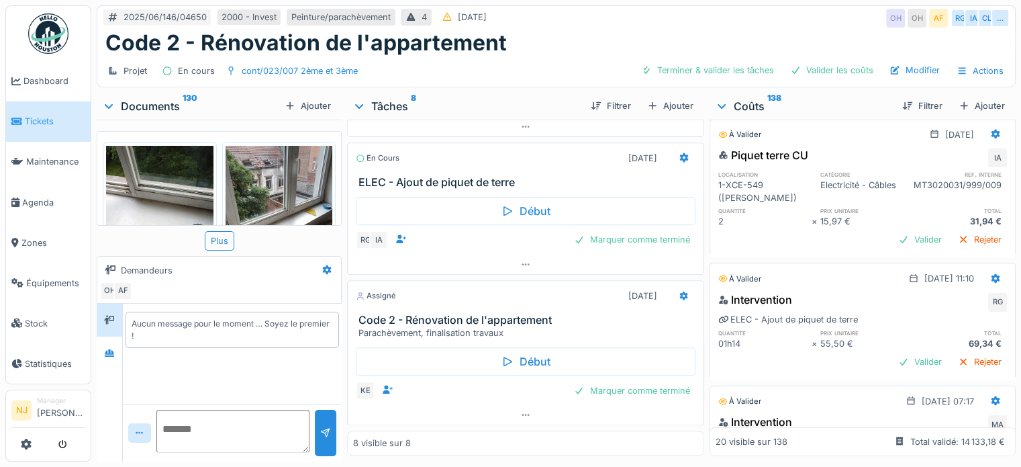
scroll to position [0, 0]
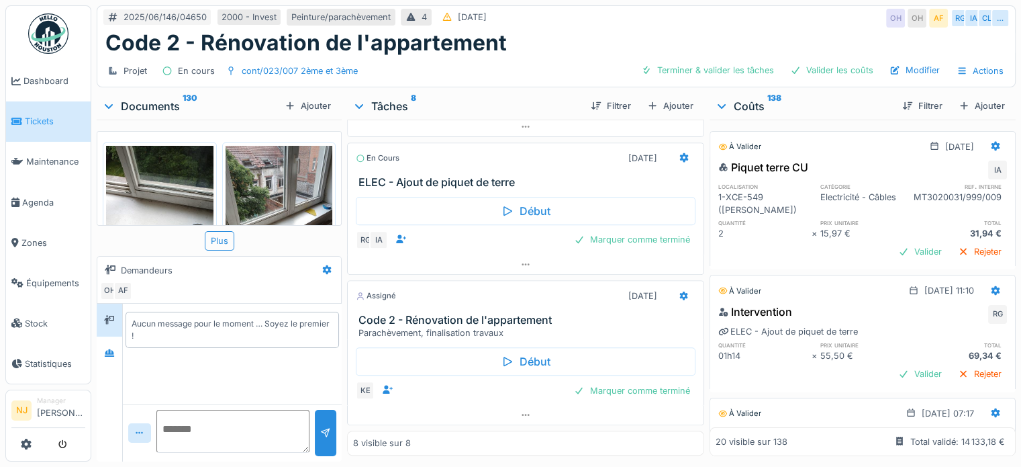
click at [469, 322] on h3 "Code 2 - Rénovation de l'appartement" at bounding box center [529, 320] width 340 height 13
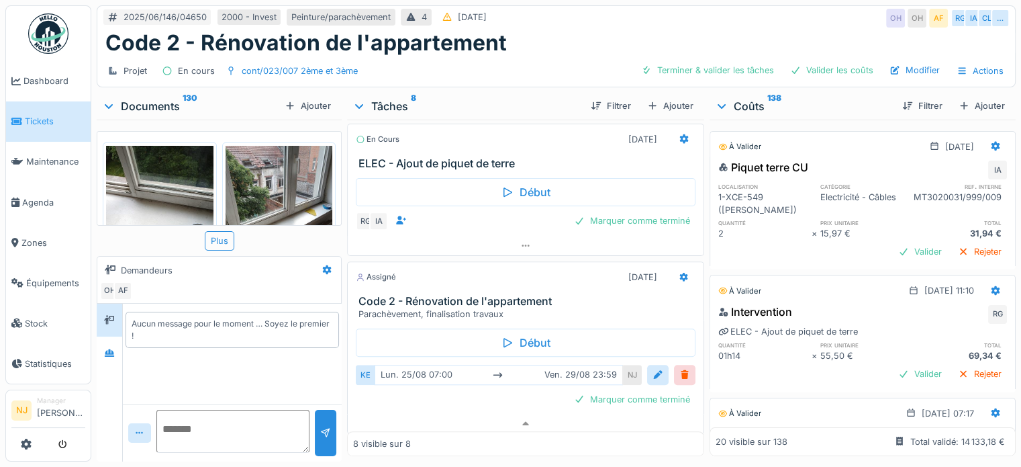
scroll to position [10, 0]
click at [440, 308] on h3 "Code 2 - Rénovation de l'appartement" at bounding box center [529, 301] width 340 height 13
click at [572, 308] on h3 "Code 2 - Rénovation de l'appartement" at bounding box center [529, 301] width 340 height 13
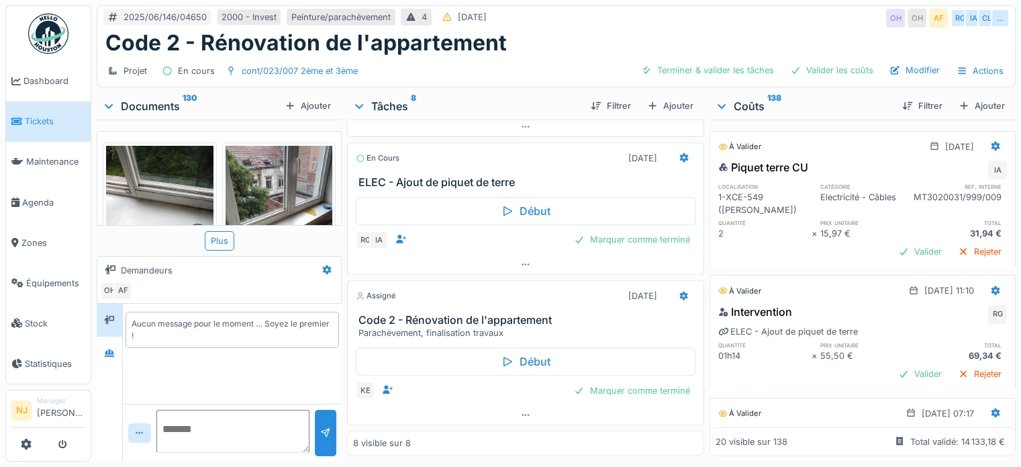
click at [441, 314] on h3 "Code 2 - Rénovation de l'appartement" at bounding box center [529, 320] width 340 height 13
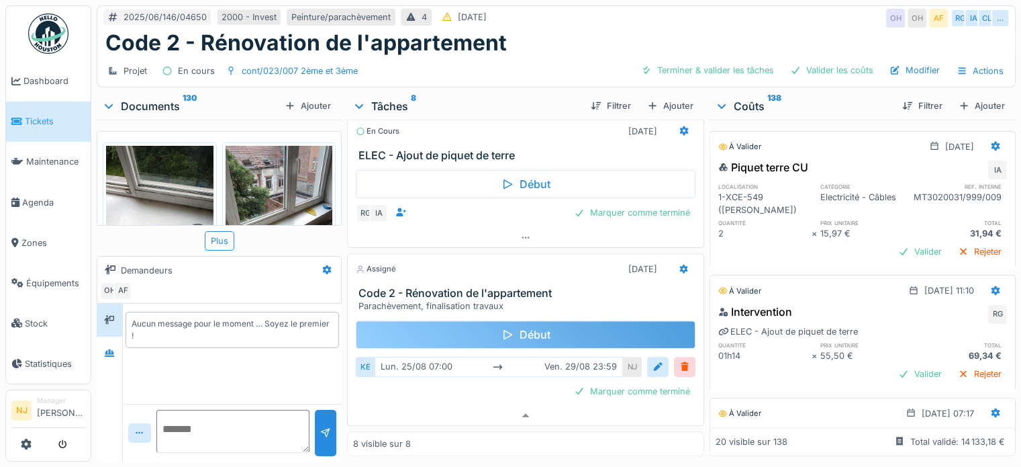
scroll to position [1151, 0]
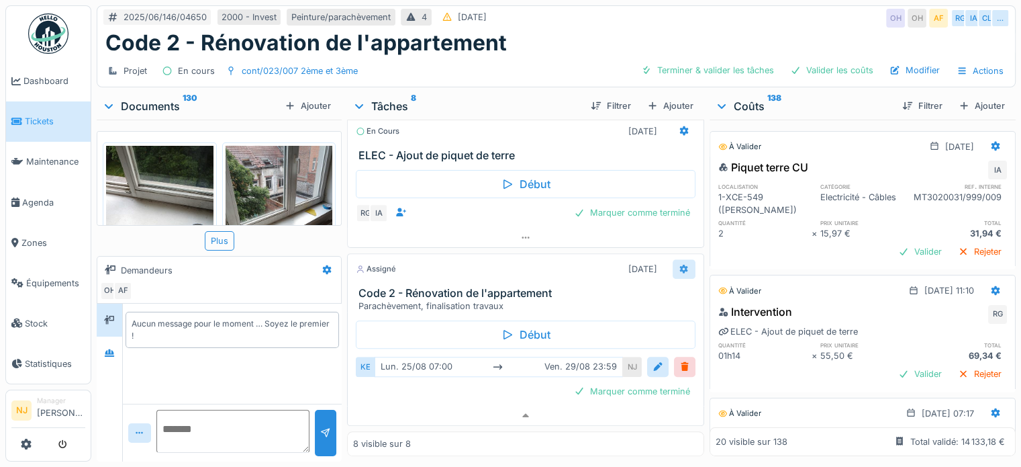
click at [680, 264] on icon at bounding box center [684, 268] width 9 height 9
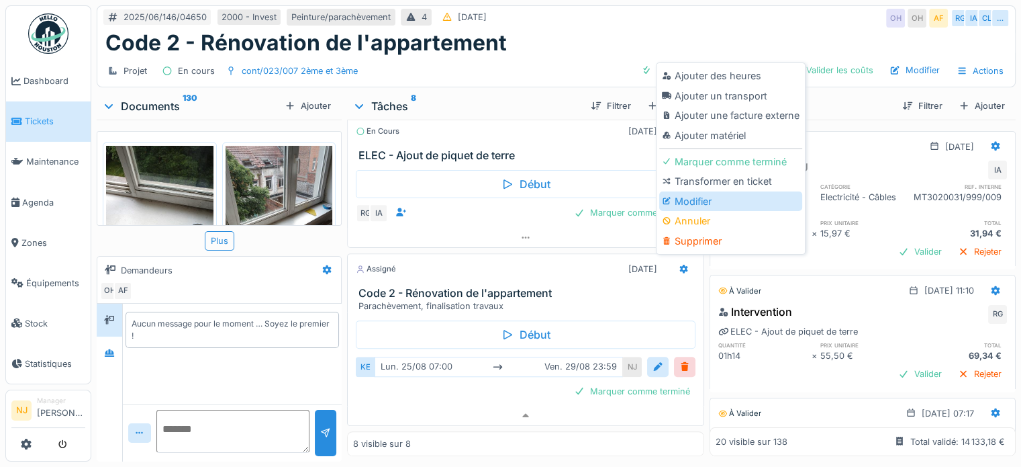
click at [688, 191] on div "Modifier" at bounding box center [730, 201] width 143 height 20
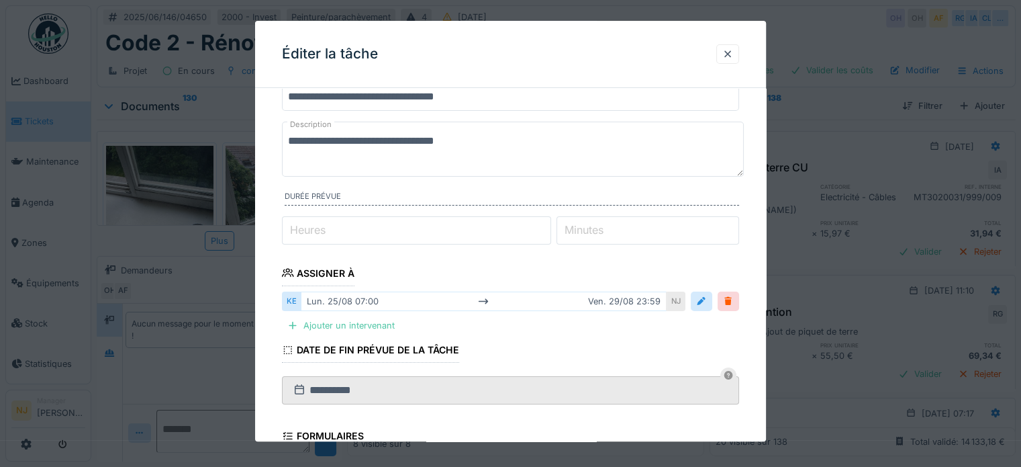
scroll to position [134, 0]
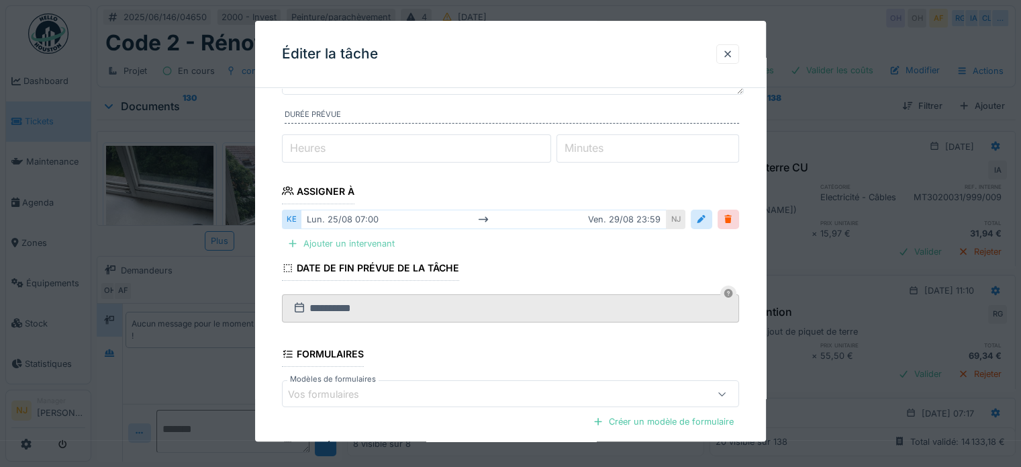
click at [293, 240] on div at bounding box center [292, 243] width 11 height 13
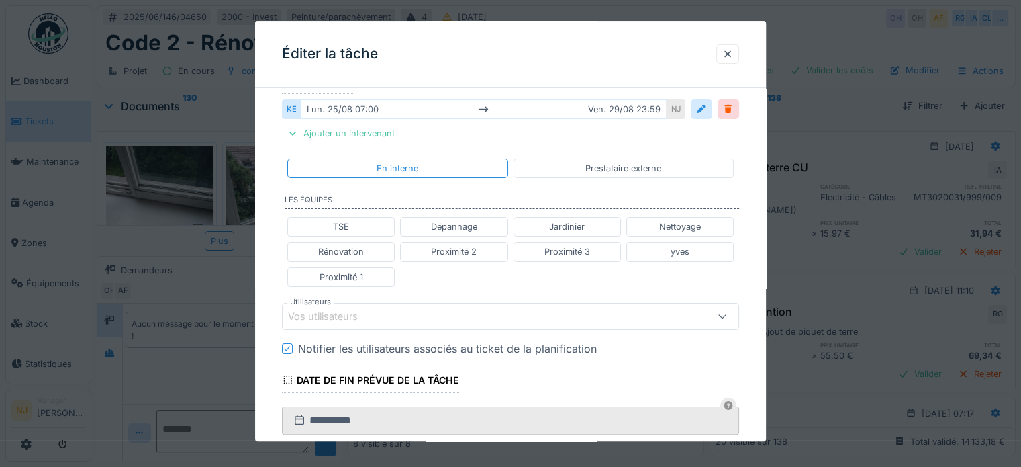
scroll to position [269, 0]
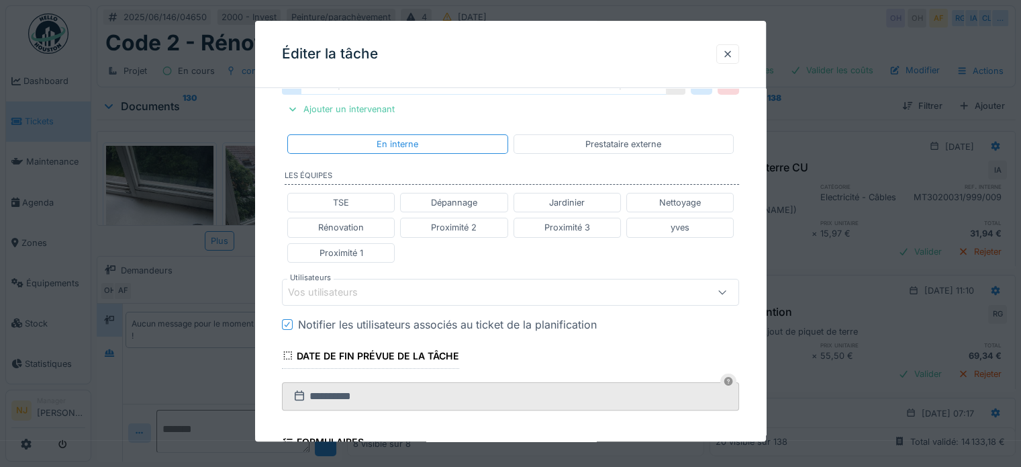
click at [380, 289] on div "Vos utilisateurs" at bounding box center [483, 292] width 390 height 15
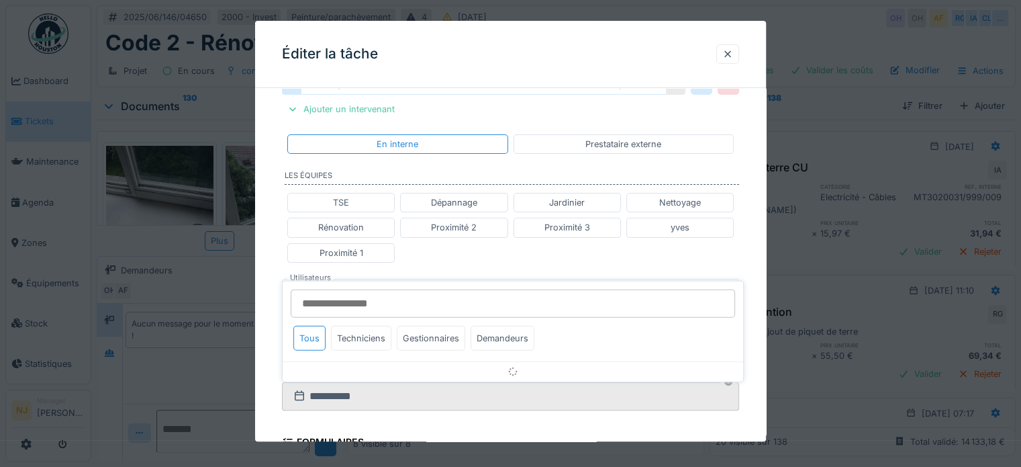
scroll to position [327, 0]
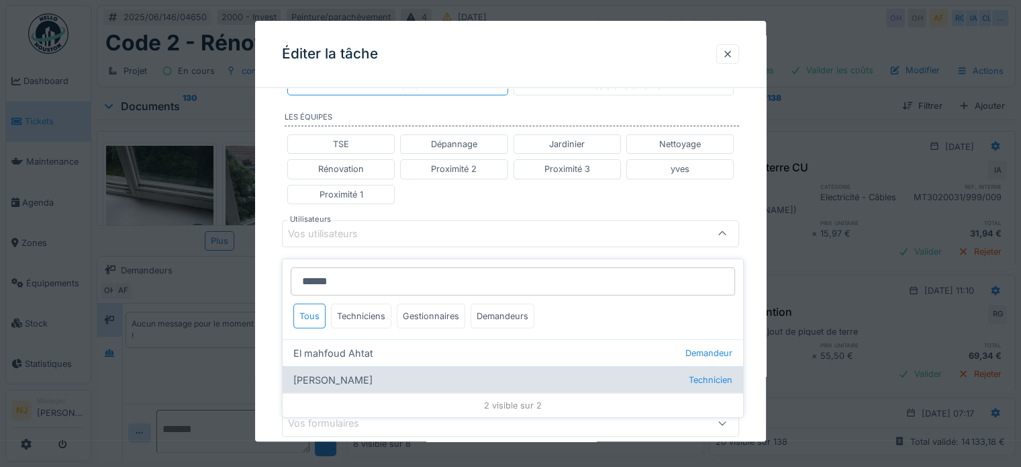
type input "******"
click at [332, 368] on div "Mahfoud Assajeri Technicien" at bounding box center [513, 379] width 461 height 27
type input "****"
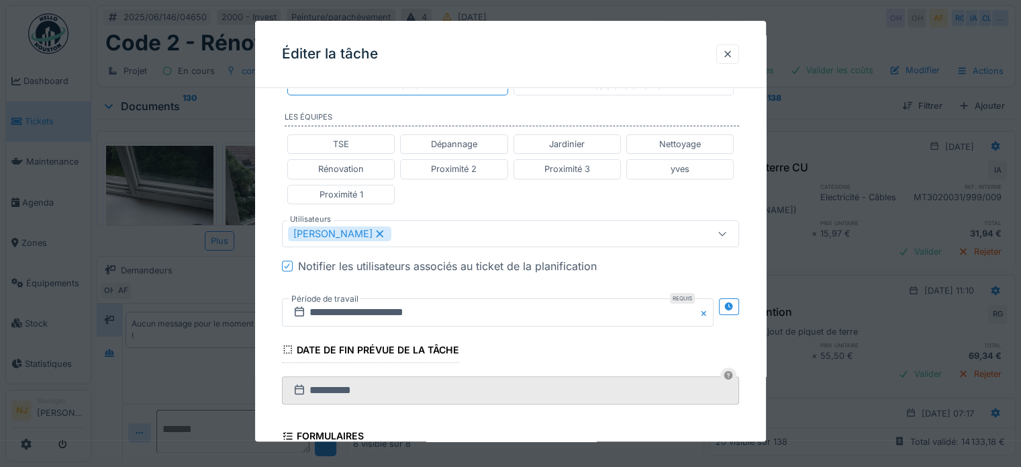
click at [271, 250] on div "**********" at bounding box center [510, 215] width 511 height 886
click at [733, 302] on icon at bounding box center [729, 306] width 9 height 9
click at [374, 305] on input "**********" at bounding box center [385, 312] width 206 height 28
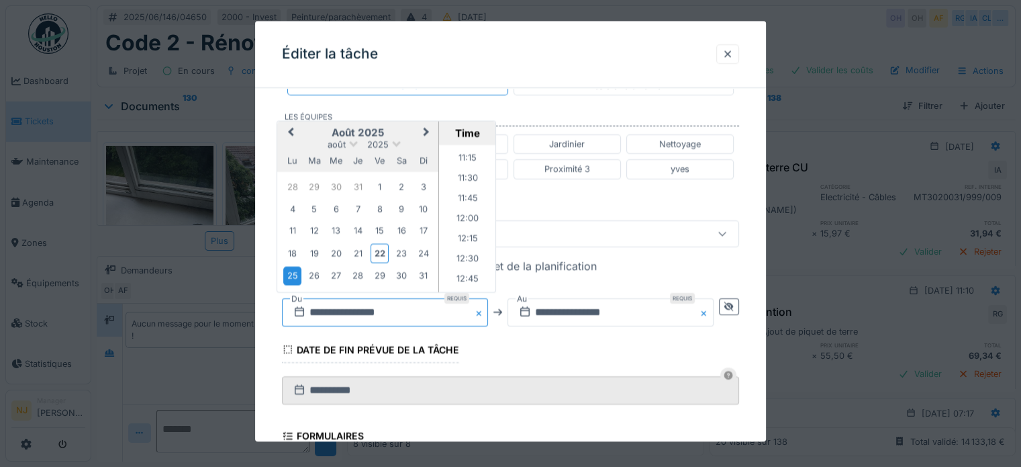
scroll to position [903, 0]
click at [465, 251] on li "12:30" at bounding box center [467, 259] width 57 height 20
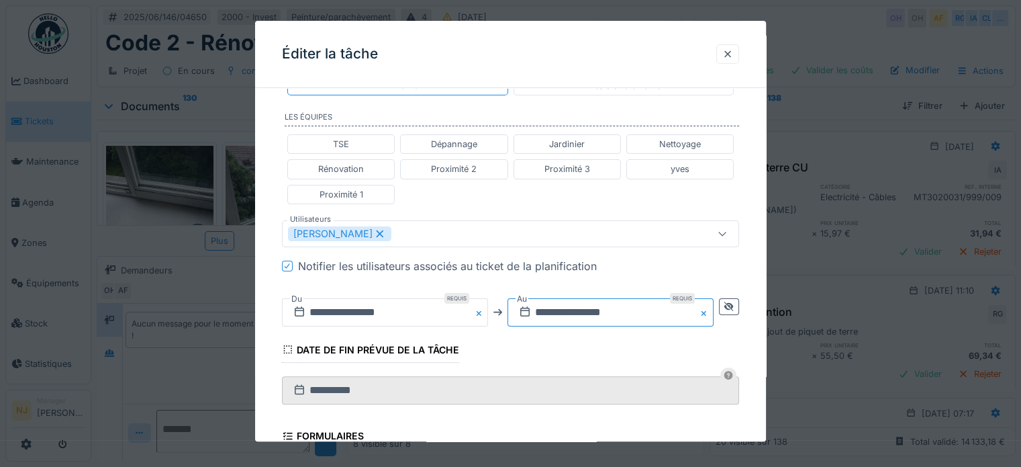
click at [609, 308] on input "**********" at bounding box center [611, 312] width 206 height 28
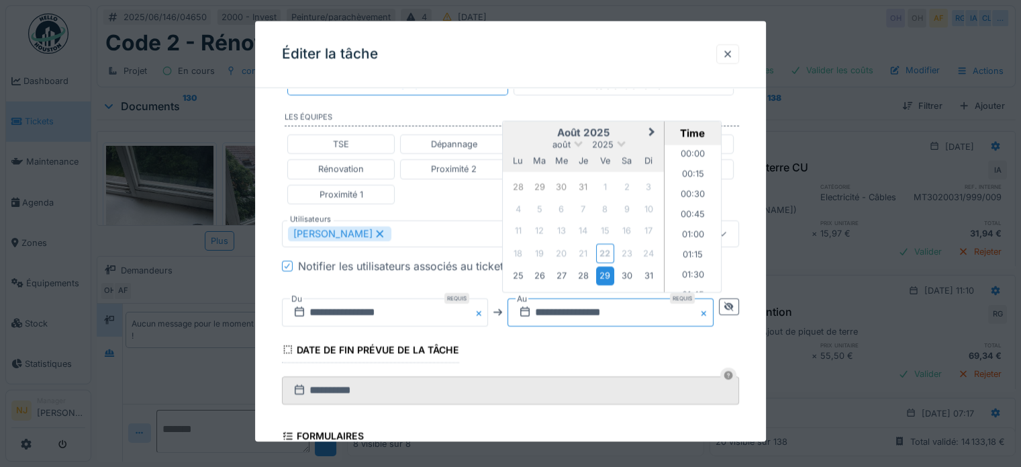
scroll to position [1786, 0]
click at [522, 273] on div "25" at bounding box center [518, 276] width 18 height 18
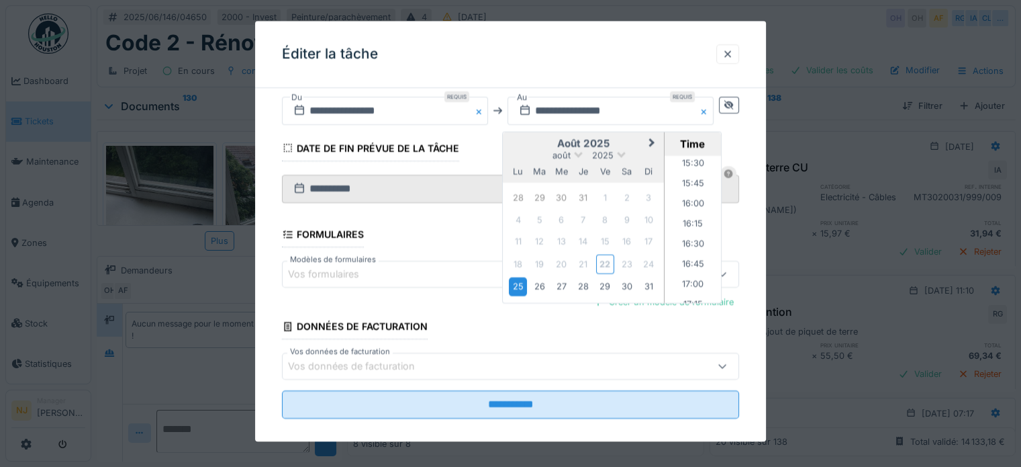
scroll to position [1249, 0]
click at [696, 201] on li "16:00" at bounding box center [693, 206] width 57 height 20
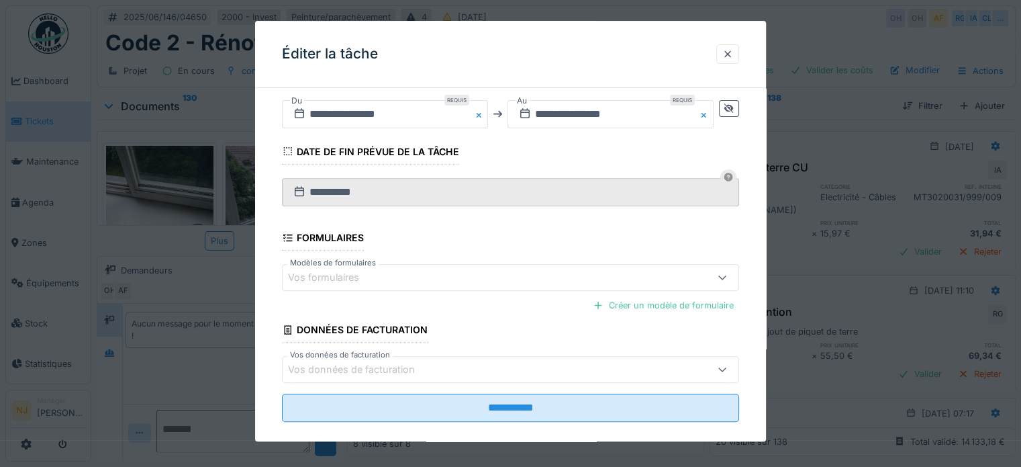
scroll to position [540, 0]
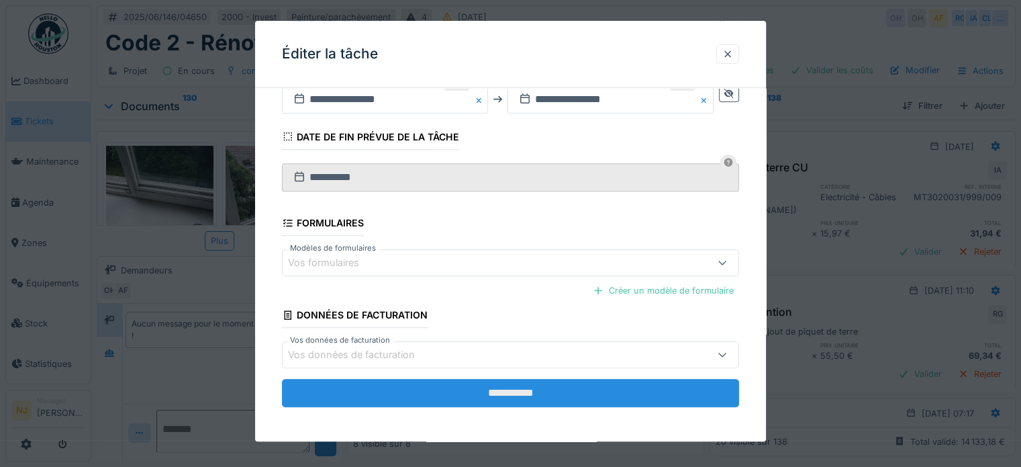
click at [518, 387] on input "**********" at bounding box center [510, 393] width 457 height 28
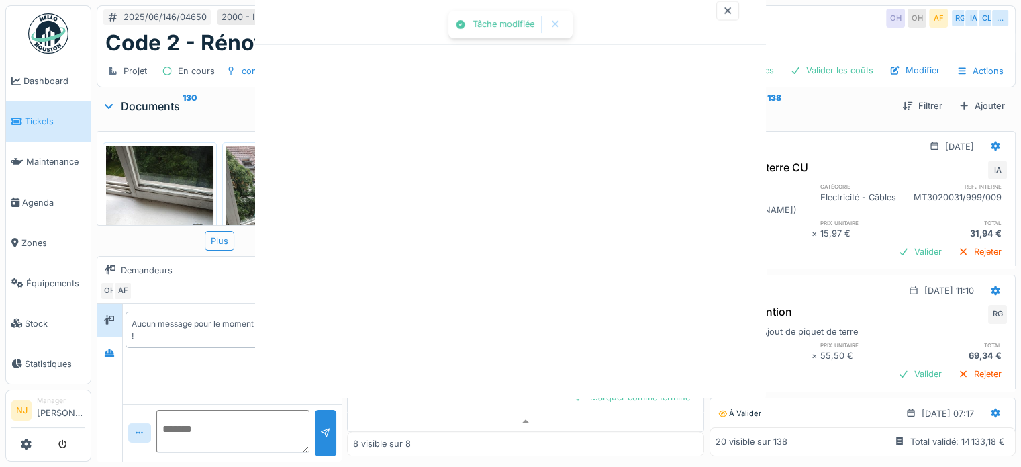
scroll to position [0, 0]
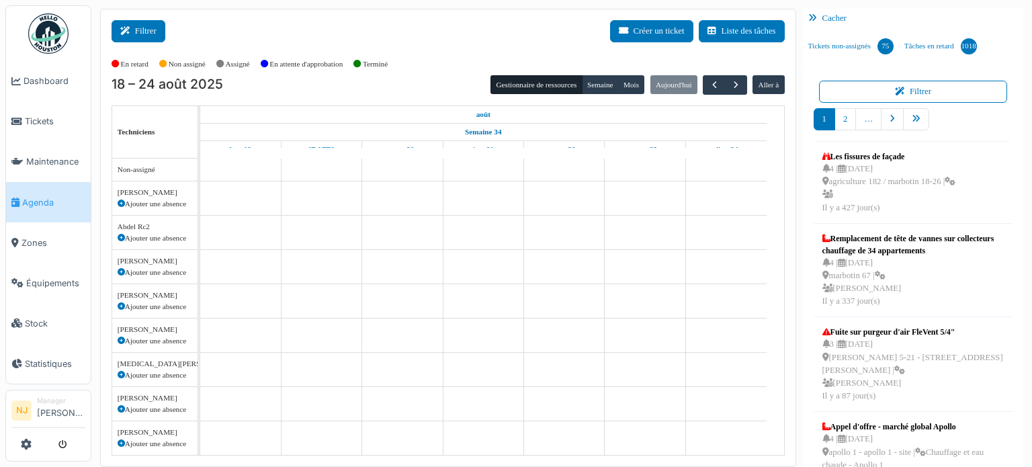
click at [142, 32] on button "Filtrer" at bounding box center [138, 31] width 54 height 22
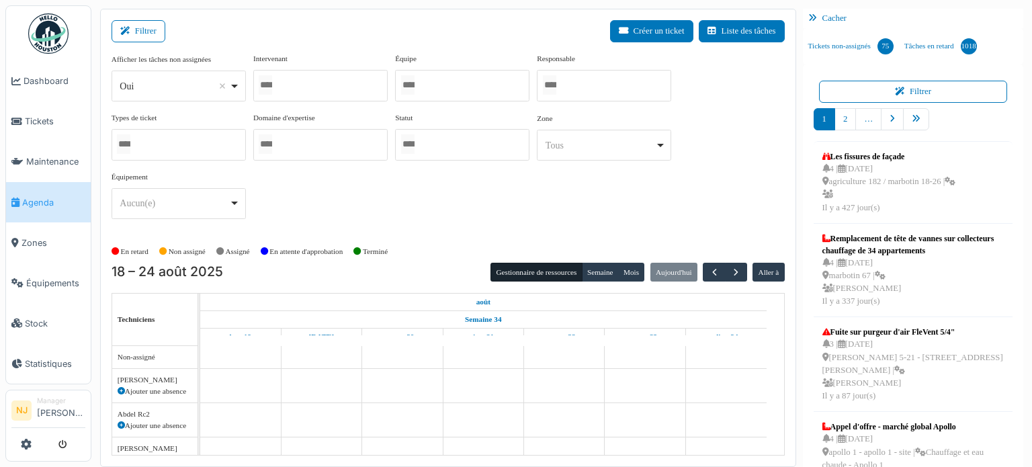
click at [302, 79] on div at bounding box center [320, 86] width 134 height 32
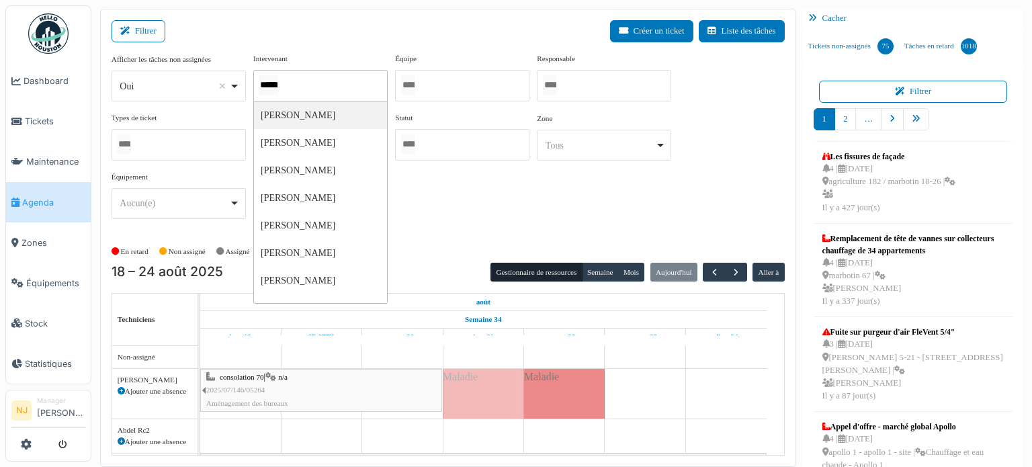
type input "*******"
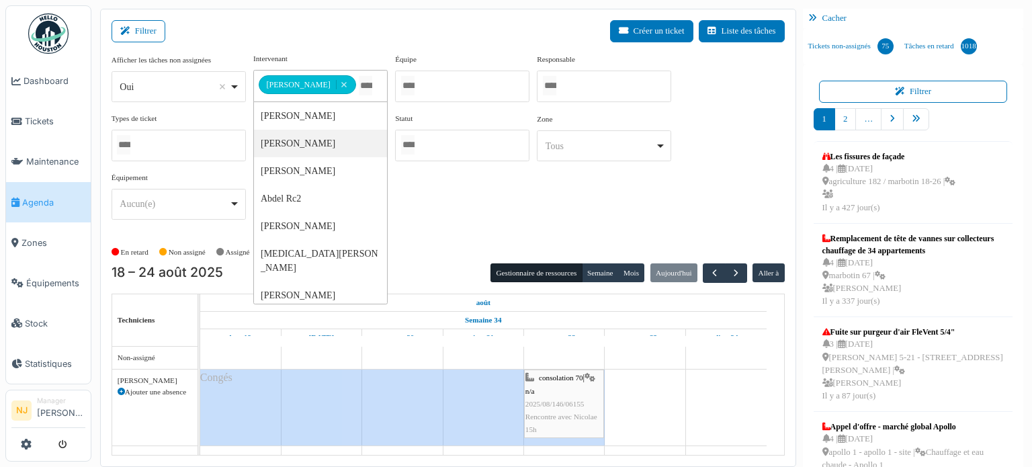
click at [390, 32] on div "Filtrer Créer un ticket Liste des tâches" at bounding box center [447, 36] width 673 height 33
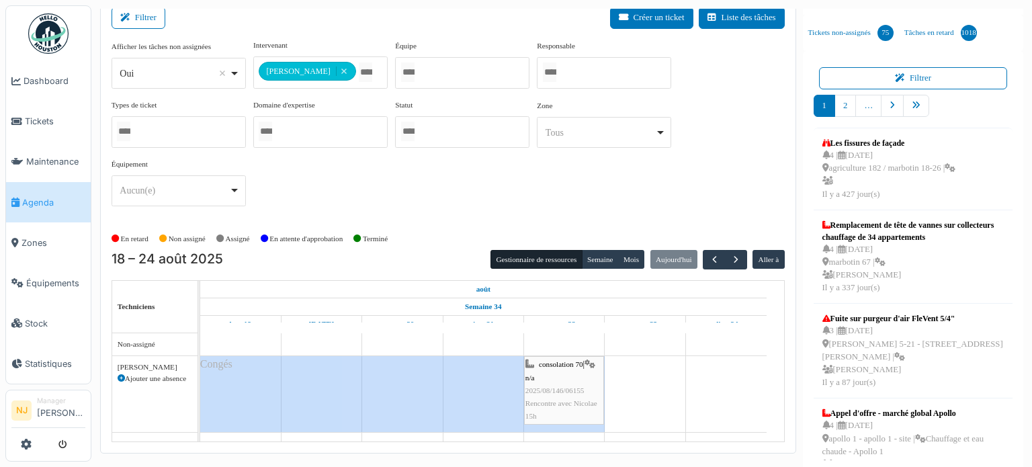
scroll to position [17, 0]
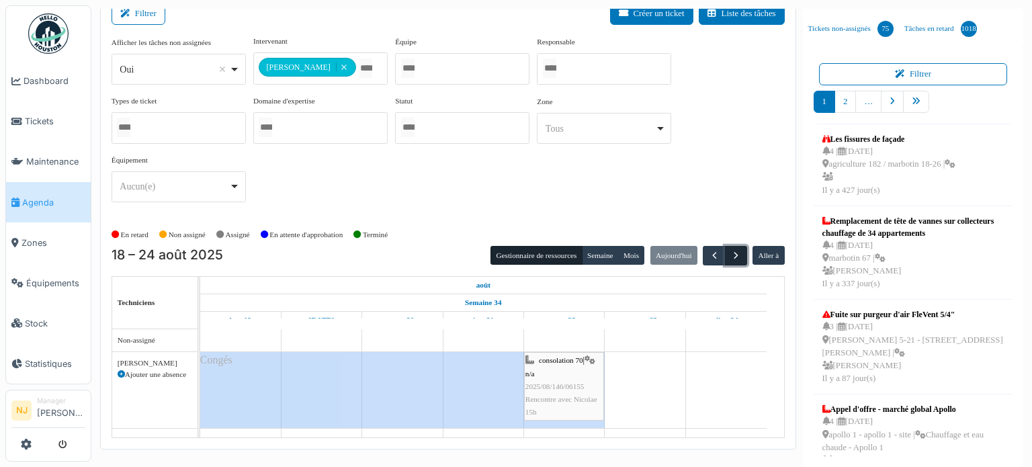
click at [730, 252] on span "button" at bounding box center [735, 255] width 11 height 11
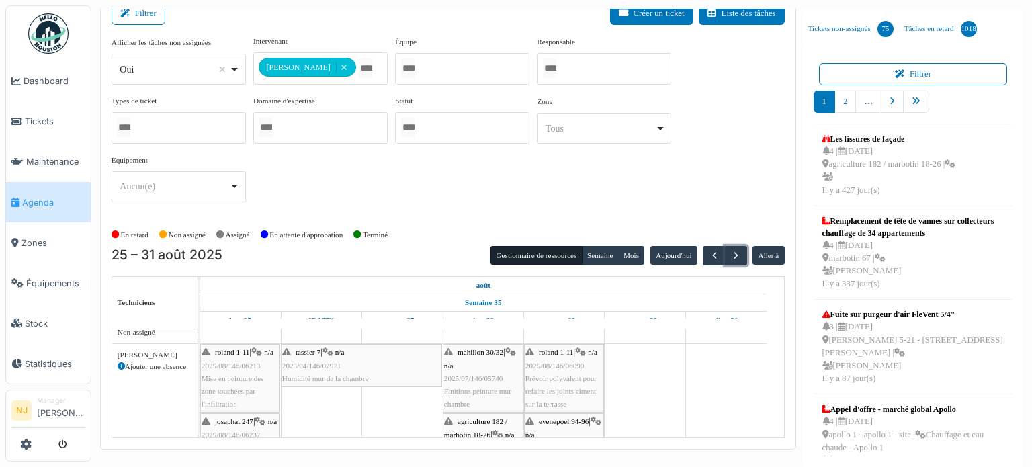
scroll to position [0, 0]
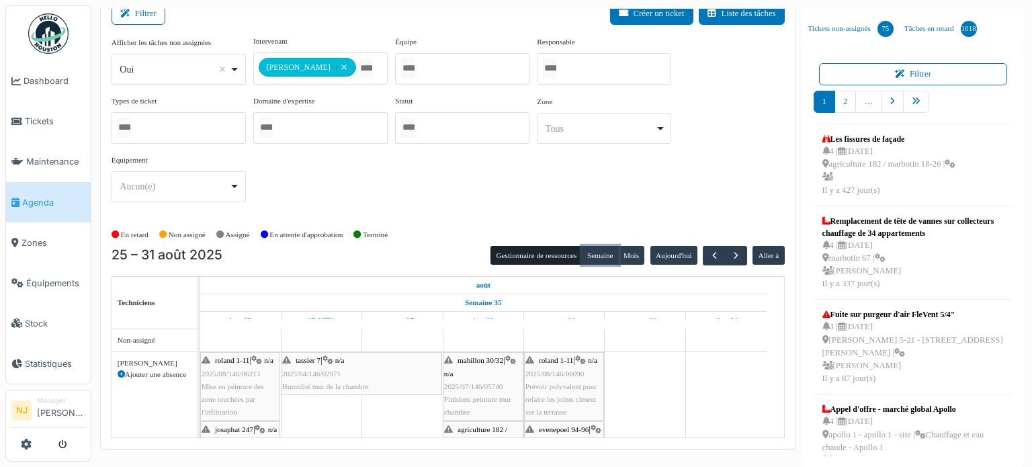
drag, startPoint x: 592, startPoint y: 251, endPoint x: 582, endPoint y: 271, distance: 22.2
click at [592, 250] on button "Semaine" at bounding box center [600, 255] width 37 height 19
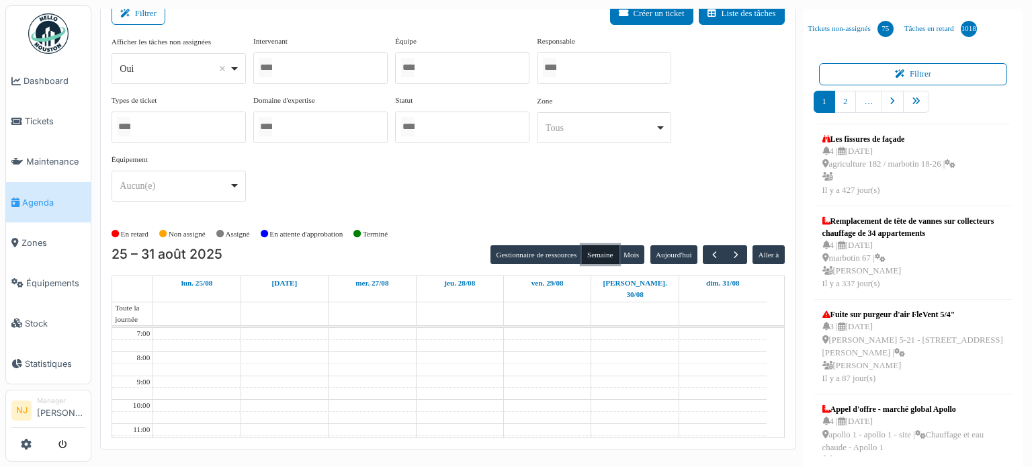
click at [435, 64] on div at bounding box center [462, 68] width 134 height 32
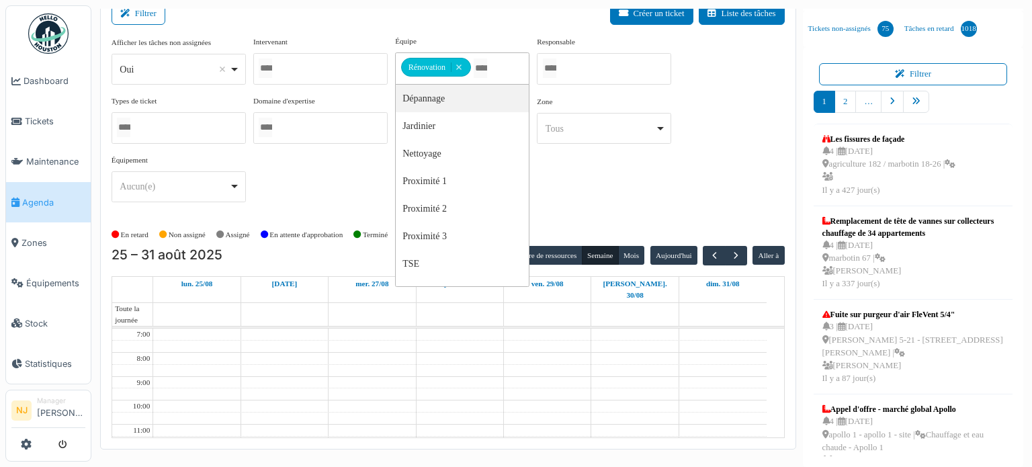
click at [464, 19] on div "Filtrer Créer un ticket Liste des tâches" at bounding box center [447, 19] width 673 height 33
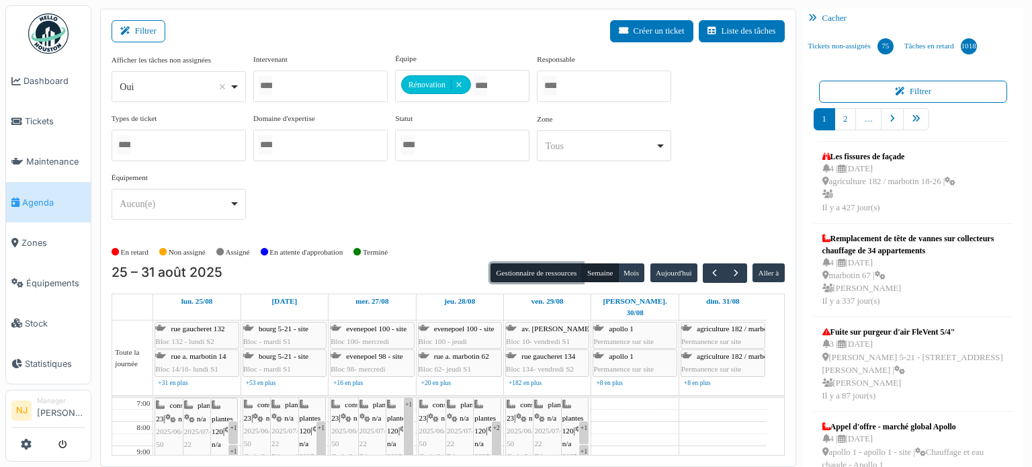
click at [517, 269] on button "Gestionnaire de ressources" at bounding box center [535, 272] width 91 height 19
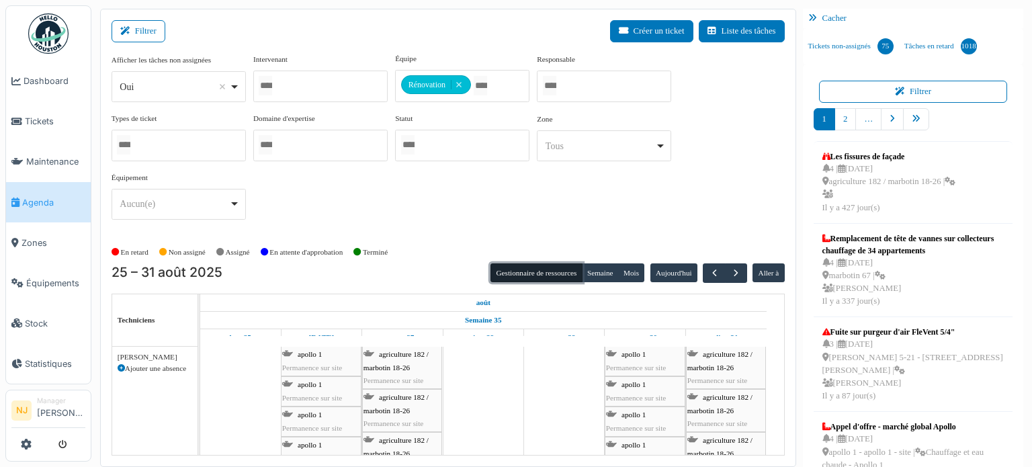
scroll to position [67, 0]
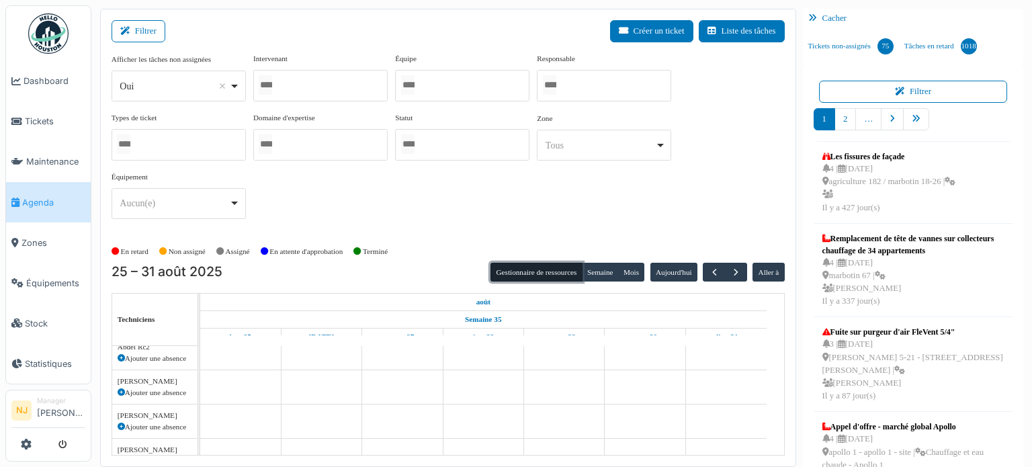
click at [447, 84] on div at bounding box center [462, 86] width 134 height 32
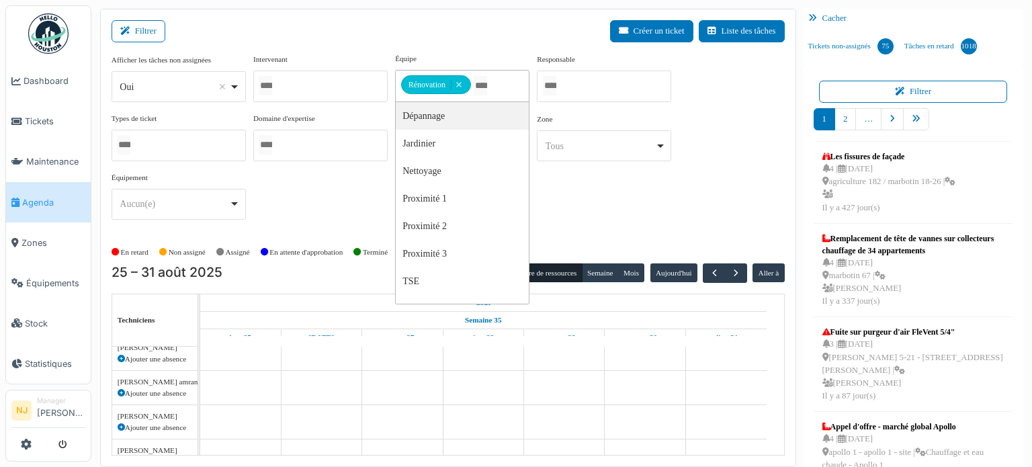
click at [510, 1] on div "Modifier Incident Nettoyage Observation Projet Property Filtrer Créer un ticket…" at bounding box center [516, 233] width 1032 height 467
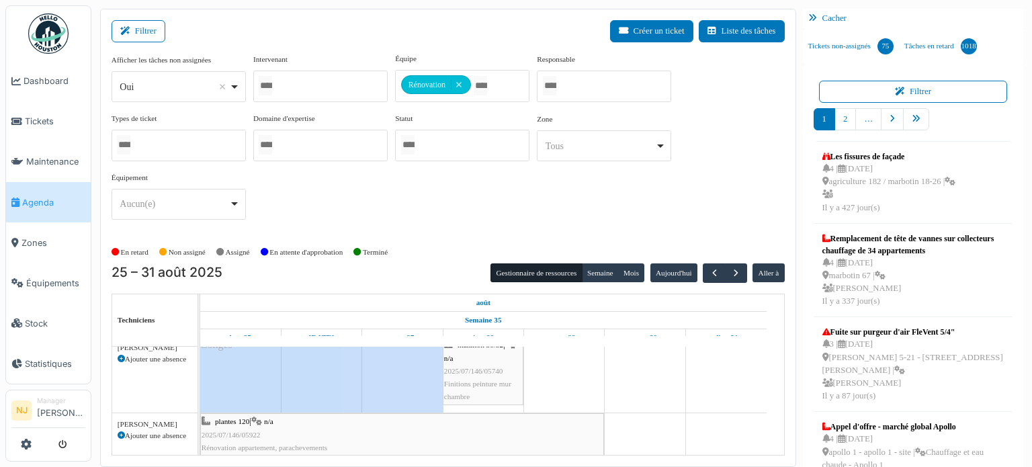
scroll to position [17, 0]
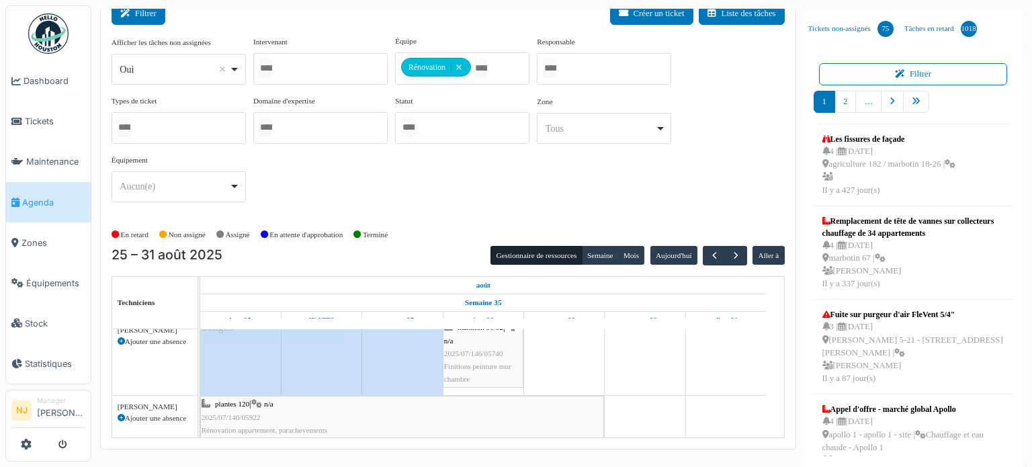
click at [138, 9] on button "Filtrer" at bounding box center [138, 14] width 54 height 22
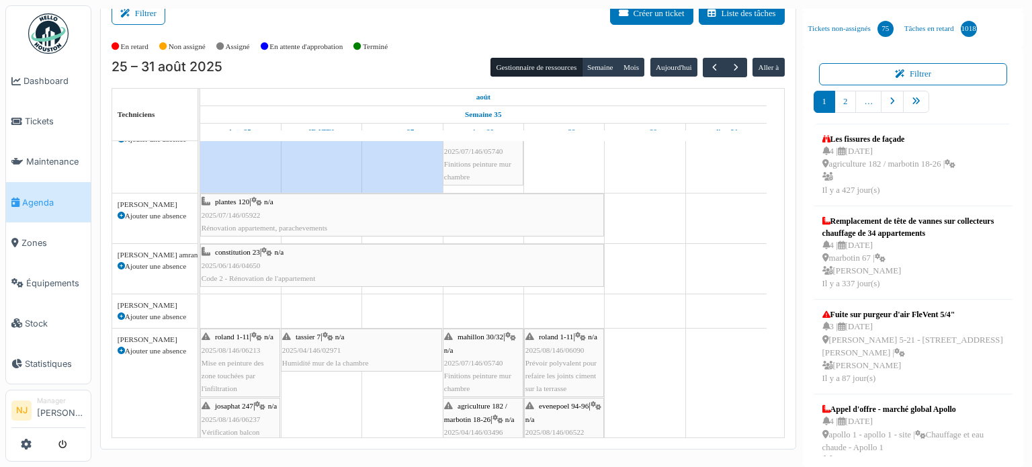
scroll to position [67, 0]
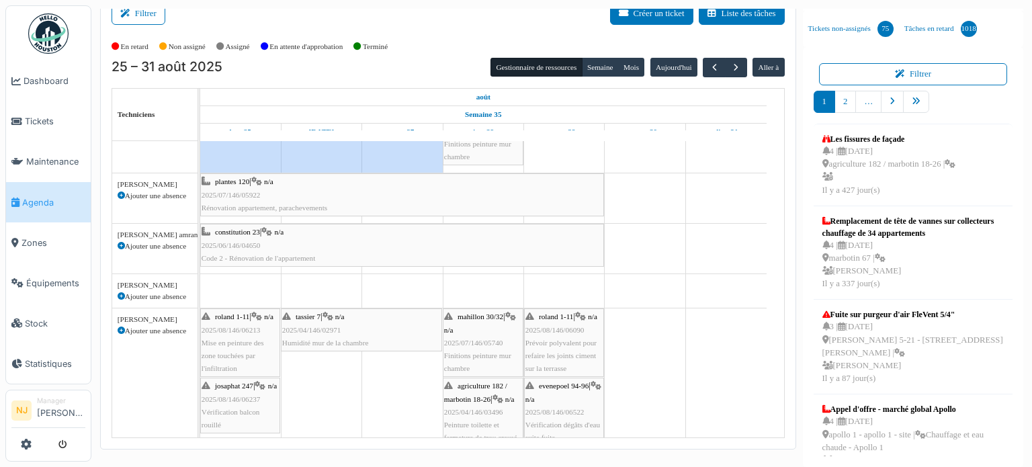
click at [227, 238] on div "constitution 23 | n/a 2025/06/146/04650 Code 2 - Rénovation de l'appartement" at bounding box center [401, 245] width 401 height 39
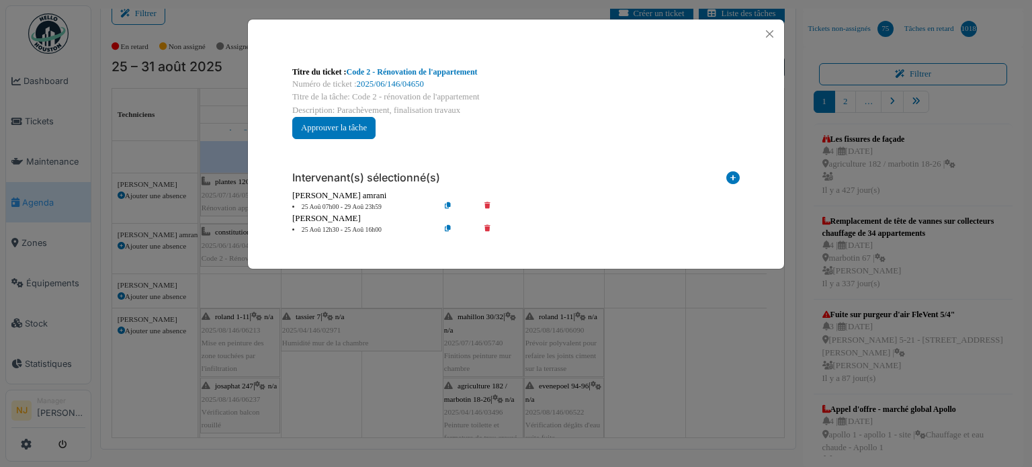
click at [490, 226] on icon at bounding box center [496, 230] width 38 height 10
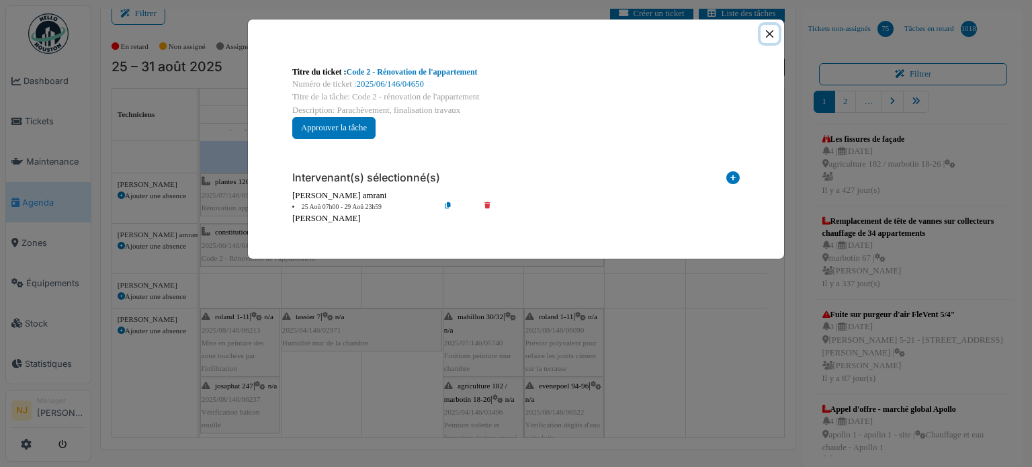
click at [771, 29] on button "Close" at bounding box center [769, 34] width 18 height 18
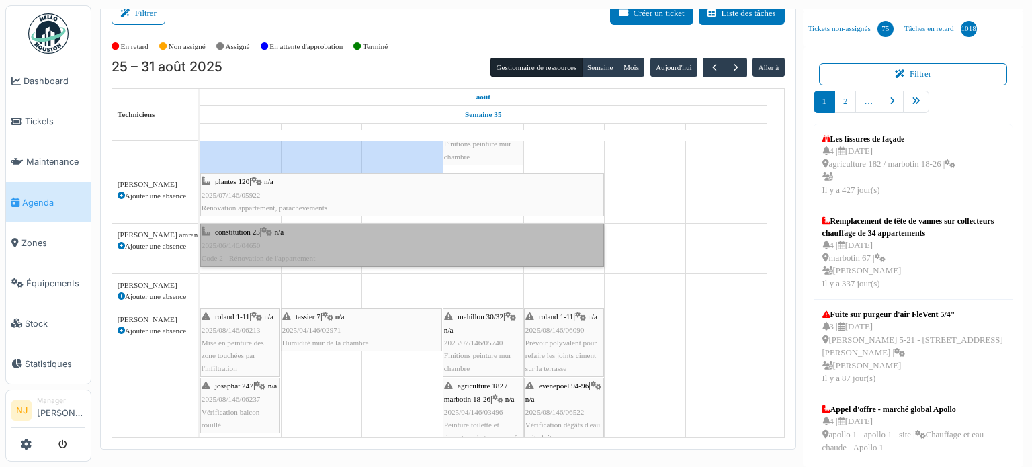
drag, startPoint x: 247, startPoint y: 236, endPoint x: 237, endPoint y: 241, distance: 11.4
click at [237, 241] on link "constitution 23 | n/a 2025/06/146/04650 Code 2 - Rénovation de l'appartement" at bounding box center [402, 245] width 404 height 43
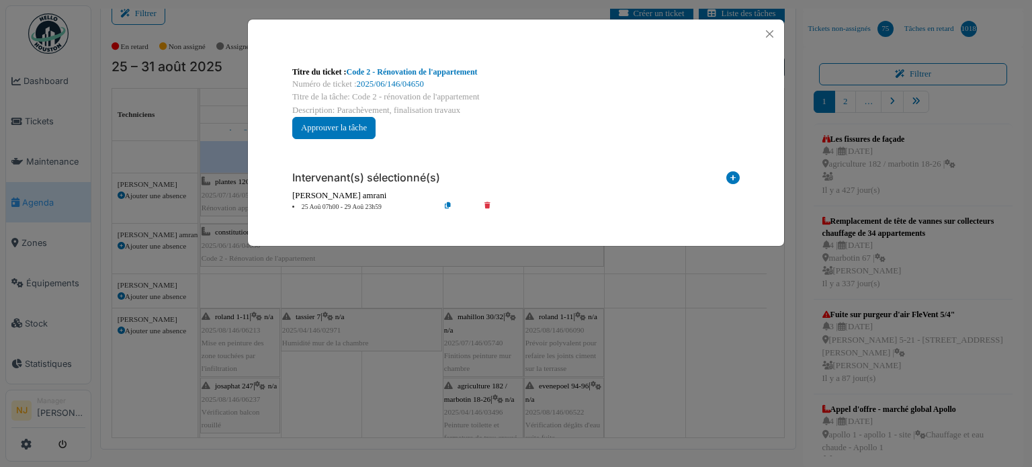
click at [447, 206] on icon at bounding box center [458, 207] width 38 height 10
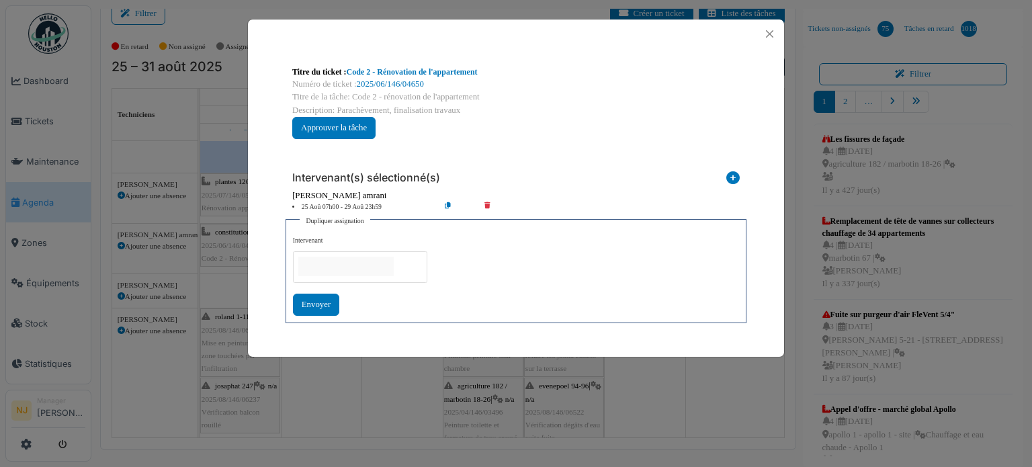
click at [306, 279] on div at bounding box center [360, 267] width 134 height 32
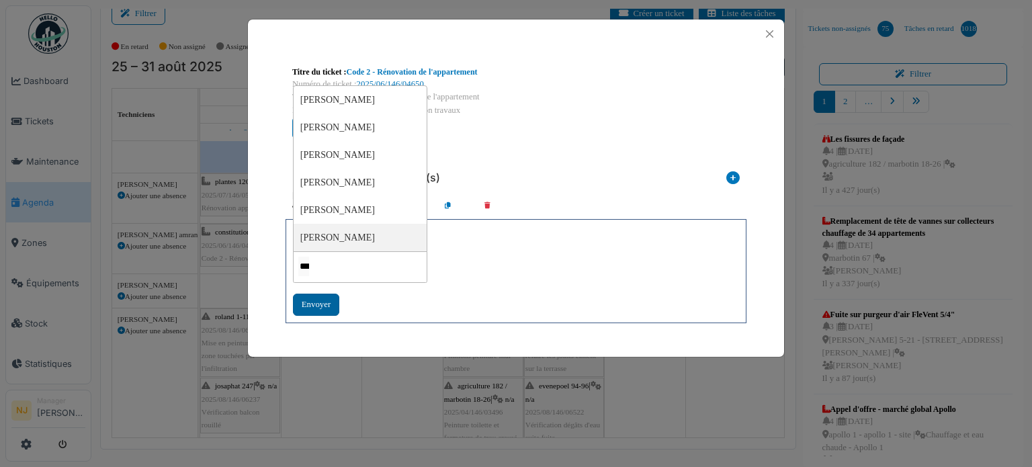
type input "**"
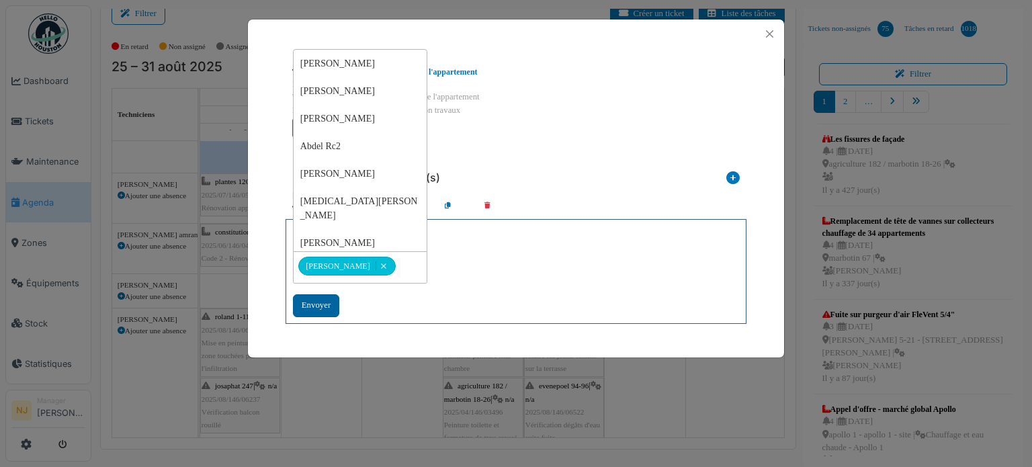
click at [305, 306] on div "Envoyer" at bounding box center [316, 305] width 46 height 22
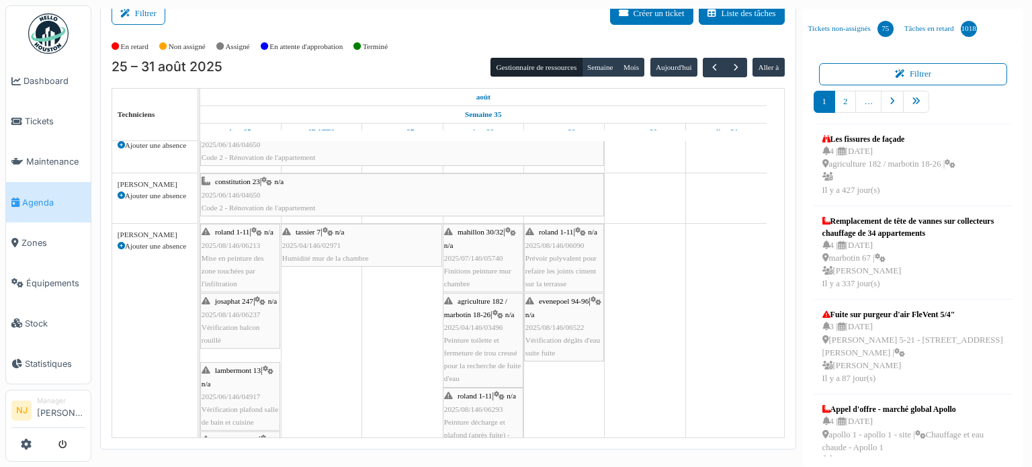
scroll to position [0, 0]
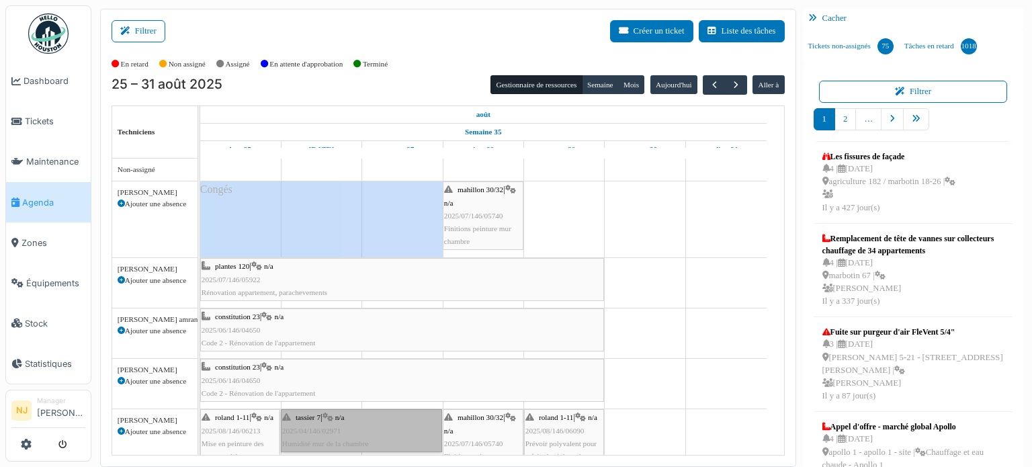
click at [326, 430] on link "tassier 7 | n/a 2025/04/146/02971 Humidité mur de la chambre" at bounding box center [361, 430] width 161 height 43
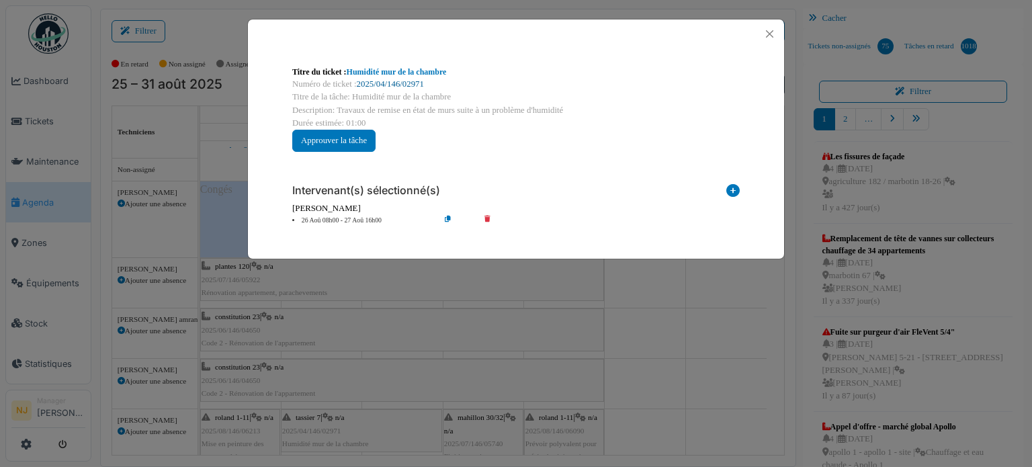
click at [405, 85] on link "2025/04/146/02971" at bounding box center [390, 83] width 67 height 9
click at [768, 34] on button "Close" at bounding box center [769, 34] width 18 height 18
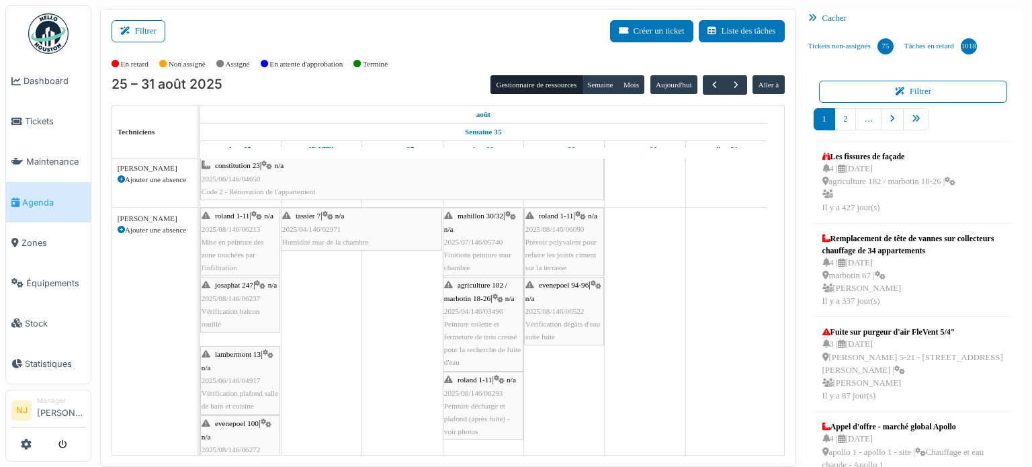
scroll to position [257, 0]
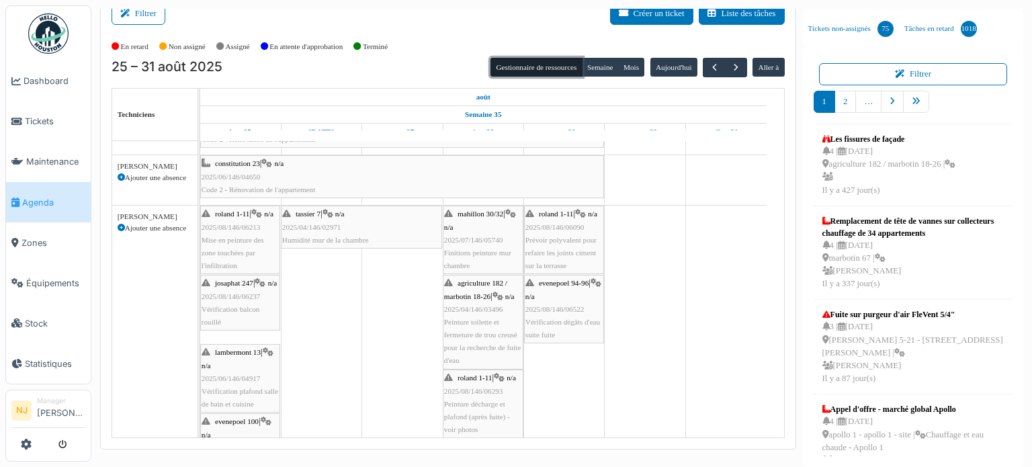
click at [525, 63] on button "Gestionnaire de ressources" at bounding box center [535, 67] width 91 height 19
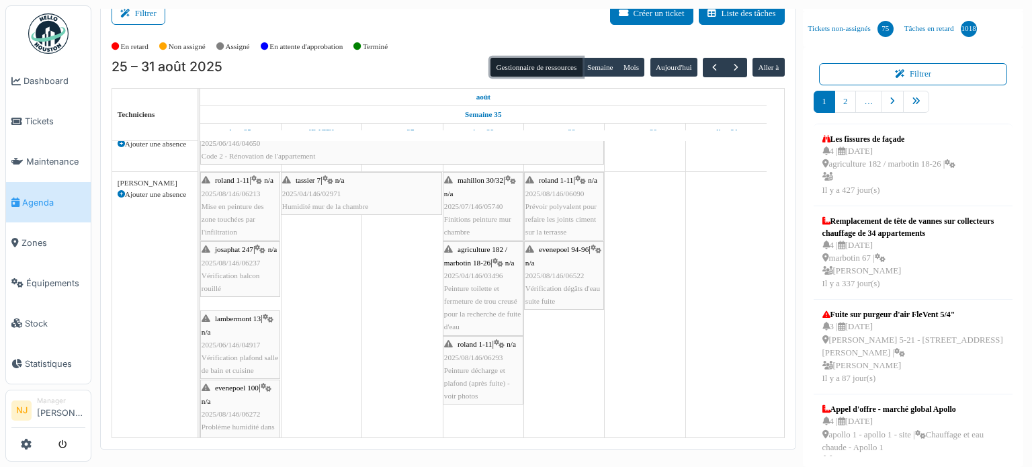
scroll to position [205, 0]
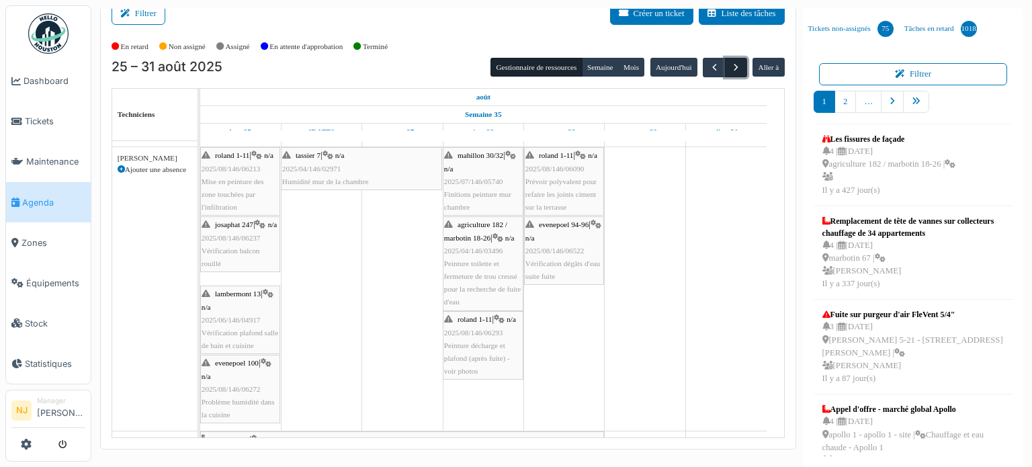
click at [727, 73] on button "button" at bounding box center [736, 67] width 22 height 19
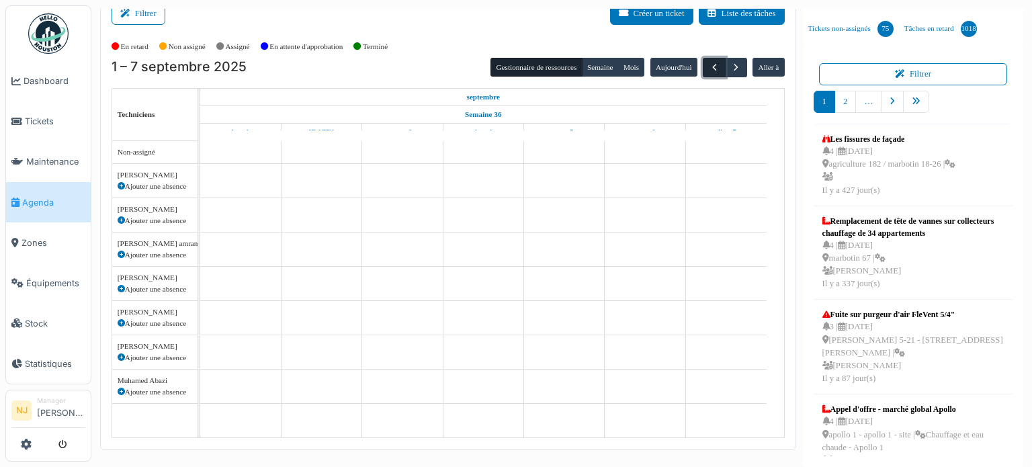
click at [709, 69] on span "button" at bounding box center [714, 67] width 11 height 11
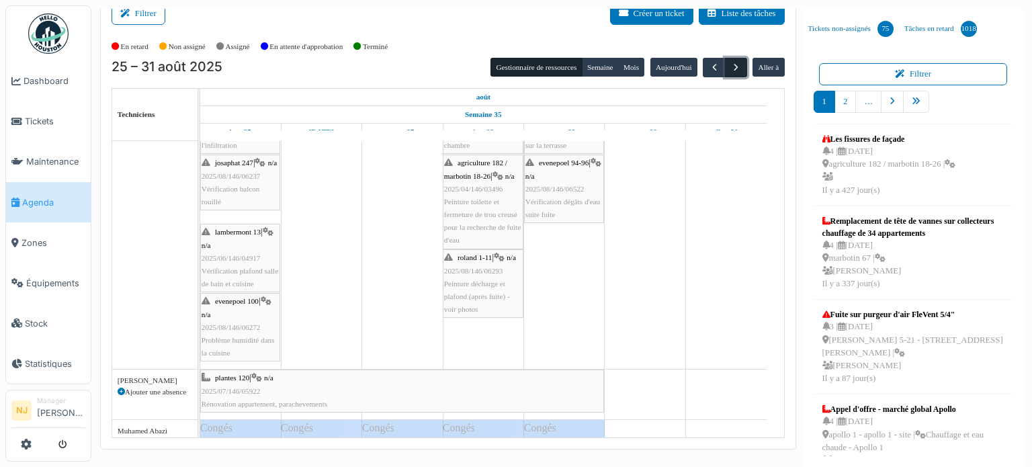
click at [725, 73] on button "button" at bounding box center [736, 67] width 22 height 19
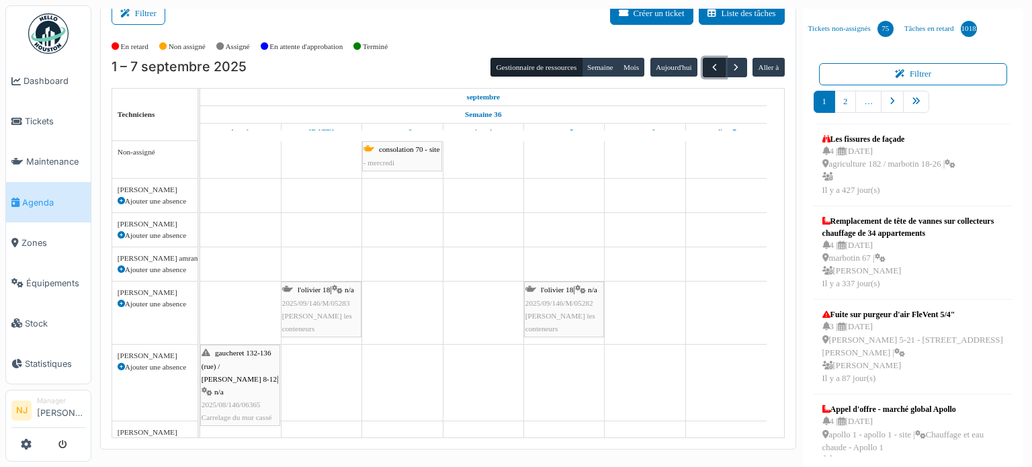
click at [704, 60] on button "button" at bounding box center [713, 67] width 22 height 19
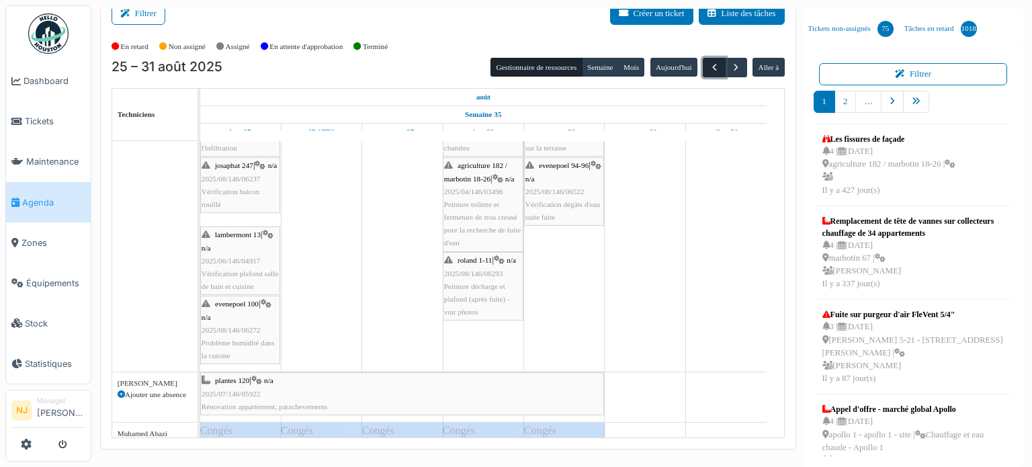
scroll to position [320, 0]
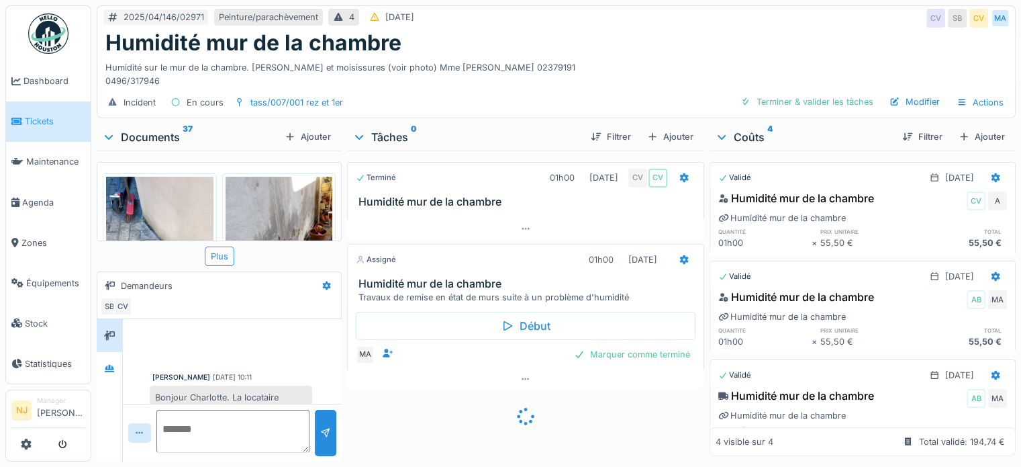
scroll to position [48, 0]
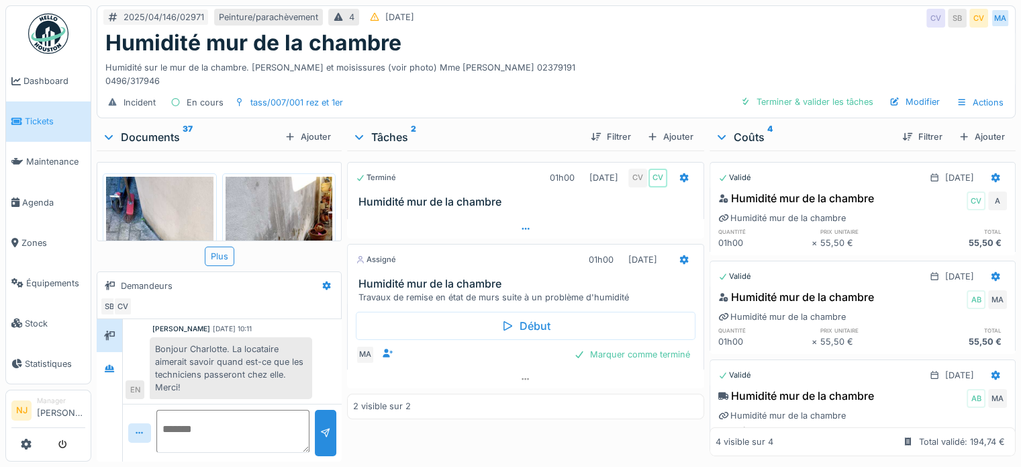
click at [525, 231] on icon at bounding box center [525, 228] width 11 height 9
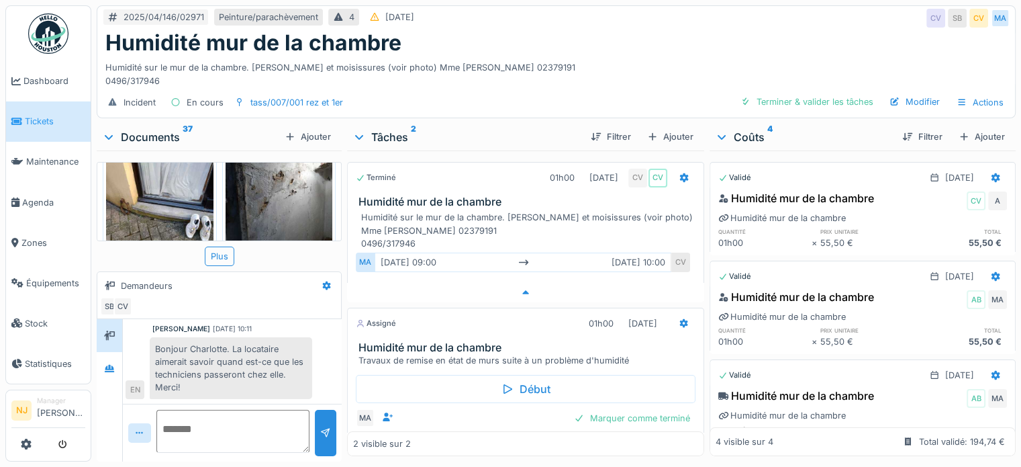
scroll to position [223, 0]
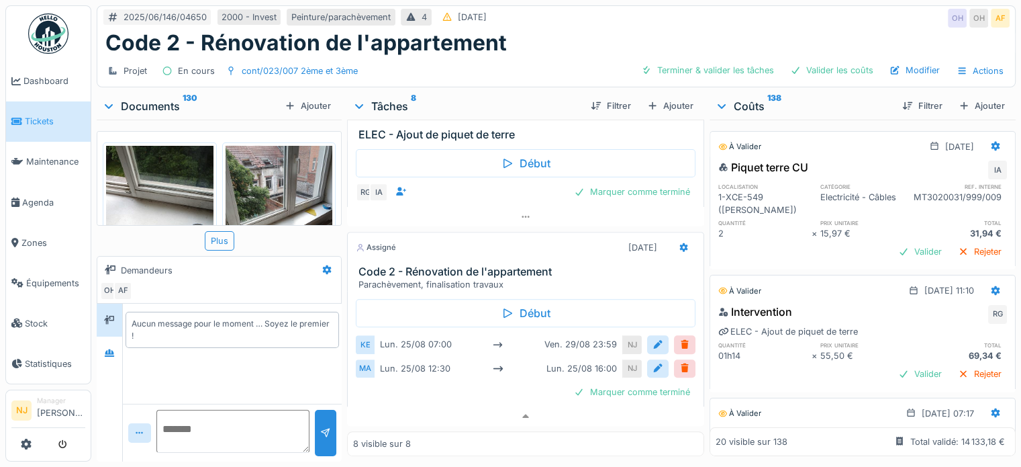
scroll to position [1176, 0]
click at [364, 369] on div "MA" at bounding box center [365, 368] width 19 height 18
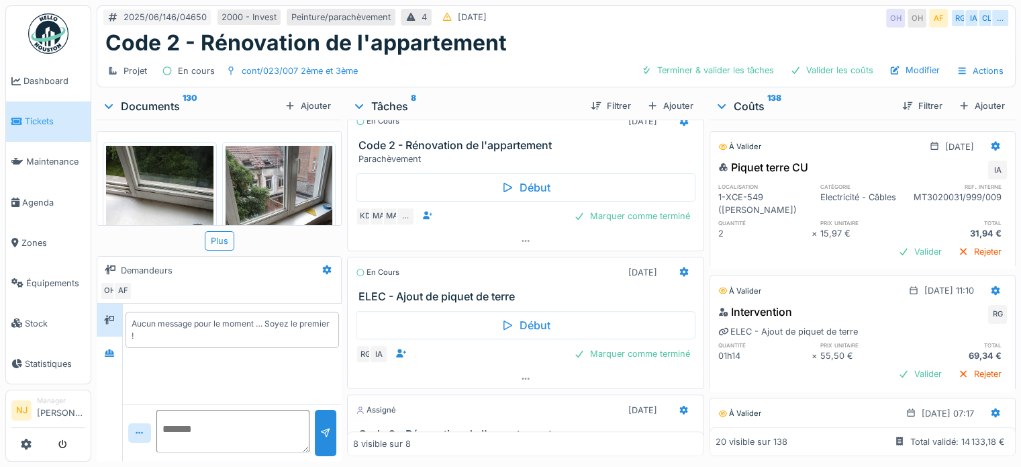
scroll to position [992, 0]
click at [520, 244] on icon at bounding box center [525, 240] width 11 height 9
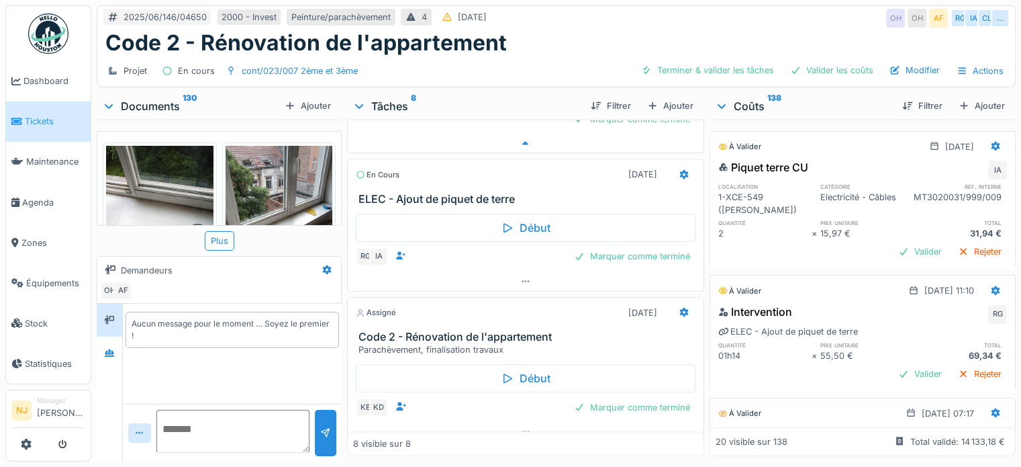
scroll to position [1349, 0]
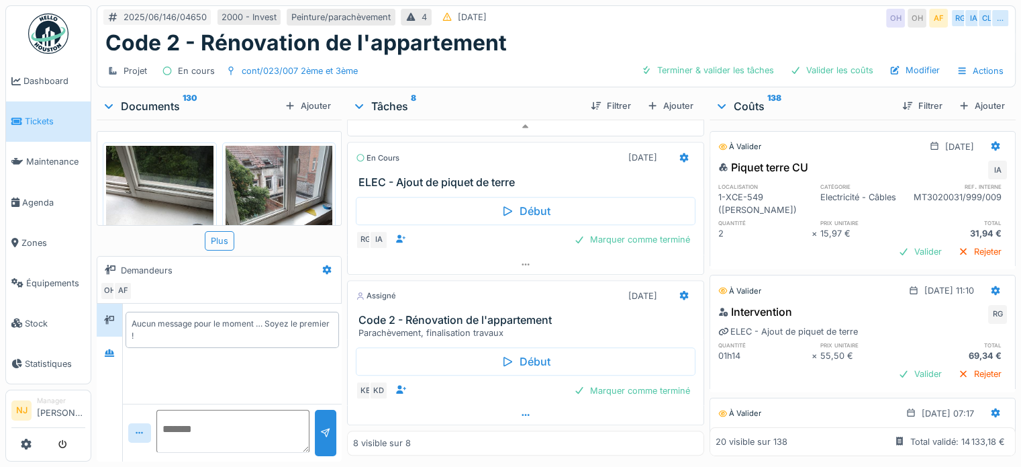
click at [522, 414] on icon at bounding box center [525, 415] width 7 height 2
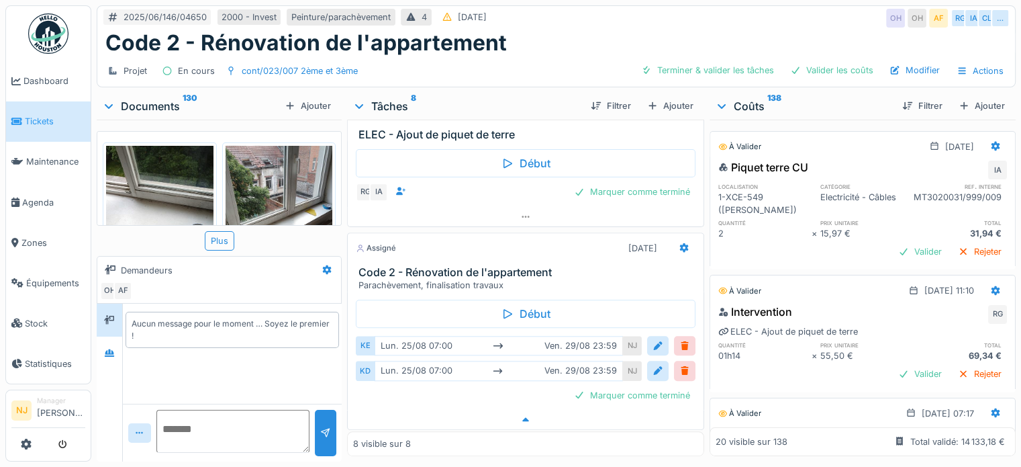
scroll to position [1400, 0]
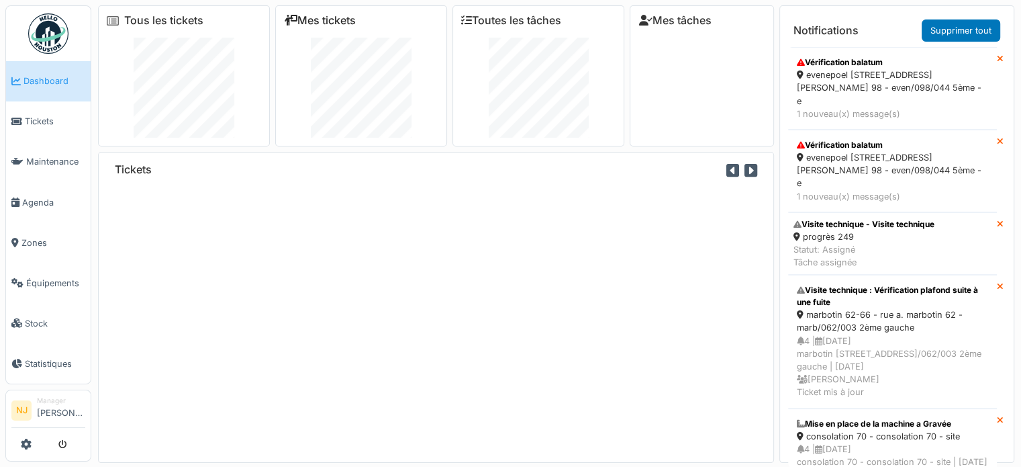
click at [324, 16] on link "Mes tickets" at bounding box center [320, 20] width 72 height 13
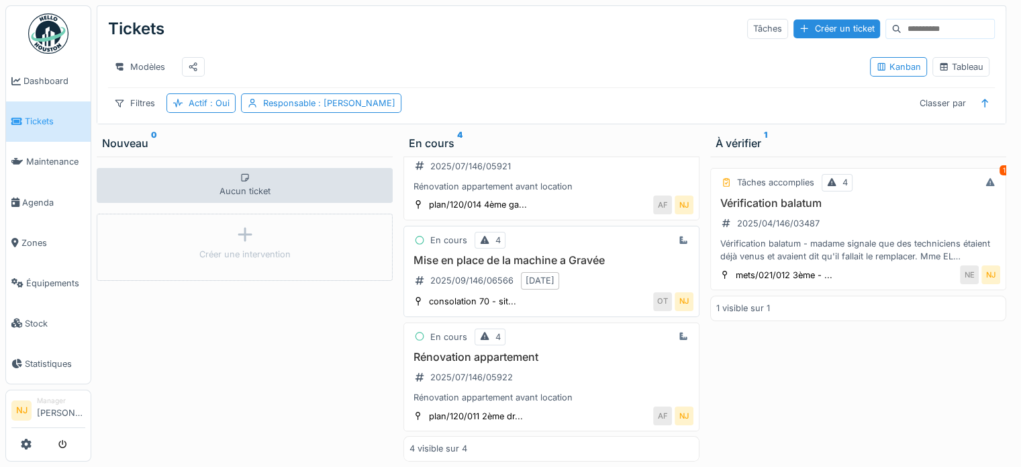
scroll to position [10, 0]
click at [502, 351] on h3 "Rénovation appartement" at bounding box center [552, 357] width 284 height 13
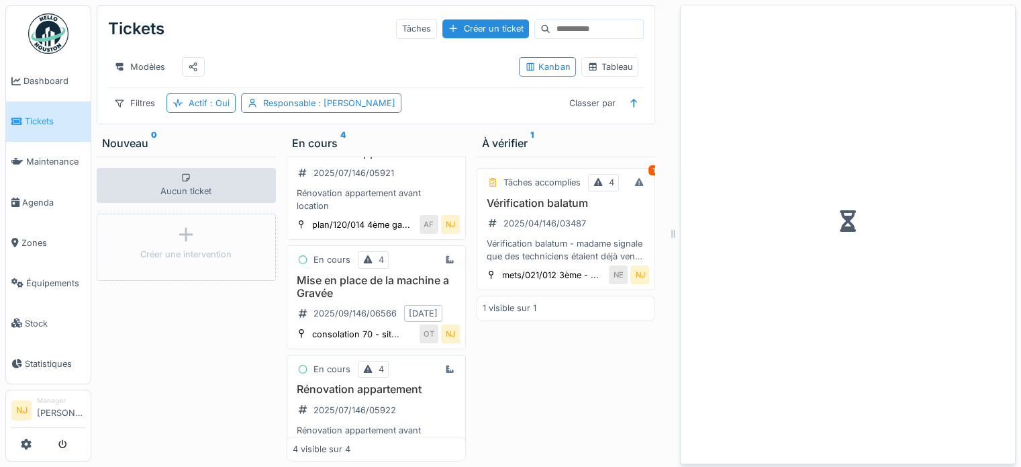
scroll to position [220, 0]
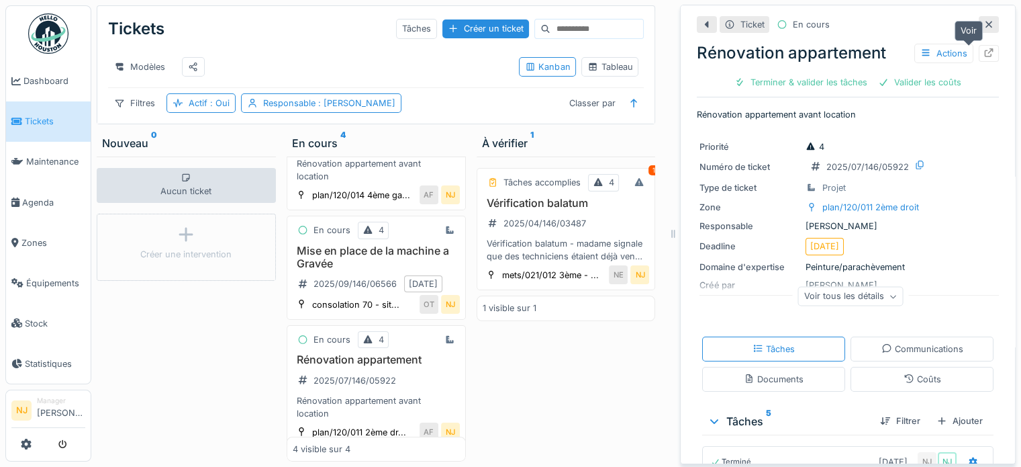
click at [984, 48] on icon at bounding box center [989, 52] width 11 height 9
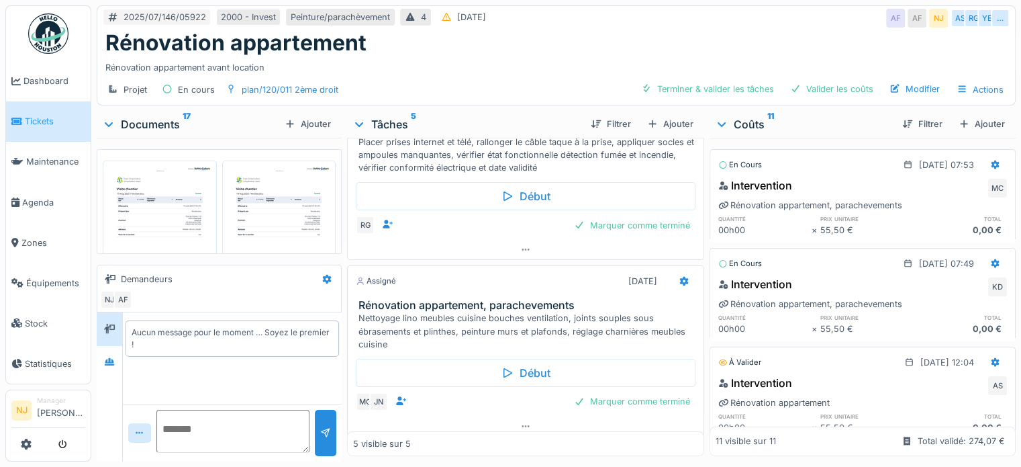
scroll to position [314, 0]
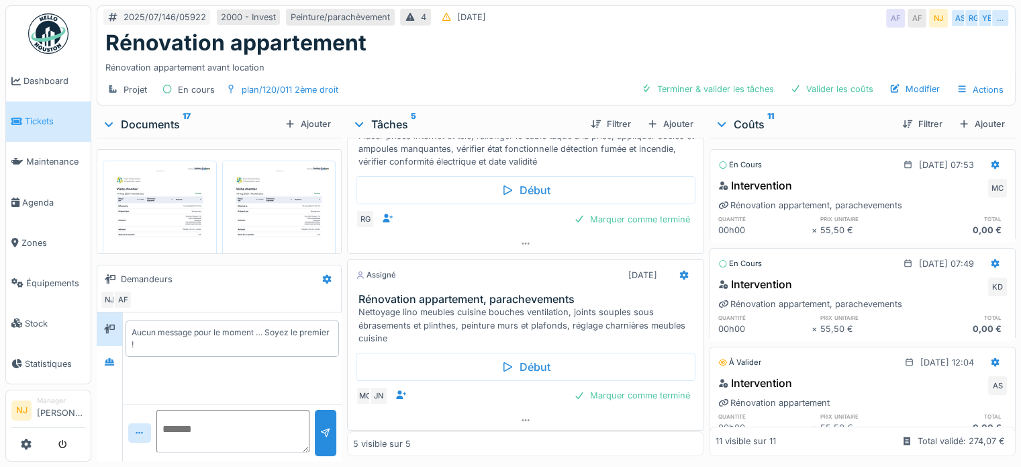
click at [739, 116] on div "[PERSON_NAME] 11" at bounding box center [803, 124] width 177 height 16
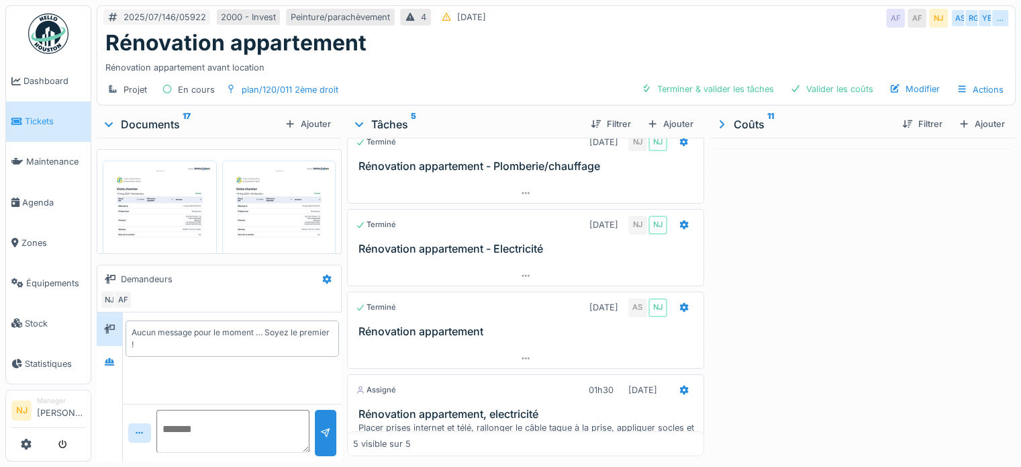
scroll to position [0, 0]
